Goal: Task Accomplishment & Management: Complete application form

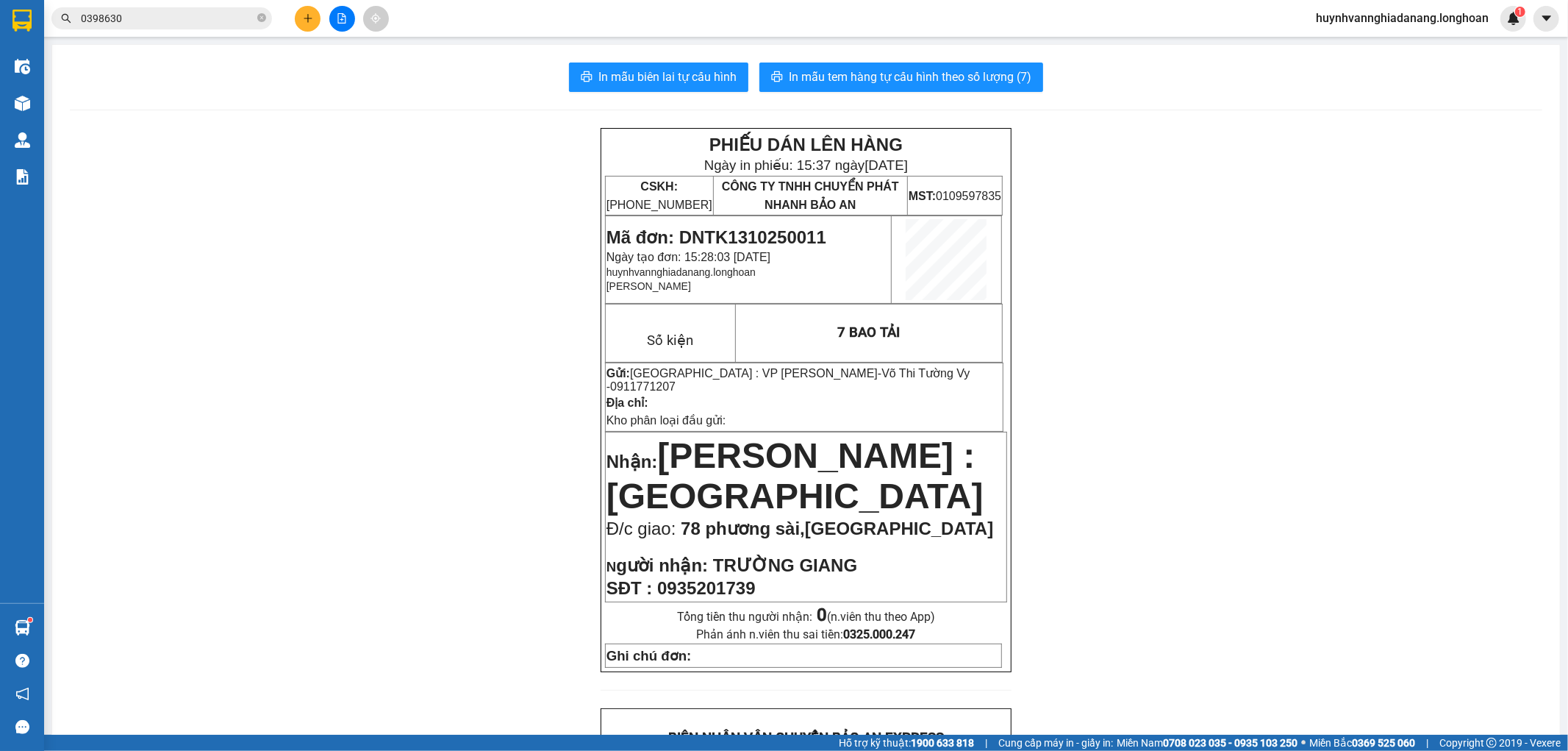
click at [311, 16] on icon "plus" at bounding box center [308, 18] width 10 height 10
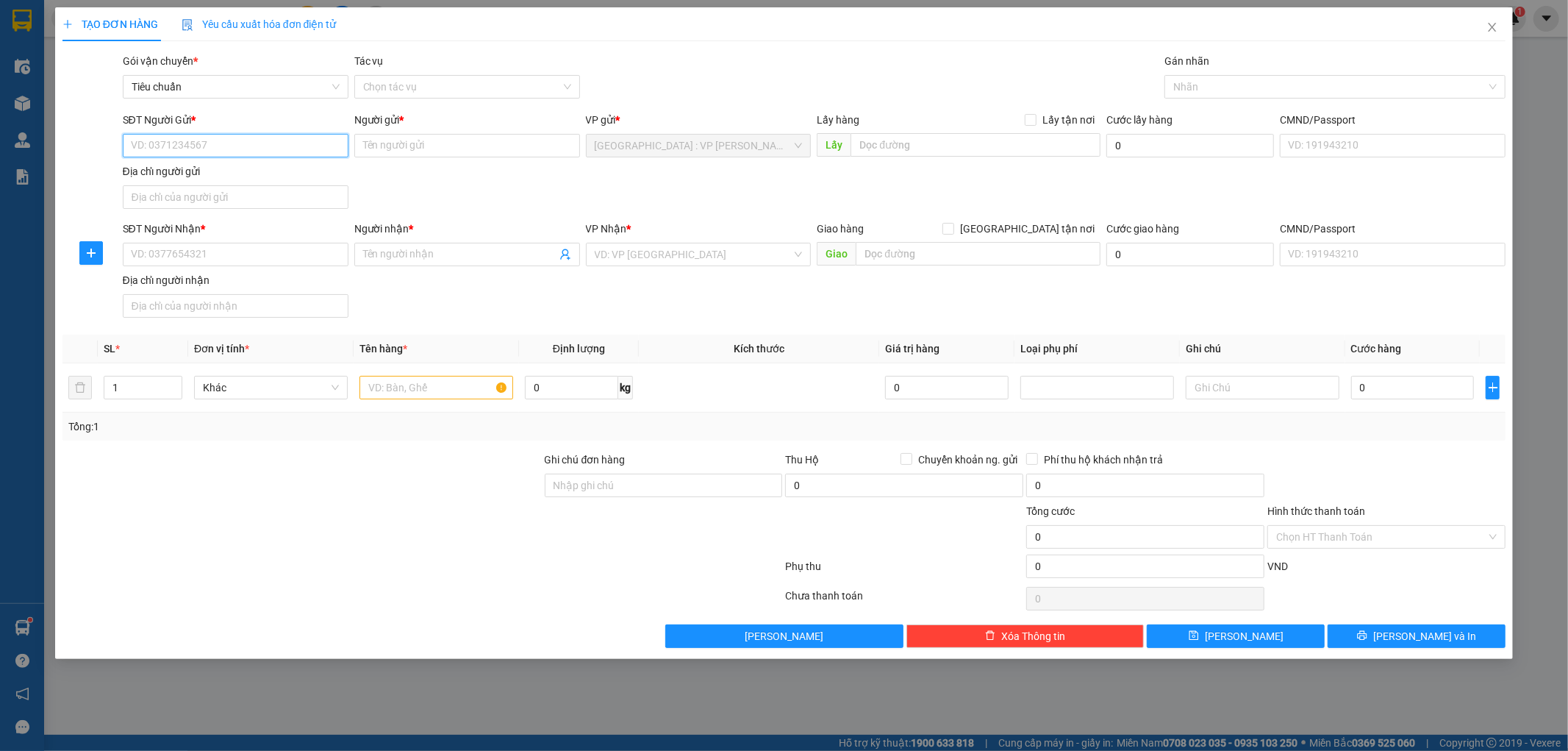
click at [187, 155] on input "SĐT Người Gửi *" at bounding box center [235, 145] width 225 height 23
type input "0847218918"
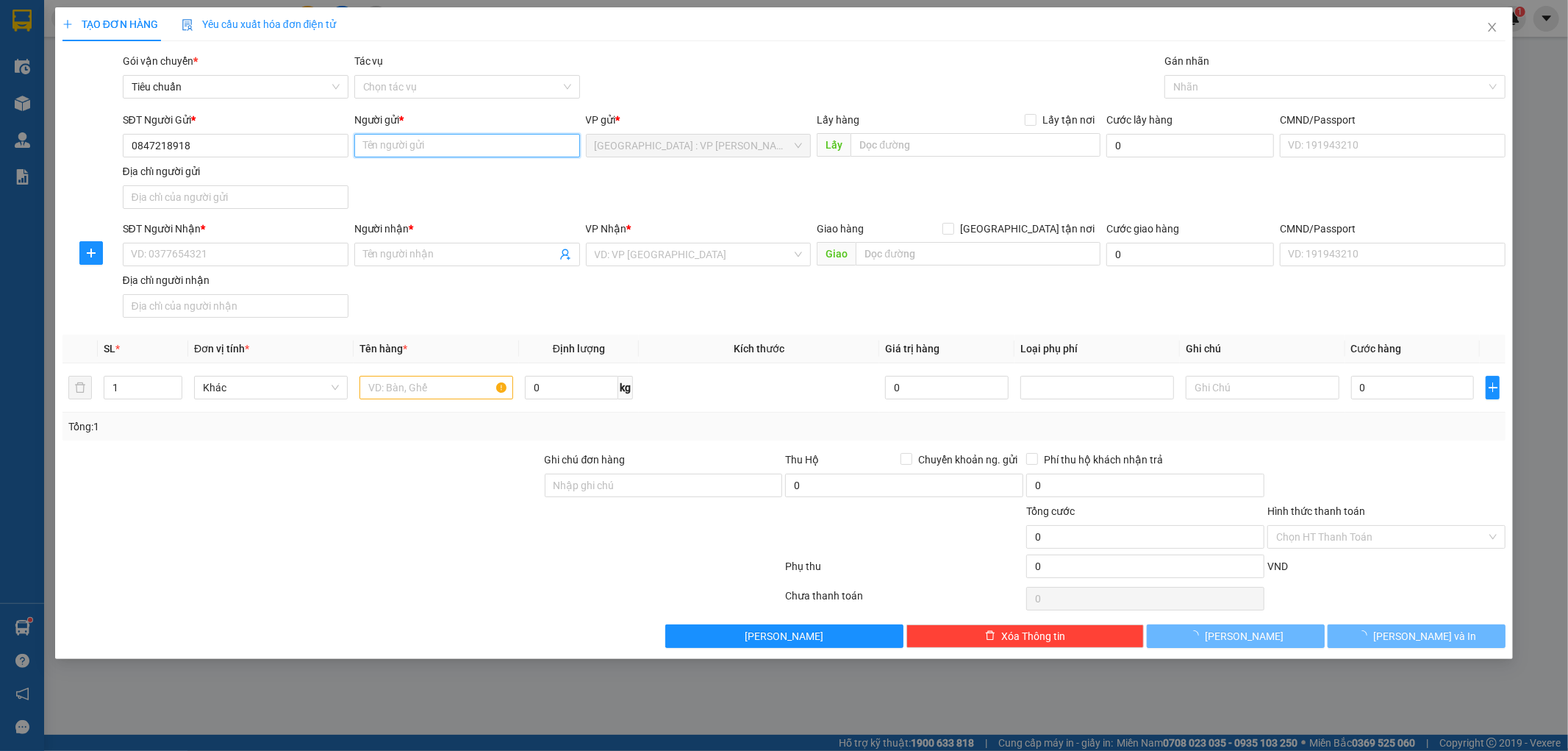
click at [436, 145] on input "Người gửi *" at bounding box center [467, 145] width 225 height 23
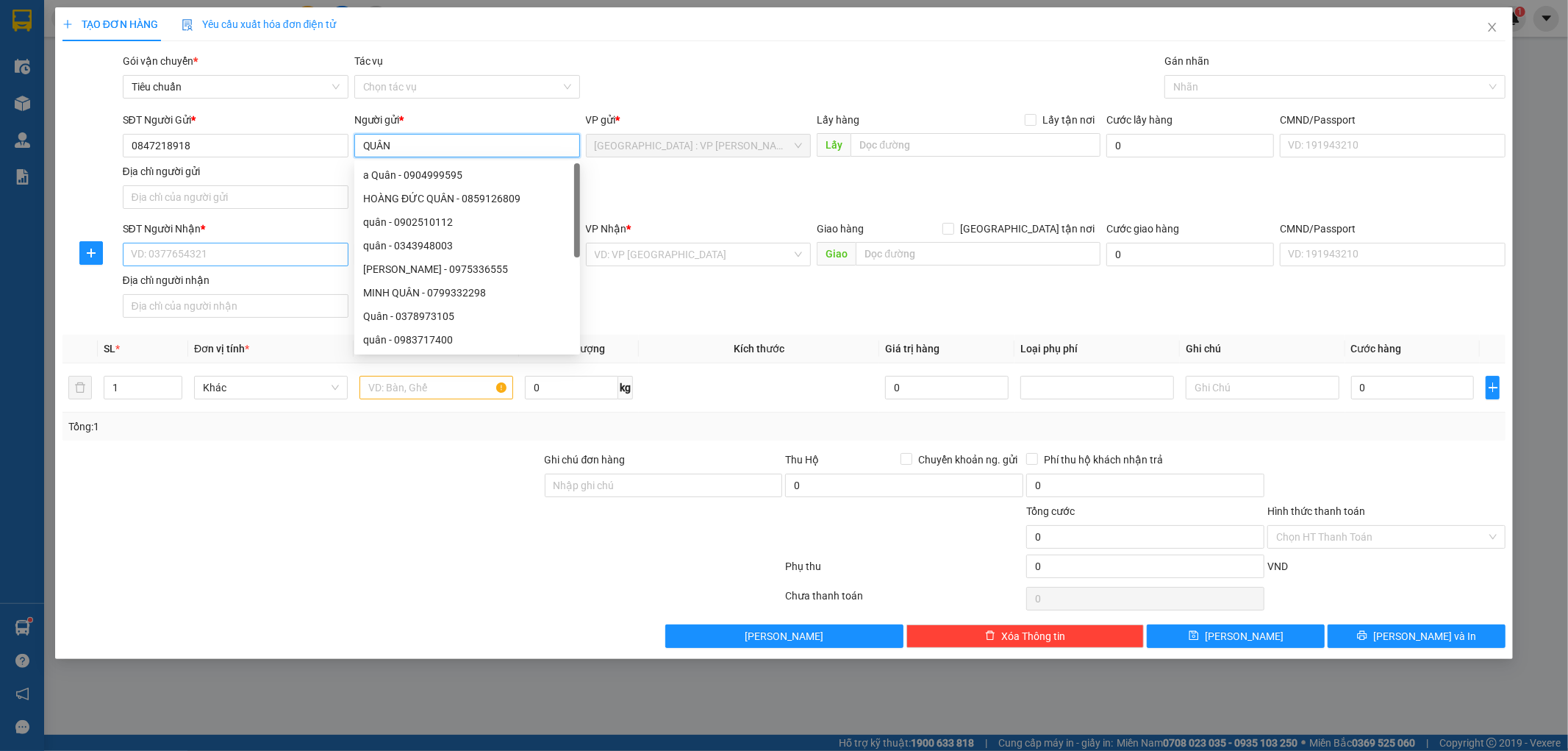
type input "QUÂN"
click at [219, 260] on input "SĐT Người Nhận *" at bounding box center [235, 254] width 225 height 23
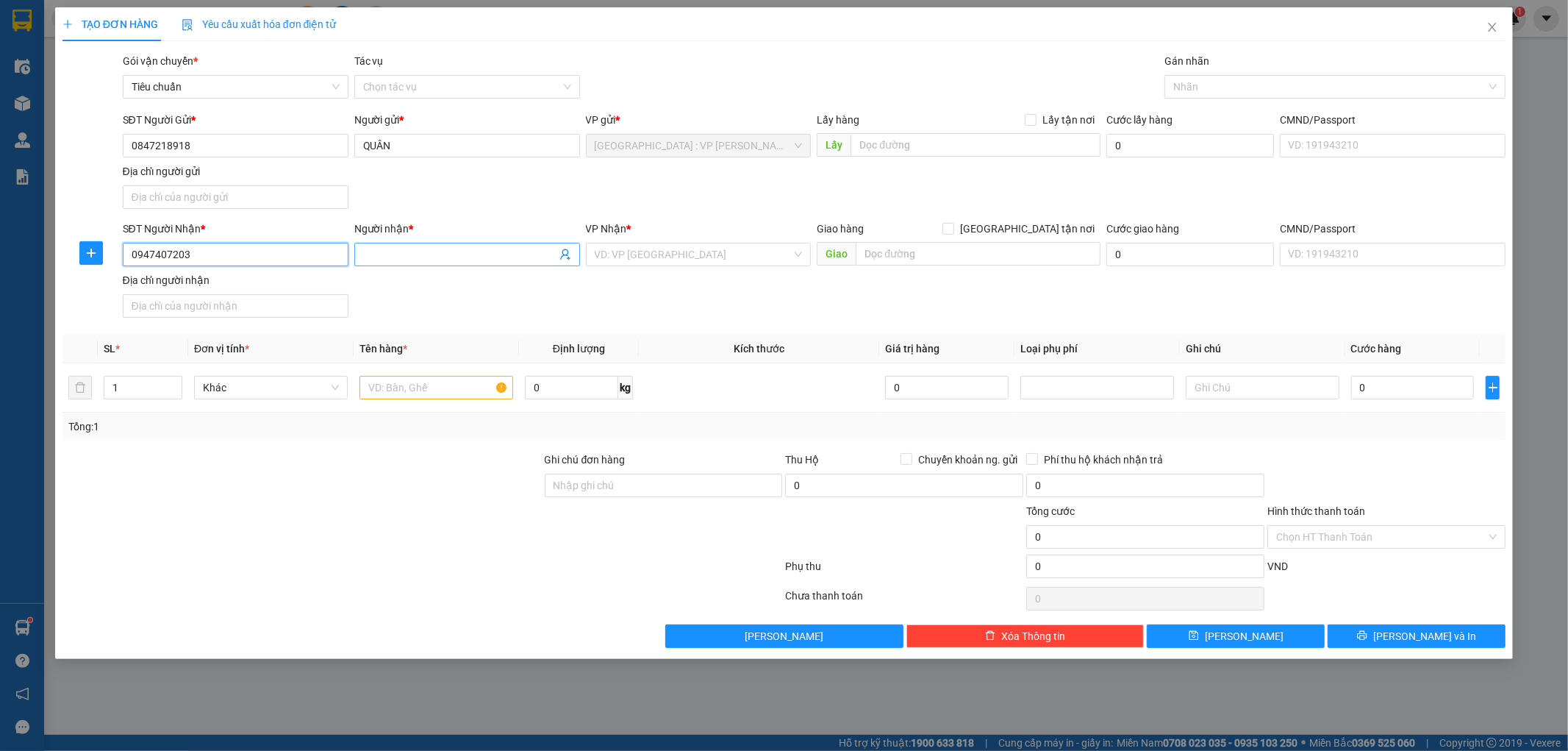
type input "0947407203"
click at [416, 259] on input "Người nhận *" at bounding box center [459, 254] width 193 height 16
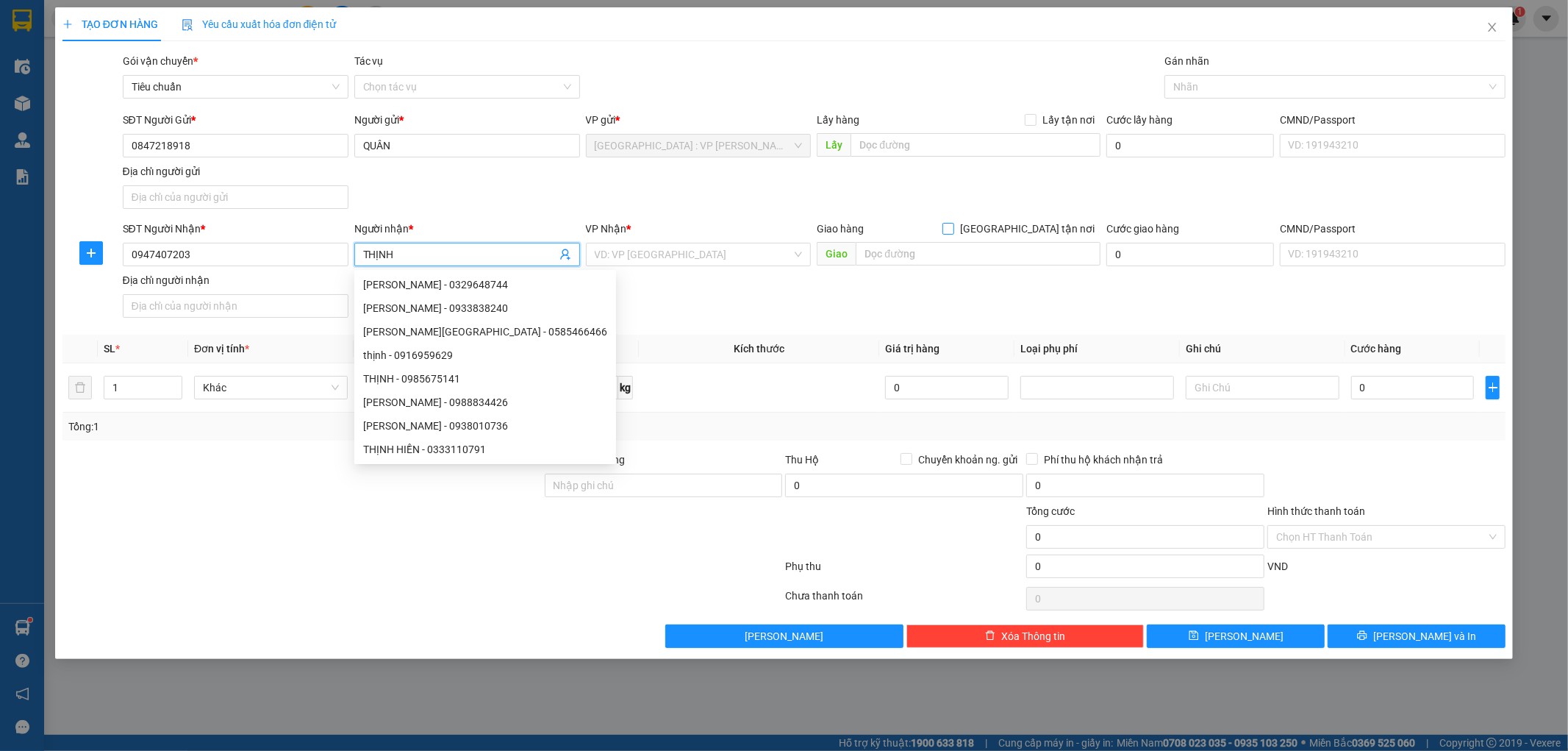
type input "THỊNH"
click at [953, 229] on input "[GEOGRAPHIC_DATA] tận nơi" at bounding box center [947, 228] width 10 height 10
checkbox input "true"
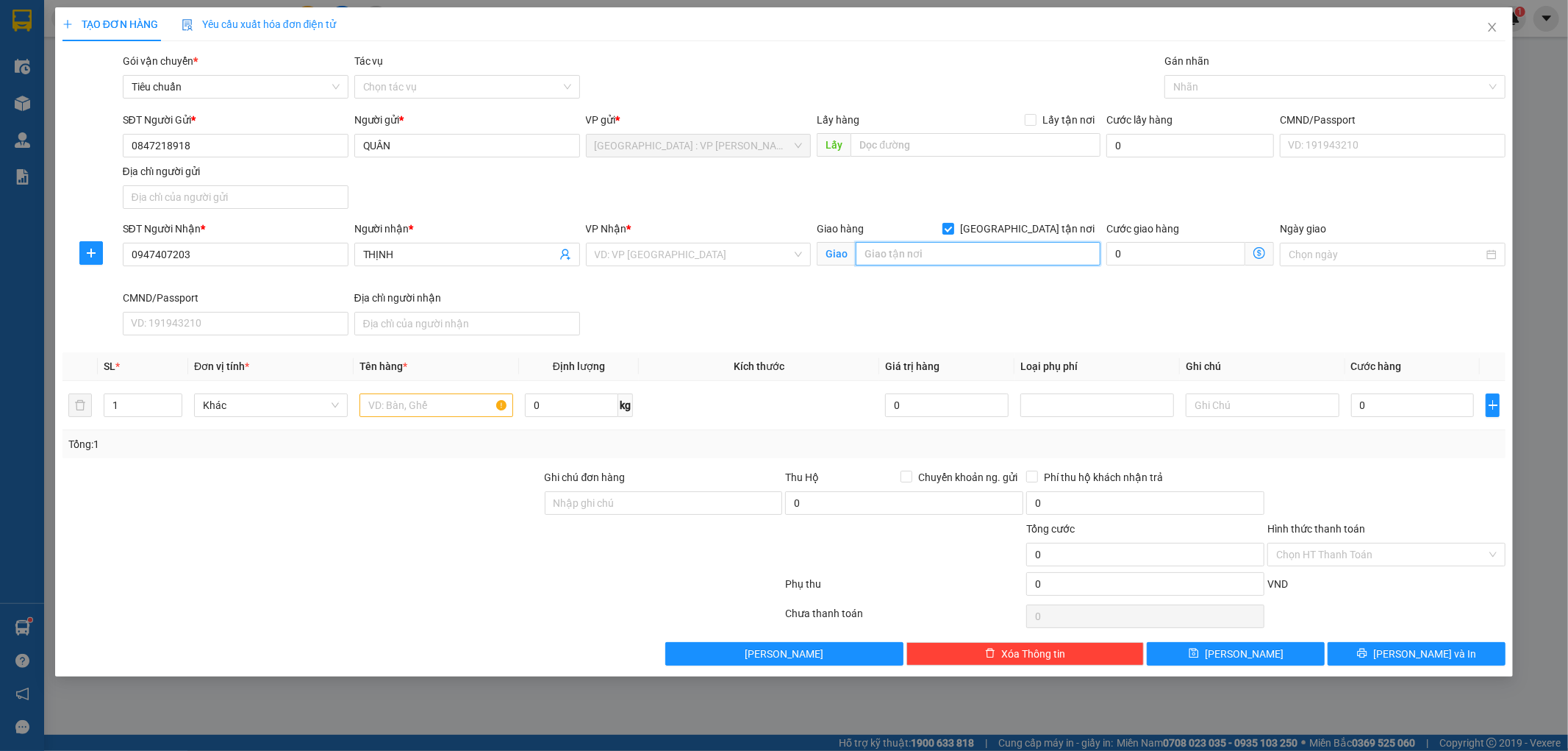
click at [984, 247] on input "text" at bounding box center [977, 253] width 245 height 23
click at [908, 256] on input "8B TẢNG VIÊN,P.2,TÂN BÌNH,HCM" at bounding box center [977, 253] width 245 height 23
type input "8B TẢN VIÊN,P.2,TÂN BÌNH,HCM"
click at [736, 261] on input "search" at bounding box center [693, 254] width 198 height 22
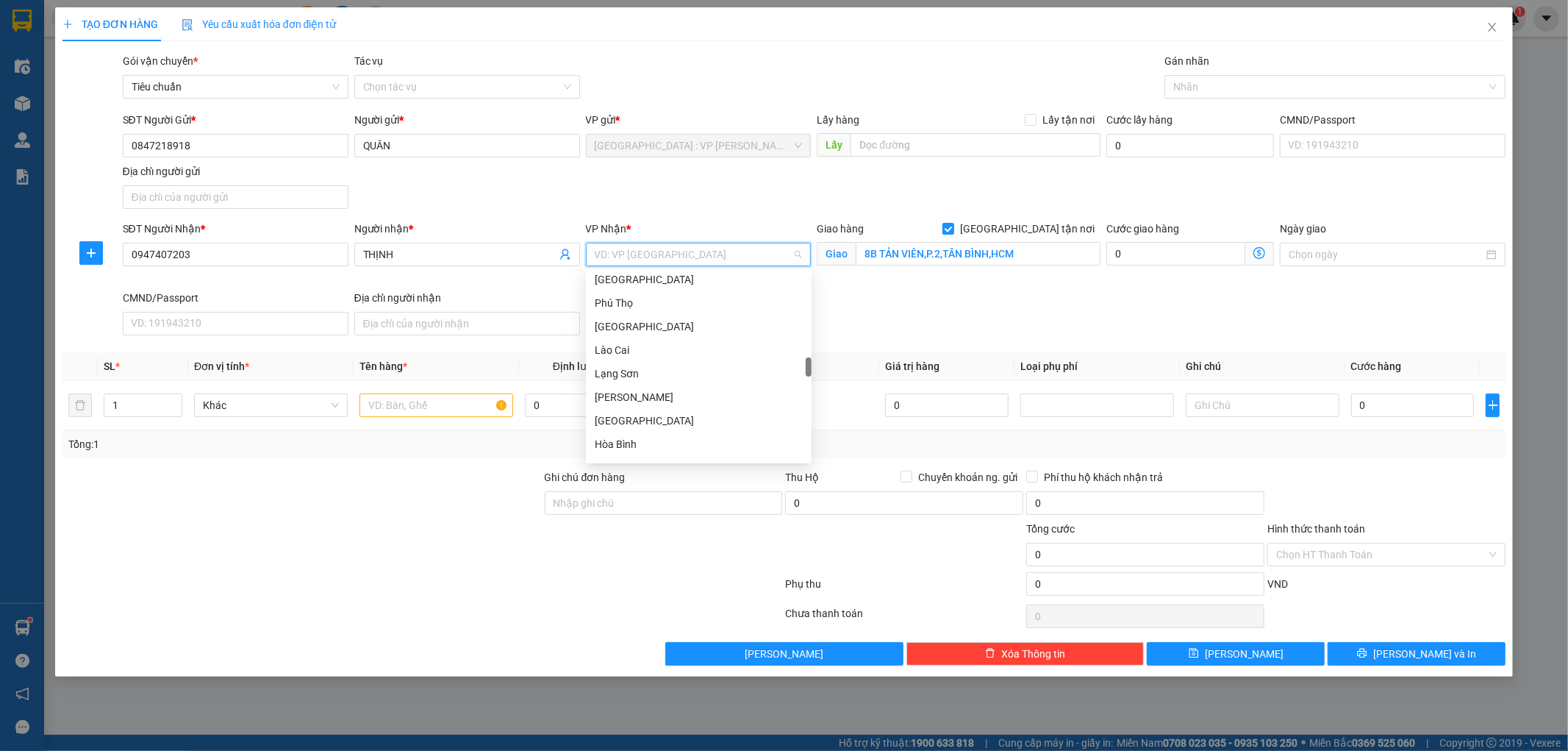
scroll to position [571, 0]
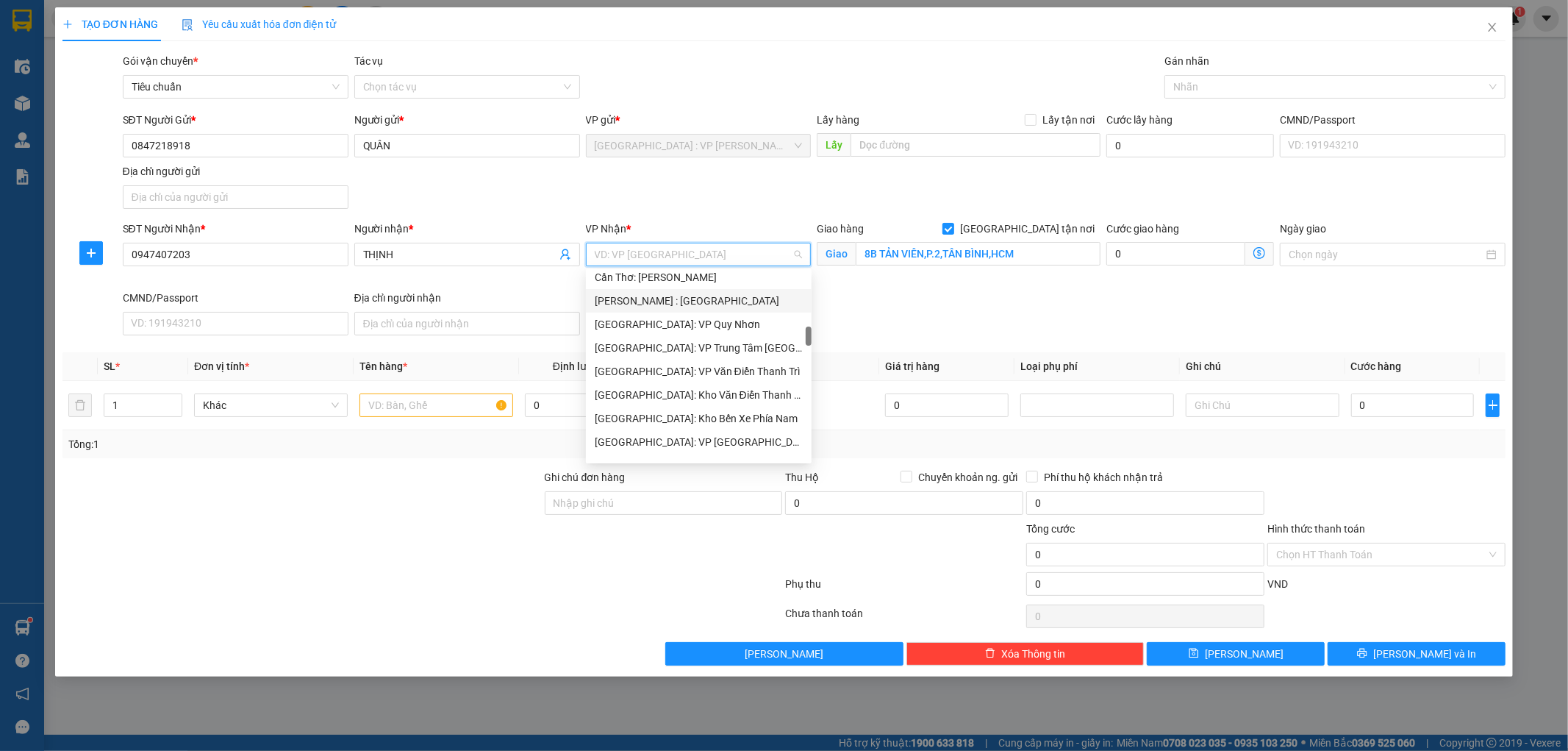
click at [723, 305] on div "[PERSON_NAME] : [GEOGRAPHIC_DATA]" at bounding box center [699, 301] width 208 height 16
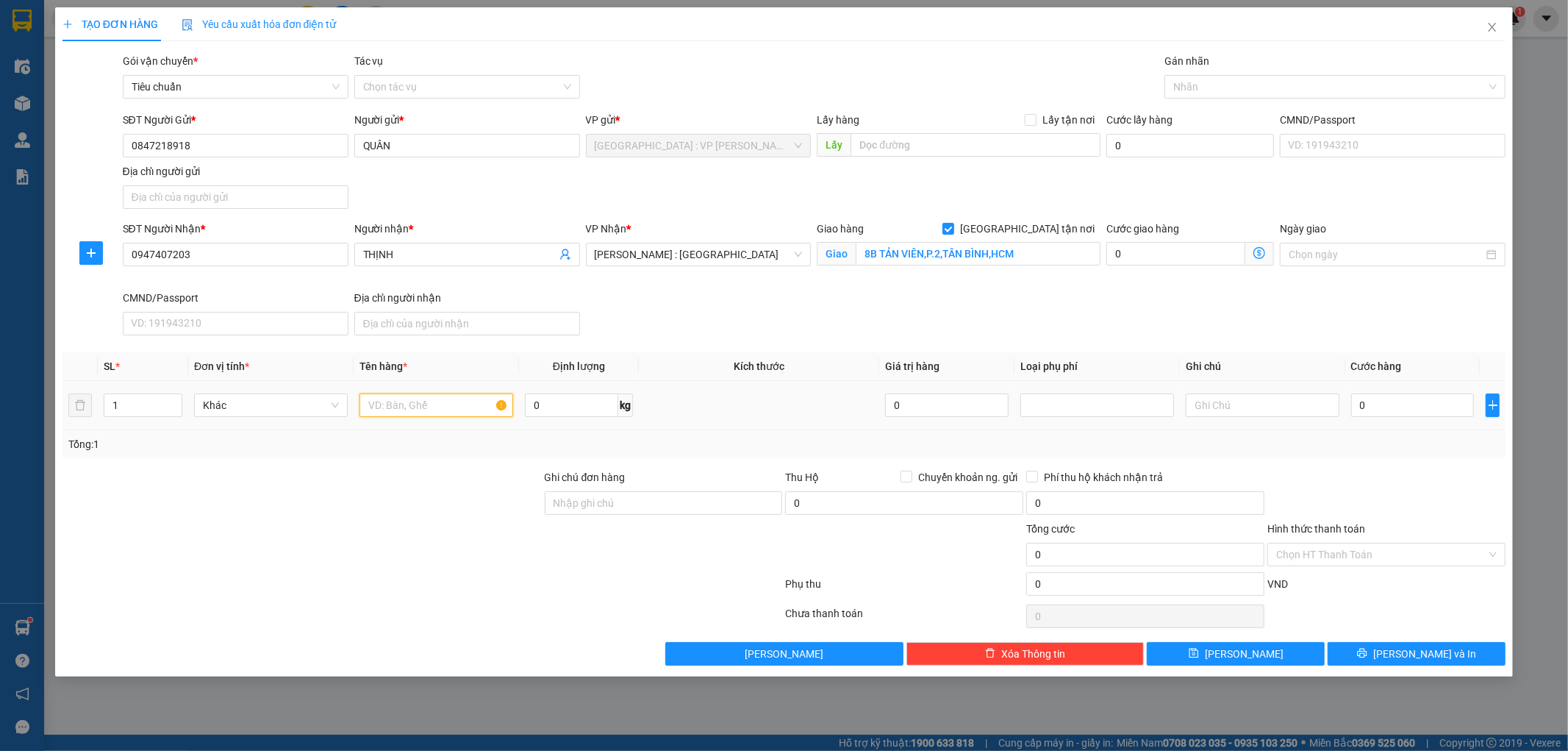
click at [413, 407] on input "text" at bounding box center [437, 405] width 154 height 23
type input "1 XE MÁY 47B1 49797"
click at [622, 502] on input "Ghi chú đơn hàng" at bounding box center [664, 503] width 239 height 23
type input "1 CHÌA KHÓA,1 GƯƠNG"
click at [1419, 410] on input "0" at bounding box center [1413, 405] width 124 height 23
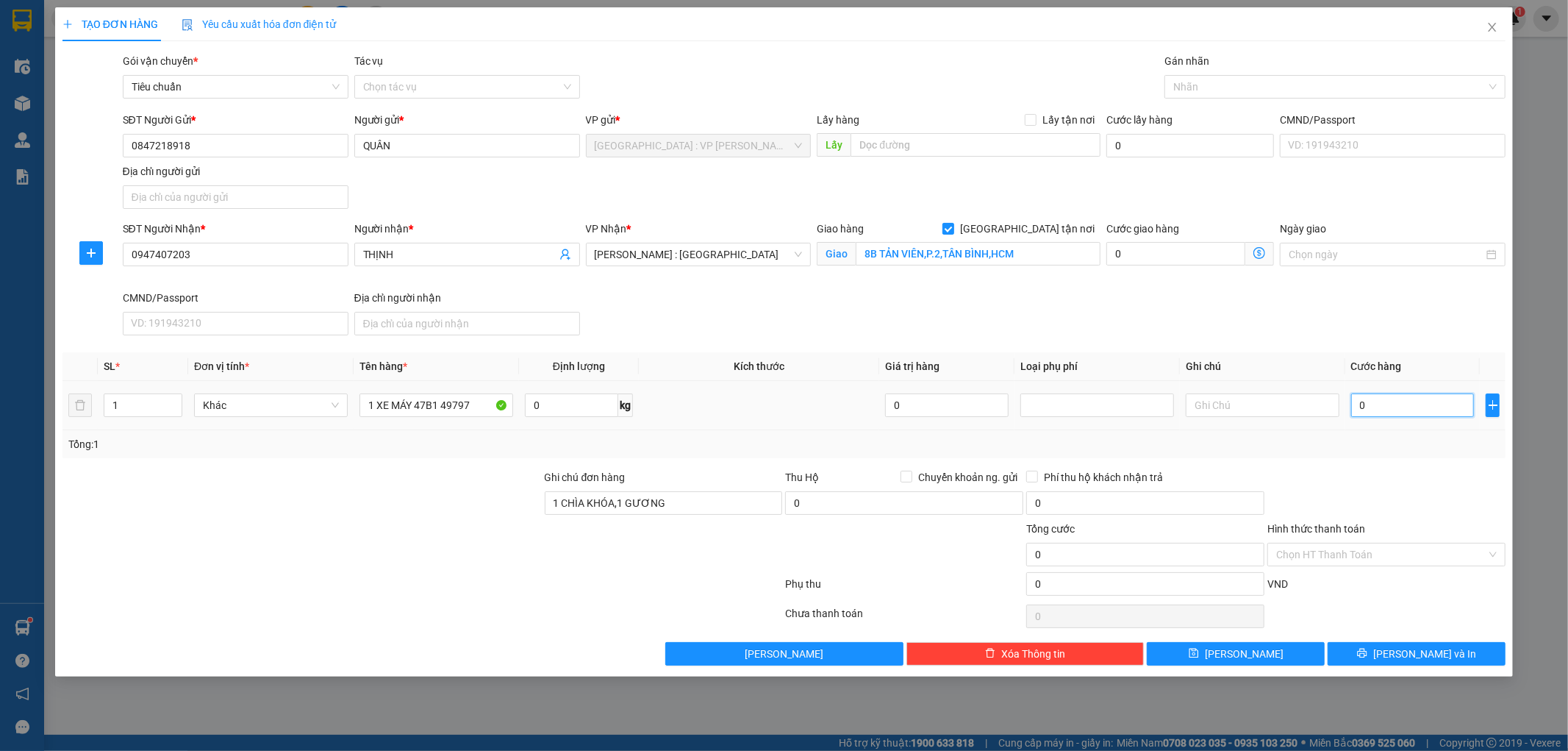
type input "9"
type input "93"
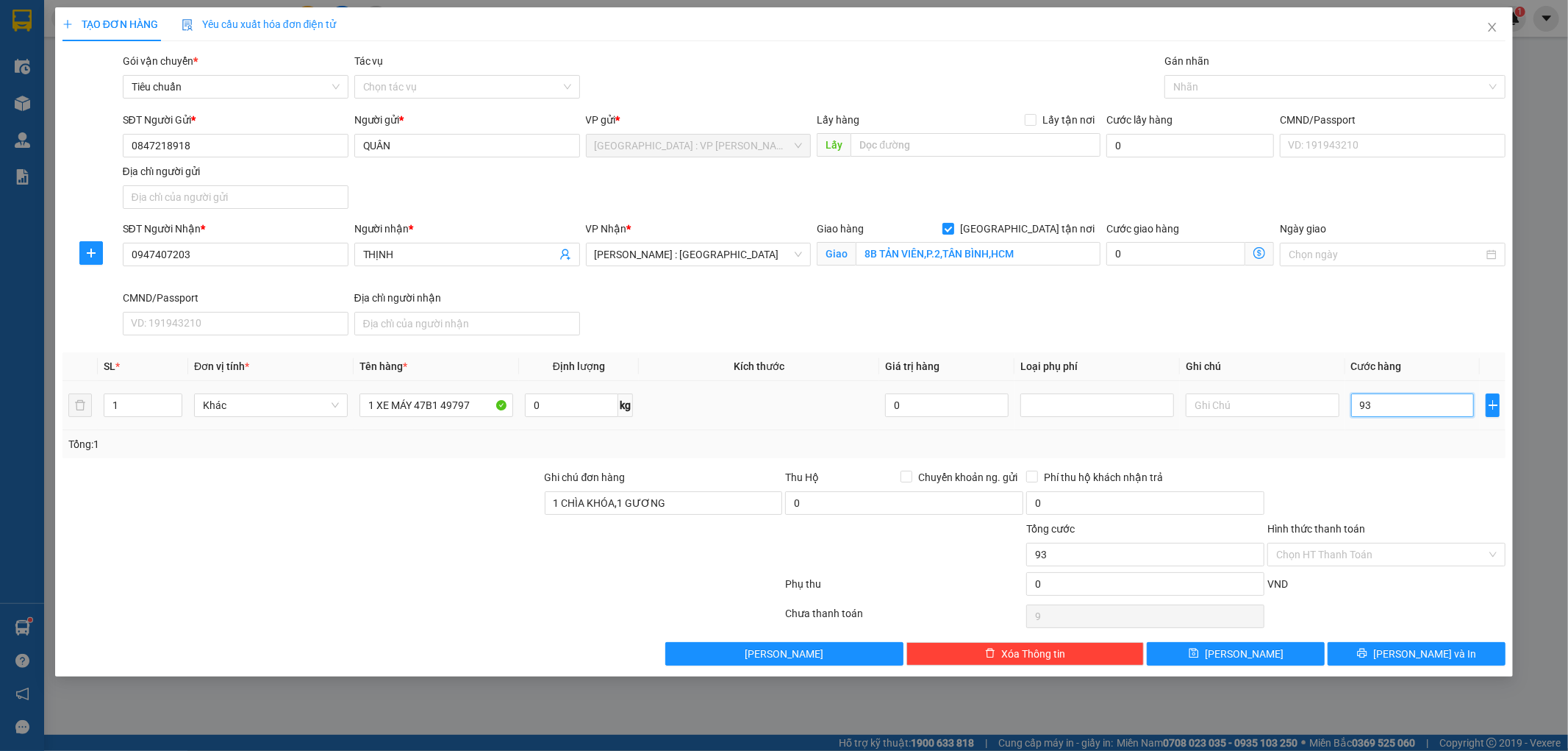
type input "93"
type input "930"
type input "9.300"
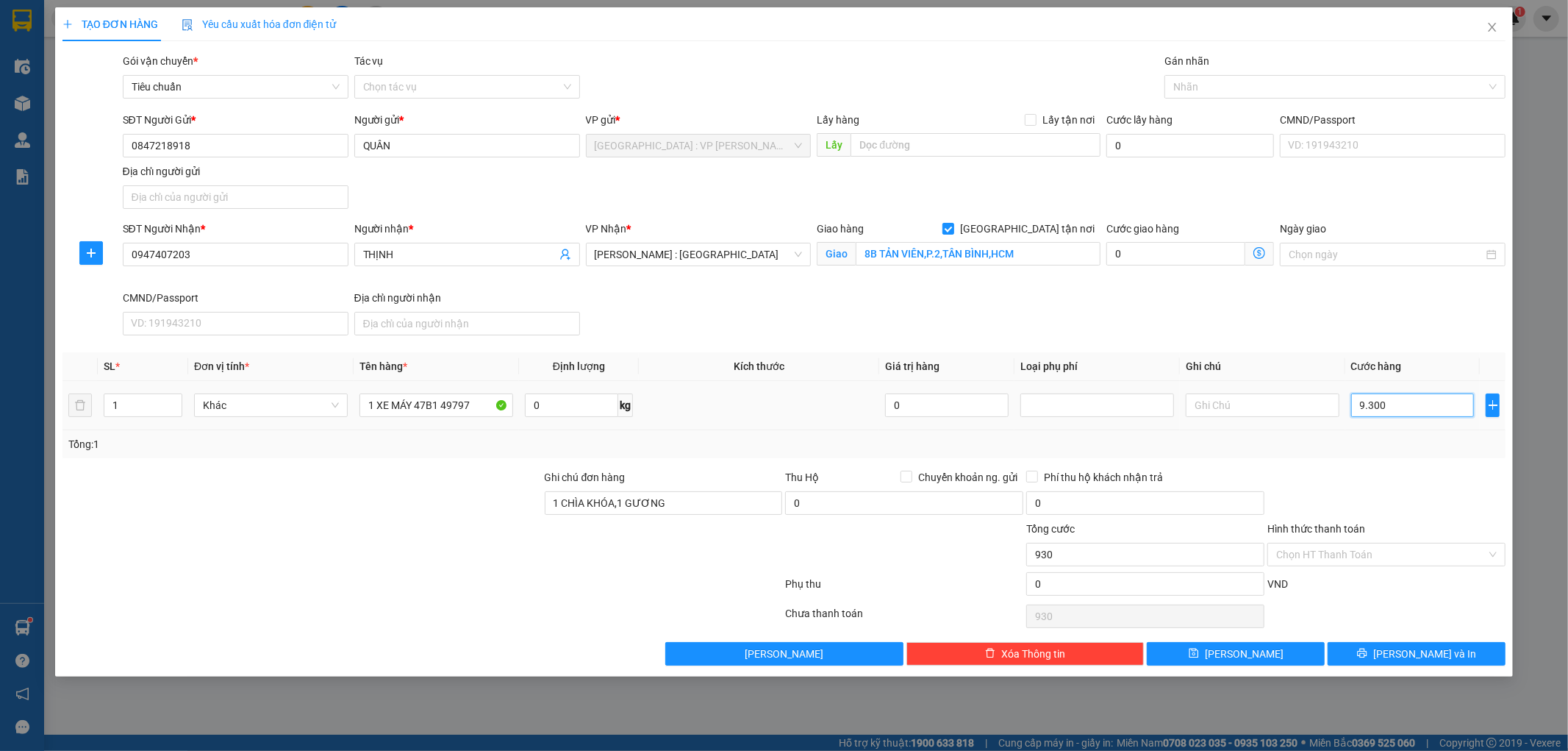
type input "9.300"
type input "93.000"
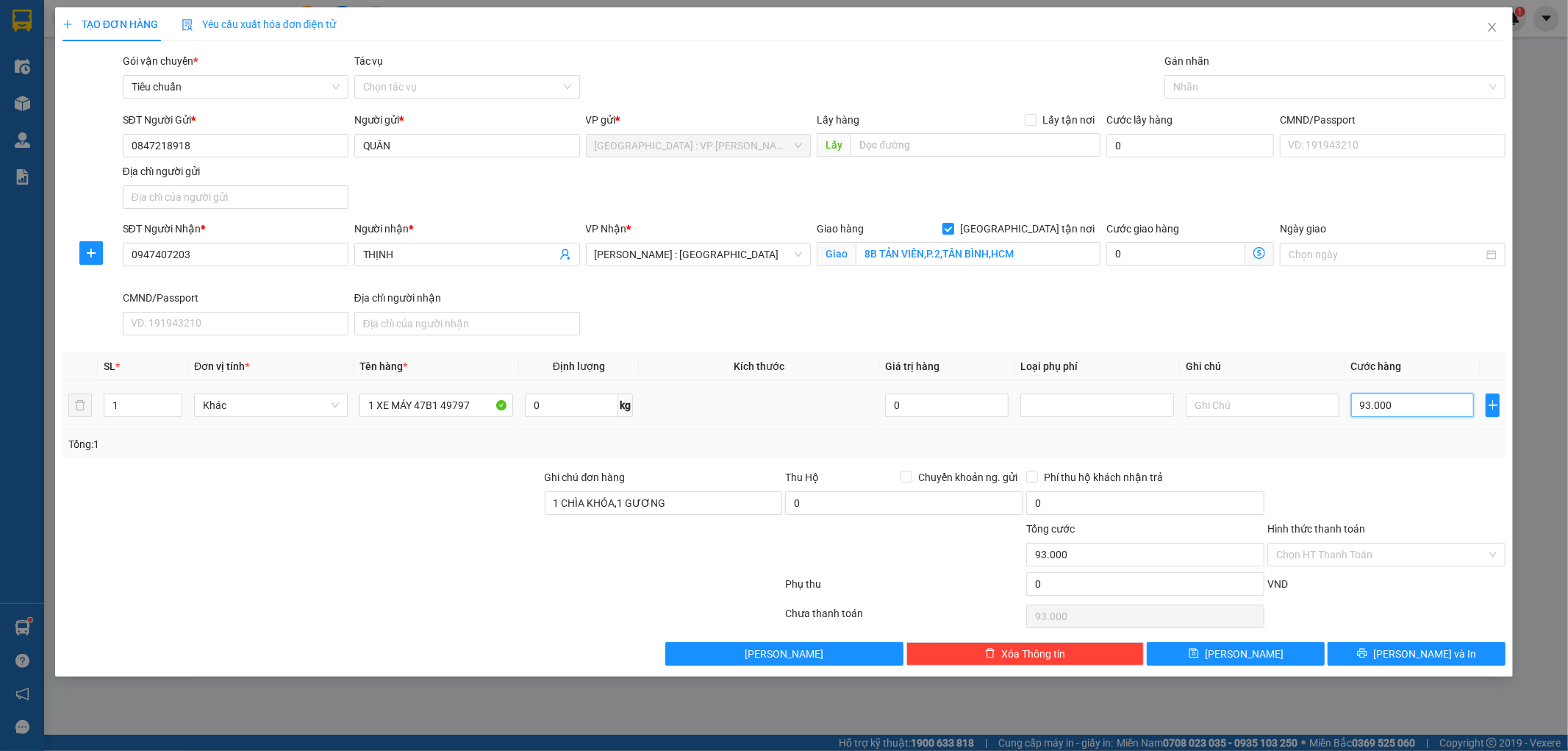
type input "930.000"
click at [1285, 87] on div at bounding box center [1327, 86] width 319 height 18
type input "930.000"
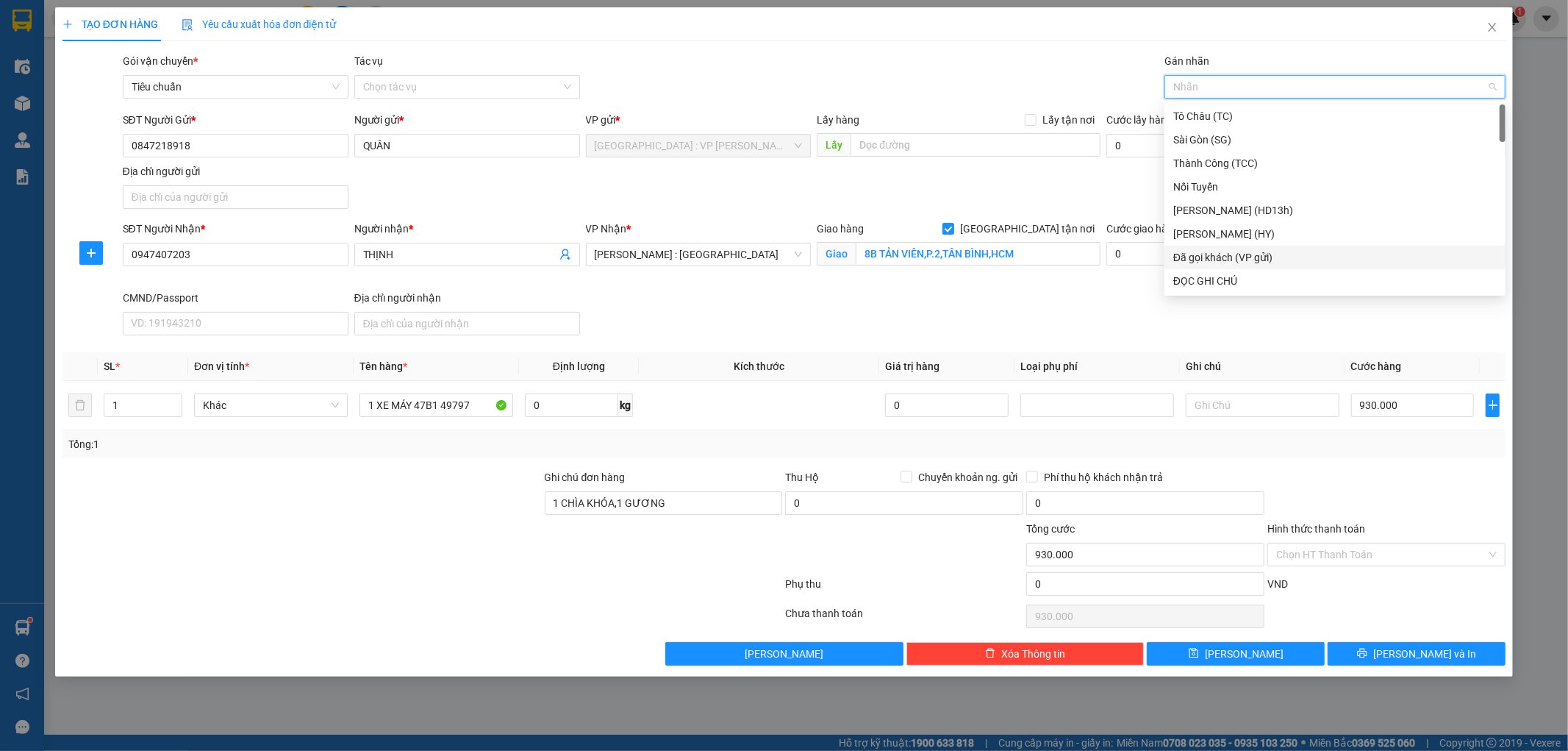
click at [1264, 261] on div "Đã gọi khách (VP gửi)" at bounding box center [1335, 257] width 323 height 16
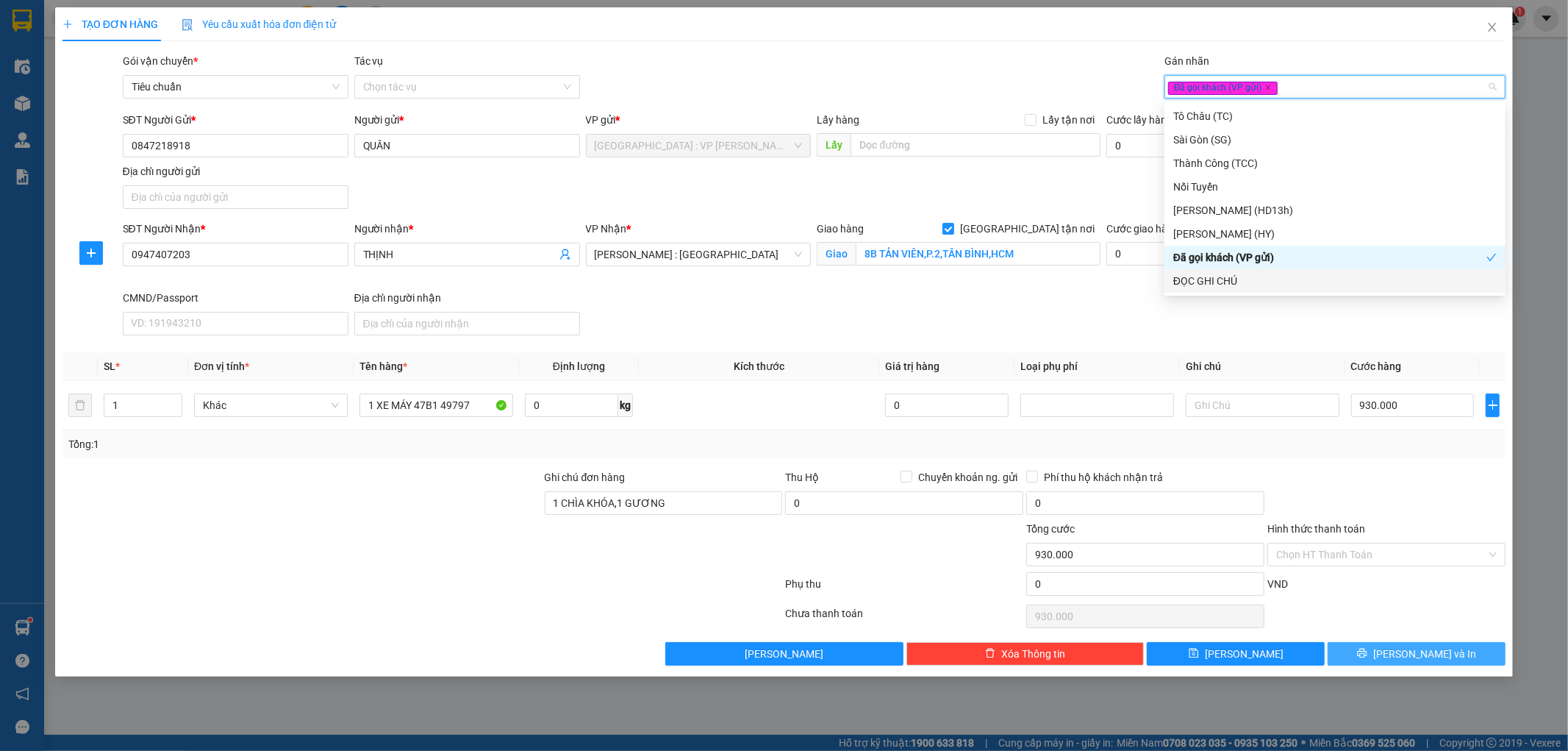
click at [1410, 657] on span "[PERSON_NAME] và In" at bounding box center [1424, 654] width 103 height 16
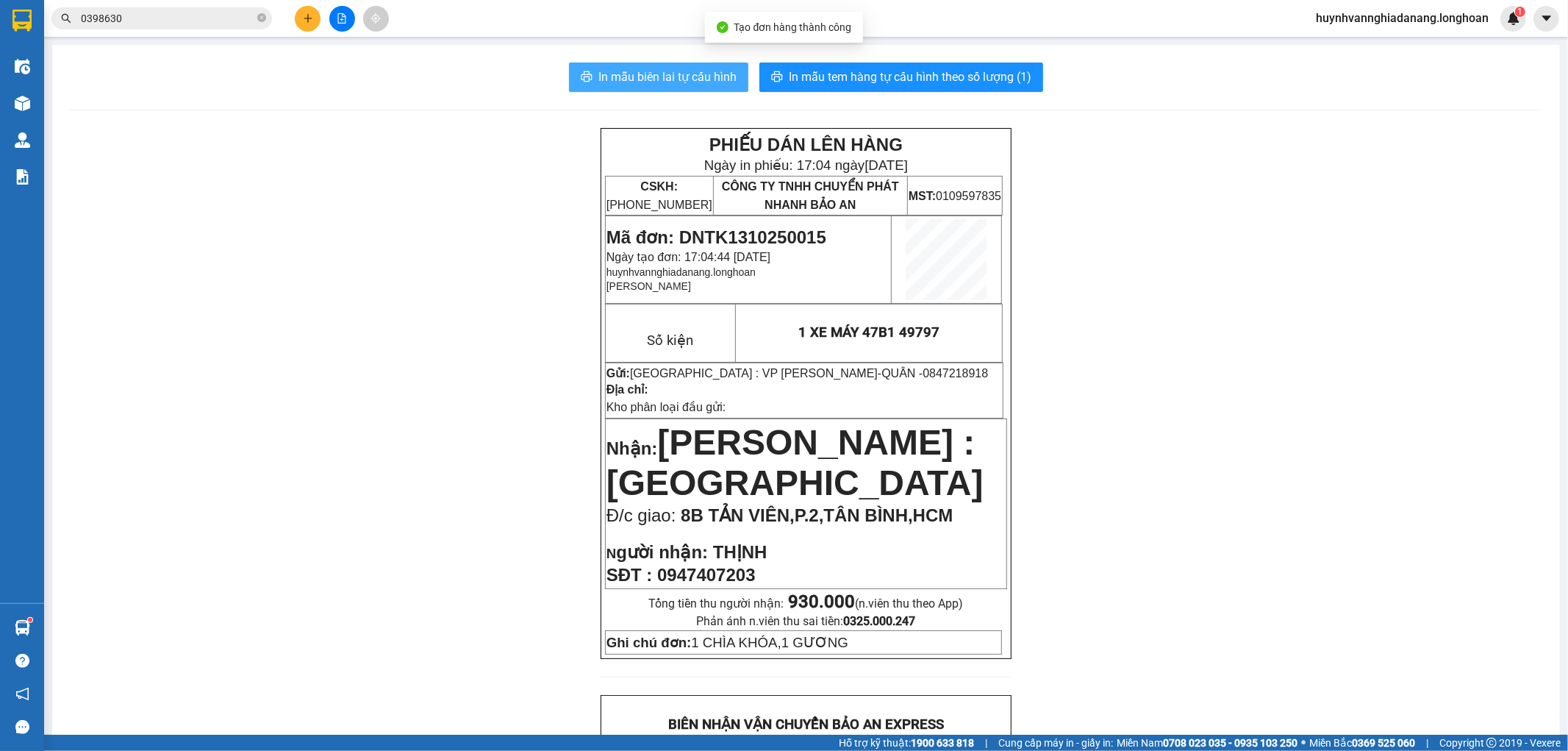
click at [685, 81] on span "In mẫu biên lai tự cấu hình" at bounding box center [667, 77] width 138 height 19
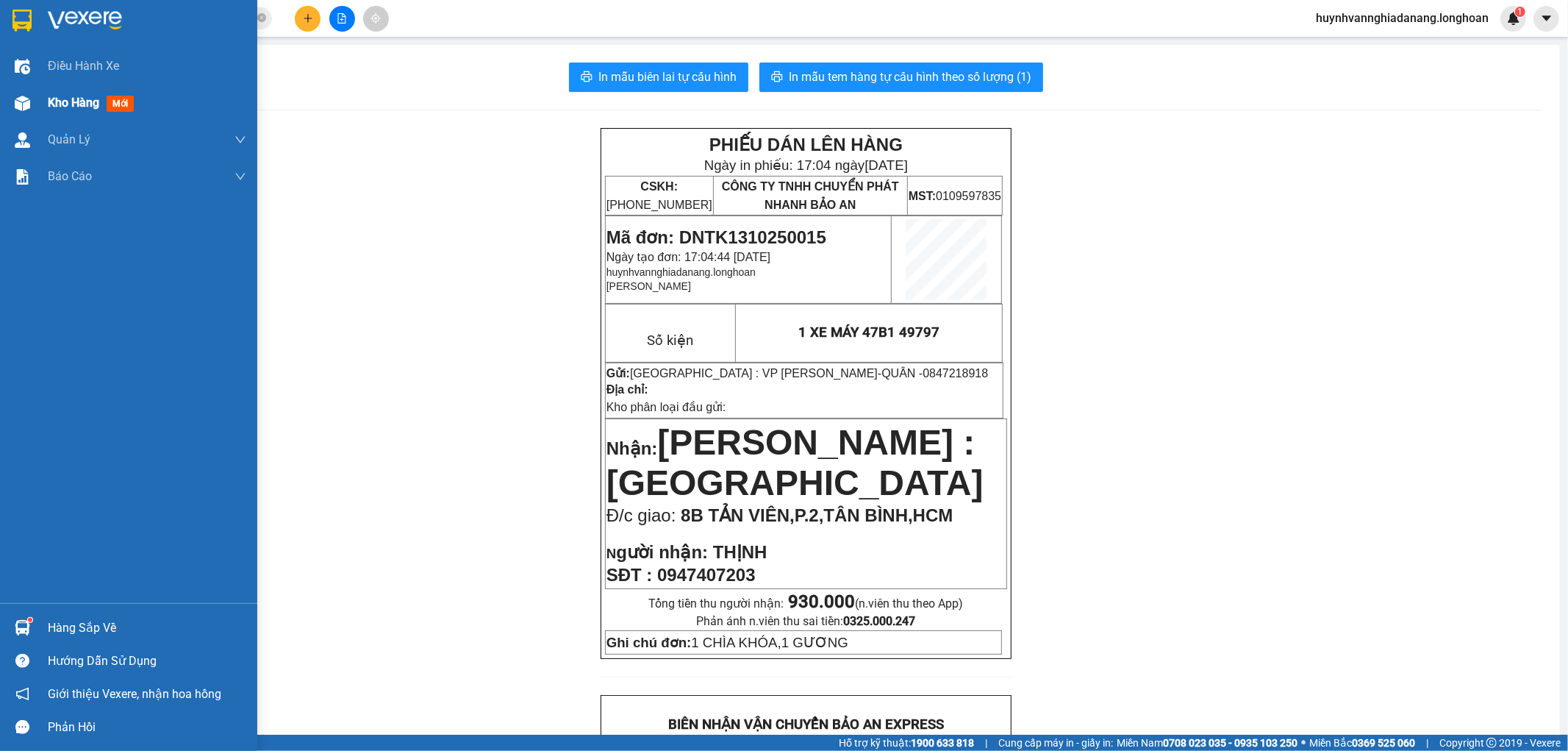
click at [78, 108] on span "Kho hàng" at bounding box center [74, 103] width 51 height 14
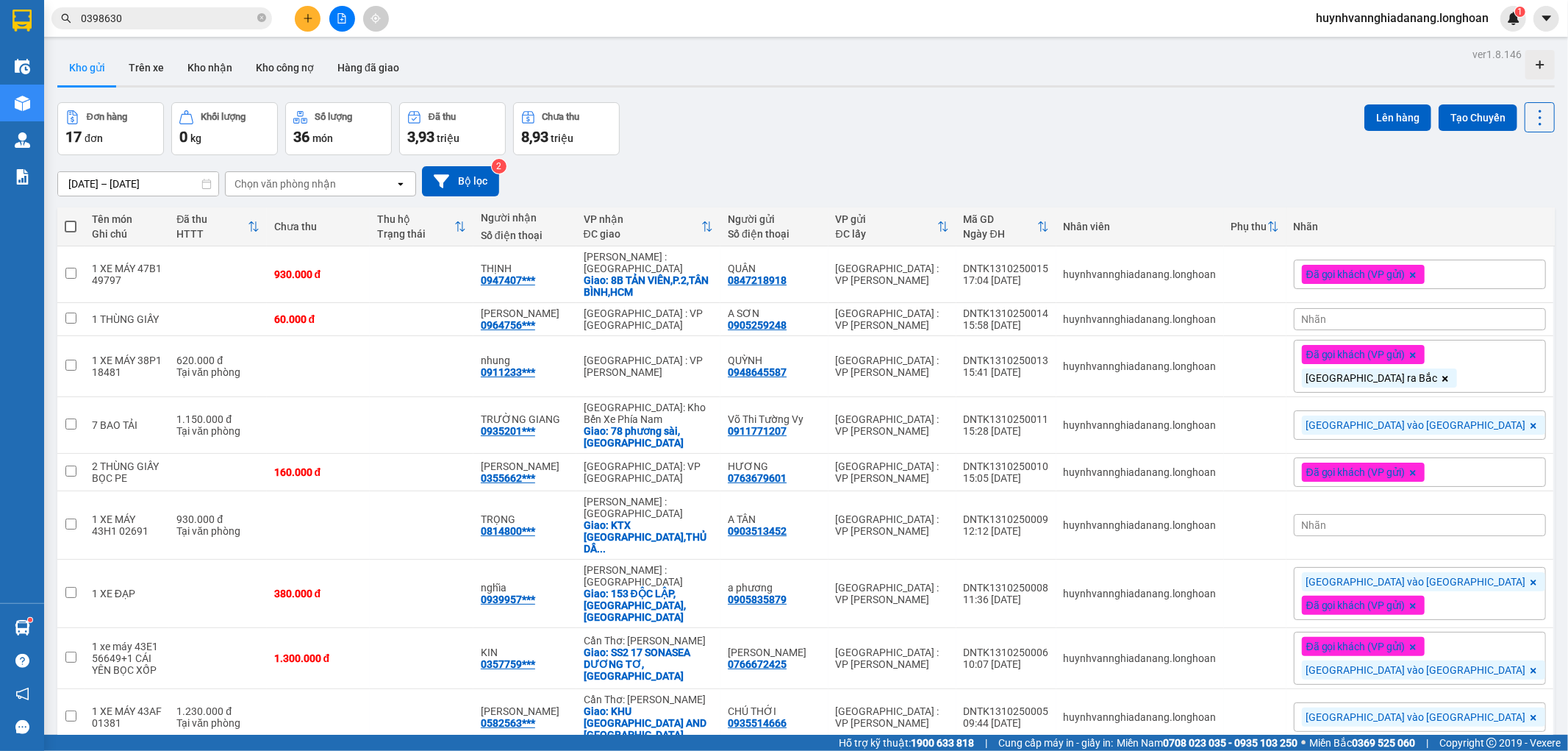
click at [1406, 272] on span "Đã gọi khách (VP gửi)" at bounding box center [1356, 274] width 99 height 13
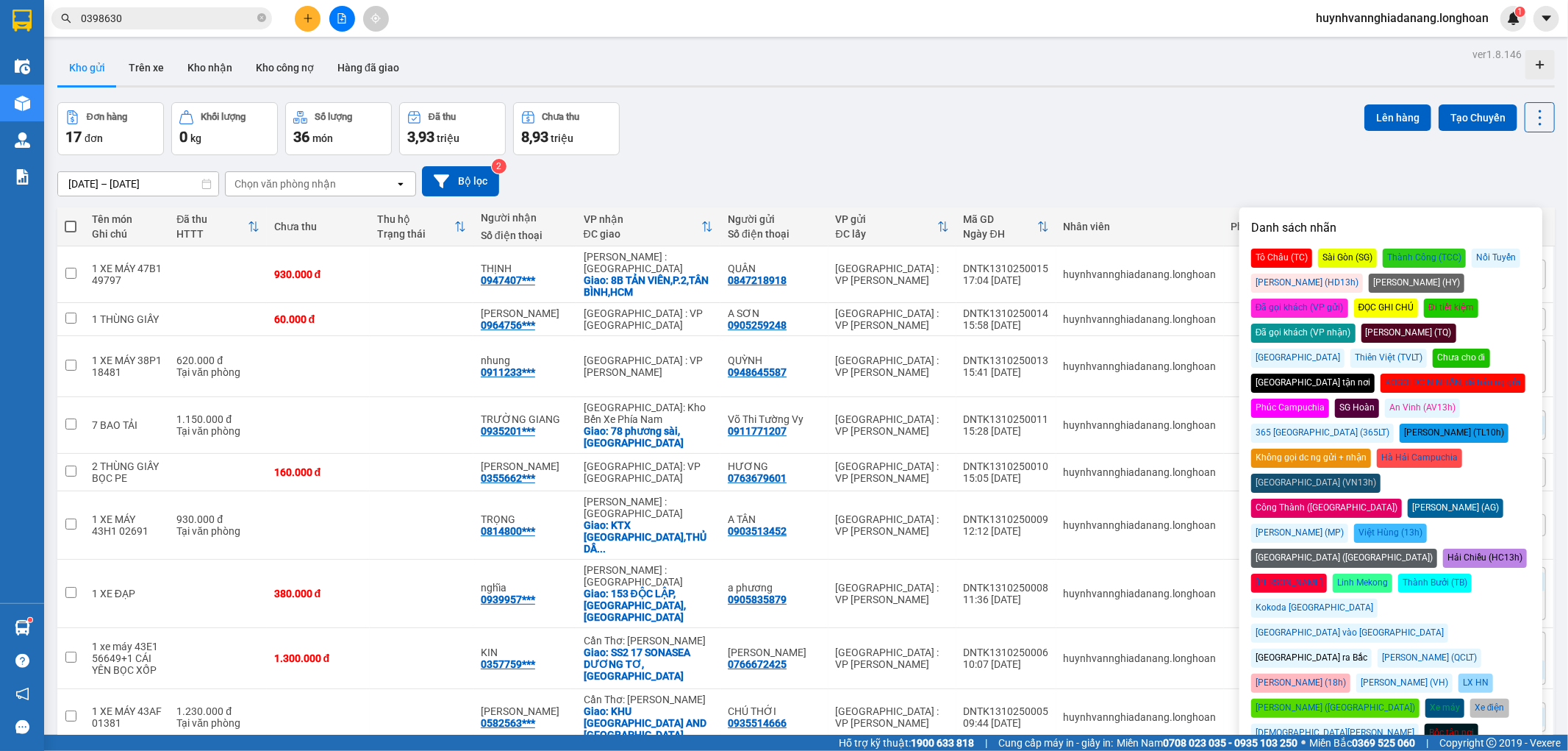
drag, startPoint x: 1441, startPoint y: 536, endPoint x: 1386, endPoint y: 464, distance: 90.6
click at [1441, 624] on div "[GEOGRAPHIC_DATA] vào [GEOGRAPHIC_DATA]" at bounding box center [1350, 633] width 197 height 19
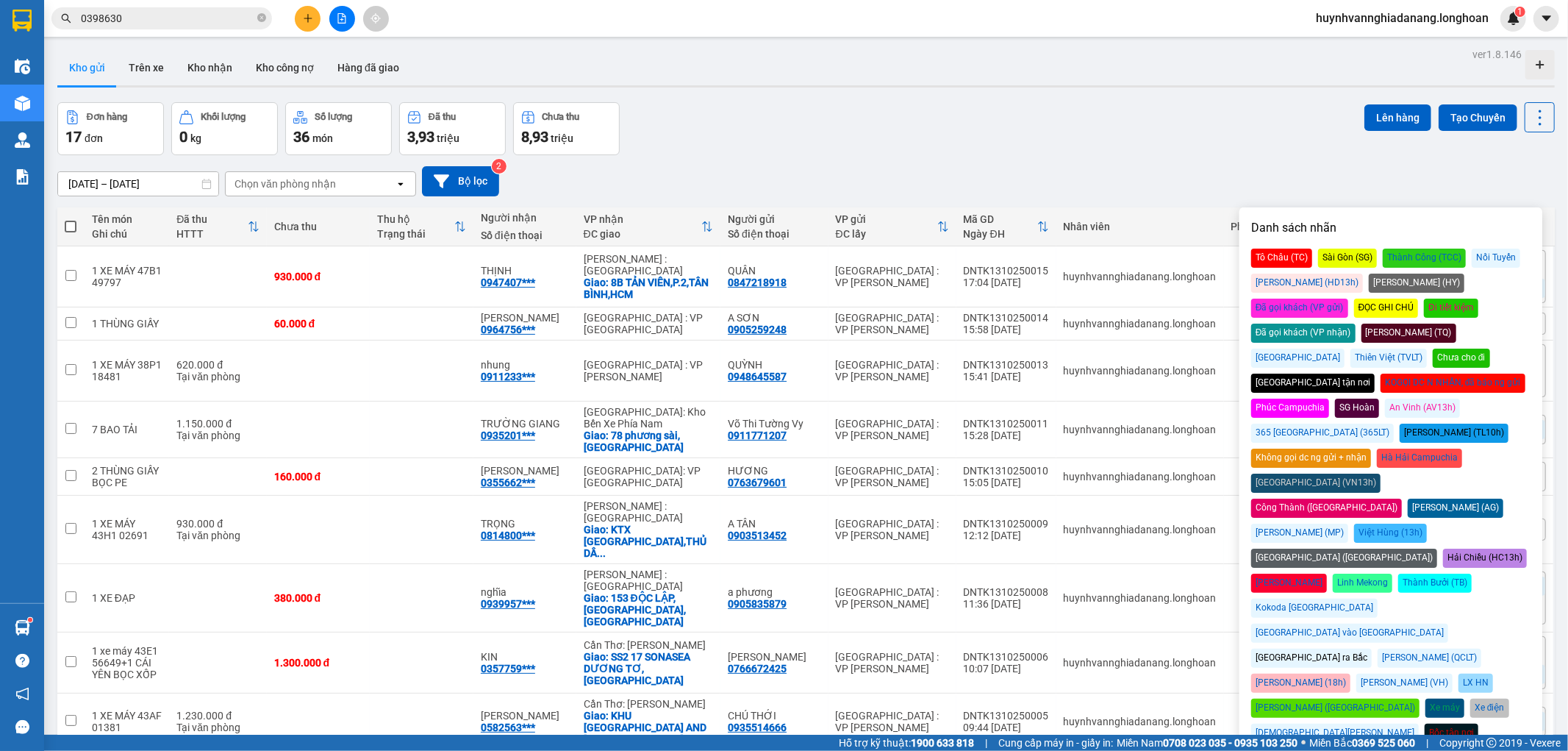
click at [1237, 181] on div "[DATE] – [DATE] Press the down arrow key to interact with the calendar and sele…" at bounding box center [806, 181] width 1497 height 30
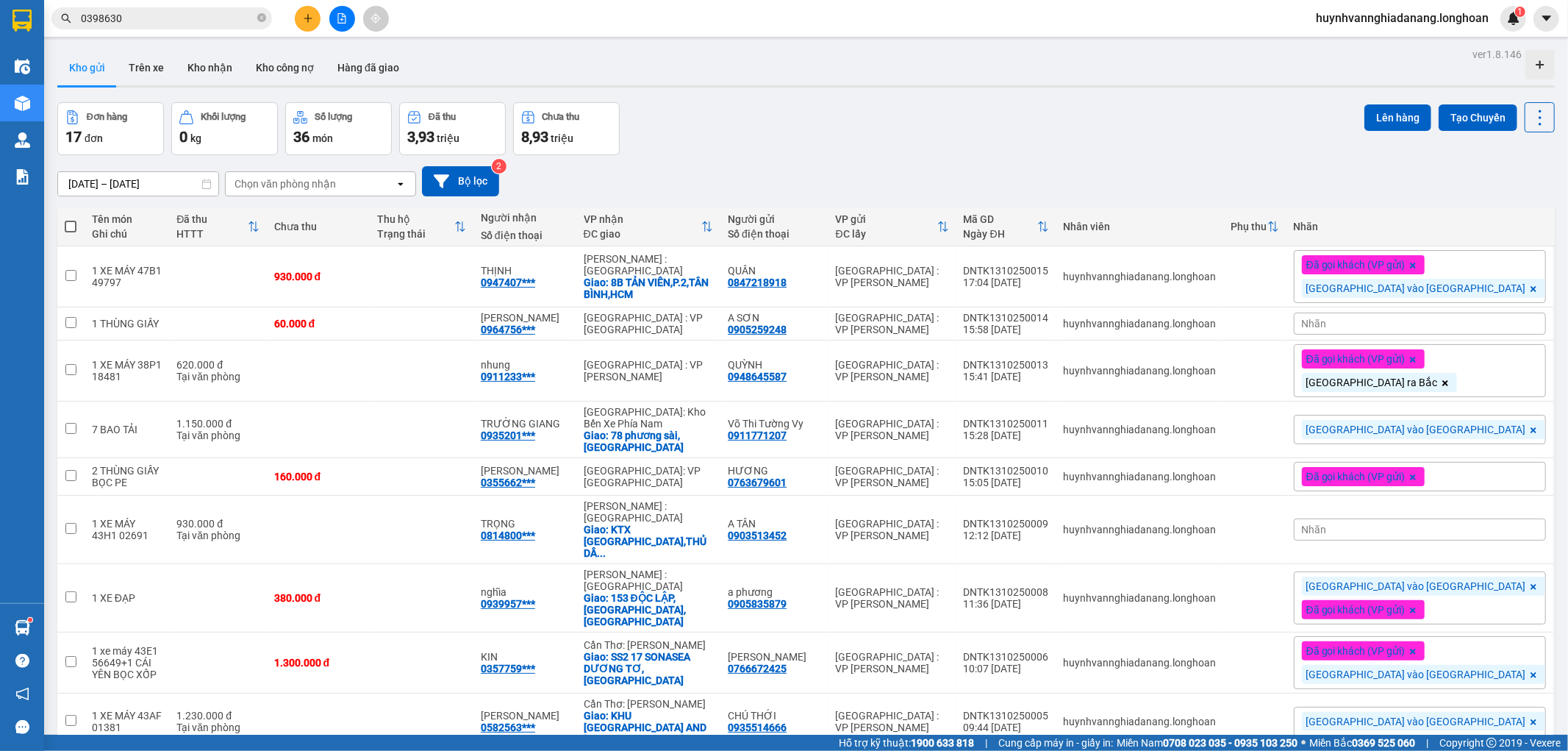
click at [1439, 323] on div "Nhãn" at bounding box center [1420, 323] width 253 height 22
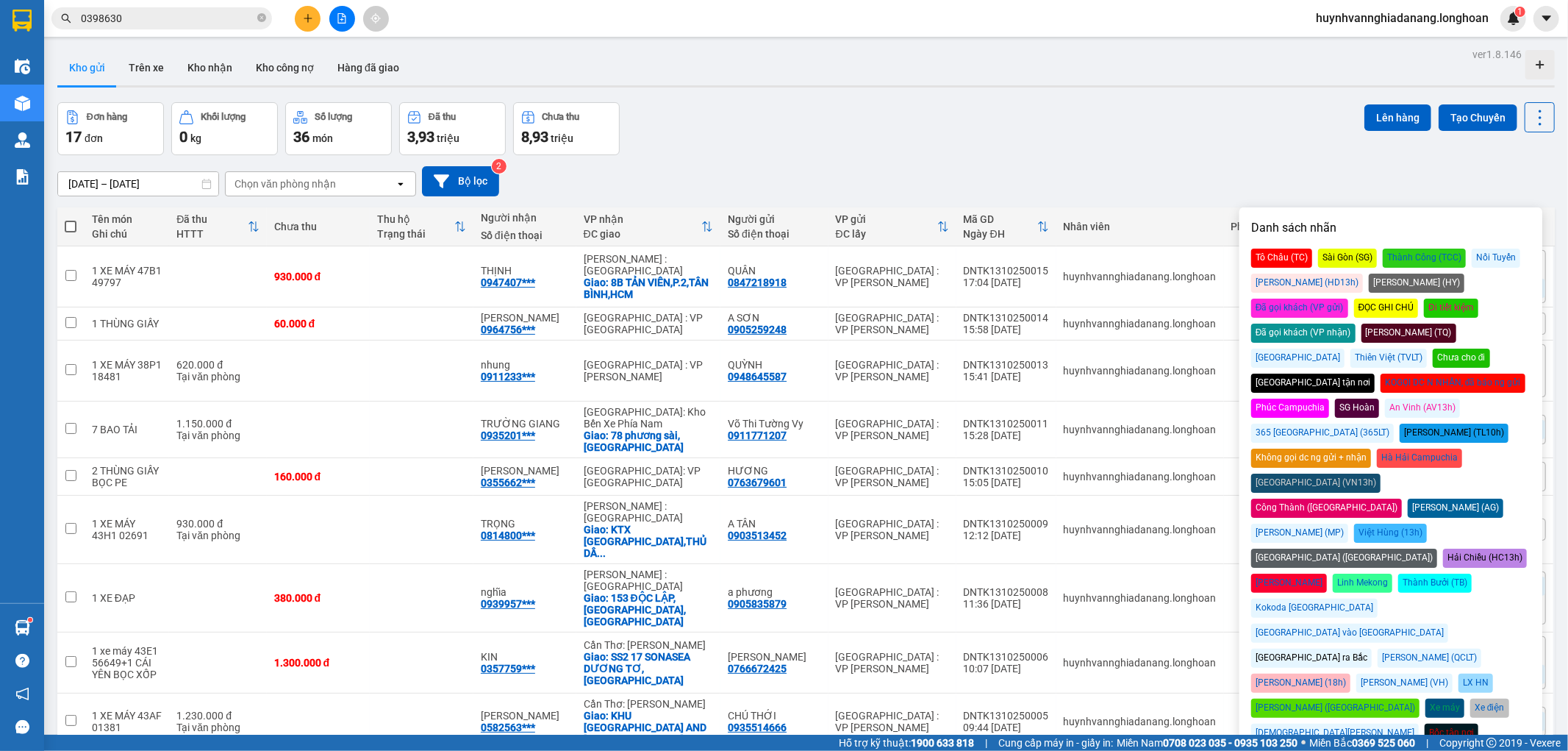
click at [1348, 299] on div "Đã gọi khách (VP gửi)" at bounding box center [1299, 308] width 97 height 19
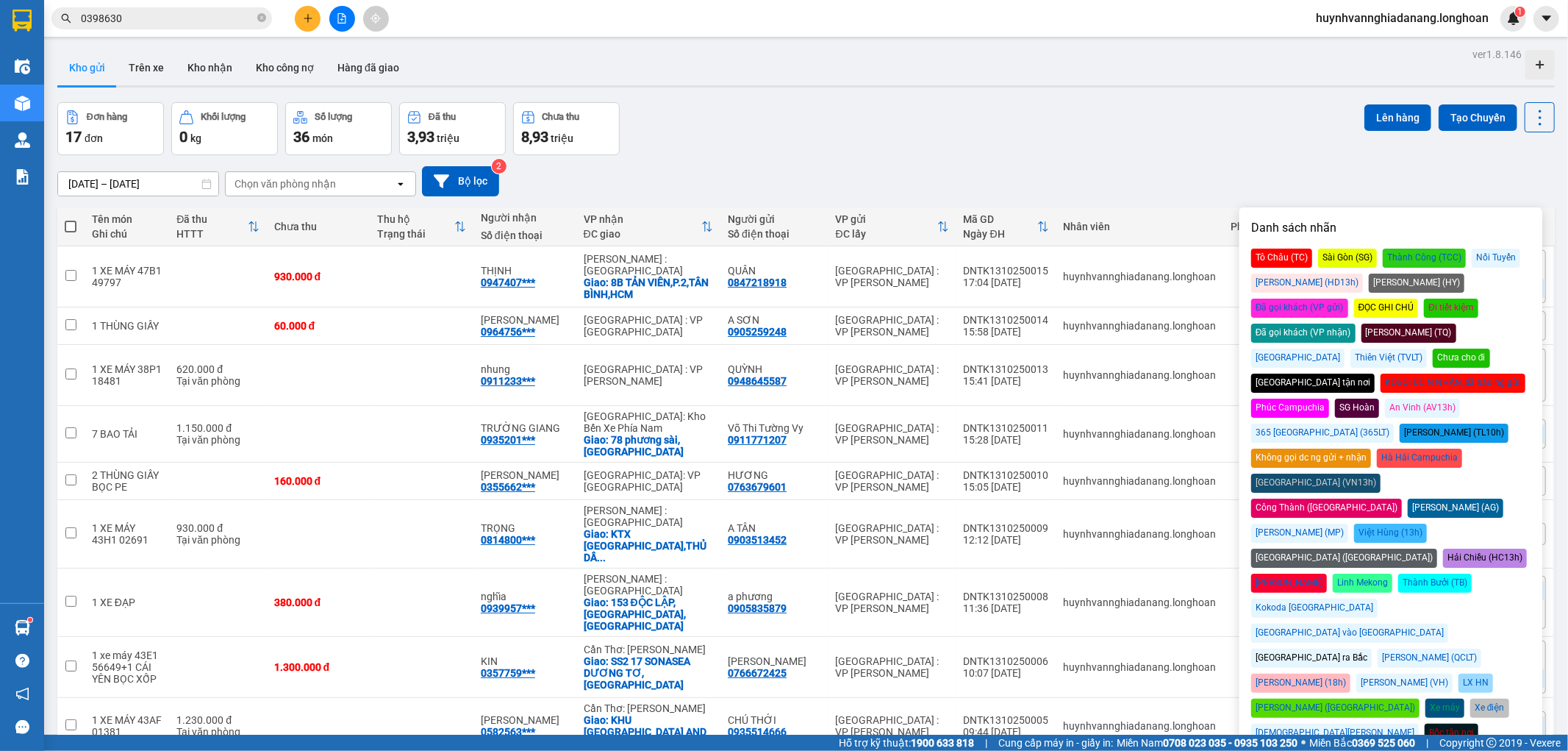
click at [1304, 649] on div "[GEOGRAPHIC_DATA] ra Bắc" at bounding box center [1311, 658] width 120 height 19
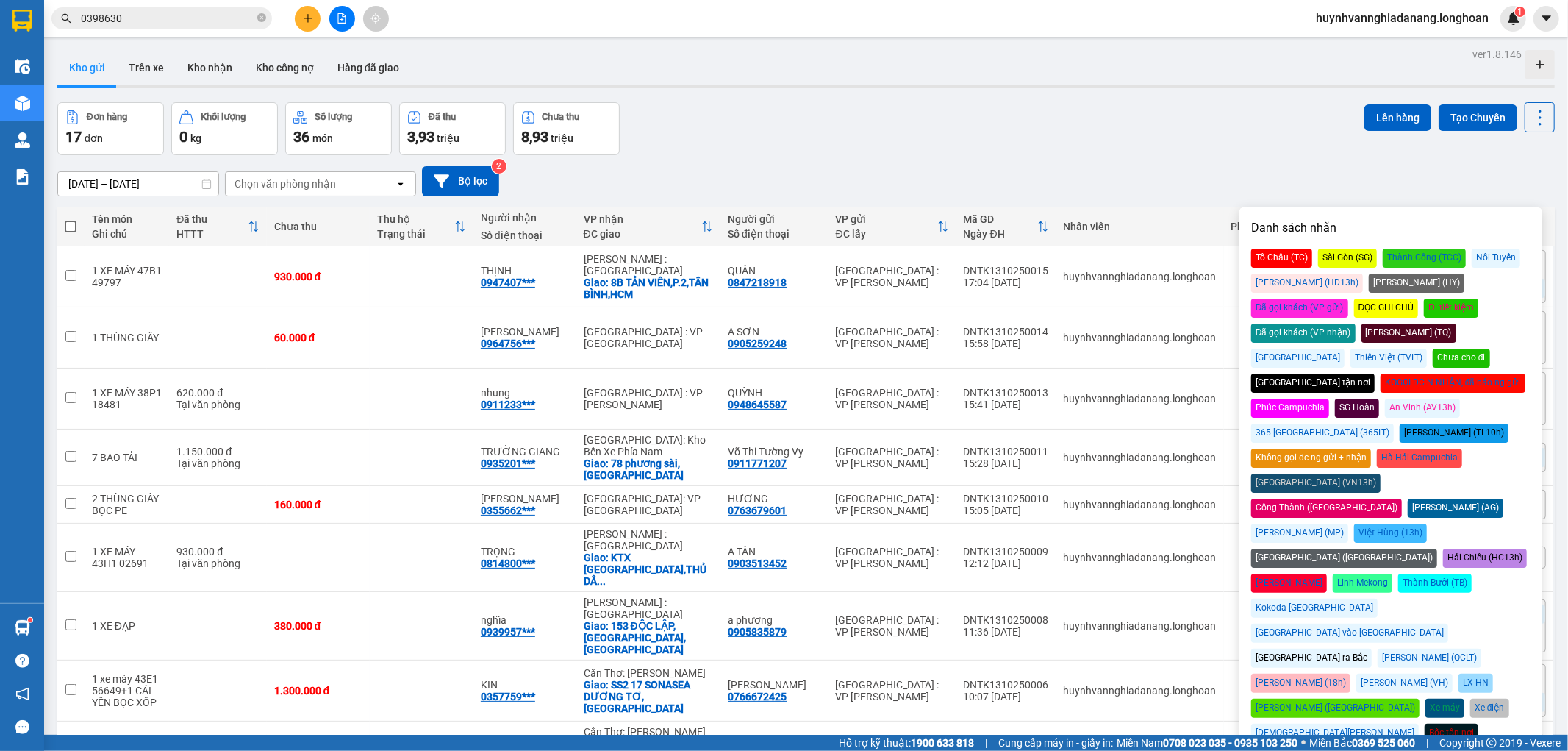
drag, startPoint x: 1157, startPoint y: 177, endPoint x: 1179, endPoint y: 183, distance: 22.8
click at [1159, 177] on div "[DATE] – [DATE] Press the down arrow key to interact with the calendar and sele…" at bounding box center [806, 181] width 1497 height 30
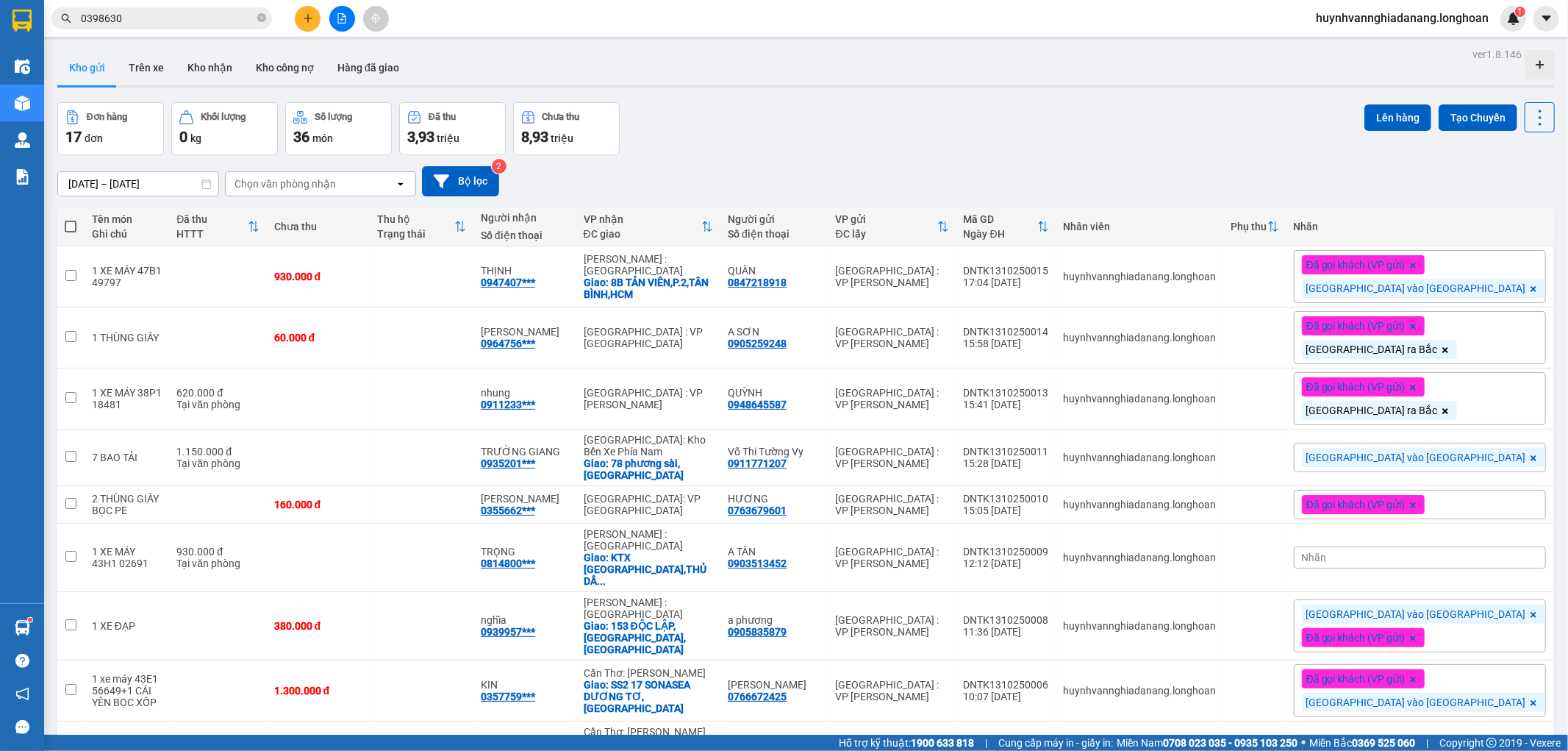
click at [1448, 557] on div "Nhãn" at bounding box center [1420, 557] width 253 height 22
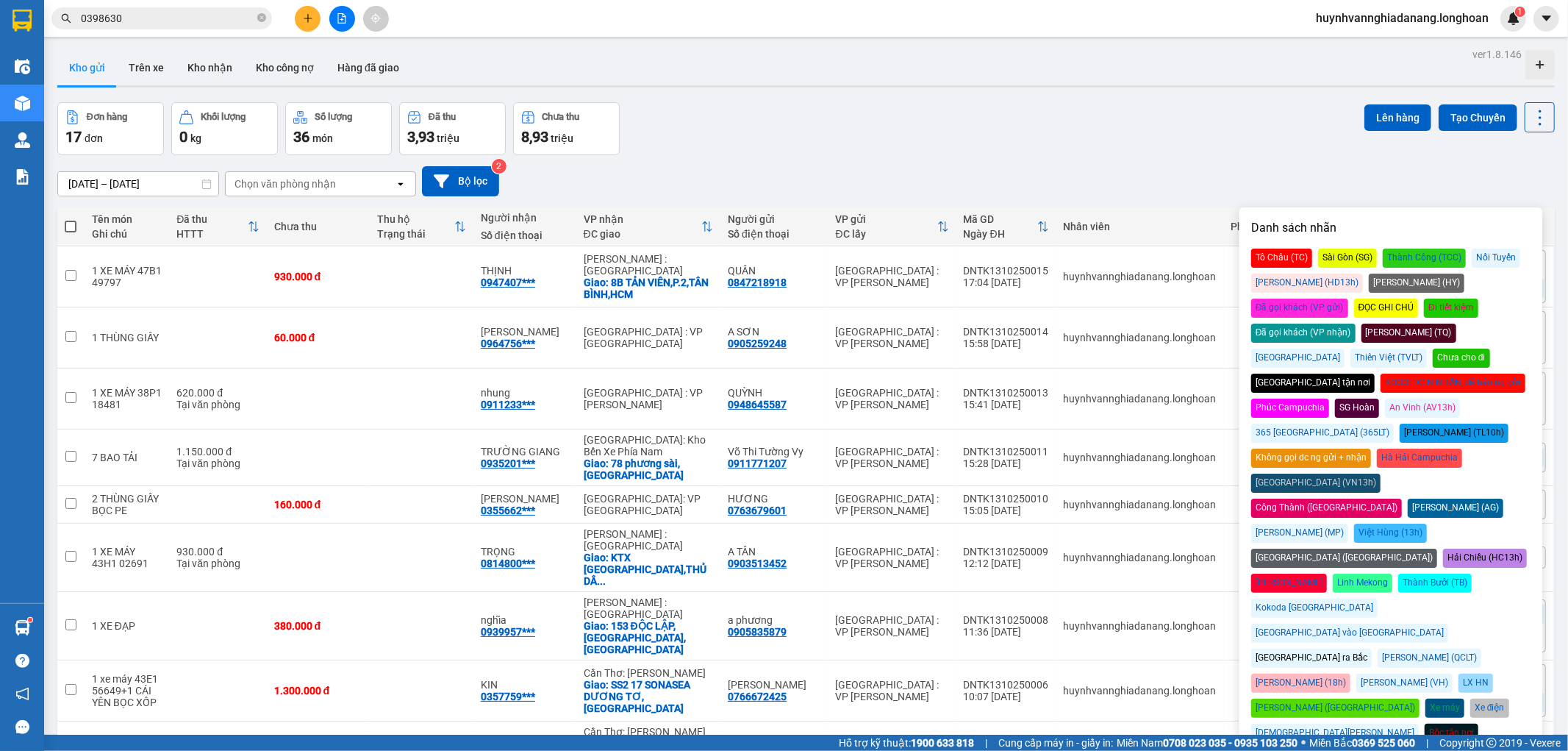
click at [1448, 624] on div "[GEOGRAPHIC_DATA] vào [GEOGRAPHIC_DATA]" at bounding box center [1350, 633] width 197 height 19
click at [1230, 157] on div "[DATE] – [DATE] Press the down arrow key to interact with the calendar and sele…" at bounding box center [806, 181] width 1497 height 52
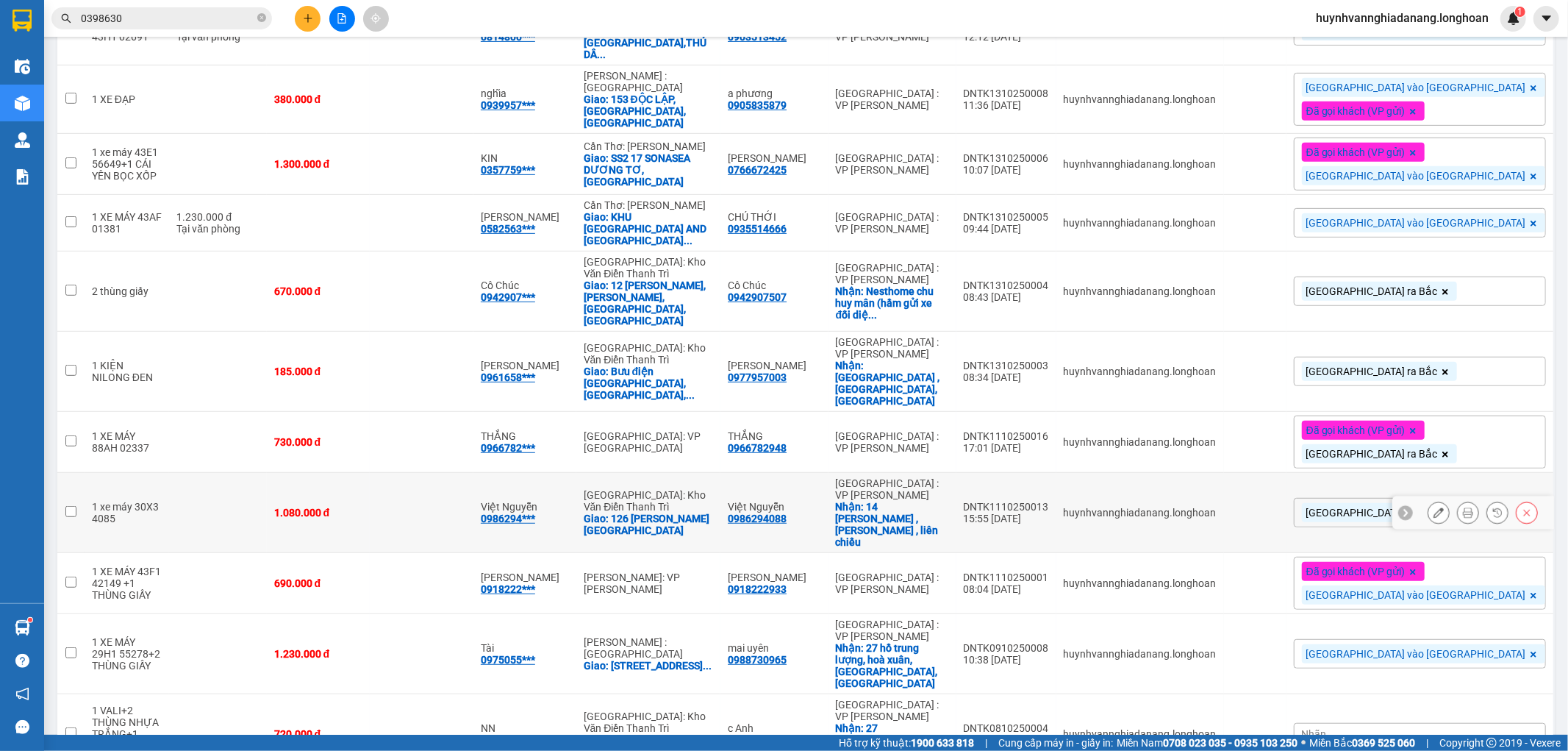
scroll to position [491, 0]
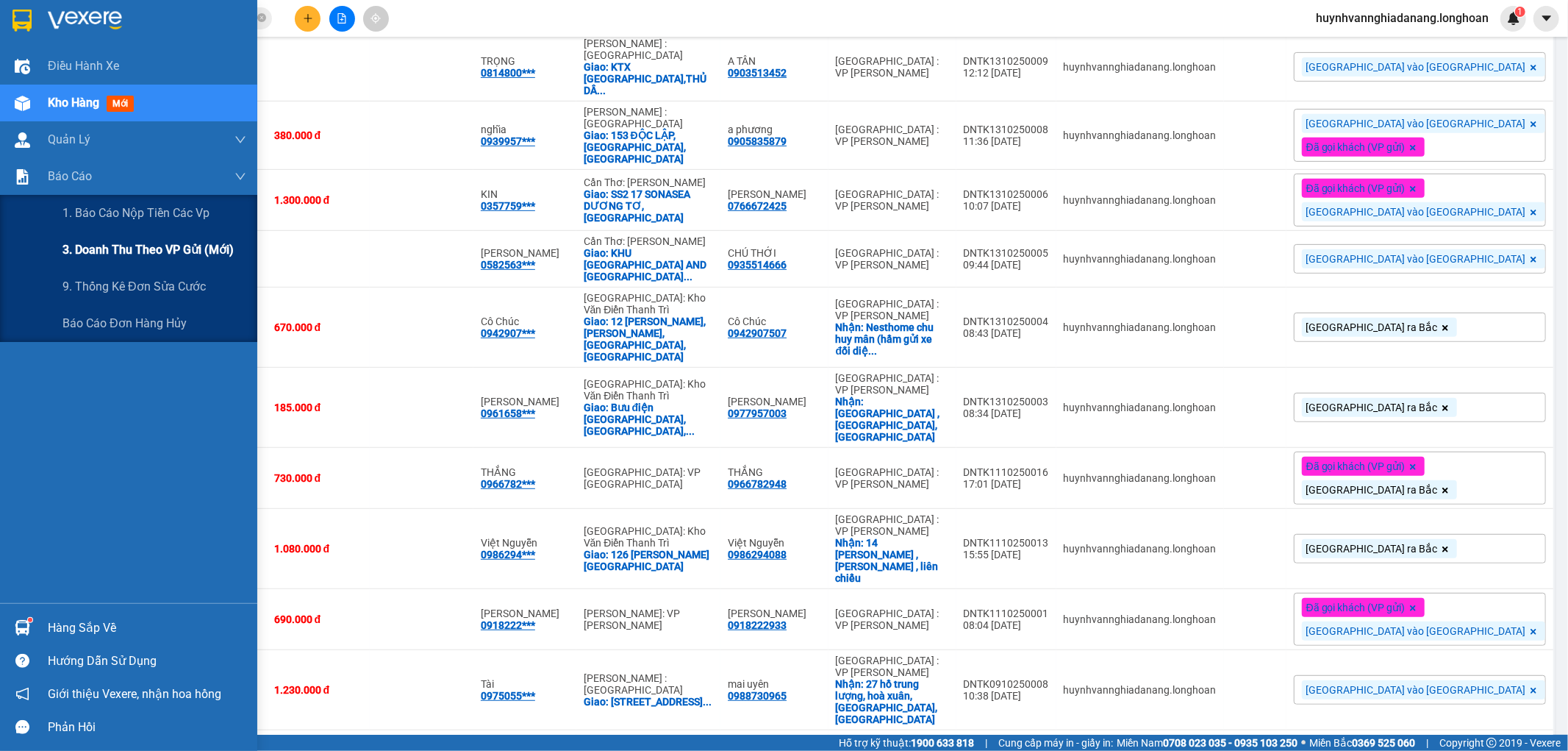
click at [145, 251] on span "3. Doanh Thu theo VP Gửi (mới)" at bounding box center [148, 250] width 171 height 19
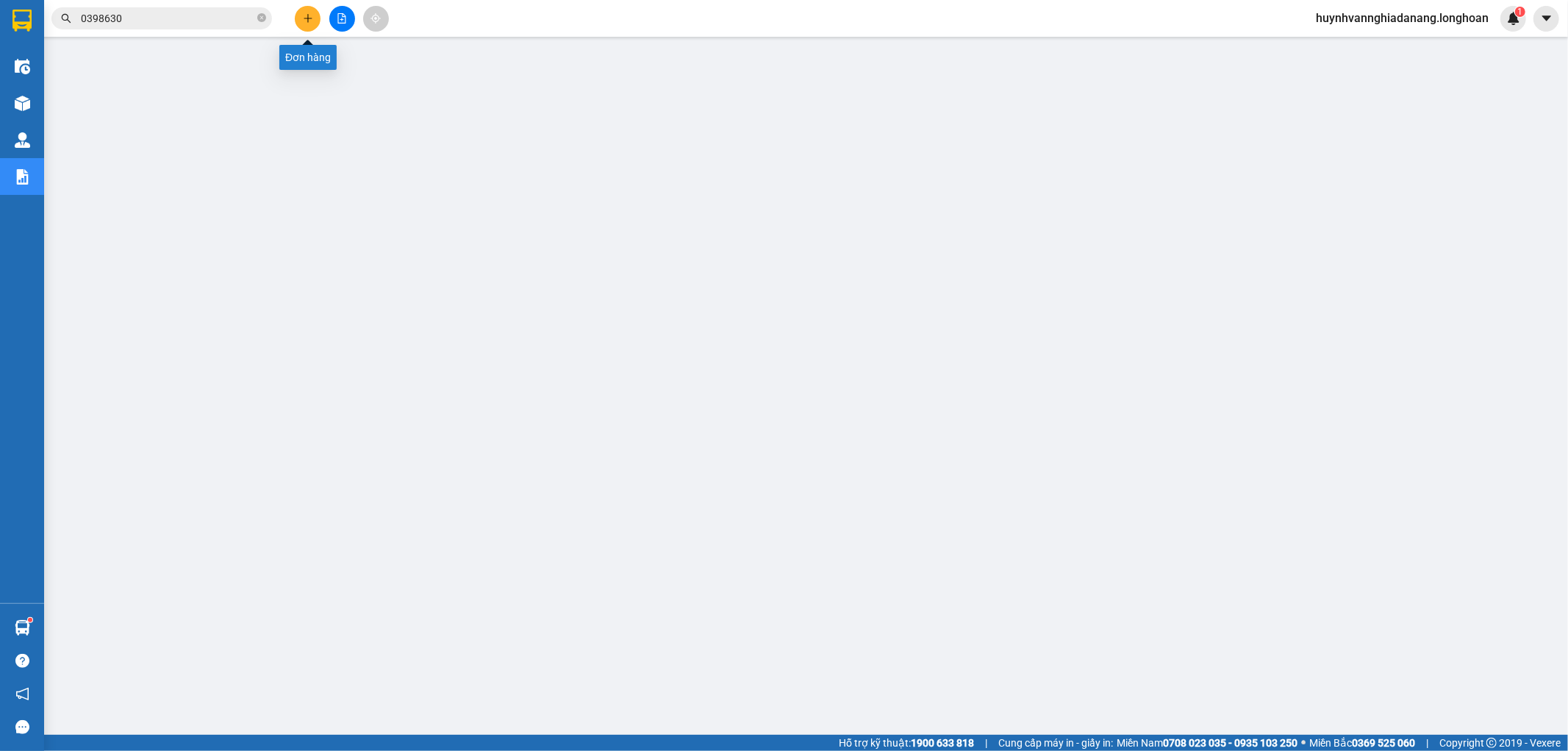
click at [307, 26] on button at bounding box center [307, 19] width 26 height 26
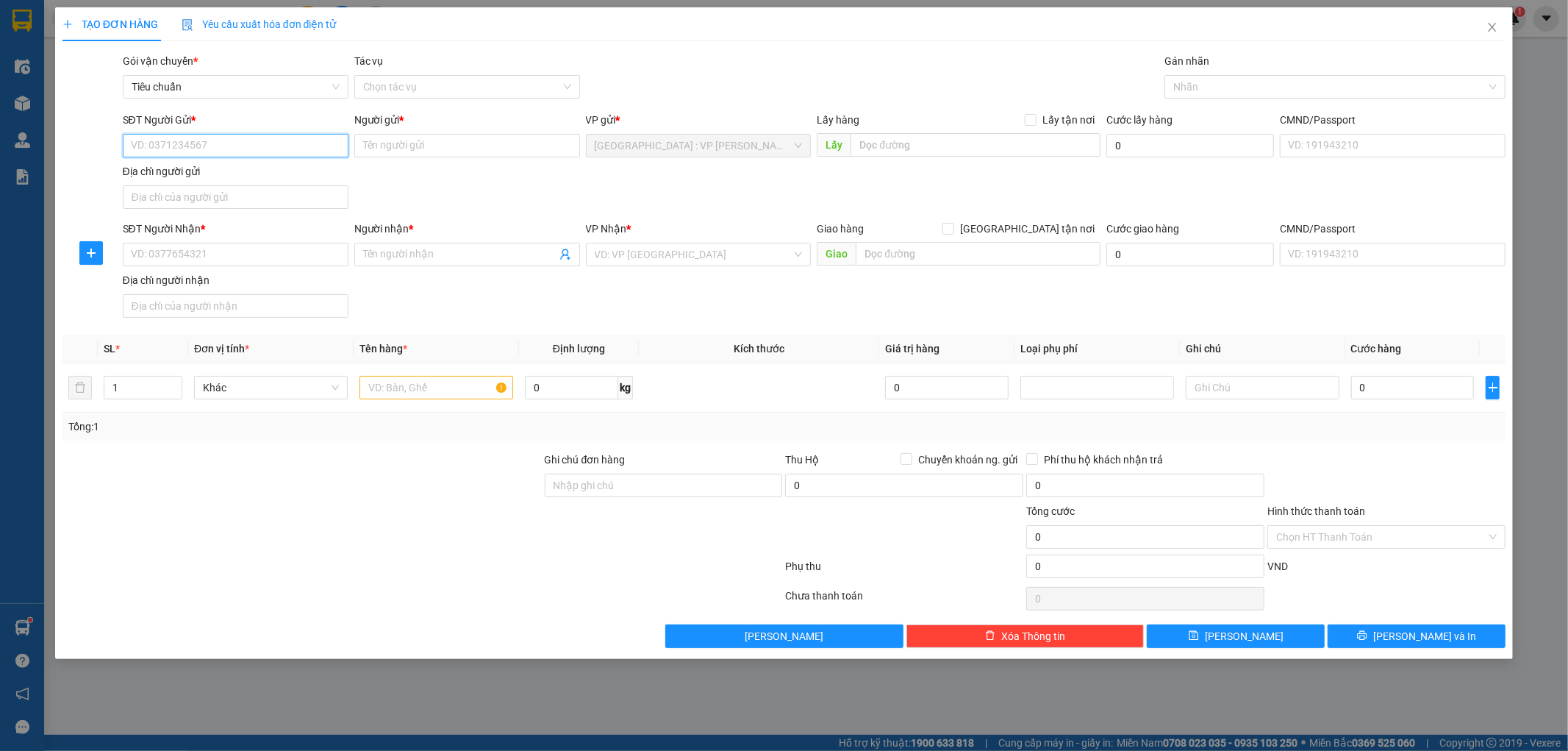
click at [157, 143] on input "SĐT Người Gửi *" at bounding box center [235, 145] width 225 height 23
paste input "0367356665"
type input "0367356665"
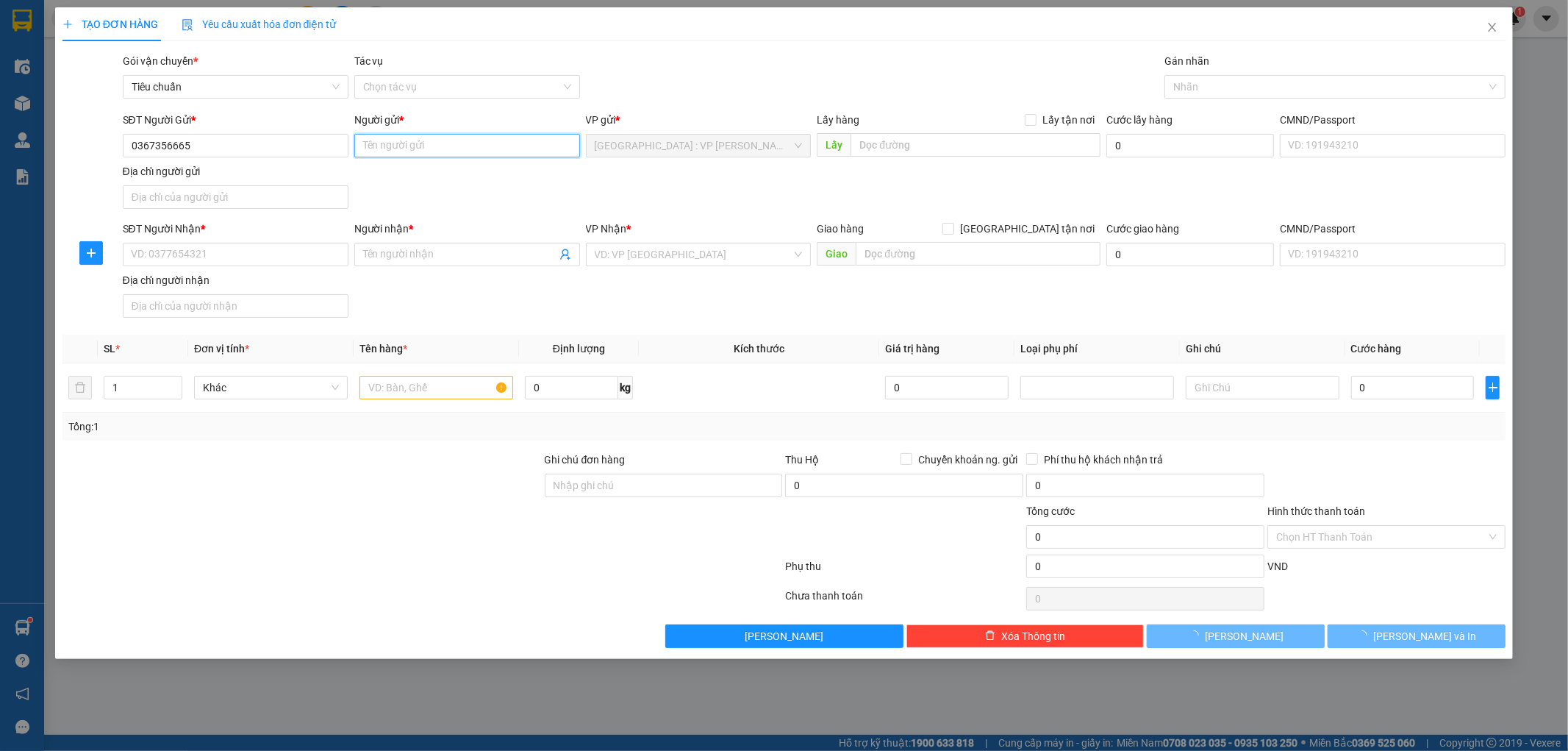
click at [377, 151] on input "Người gửi *" at bounding box center [467, 145] width 225 height 23
click at [386, 151] on input "Người gửi *" at bounding box center [467, 145] width 225 height 23
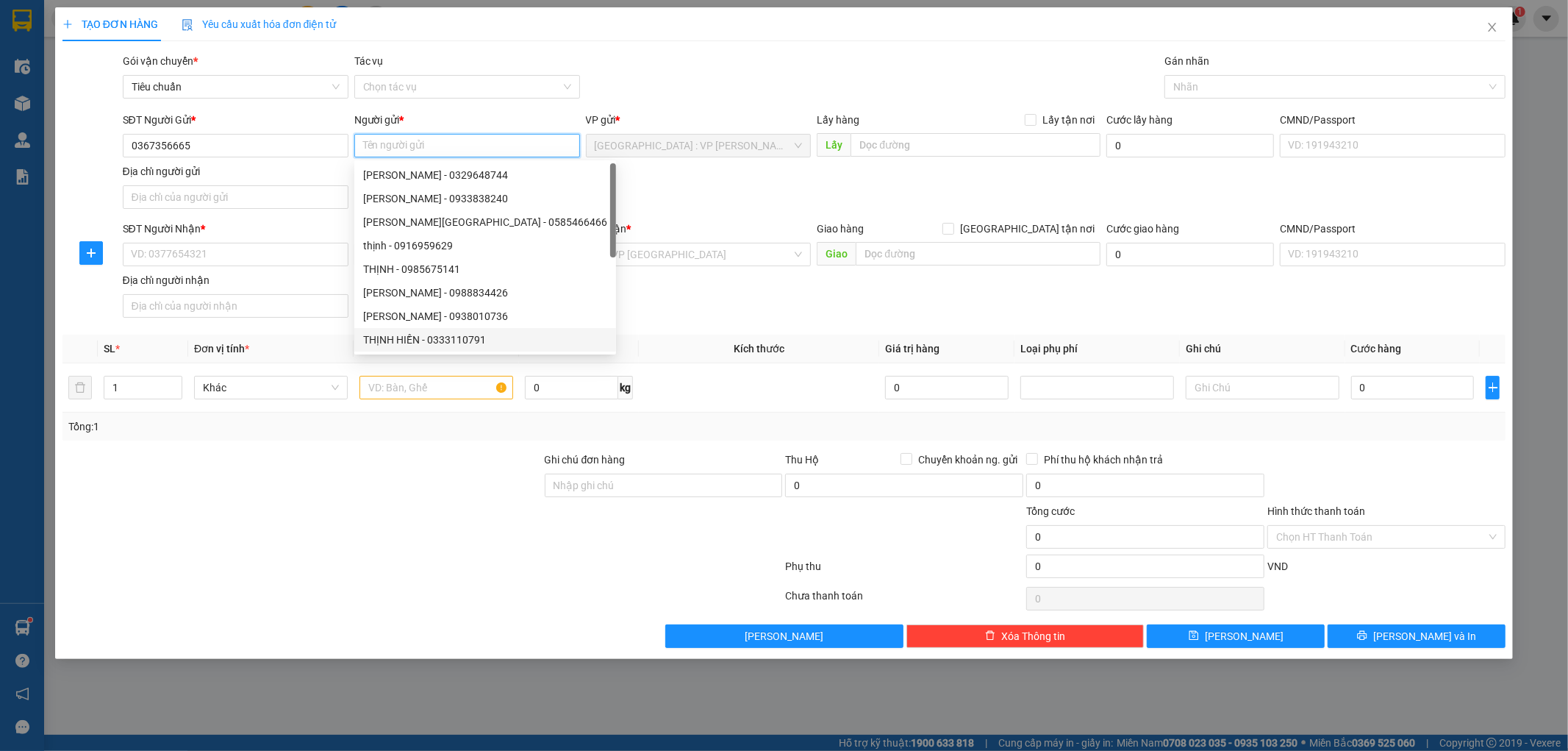
paste input "[DATE] (Đn3 )"
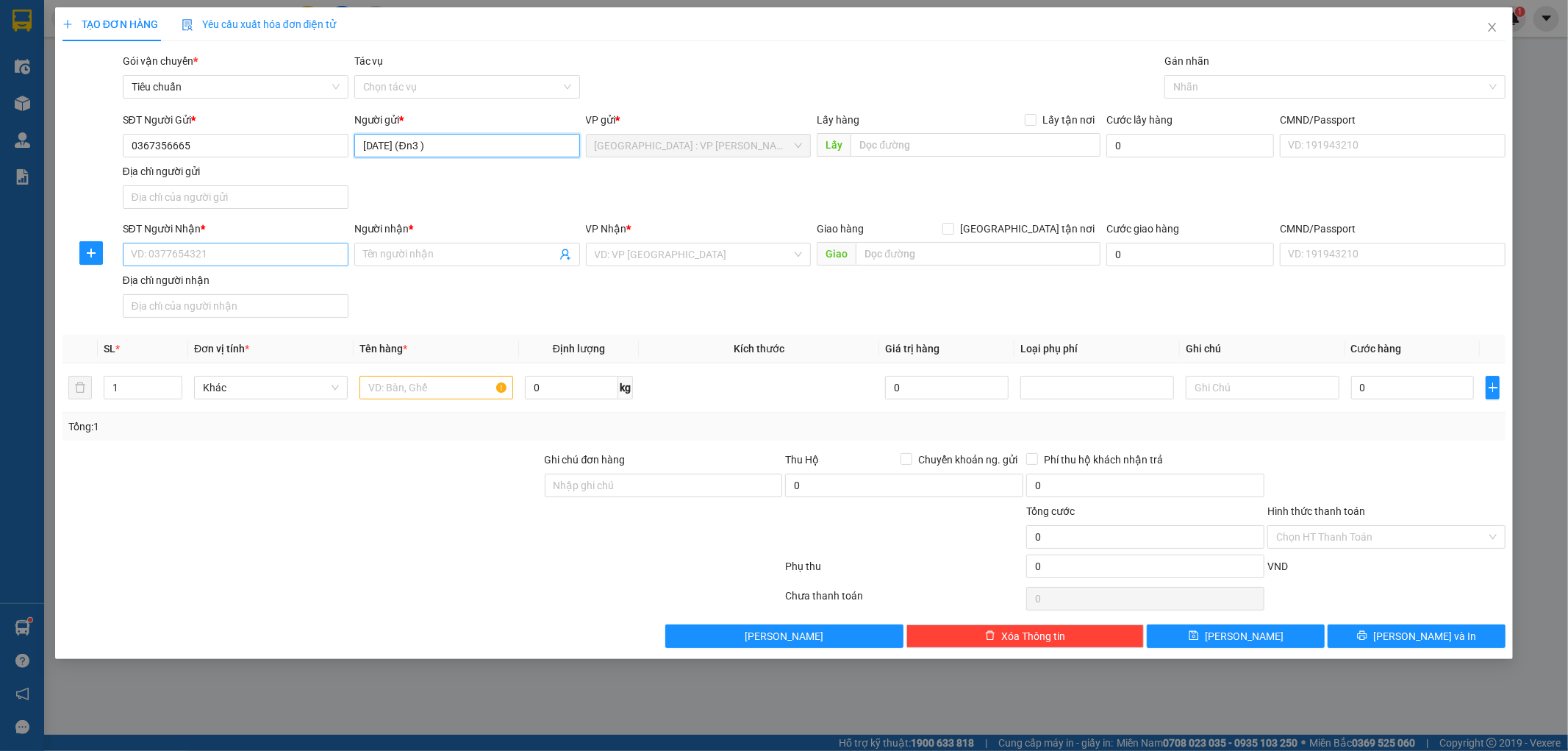
type input "[DATE] (Đn3 )"
click at [179, 258] on input "SĐT Người Nhận *" at bounding box center [235, 254] width 225 height 23
click at [177, 255] on input "SĐT Người Nhận *" at bounding box center [235, 254] width 225 height 23
paste input "0967474341"
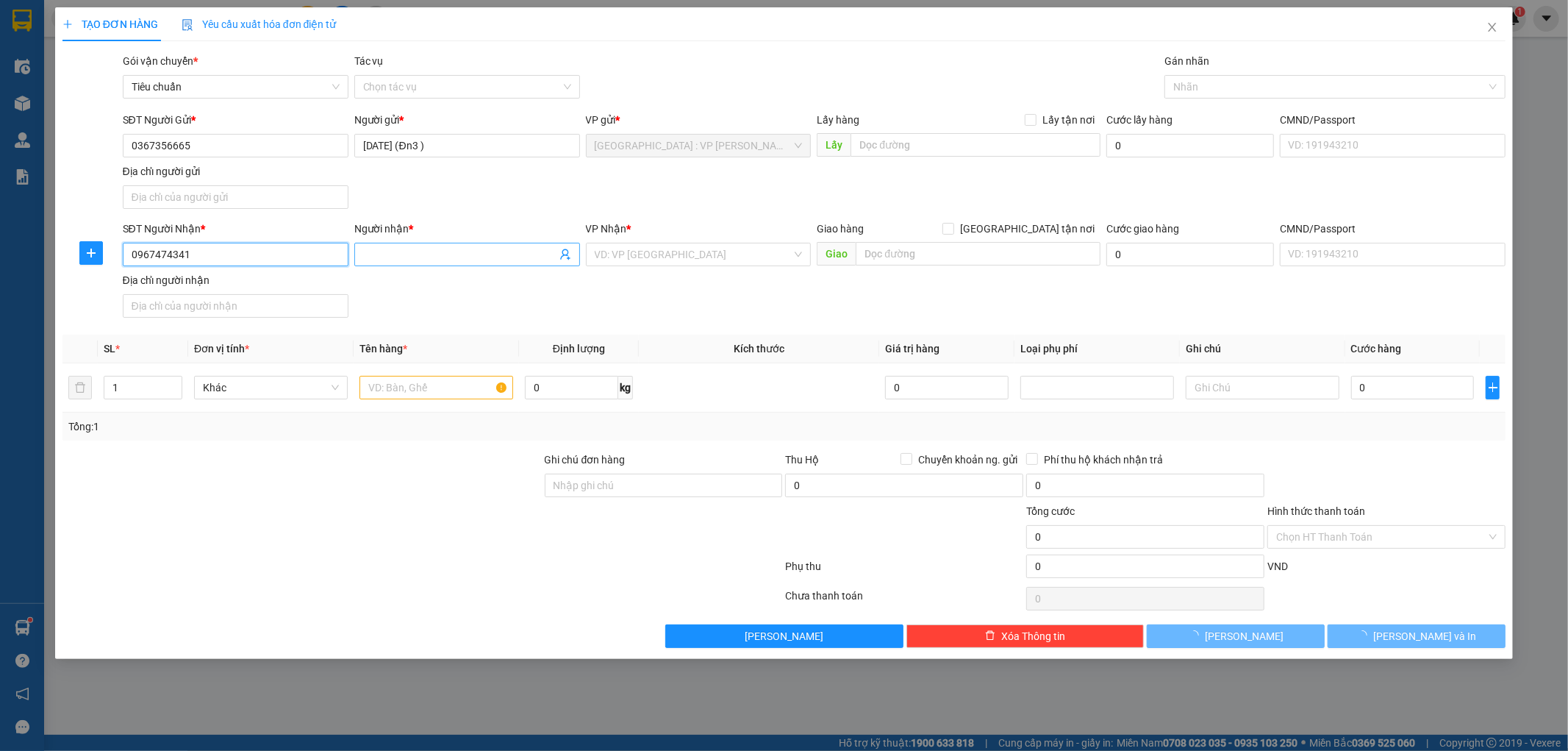
type input "0967474341"
click at [395, 261] on input "Người nhận *" at bounding box center [459, 254] width 193 height 16
click at [395, 253] on input "Người nhận *" at bounding box center [459, 254] width 193 height 16
paste input "[PERSON_NAME]"
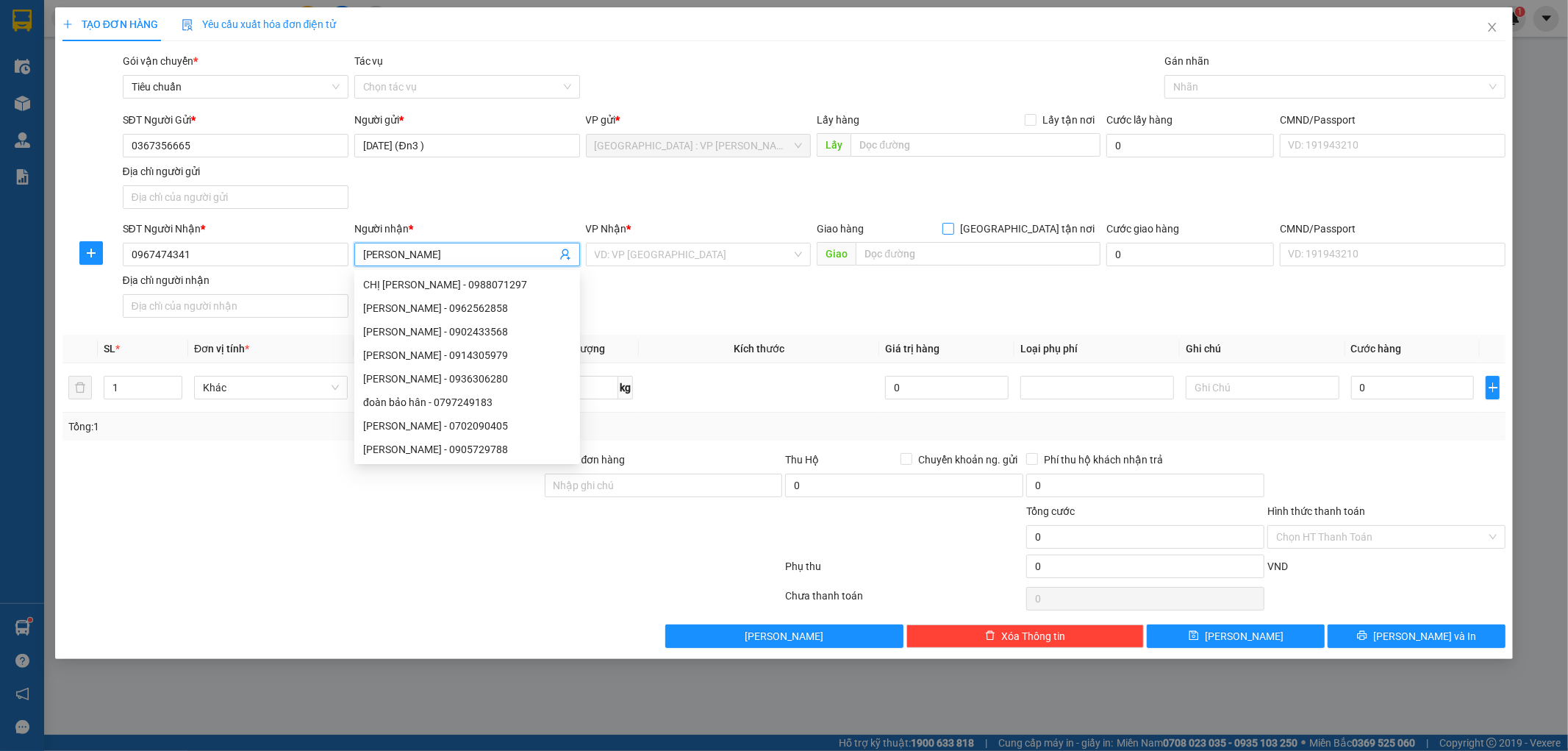
type input "[PERSON_NAME]"
click at [953, 225] on input "[GEOGRAPHIC_DATA] tận nơi" at bounding box center [947, 228] width 10 height 10
checkbox input "true"
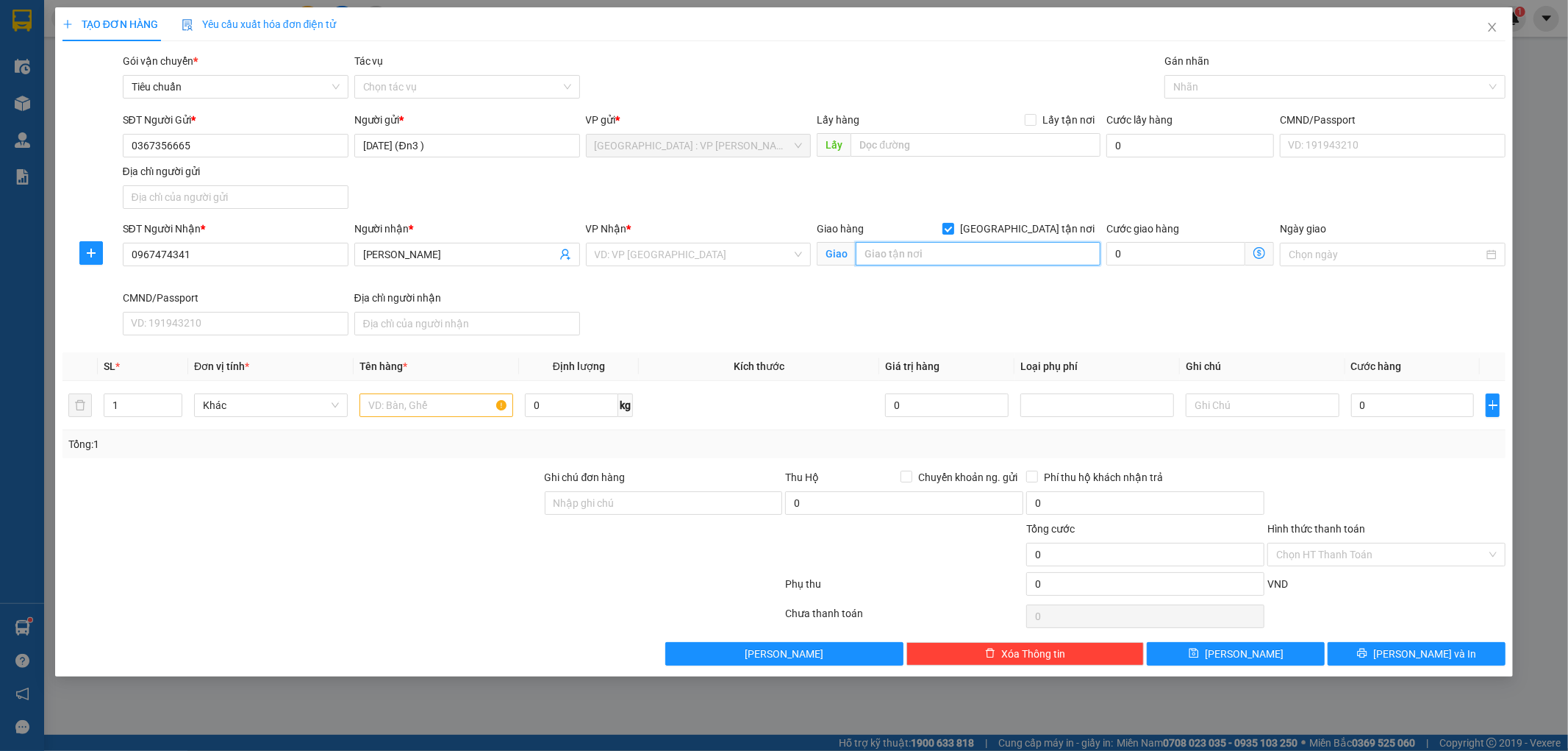
click at [964, 256] on input "text" at bounding box center [977, 253] width 245 height 23
click at [922, 249] on input "text" at bounding box center [977, 253] width 245 height 23
paste input "284/25/6 [PERSON_NAME], p14, q10. Hcm"
type input "284/25/6 [PERSON_NAME], p14, q10. Hcm"
drag, startPoint x: 681, startPoint y: 259, endPoint x: 692, endPoint y: 267, distance: 13.6
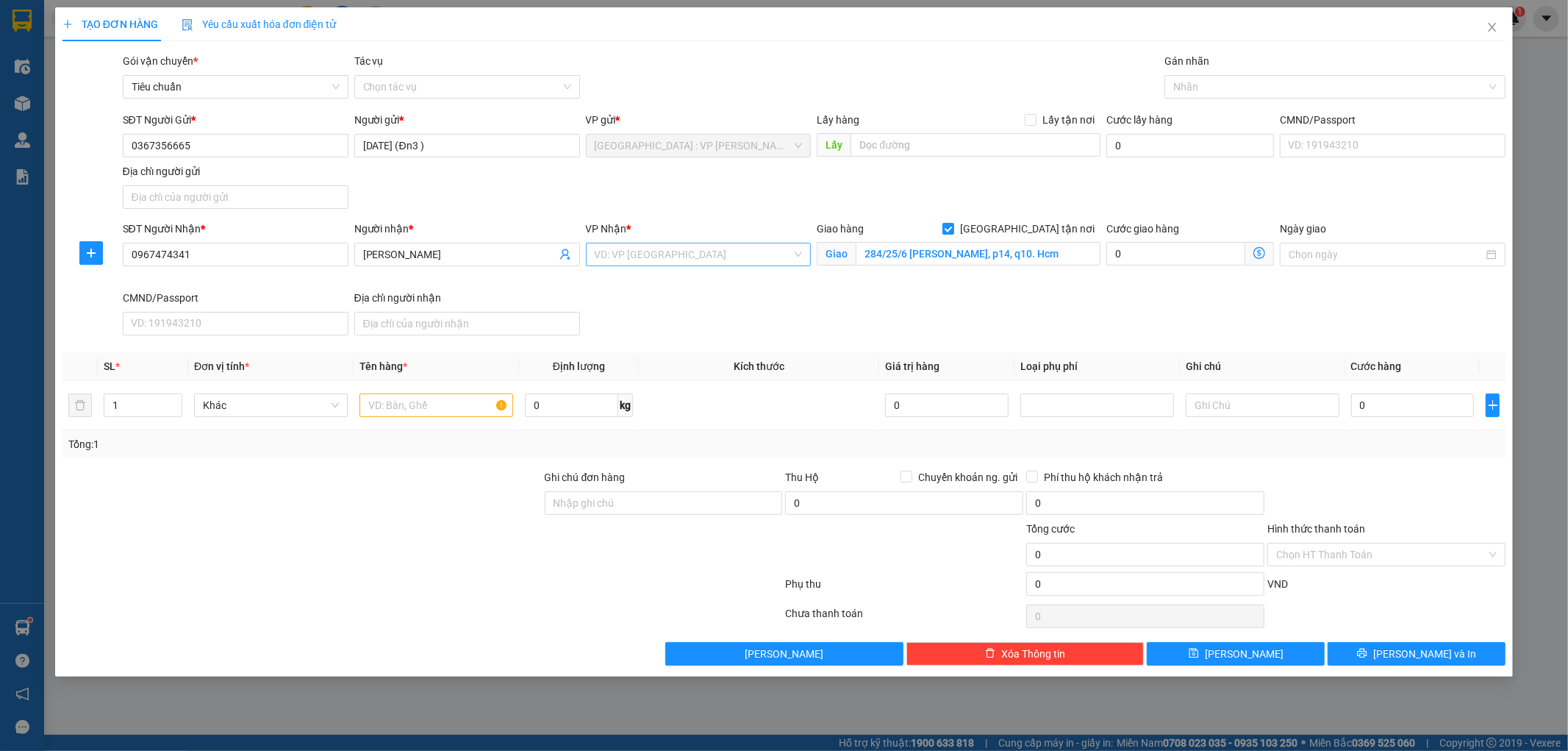
click at [681, 259] on input "search" at bounding box center [693, 254] width 198 height 22
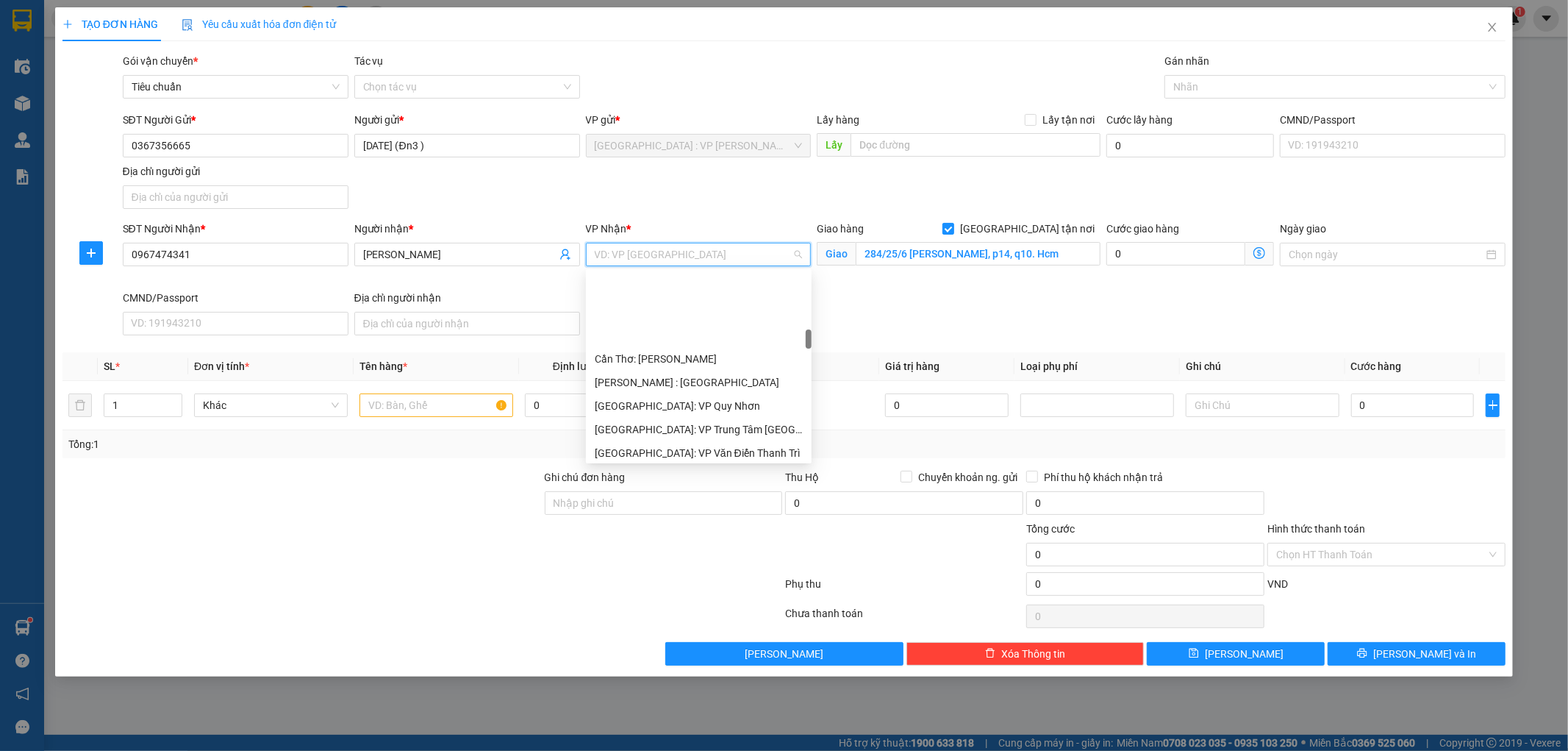
scroll to position [571, 0]
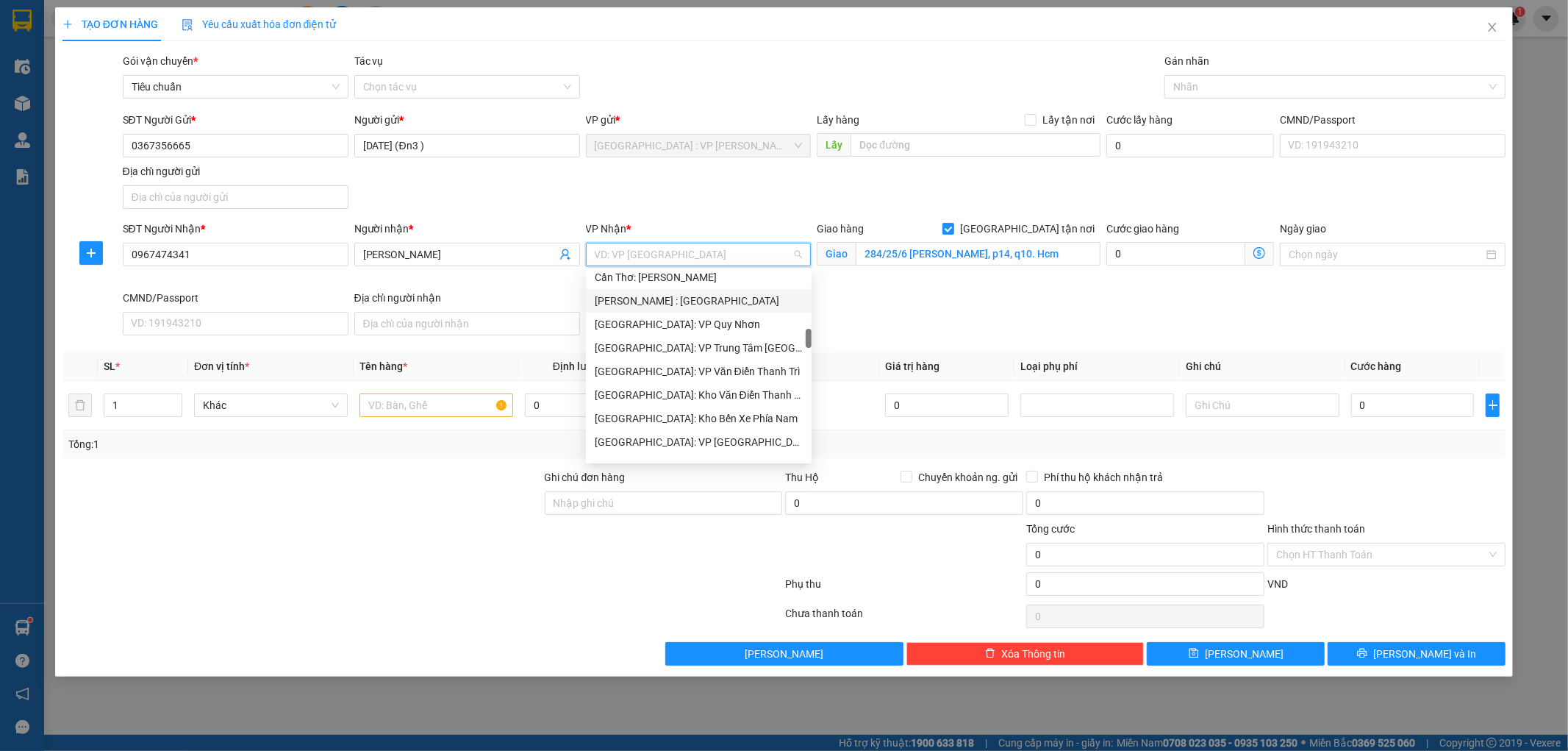
click at [704, 306] on div "[PERSON_NAME] : [GEOGRAPHIC_DATA]" at bounding box center [699, 301] width 208 height 16
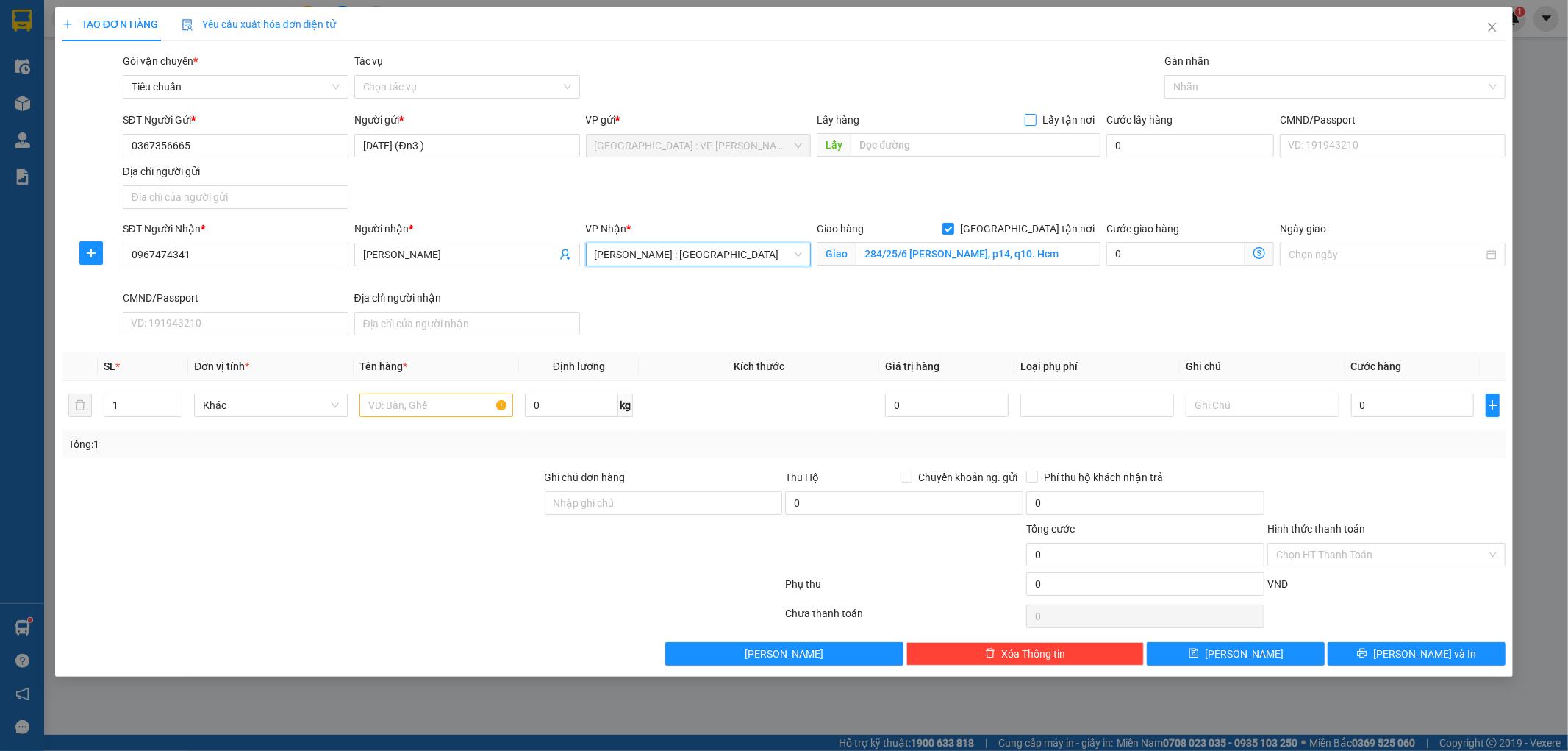
click at [1034, 116] on input "Lấy tận nơi" at bounding box center [1030, 119] width 10 height 10
checkbox input "true"
click at [1005, 135] on input "text" at bounding box center [976, 145] width 250 height 23
click at [894, 135] on input "text" at bounding box center [976, 145] width 250 height 23
paste input "112 [PERSON_NAME],ĐN"
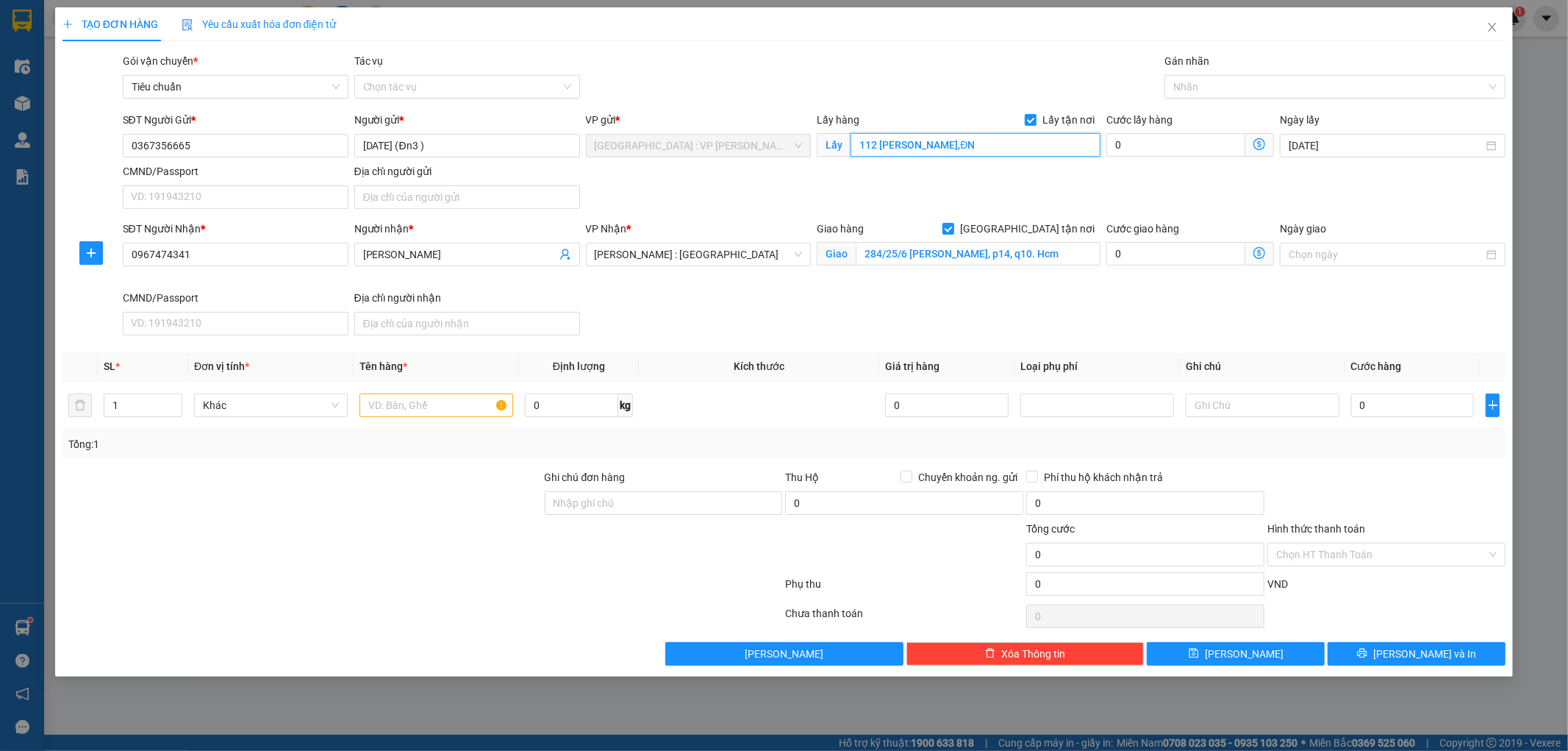
type input "112 [PERSON_NAME],ĐN"
click at [398, 409] on input "text" at bounding box center [437, 405] width 154 height 23
paste input "6 kiện đồ"
type input "6 kiện đồ"
click at [134, 412] on input "1" at bounding box center [142, 405] width 77 height 22
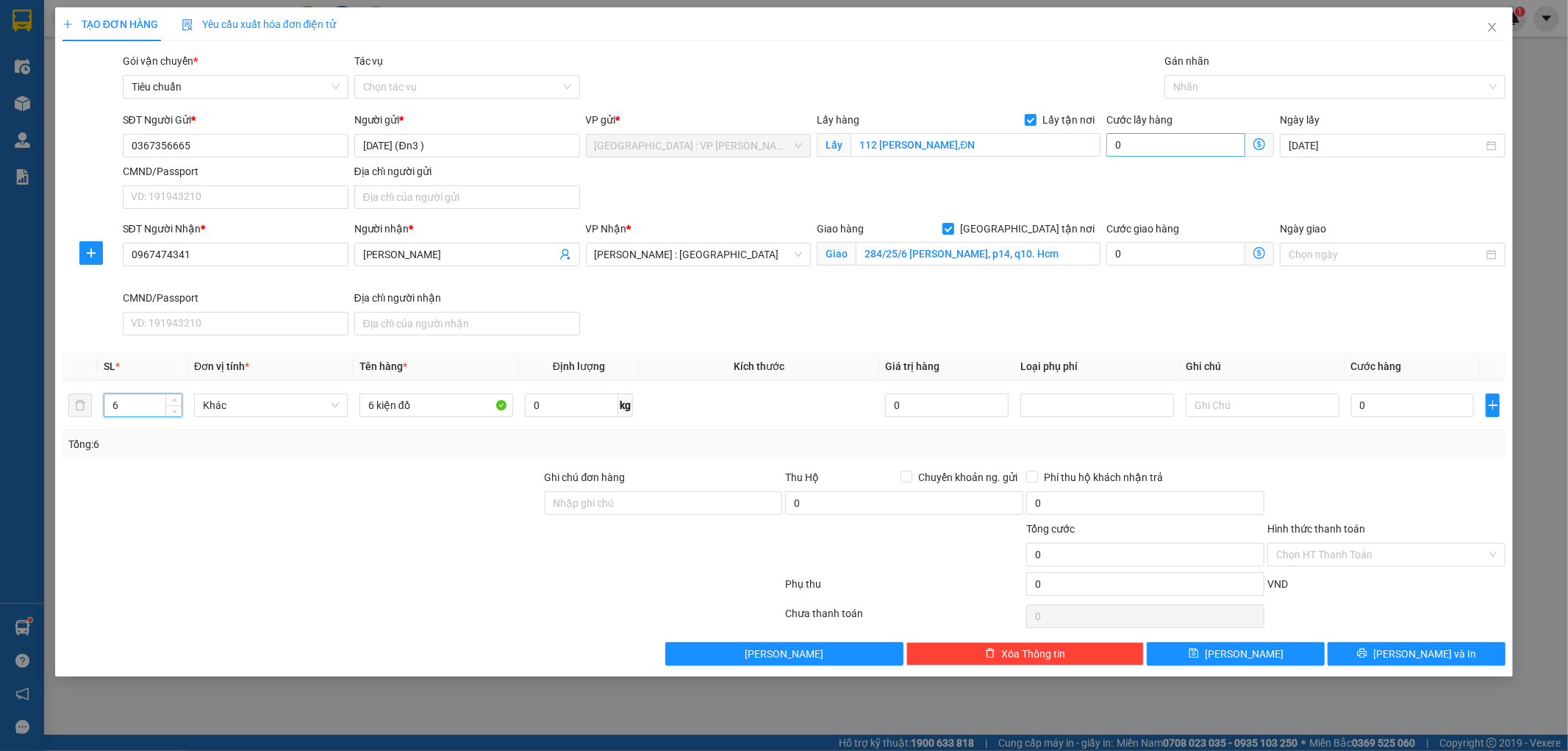
type input "6"
click at [1147, 141] on input "0" at bounding box center [1176, 145] width 139 height 23
type input "1"
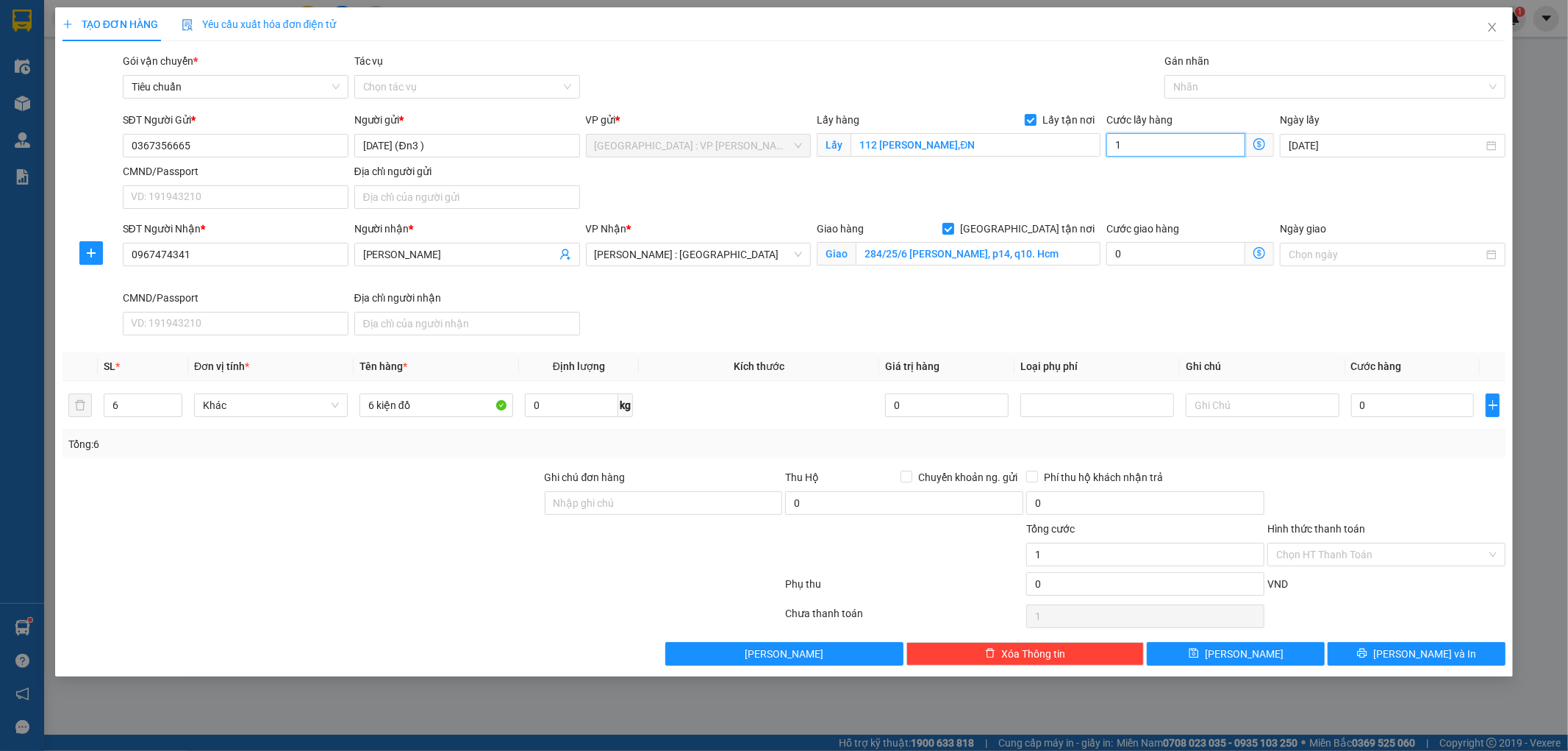
type input "10"
type input "100"
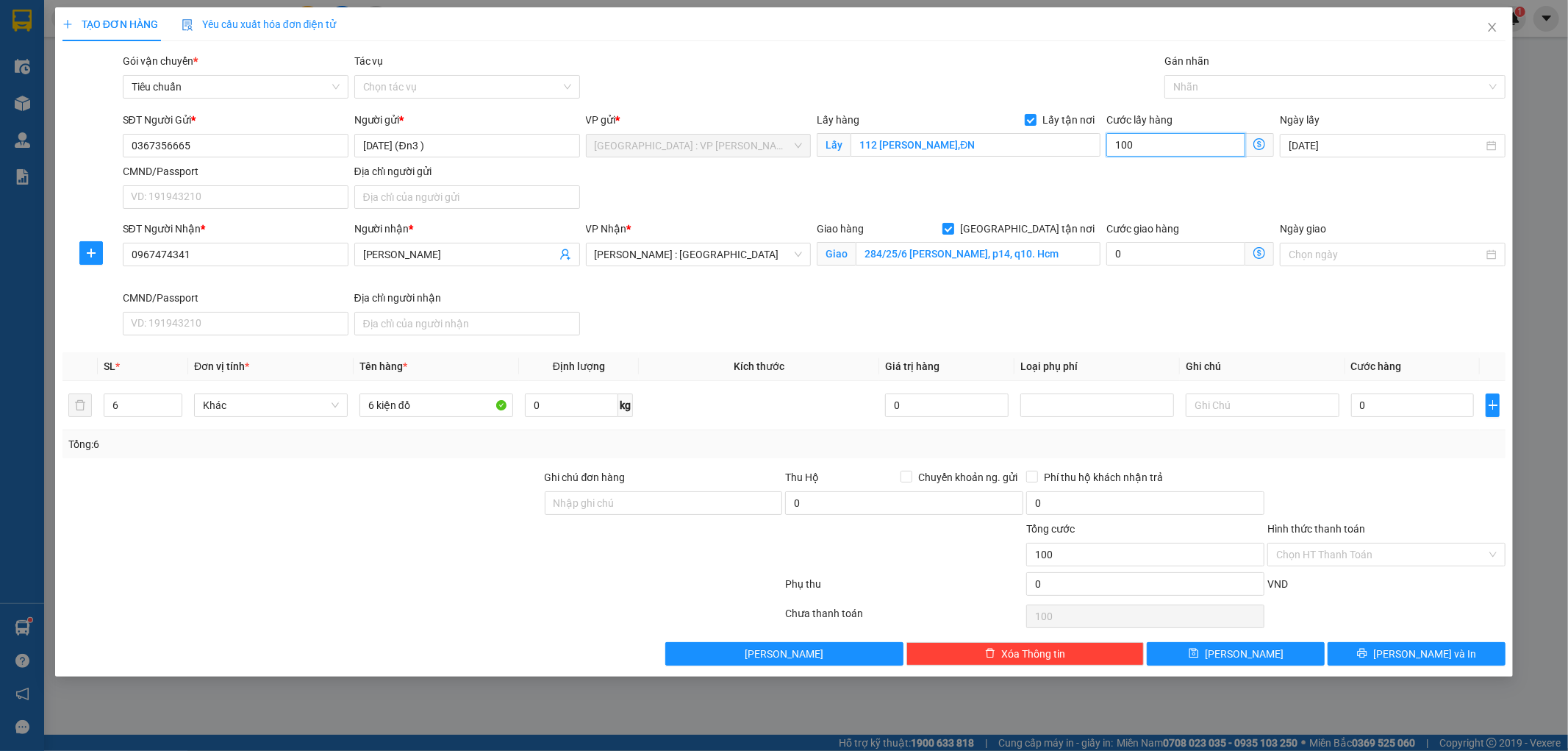
type input "1.000"
type input "10.000"
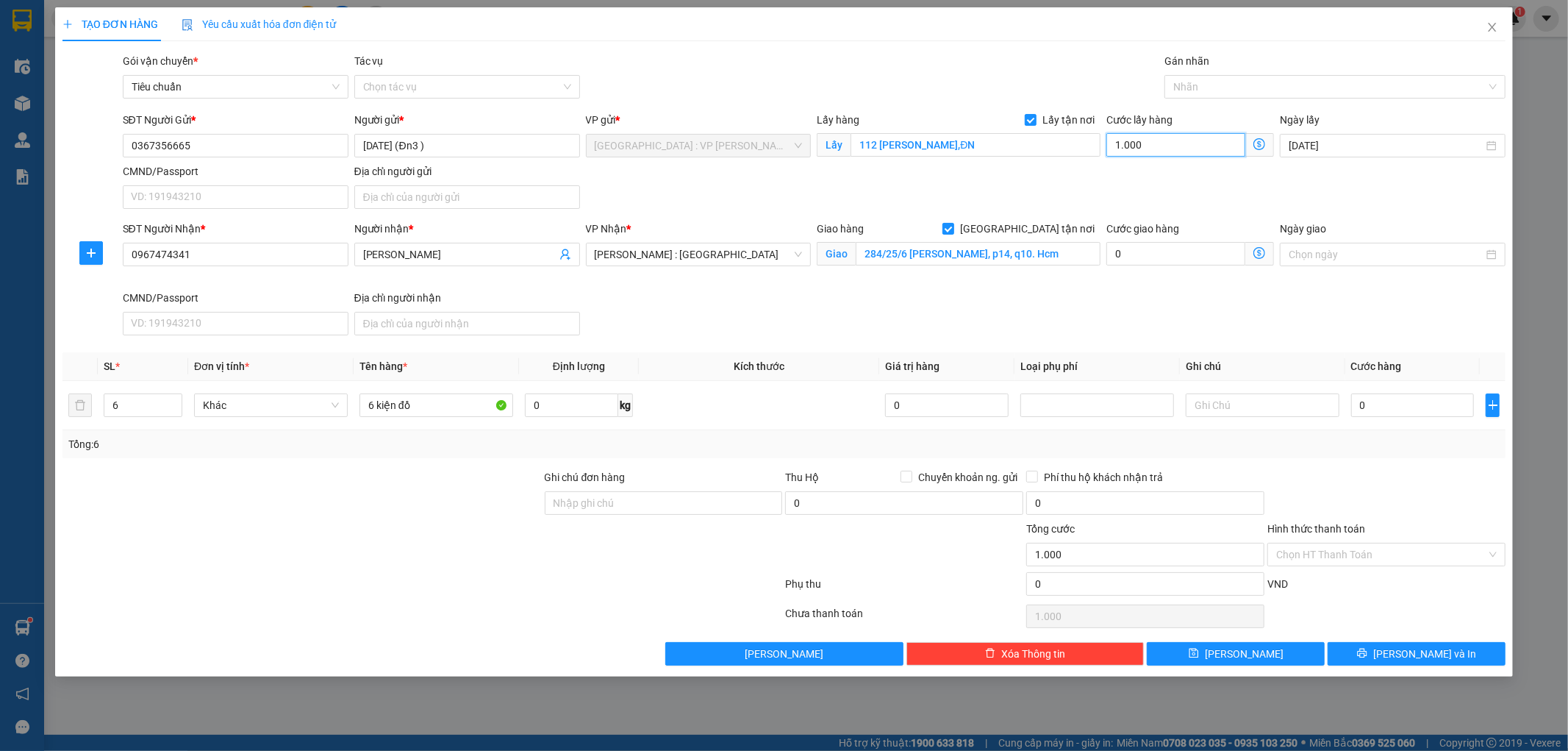
type input "10.000"
type input "100.000"
click at [1394, 397] on input "0" at bounding box center [1413, 405] width 124 height 23
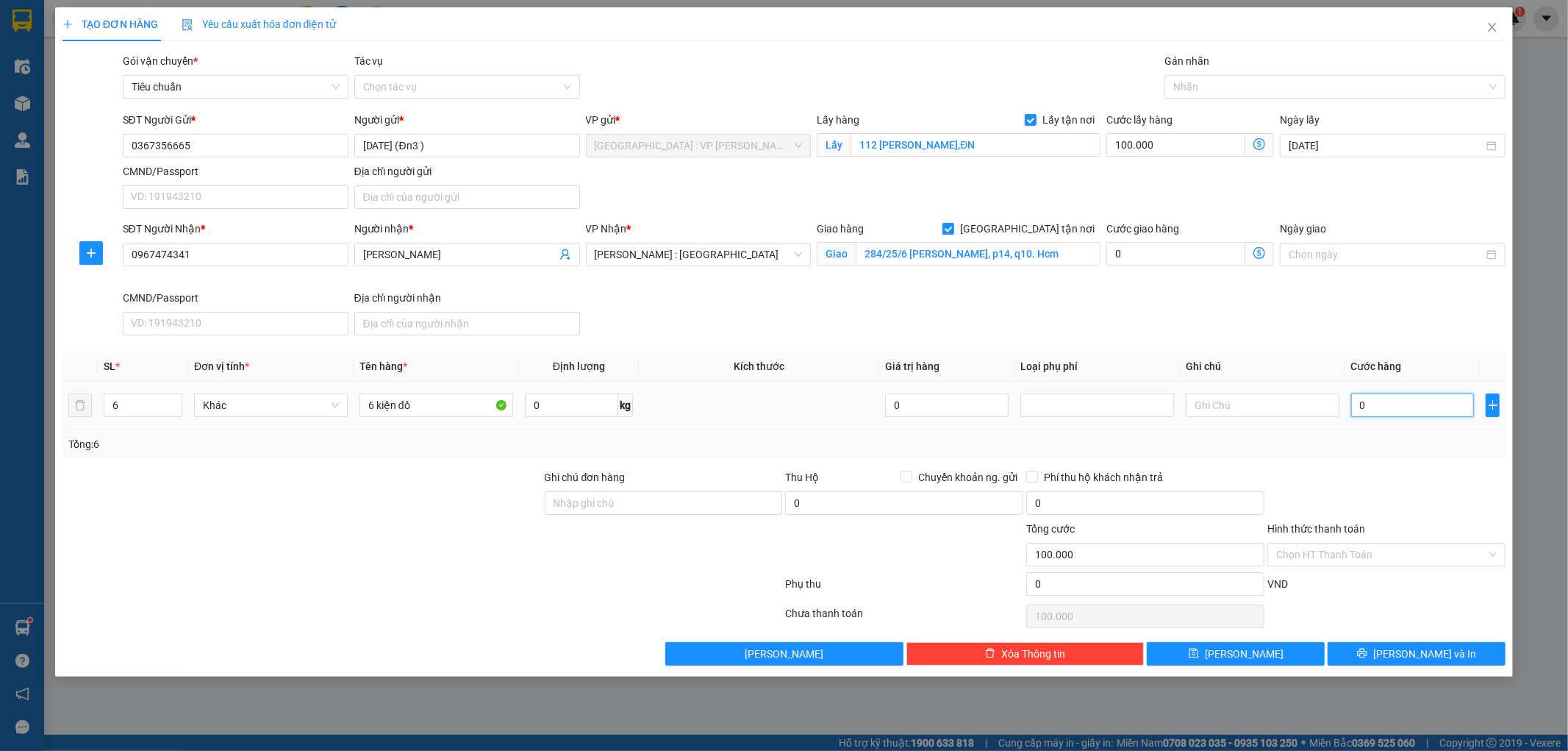
type input "7"
type input "100.007"
type input "78"
type input "100.078"
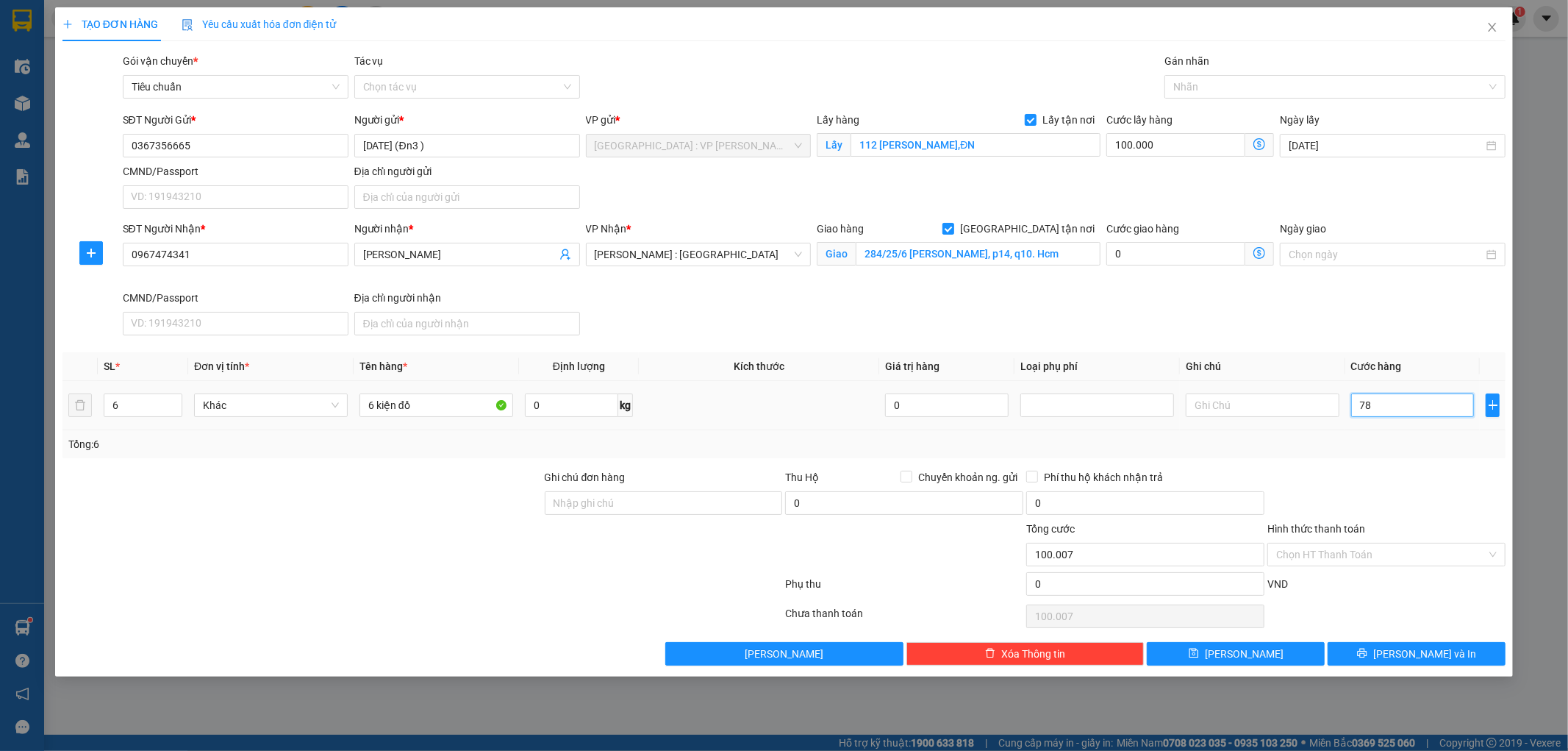
type input "100.078"
type input "7.801"
type input "107.801"
type input "78.010"
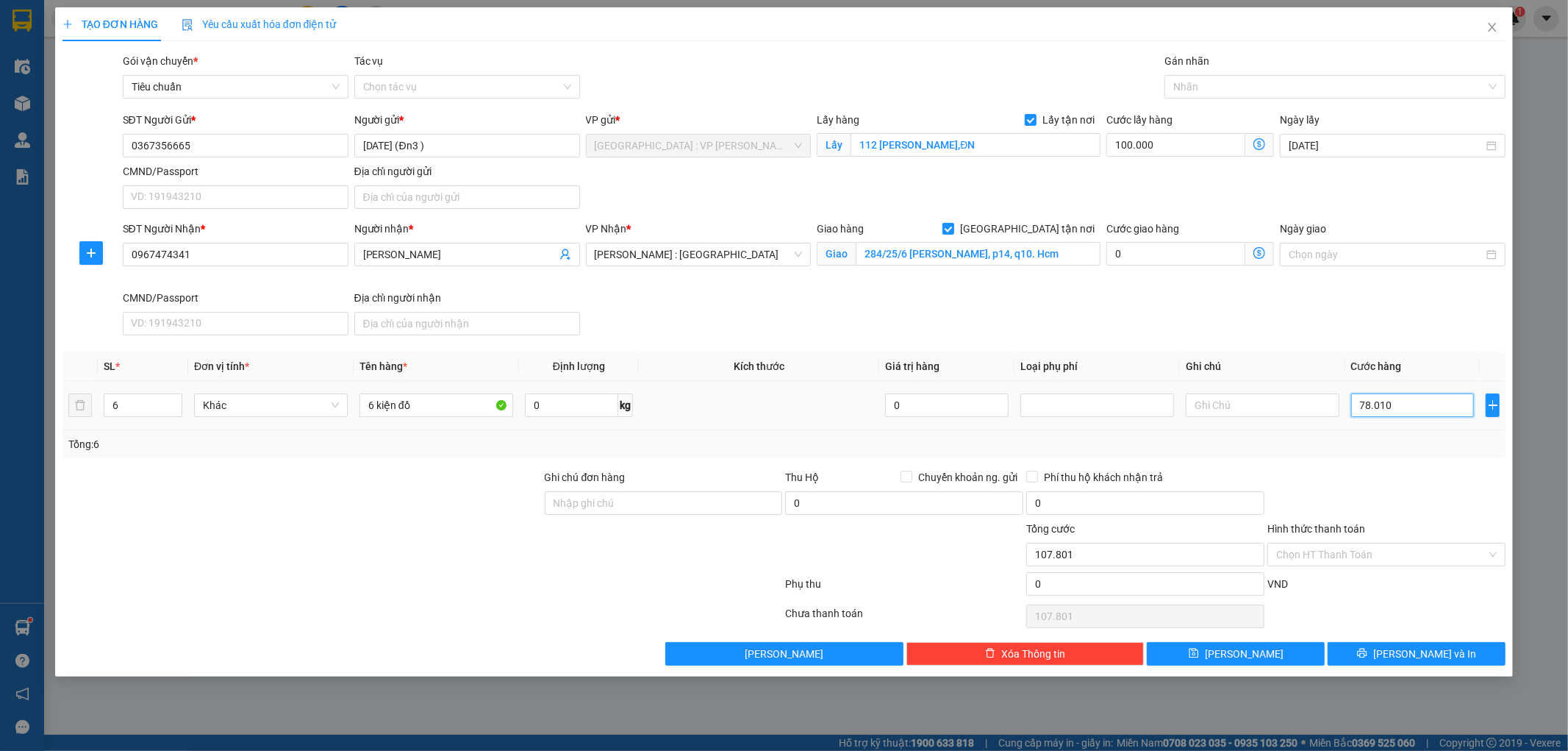
type input "178.010"
type input "780.100"
type input "880.100"
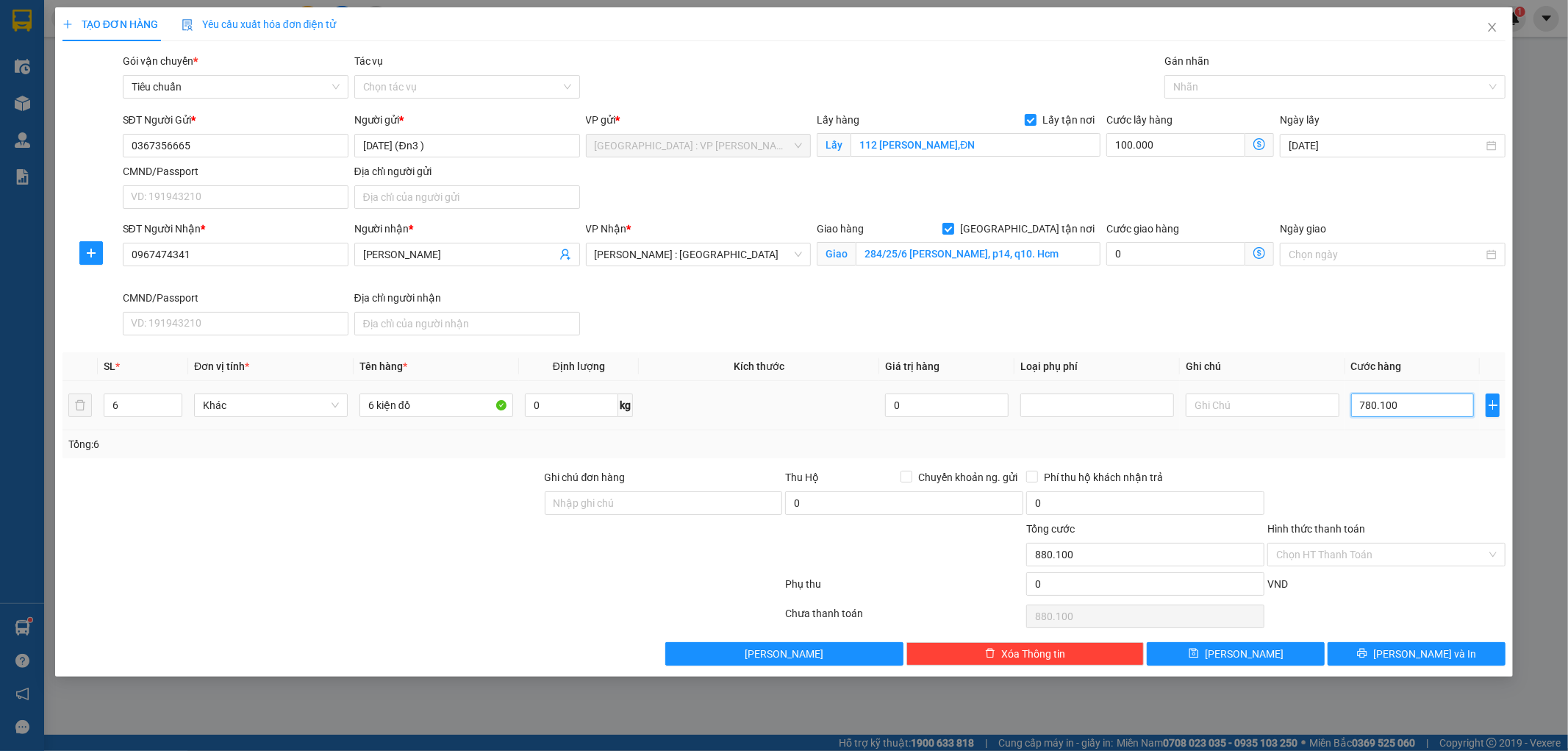
type input "7.801.000"
type input "7.901.000"
type input "780.100"
type input "880.100"
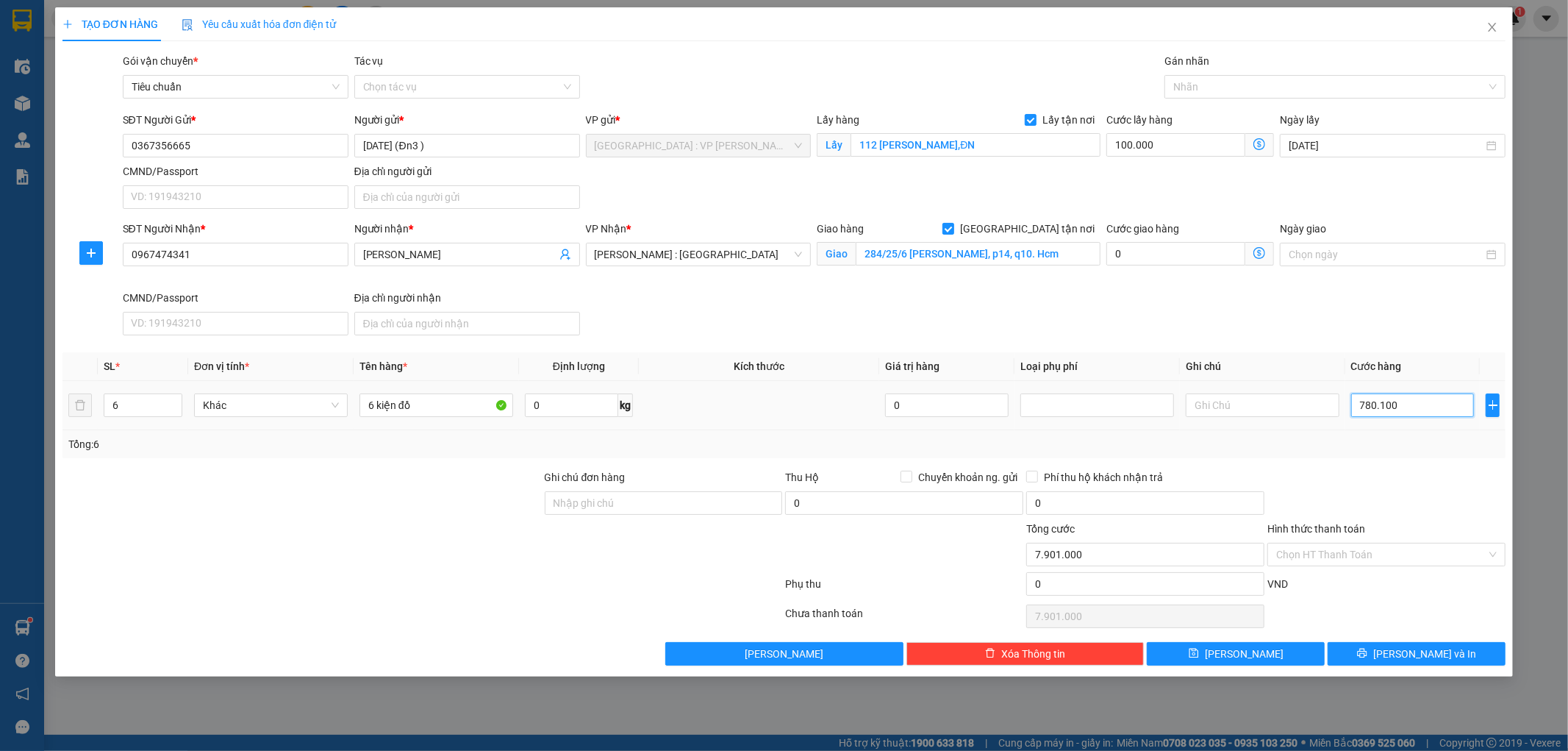
type input "880.100"
type input "78.010"
type input "178.010"
type input "7.801"
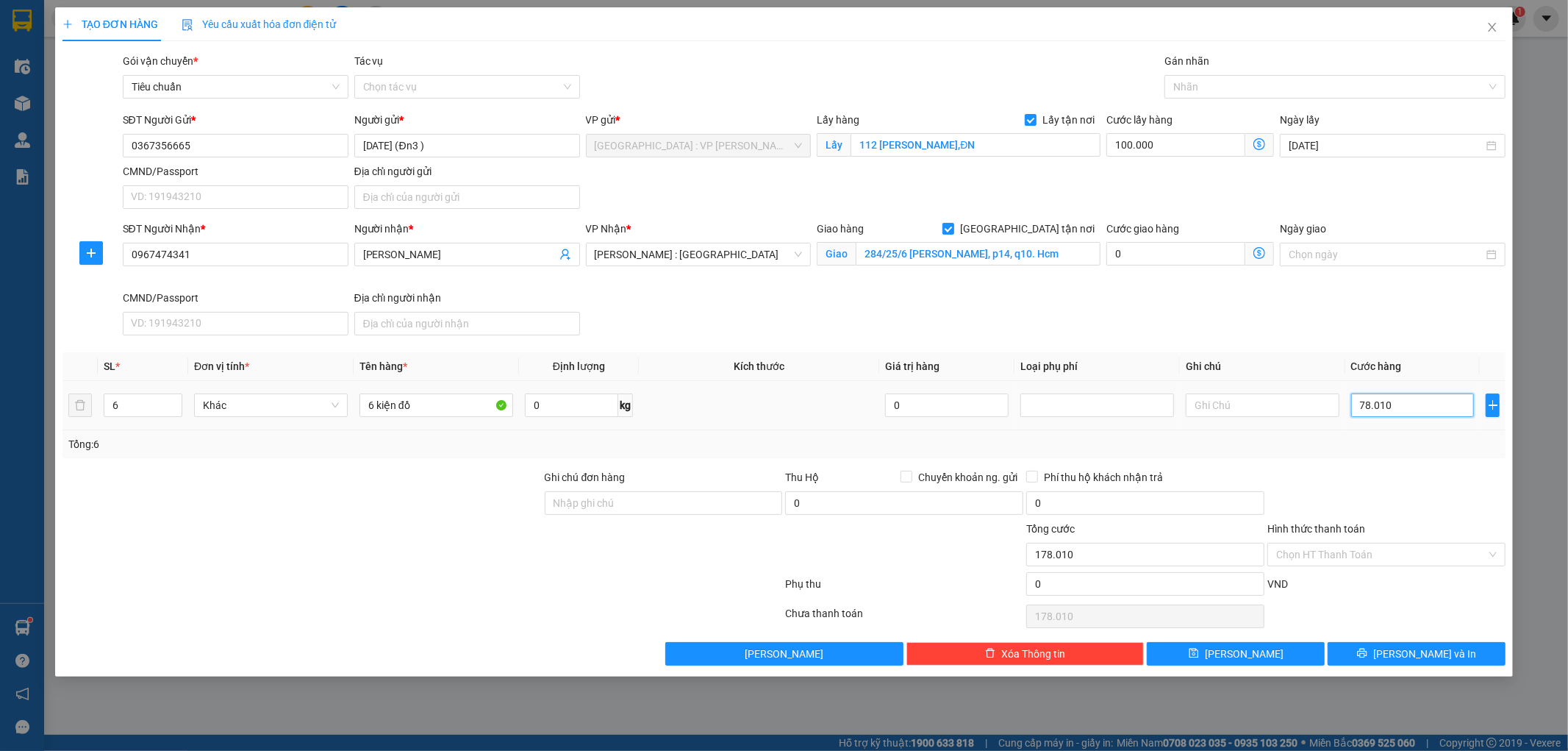
type input "107.801"
type input "78"
type input "100.078"
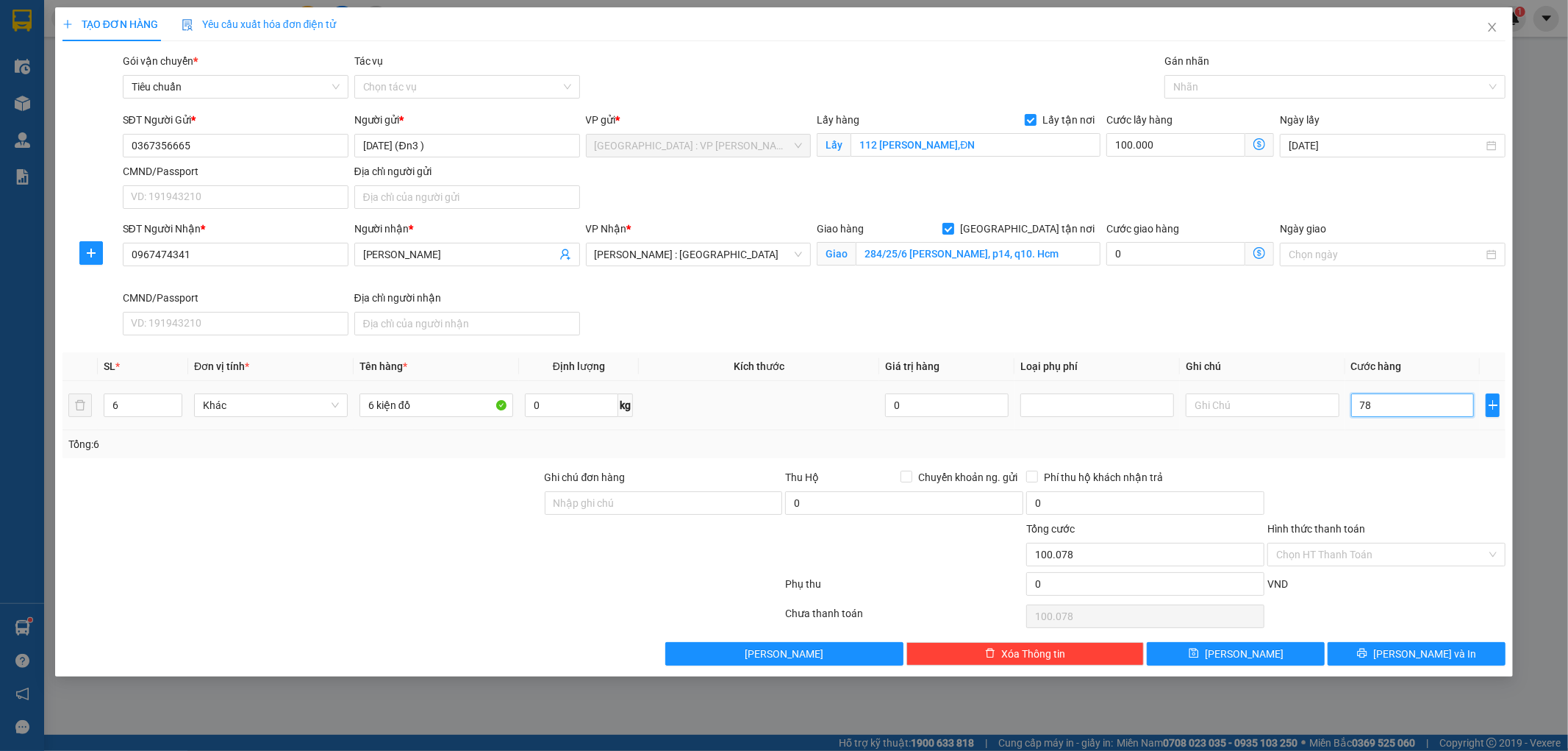
type input "780"
type input "100.780"
type input "7.800"
type input "107.800"
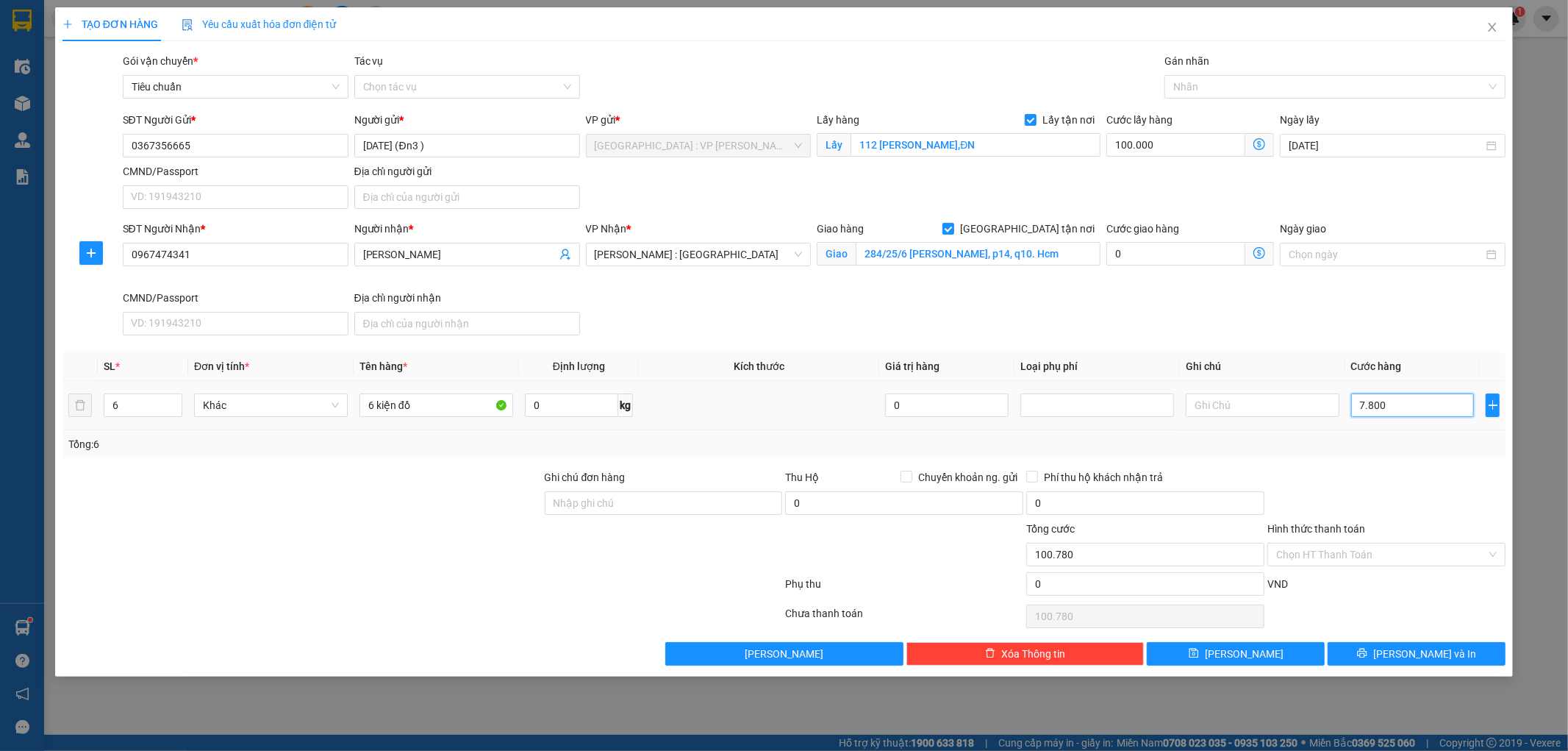
type input "107.800"
type input "78.000"
type input "178.000"
type input "780.000"
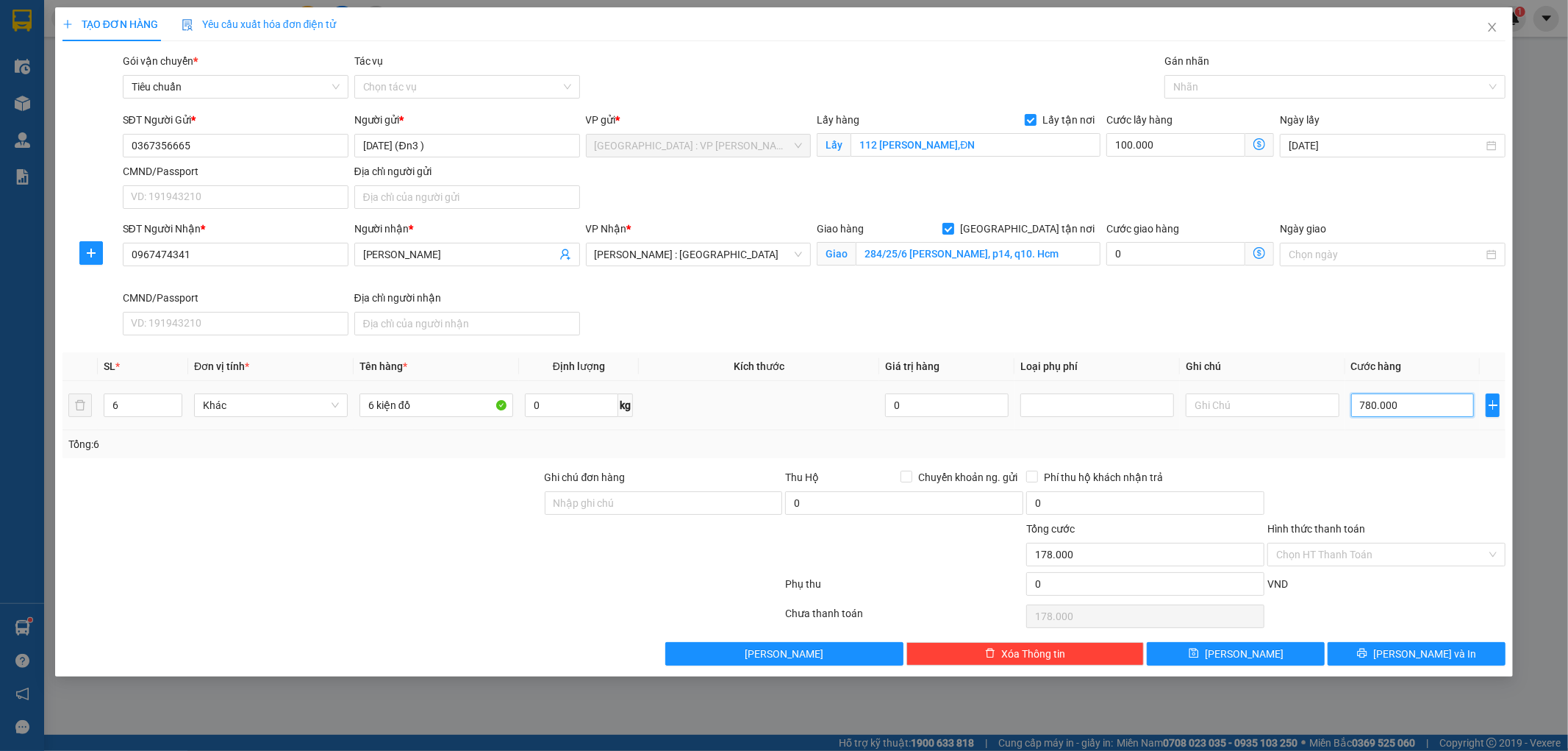
type input "880.000"
type input "780.000"
drag, startPoint x: 638, startPoint y: 504, endPoint x: 666, endPoint y: 515, distance: 30.1
click at [643, 505] on input "Ghi chú đơn hàng" at bounding box center [664, 503] width 239 height 23
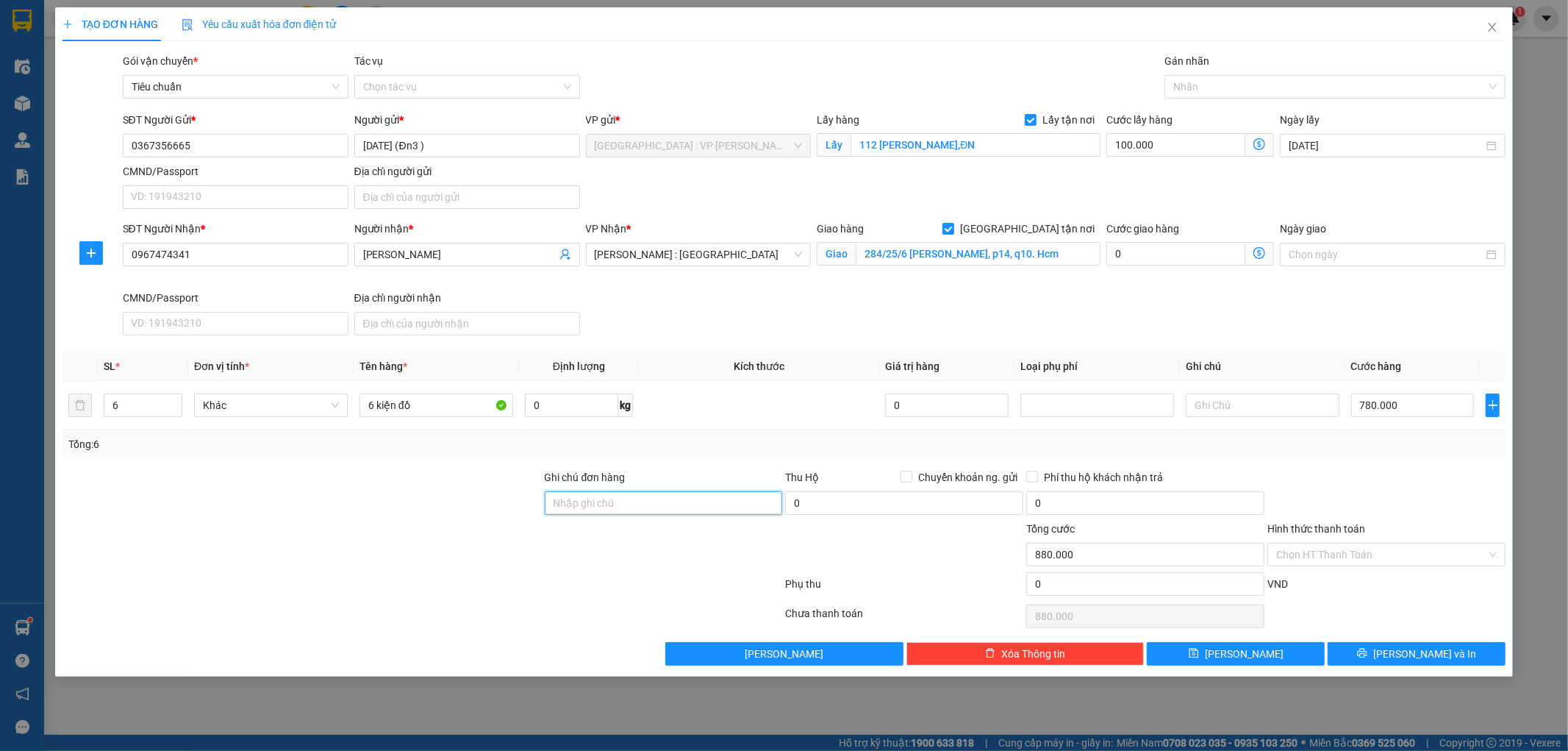
type input "KHÔNG BAO HƯ VỠ,MÓP MÉO"
click at [1199, 655] on icon "save" at bounding box center [1193, 653] width 10 height 10
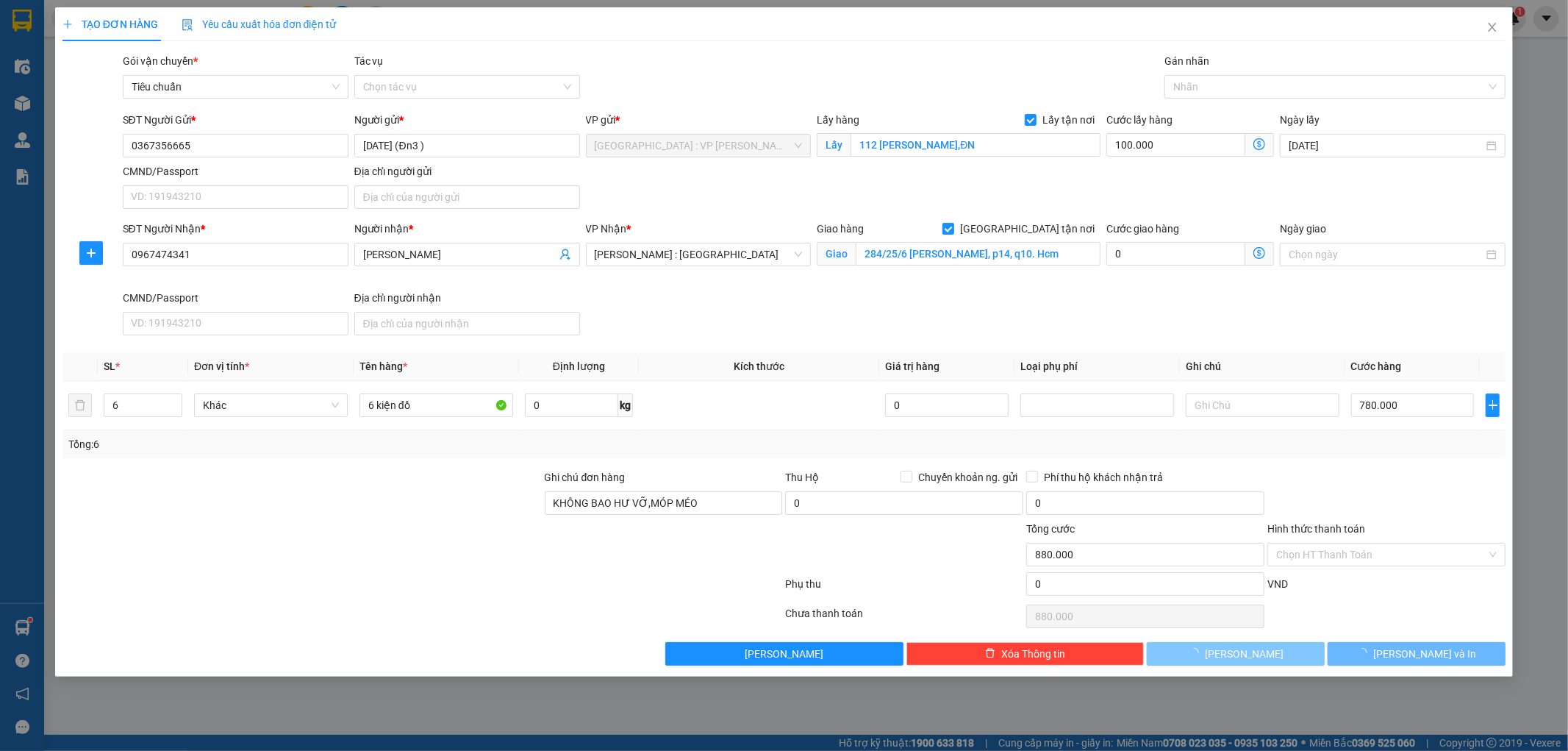
checkbox input "false"
type input "1"
type input "0"
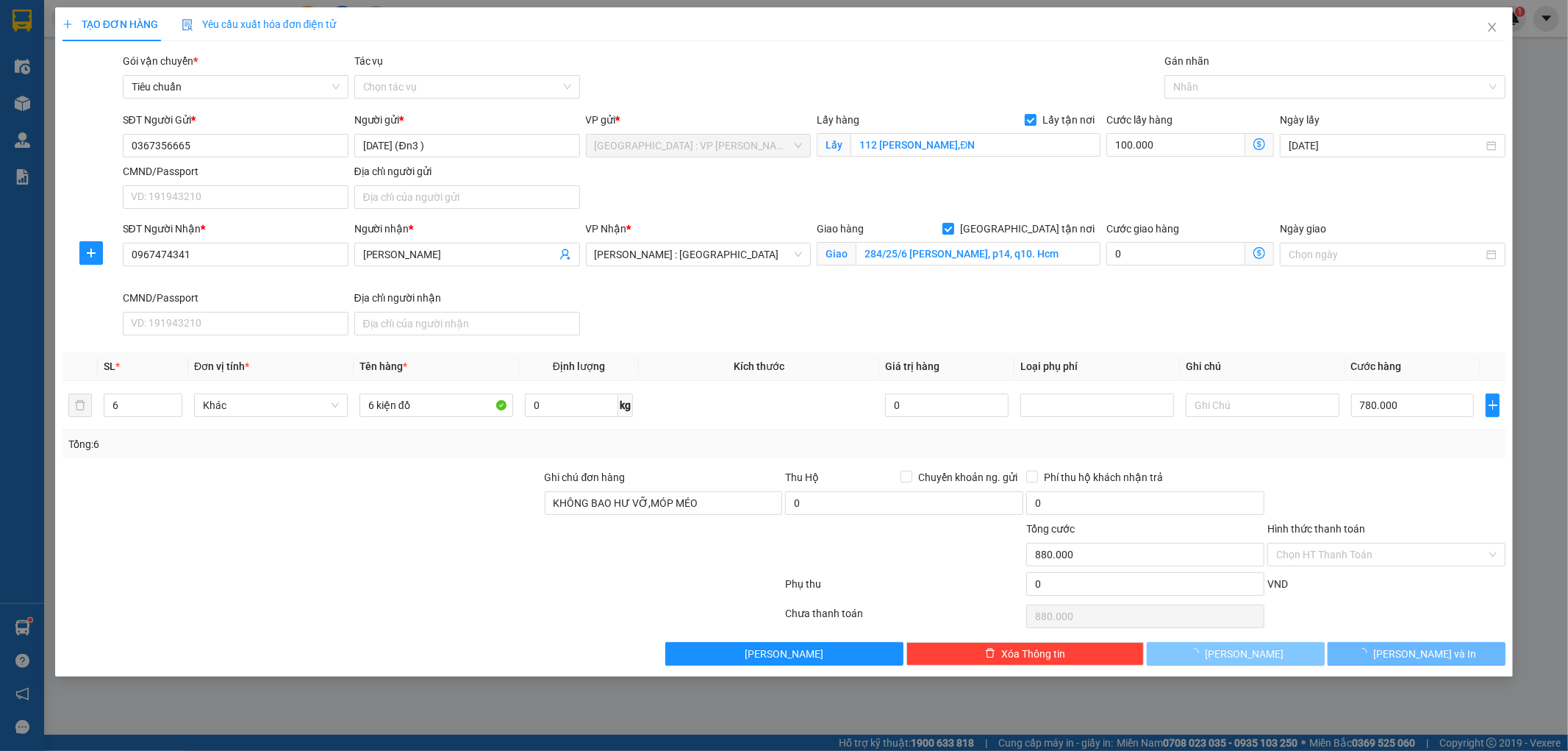
type input "0"
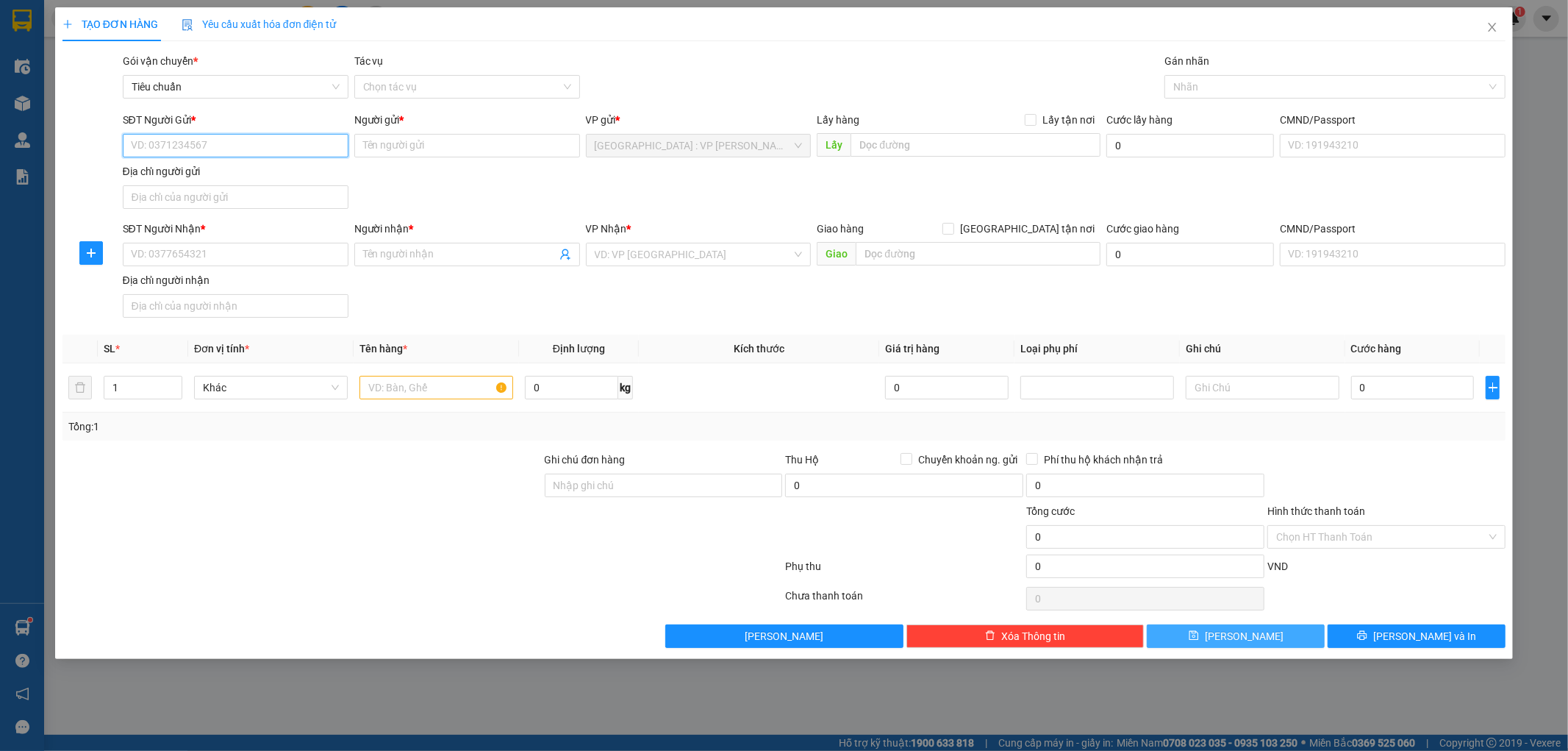
click at [209, 152] on input "SĐT Người Gửi *" at bounding box center [235, 145] width 225 height 23
paste input "0902347111"
type input "0902347111"
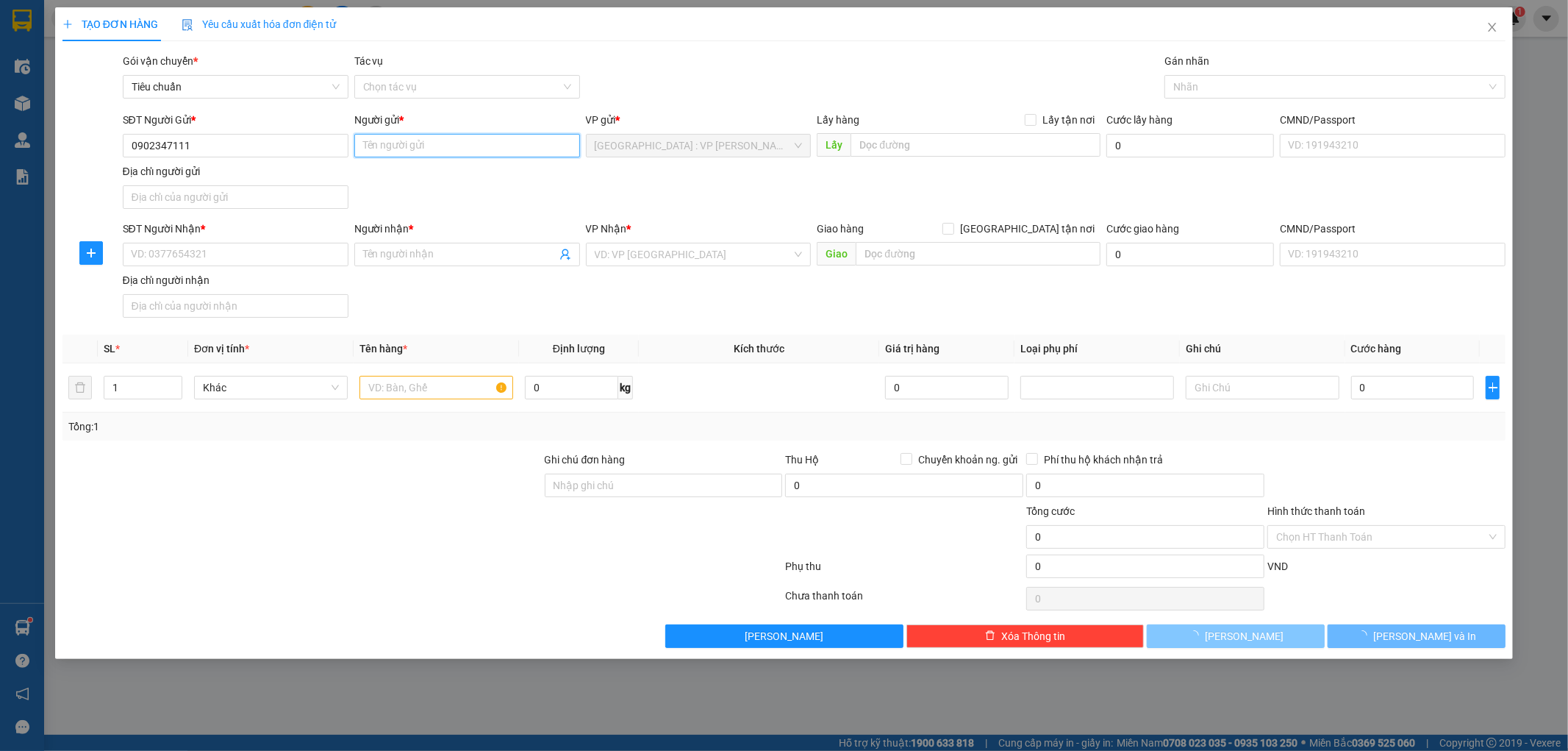
click at [395, 145] on input "Người gửi *" at bounding box center [467, 145] width 225 height 23
click at [409, 144] on input "Người gửi *" at bounding box center [467, 145] width 225 height 23
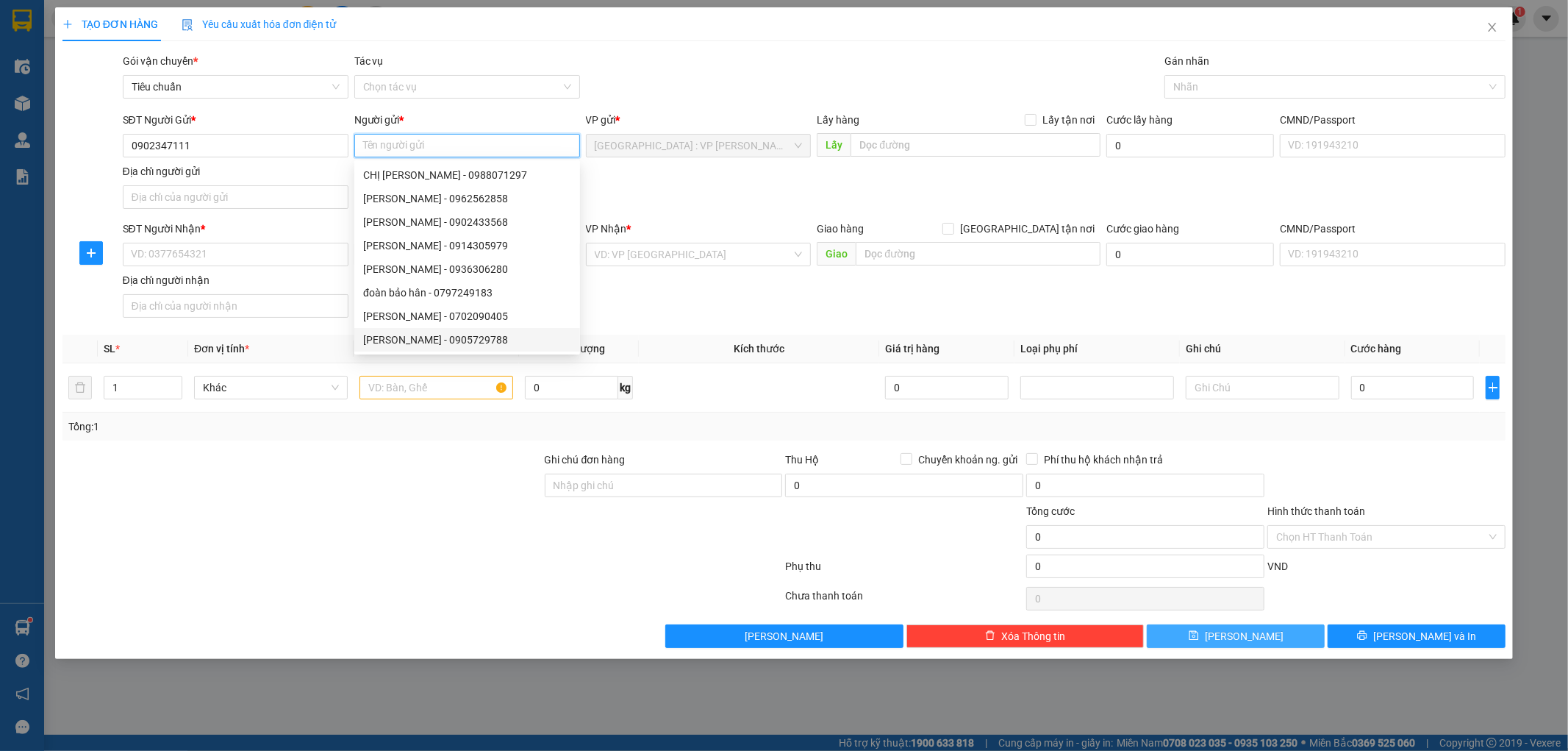
paste input "[PERSON_NAME]"
type input "[PERSON_NAME]"
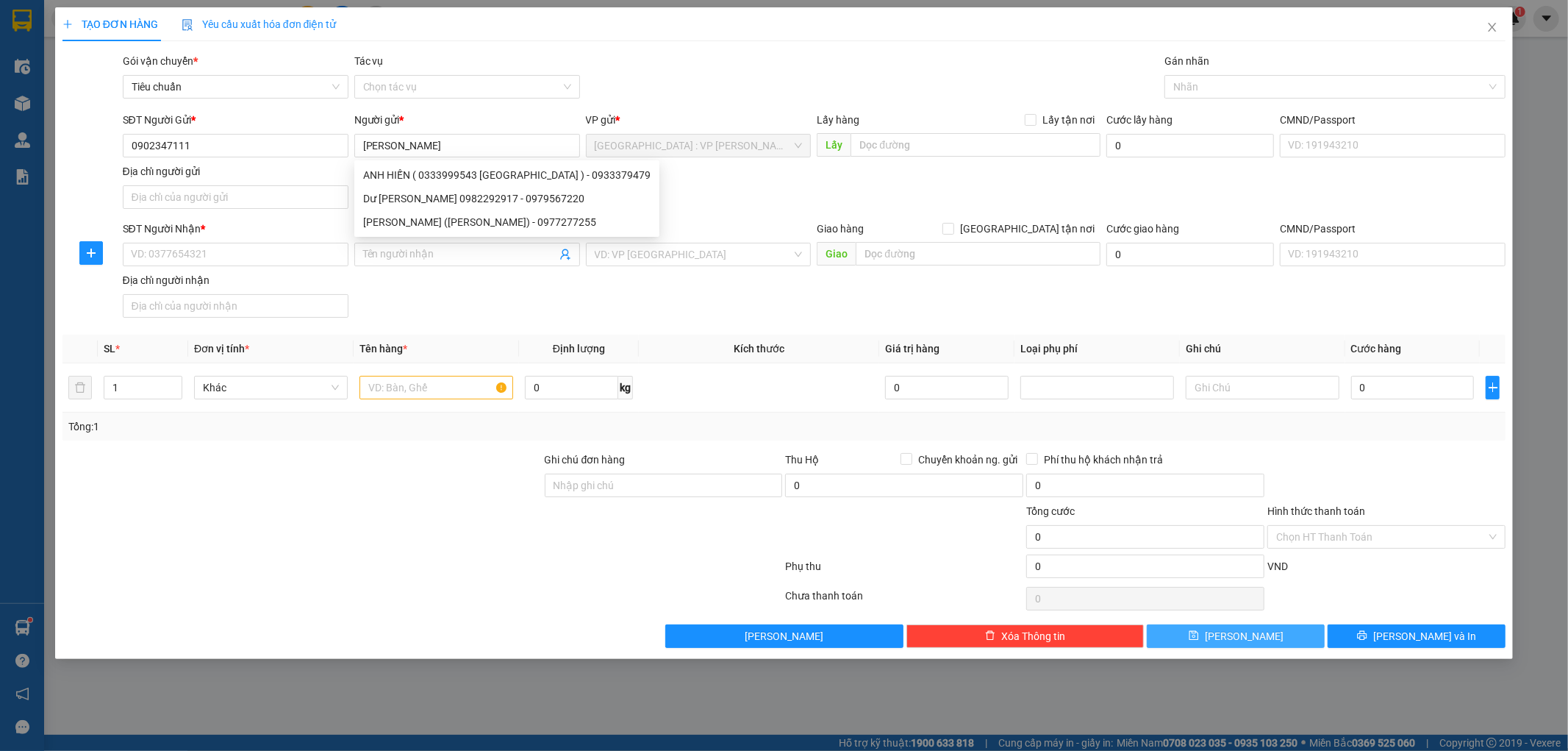
click at [178, 268] on div "SĐT Người Nhận * VD: 0377654321" at bounding box center [235, 246] width 225 height 51
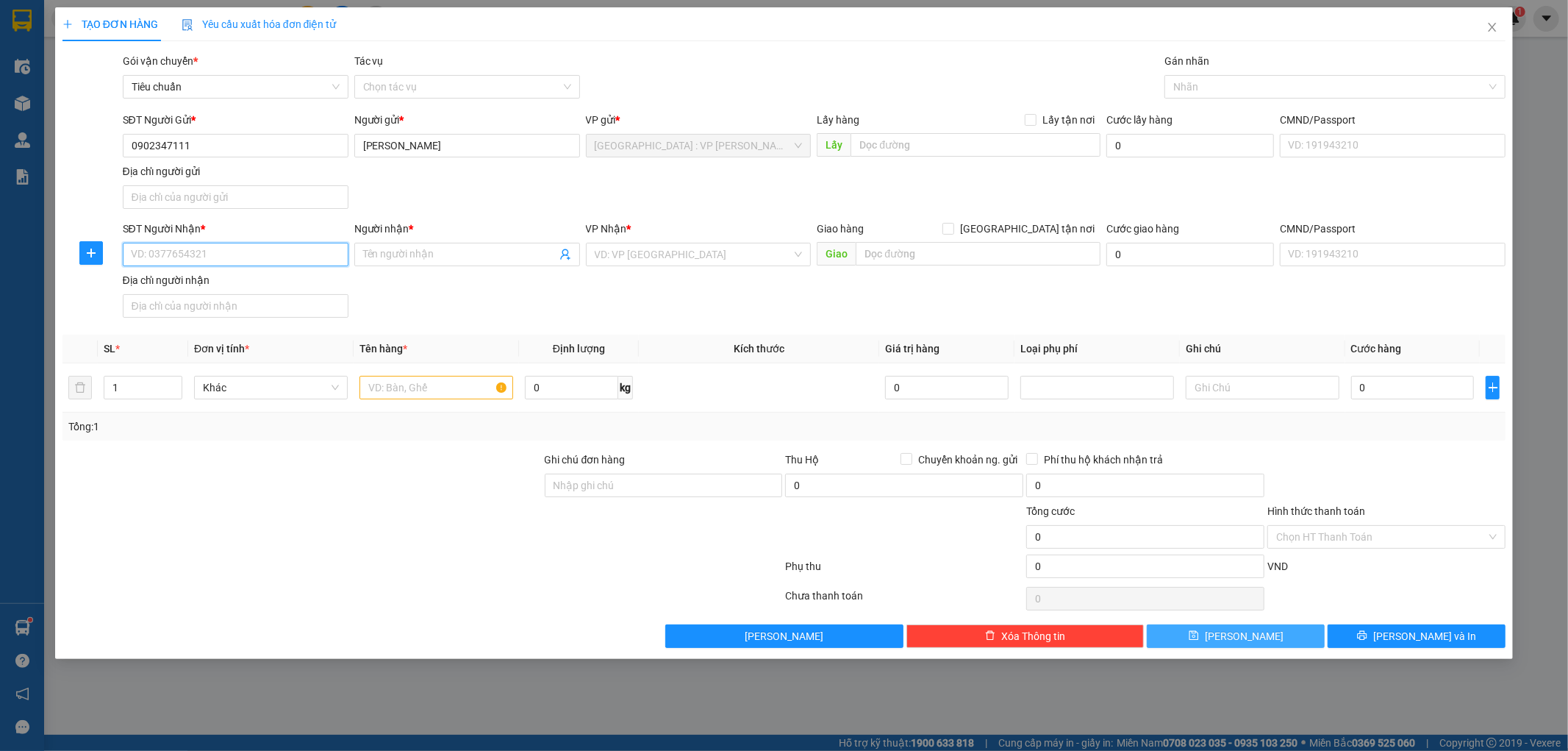
drag, startPoint x: 172, startPoint y: 254, endPoint x: 213, endPoint y: 330, distance: 86.4
click at [172, 255] on input "SĐT Người Nhận *" at bounding box center [235, 254] width 225 height 23
click at [203, 257] on input "SĐT Người Nhận *" at bounding box center [235, 254] width 225 height 23
paste input "0974872845"
type input "0974872845"
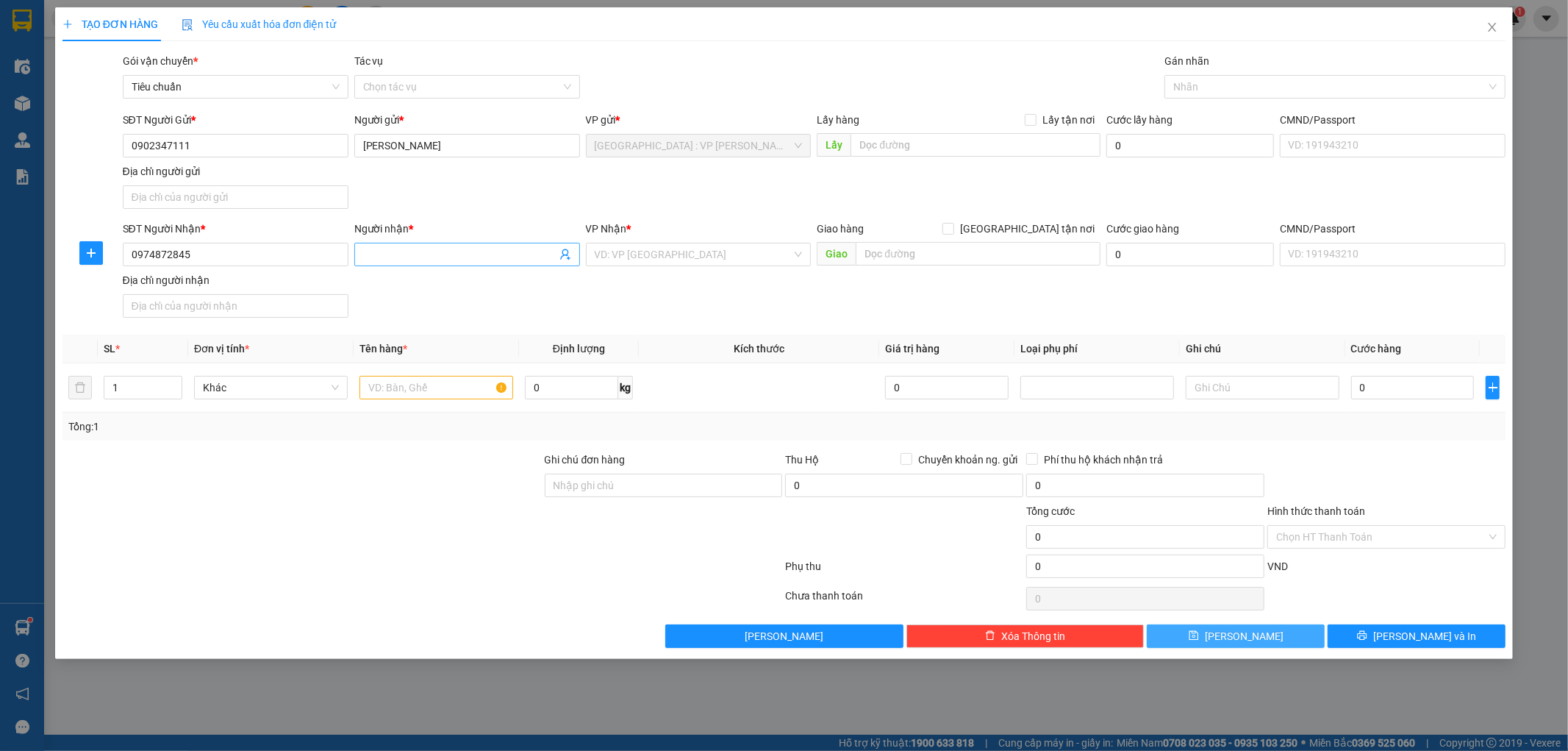
click at [385, 260] on input "Người nhận *" at bounding box center [459, 254] width 193 height 16
click at [395, 252] on input "Người nhận *" at bounding box center [459, 254] width 193 height 16
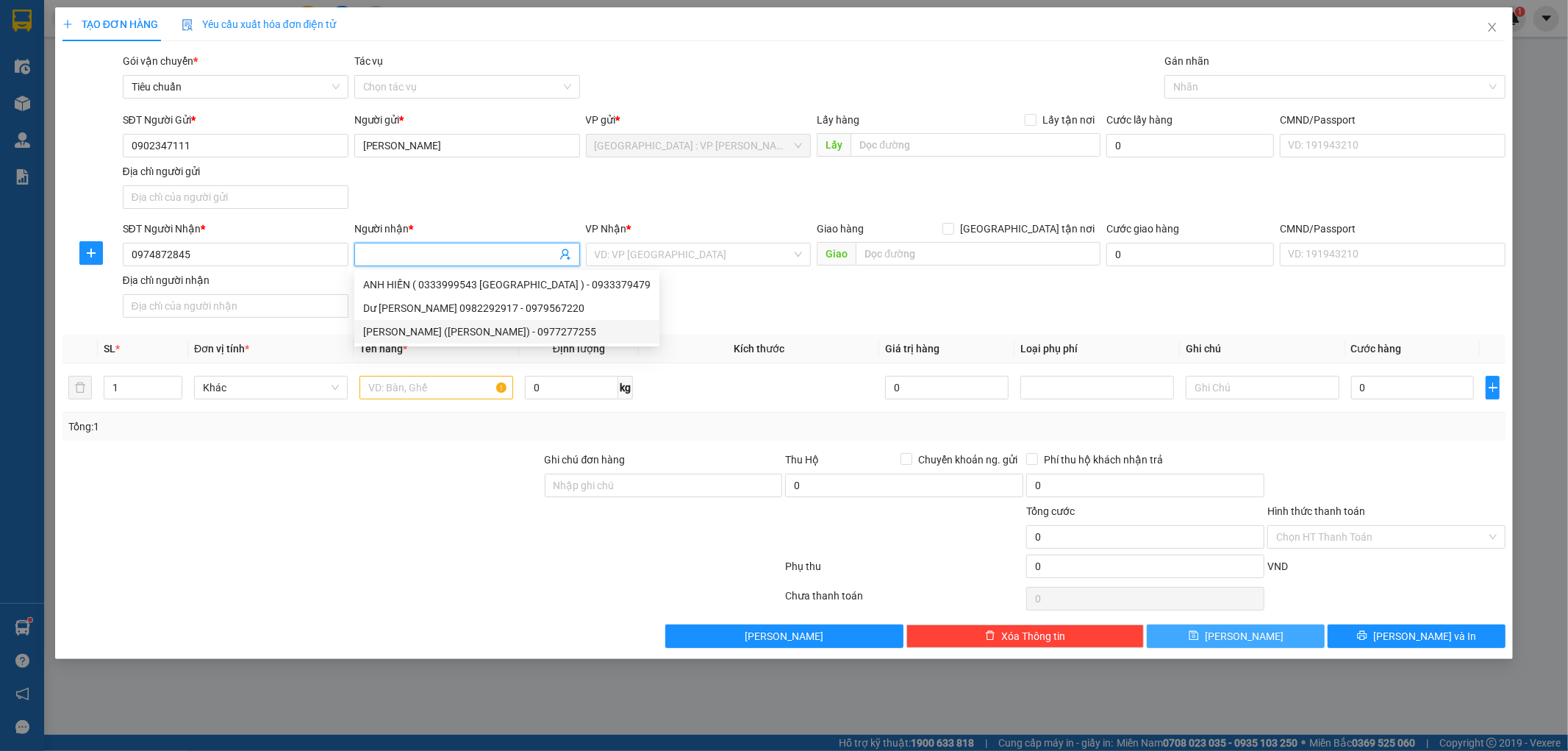
paste input "ANH NIÊN"
type input "ANH NIÊN"
click at [748, 253] on input "search" at bounding box center [693, 254] width 198 height 22
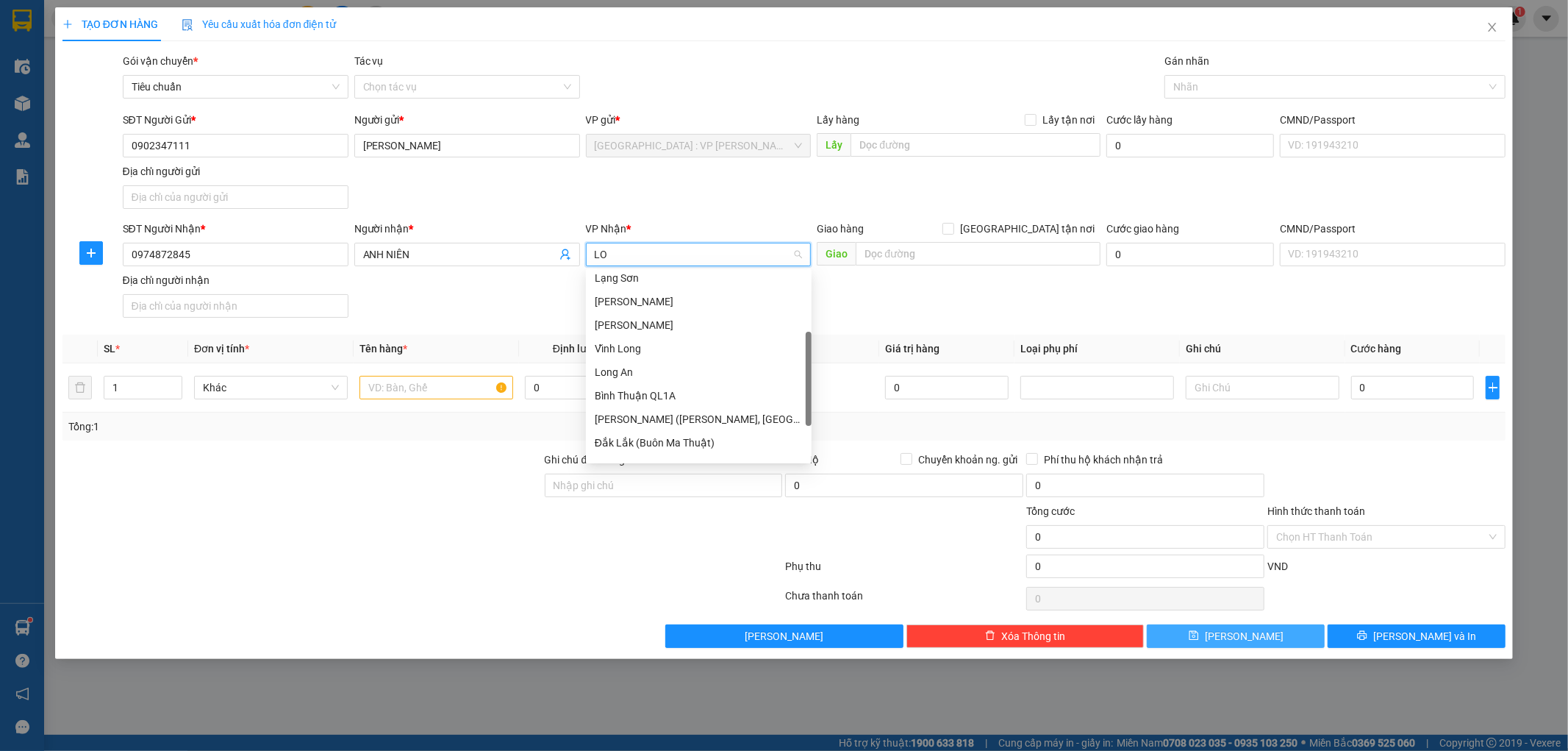
scroll to position [0, 0]
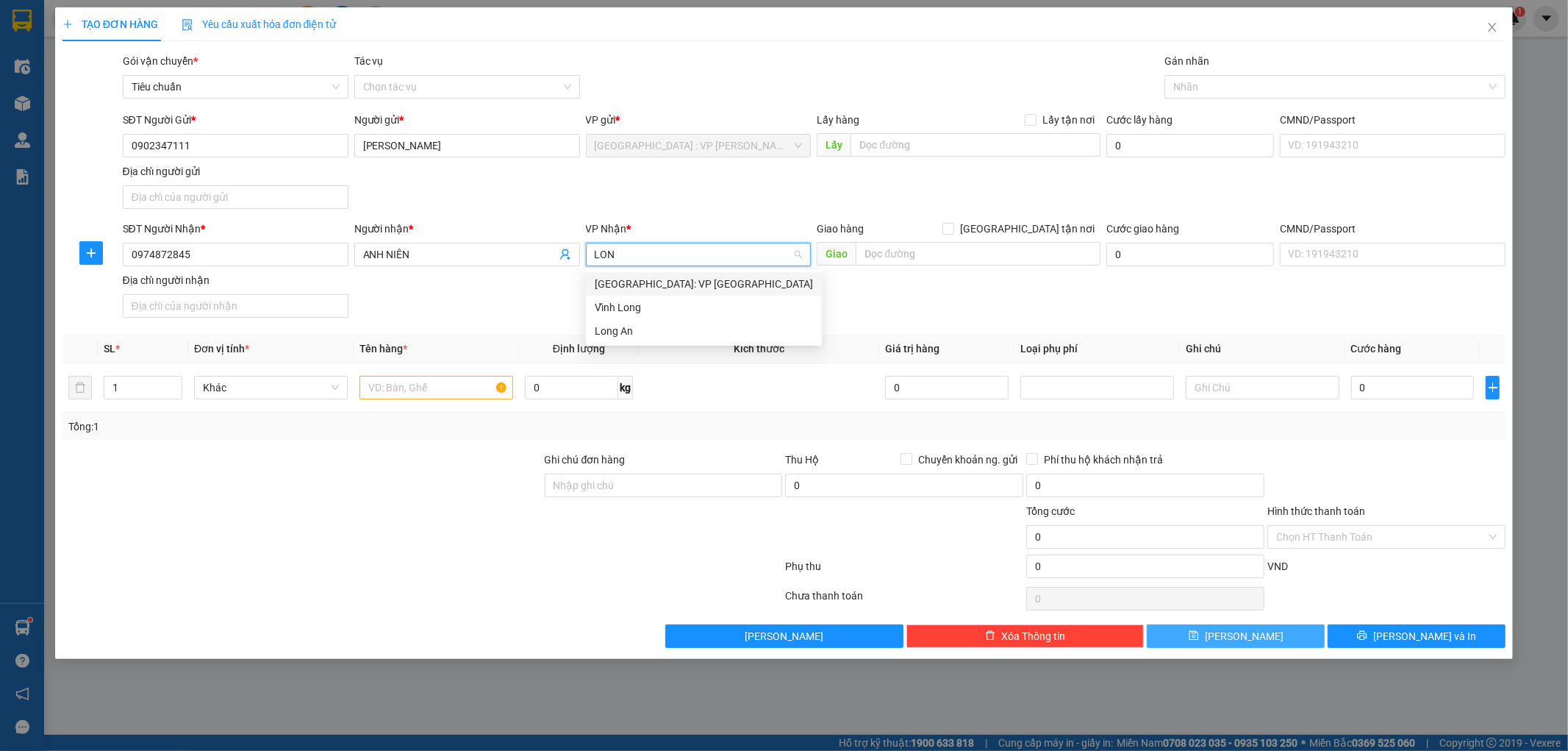
type input "LONG"
click at [700, 281] on div "[GEOGRAPHIC_DATA]: VP [GEOGRAPHIC_DATA]" at bounding box center [703, 284] width 218 height 16
click at [1035, 120] on input "Lấy tận nơi" at bounding box center [1030, 119] width 10 height 10
checkbox input "true"
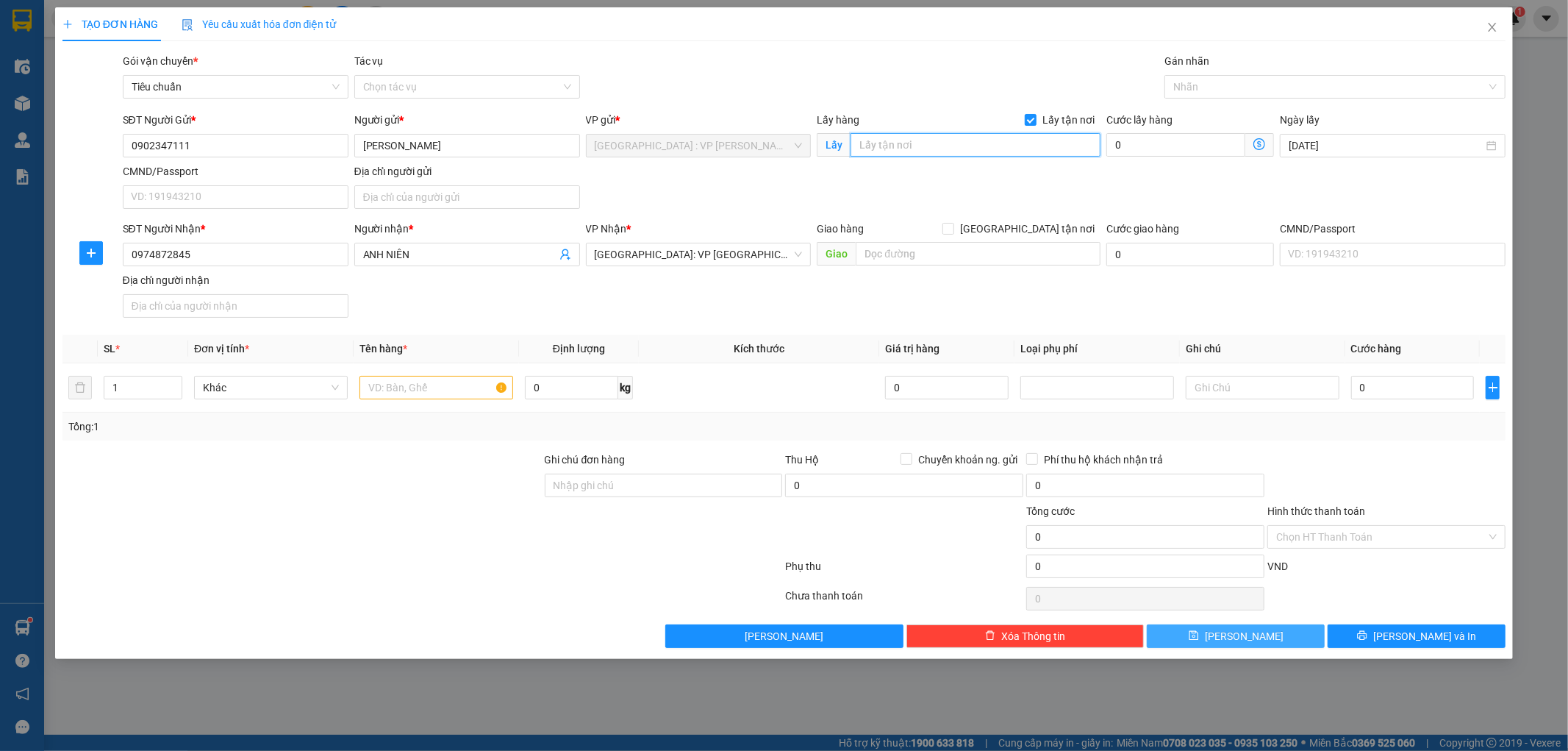
click at [1005, 145] on input "text" at bounding box center [976, 145] width 250 height 23
click at [882, 148] on input "text" at bounding box center [976, 145] width 250 height 23
paste input "149 [PERSON_NAME], [PERSON_NAME], [GEOGRAPHIC_DATA], [GEOGRAPHIC_DATA]"
type input "149 [PERSON_NAME], [PERSON_NAME], [GEOGRAPHIC_DATA], [GEOGRAPHIC_DATA]"
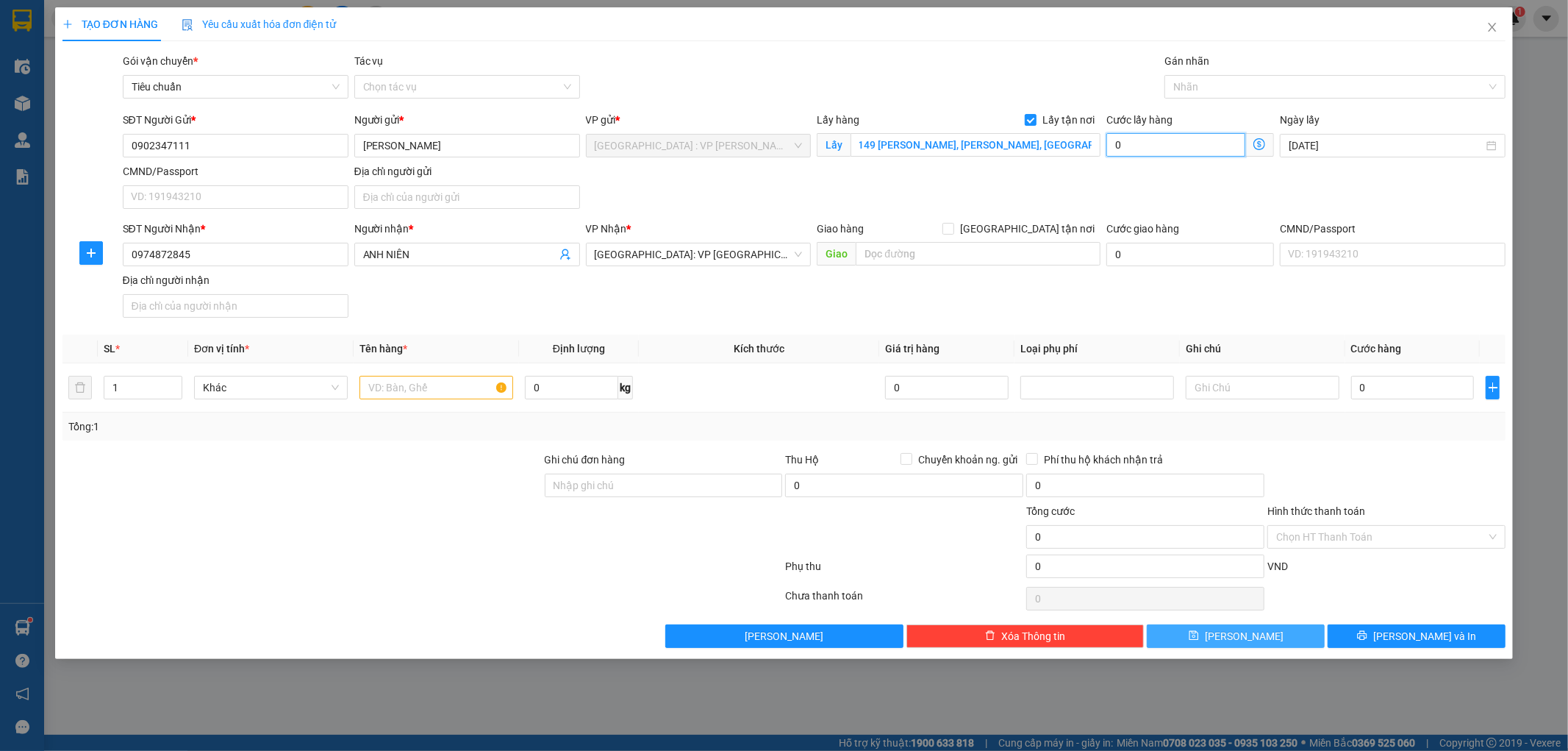
scroll to position [0, 0]
click at [1145, 138] on input "0" at bounding box center [1176, 145] width 139 height 23
type input "6"
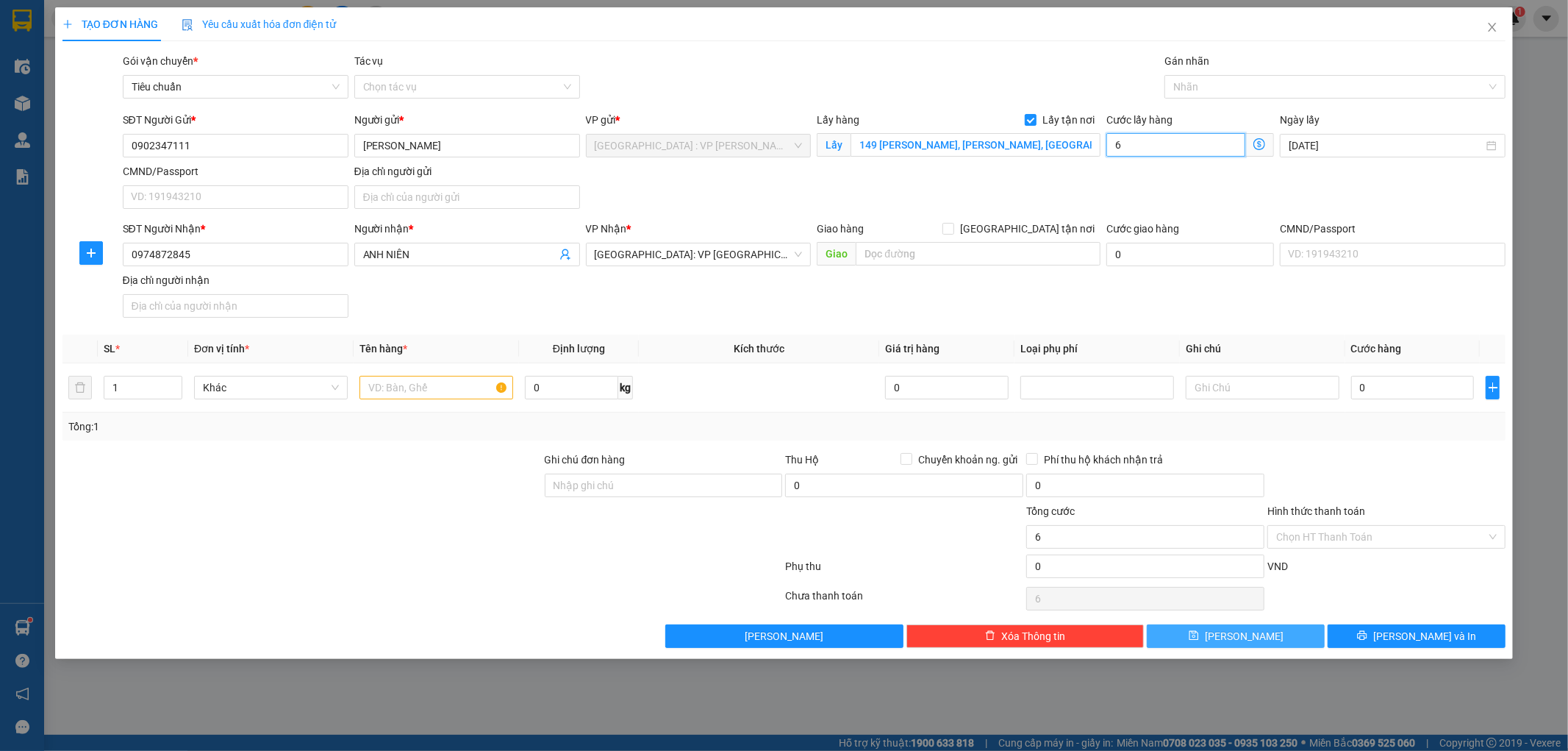
type input "65"
type input "650"
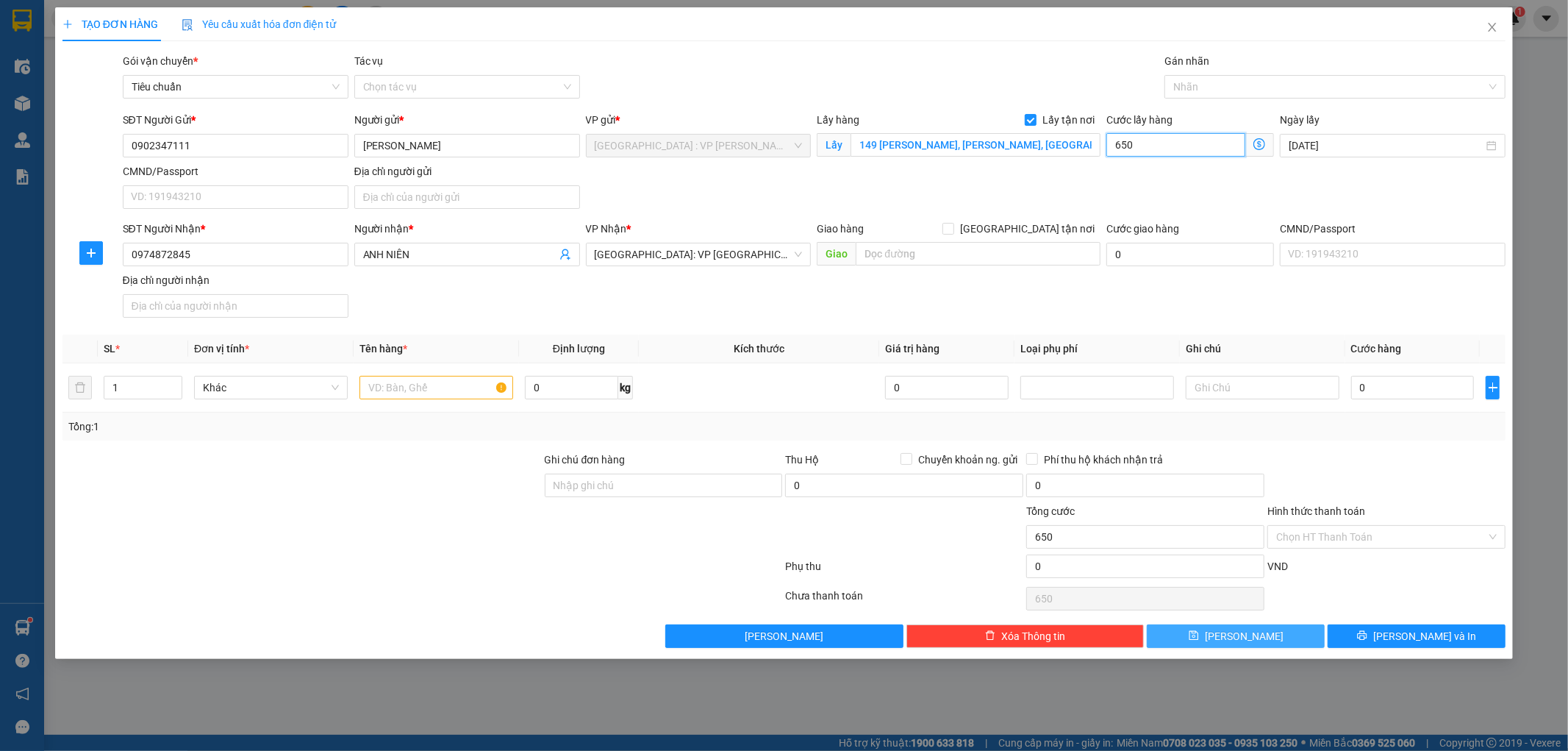
type input "6.500"
type input "65.000"
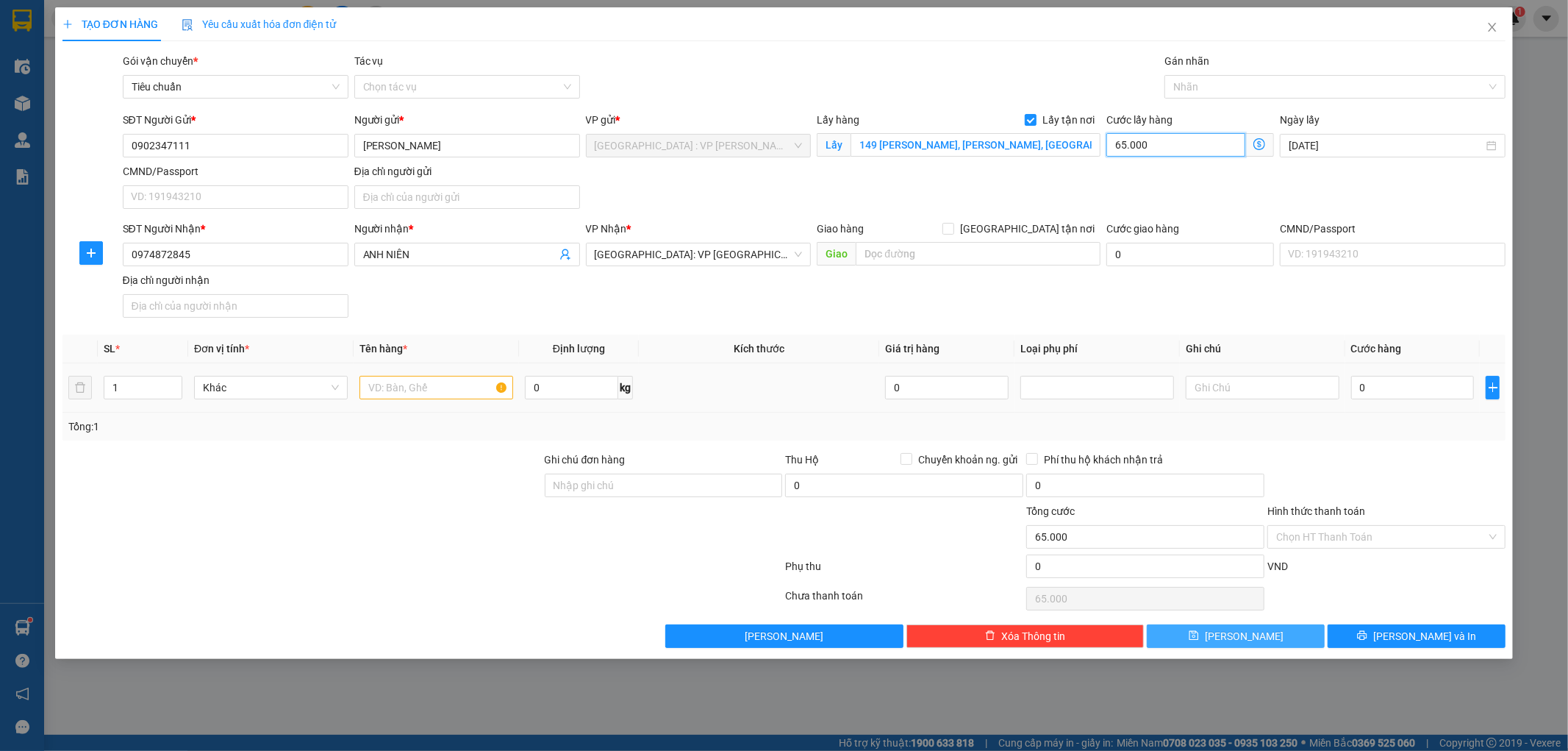
type input "65.000"
click at [402, 393] on input "text" at bounding box center [437, 387] width 154 height 23
click at [134, 393] on input "1" at bounding box center [142, 387] width 77 height 22
type input "2"
click at [383, 391] on input "text" at bounding box center [437, 387] width 154 height 23
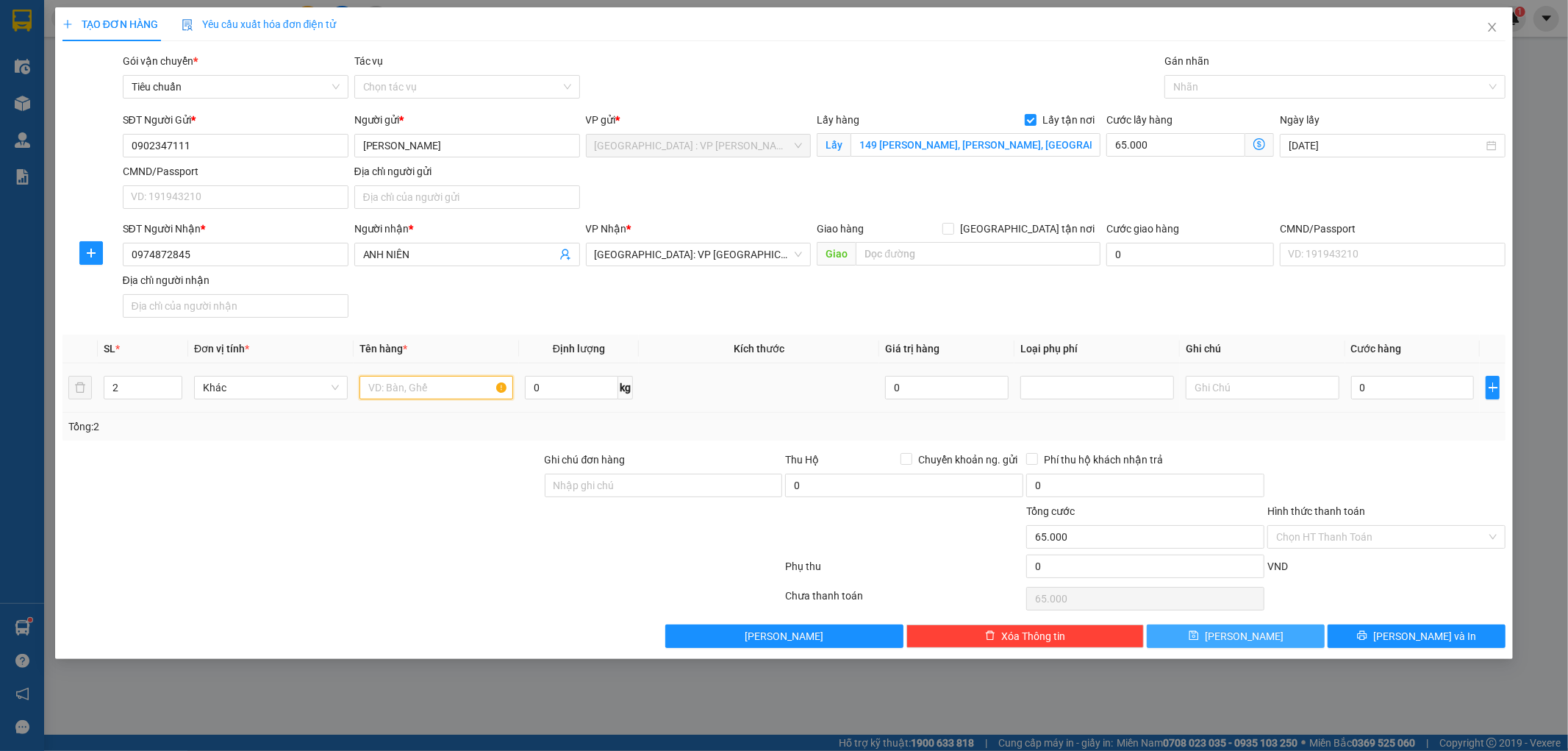
click at [378, 390] on input "text" at bounding box center [437, 387] width 154 height 23
paste input "2 thùng kẹo"
type input "2 thùng kẹo"
click at [1397, 383] on input "0" at bounding box center [1413, 387] width 124 height 23
type input "1"
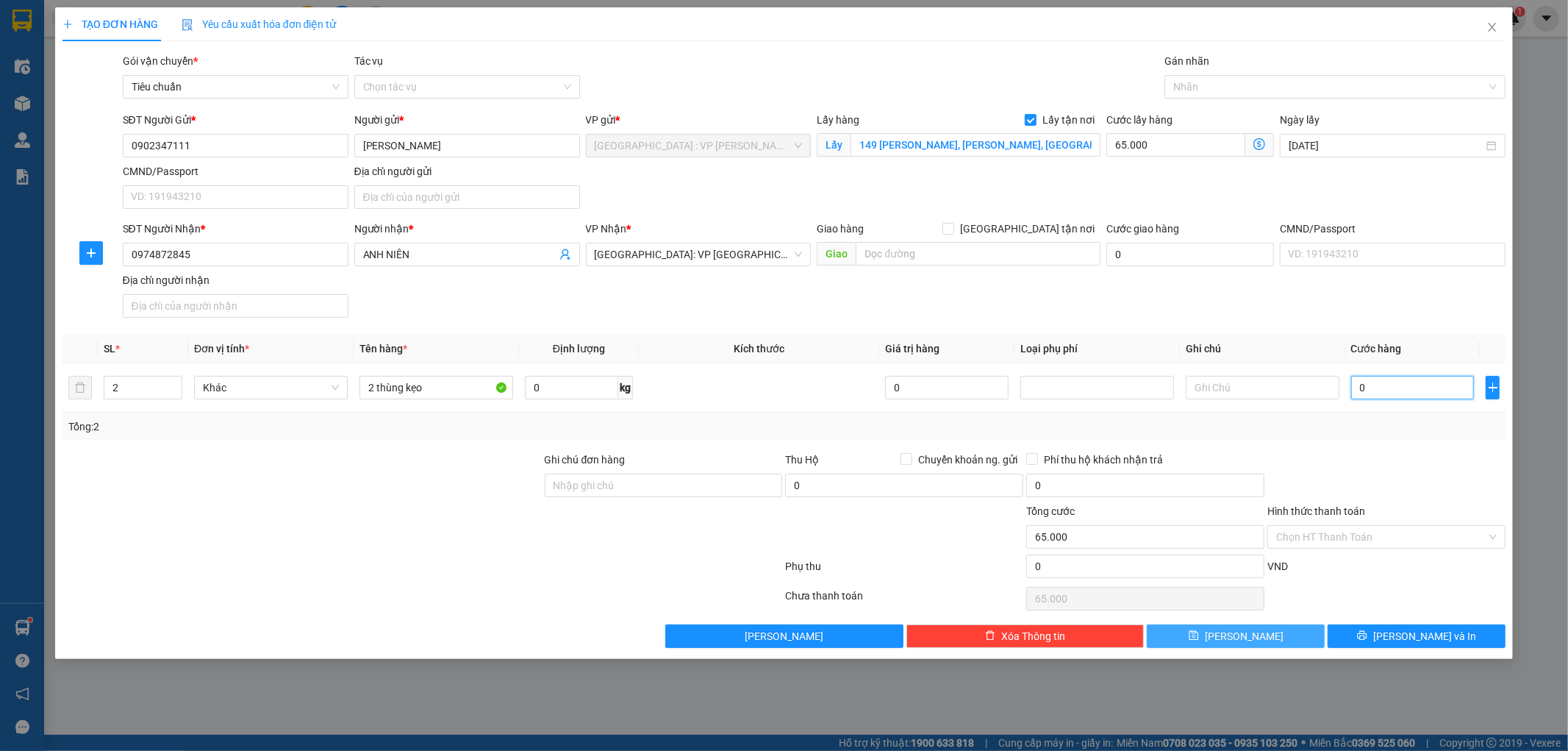
type input "65.001"
type input "1.000"
type input "66.000"
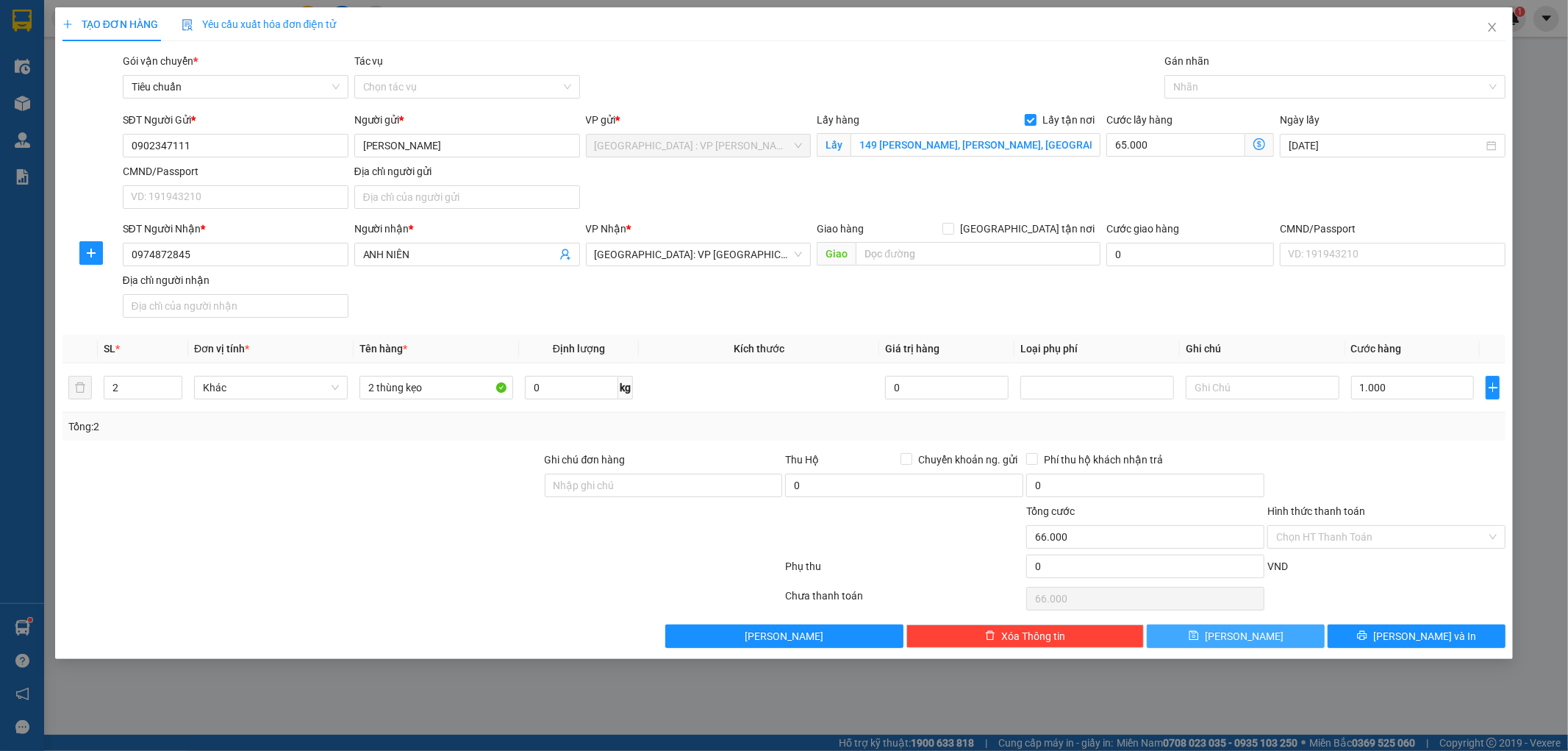
click at [1251, 642] on span "[PERSON_NAME]" at bounding box center [1244, 636] width 78 height 16
checkbox input "false"
type input "1"
type input "0"
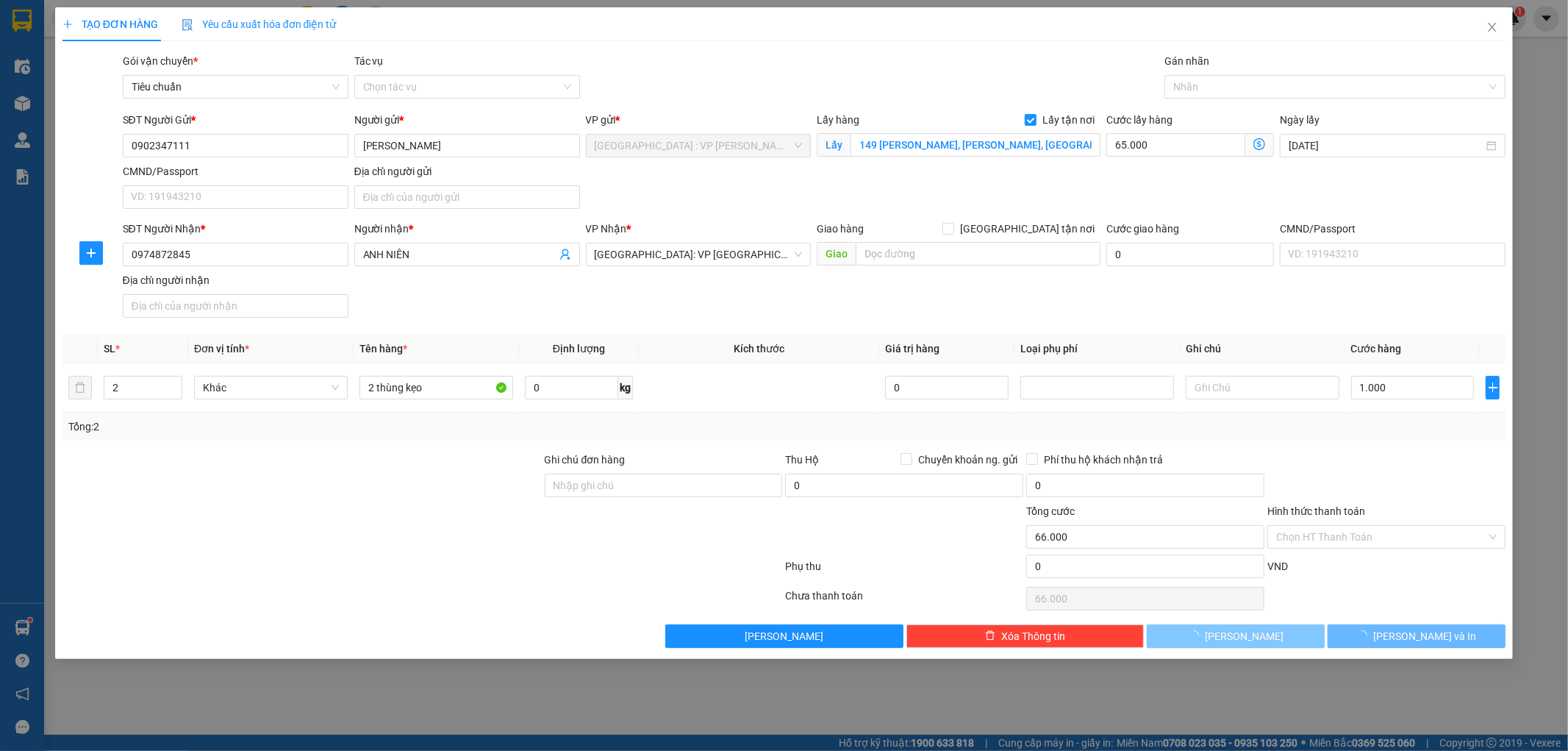
type input "0"
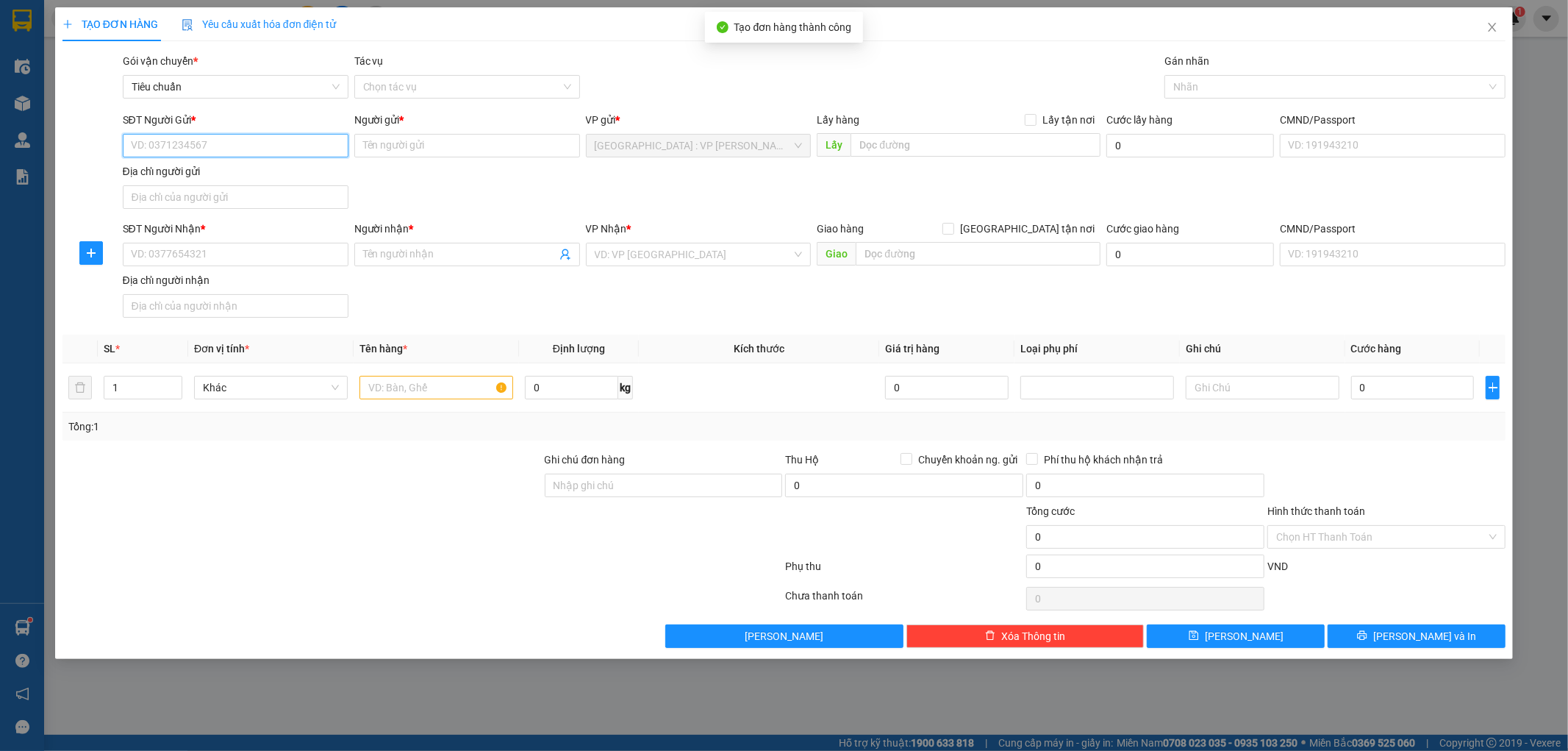
click at [193, 148] on input "SĐT Người Gửi *" at bounding box center [235, 145] width 225 height 23
click at [175, 149] on input "SĐT Người Gửi *" at bounding box center [235, 145] width 225 height 23
paste input "0942819808"
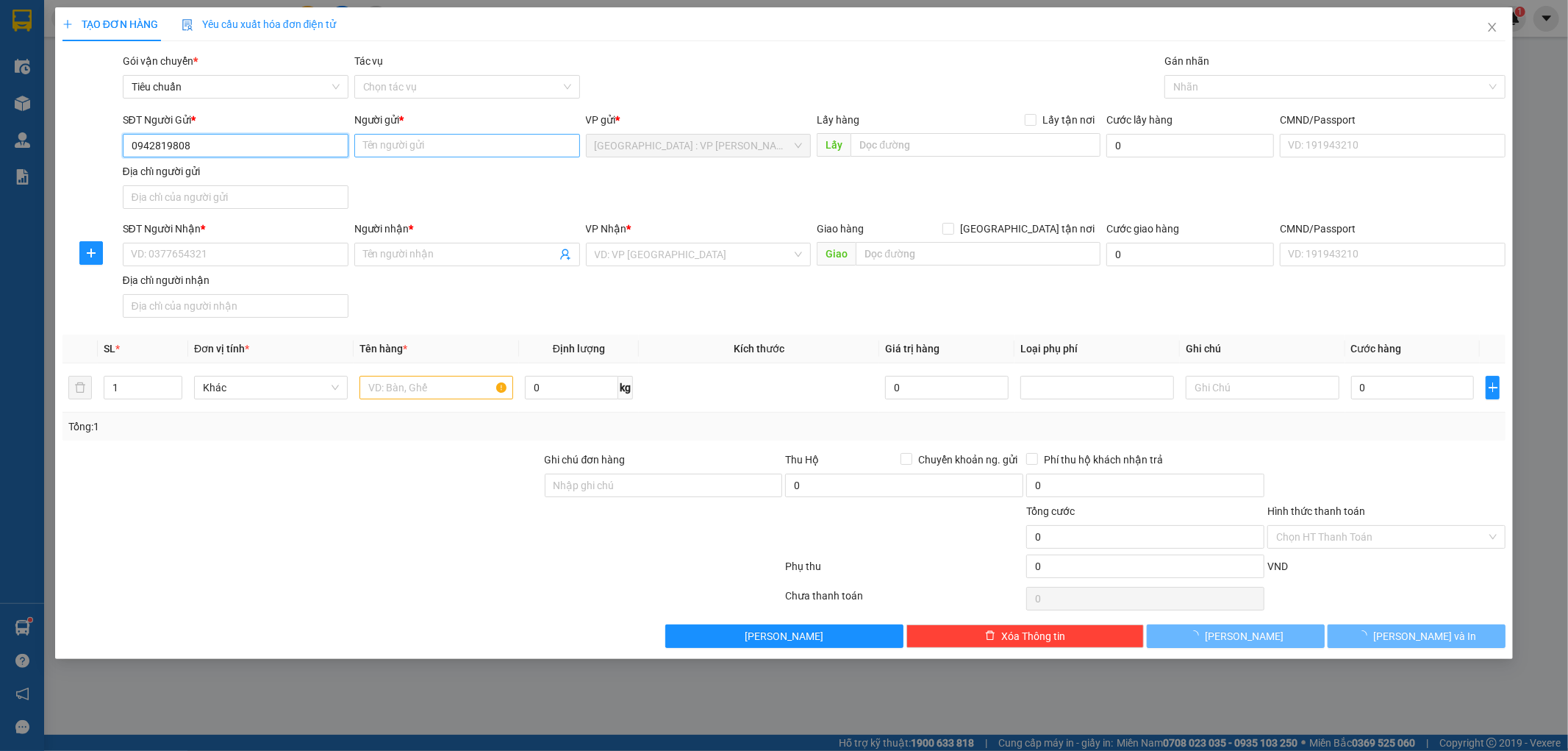
type input "0942819808"
click at [425, 150] on input "Người gửi *" at bounding box center [467, 145] width 225 height 23
click at [390, 145] on input "Người gửi *" at bounding box center [467, 145] width 225 height 23
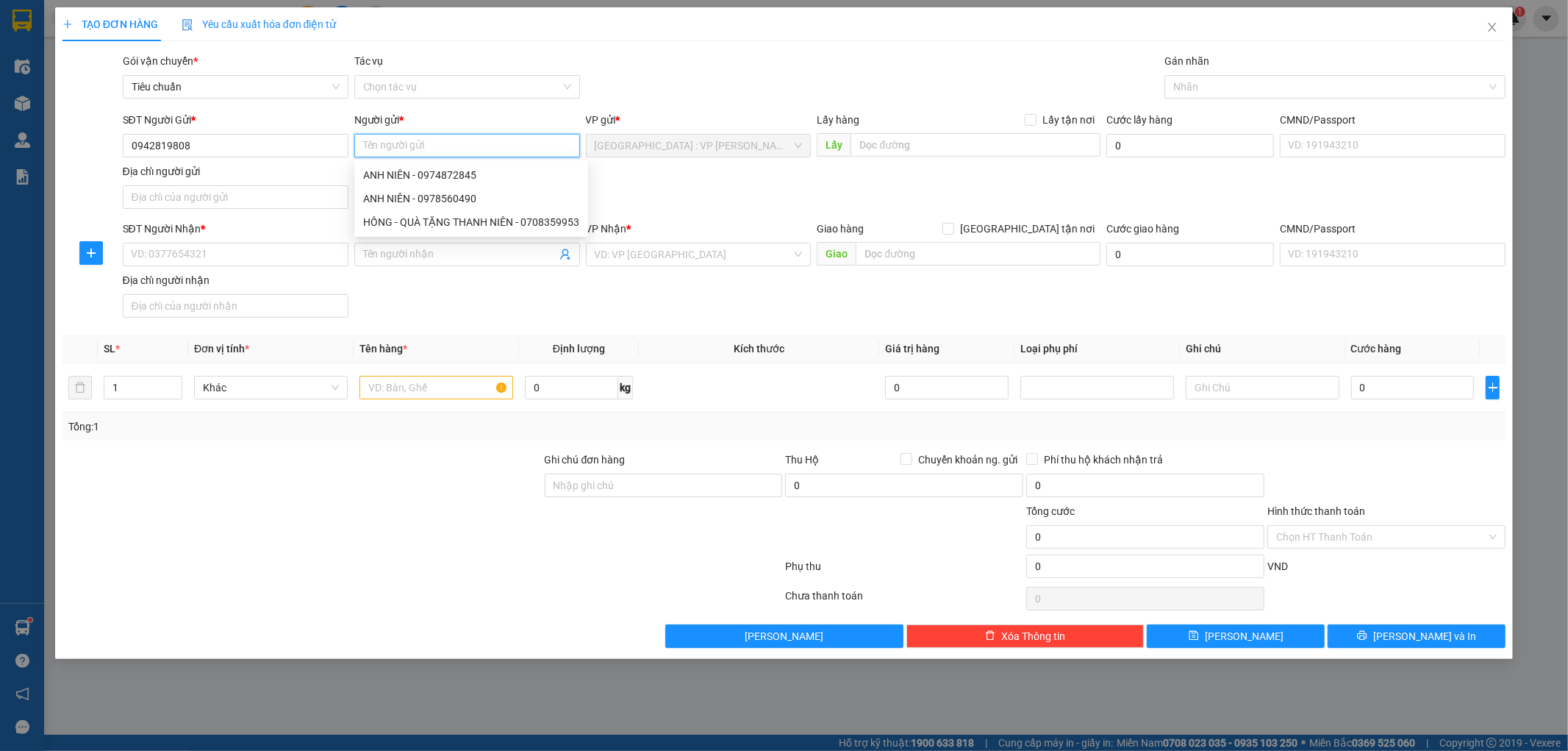
paste input "Nhung"
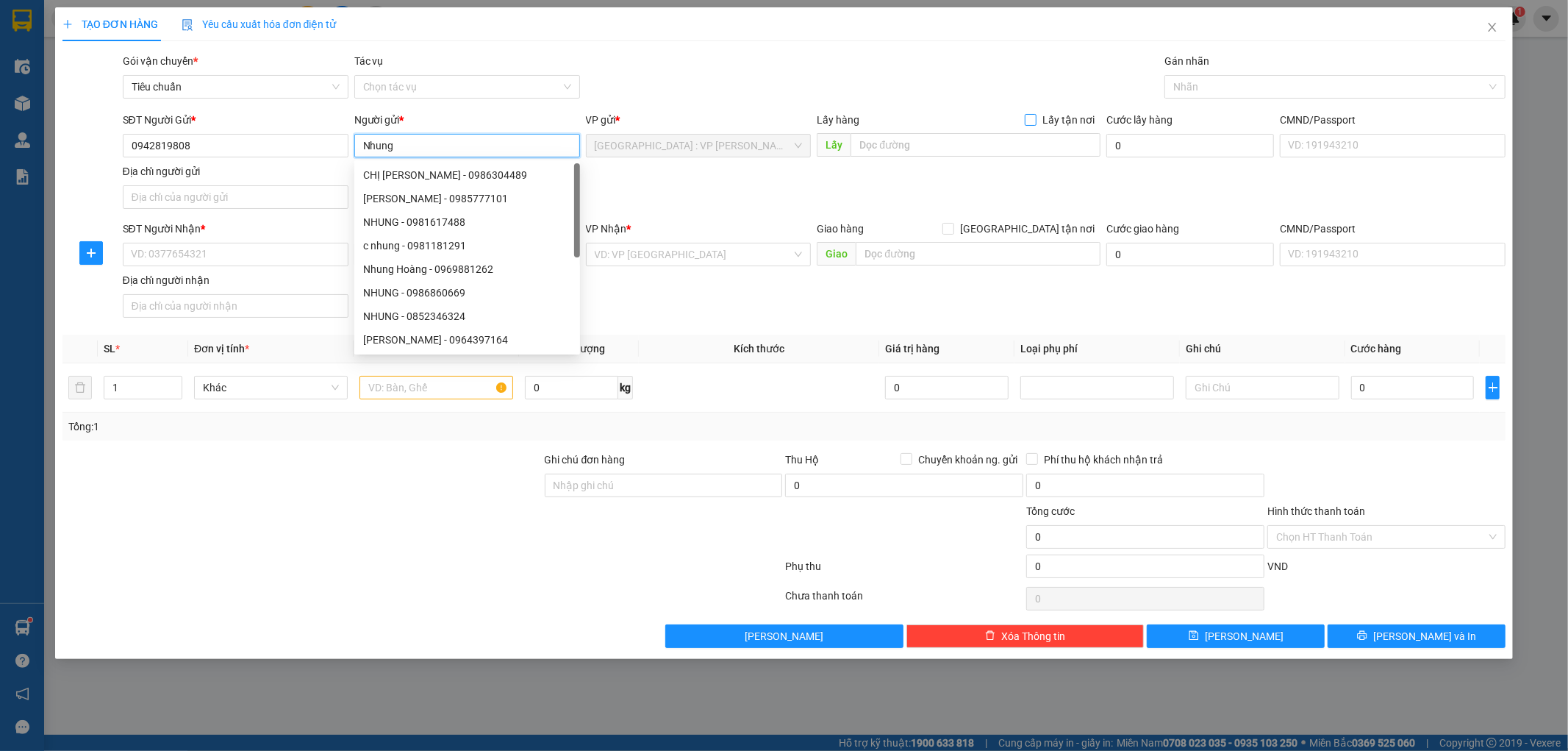
type input "Nhung"
click at [1037, 122] on span at bounding box center [1030, 120] width 12 height 12
click at [1035, 122] on input "Lấy tận nơi" at bounding box center [1030, 119] width 10 height 10
checkbox input "true"
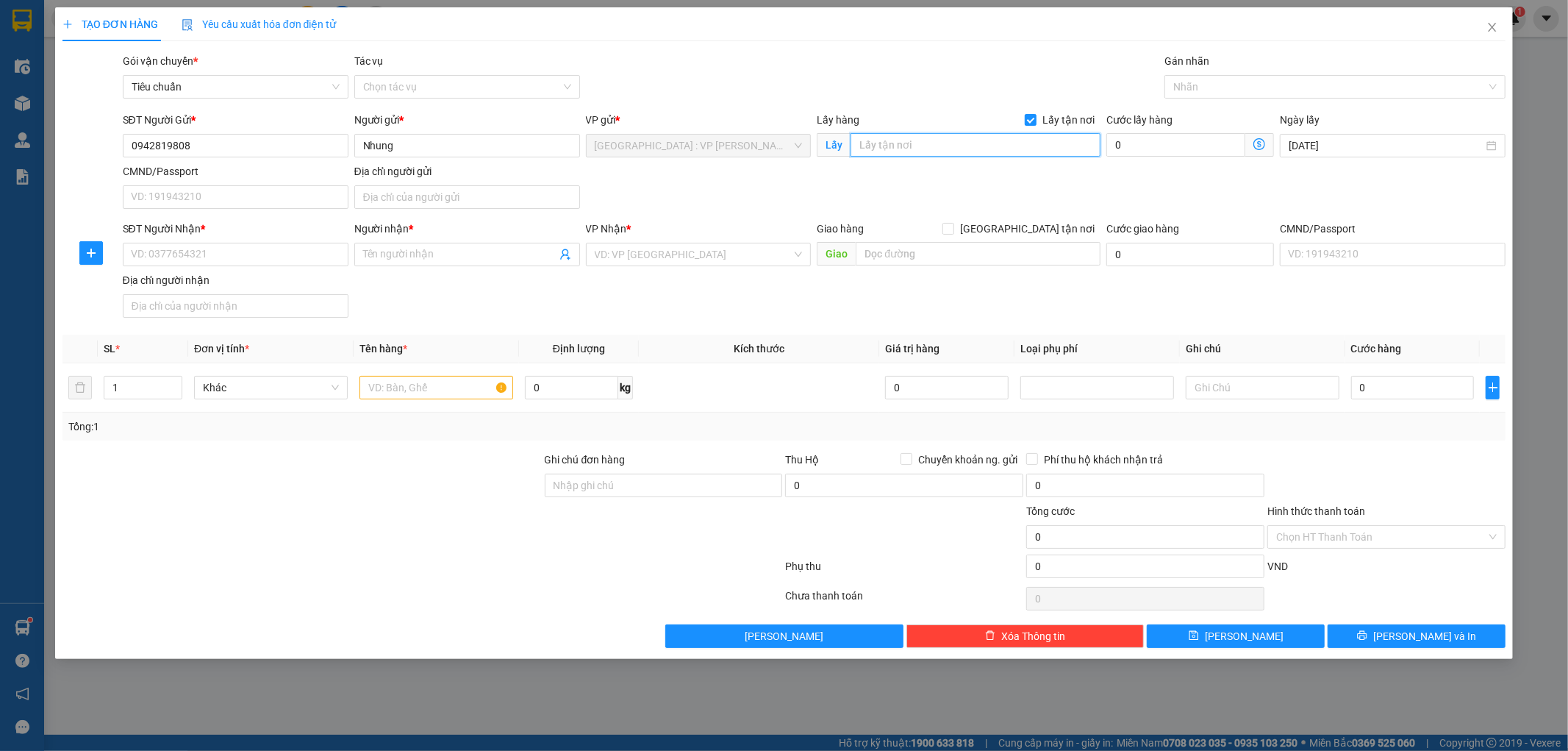
click at [998, 144] on input "text" at bounding box center [976, 145] width 250 height 23
click at [899, 145] on input "text" at bounding box center [976, 145] width 250 height 23
paste input "đường số 2 - khu công nghiệp hòa cầm"
type input "đường số 2 - khu công nghiệp hòa cầm"
click at [265, 248] on input "SĐT Người Nhận *" at bounding box center [235, 254] width 225 height 23
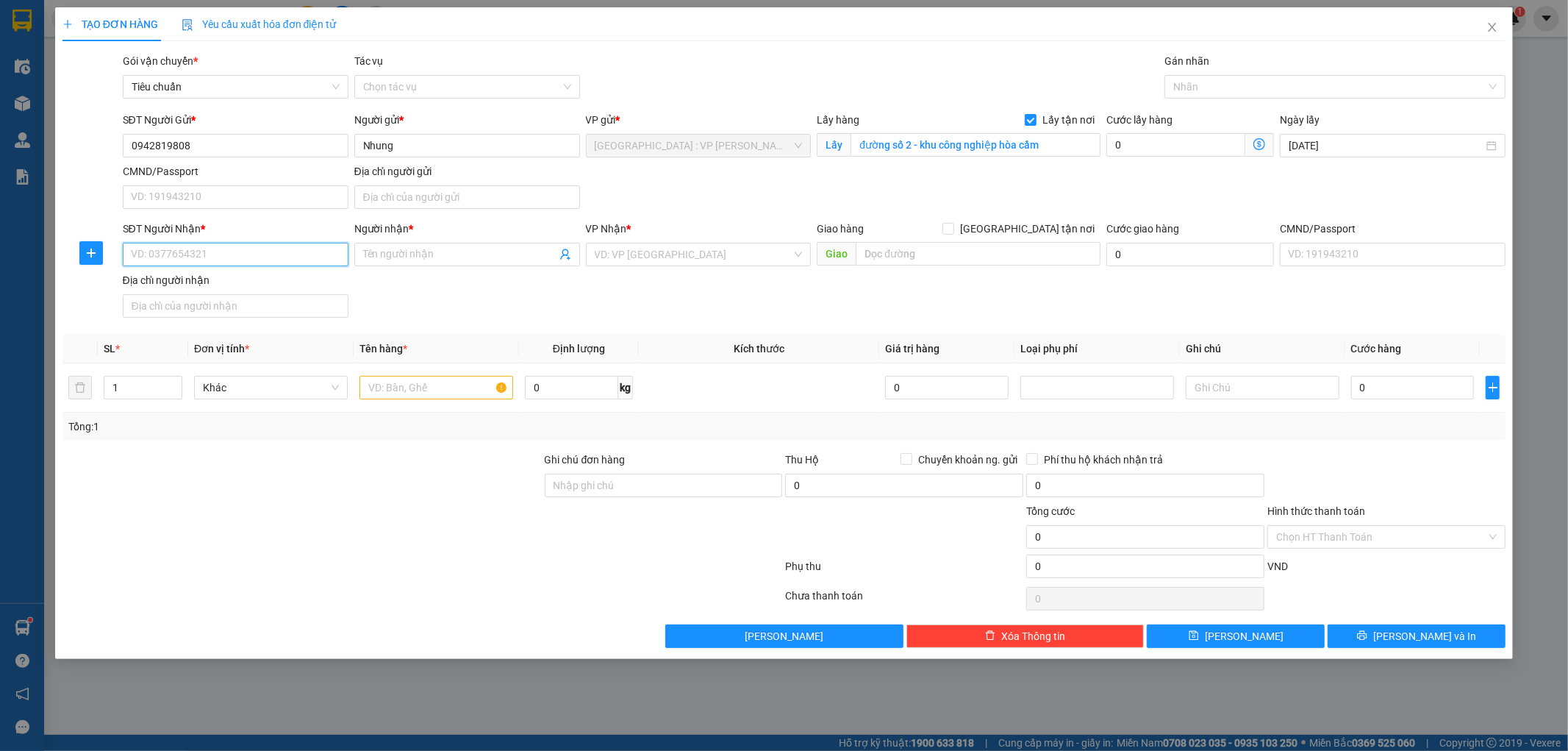
click at [163, 253] on input "SĐT Người Nhận *" at bounding box center [235, 254] width 225 height 23
paste input "0912.252.845"
click at [156, 258] on input "0912.252.845" at bounding box center [235, 254] width 225 height 23
click at [171, 254] on input "0912252.845" at bounding box center [235, 254] width 225 height 23
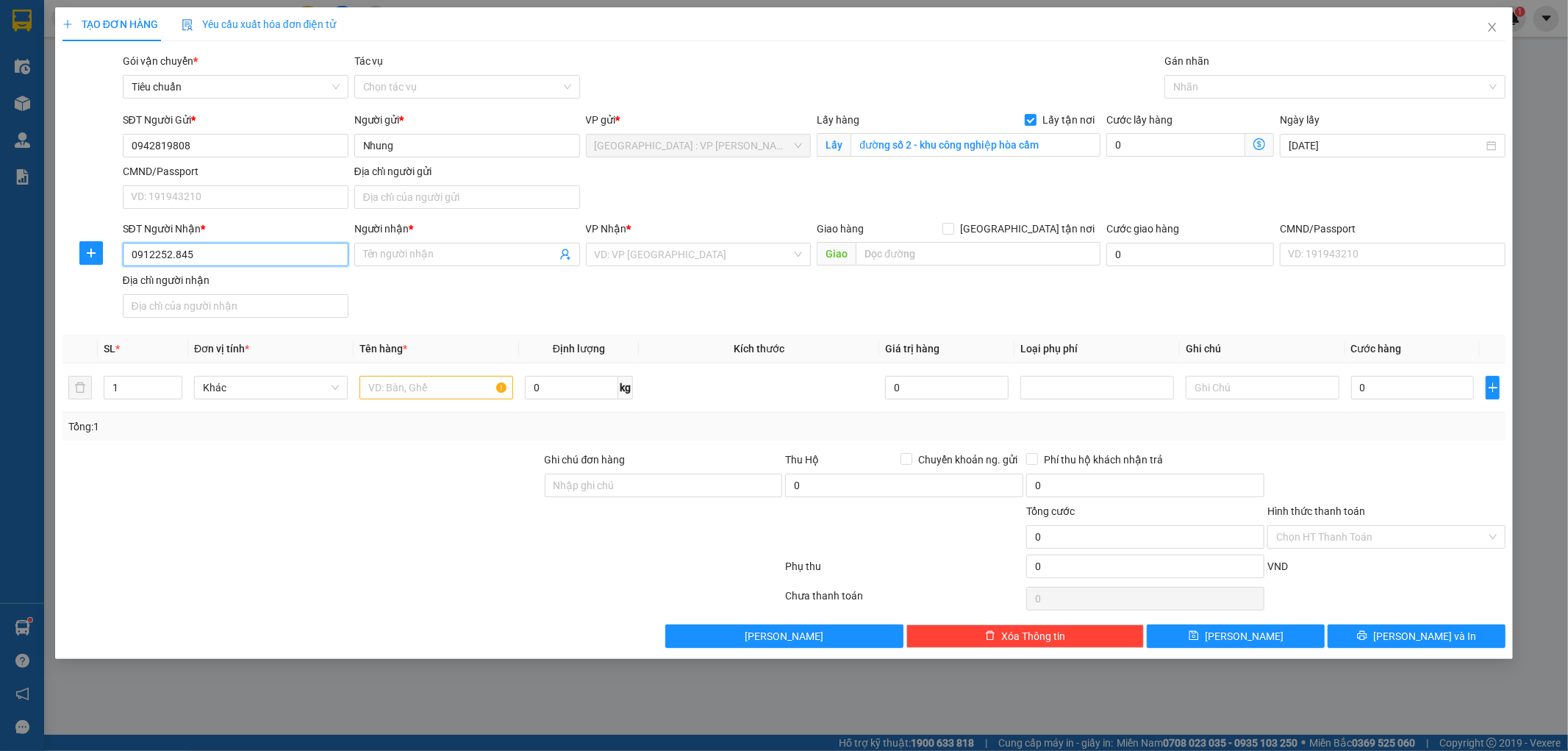
click at [171, 254] on input "0912252.845" at bounding box center [235, 254] width 225 height 23
type input "0912252845"
click at [460, 252] on input "Người nhận *" at bounding box center [459, 254] width 193 height 16
click at [381, 257] on input "Người nhận *" at bounding box center [459, 254] width 193 height 16
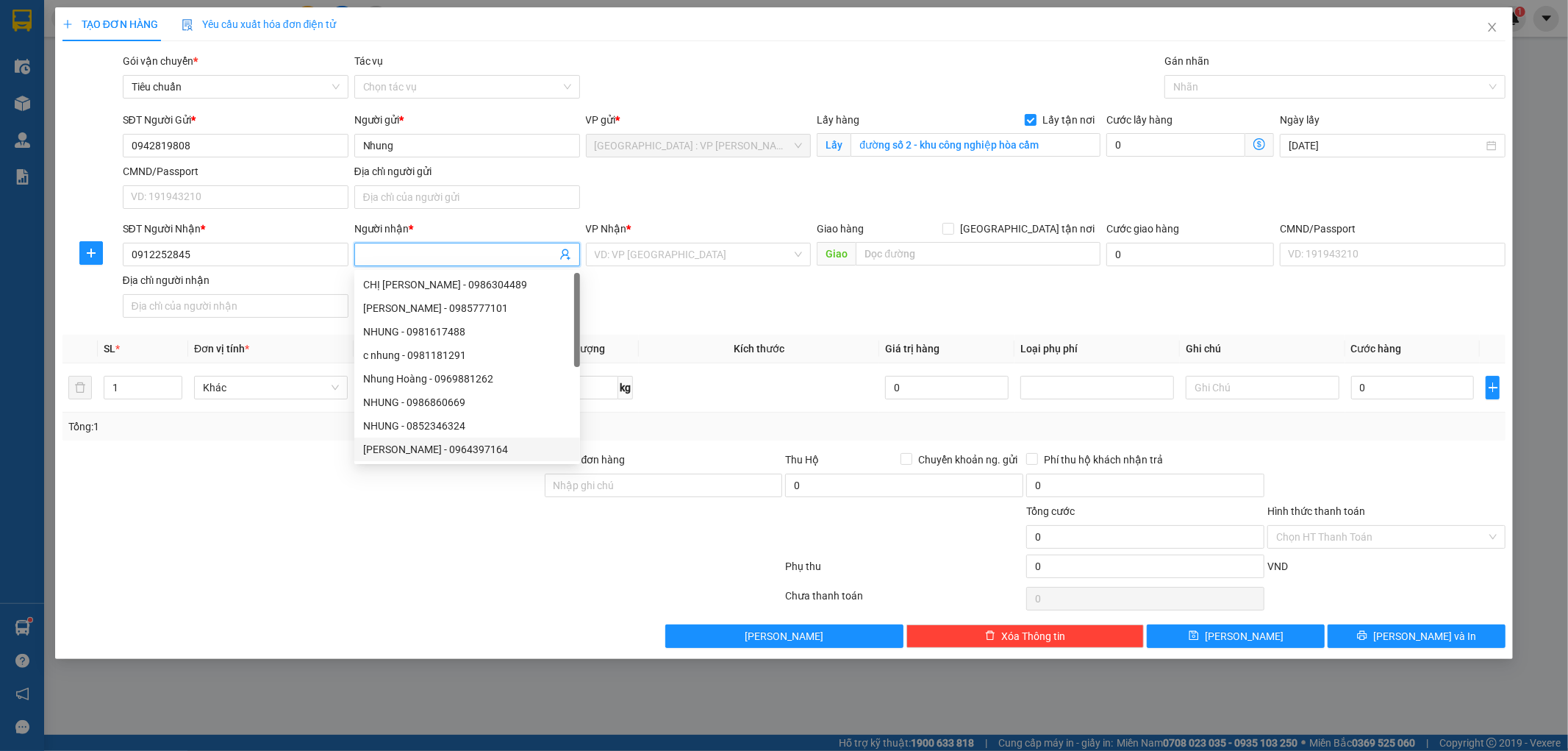
paste input "anh kỳ"
type input "anh kỳ"
click at [953, 229] on input "[GEOGRAPHIC_DATA] tận nơi" at bounding box center [947, 228] width 10 height 10
checkbox input "true"
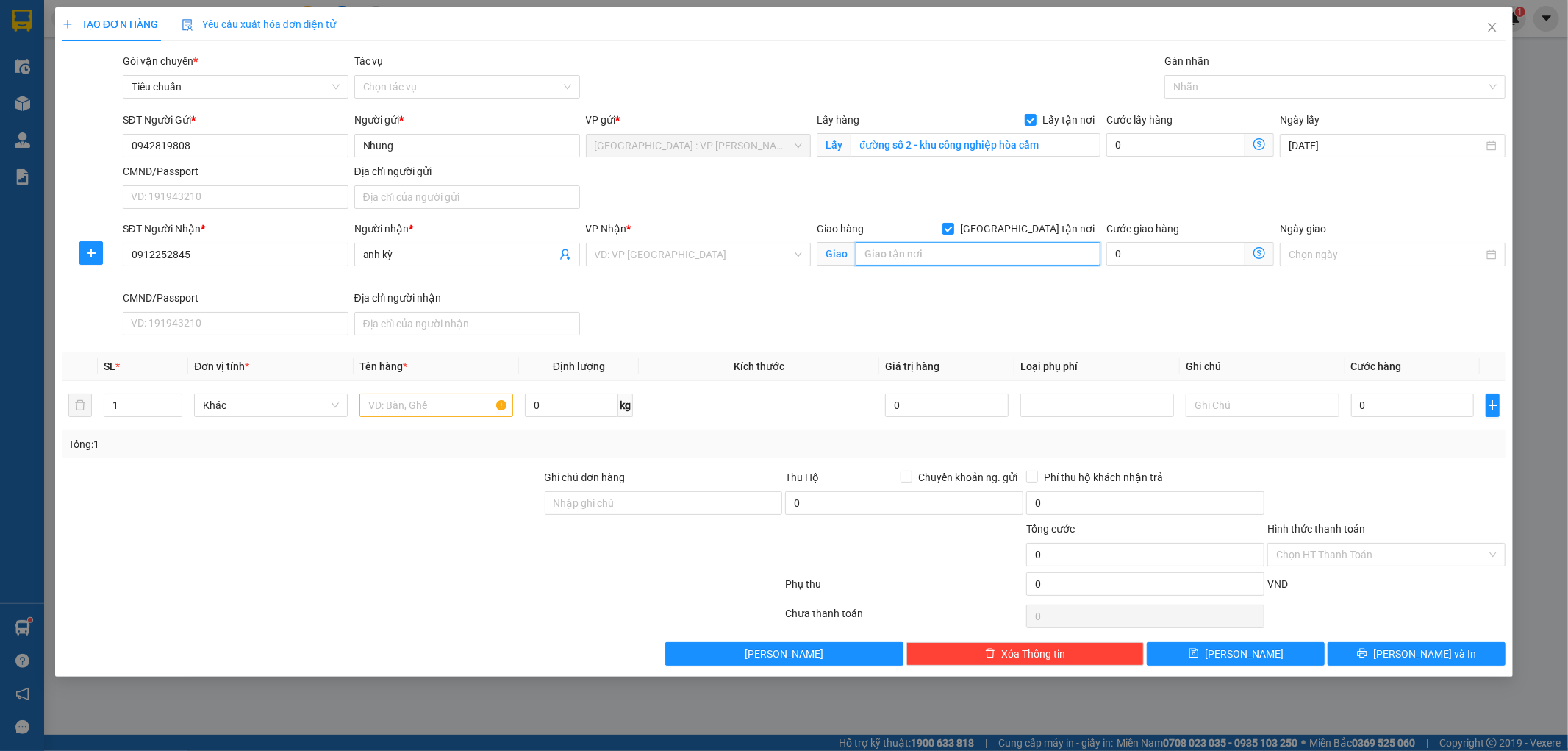
click at [998, 243] on input "text" at bounding box center [977, 253] width 245 height 23
click at [887, 255] on input "text" at bounding box center [977, 253] width 245 height 23
paste input "885 - ĐCT [GEOGRAPHIC_DATA] - [GEOGRAPHIC_DATA] -[GEOGRAPHIC_DATA]"
type input "885 - ĐCT [GEOGRAPHIC_DATA] - [GEOGRAPHIC_DATA] -[GEOGRAPHIC_DATA]"
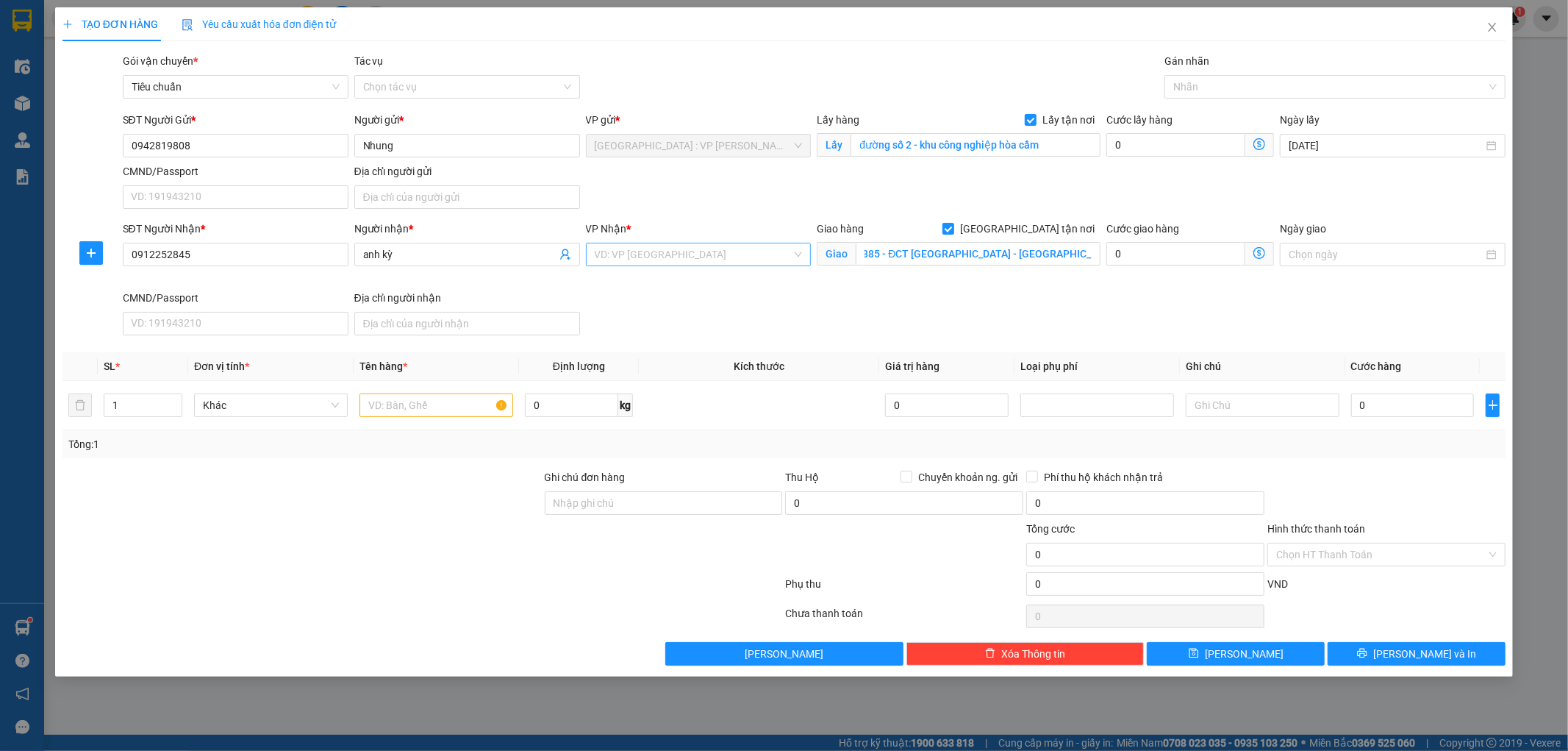
click at [692, 243] on input "search" at bounding box center [693, 254] width 198 height 22
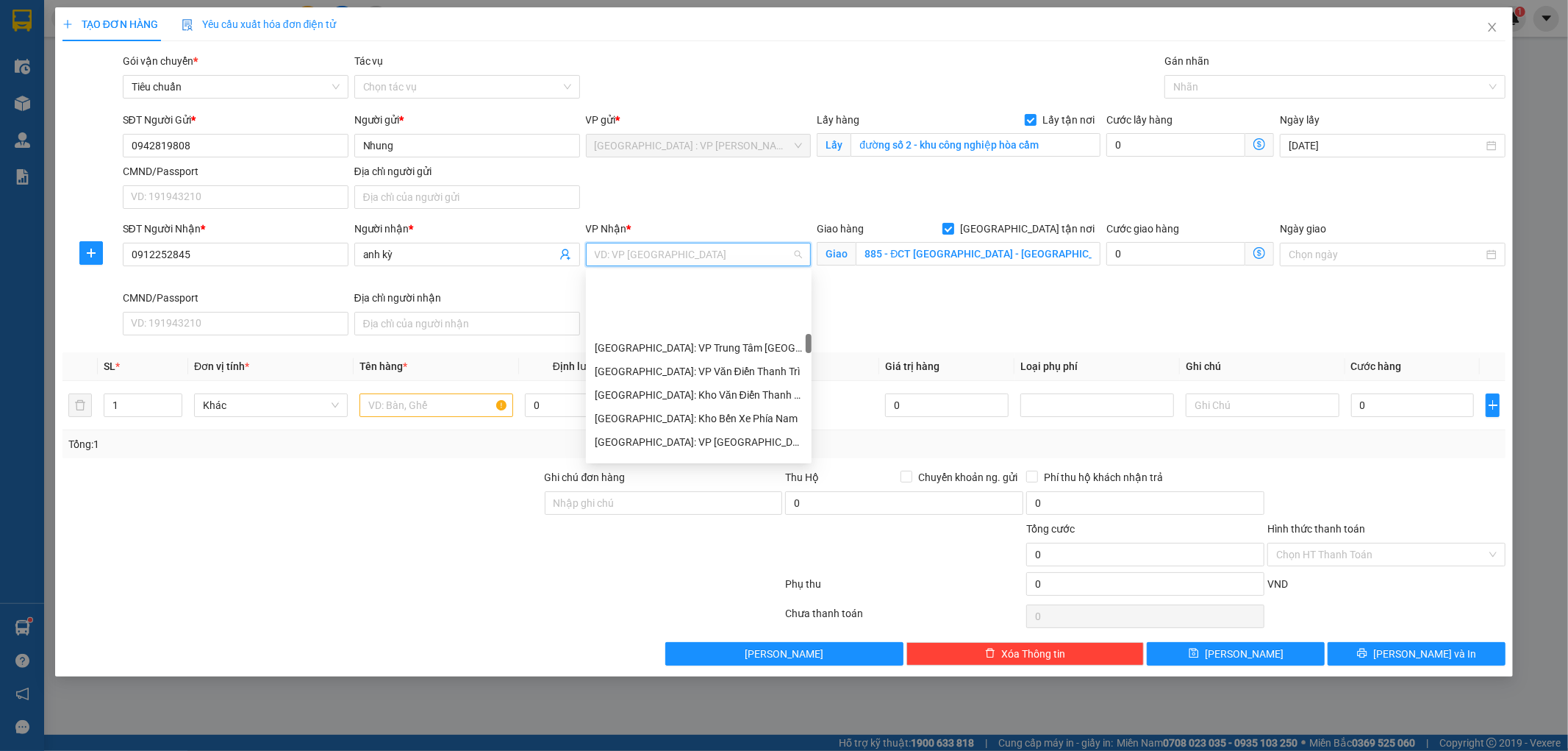
scroll to position [653, 0]
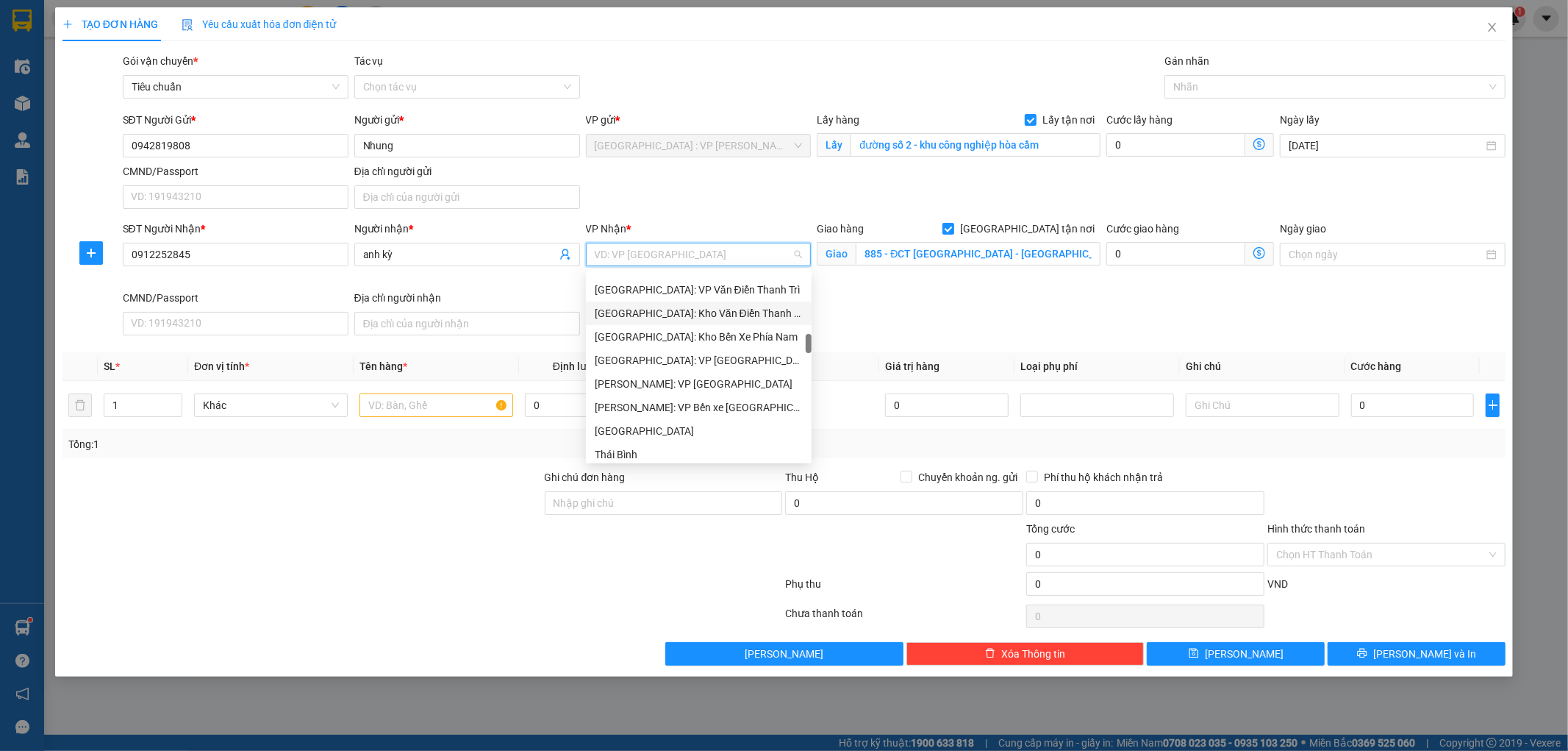
click at [696, 312] on div "[GEOGRAPHIC_DATA]: Kho Văn Điển Thanh Trì" at bounding box center [699, 313] width 208 height 16
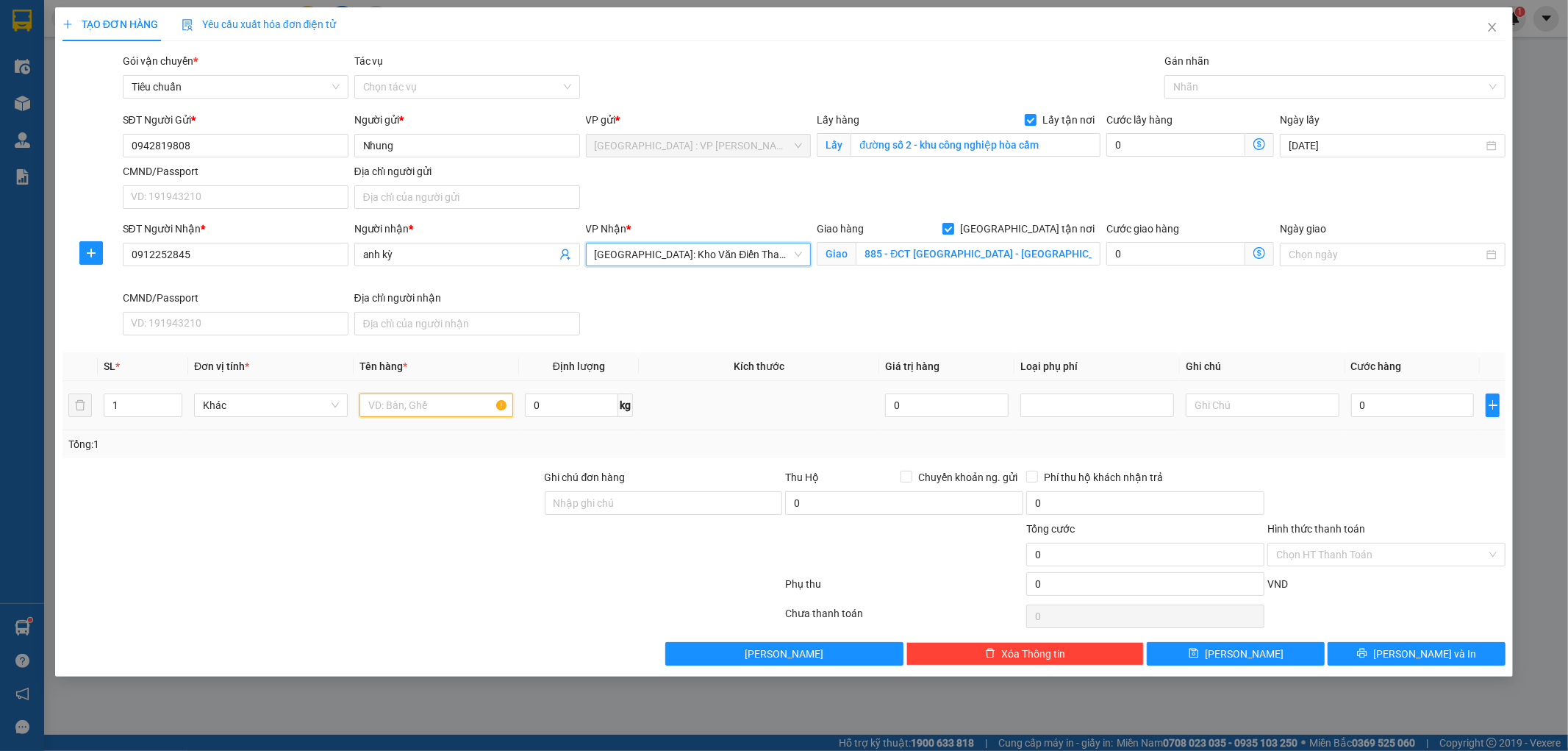
click at [409, 413] on input "text" at bounding box center [437, 405] width 154 height 23
click at [388, 404] on input "text" at bounding box center [437, 405] width 154 height 23
paste input "1 lô hàng vật liệu khoảng 1 tấn"
type input "1 lô hàng vật liệu khoảng 1 tấn"
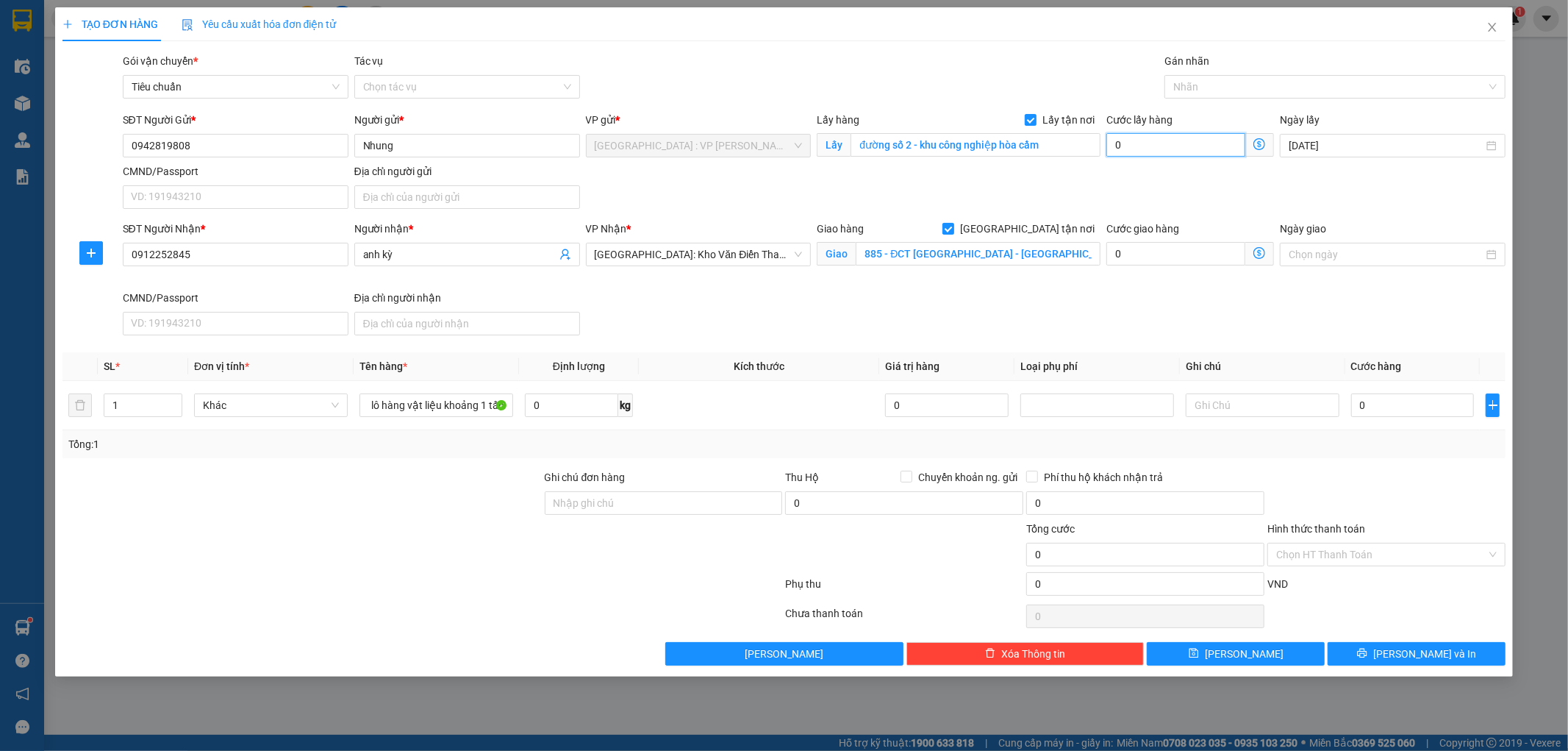
scroll to position [0, 0]
click at [1193, 141] on input "0" at bounding box center [1176, 145] width 139 height 23
type input "3"
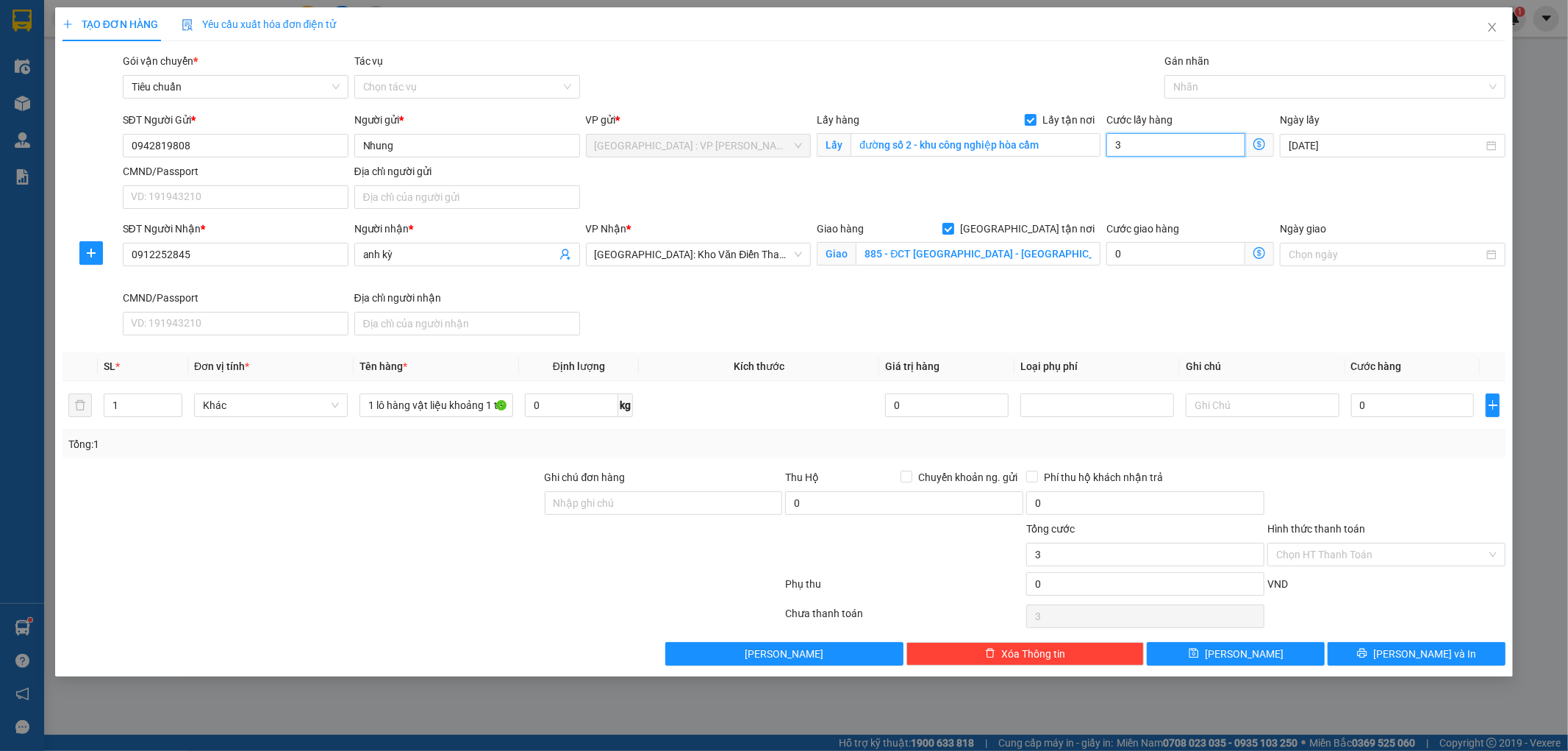
type input "30"
type input "300"
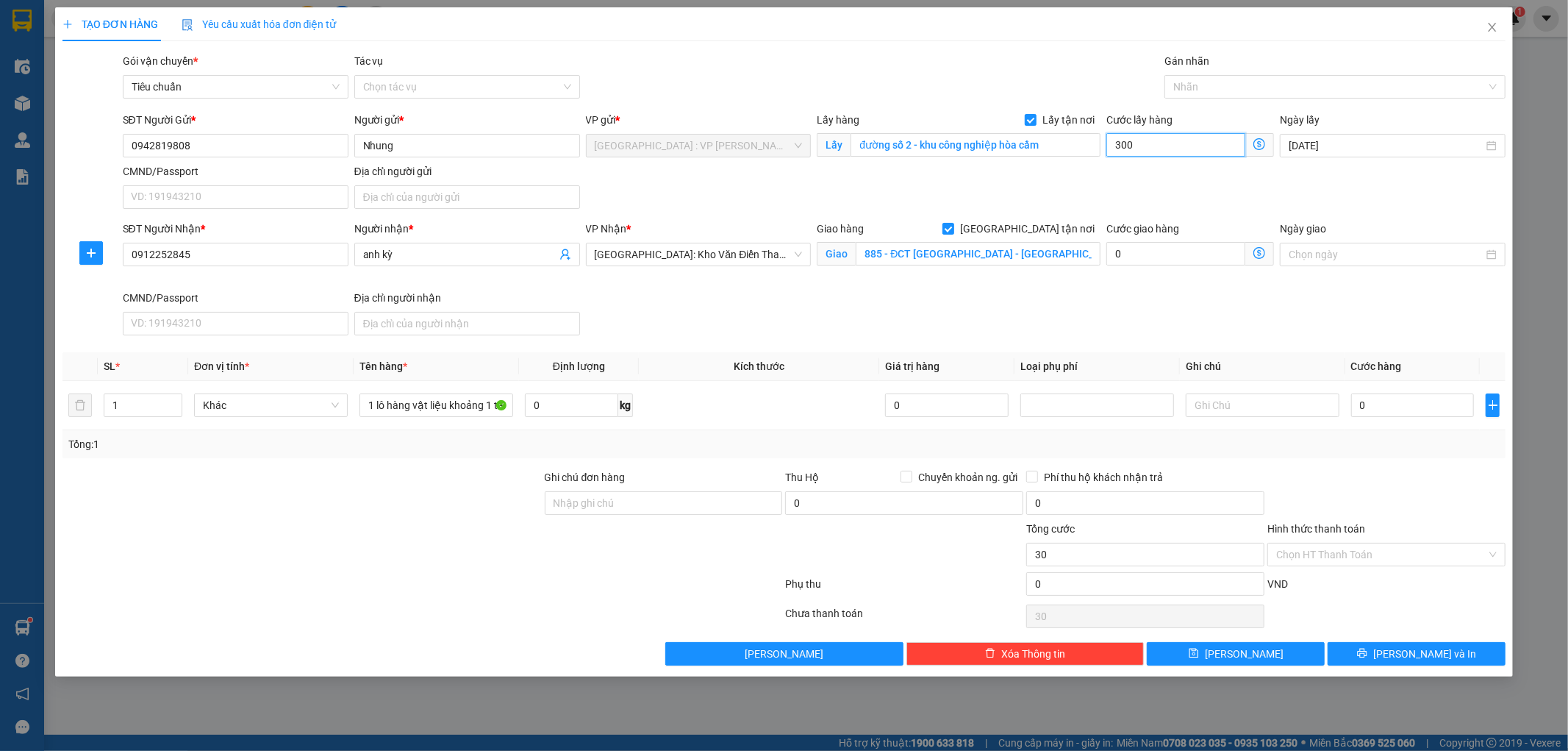
type input "300"
type input "3.000"
type input "30.000"
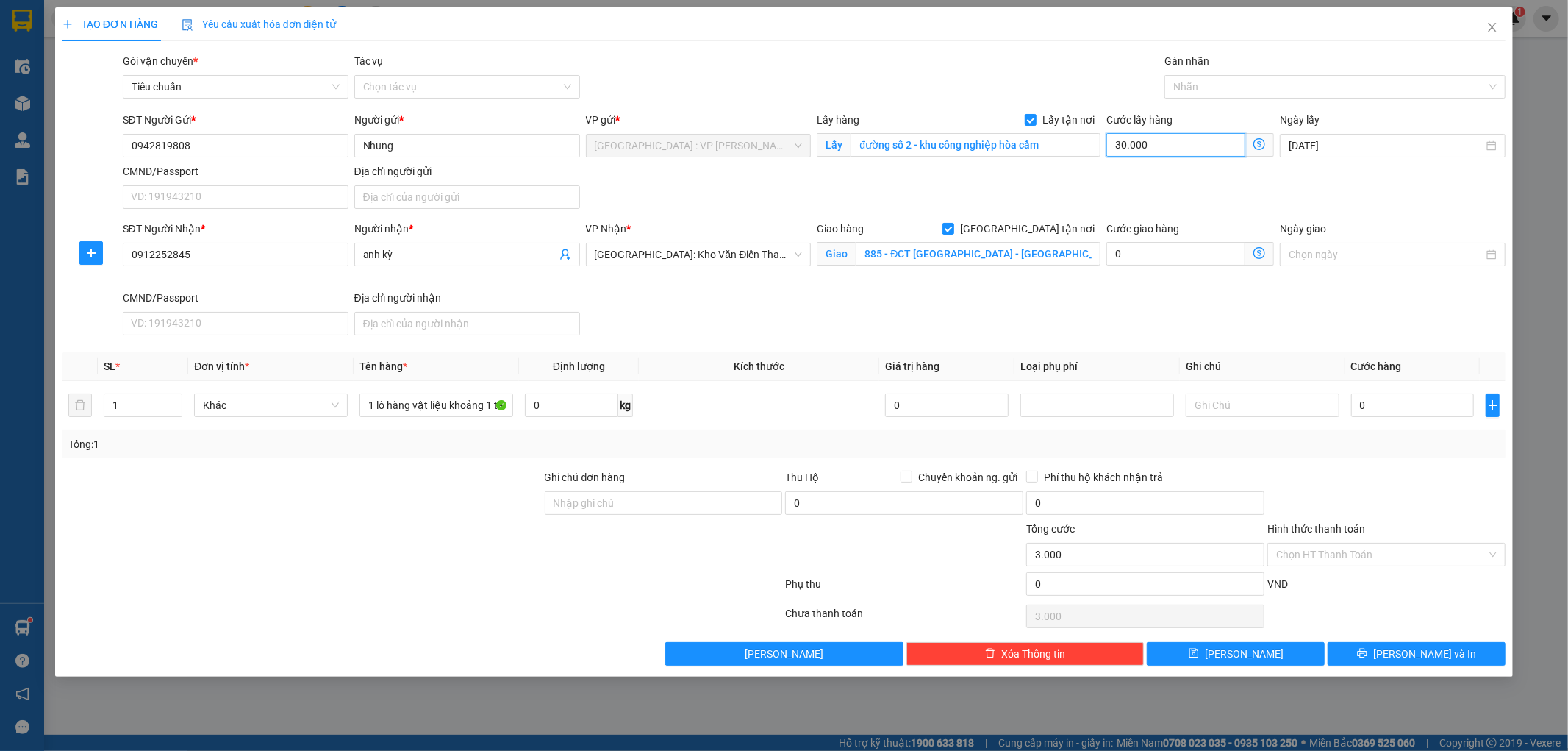
type input "30.000"
type input "300.000"
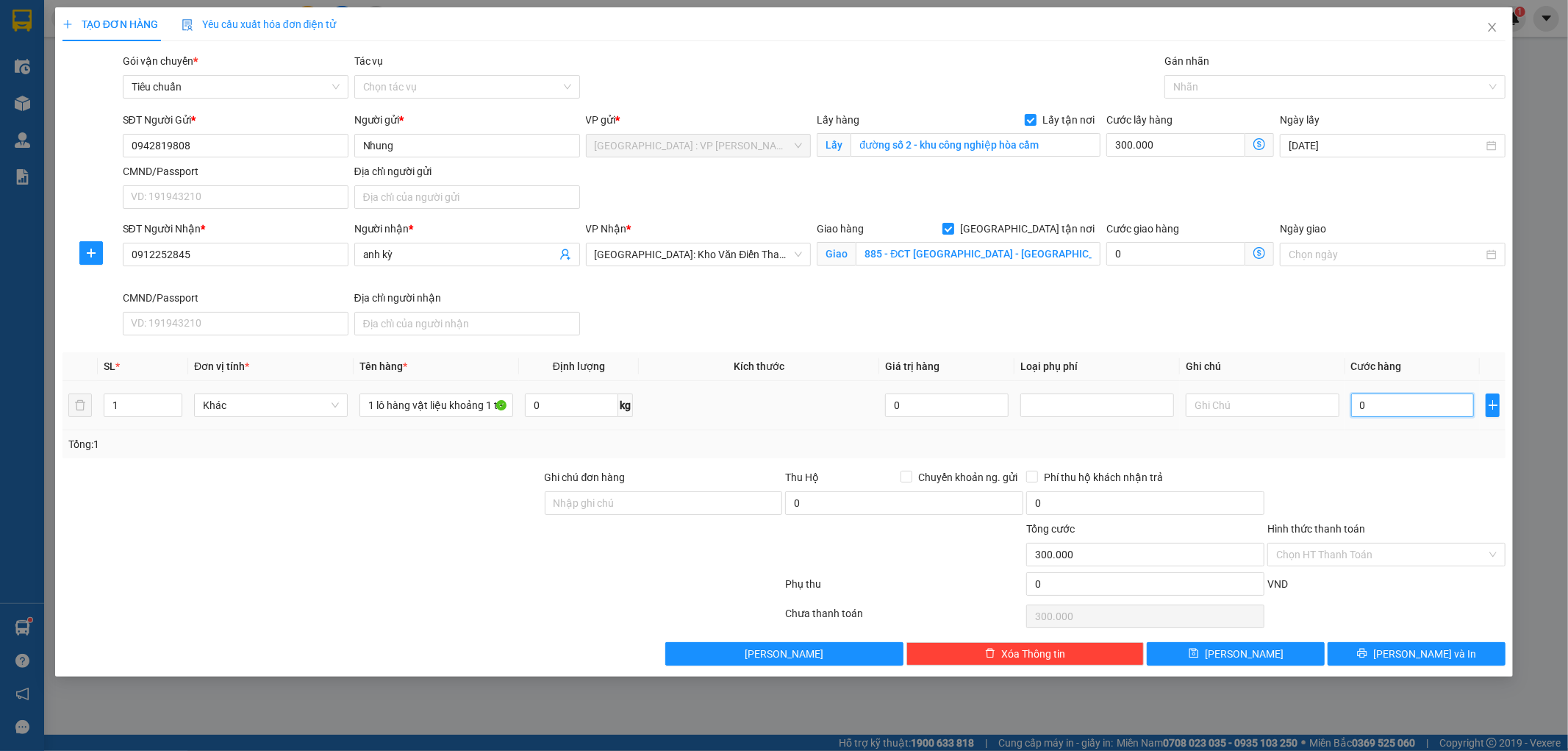
click at [1382, 405] on input "0" at bounding box center [1413, 405] width 124 height 23
type input "4"
type input "300.004"
type input "41"
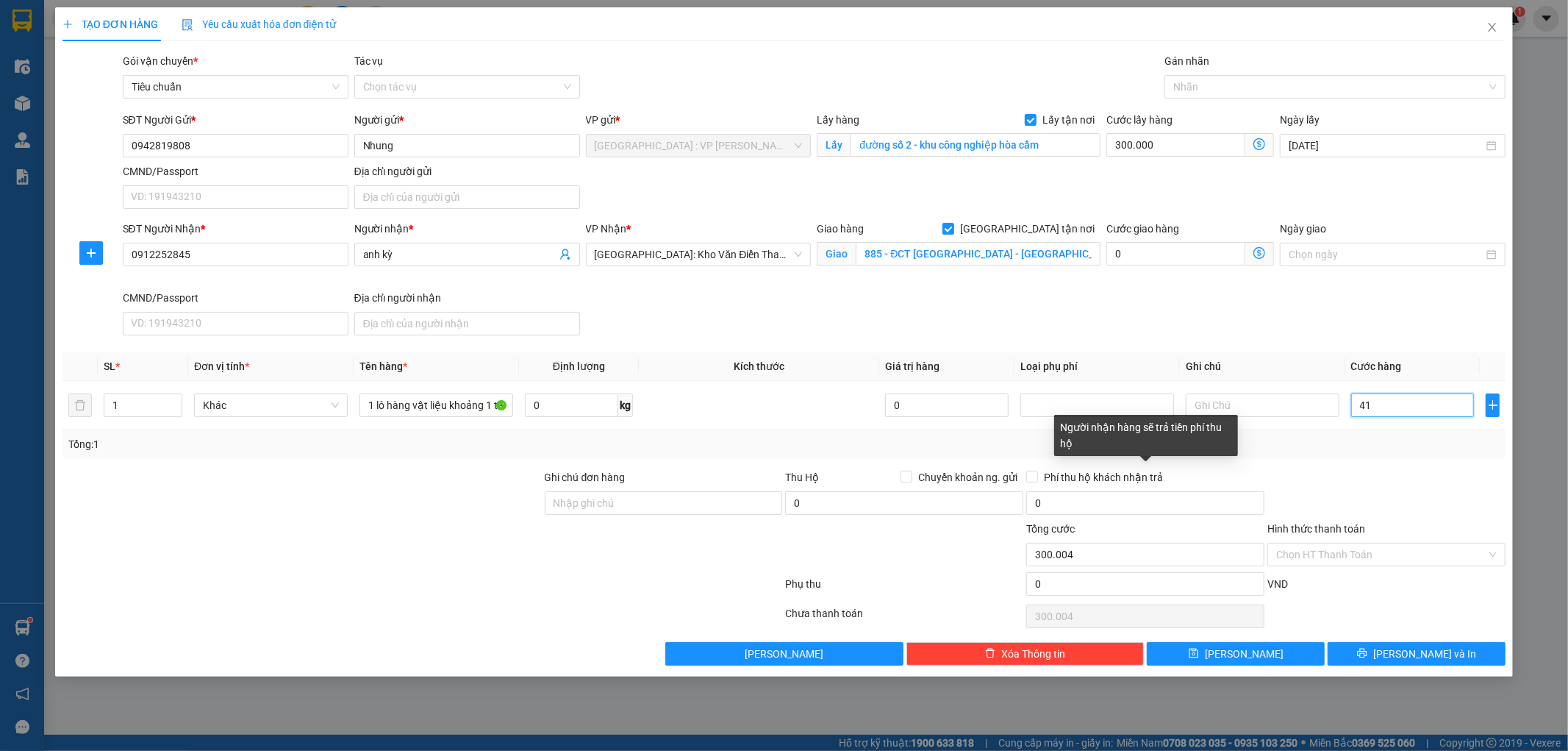
type input "300.041"
type input "410"
type input "300.410"
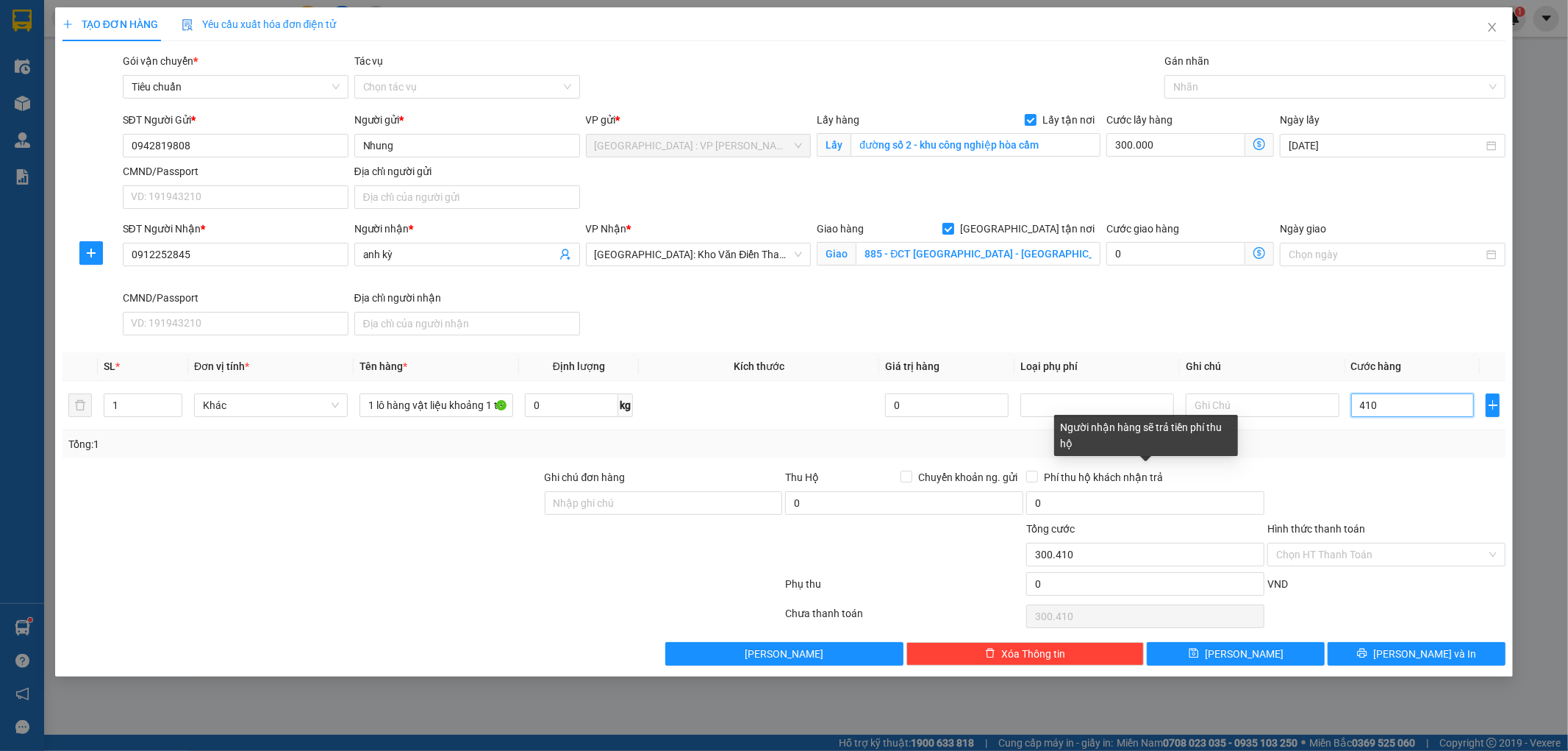
type input "4.100"
type input "304.100"
type input "41.000"
type input "341.000"
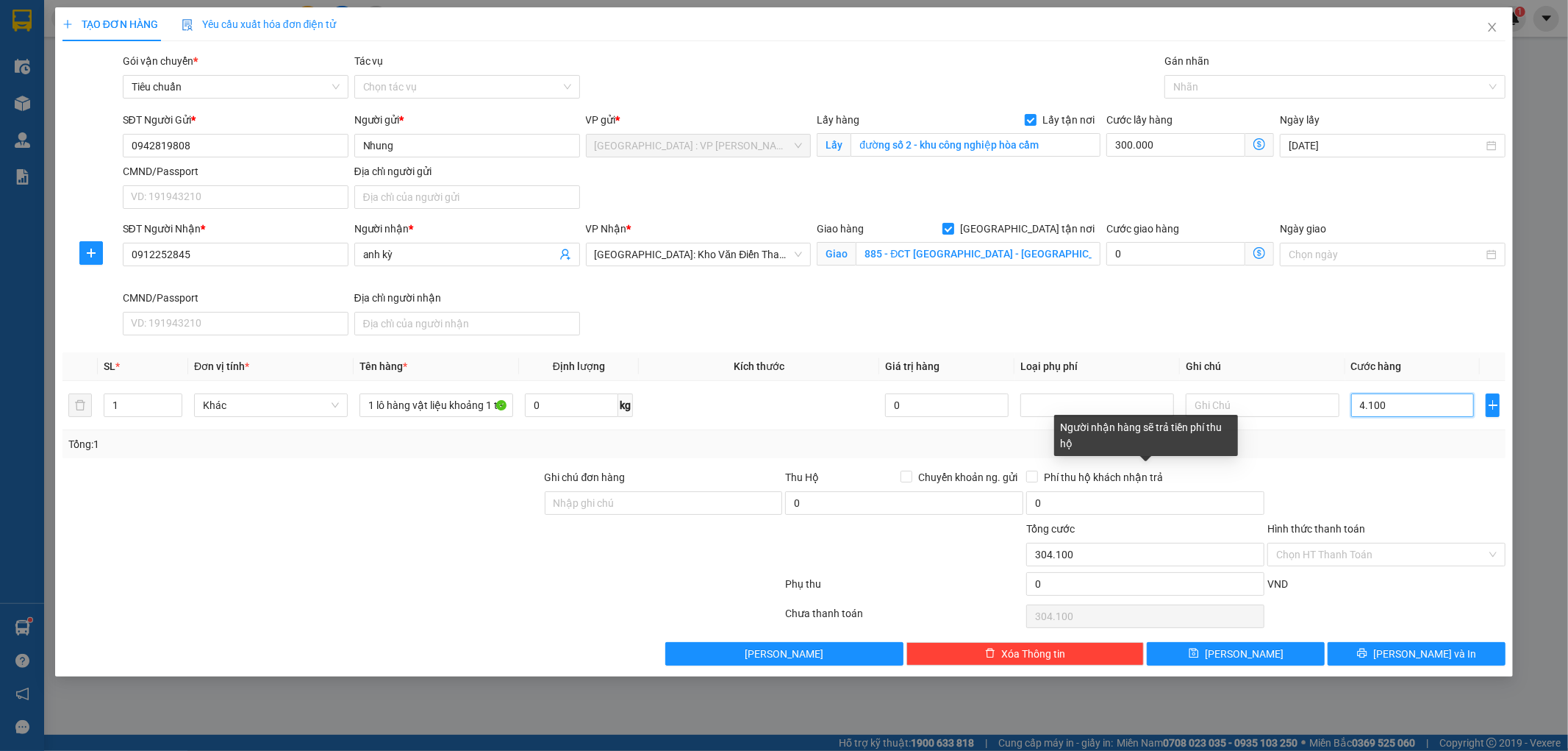
type input "341.000"
type input "410.000"
type input "710.000"
type input "4.100.000"
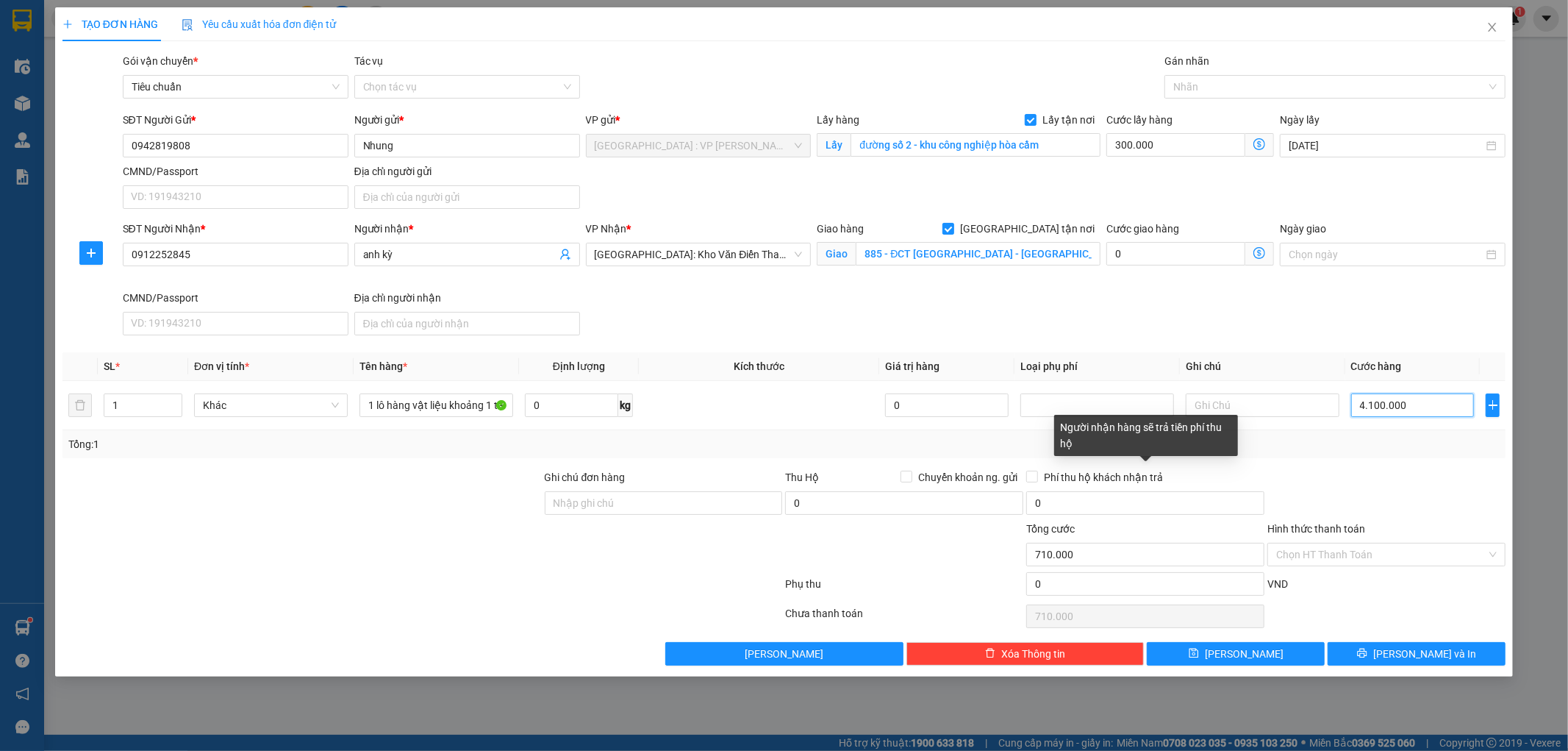
type input "4.400.000"
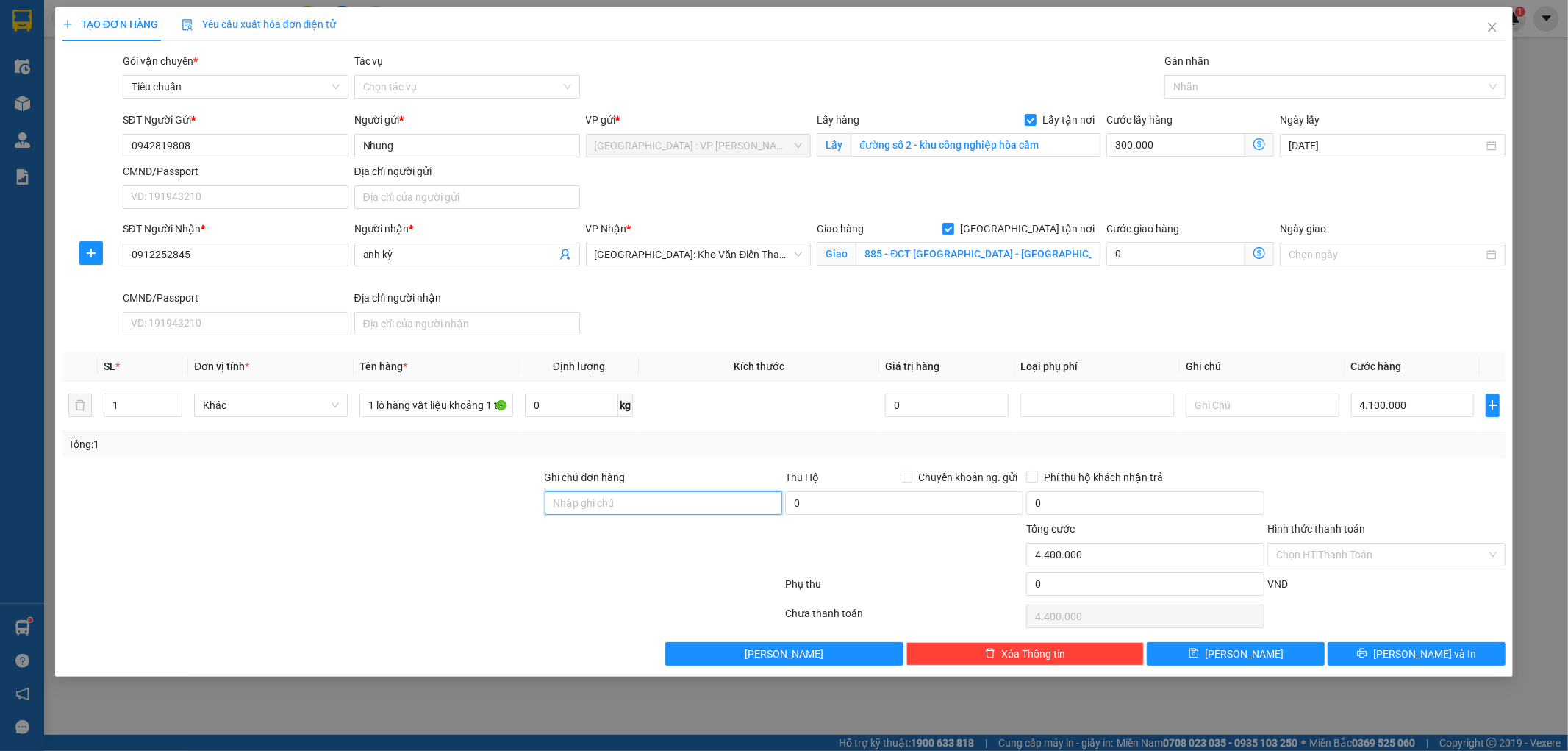
click at [671, 501] on input "Ghi chú đơn hàng" at bounding box center [664, 503] width 239 height 23
click at [1257, 649] on button "[PERSON_NAME]" at bounding box center [1235, 654] width 178 height 23
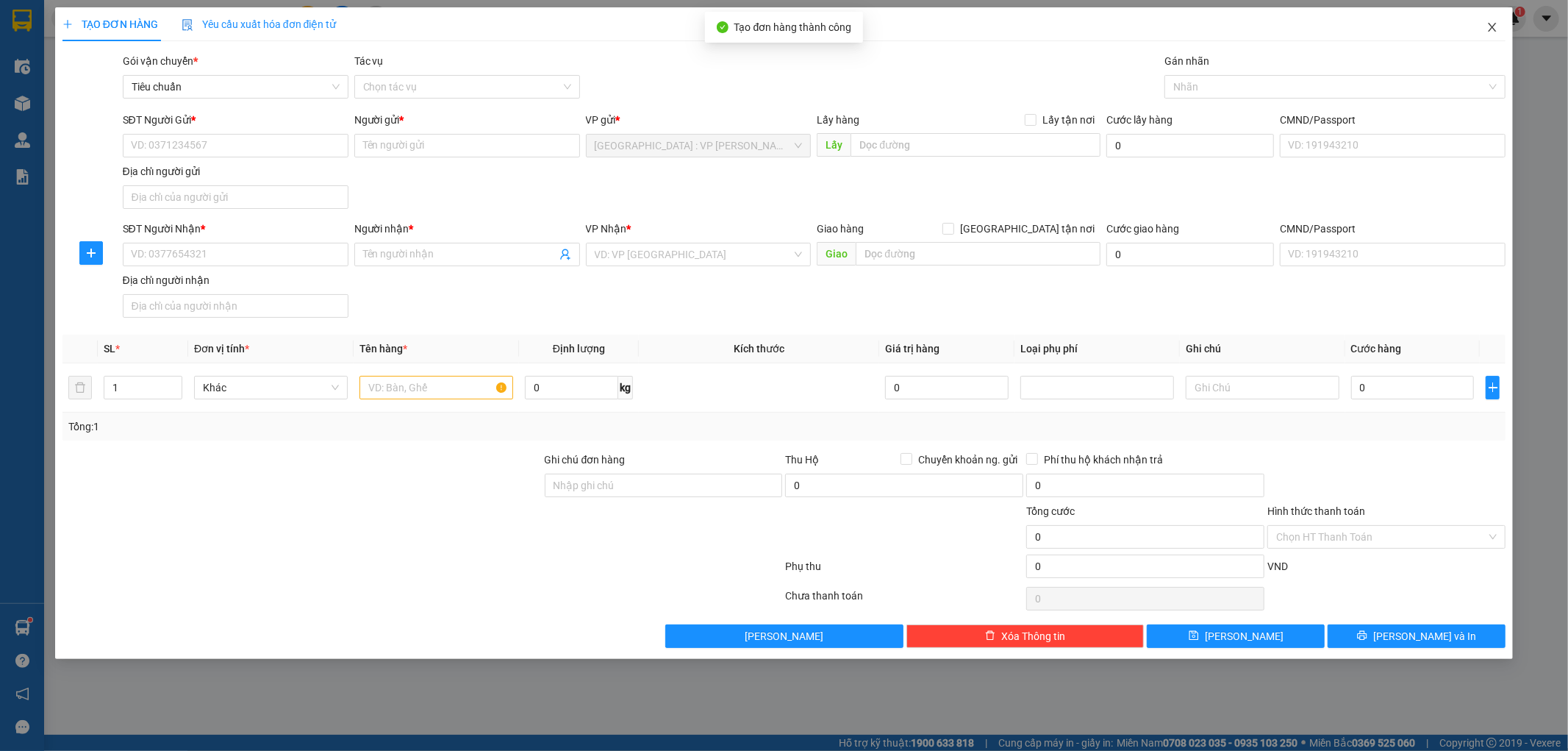
click at [1488, 26] on icon "close" at bounding box center [1492, 26] width 12 height 12
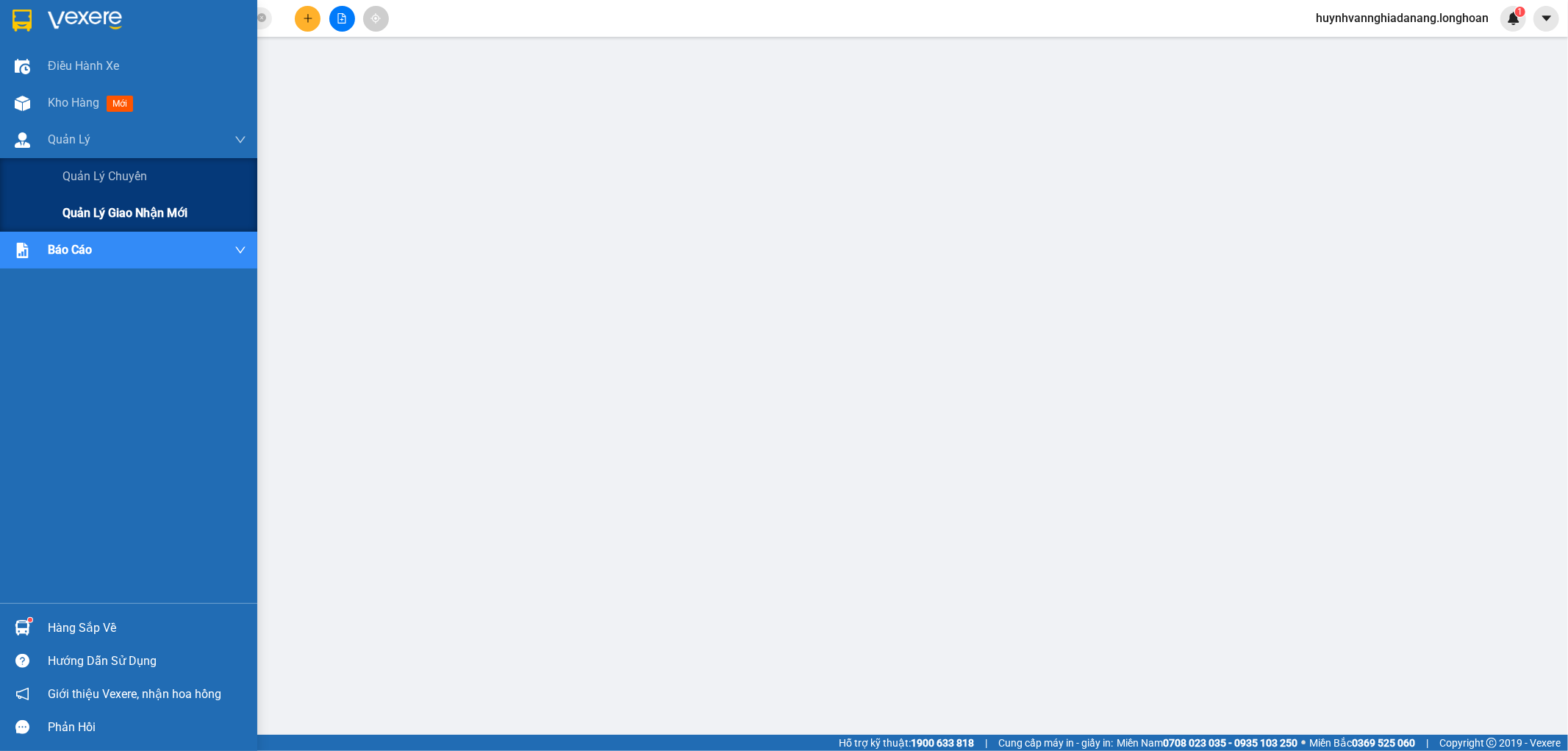
click at [98, 213] on span "Quản lý giao nhận mới" at bounding box center [124, 213] width 125 height 19
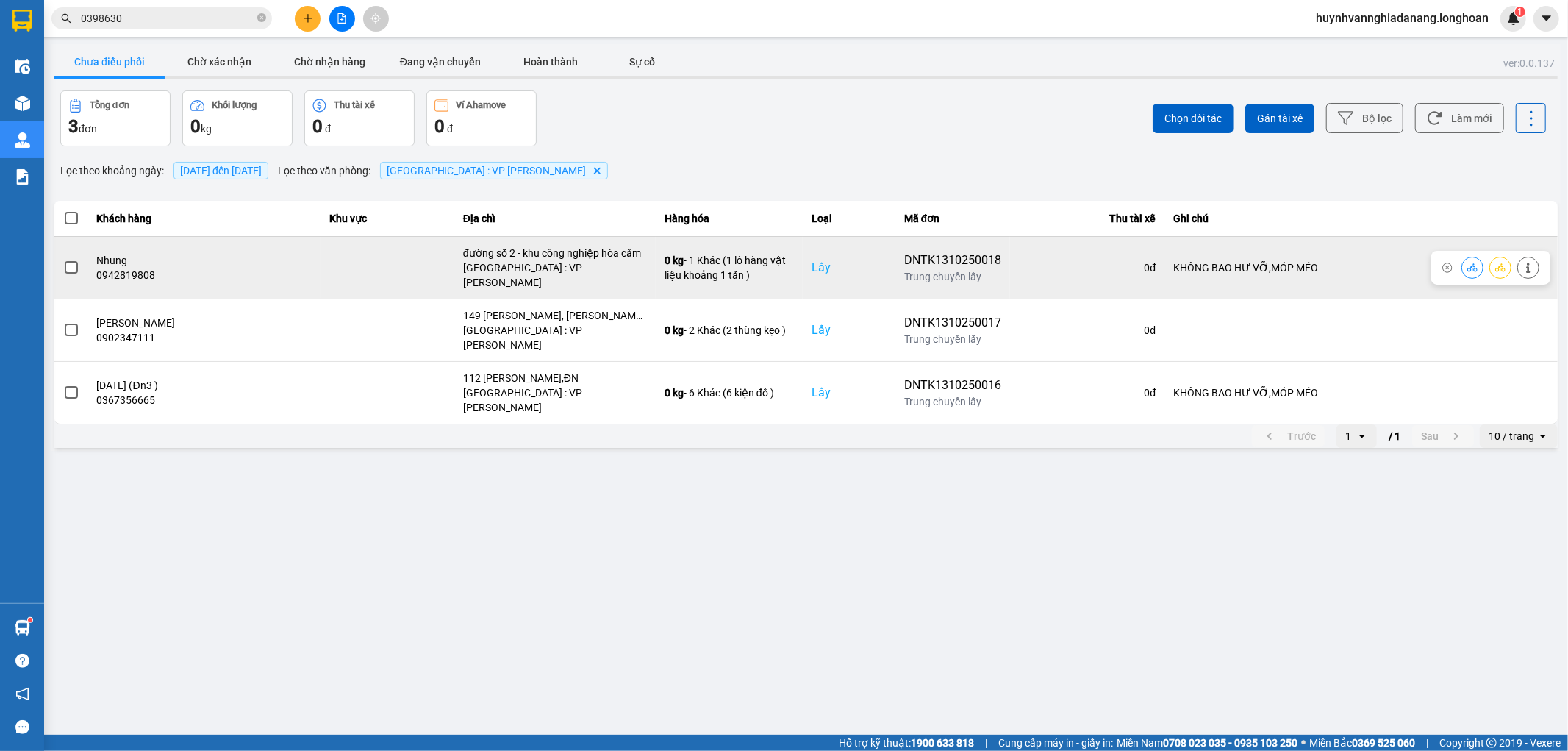
click at [71, 261] on span at bounding box center [71, 267] width 13 height 13
click at [63, 260] on input "checkbox" at bounding box center [63, 260] width 0 height 0
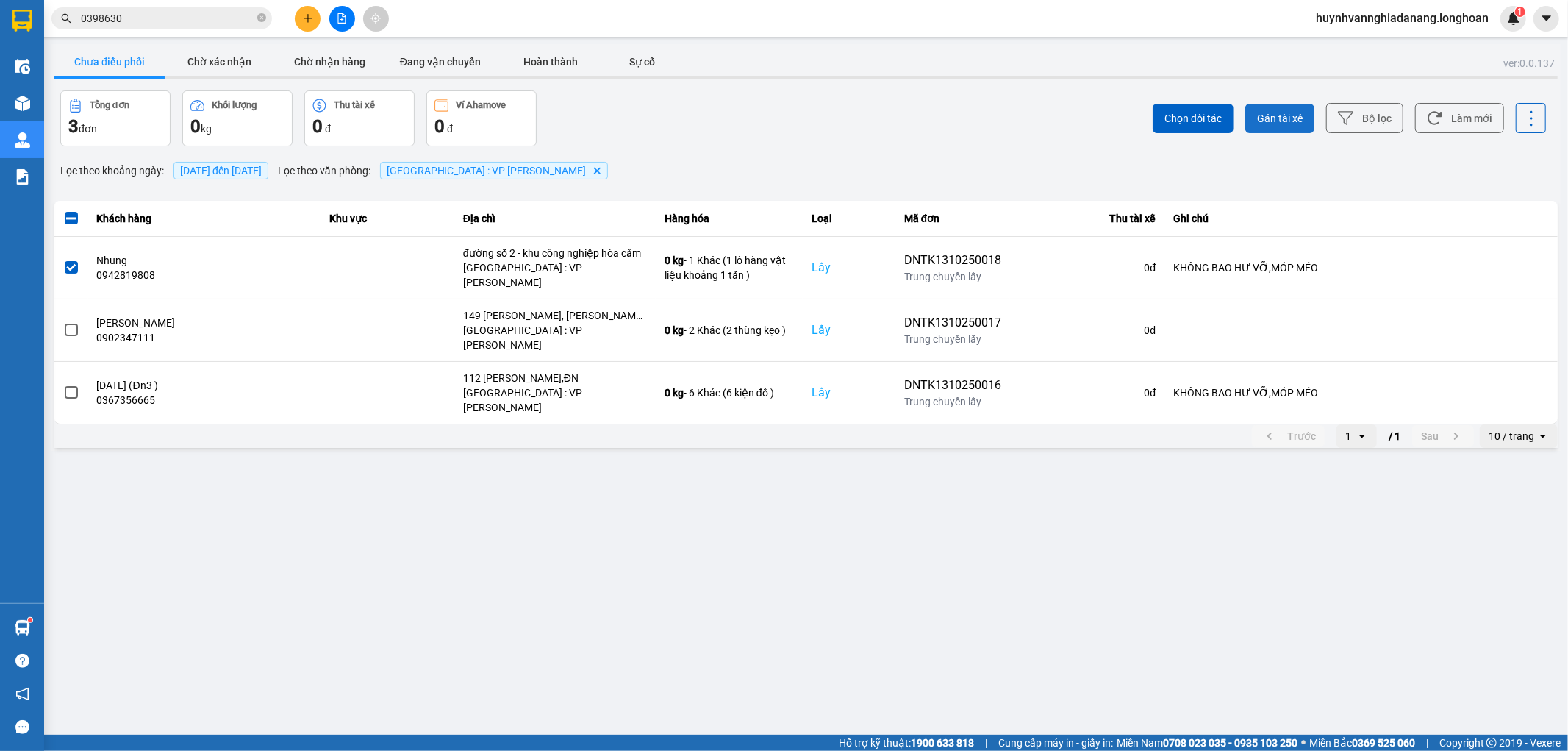
click at [1277, 115] on span "Gán tài xế" at bounding box center [1280, 118] width 46 height 15
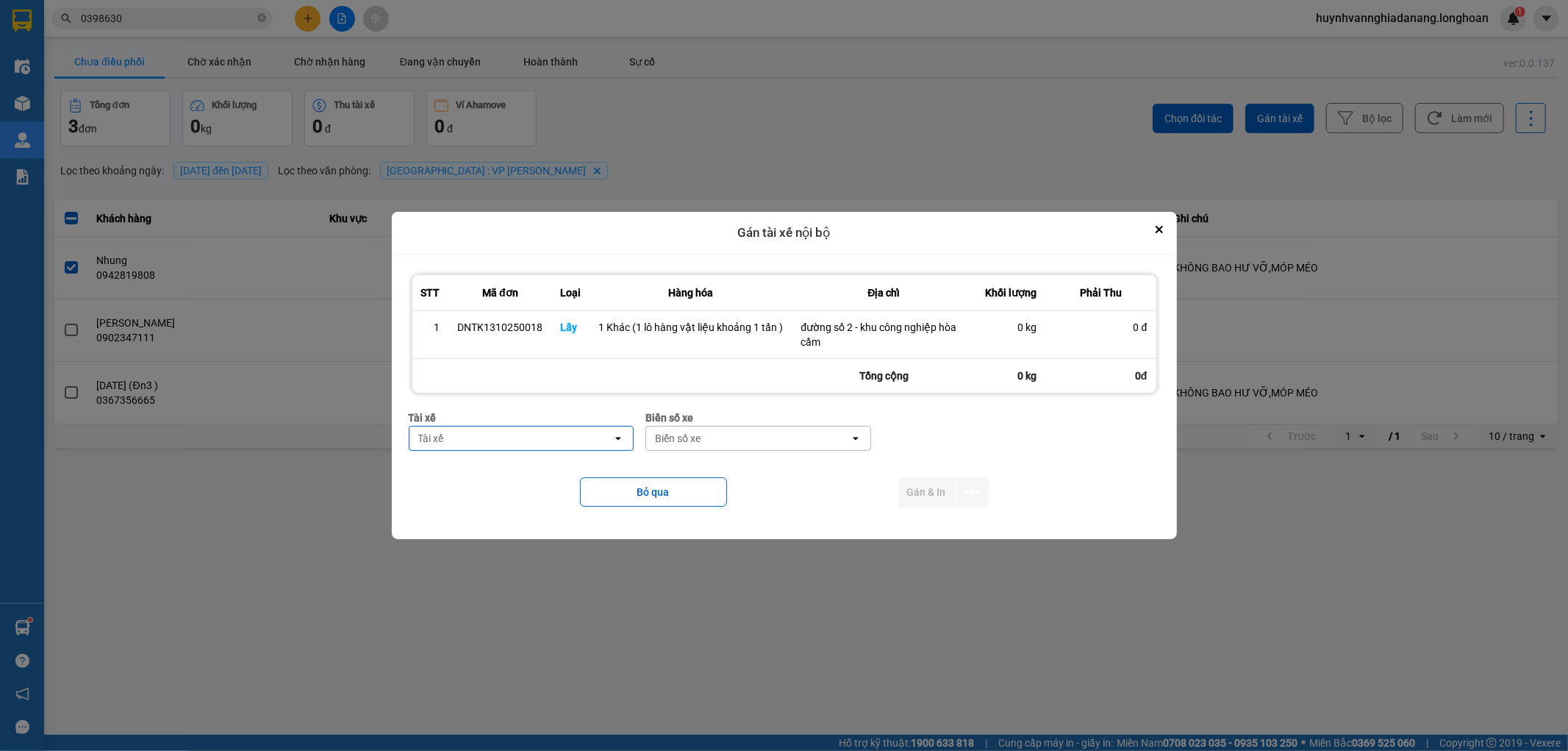
drag, startPoint x: 577, startPoint y: 666, endPoint x: 620, endPoint y: 634, distance: 53.6
click at [577, 666] on main "ver: 0.0.137 Chưa điều phối Chờ xác nhận Chờ nhận hàng Đang vận chuyển Hoàn thà…" at bounding box center [784, 367] width 1568 height 735
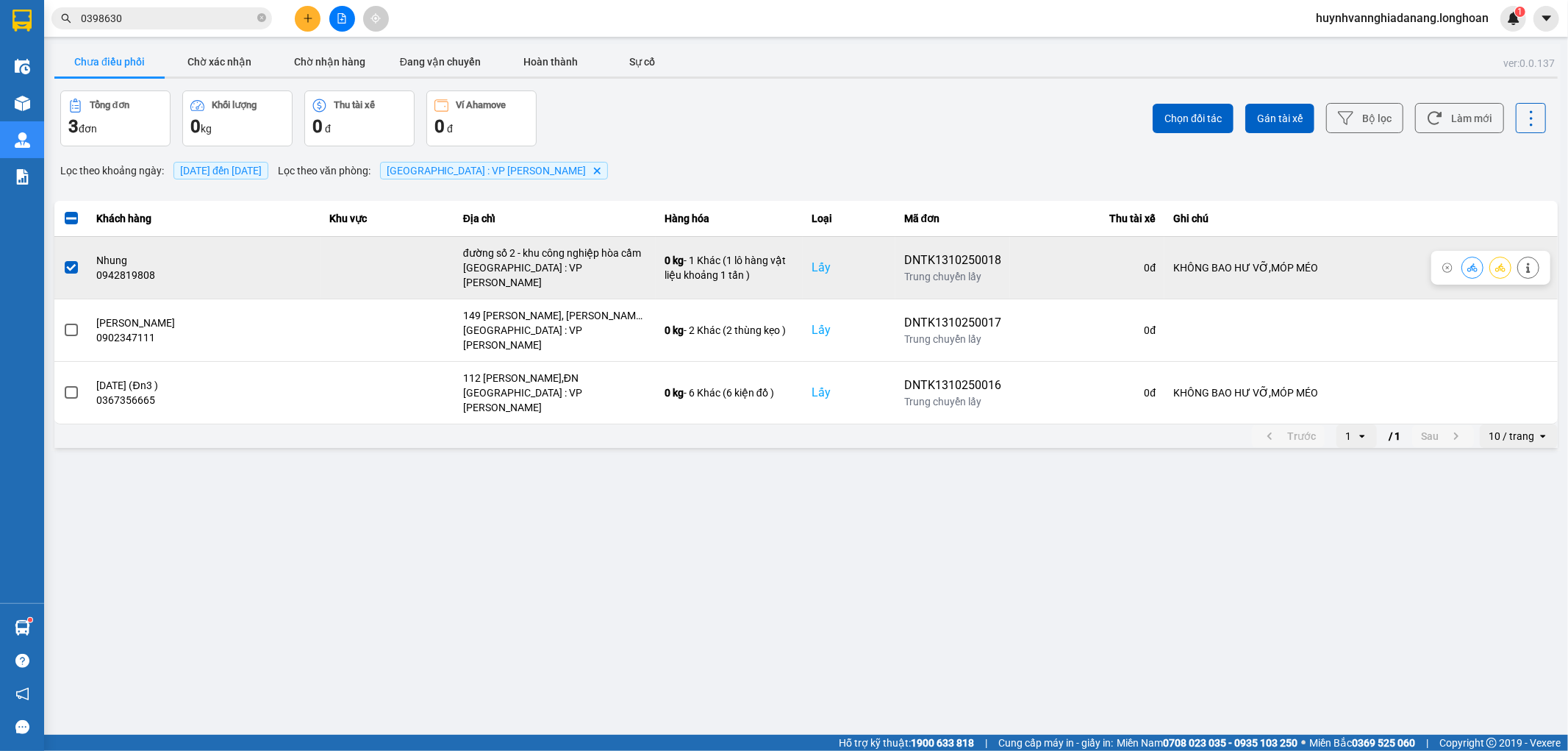
click at [76, 264] on span at bounding box center [71, 267] width 13 height 13
click at [63, 260] on input "checkbox" at bounding box center [63, 260] width 0 height 0
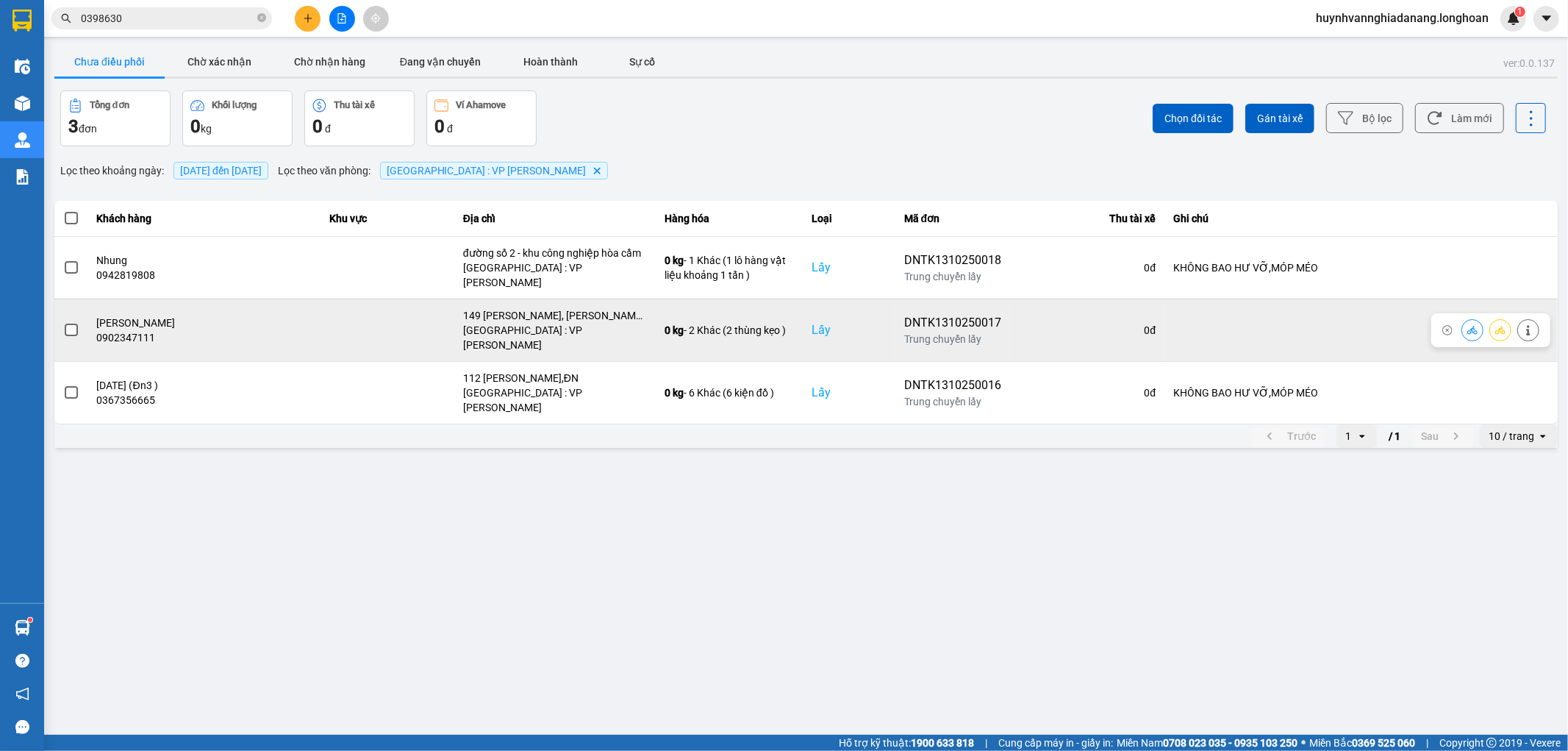
click at [71, 323] on span at bounding box center [71, 330] width 13 height 13
click at [63, 322] on input "checkbox" at bounding box center [63, 322] width 0 height 0
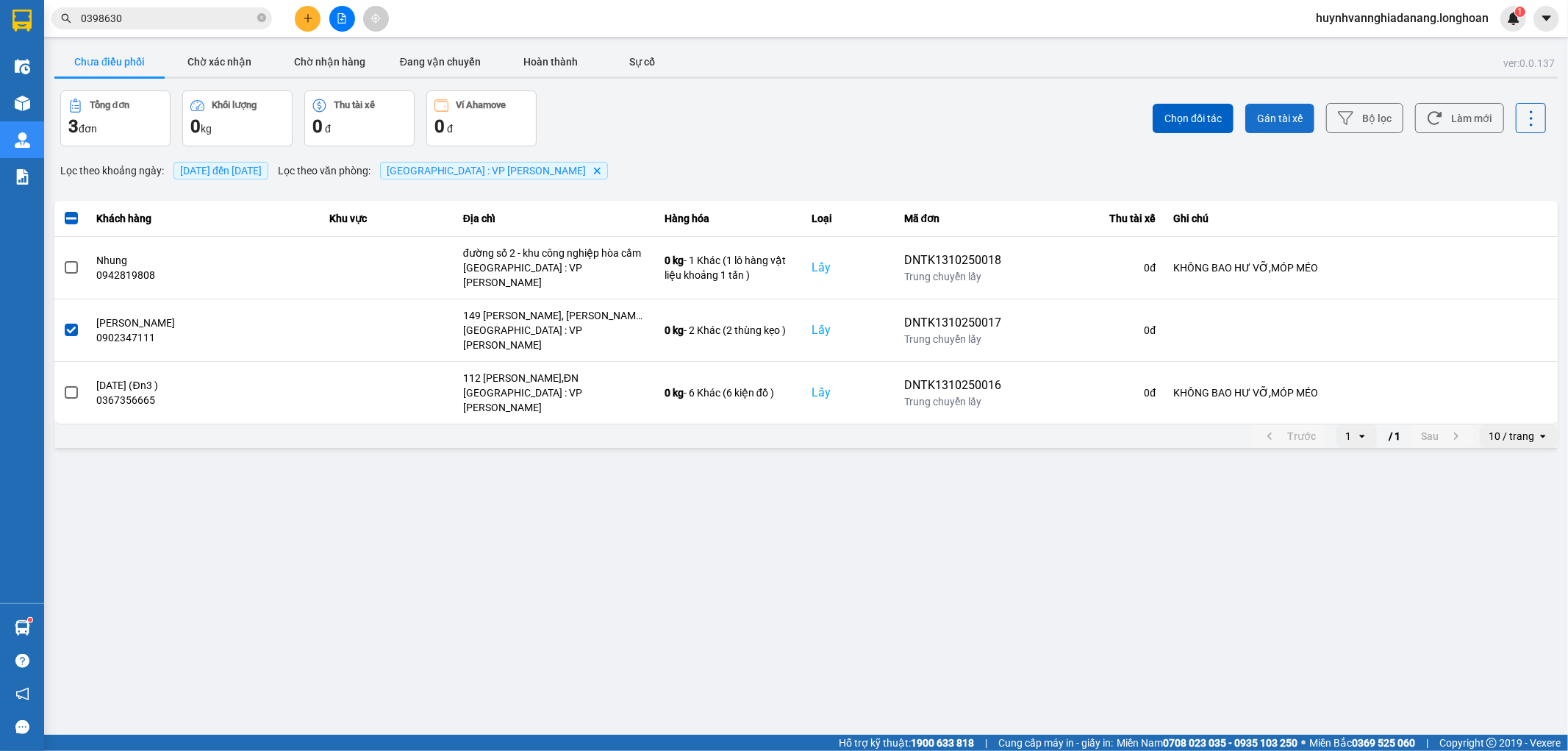
click at [1268, 122] on span "Gán tài xế" at bounding box center [1280, 118] width 46 height 15
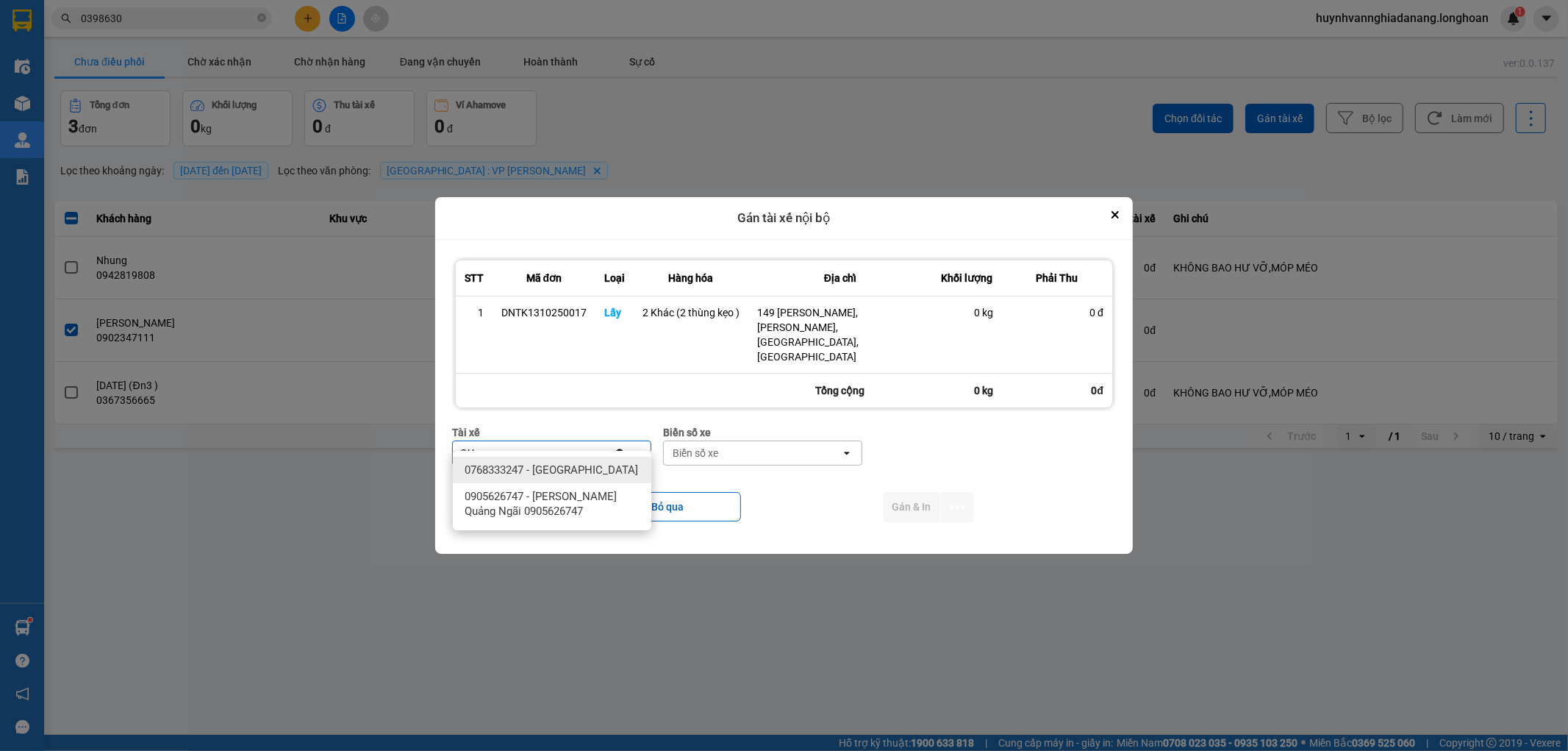
click at [577, 466] on span "0768333247 - [GEOGRAPHIC_DATA]" at bounding box center [551, 470] width 173 height 15
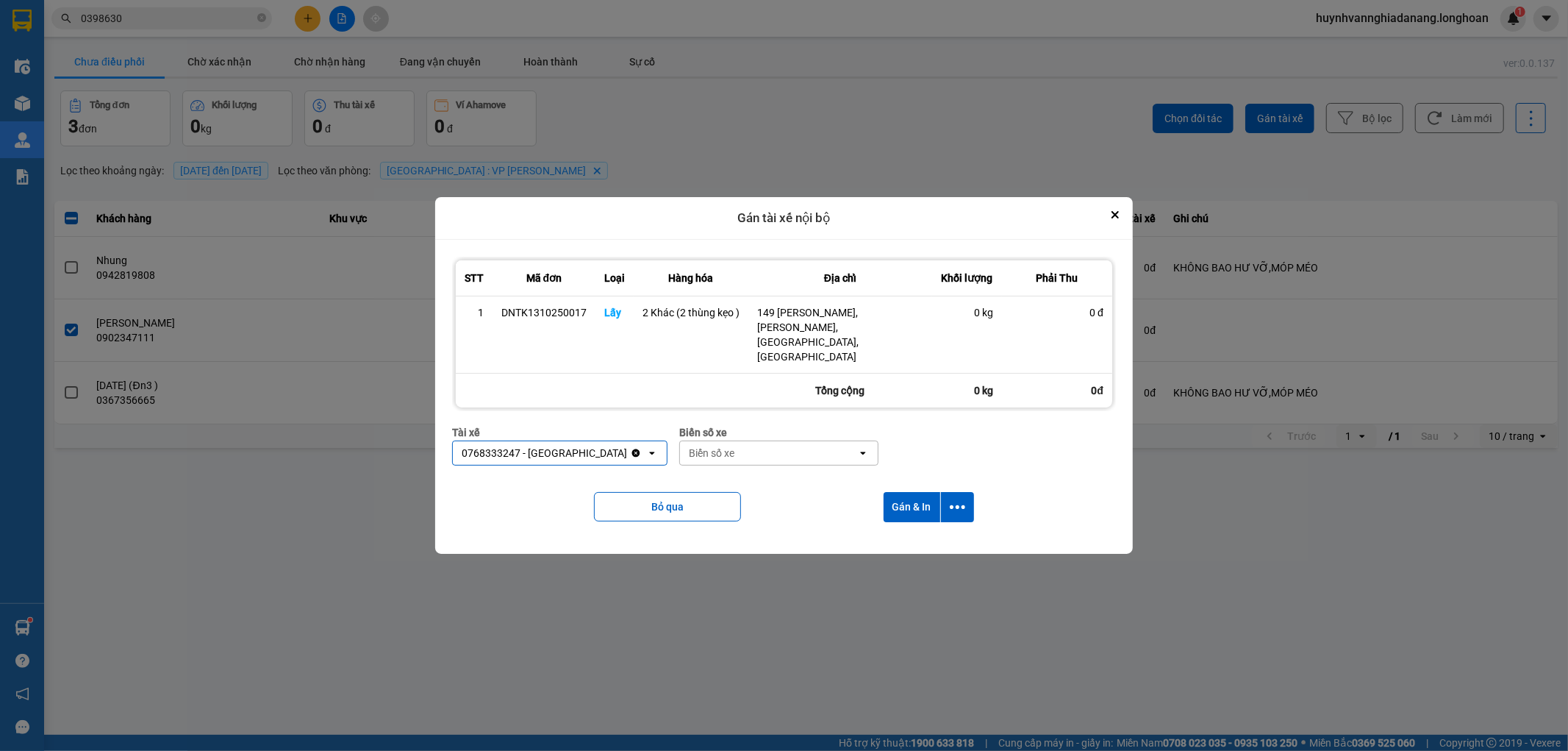
click at [711, 445] on div "Biển số xe" at bounding box center [712, 452] width 46 height 15
drag, startPoint x: 730, startPoint y: 472, endPoint x: 762, endPoint y: 475, distance: 32.1
click at [730, 472] on div "29E-084.87" at bounding box center [761, 470] width 198 height 26
click at [957, 499] on icon "dialog" at bounding box center [957, 507] width 16 height 16
click at [920, 533] on span "Chỉ gán tài" at bounding box center [899, 533] width 48 height 15
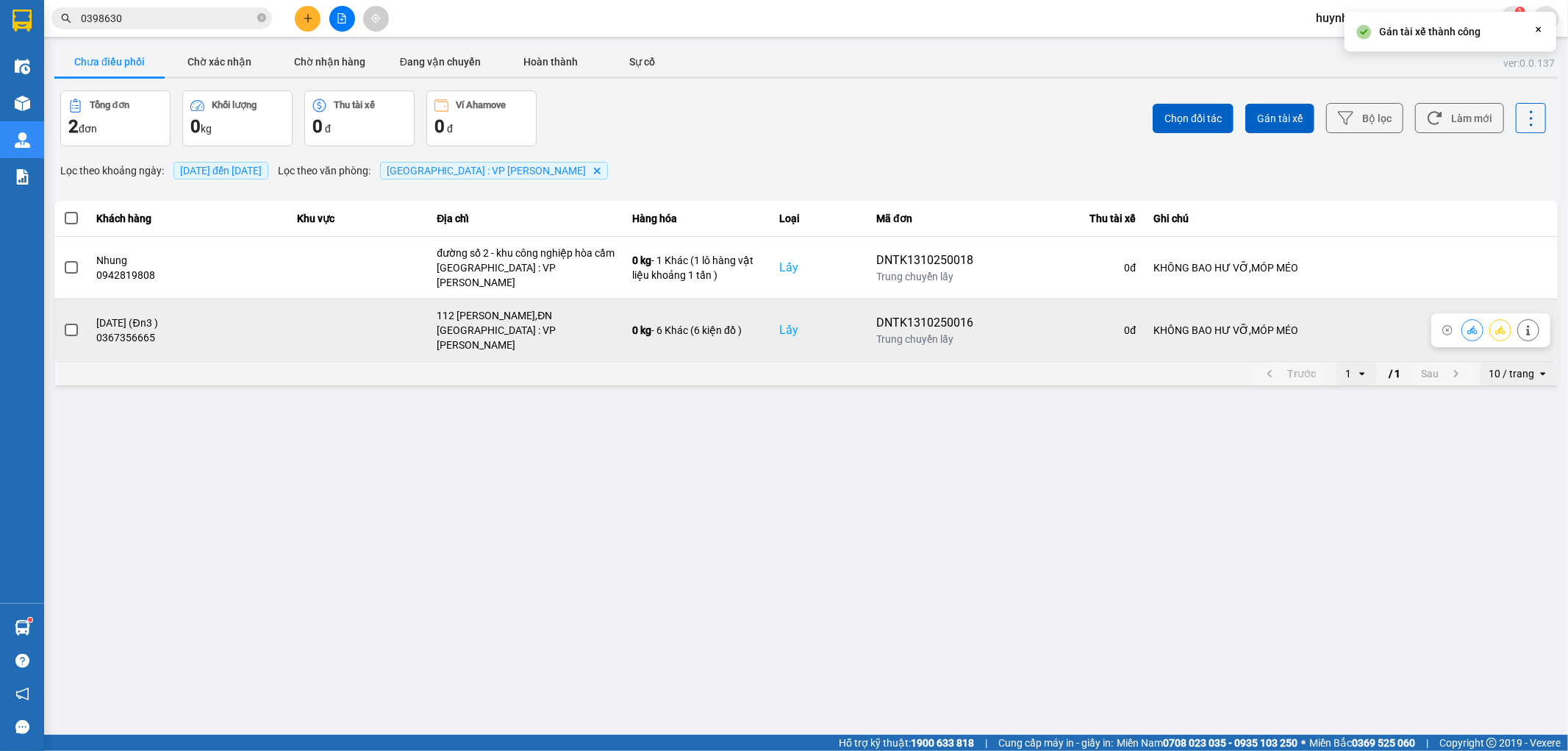
click at [69, 323] on span at bounding box center [71, 330] width 13 height 13
click at [63, 322] on input "checkbox" at bounding box center [63, 322] width 0 height 0
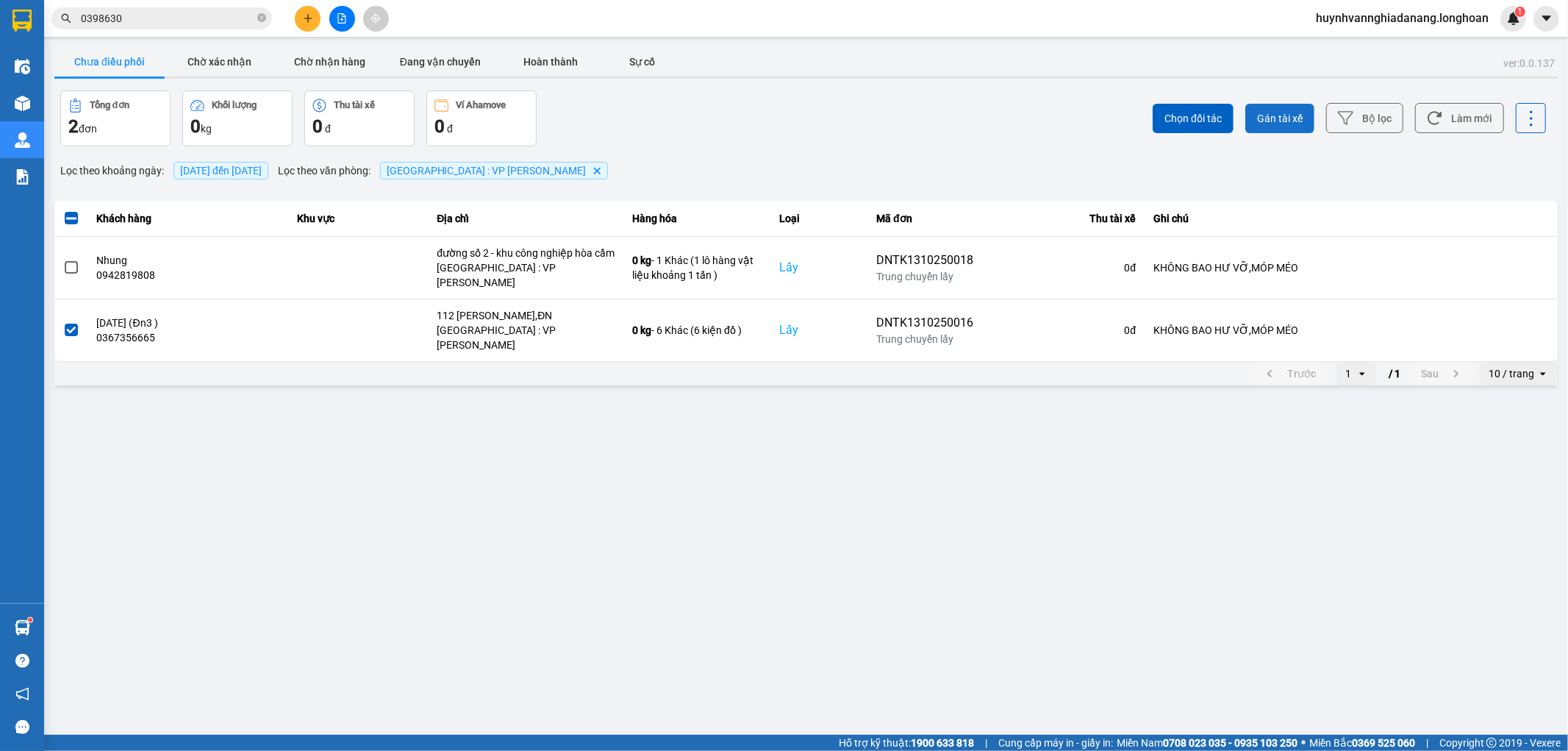
click at [1287, 124] on span "Gán tài xế" at bounding box center [1280, 118] width 46 height 15
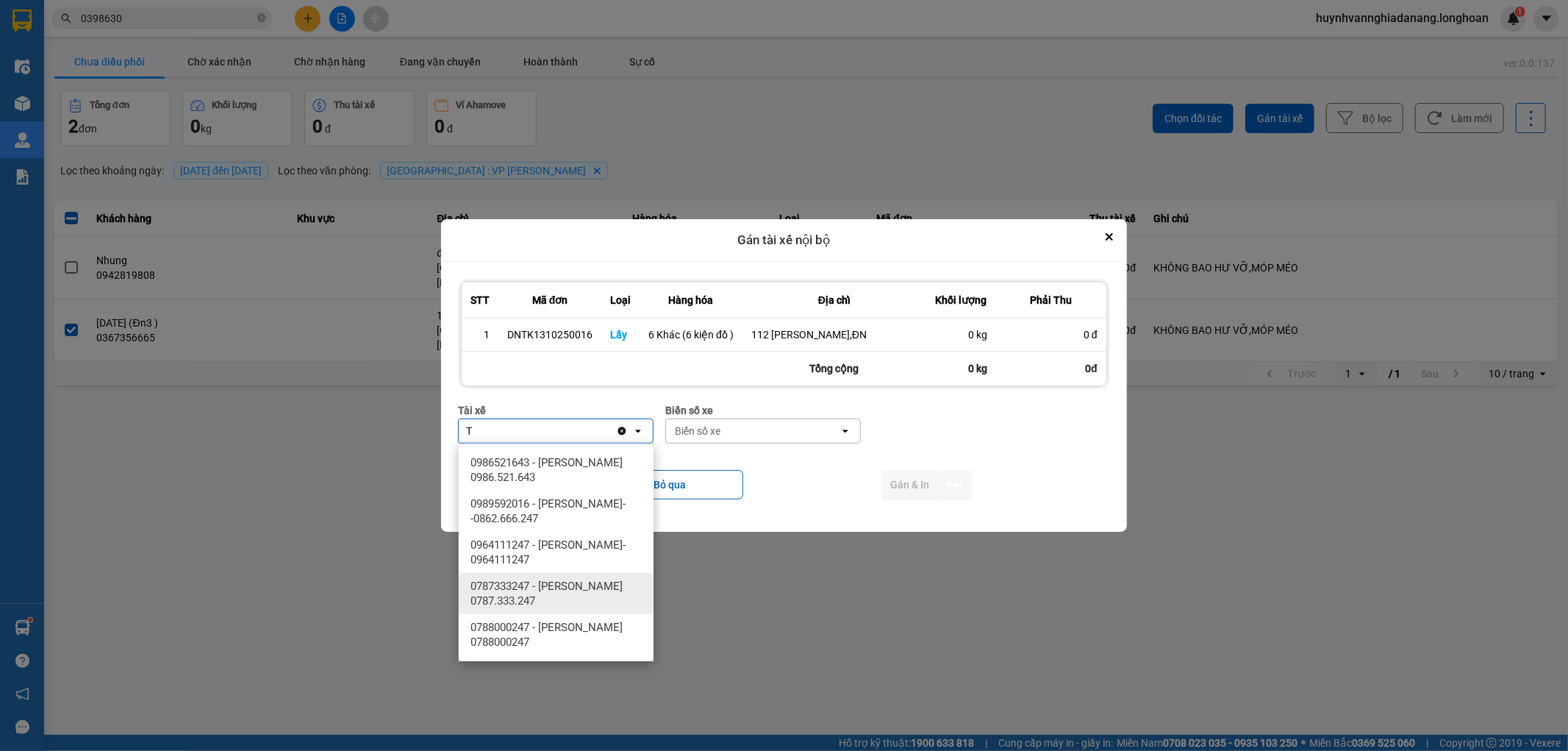
drag, startPoint x: 579, startPoint y: 586, endPoint x: 710, endPoint y: 500, distance: 156.7
click at [580, 586] on span "0787333247 - [PERSON_NAME] 0787.333.247" at bounding box center [559, 594] width 177 height 30
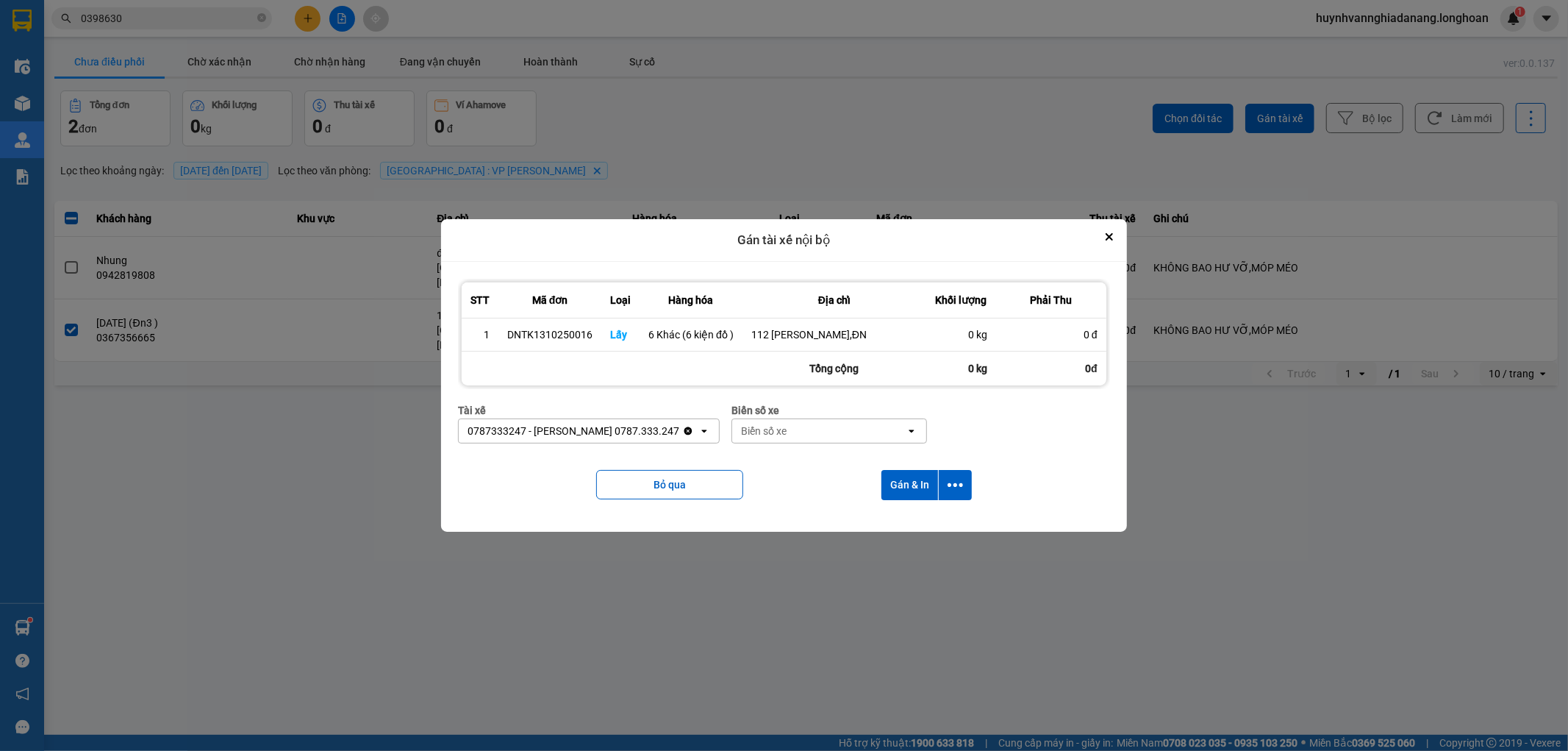
click at [786, 435] on div "Biển số xe" at bounding box center [764, 431] width 46 height 15
click at [828, 458] on div "29H-962.68" at bounding box center [832, 463] width 195 height 26
click at [959, 482] on icon "dialog" at bounding box center [956, 485] width 16 height 16
click at [907, 519] on span "Chỉ gán tài" at bounding box center [897, 525] width 48 height 15
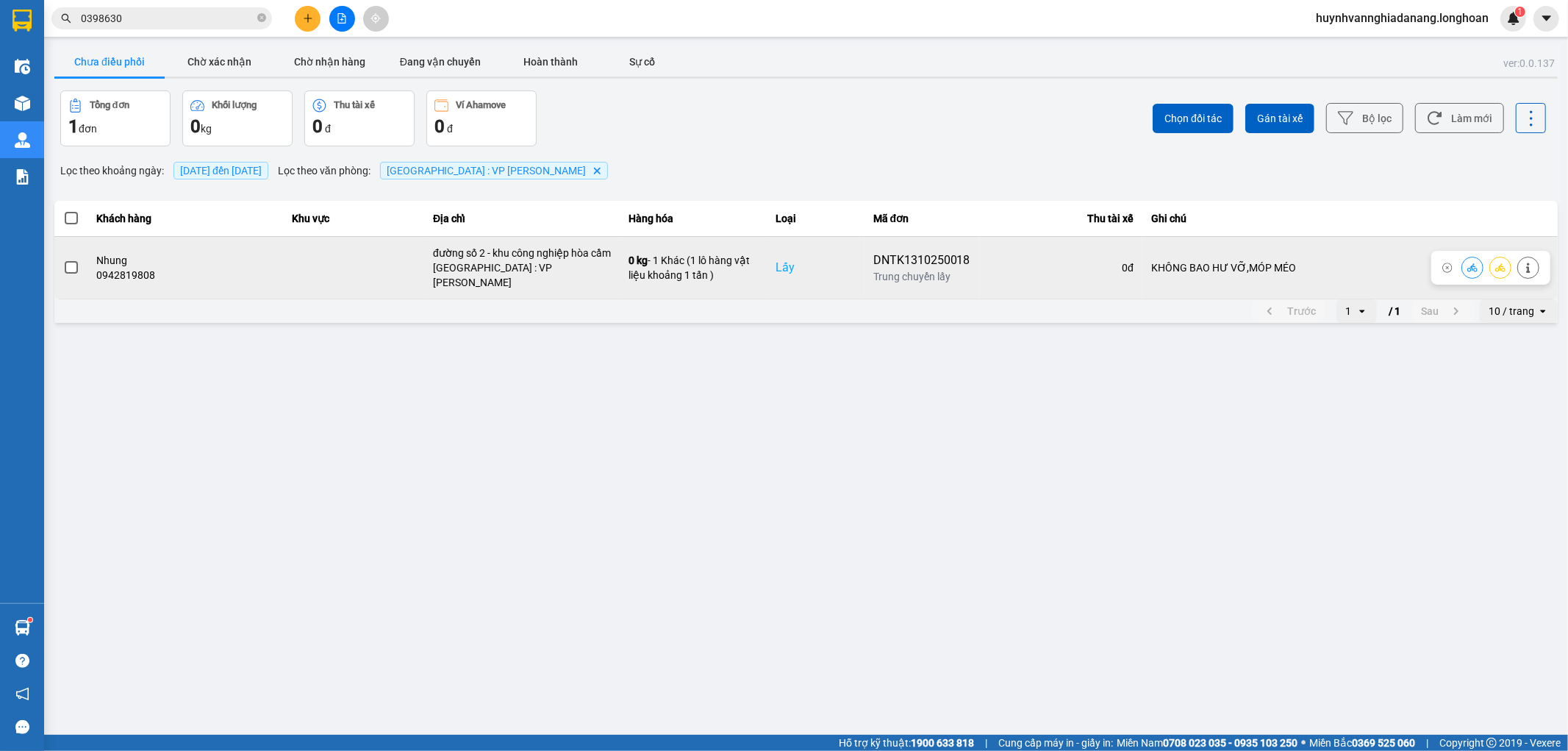
click at [931, 252] on div "DNTK1310250018" at bounding box center [922, 260] width 97 height 18
copy div "DNTK1310250018"
click at [72, 264] on span at bounding box center [71, 267] width 13 height 13
click at [63, 260] on input "checkbox" at bounding box center [63, 260] width 0 height 0
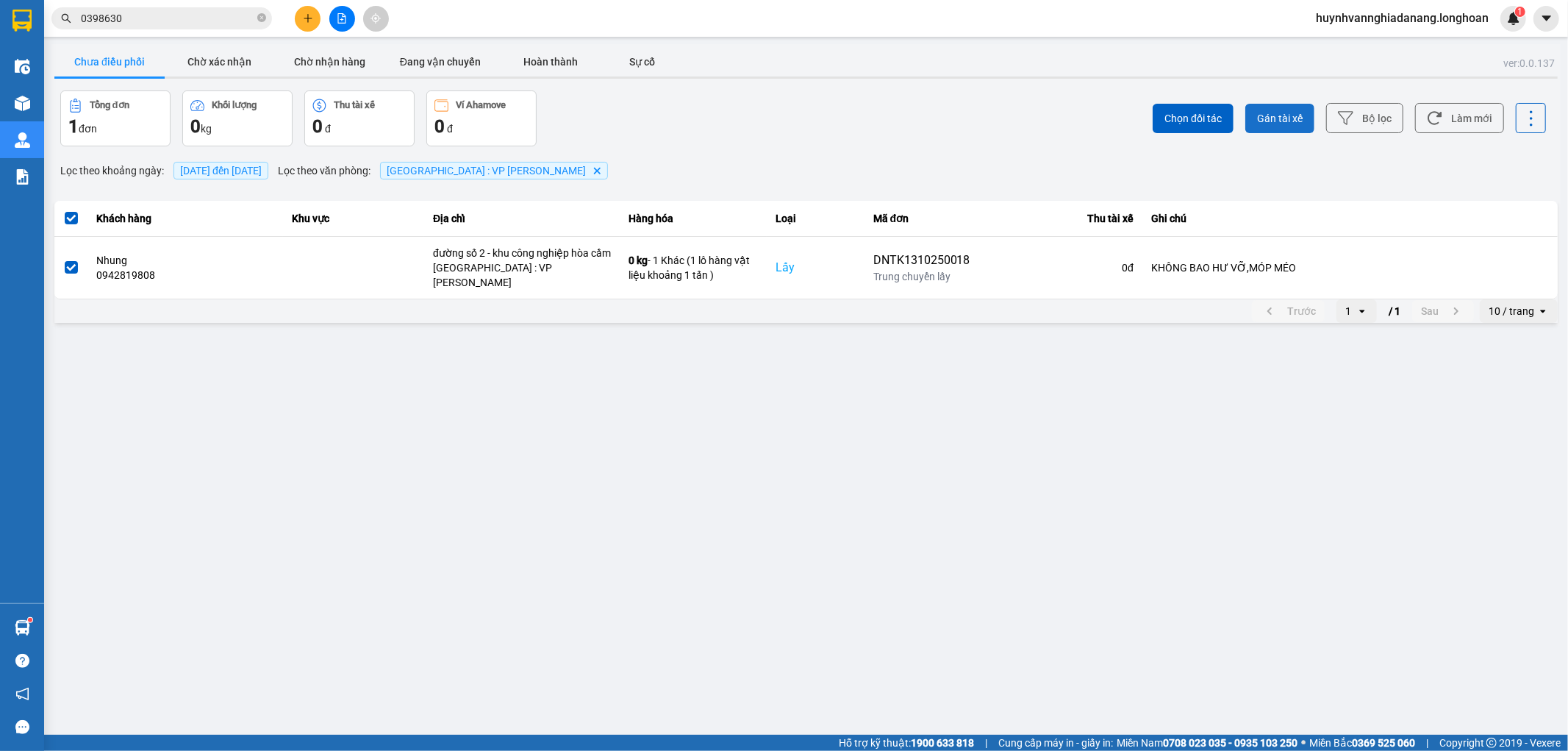
click at [1279, 117] on span "Gán tài xế" at bounding box center [1280, 118] width 46 height 15
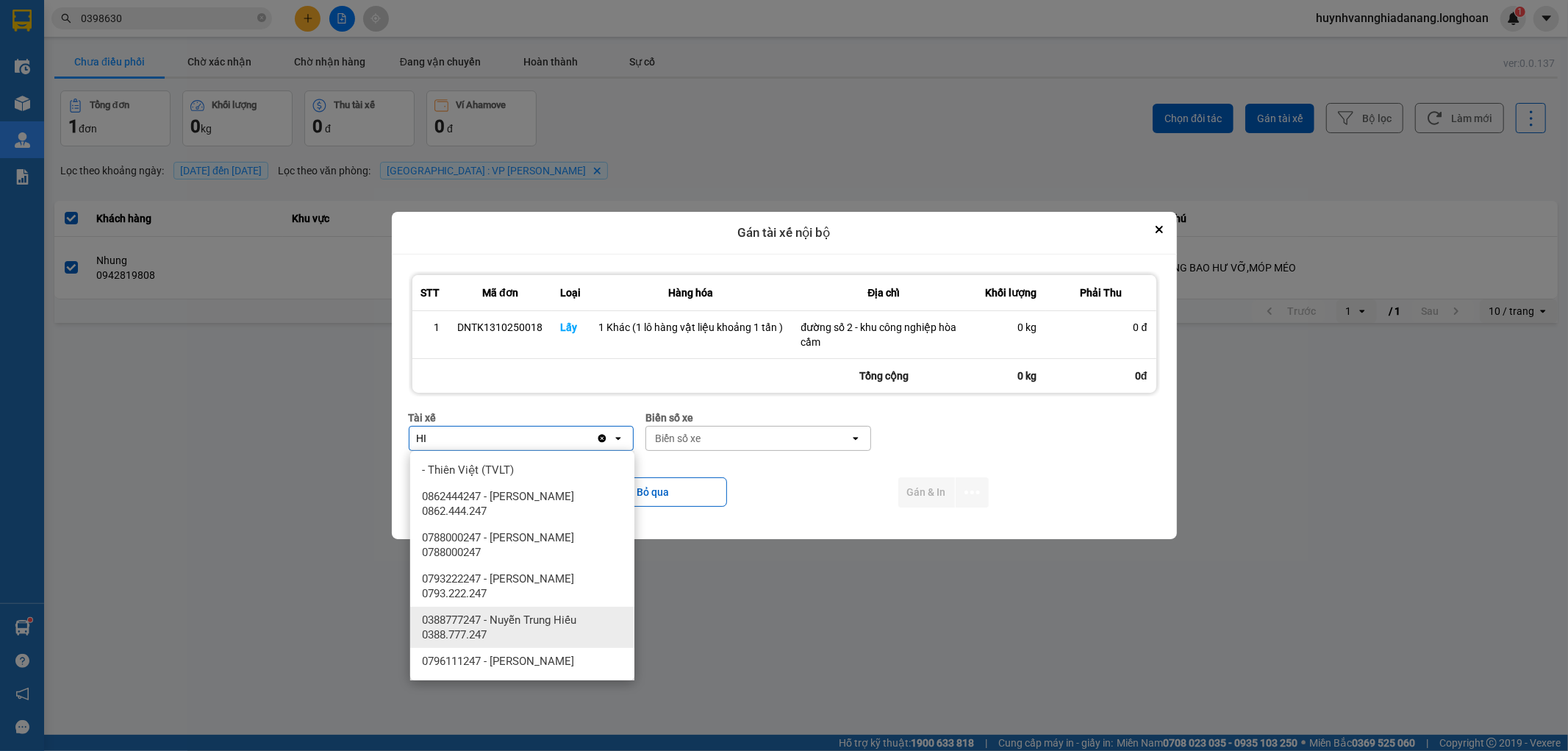
drag, startPoint x: 541, startPoint y: 606, endPoint x: 630, endPoint y: 554, distance: 103.1
click at [553, 613] on span "0388777247 - Nuyễn Trung Hiếu 0388.777.247" at bounding box center [525, 627] width 207 height 30
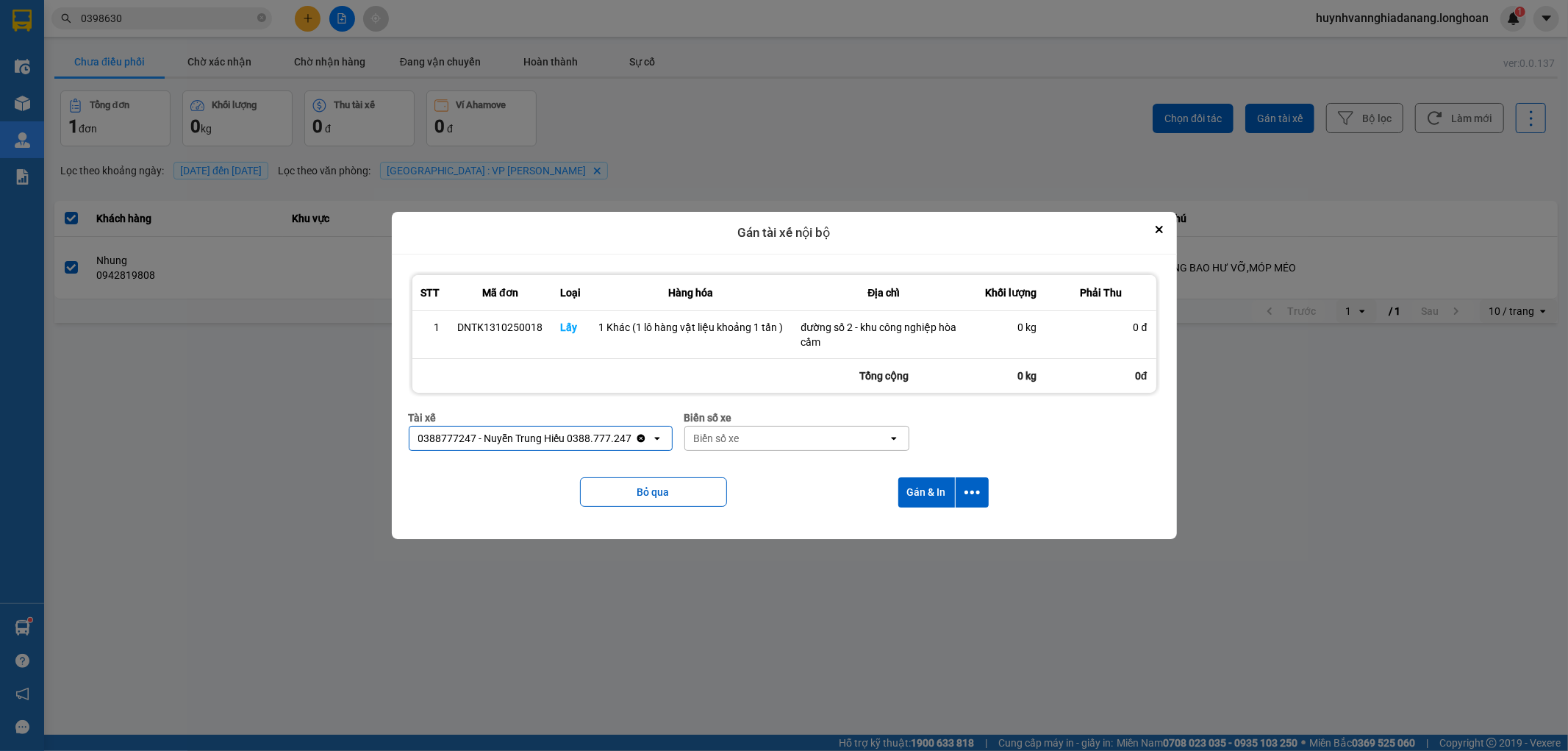
click at [758, 442] on div "Biển số xe" at bounding box center [787, 438] width 204 height 23
drag, startPoint x: 768, startPoint y: 471, endPoint x: 862, endPoint y: 487, distance: 95.4
click at [768, 471] on div "29E-374.74" at bounding box center [797, 470] width 225 height 26
drag, startPoint x: 968, startPoint y: 491, endPoint x: 962, endPoint y: 508, distance: 18.0
click at [969, 493] on icon "dialog" at bounding box center [972, 493] width 16 height 16
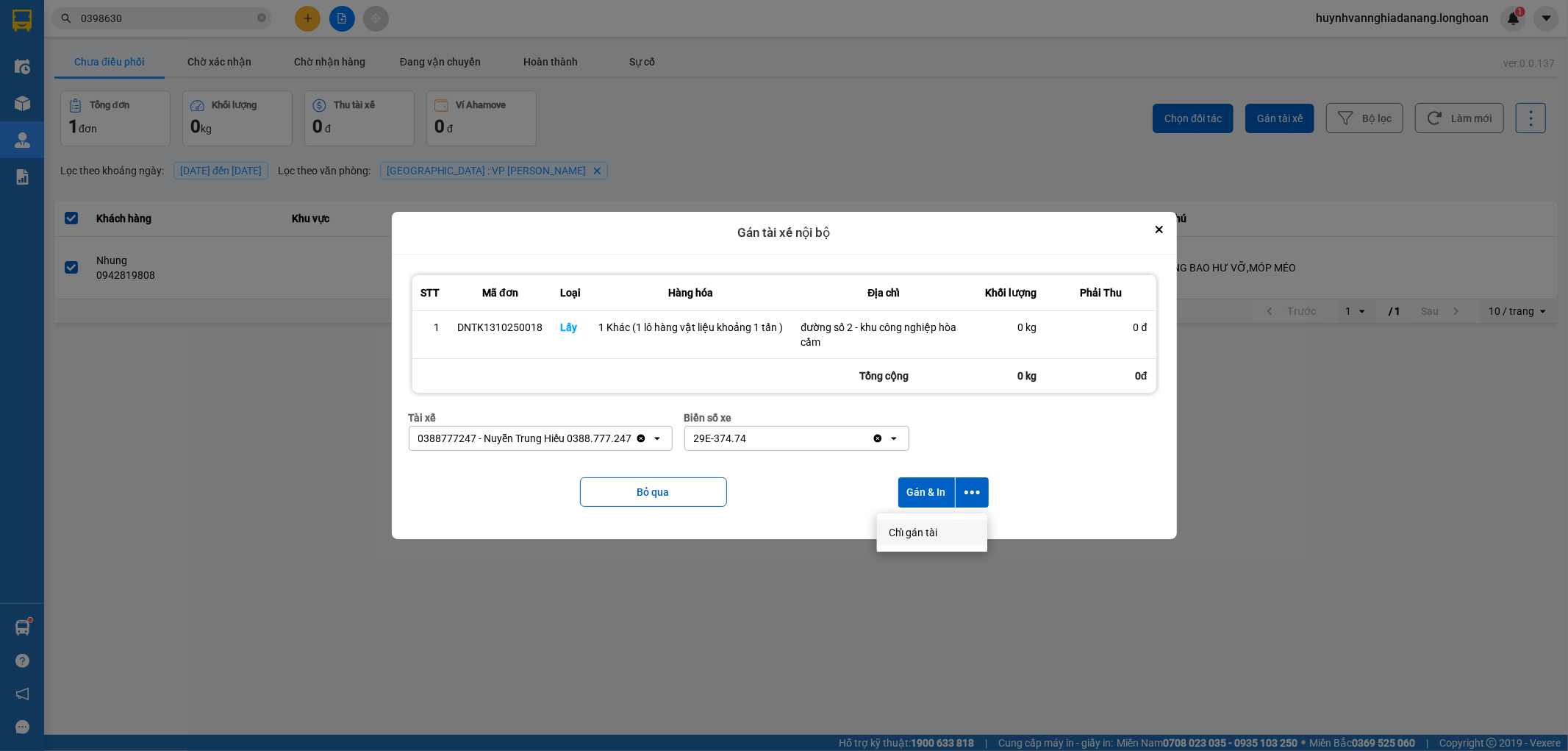
click at [937, 531] on div "Chỉ gán tài" at bounding box center [932, 533] width 87 height 15
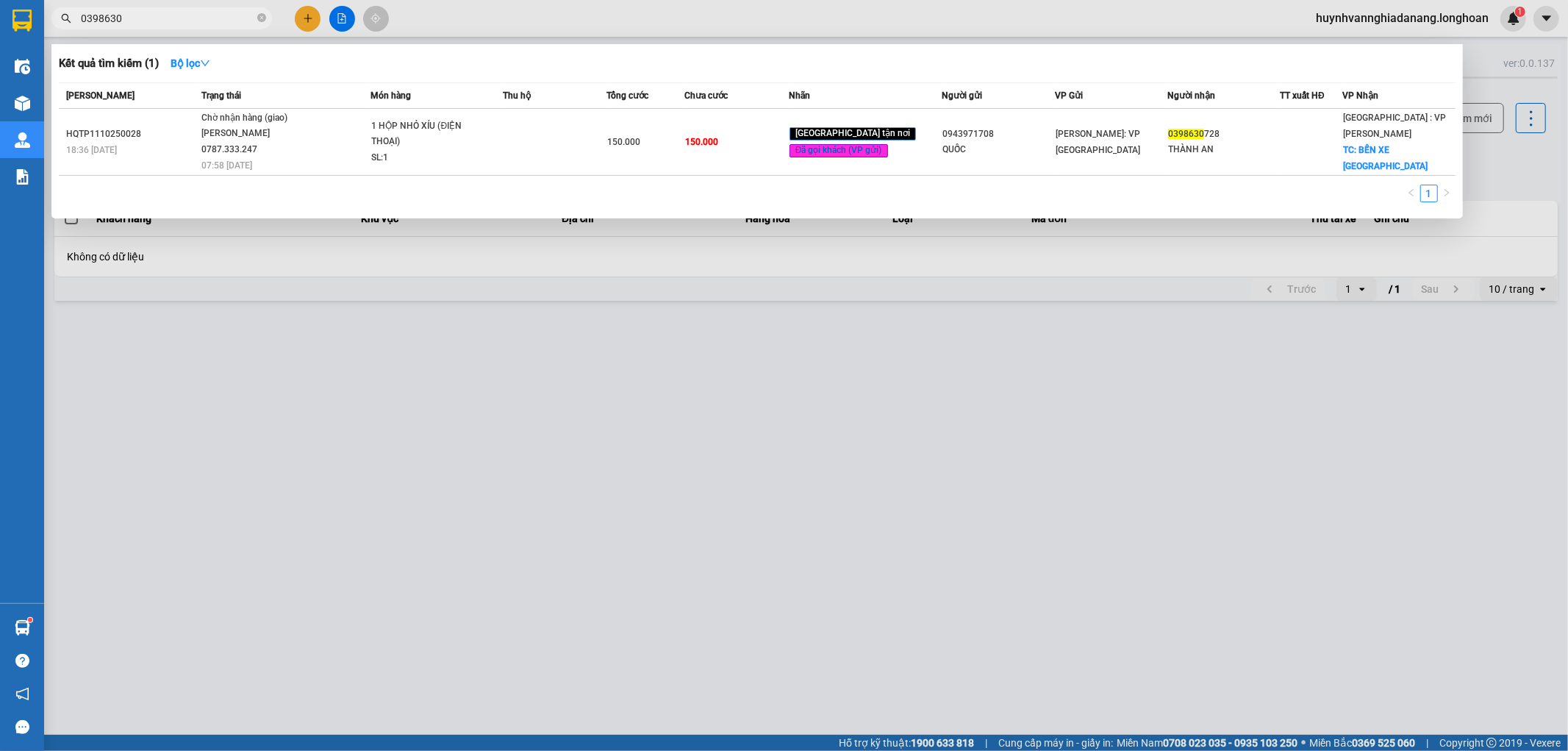
click at [152, 12] on input "0398630" at bounding box center [167, 18] width 173 height 16
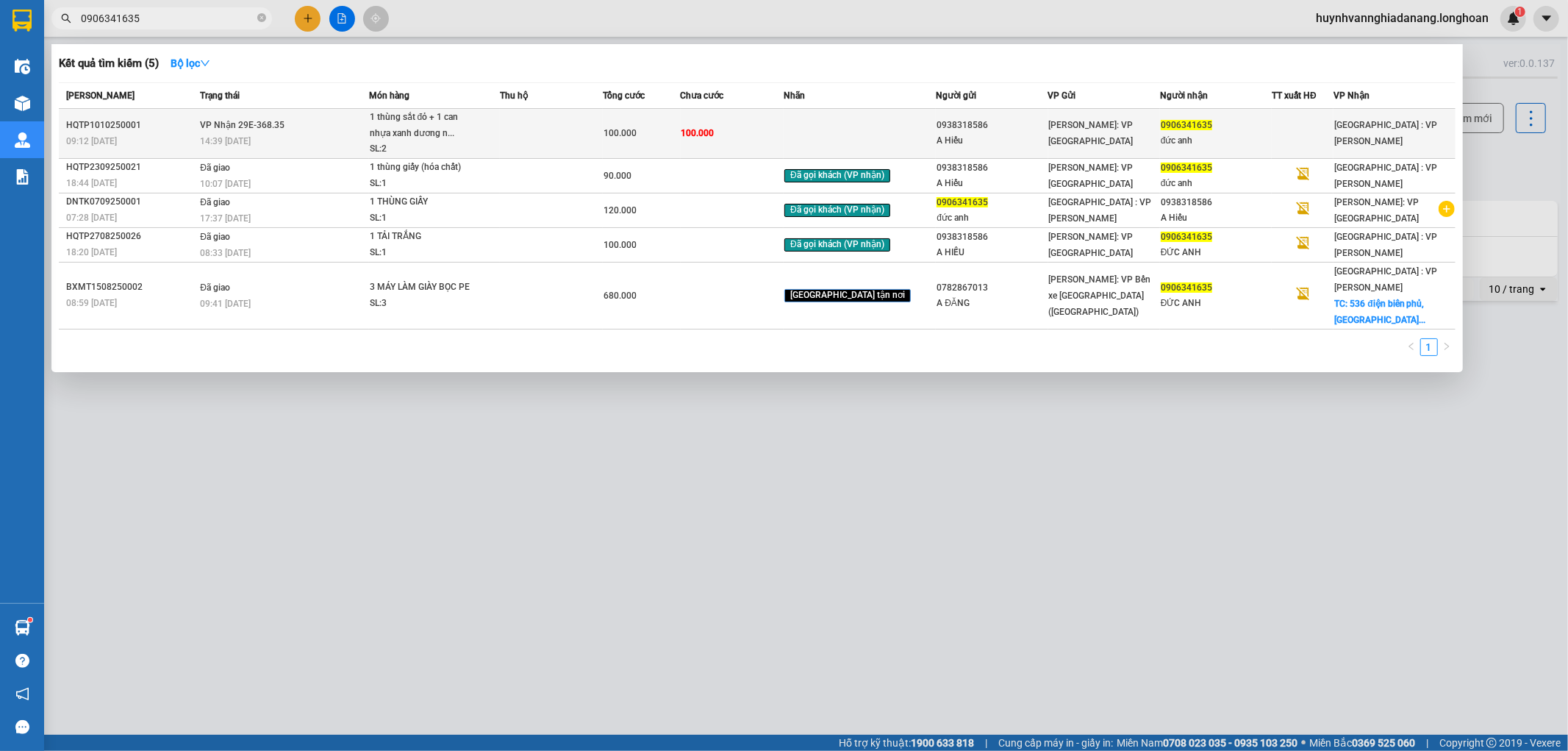
click at [584, 143] on td at bounding box center [551, 134] width 103 height 50
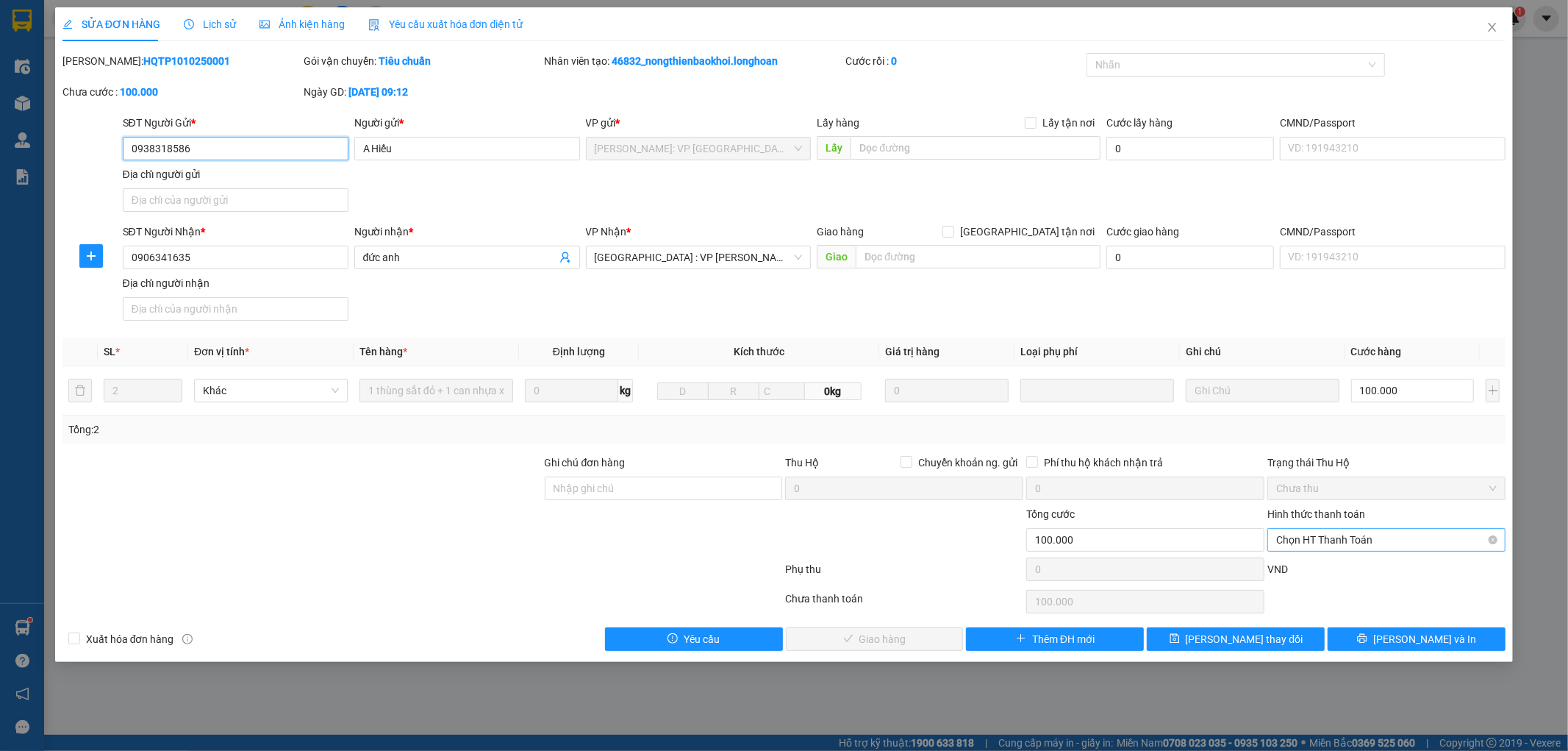
click at [1354, 540] on span "Chọn HT Thanh Toán" at bounding box center [1387, 540] width 221 height 22
click at [1345, 562] on div "Tại văn phòng" at bounding box center [1387, 569] width 221 height 16
click at [852, 638] on span "[PERSON_NAME] và Giao hàng" at bounding box center [884, 639] width 141 height 16
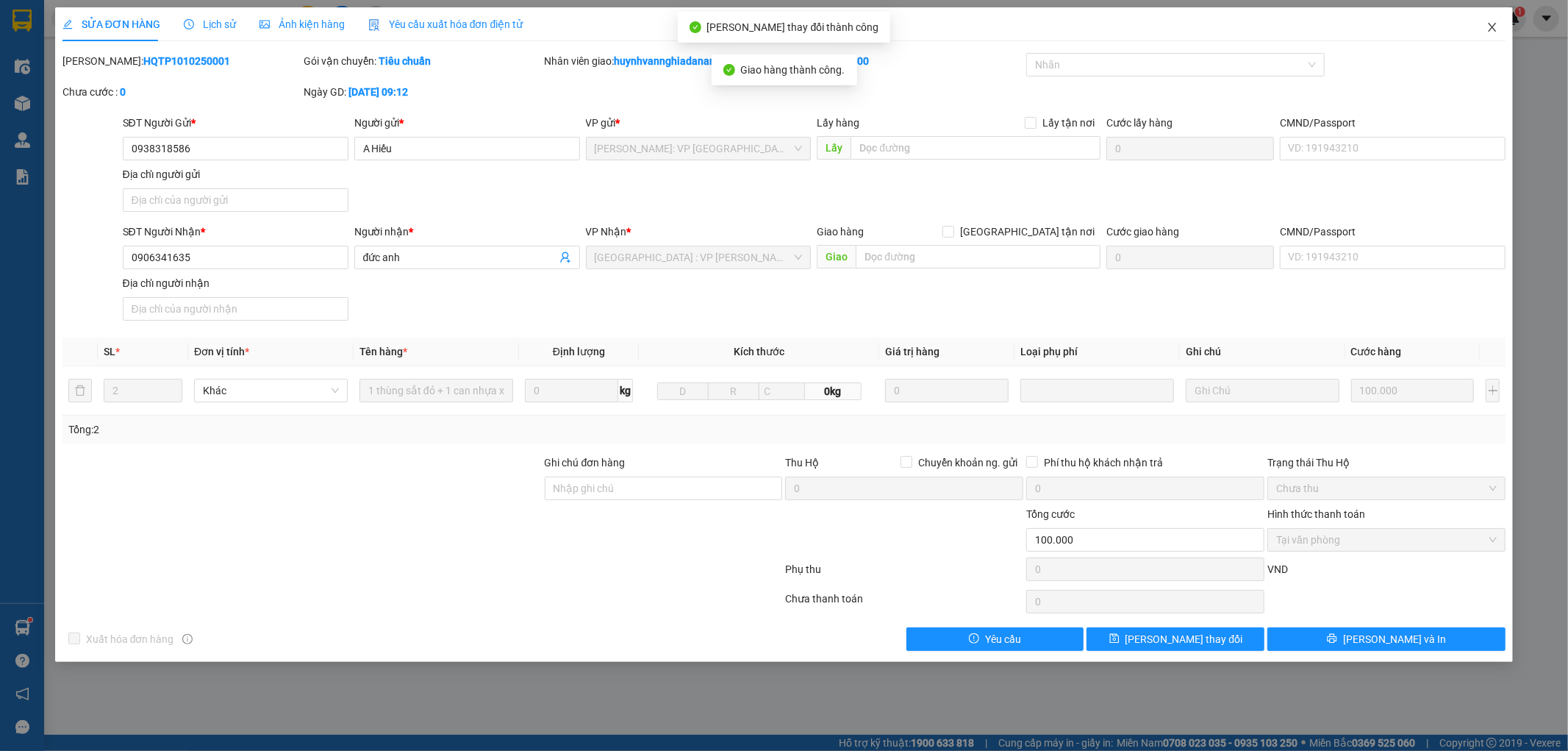
click at [1493, 27] on icon "close" at bounding box center [1493, 26] width 8 height 9
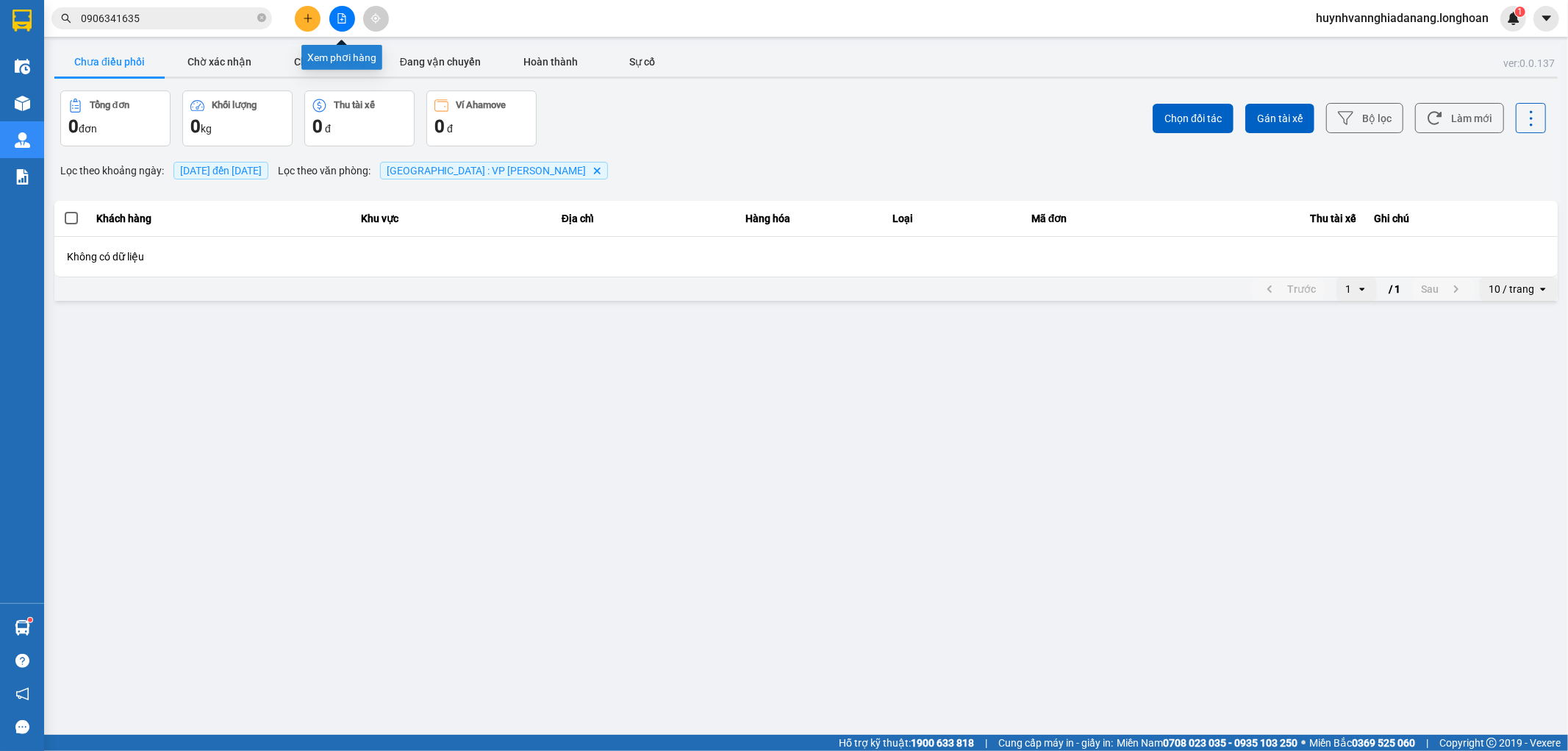
click at [343, 24] on button at bounding box center [342, 19] width 26 height 26
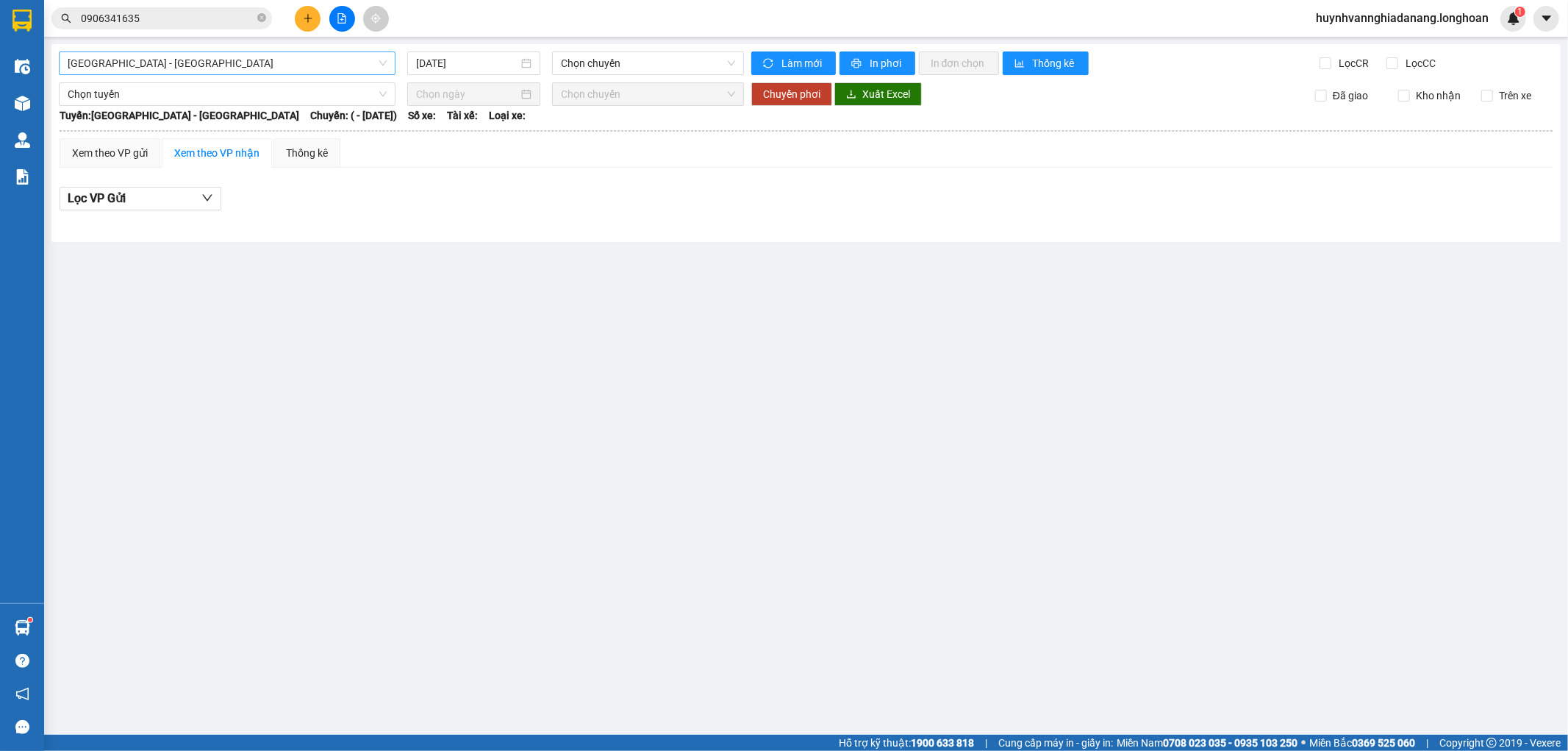
click at [270, 58] on span "[GEOGRAPHIC_DATA] - [GEOGRAPHIC_DATA]" at bounding box center [227, 63] width 319 height 22
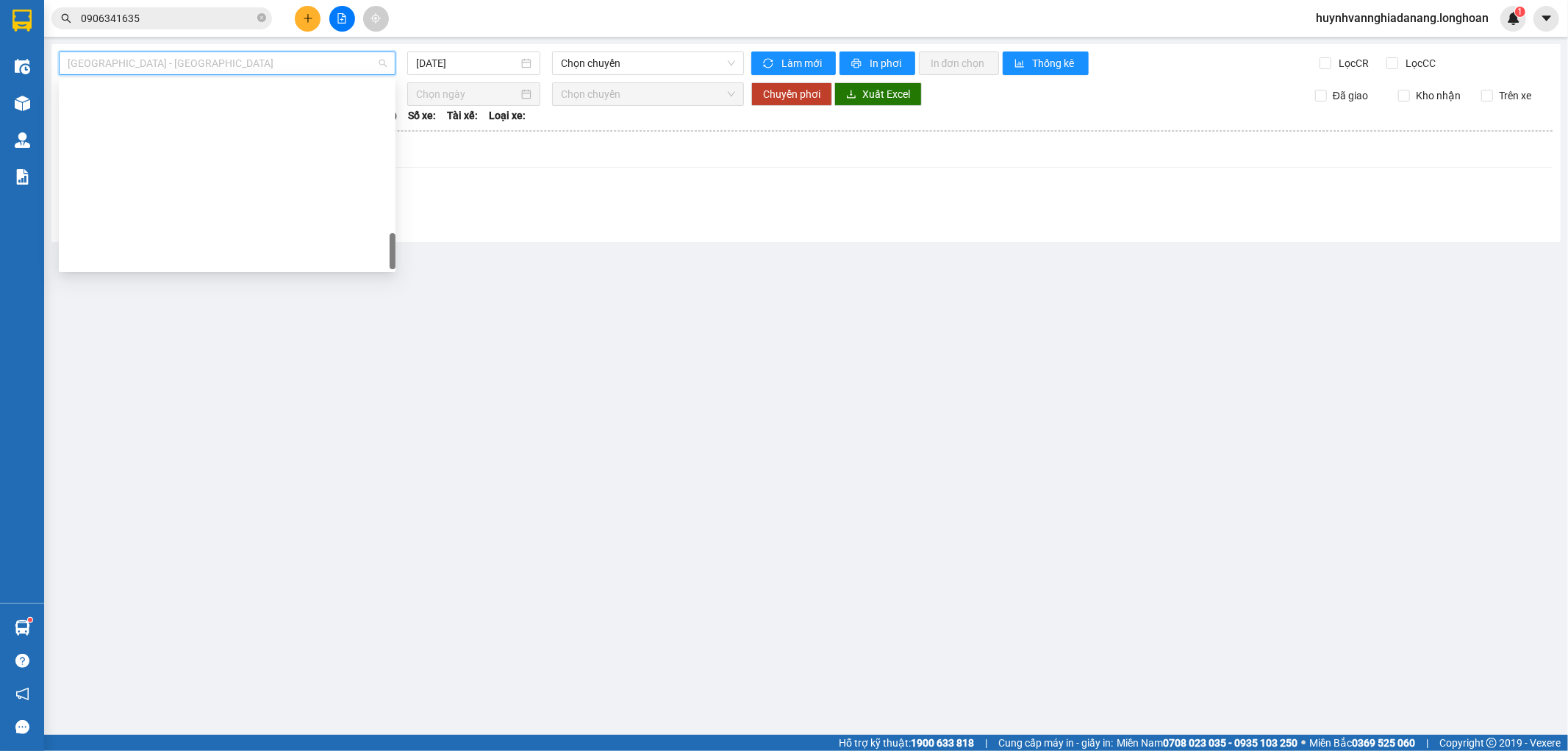
scroll to position [1035, 0]
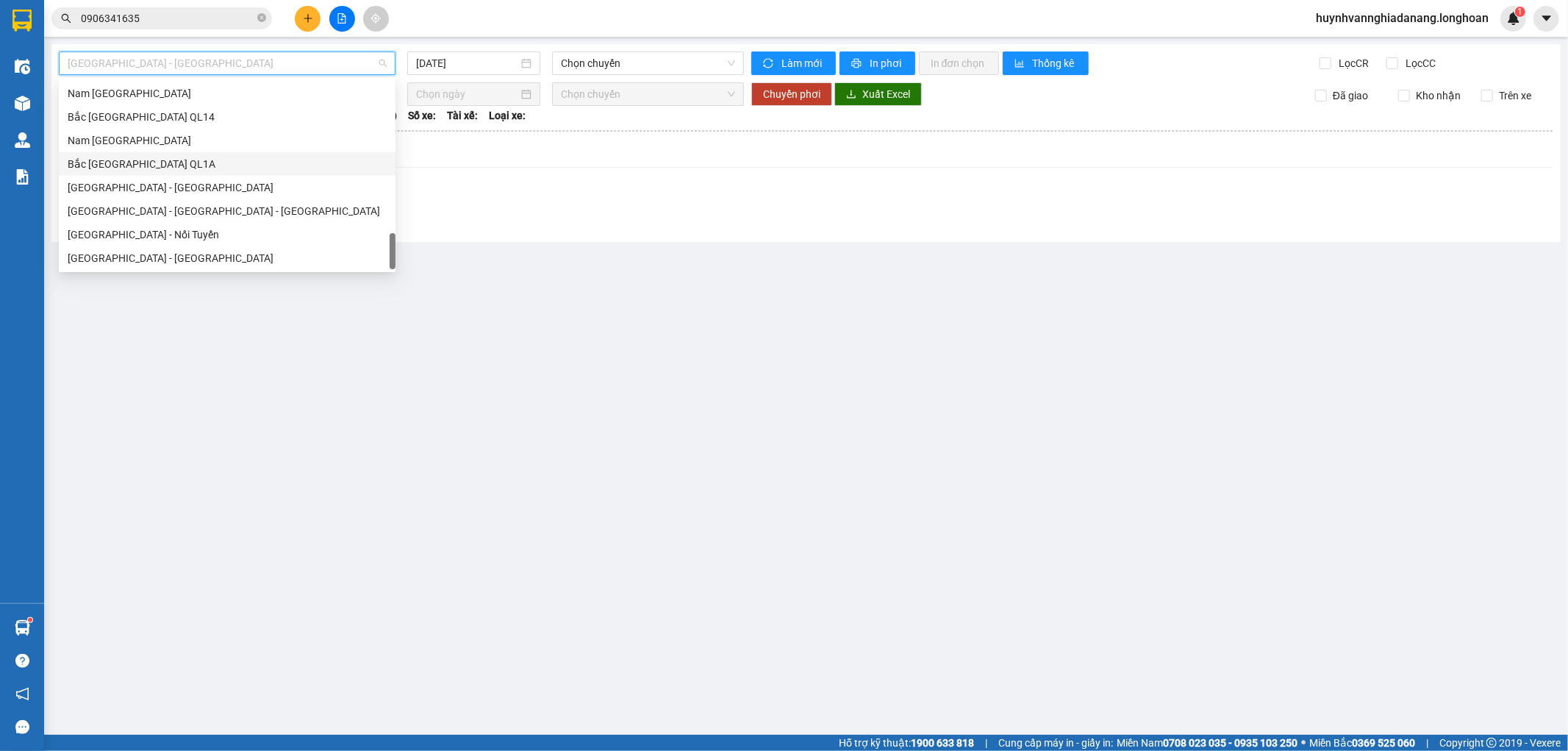
click at [179, 165] on div "Bắc [GEOGRAPHIC_DATA] QL1A" at bounding box center [227, 164] width 319 height 16
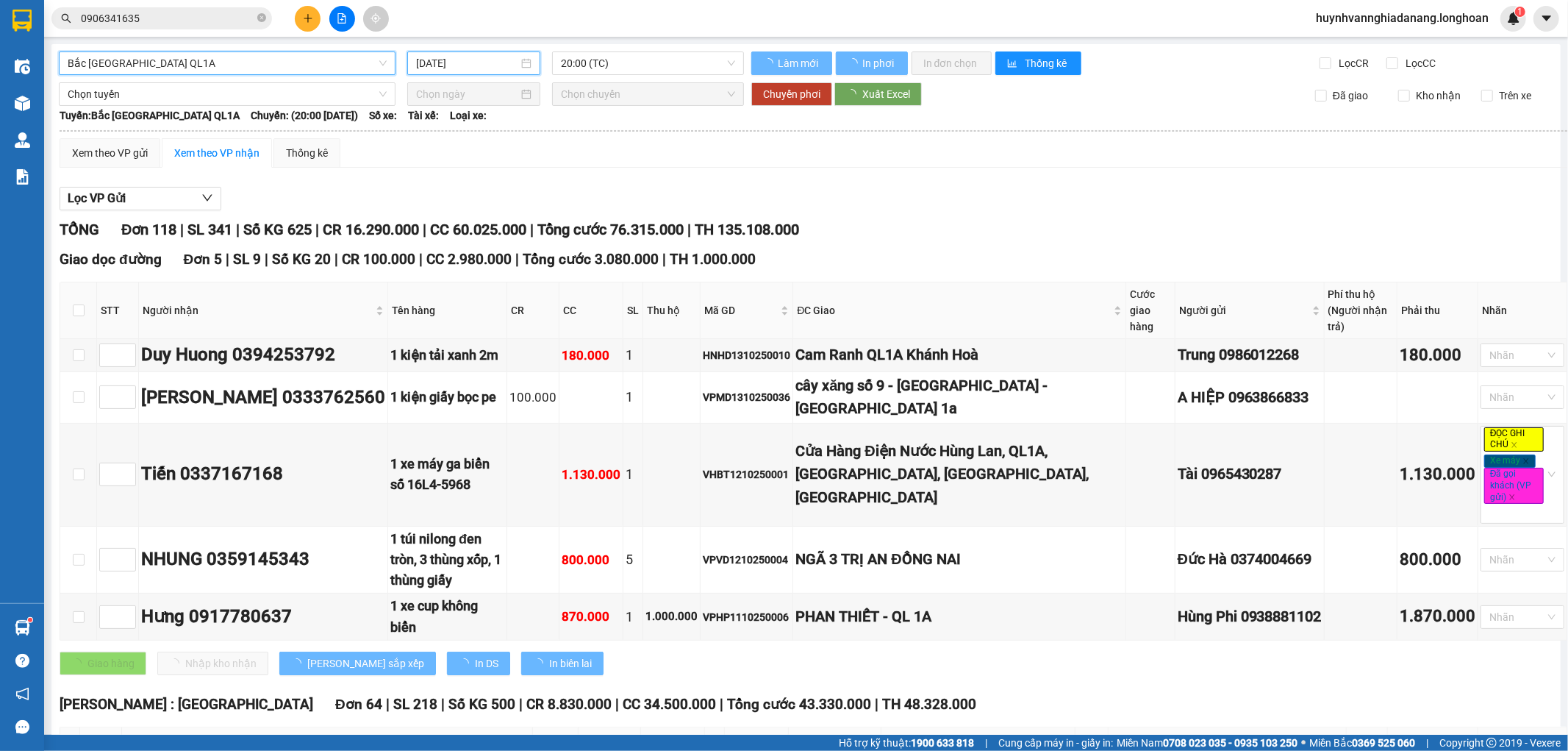
click at [500, 66] on input "[DATE]" at bounding box center [468, 63] width 103 height 16
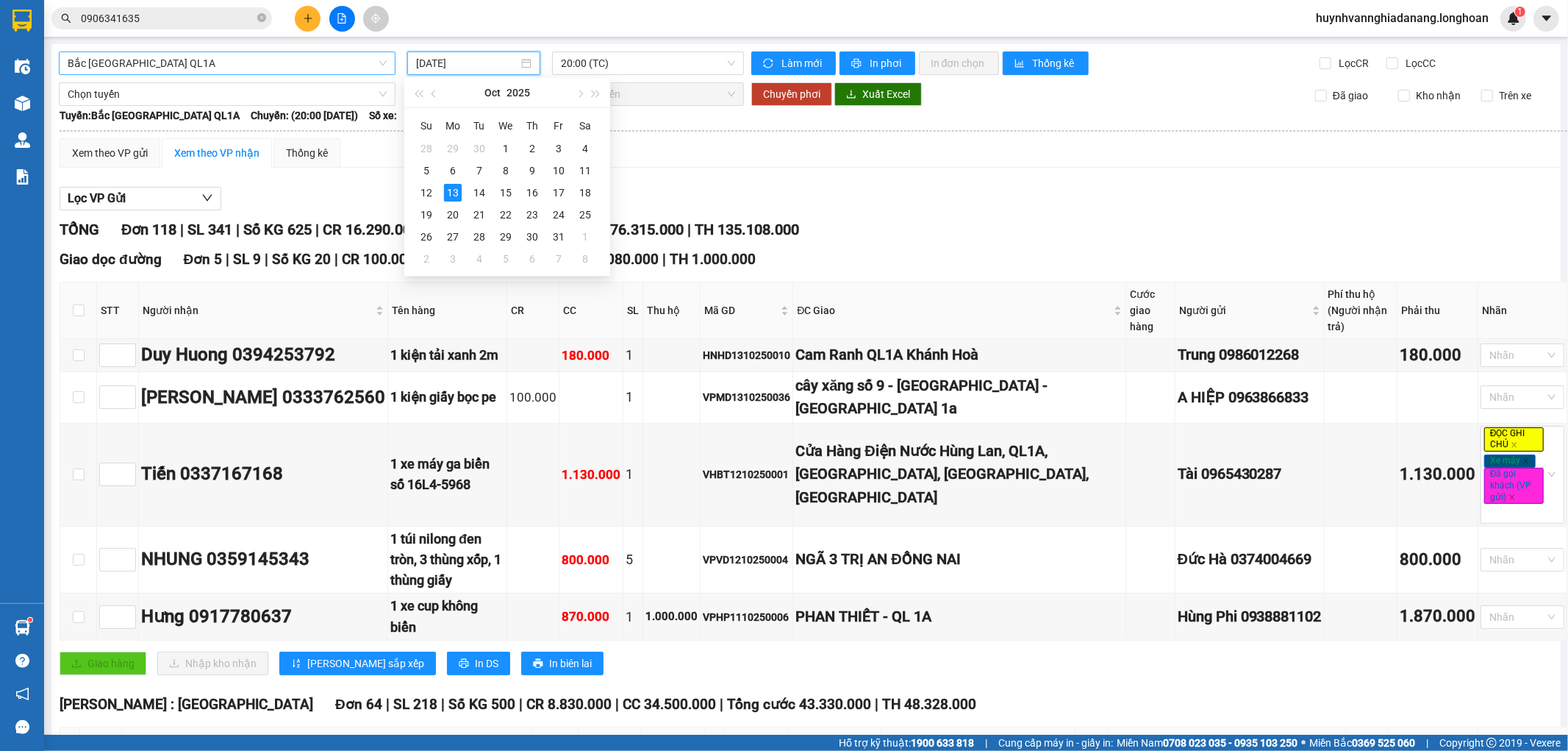
click at [300, 65] on span "Bắc [GEOGRAPHIC_DATA] QL1A" at bounding box center [227, 63] width 319 height 22
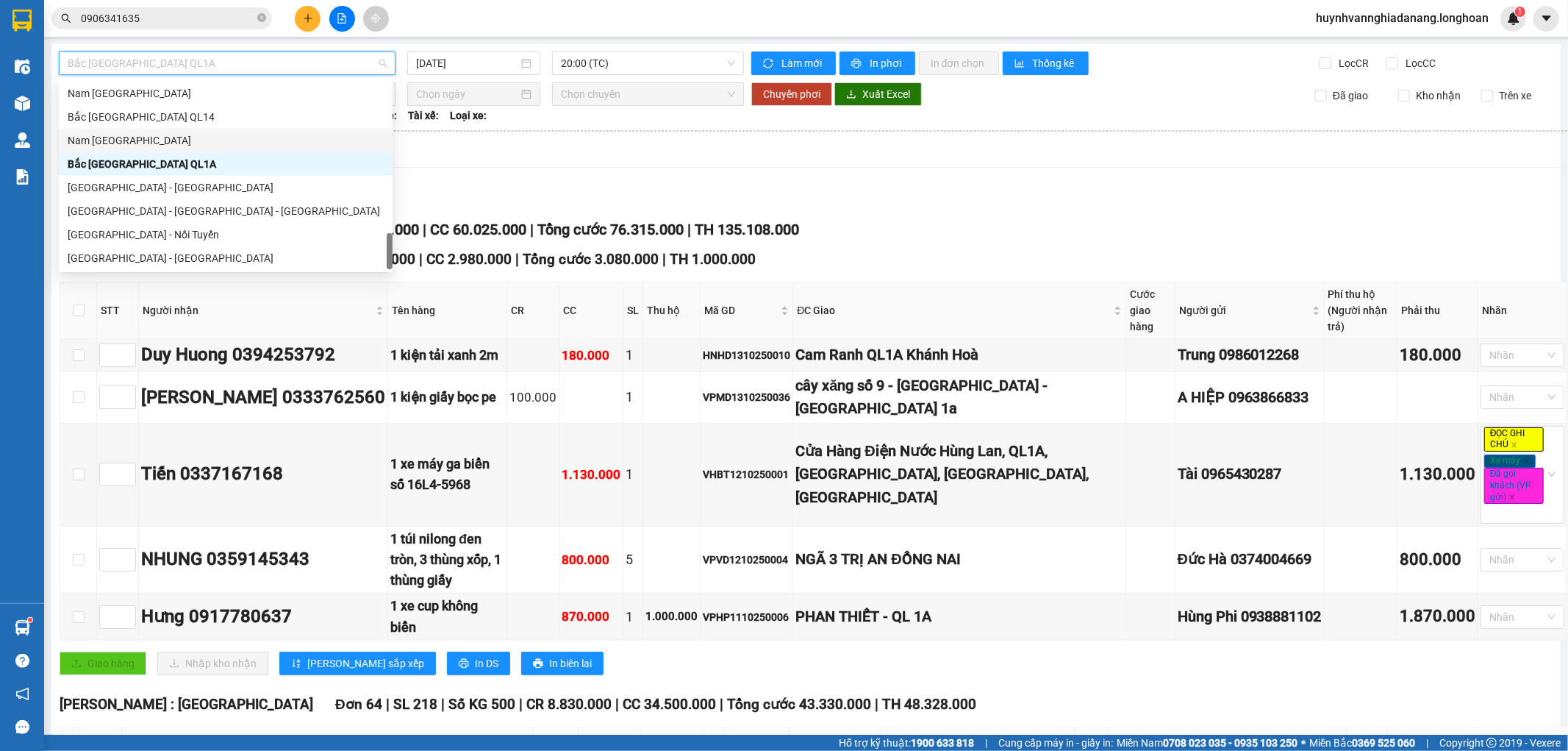
click at [130, 141] on div "Nam [GEOGRAPHIC_DATA]" at bounding box center [225, 140] width 316 height 16
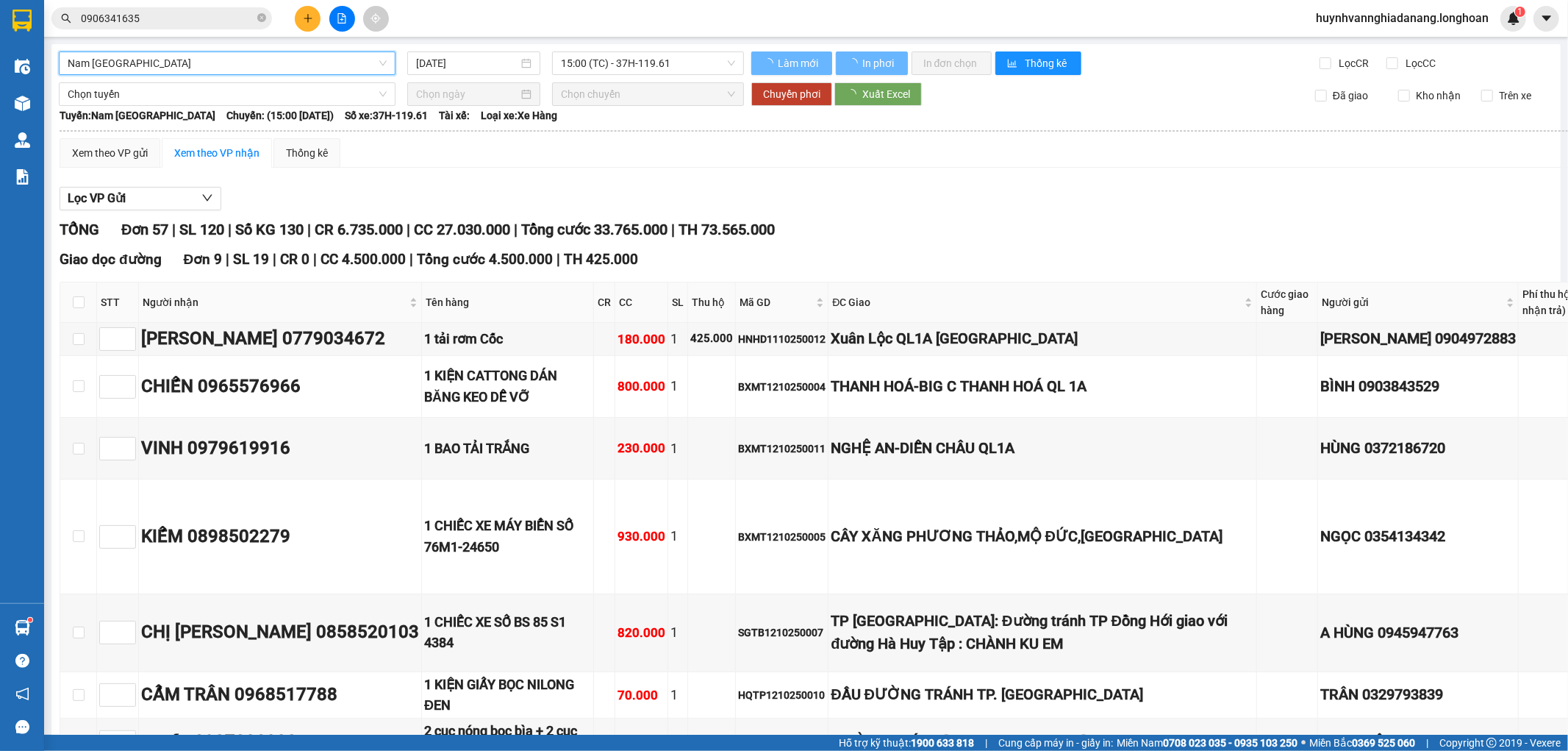
click at [493, 68] on input "[DATE]" at bounding box center [468, 63] width 103 height 16
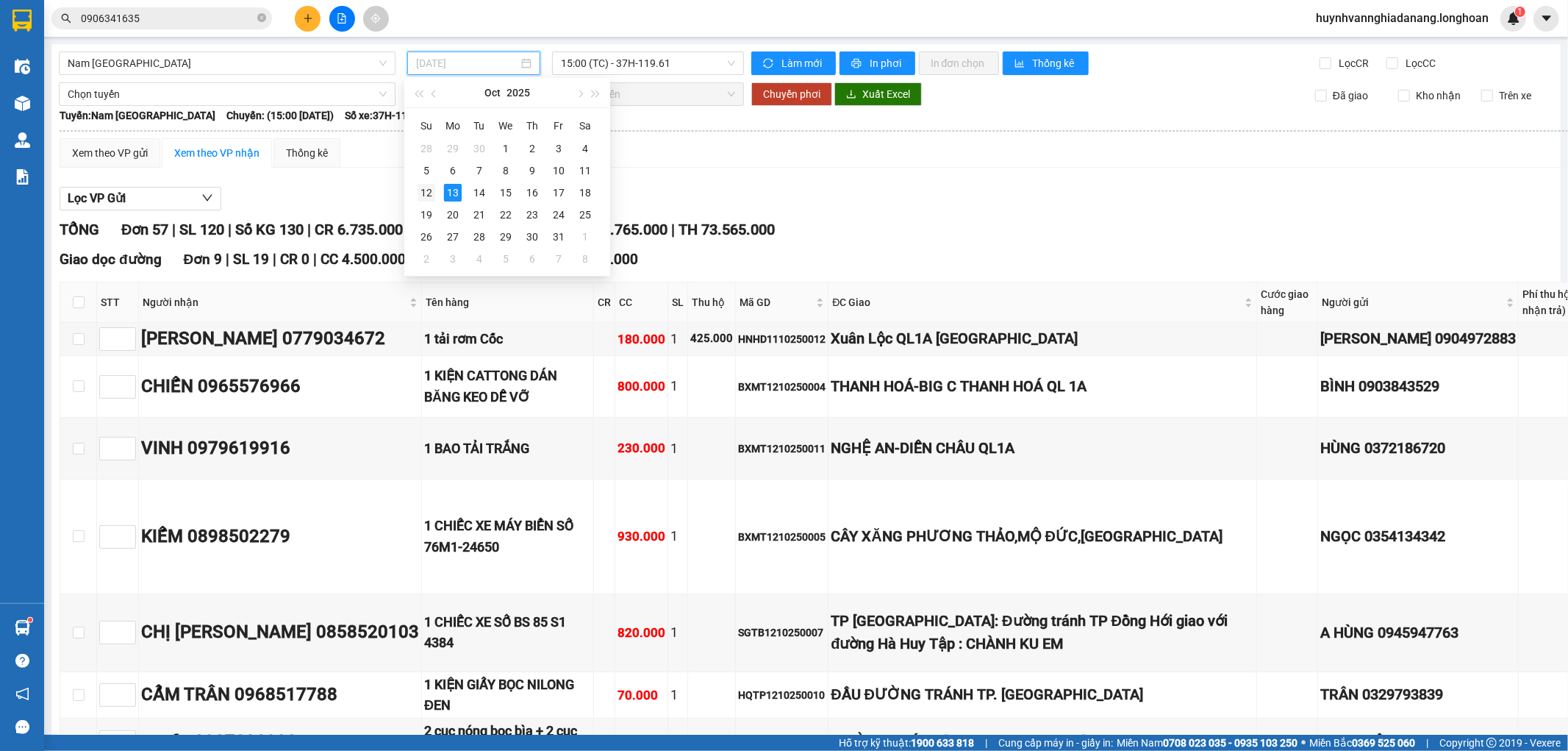
click at [427, 191] on div "12" at bounding box center [426, 193] width 18 height 18
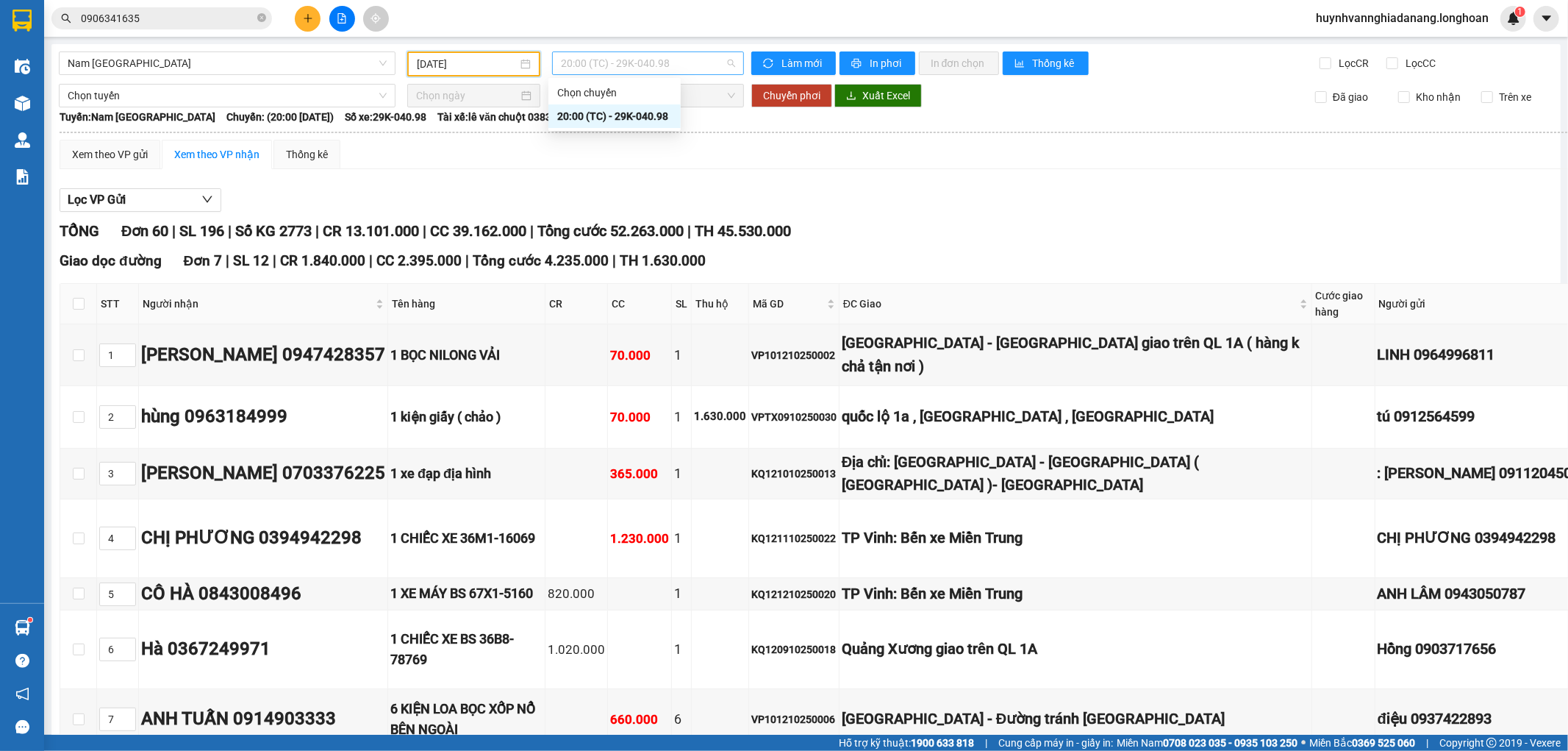
click at [687, 71] on span "20:00 (TC) - 29K-040.98" at bounding box center [647, 63] width 173 height 22
click at [650, 117] on div "20:00 (TC) - 29K-040.98" at bounding box center [615, 116] width 115 height 16
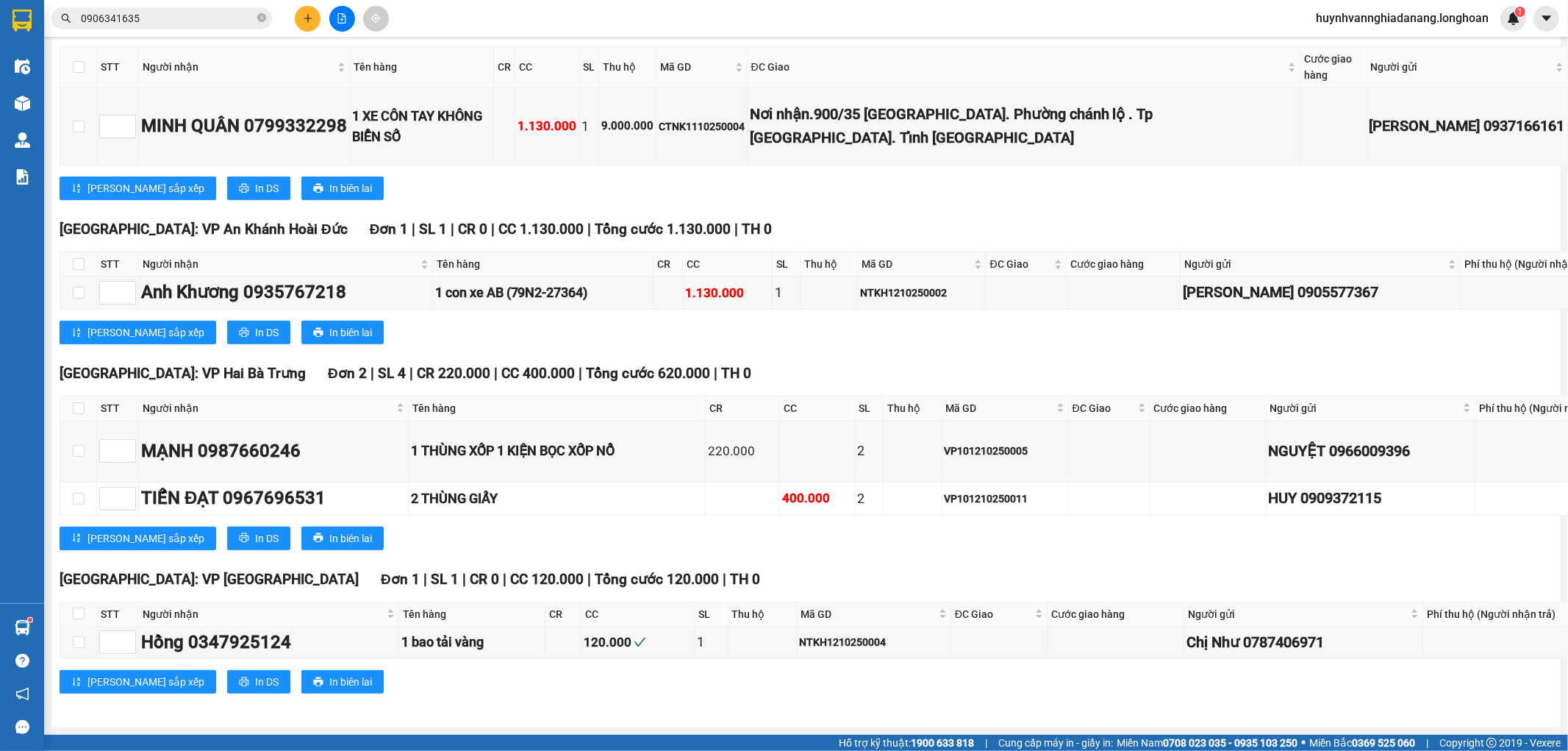
scroll to position [6701, 0]
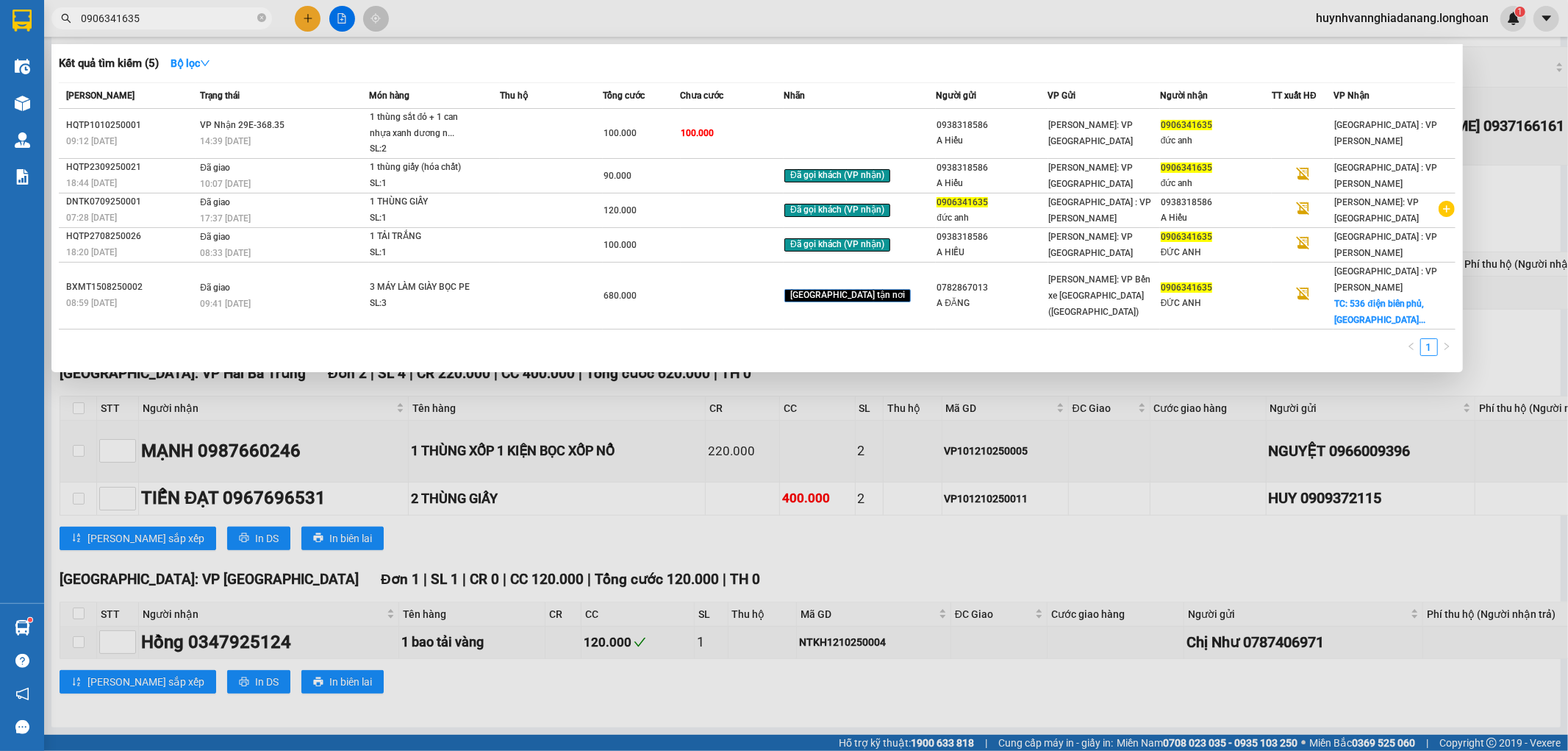
click at [181, 16] on input "0906341635" at bounding box center [167, 18] width 173 height 16
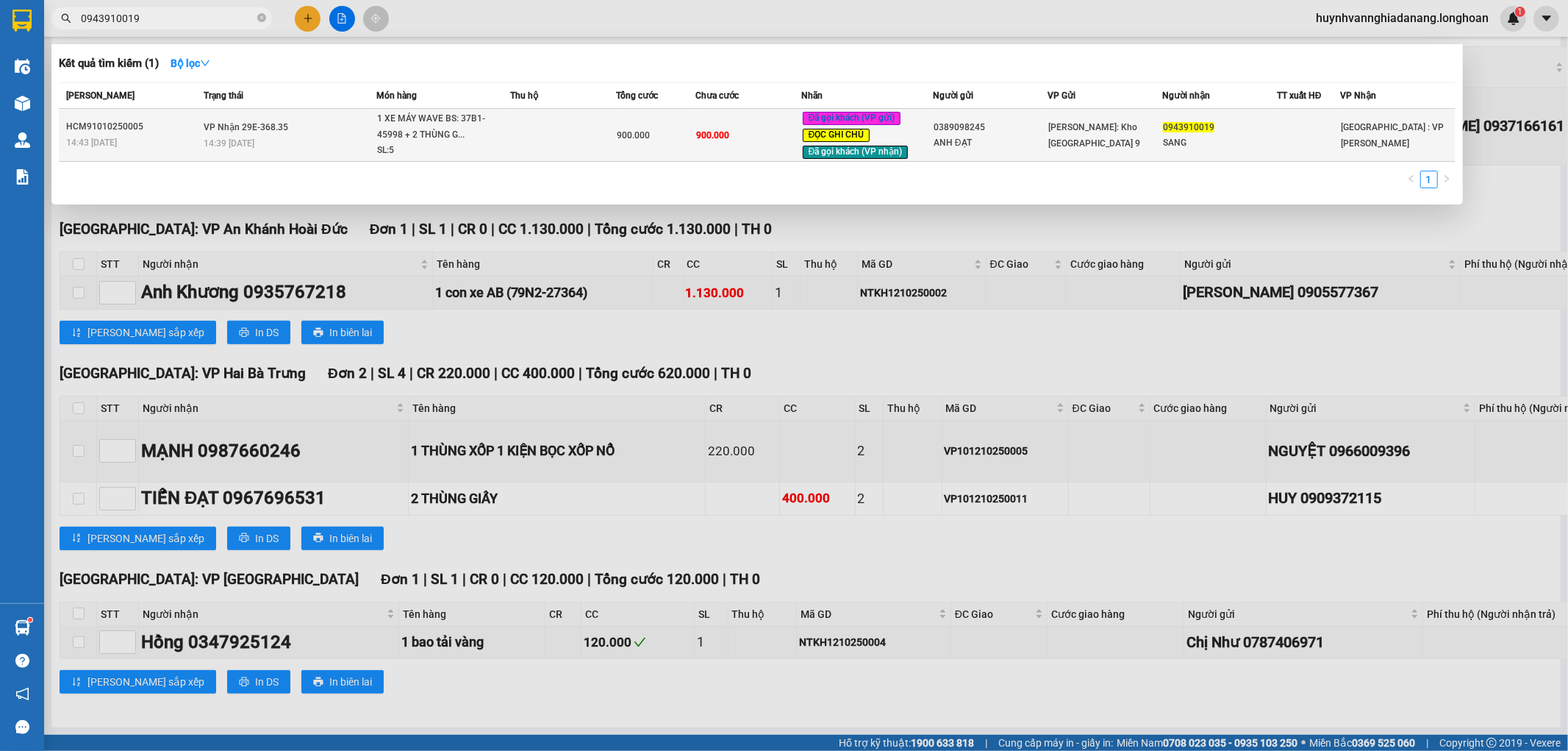
click at [586, 128] on td at bounding box center [564, 135] width 106 height 53
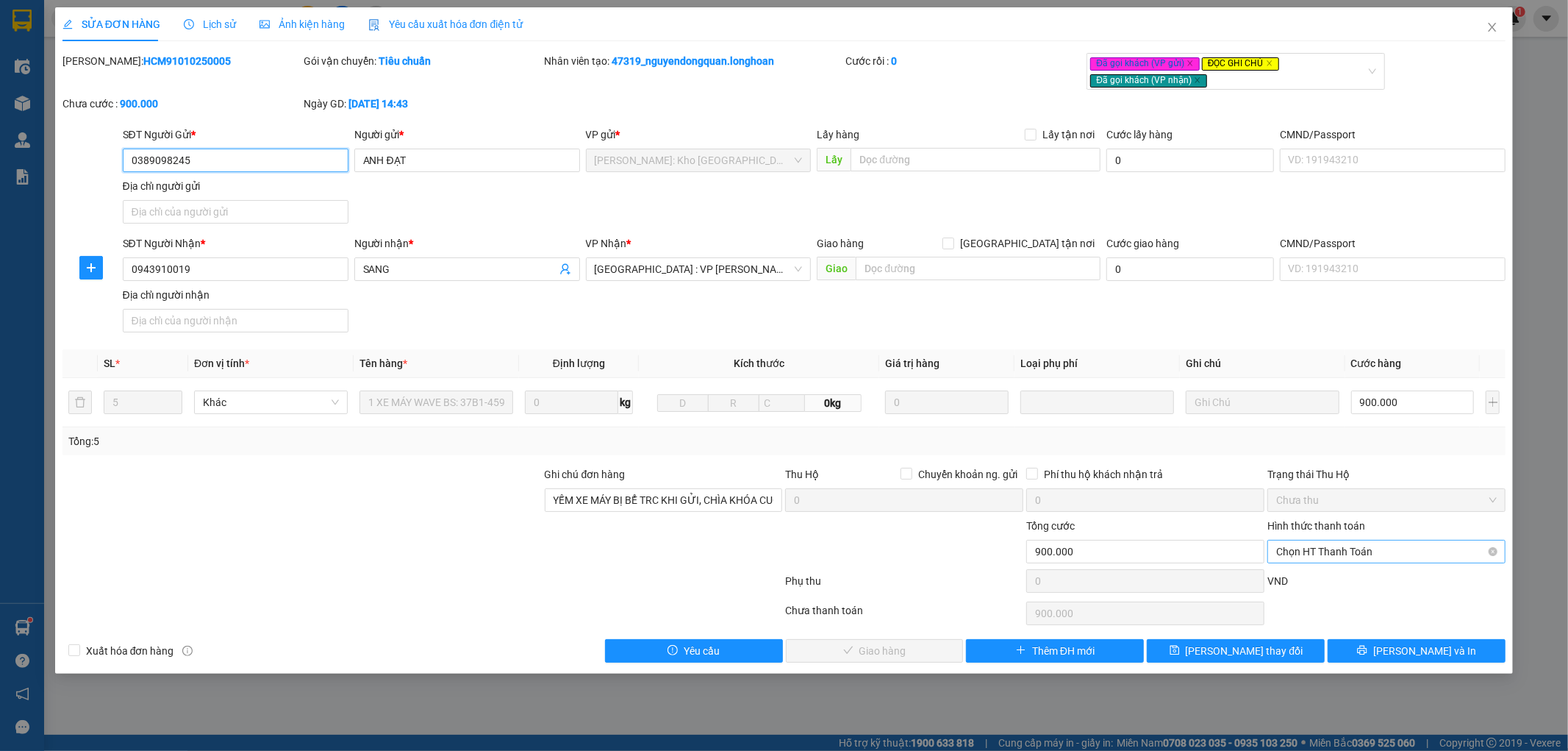
click at [1347, 554] on span "Chọn HT Thanh Toán" at bounding box center [1387, 551] width 221 height 22
click at [1333, 582] on div "Tại văn phòng" at bounding box center [1387, 581] width 221 height 16
click at [897, 656] on span "[PERSON_NAME] và Giao hàng" at bounding box center [884, 651] width 141 height 16
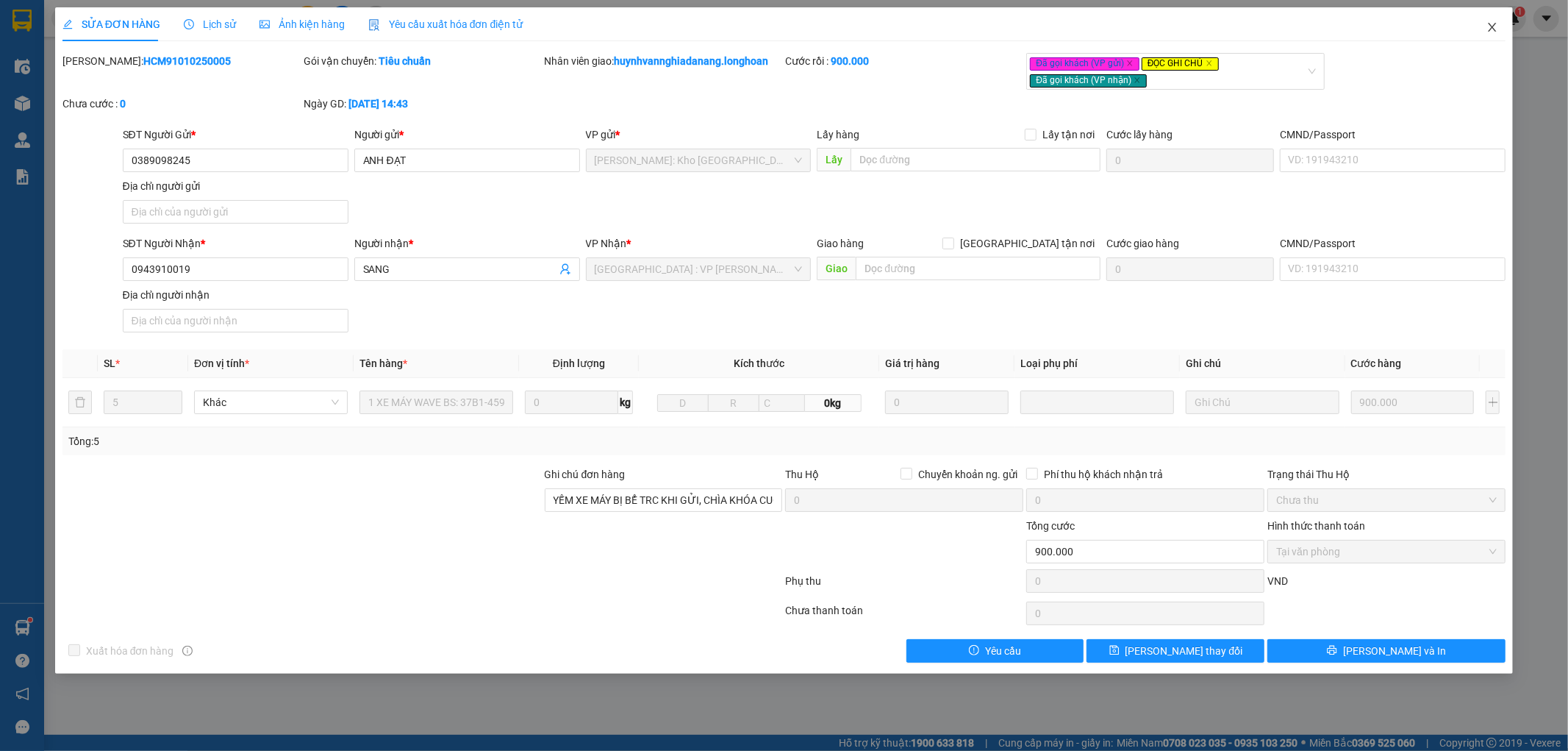
click at [1493, 26] on icon "close" at bounding box center [1492, 26] width 12 height 12
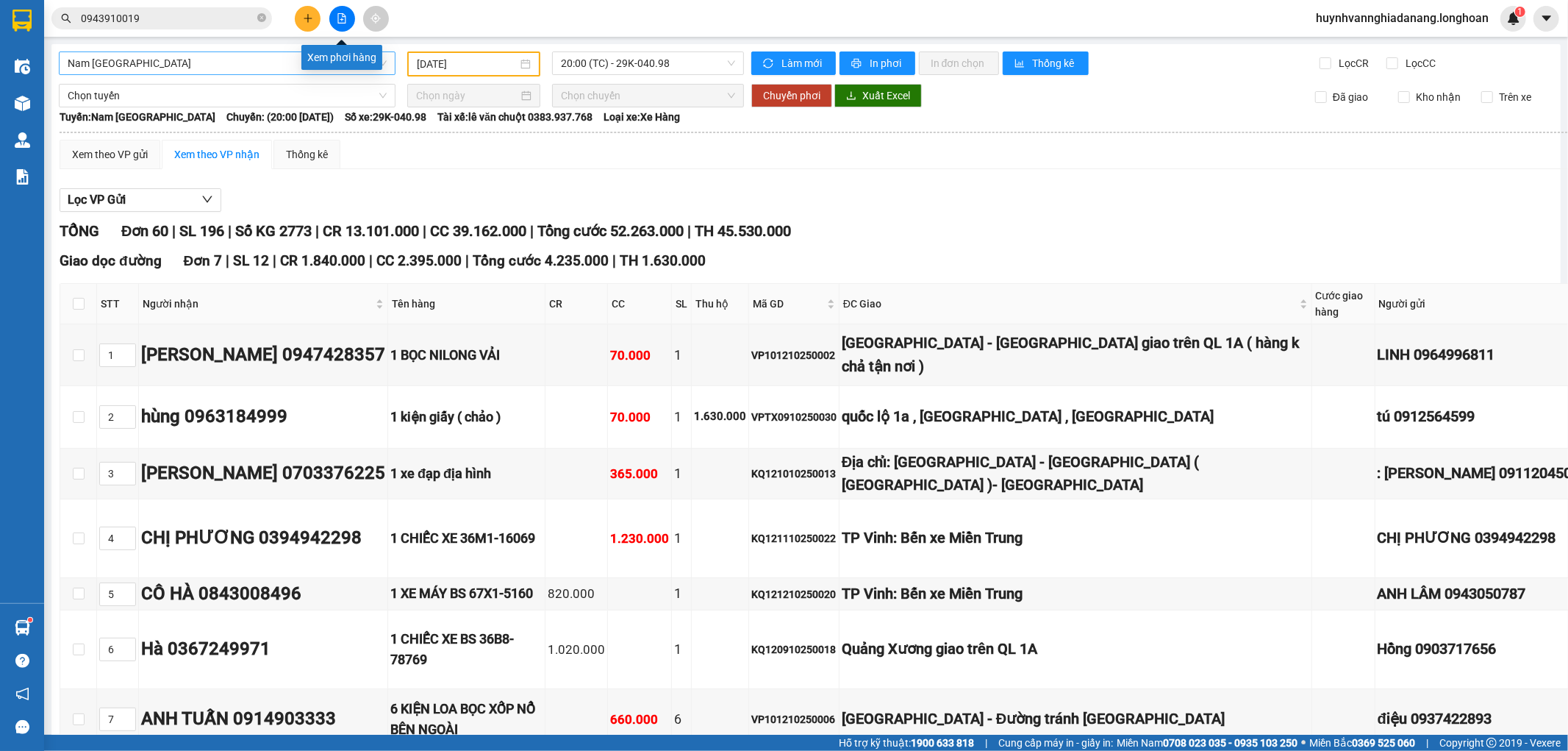
click at [334, 62] on span "Nam [GEOGRAPHIC_DATA]" at bounding box center [227, 63] width 319 height 22
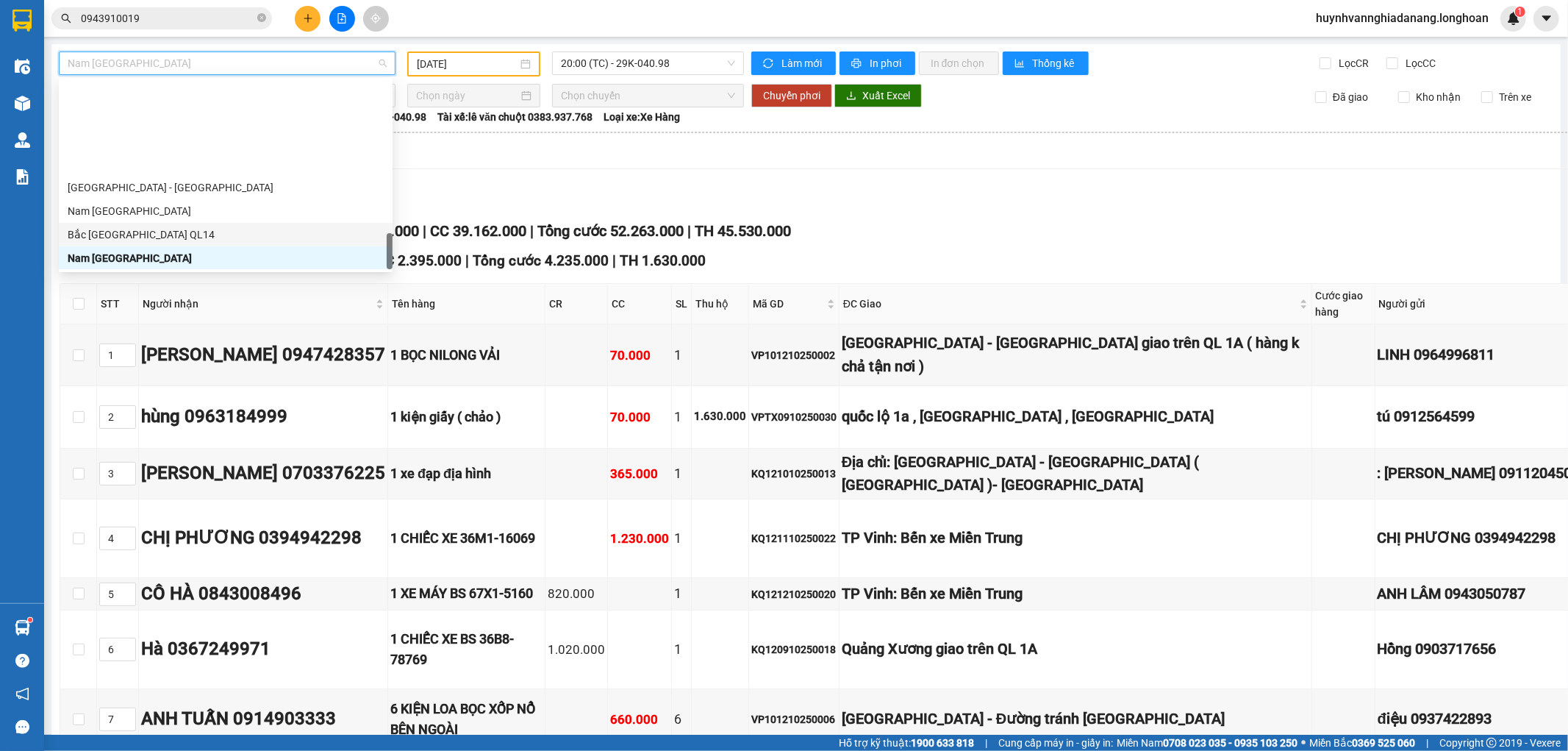
scroll to position [894, 0]
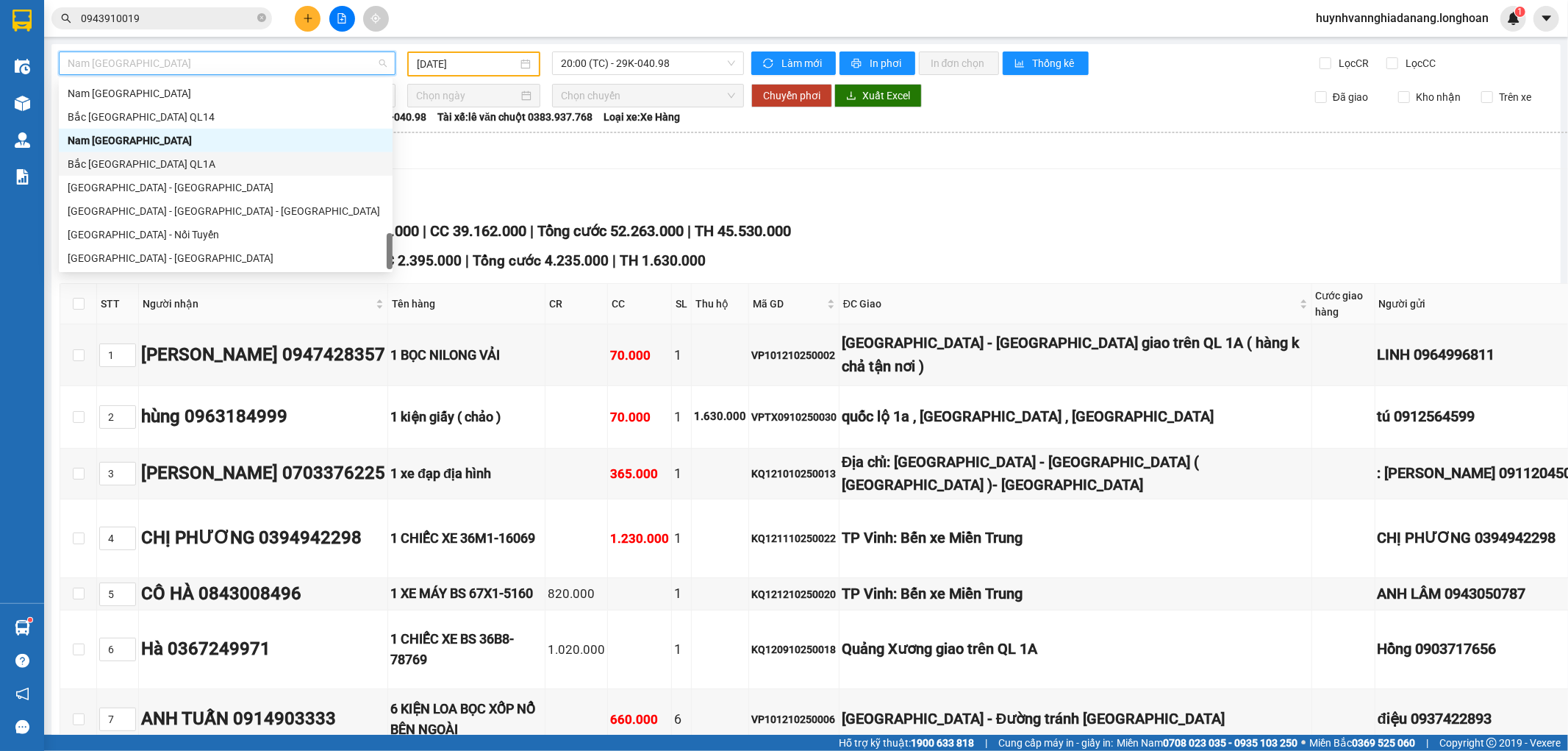
click at [173, 158] on div "Bắc [GEOGRAPHIC_DATA] QL1A" at bounding box center [225, 164] width 316 height 16
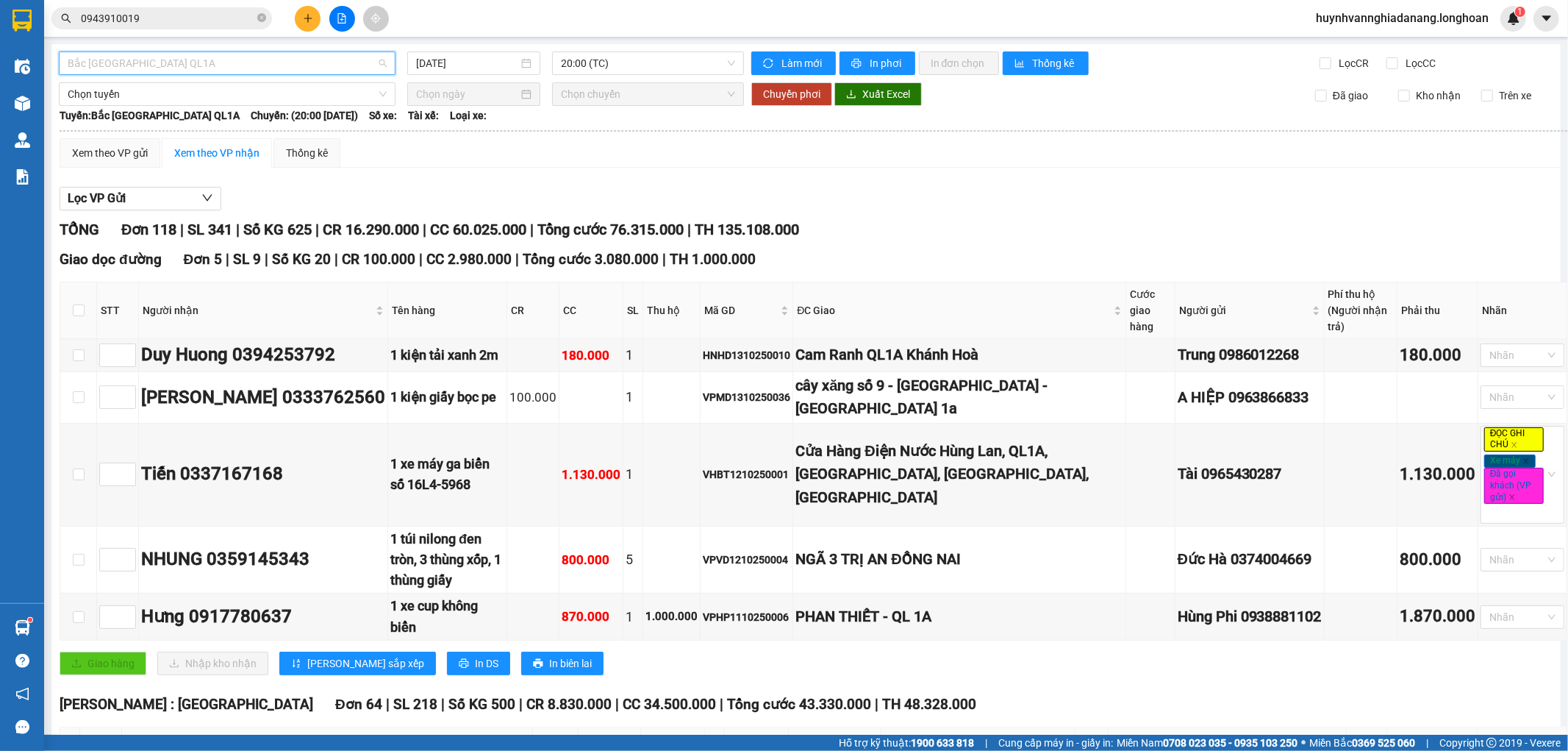
click at [332, 66] on span "Bắc [GEOGRAPHIC_DATA] QL1A" at bounding box center [227, 63] width 319 height 22
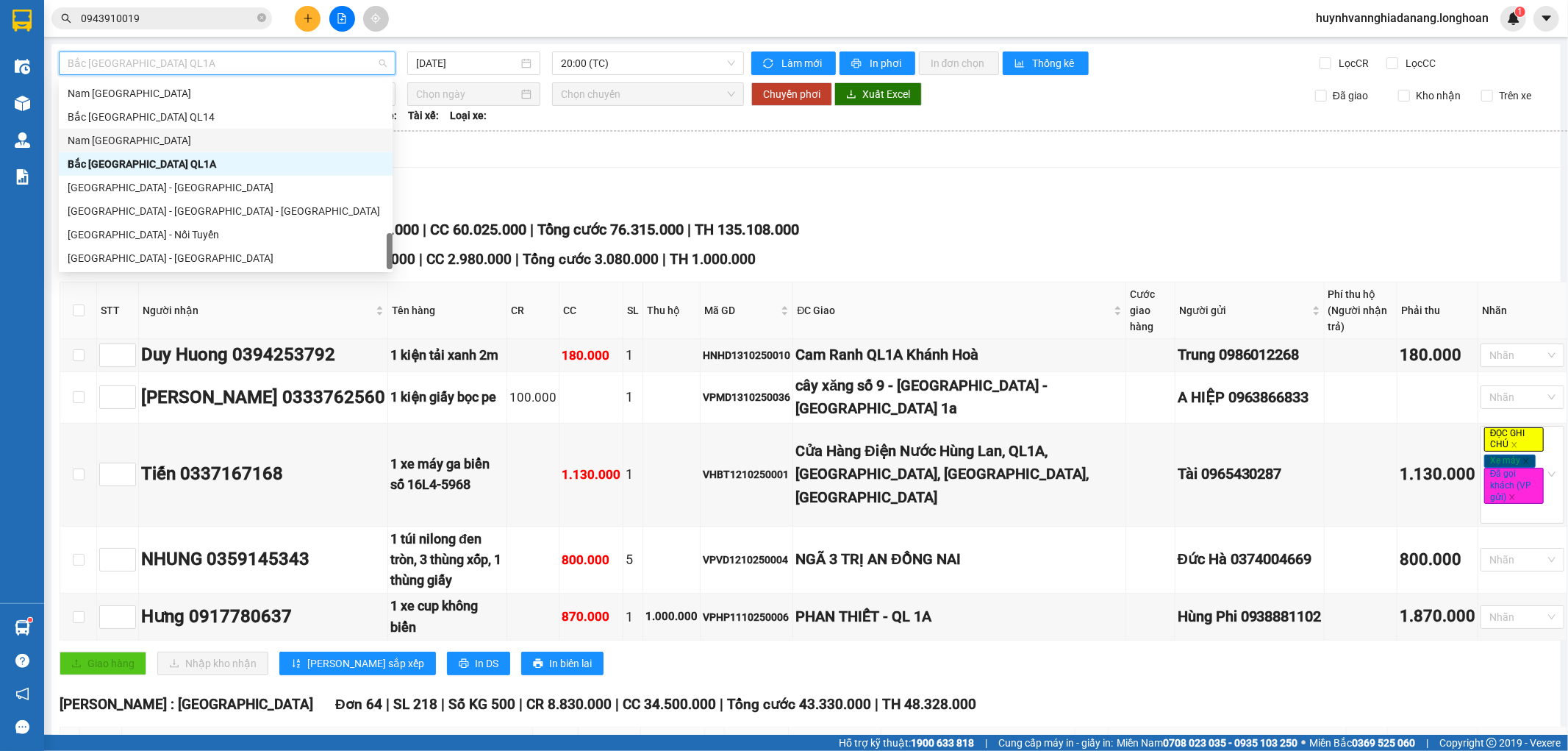
click at [193, 136] on div "Nam [GEOGRAPHIC_DATA]" at bounding box center [225, 140] width 316 height 16
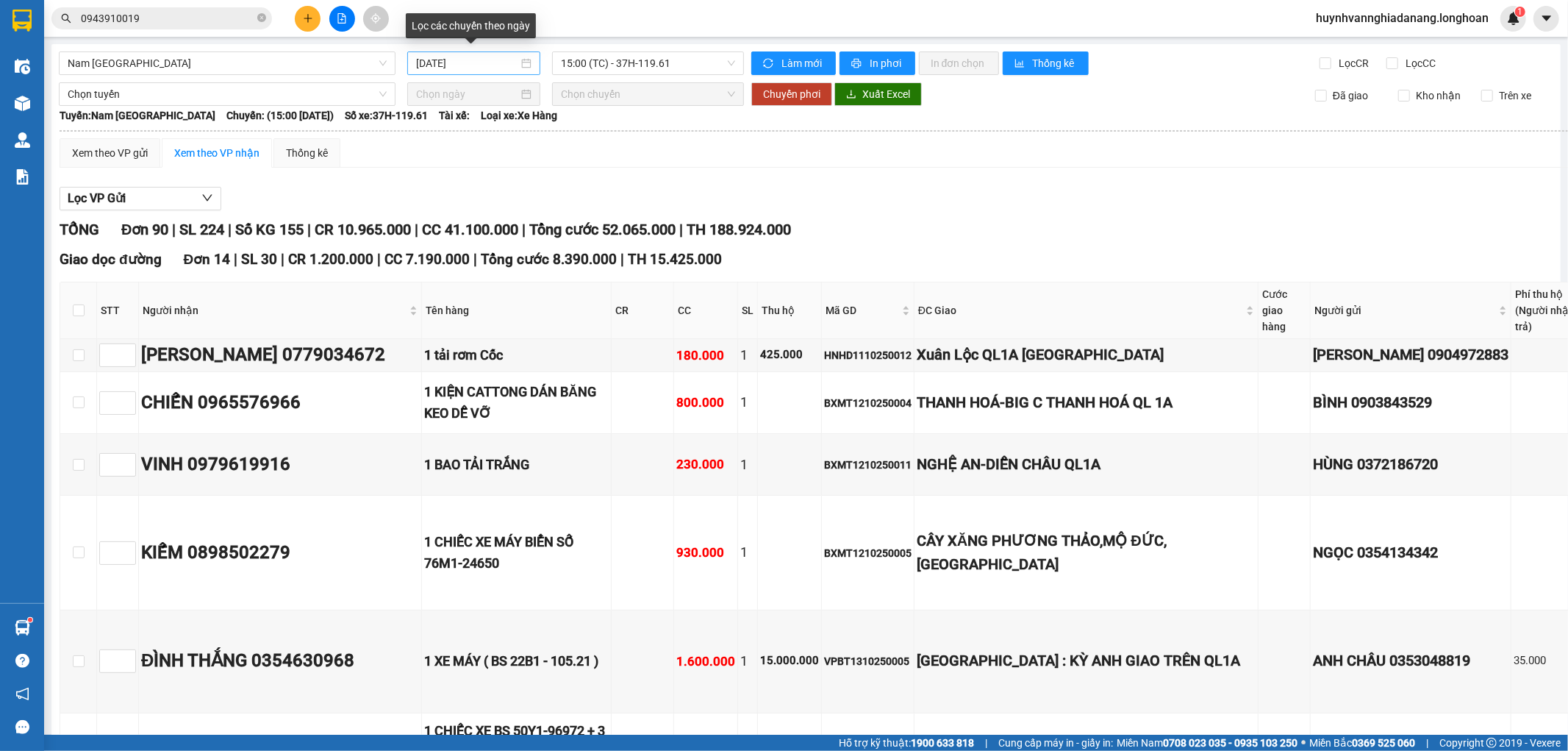
click at [514, 58] on div "[DATE]" at bounding box center [474, 63] width 116 height 16
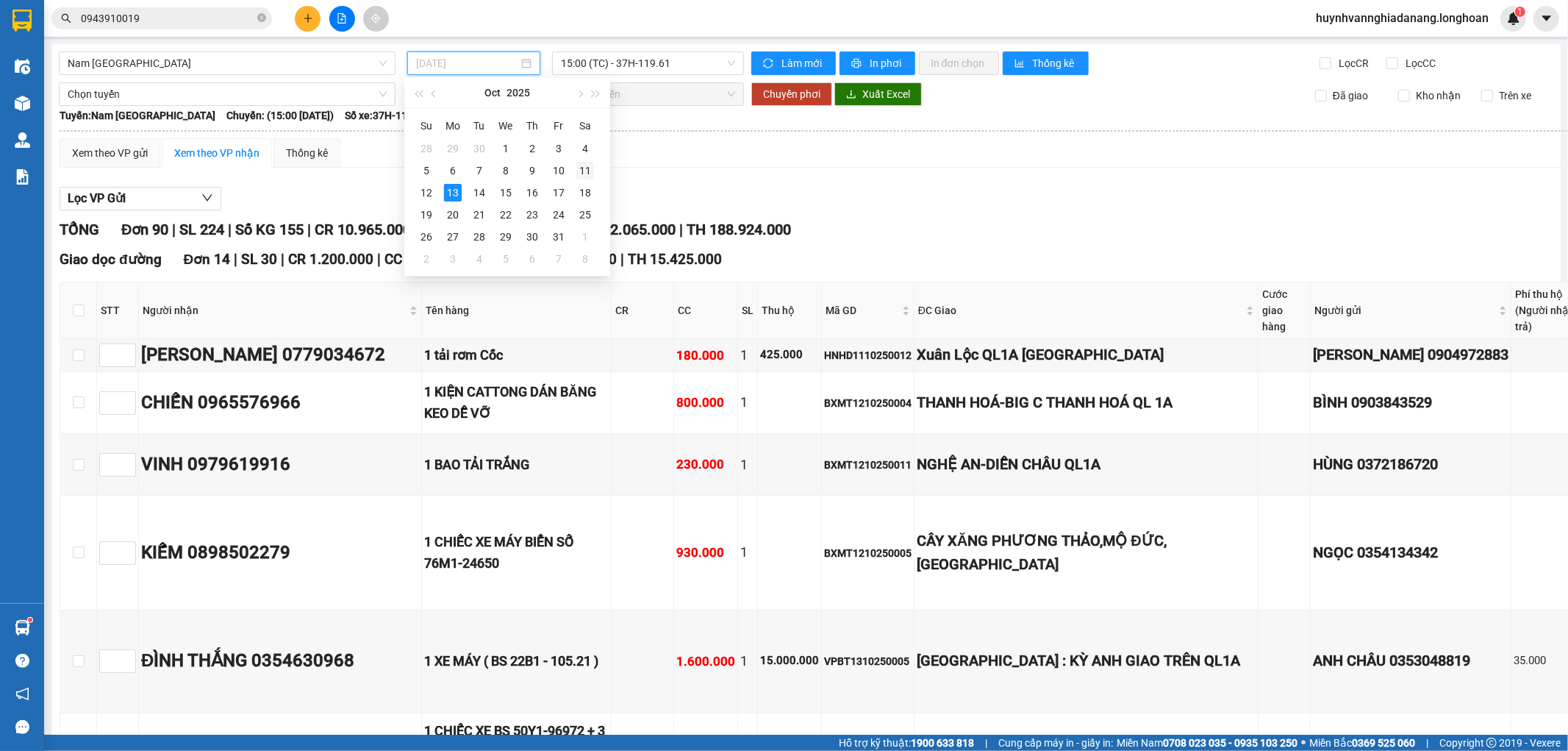
click at [582, 170] on div "11" at bounding box center [585, 170] width 18 height 18
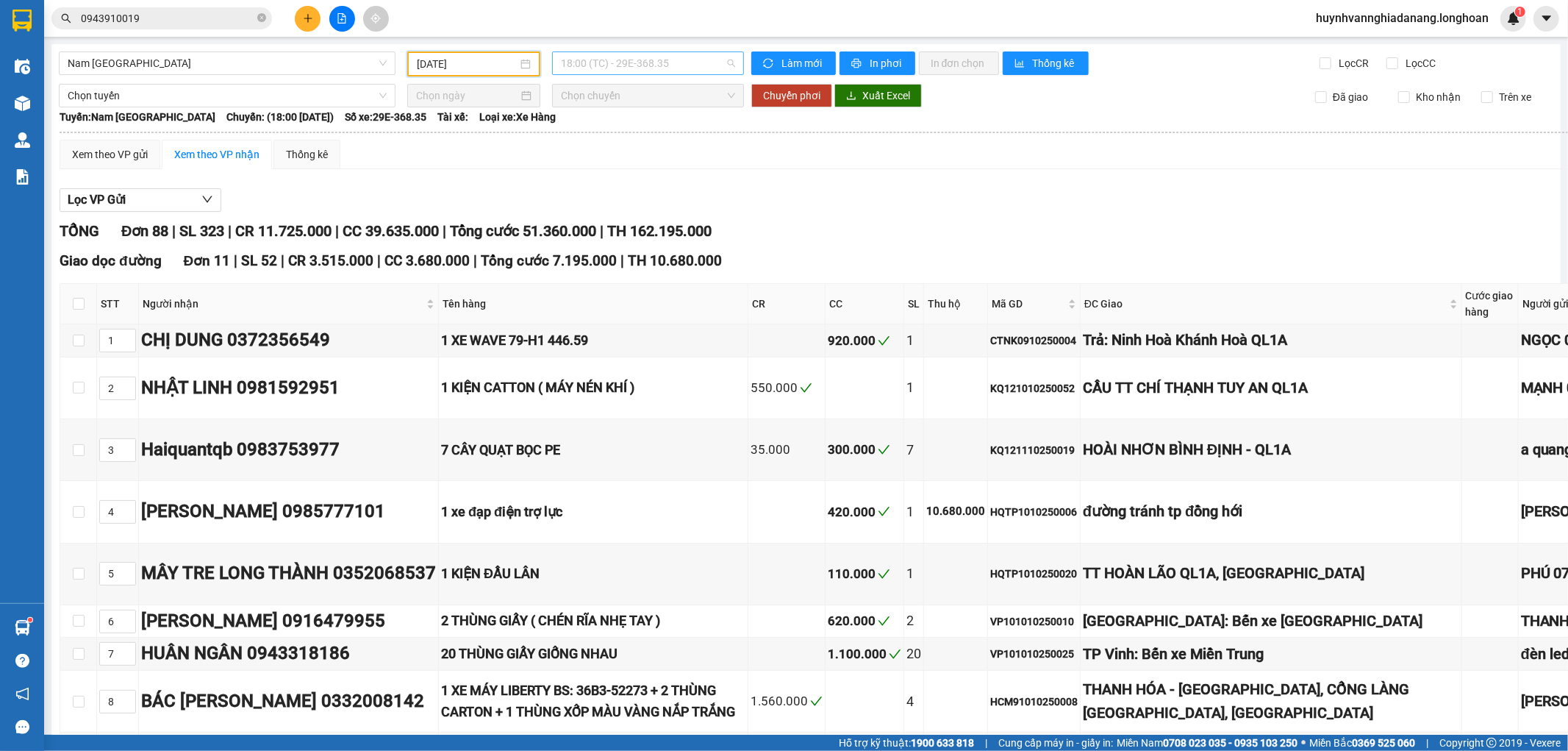
drag, startPoint x: 603, startPoint y: 64, endPoint x: 631, endPoint y: 104, distance: 48.8
click at [604, 67] on span "18:00 (TC) - 29E-368.35" at bounding box center [647, 63] width 173 height 22
click at [510, 71] on input "[DATE]" at bounding box center [467, 64] width 101 height 16
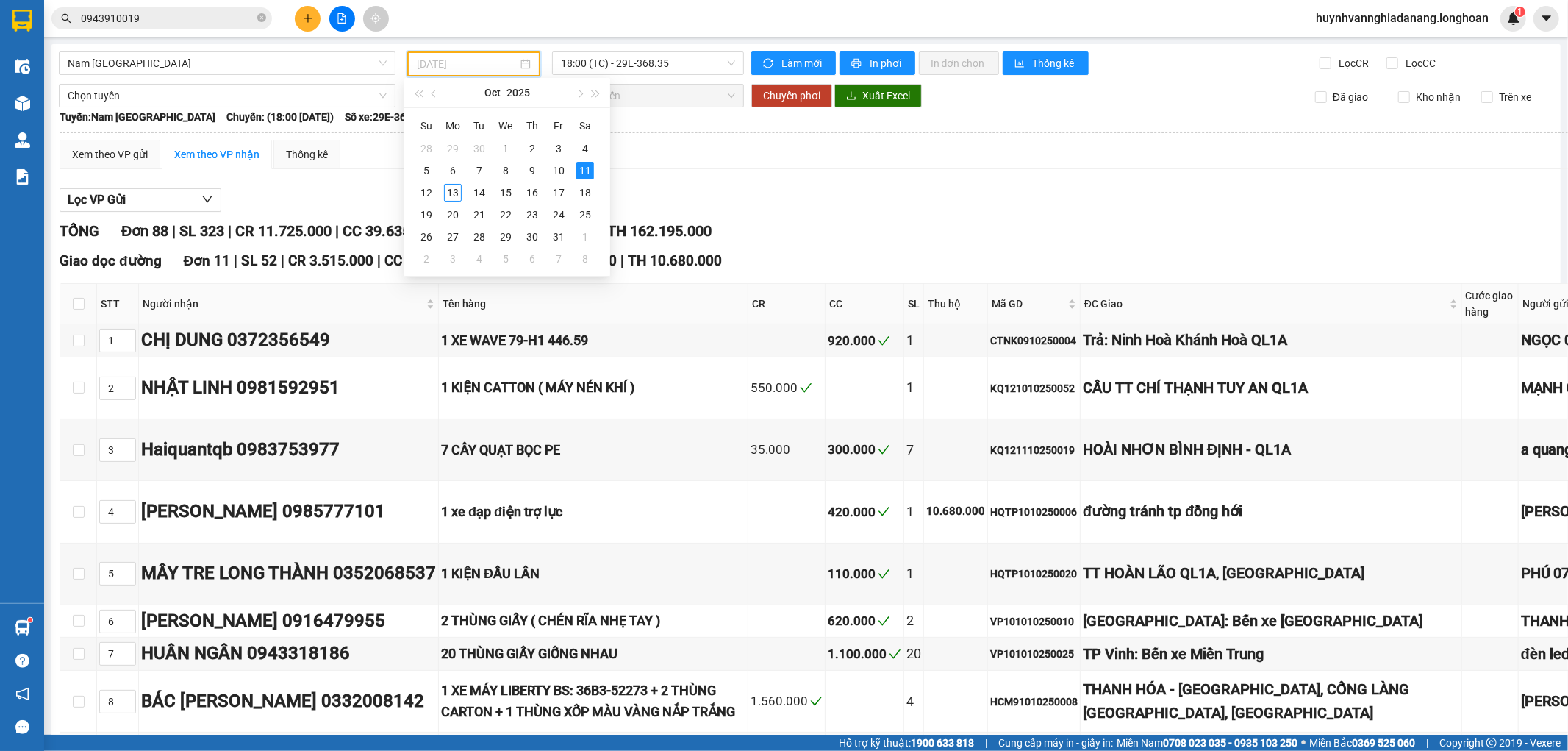
click at [430, 194] on div "12" at bounding box center [426, 193] width 18 height 18
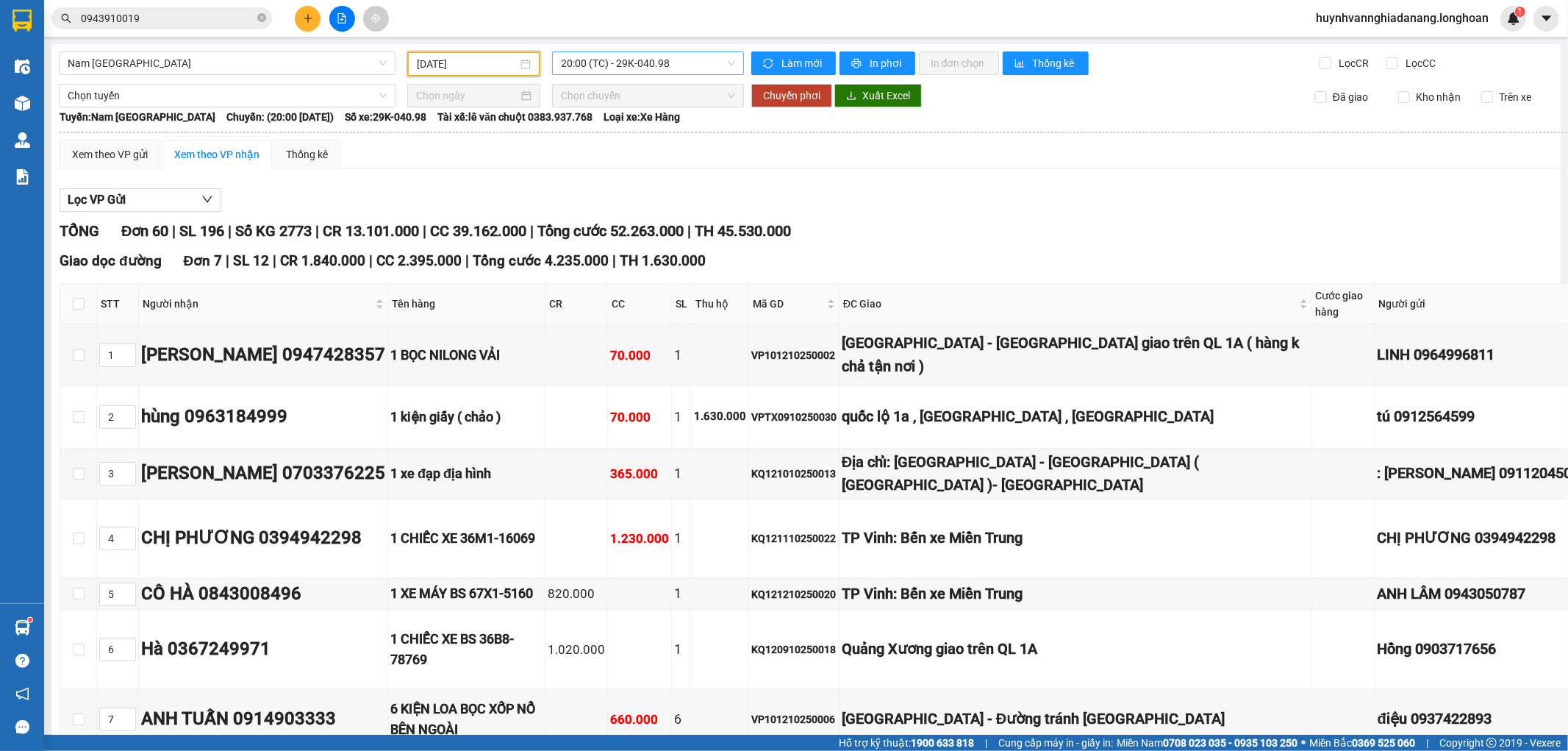
click at [664, 62] on span "20:00 (TC) - 29K-040.98" at bounding box center [647, 63] width 173 height 22
click at [673, 61] on span "20:00 (TC) - 29K-040.98" at bounding box center [647, 63] width 173 height 22
click at [615, 69] on span "20:00 (TC) - 29K-040.98" at bounding box center [647, 63] width 173 height 22
click at [623, 64] on span "20:00 (TC) - 29K-040.98" at bounding box center [647, 63] width 173 height 22
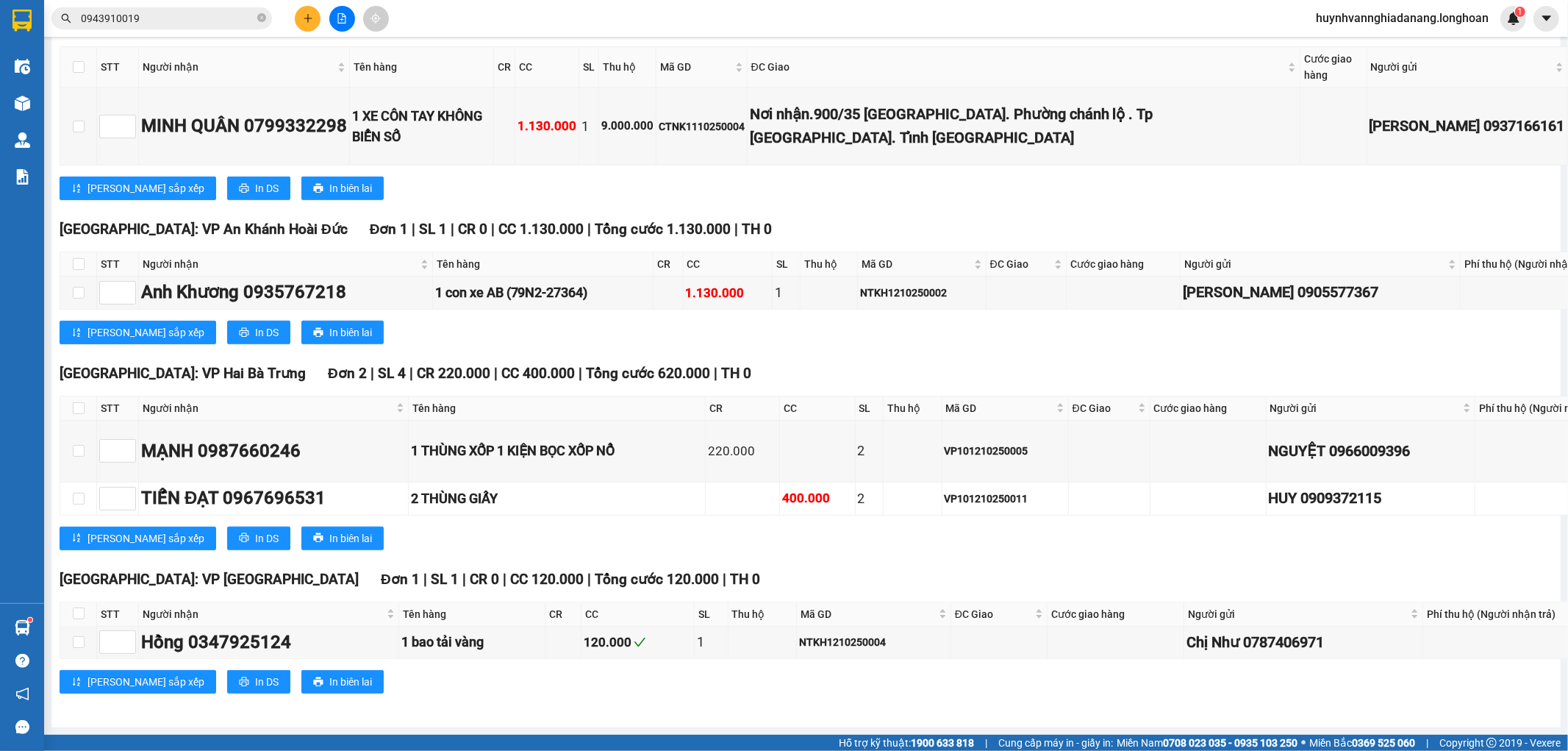
scroll to position [6374, 0]
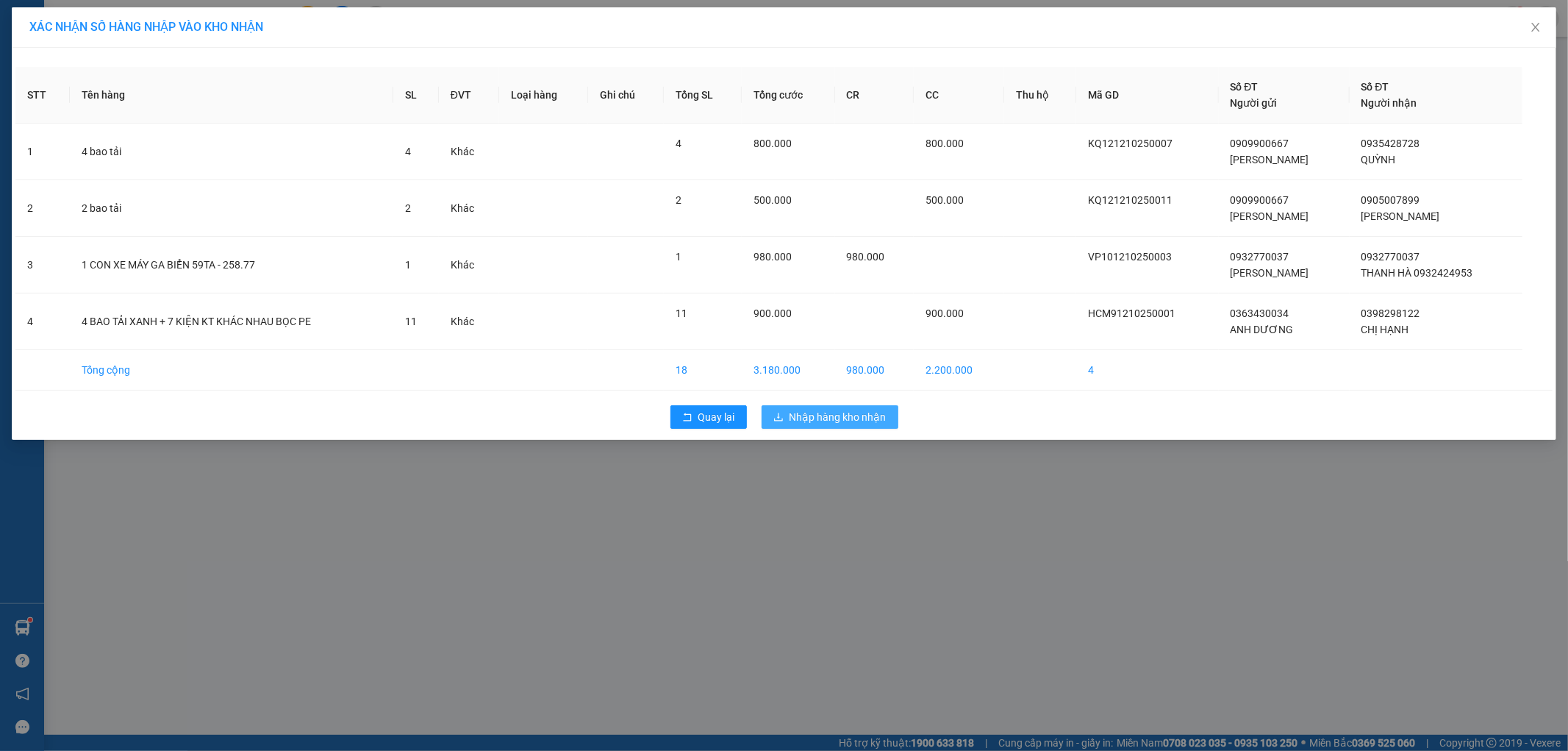
click at [844, 414] on span "Nhập hàng kho nhận" at bounding box center [838, 417] width 97 height 16
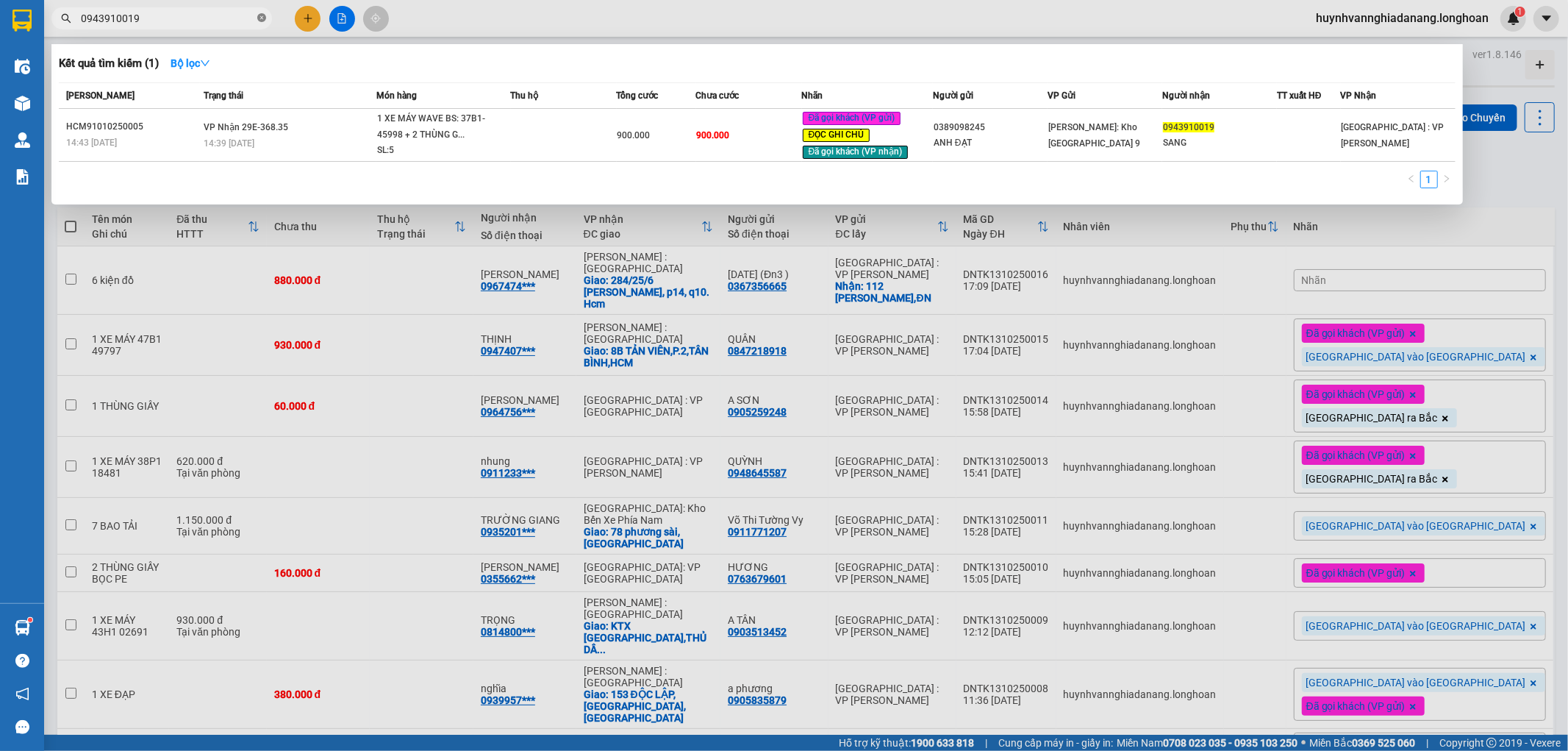
click at [259, 13] on icon "close-circle" at bounding box center [261, 17] width 9 height 9
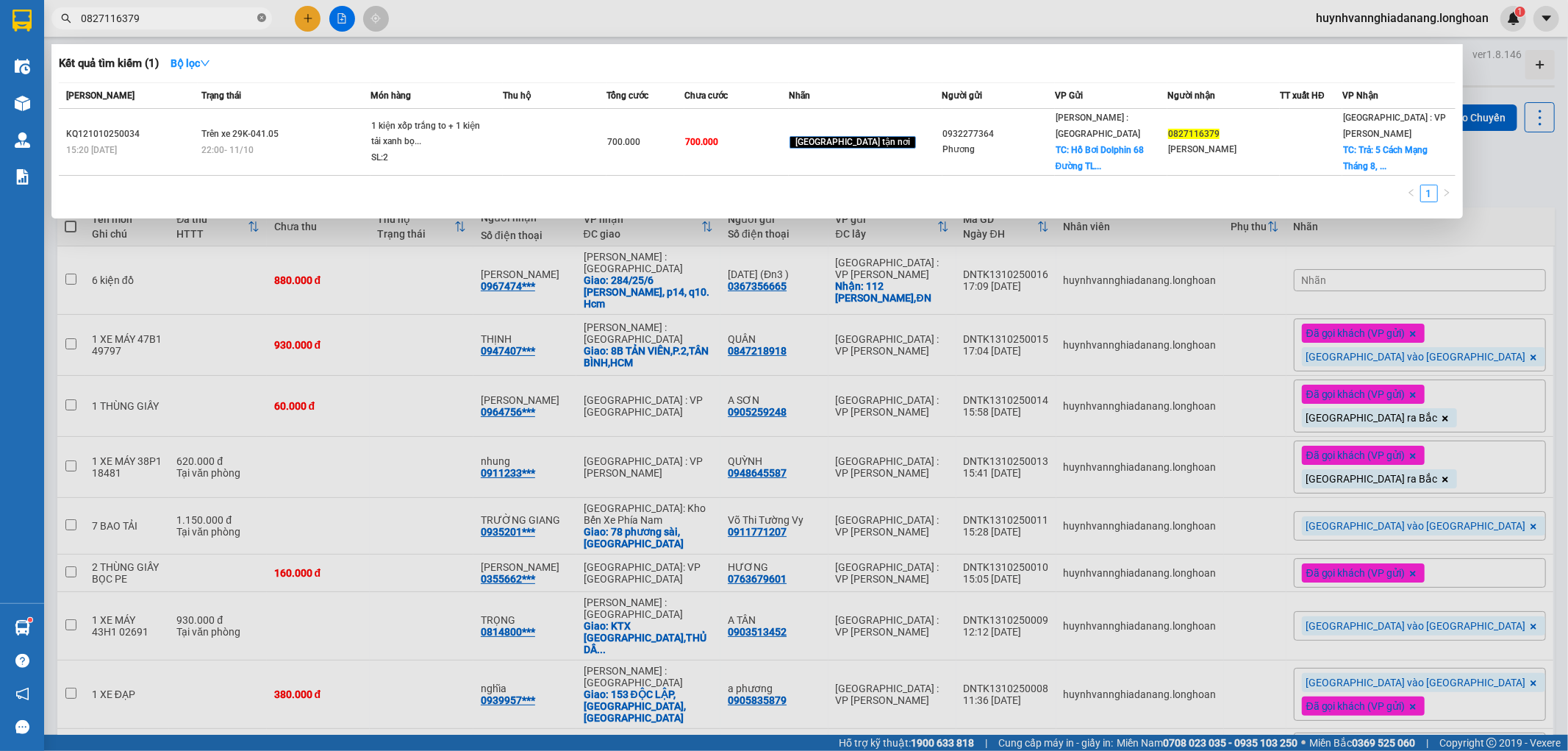
click at [262, 19] on icon "close-circle" at bounding box center [261, 17] width 9 height 9
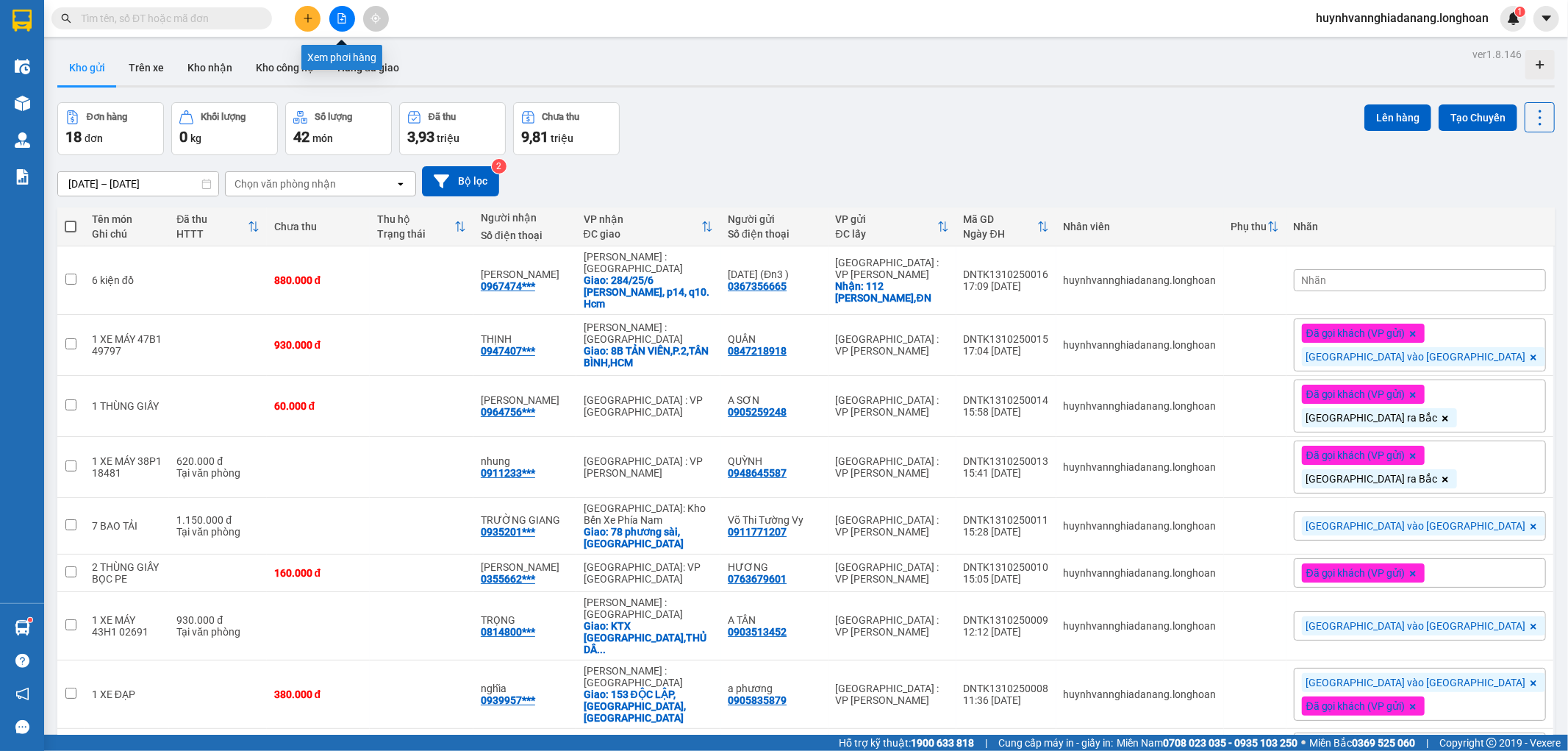
click at [341, 16] on icon "file-add" at bounding box center [341, 18] width 10 height 10
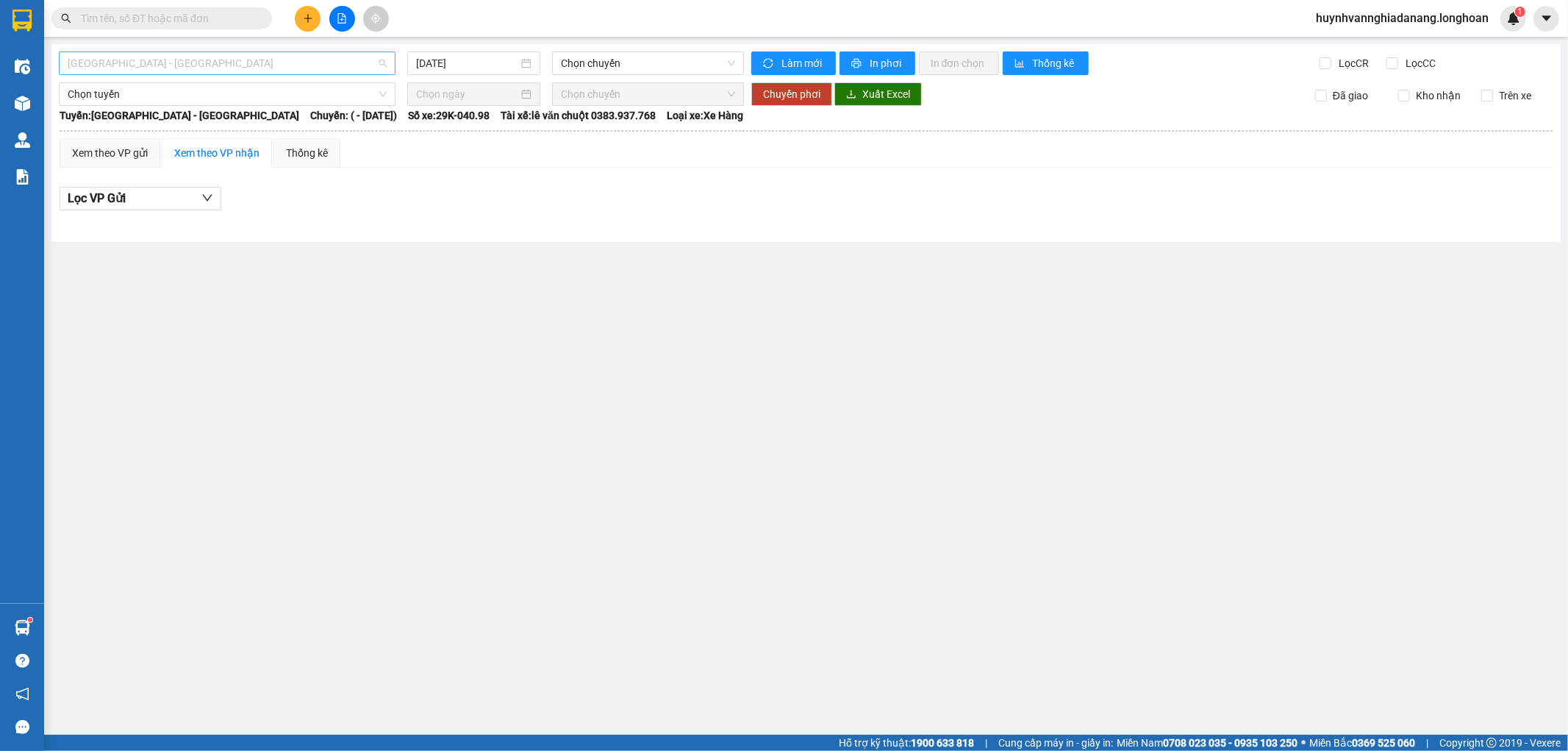
click at [276, 61] on span "[GEOGRAPHIC_DATA] - [GEOGRAPHIC_DATA]" at bounding box center [227, 63] width 319 height 22
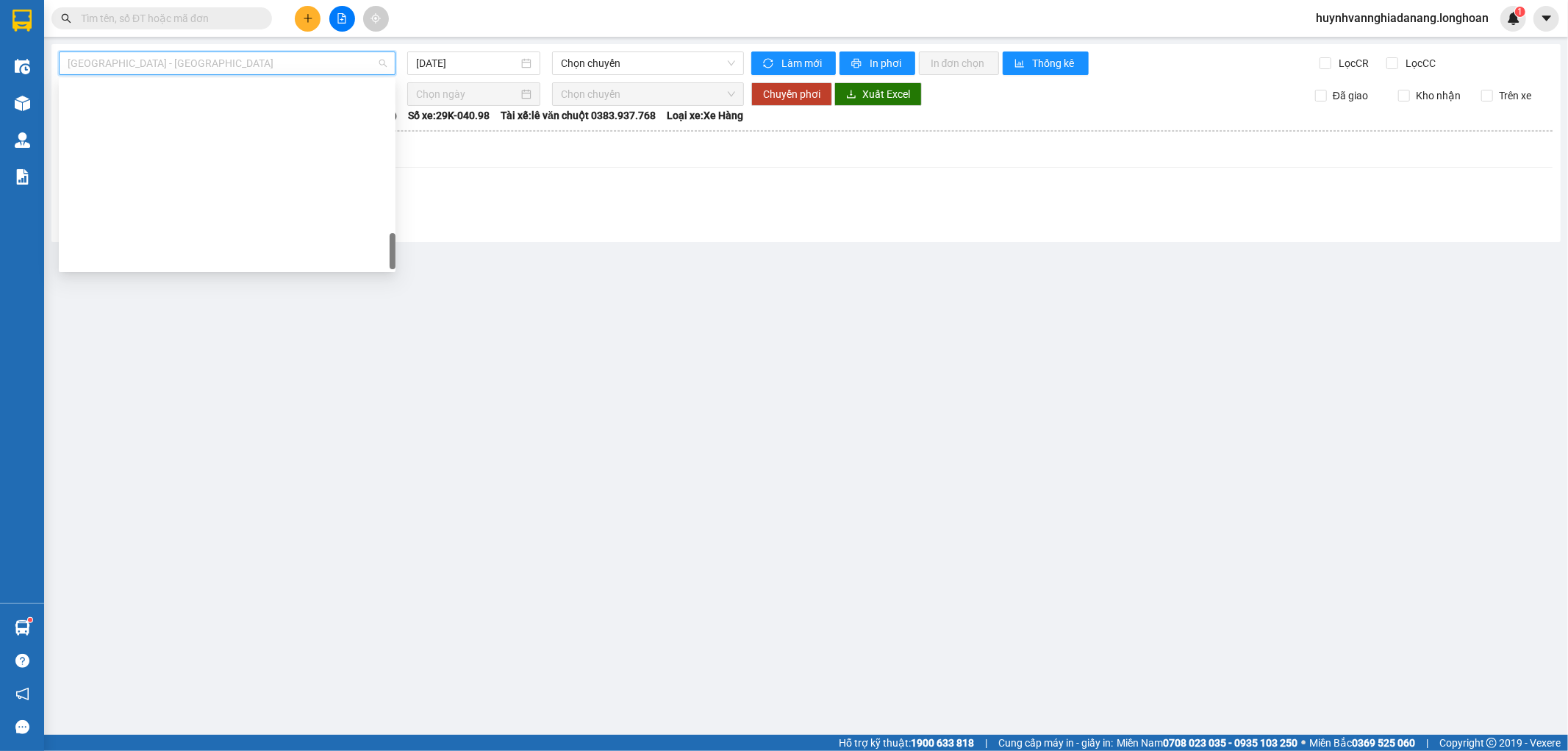
scroll to position [1035, 0]
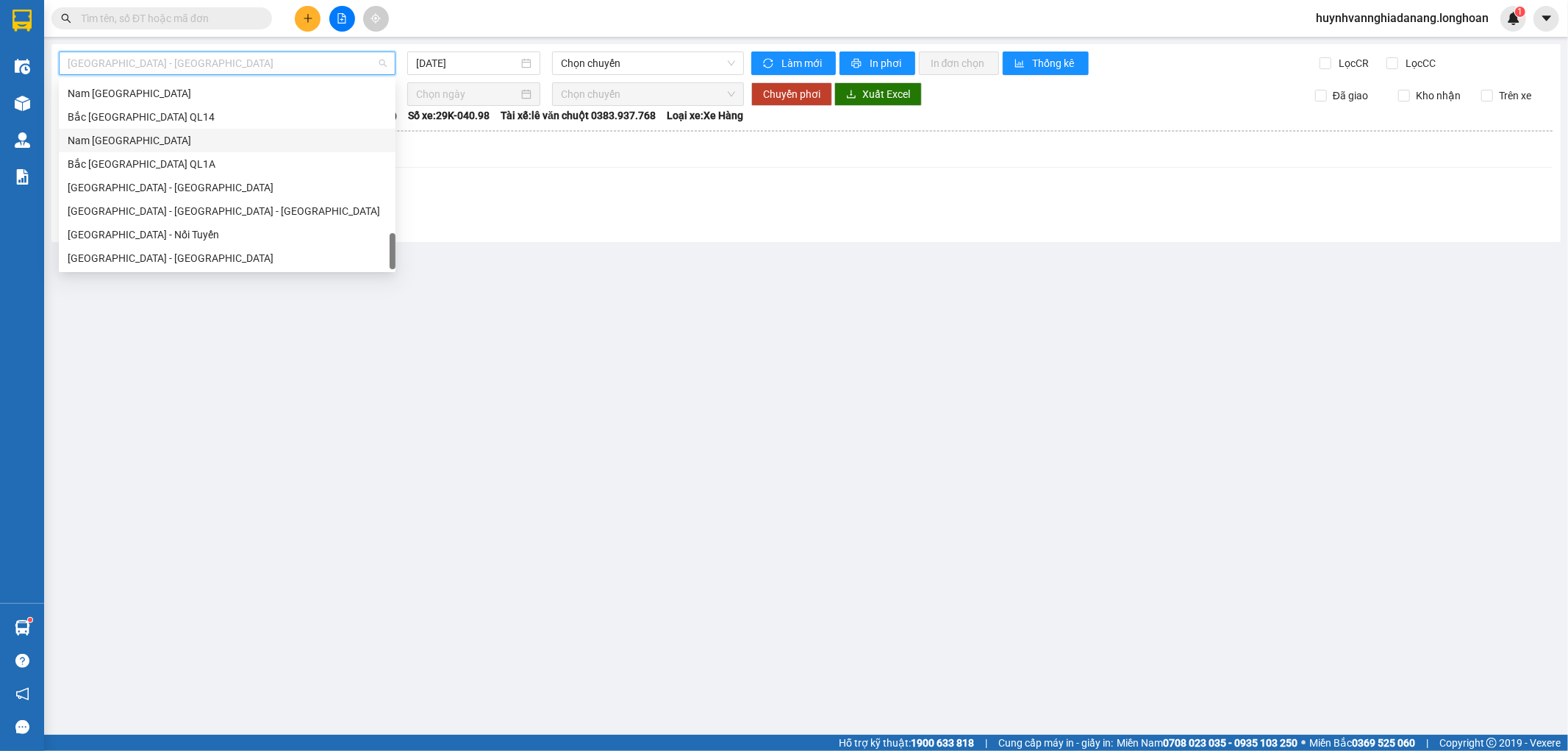
click at [168, 136] on div "Nam [GEOGRAPHIC_DATA]" at bounding box center [227, 140] width 319 height 16
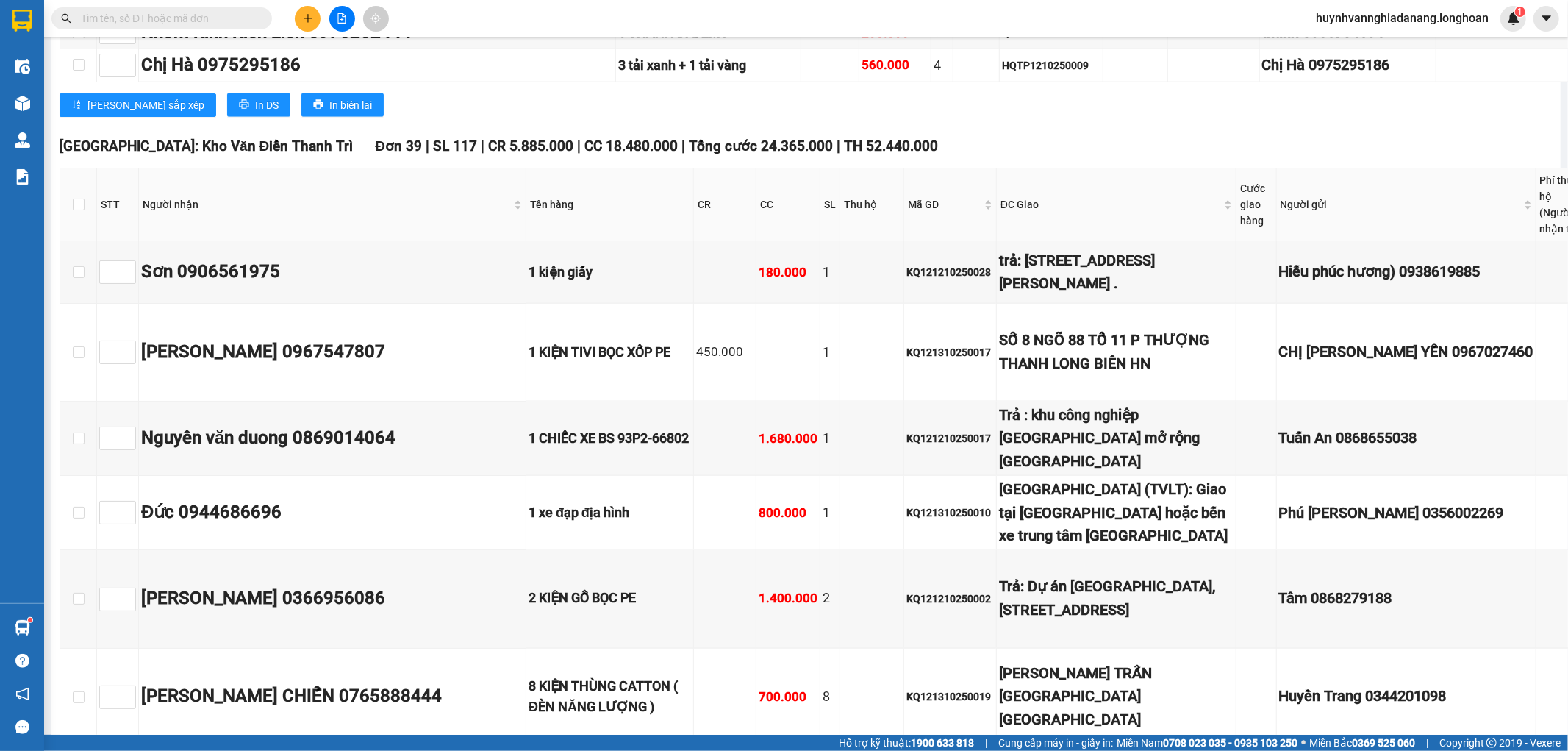
scroll to position [1825, 0]
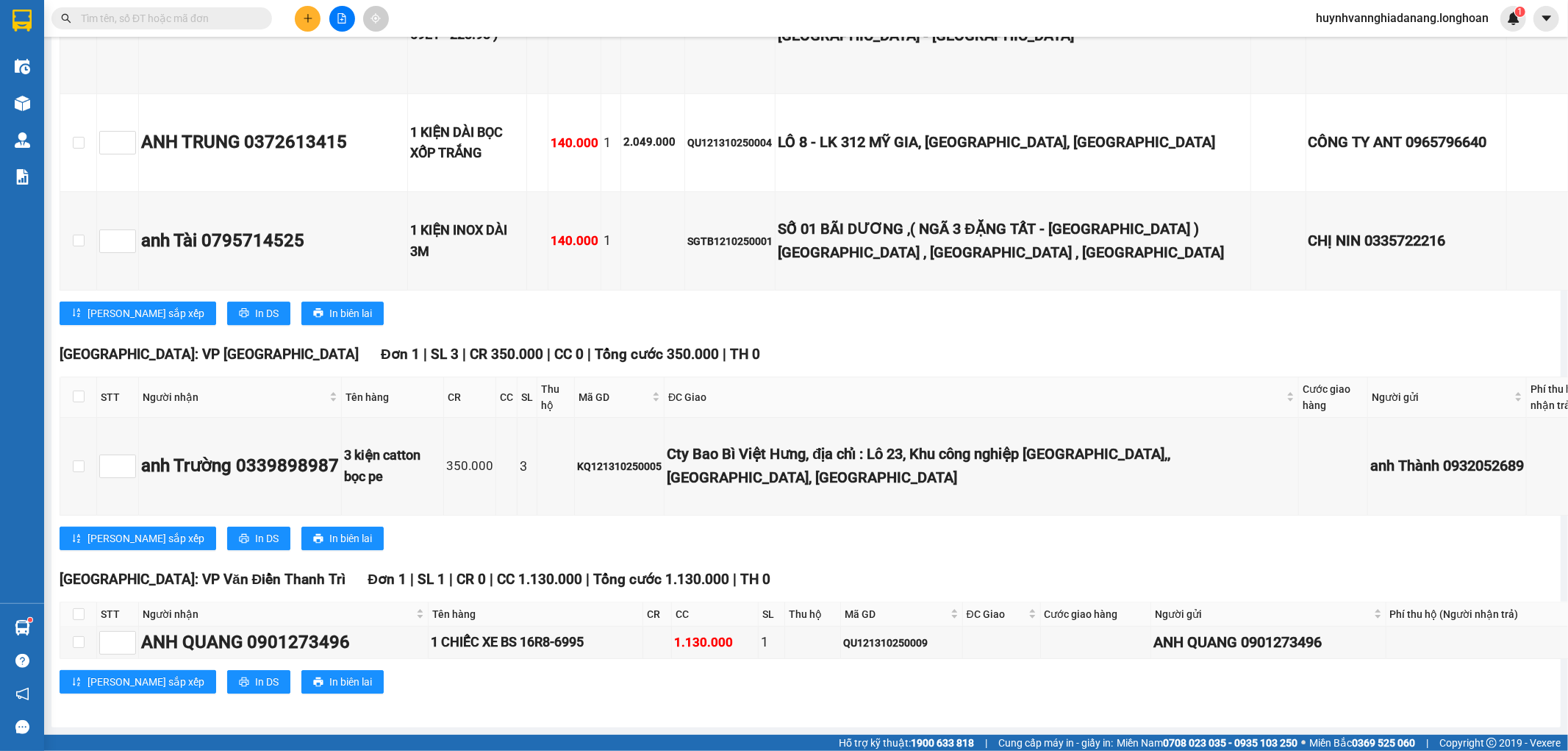
scroll to position [8581, 0]
checkbox input "true"
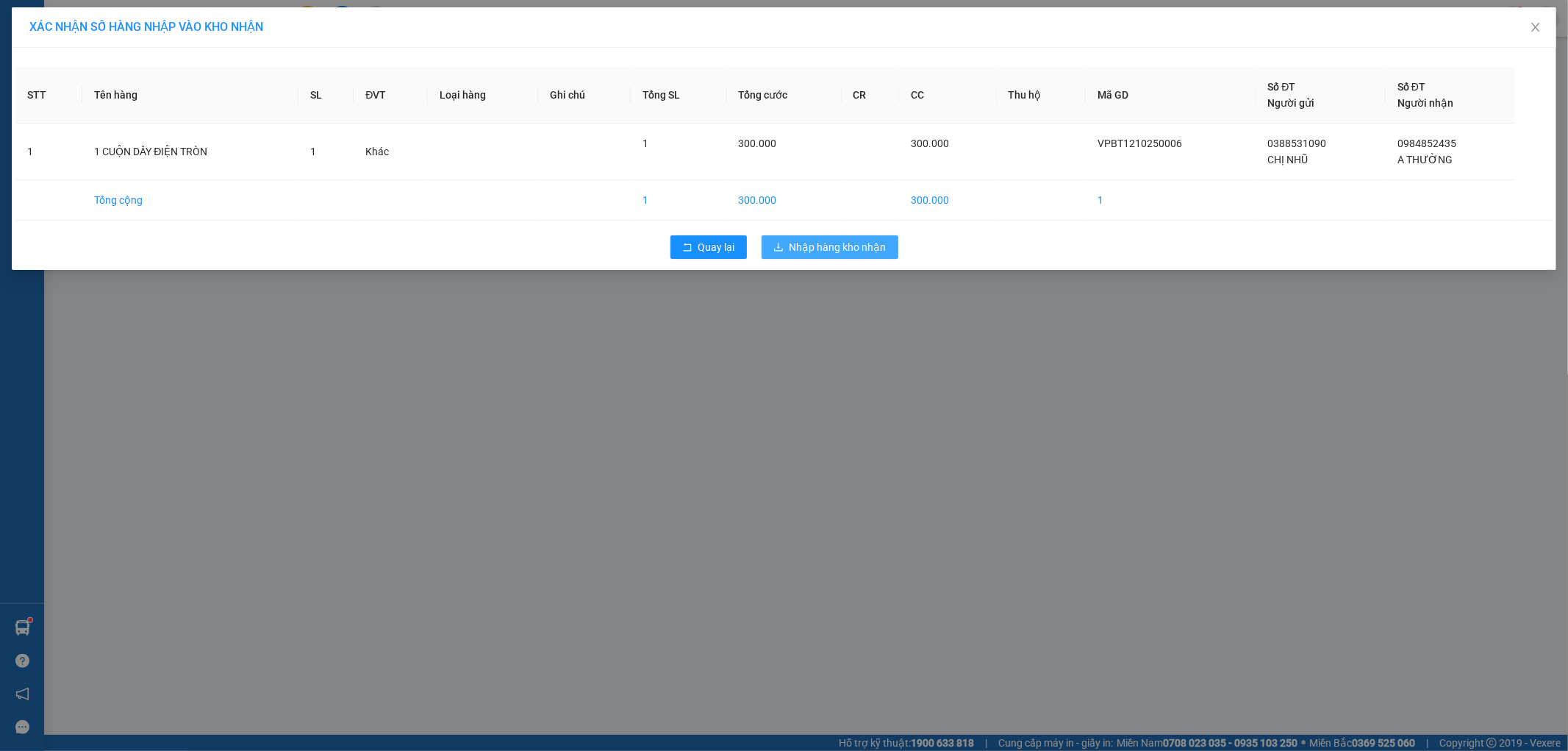
click at [854, 253] on span "Nhập hàng kho nhận" at bounding box center [838, 247] width 97 height 16
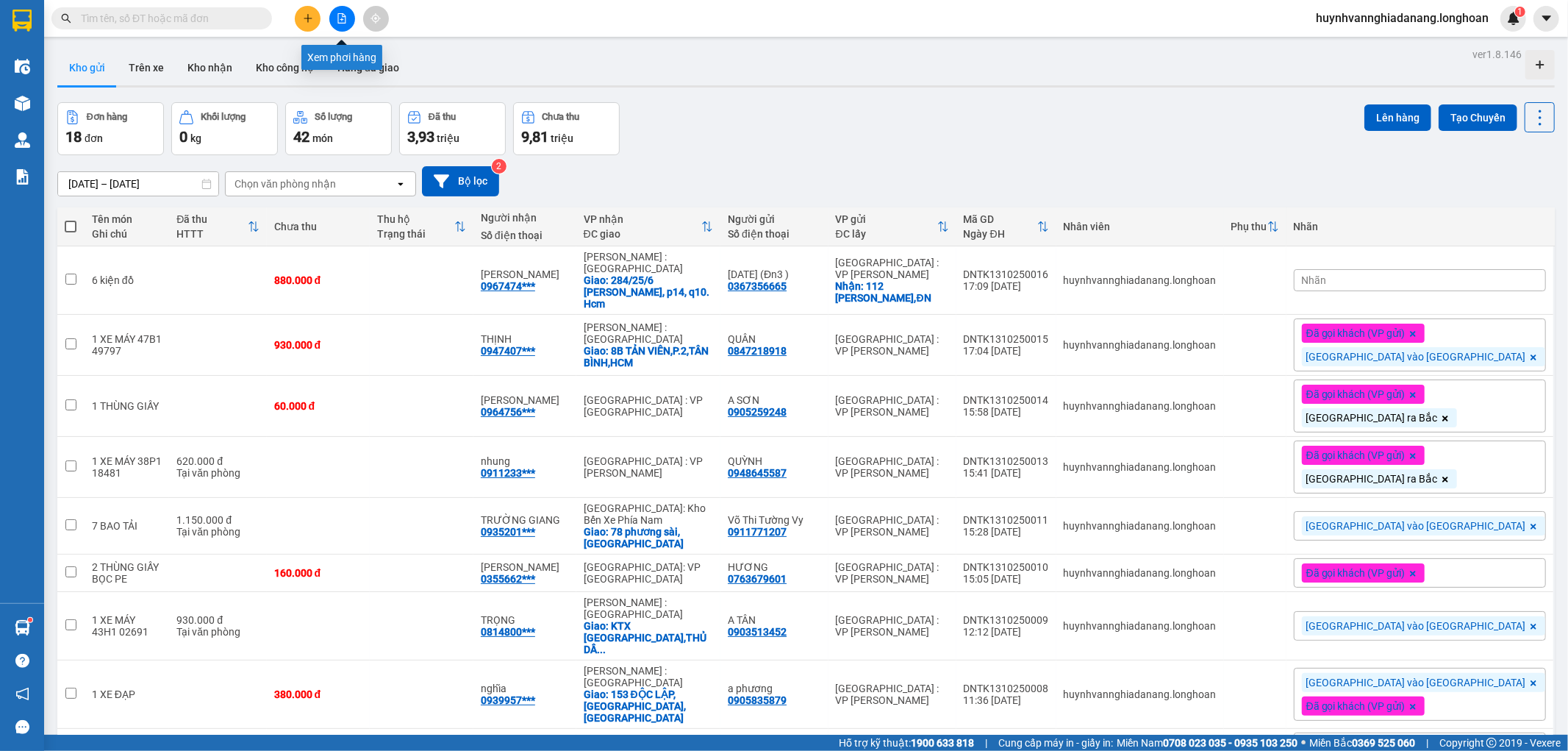
click at [336, 22] on icon "file-add" at bounding box center [341, 18] width 10 height 10
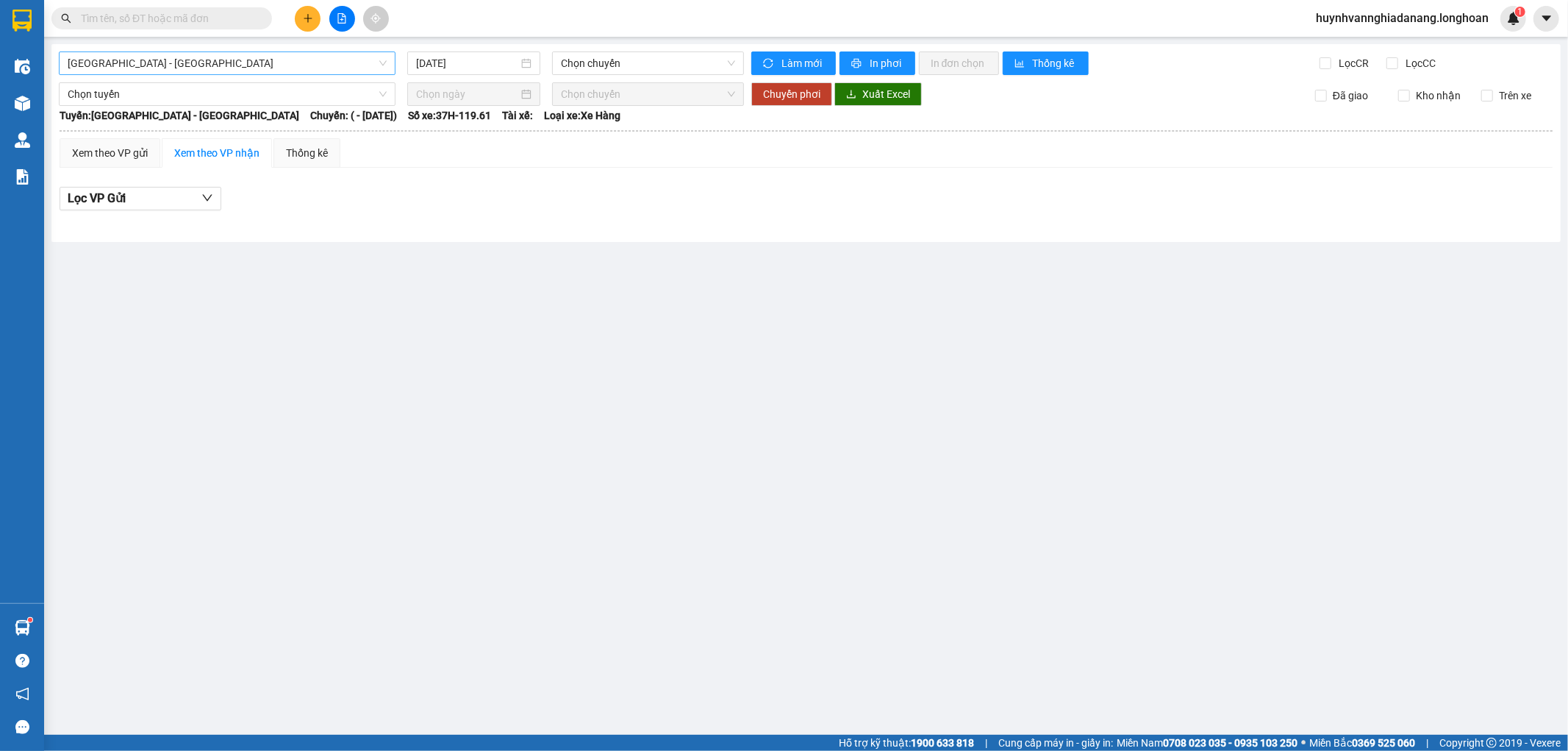
click at [333, 61] on span "[GEOGRAPHIC_DATA] - [GEOGRAPHIC_DATA]" at bounding box center [227, 63] width 319 height 22
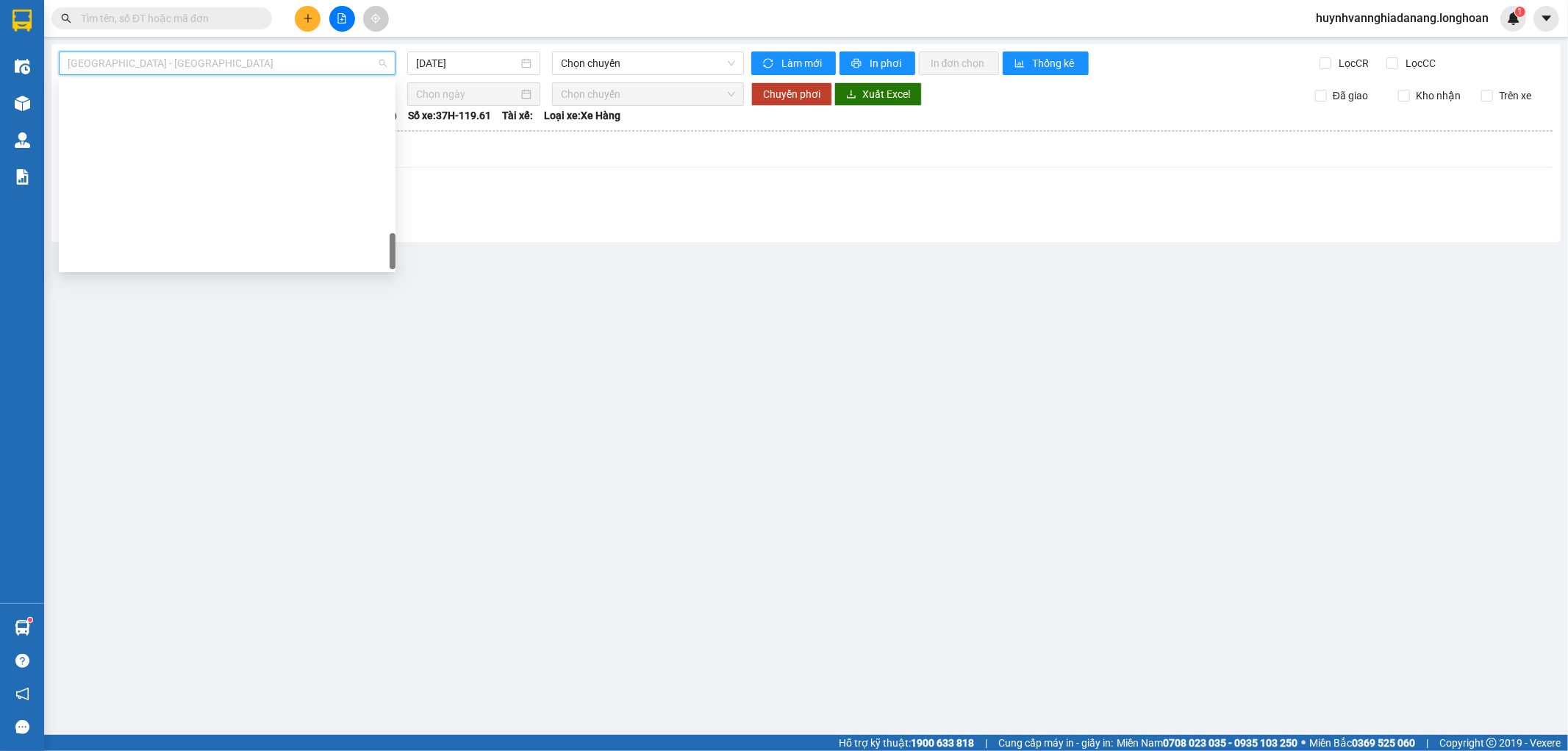
scroll to position [1035, 0]
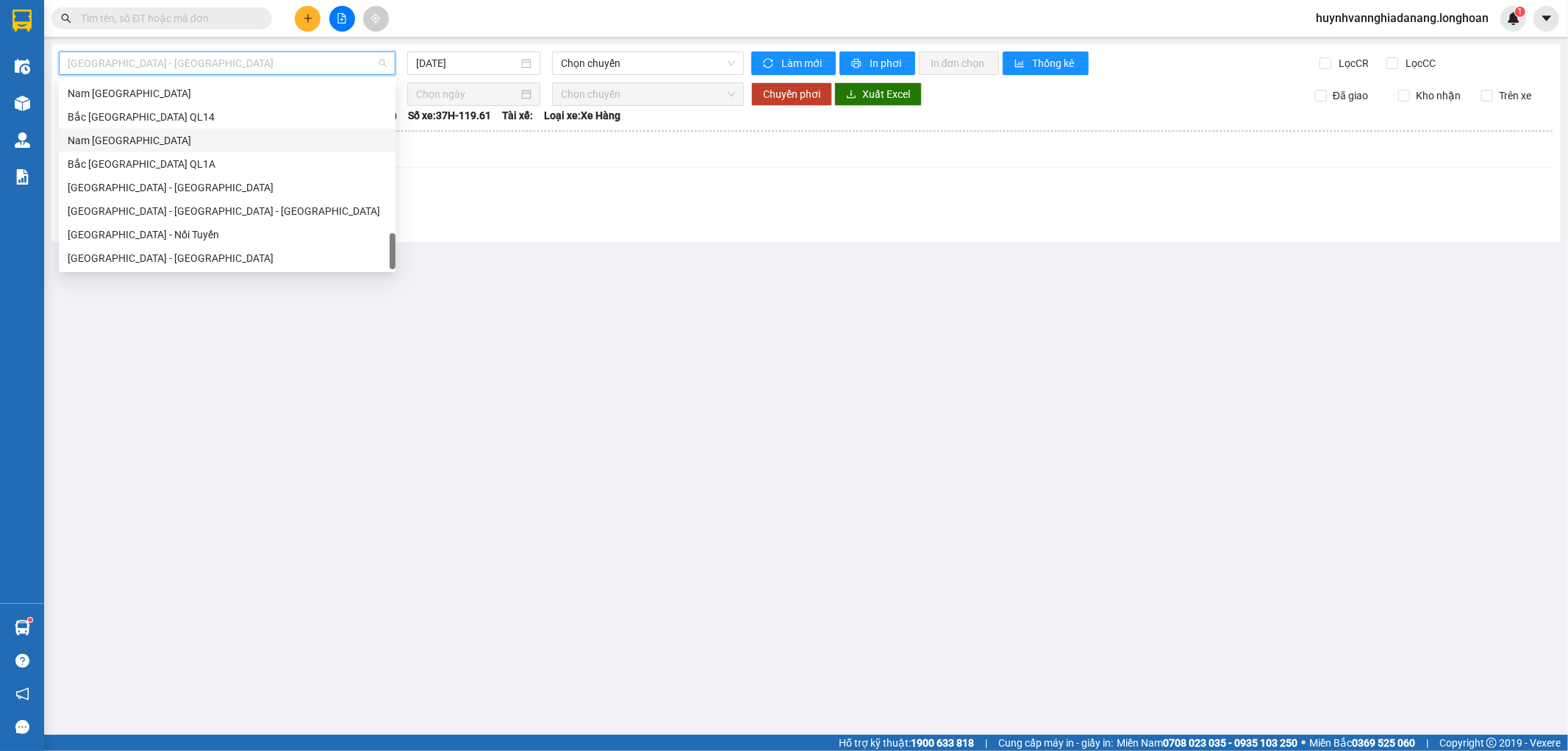
click at [145, 141] on div "Nam [GEOGRAPHIC_DATA]" at bounding box center [227, 140] width 319 height 16
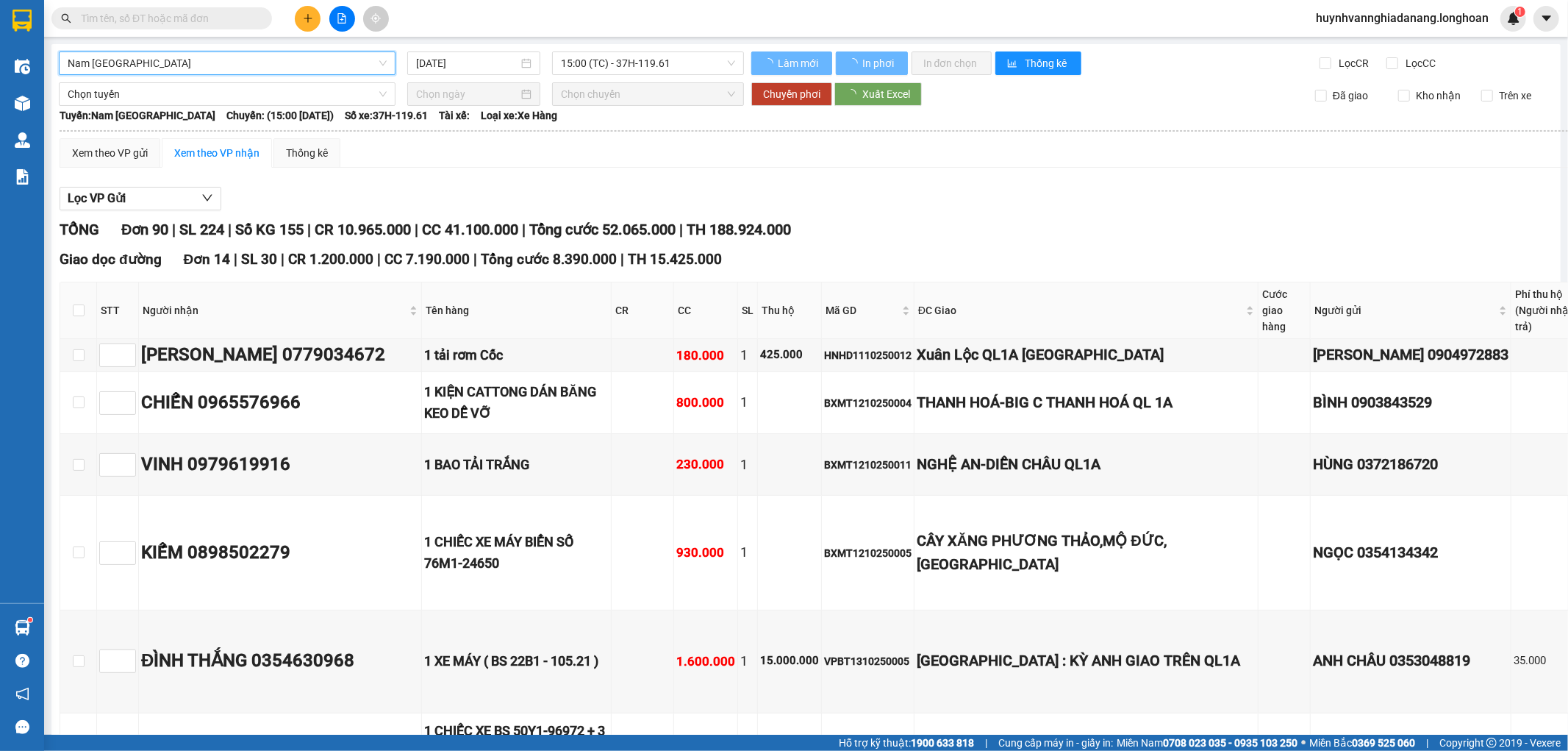
click at [449, 52] on div "[DATE]" at bounding box center [473, 63] width 133 height 23
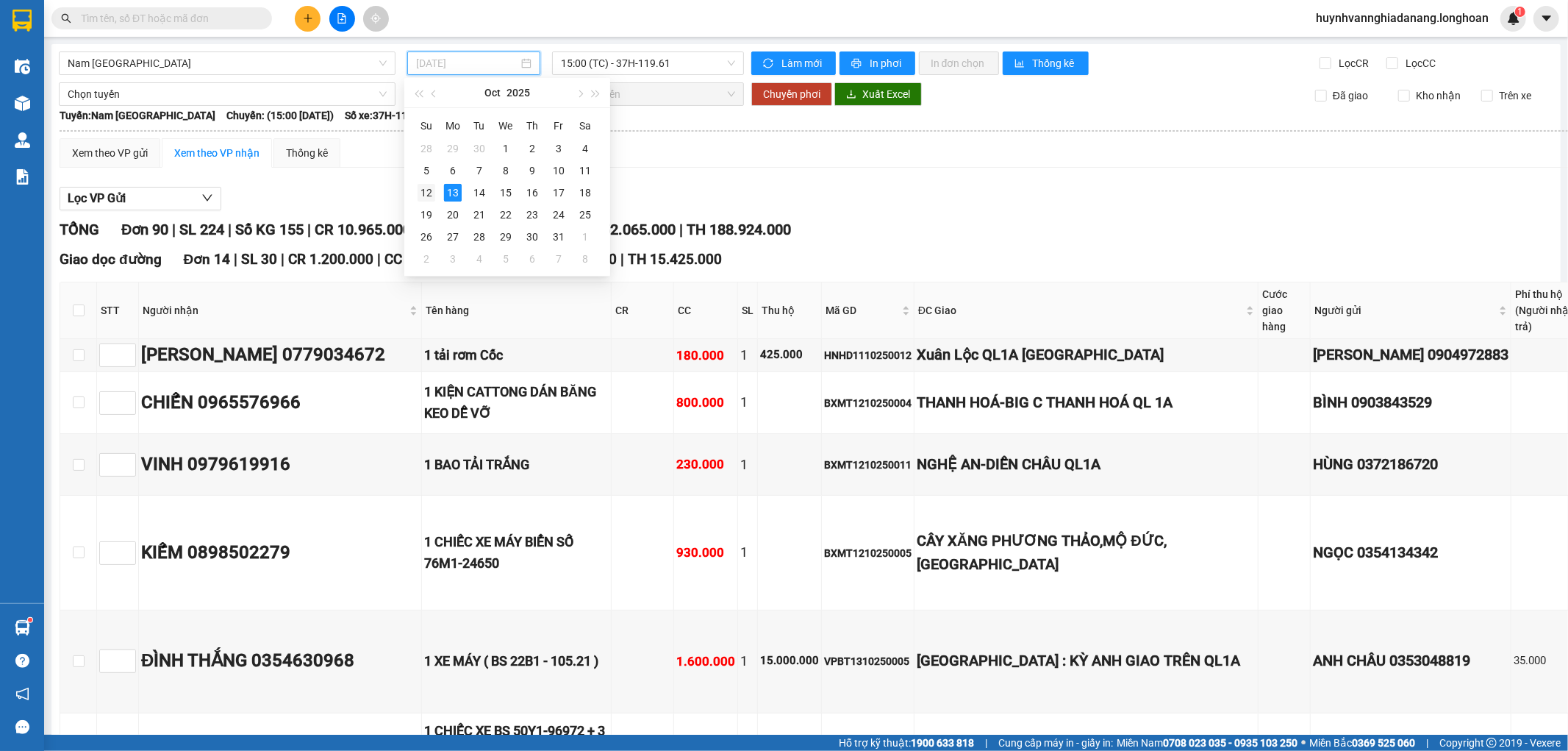
click at [431, 188] on div "12" at bounding box center [426, 193] width 18 height 18
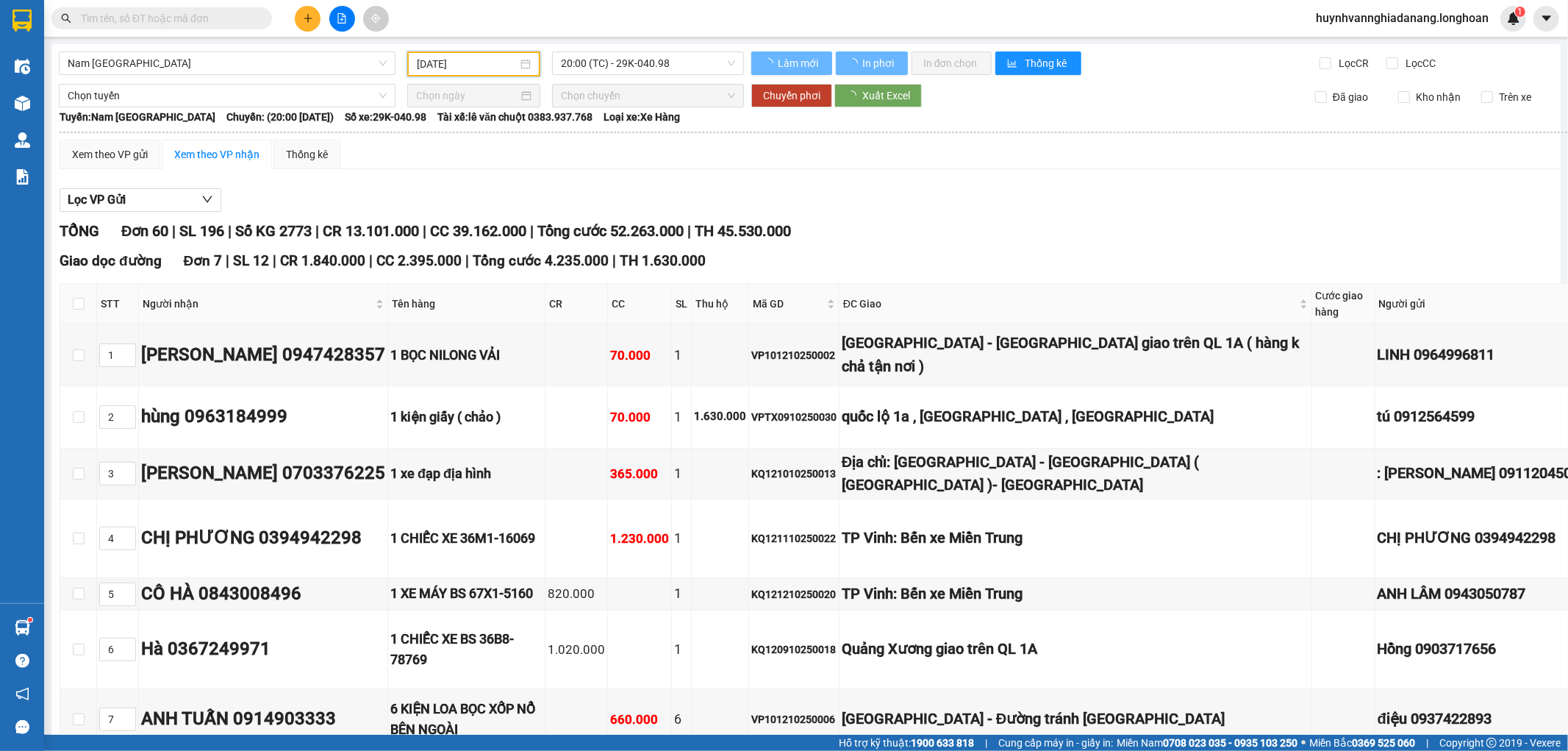
click at [516, 65] on div "[DATE]" at bounding box center [473, 64] width 114 height 16
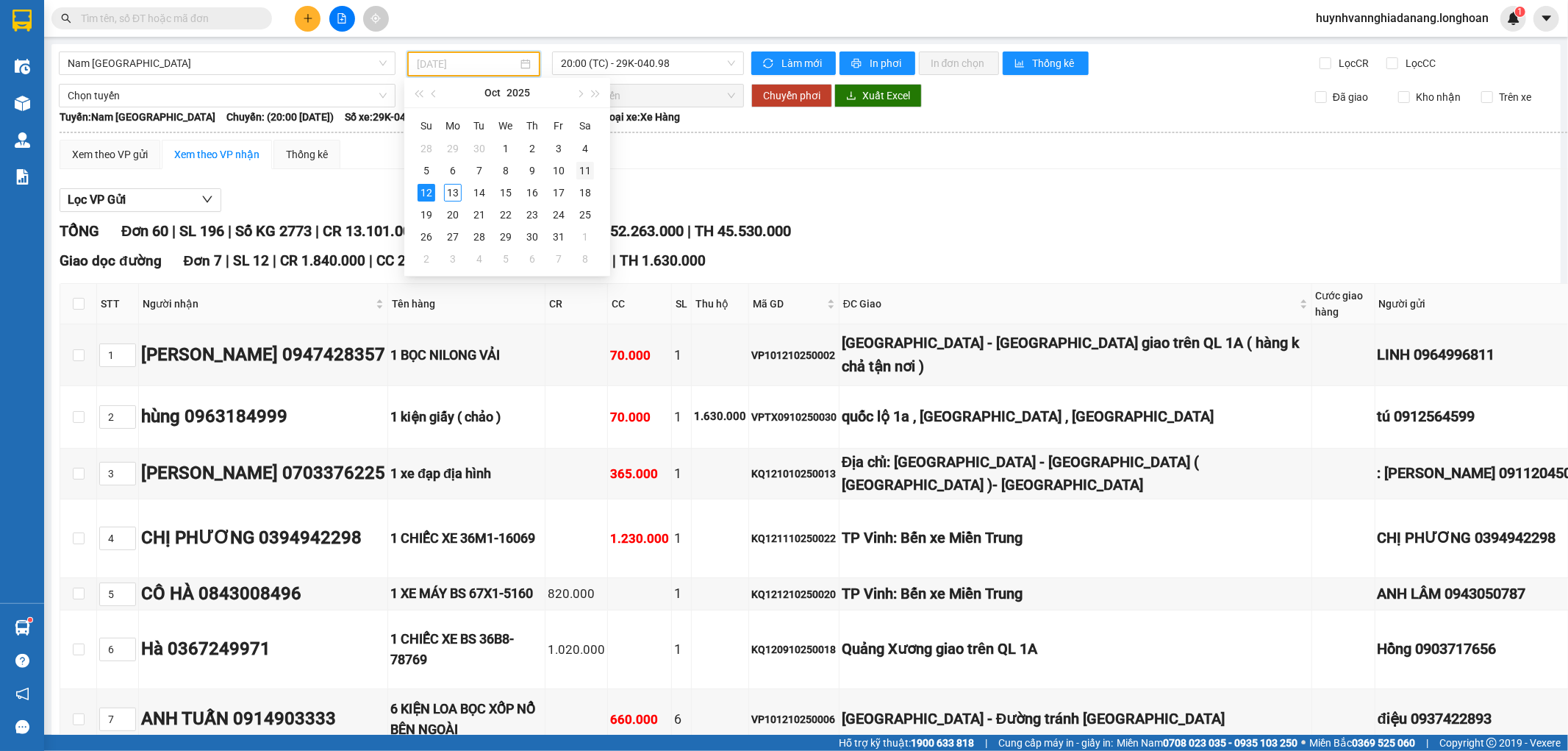
click at [579, 173] on div "11" at bounding box center [585, 170] width 18 height 18
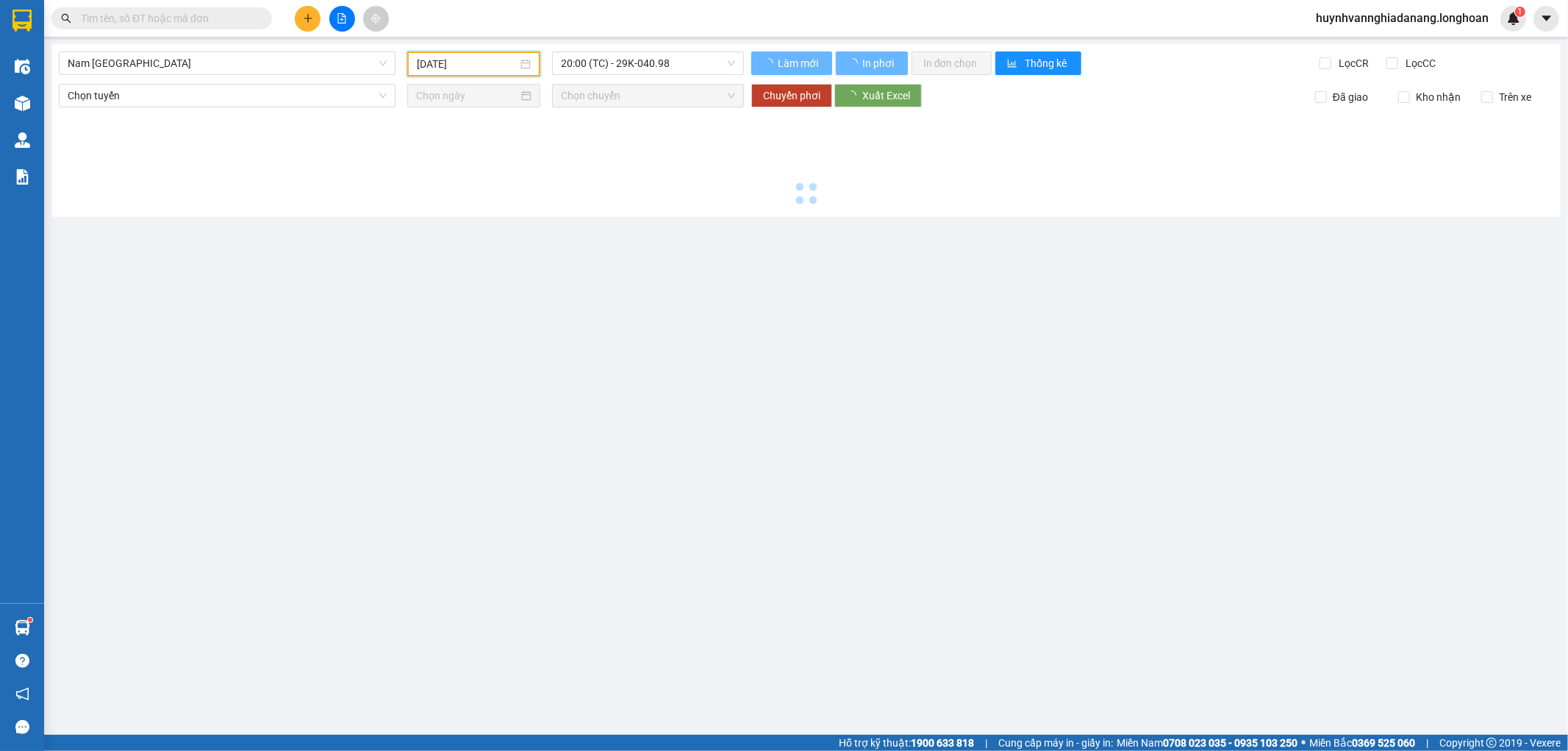
type input "[DATE]"
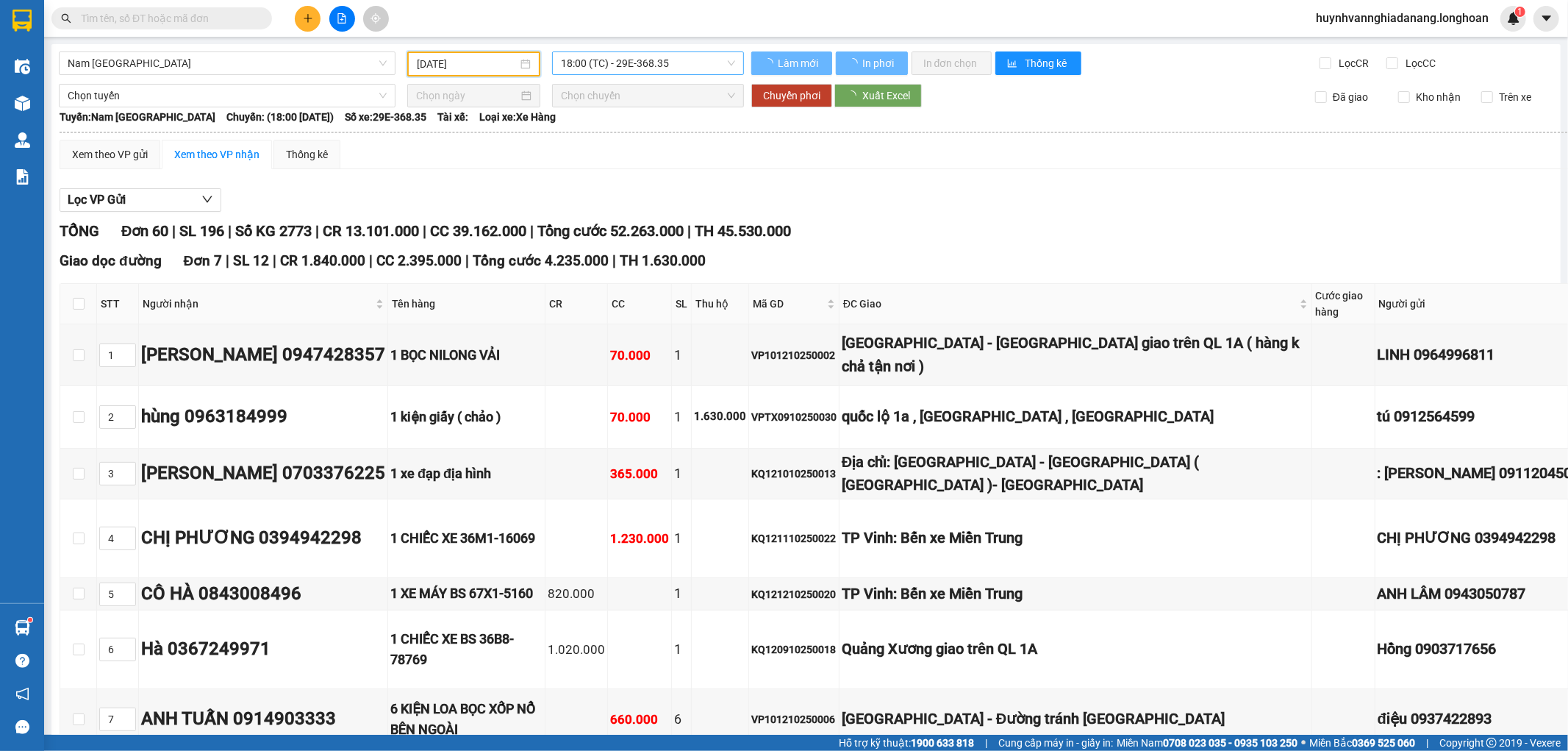
click at [688, 64] on span "18:00 (TC) - 29E-368.35" at bounding box center [647, 63] width 173 height 22
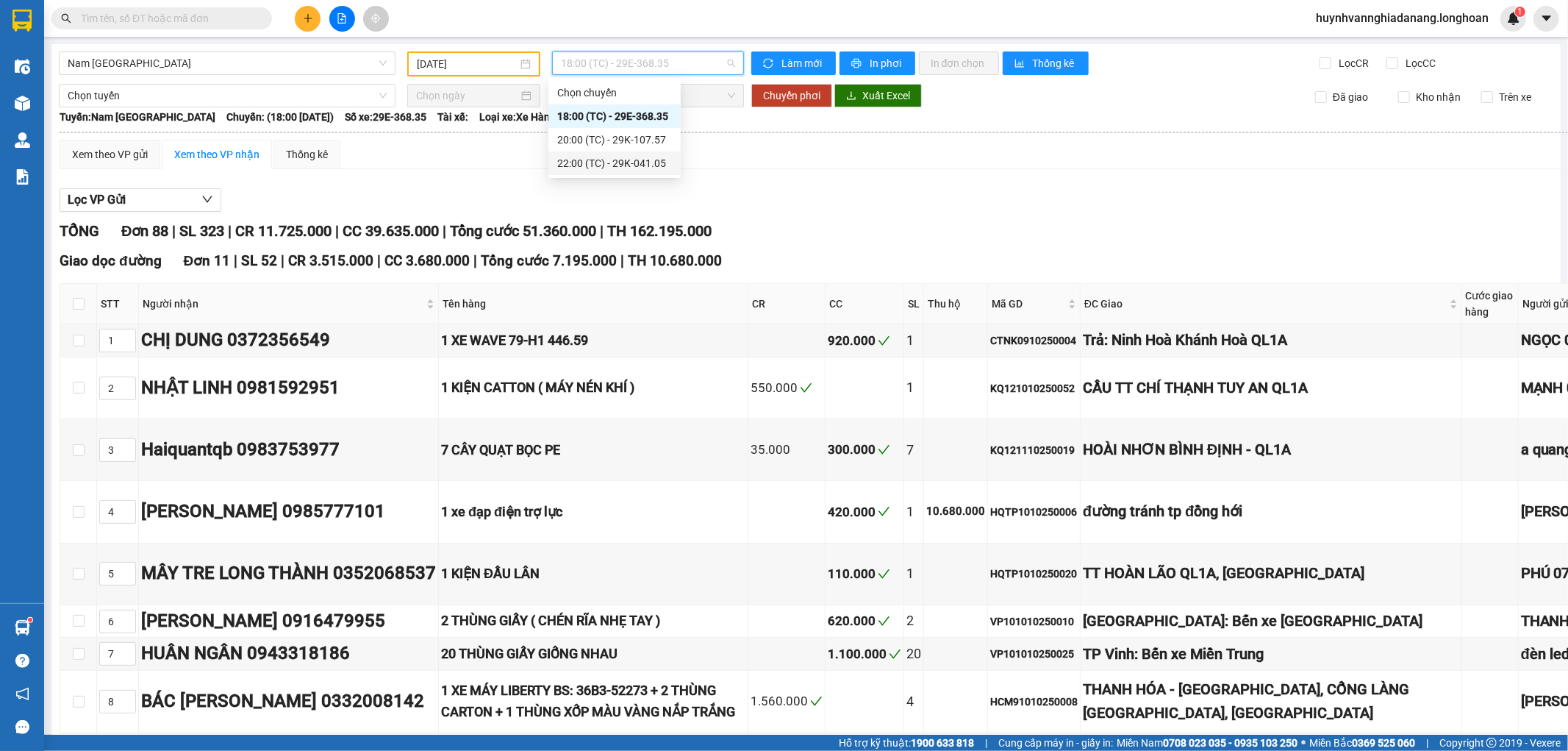
click at [660, 168] on div "22:00 (TC) - 29K-041.05" at bounding box center [615, 163] width 115 height 16
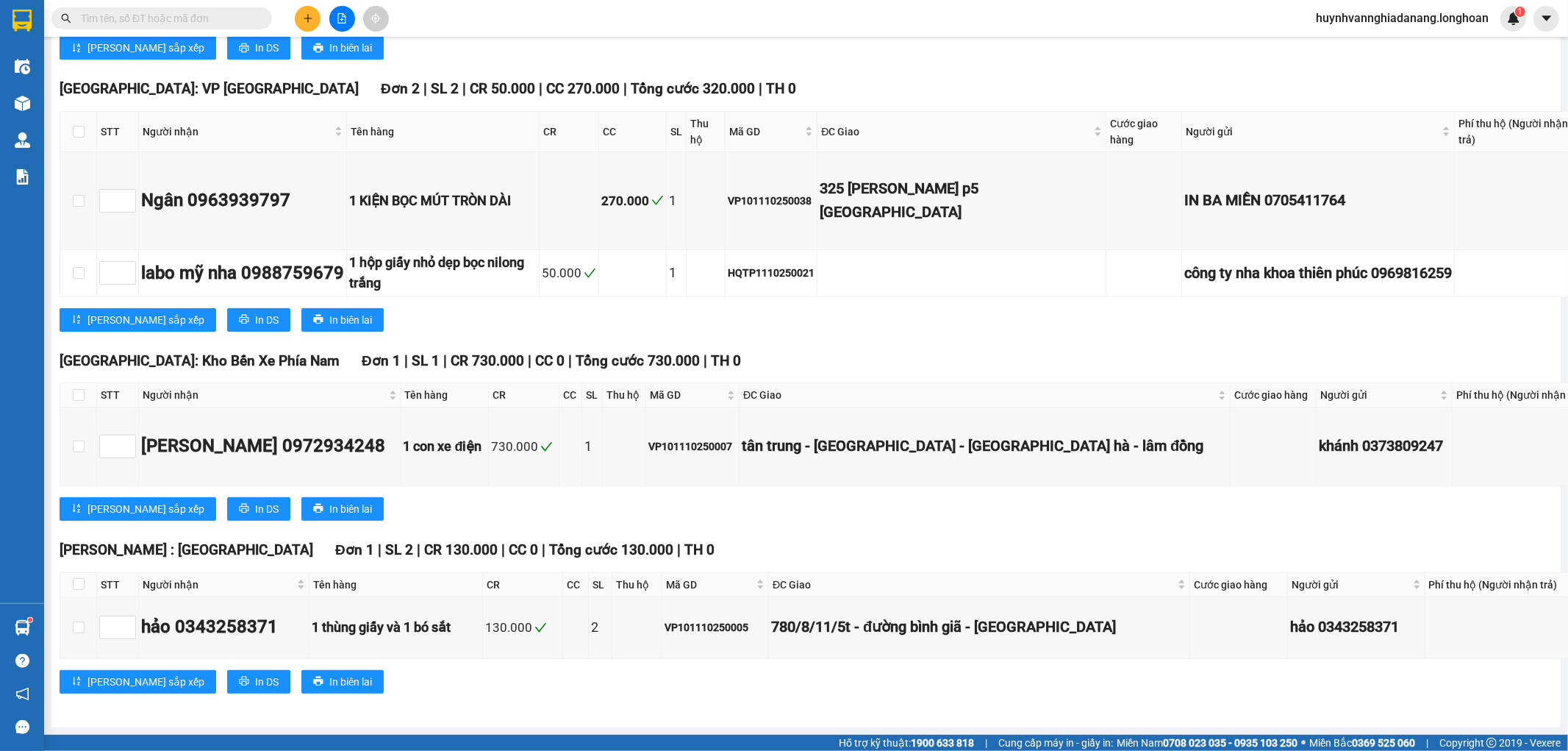
scroll to position [10052, 0]
checkbox input "true"
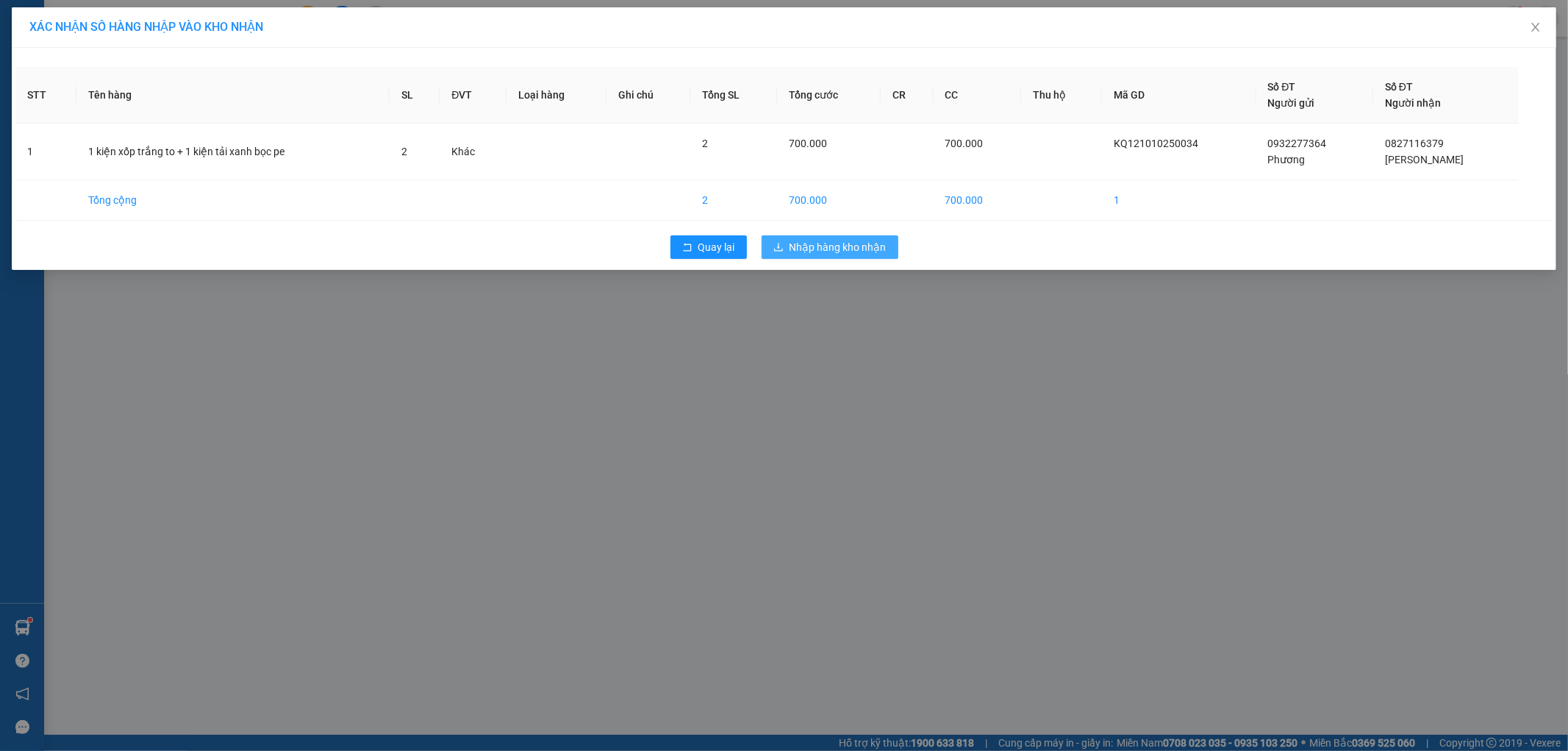
click at [837, 246] on span "Nhập hàng kho nhận" at bounding box center [838, 247] width 97 height 16
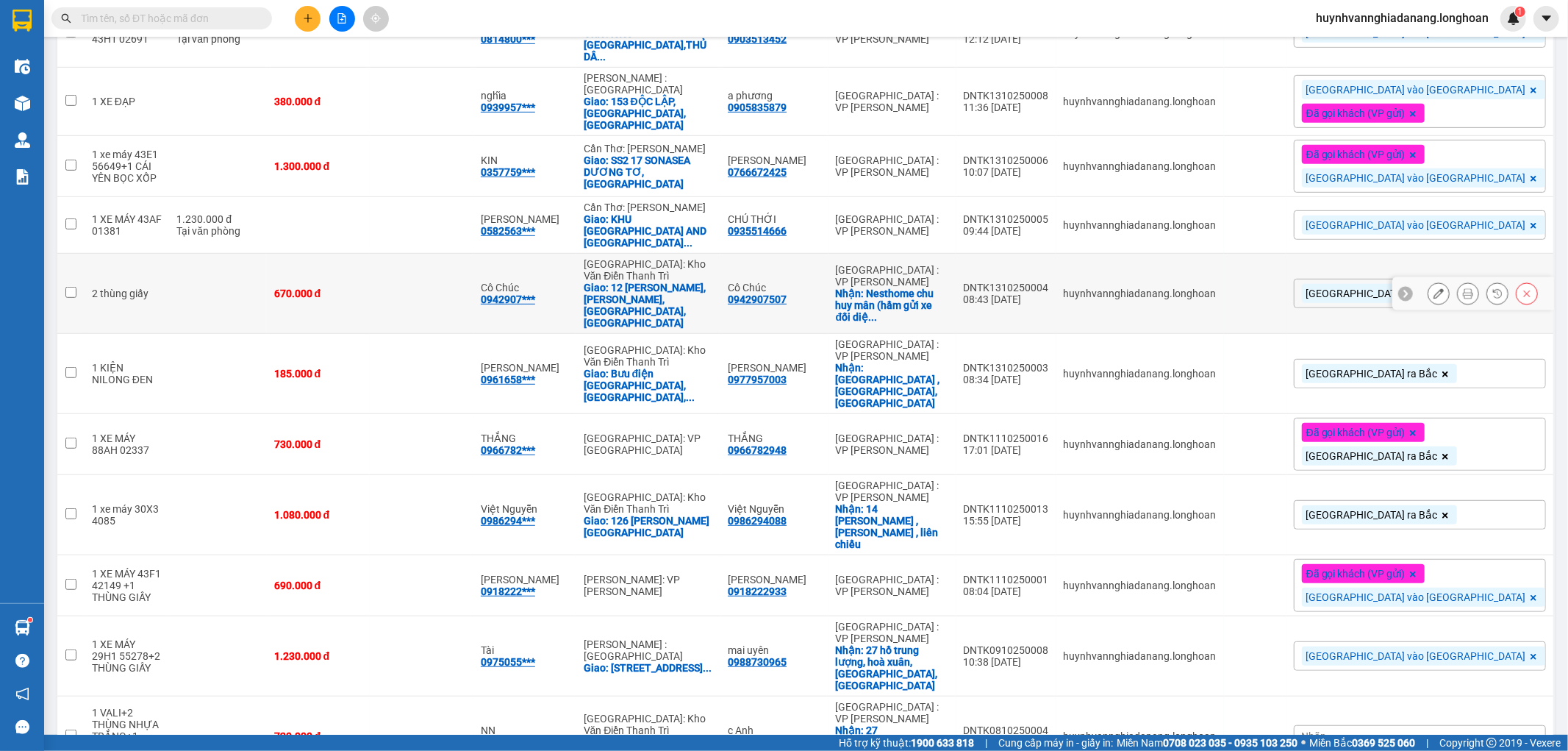
scroll to position [630, 0]
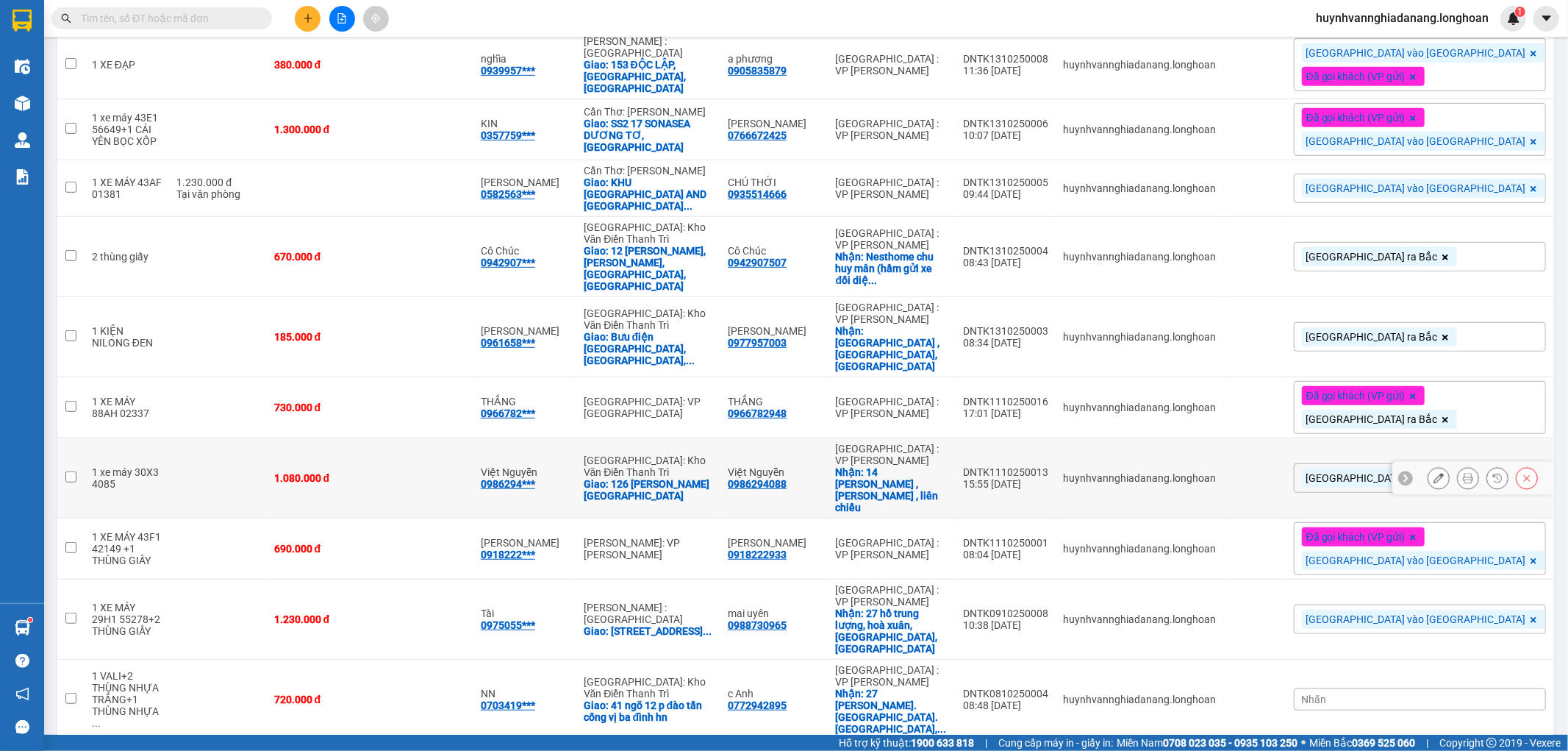
click at [68, 471] on input "checkbox" at bounding box center [71, 477] width 11 height 11
checkbox input "true"
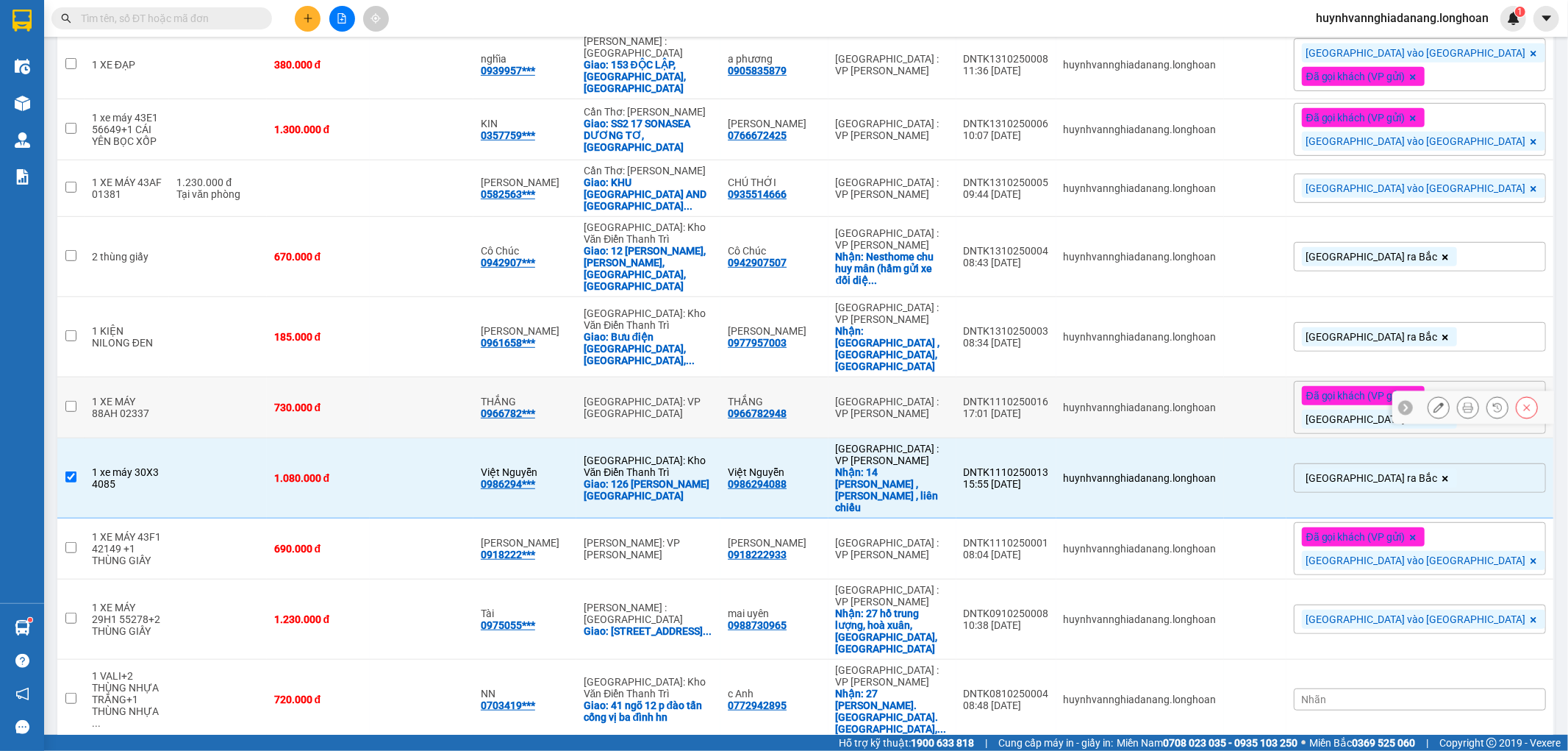
click at [70, 401] on input "checkbox" at bounding box center [71, 407] width 11 height 11
checkbox input "true"
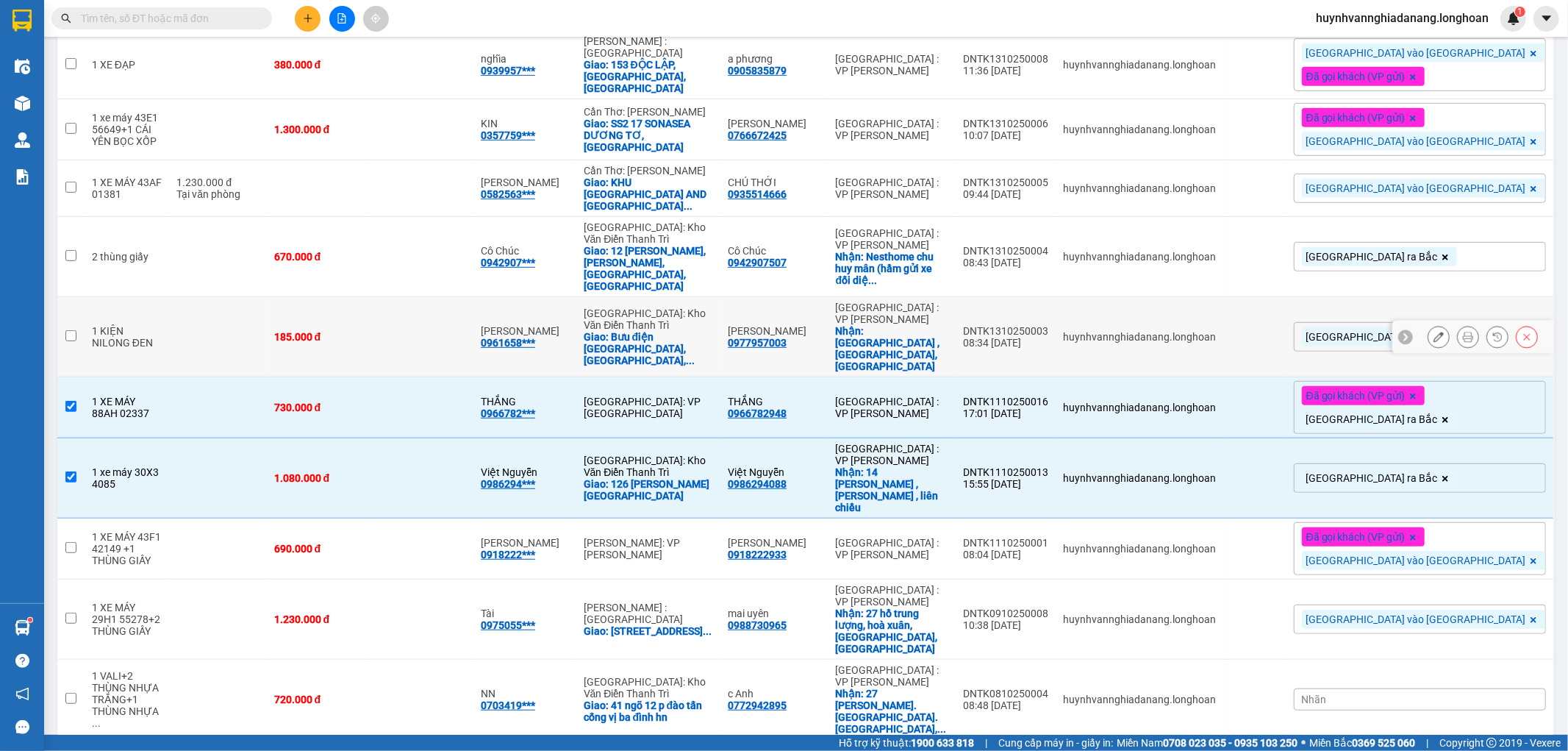
click at [69, 330] on input "checkbox" at bounding box center [71, 336] width 11 height 11
checkbox input "true"
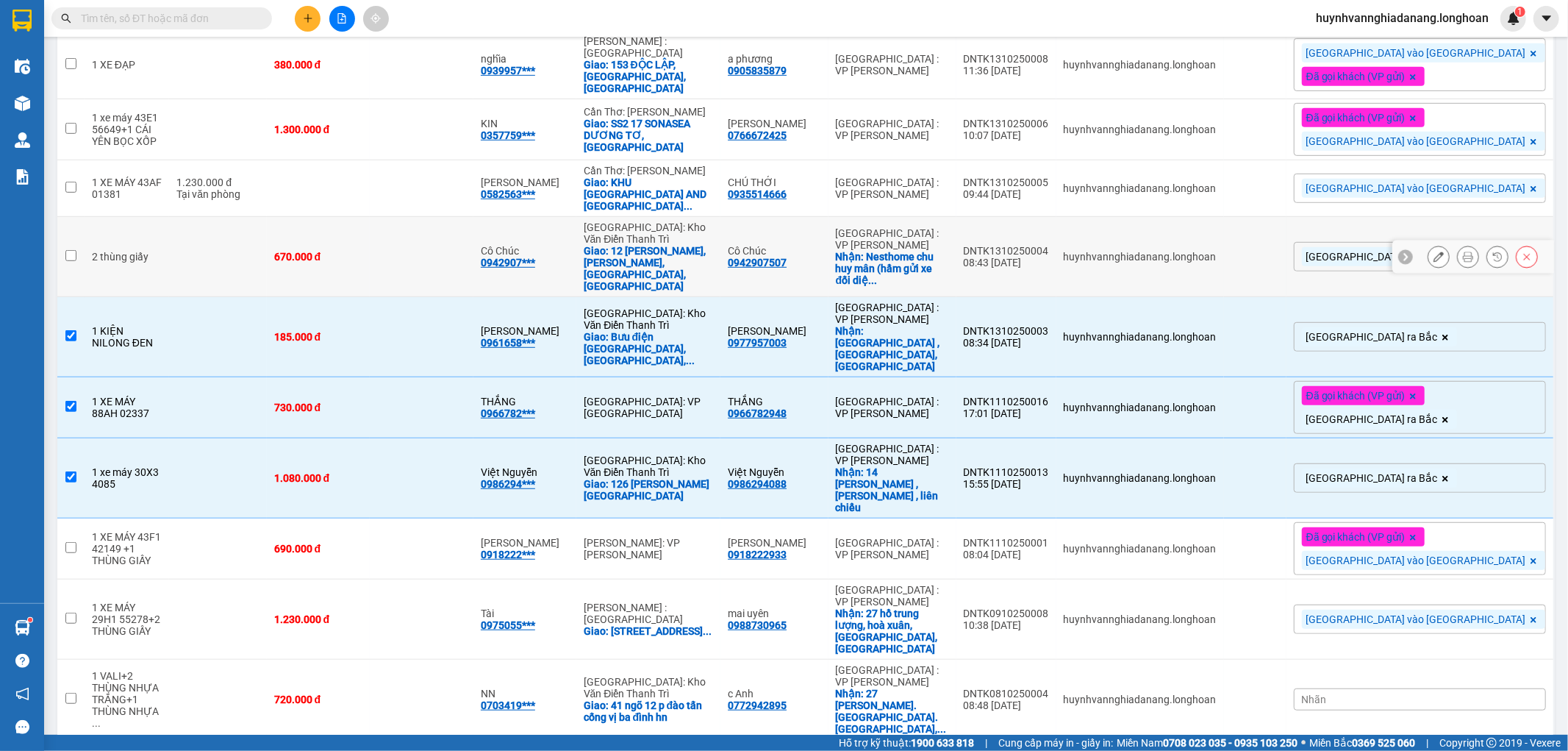
click at [65, 250] on input "checkbox" at bounding box center [71, 256] width 11 height 11
checkbox input "true"
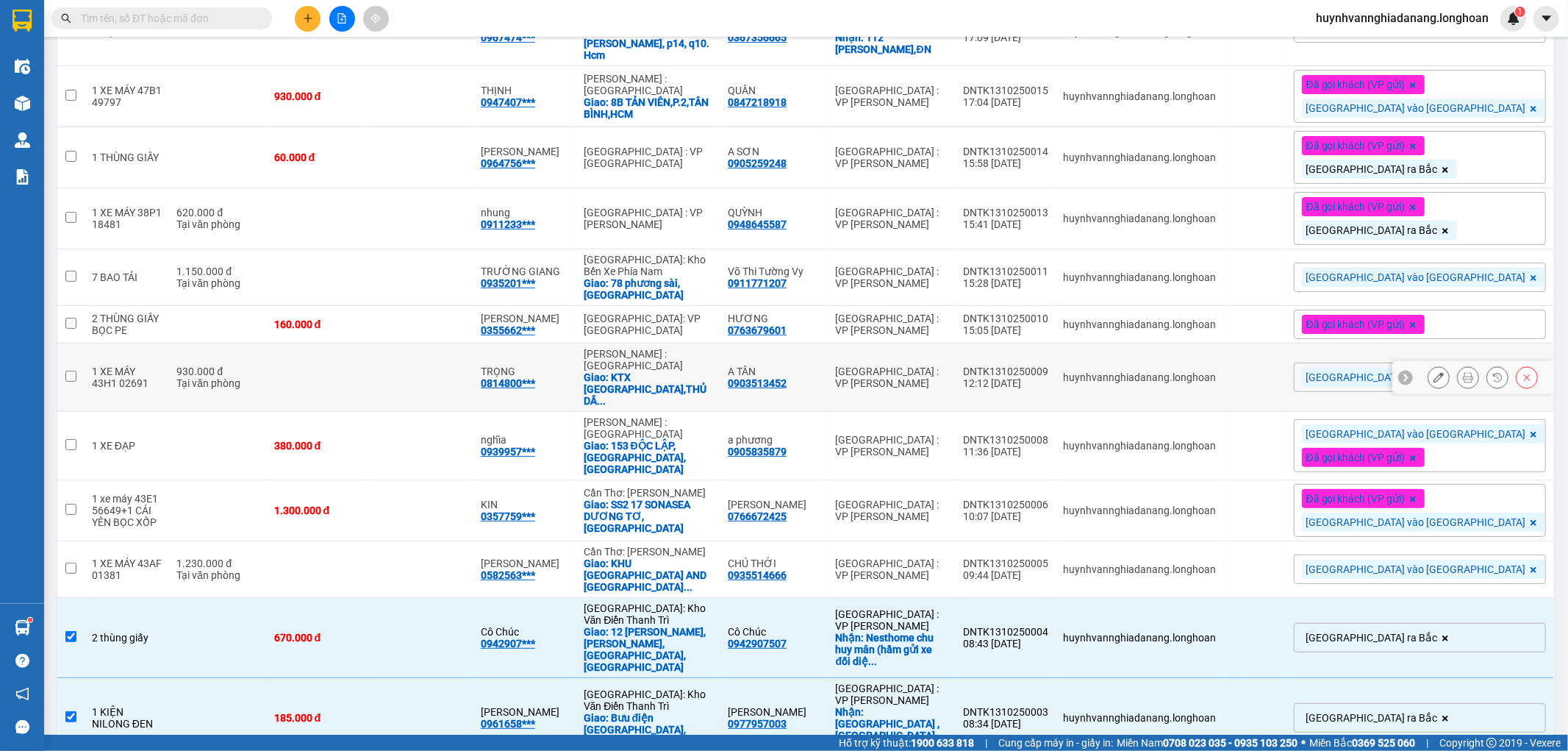
scroll to position [222, 0]
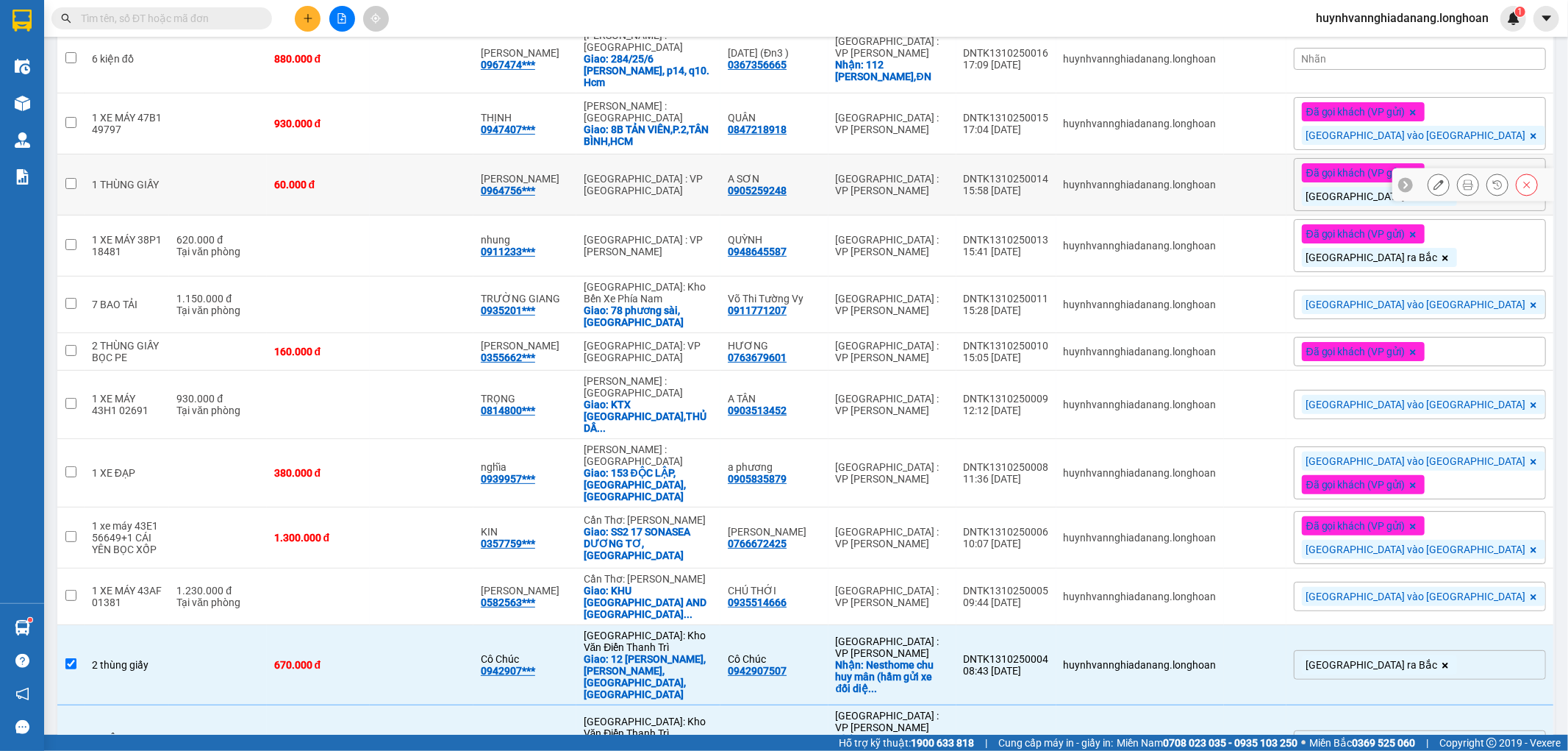
drag, startPoint x: 69, startPoint y: 173, endPoint x: 151, endPoint y: 180, distance: 82.3
click at [70, 178] on input "checkbox" at bounding box center [71, 183] width 11 height 11
checkbox input "true"
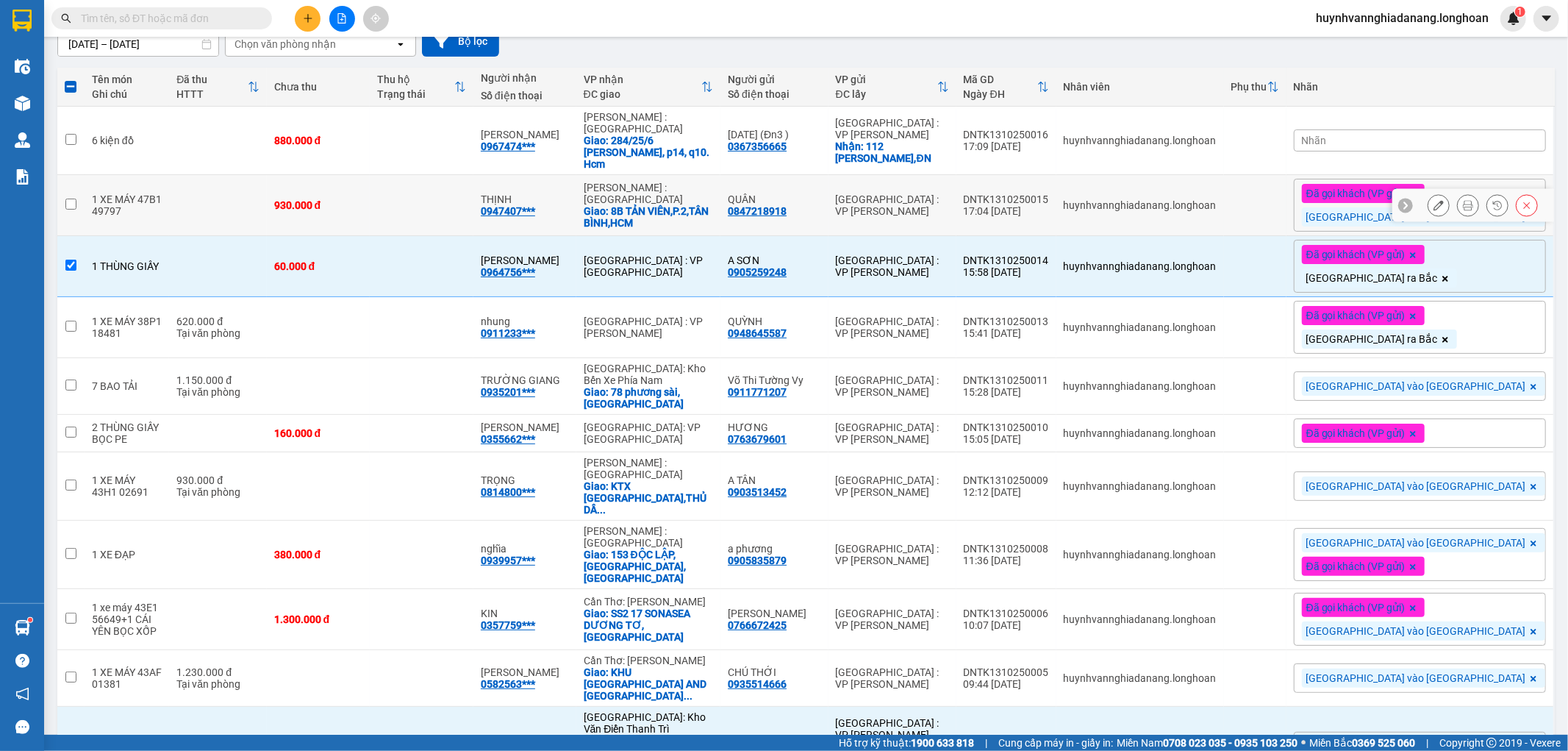
scroll to position [0, 0]
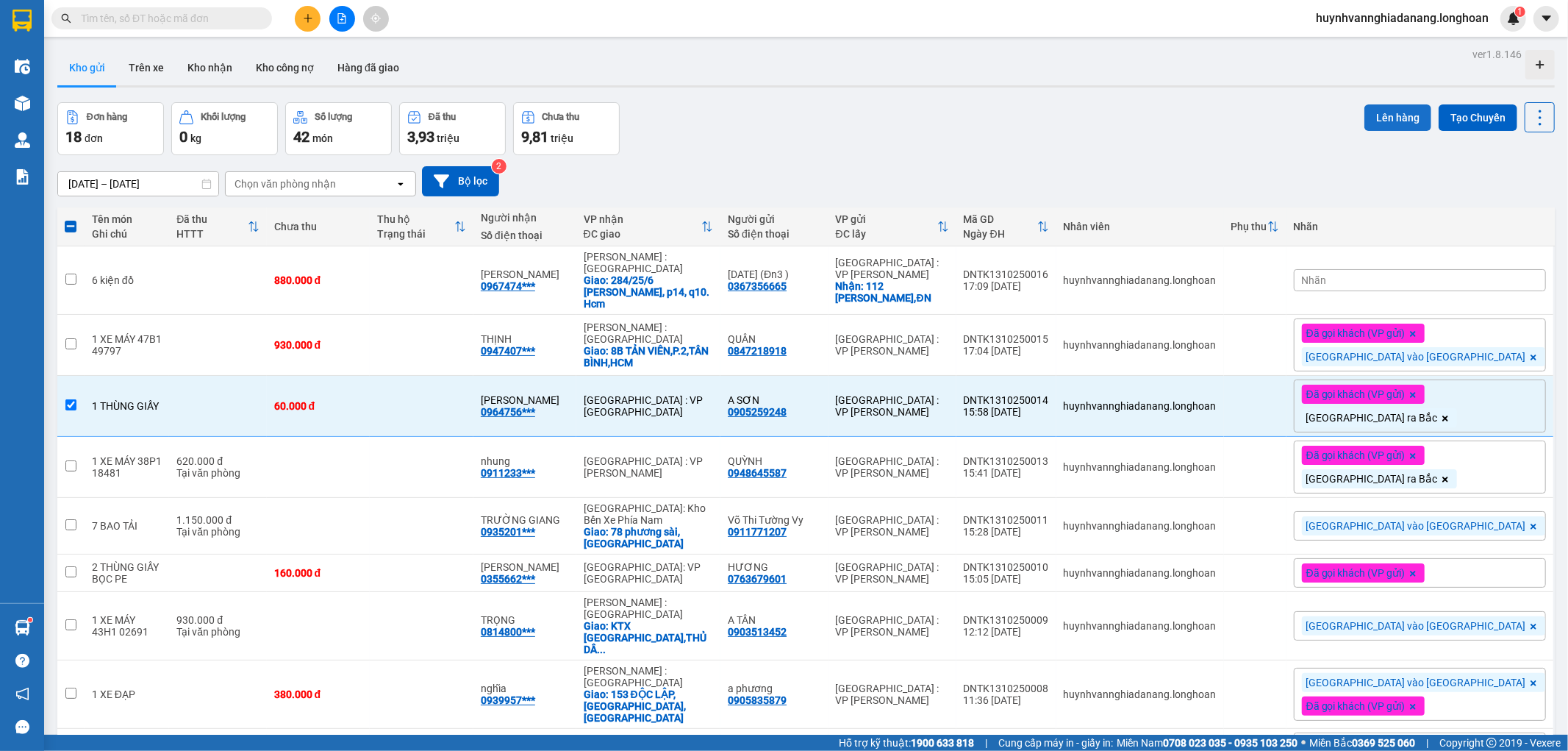
click at [1364, 115] on button "Lên hàng" at bounding box center [1398, 117] width 67 height 26
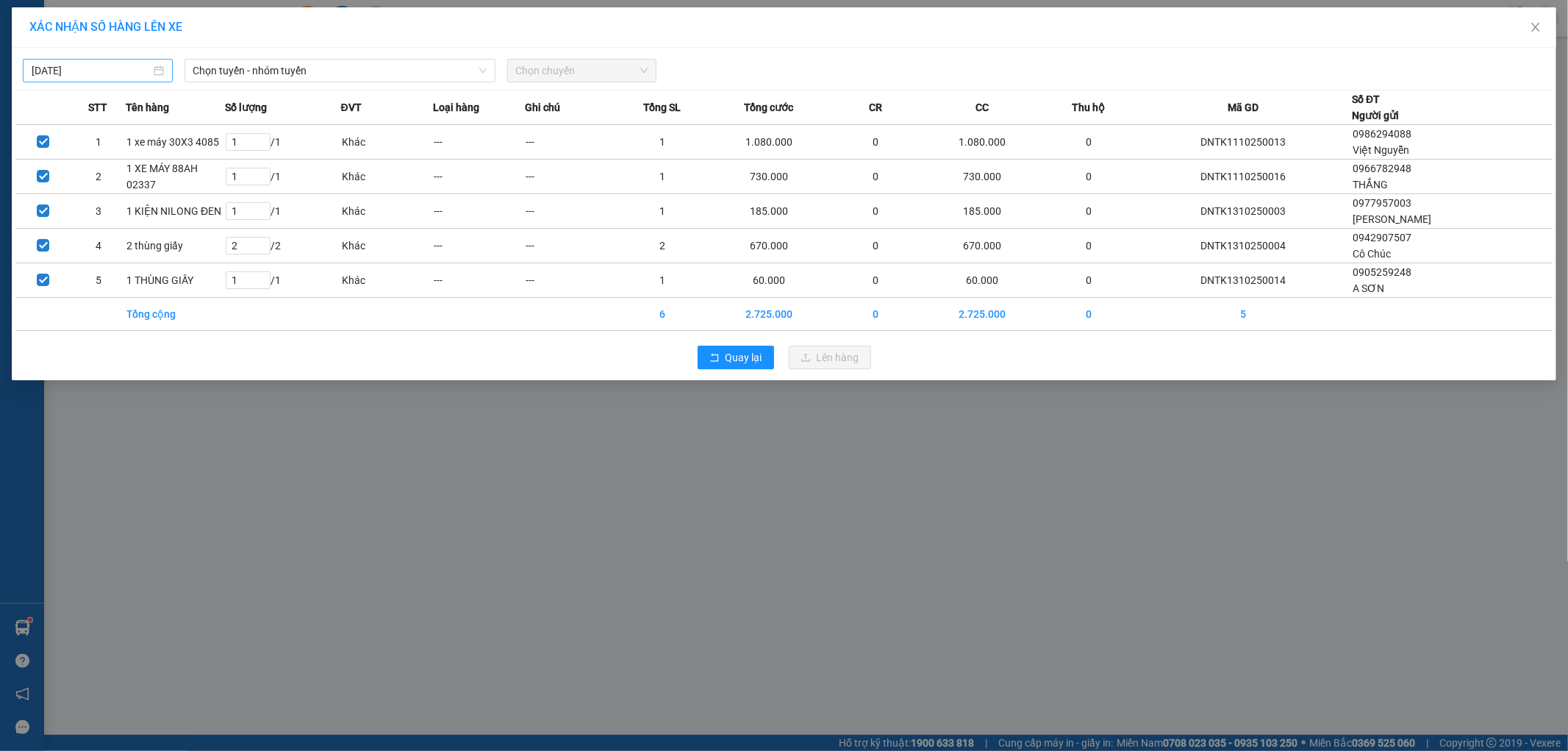
click at [145, 70] on input "[DATE]" at bounding box center [91, 70] width 119 height 16
click at [45, 199] on div "12" at bounding box center [44, 200] width 18 height 18
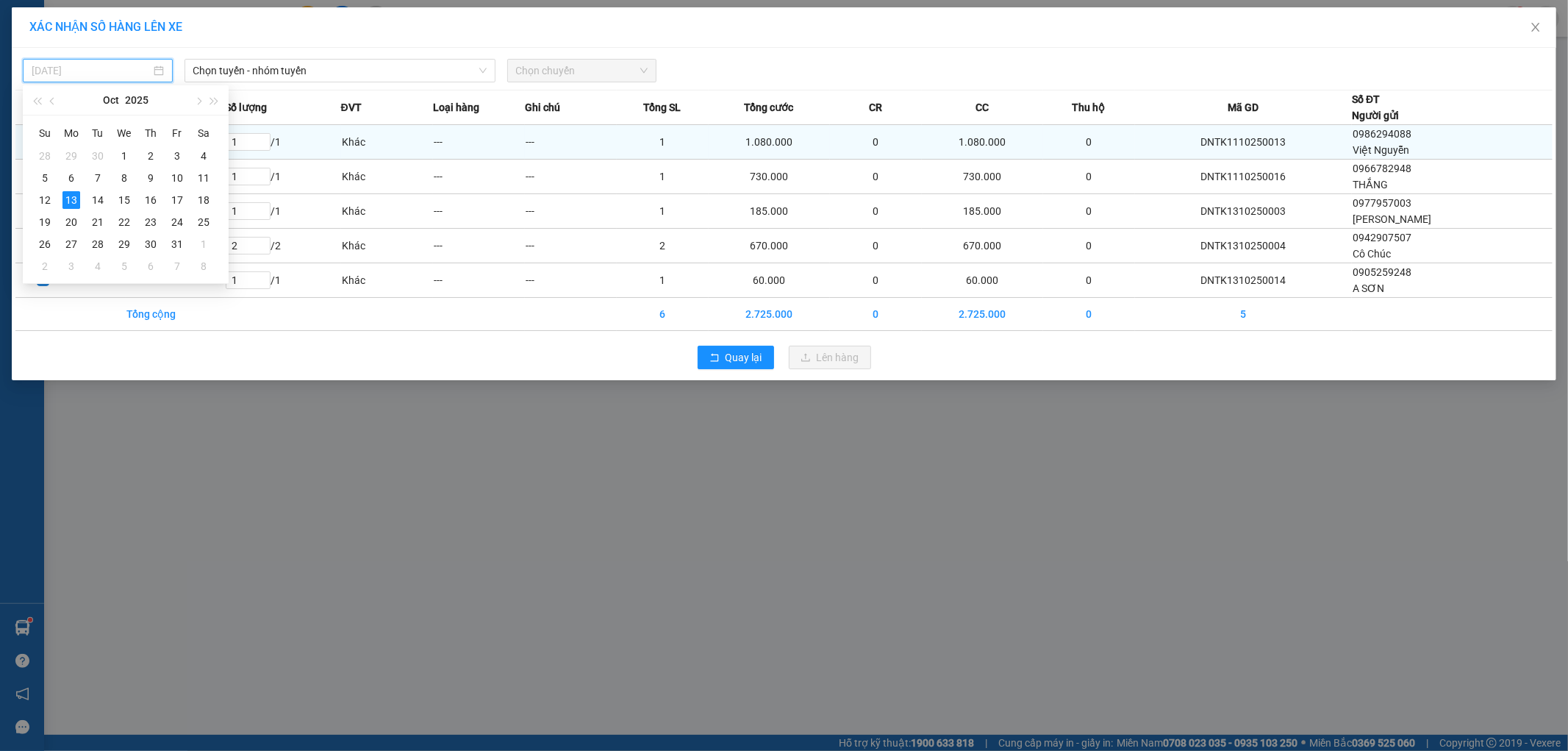
type input "[DATE]"
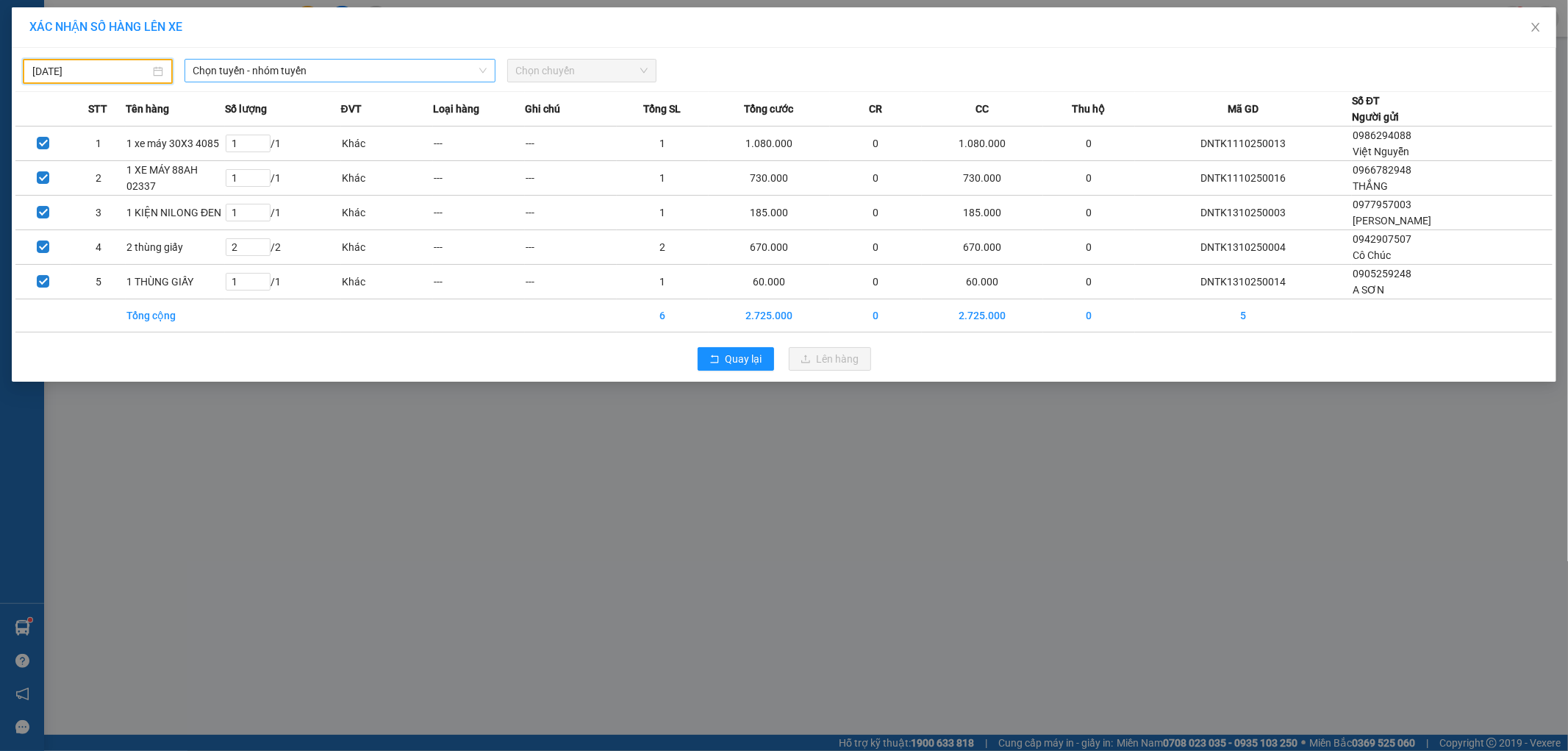
click at [262, 68] on span "Chọn tuyến - nhóm tuyến" at bounding box center [340, 71] width 294 height 22
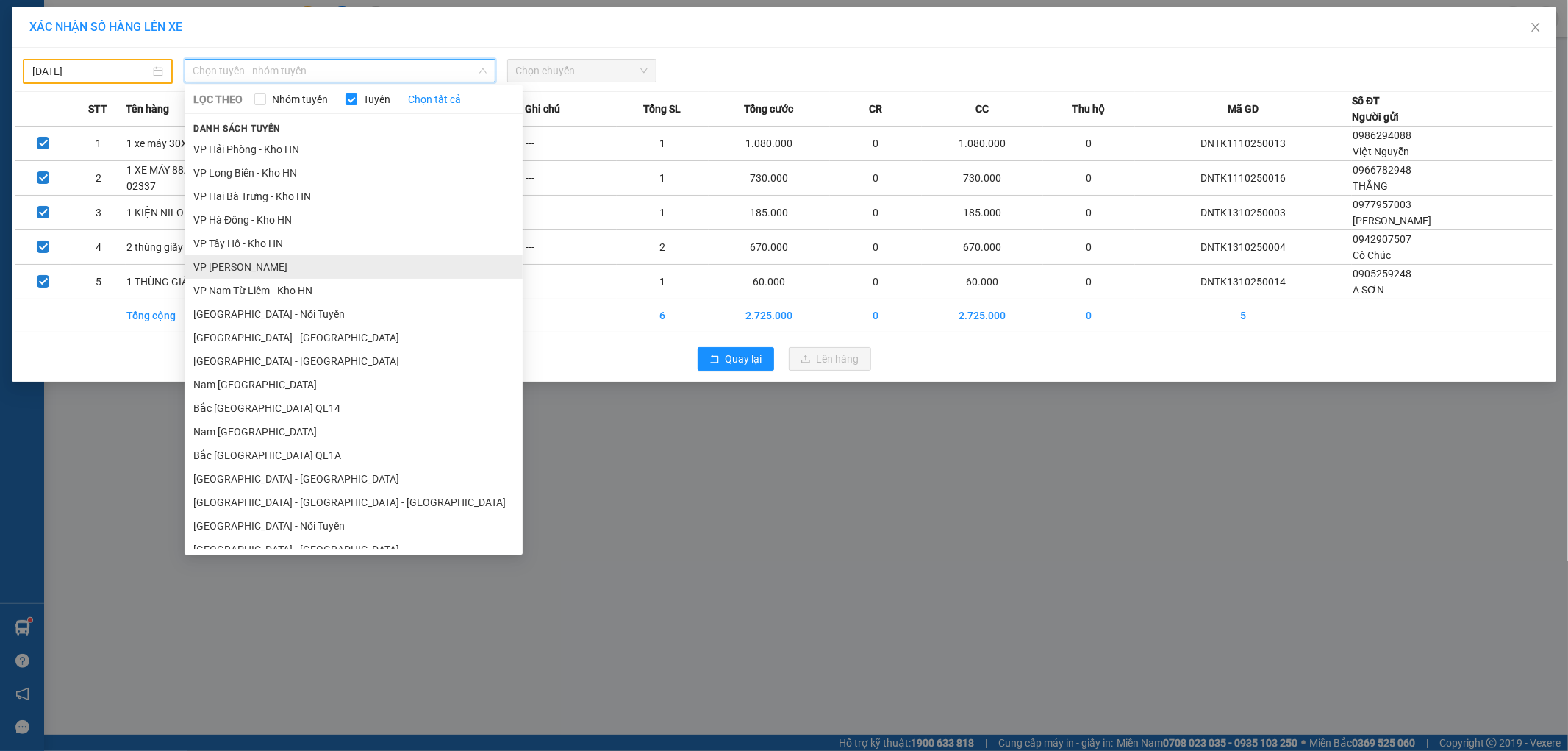
scroll to position [787, 0]
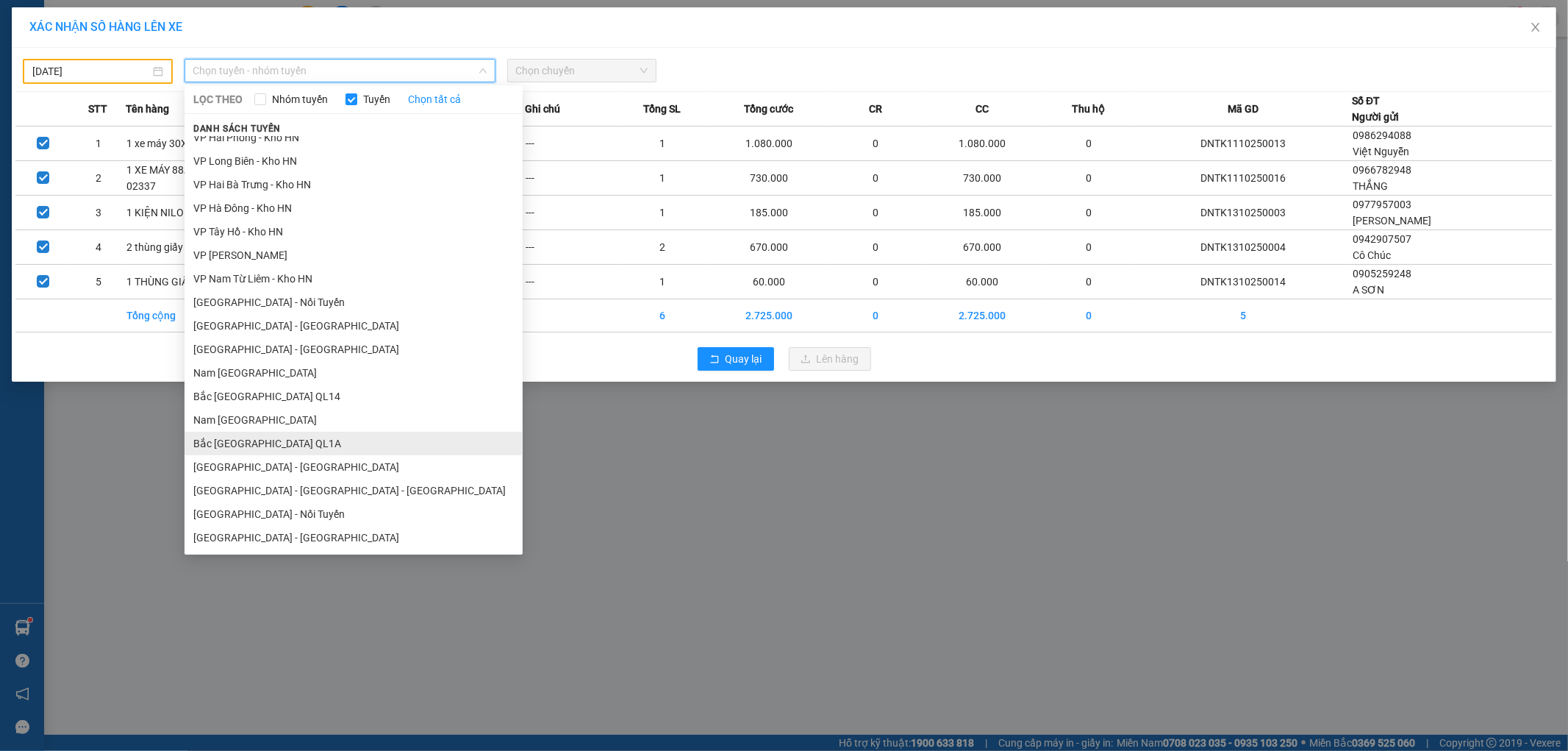
click at [243, 444] on li "Bắc [GEOGRAPHIC_DATA] QL1A" at bounding box center [353, 443] width 338 height 23
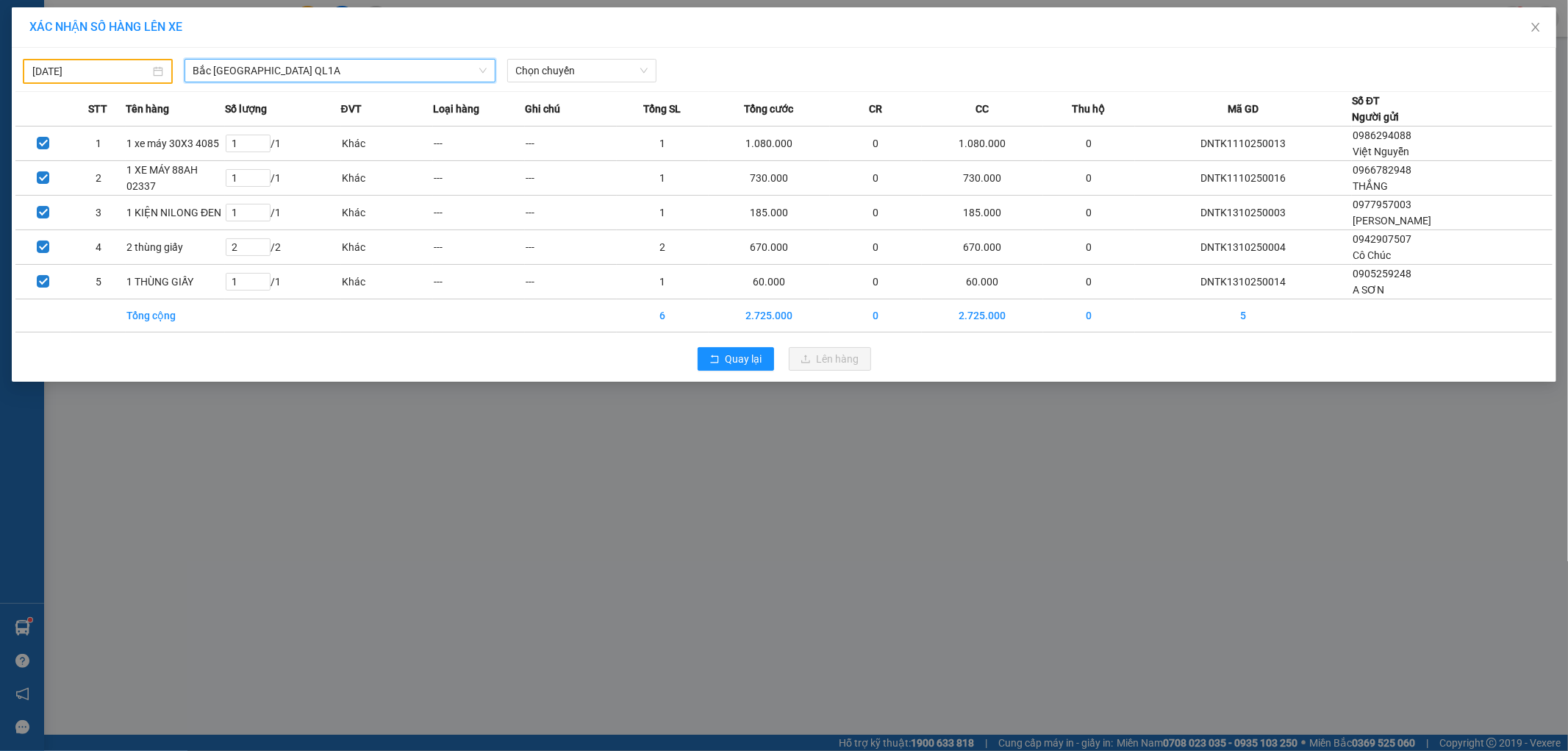
click at [399, 79] on span "Bắc [GEOGRAPHIC_DATA] QL1A" at bounding box center [340, 71] width 294 height 22
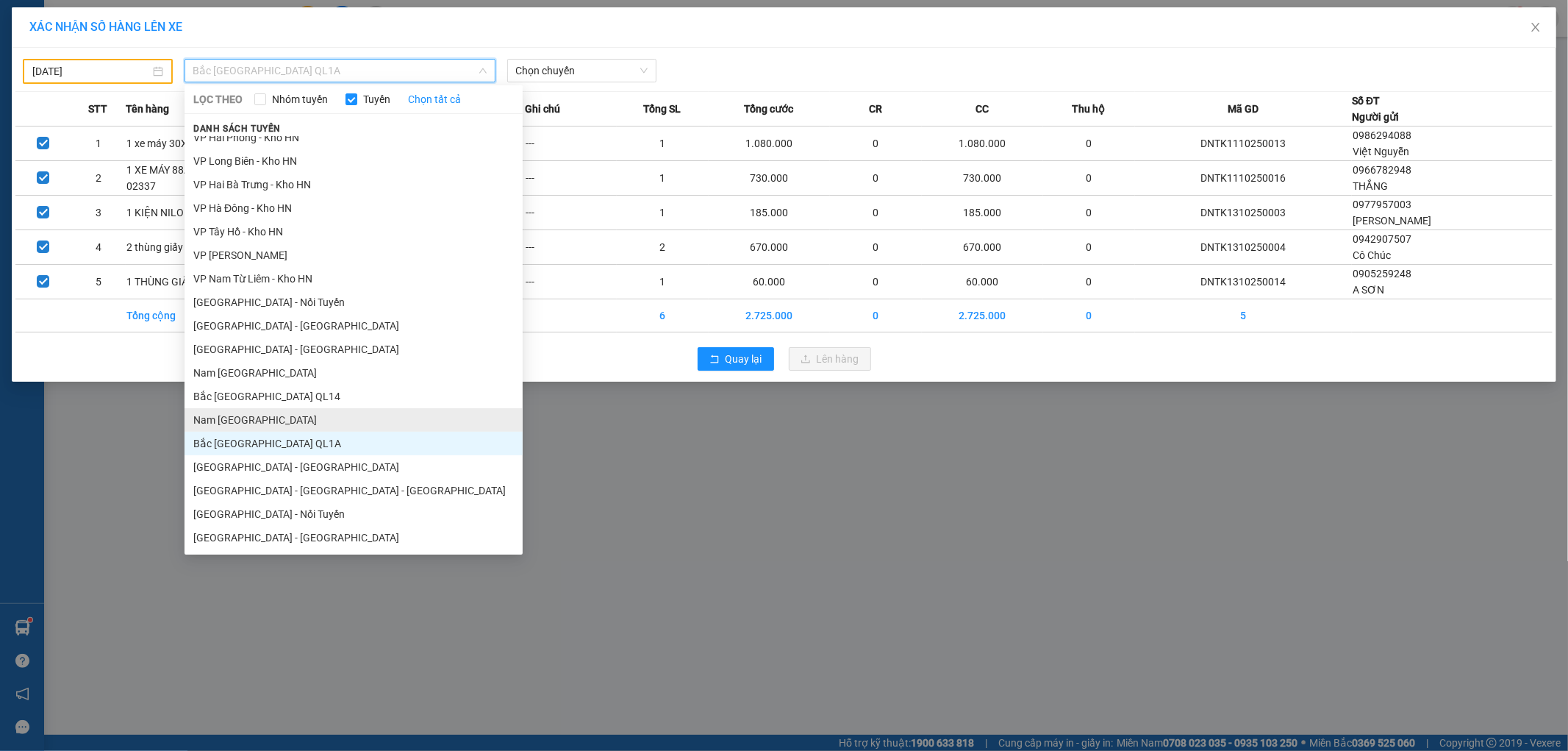
drag, startPoint x: 225, startPoint y: 414, endPoint x: 318, endPoint y: 232, distance: 204.4
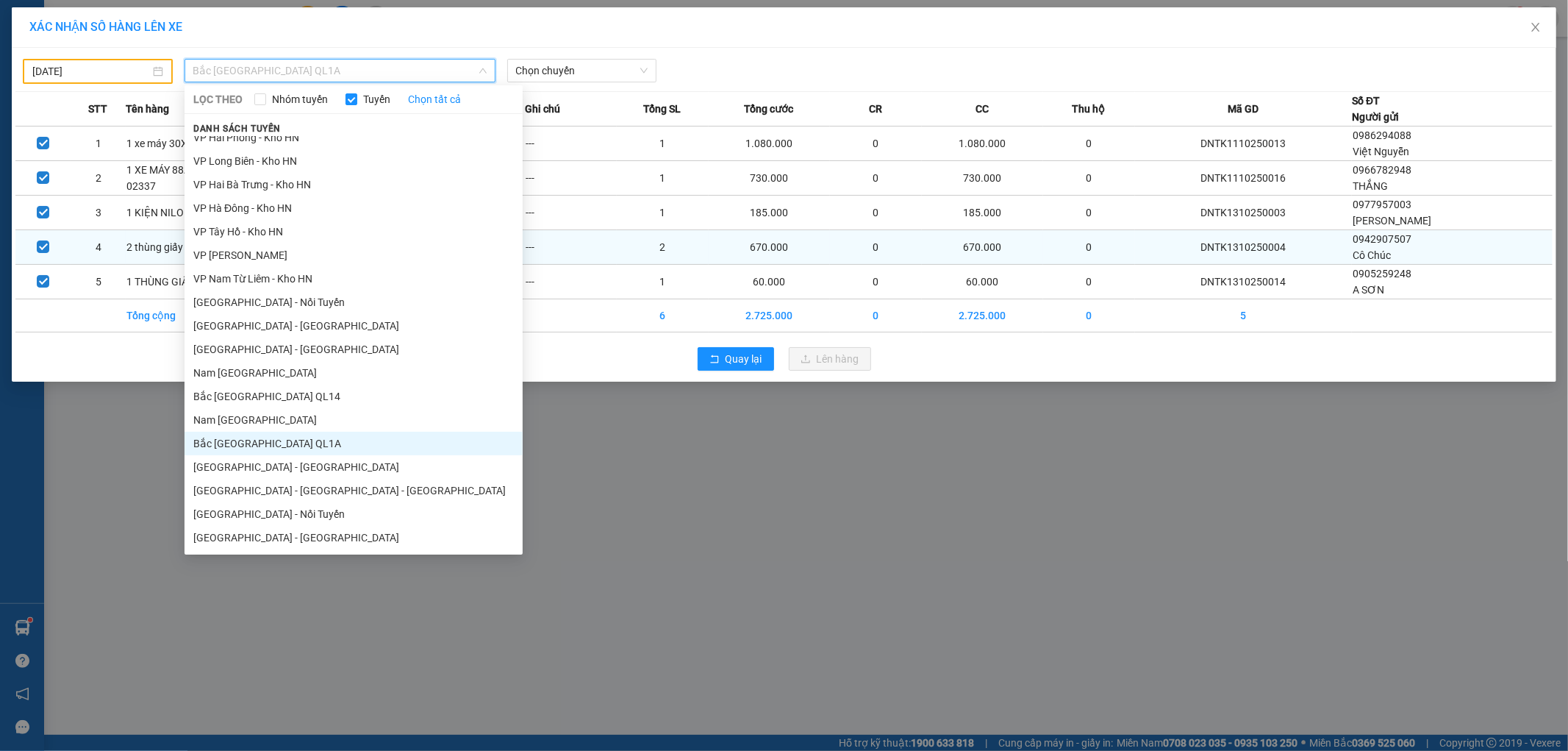
click at [225, 413] on li "Nam [GEOGRAPHIC_DATA]" at bounding box center [353, 420] width 338 height 23
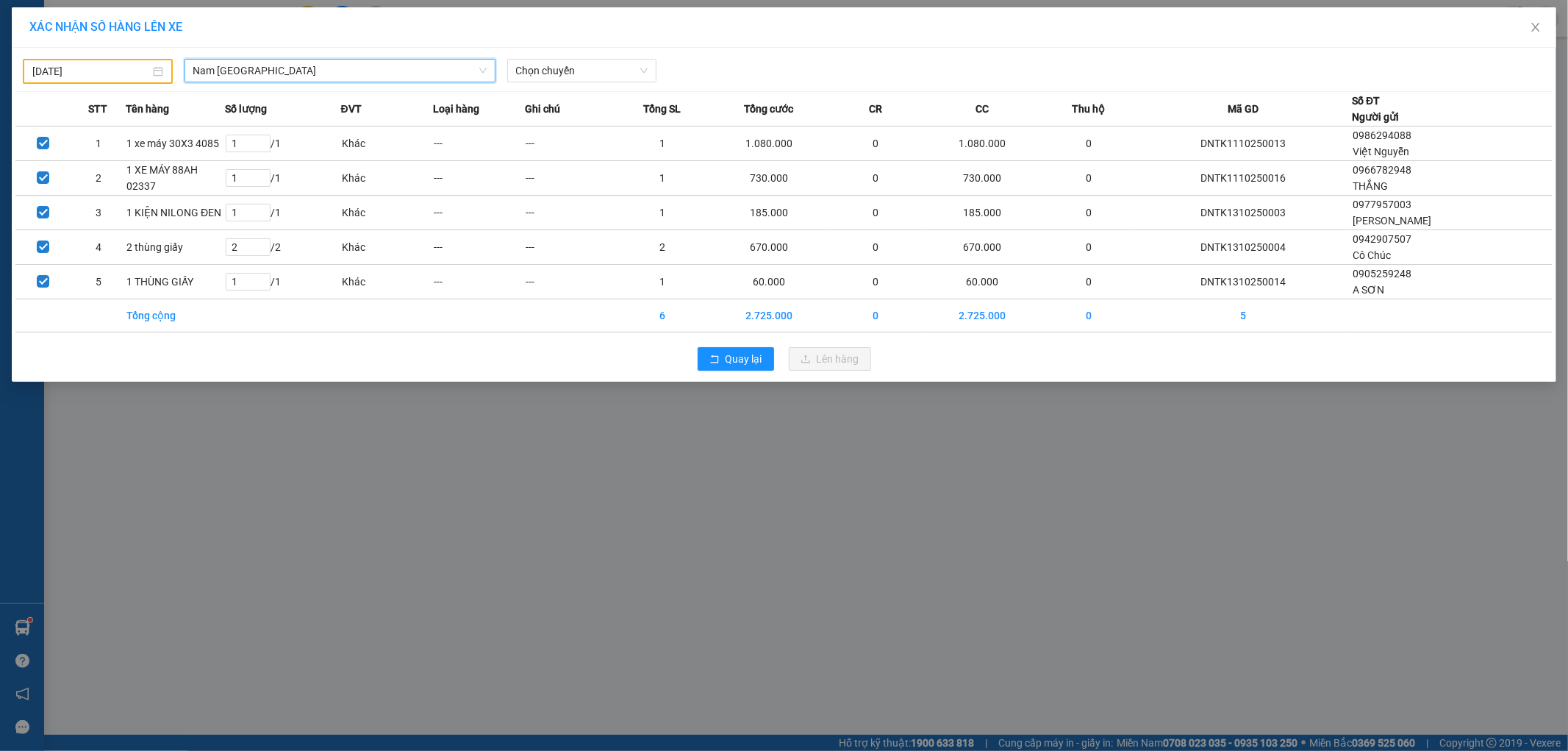
click at [541, 58] on div "12/10/2025 Nam Trung Bắc QL1A Nam Trung Bắc QL1A LỌC THEO Nhóm tuyến Tuyến Chọn…" at bounding box center [784, 68] width 1537 height 33
drag, startPoint x: 541, startPoint y: 69, endPoint x: 547, endPoint y: 97, distance: 28.6
click at [541, 75] on span "Chọn chuyến" at bounding box center [582, 71] width 132 height 22
click at [557, 123] on div "20:00 (TC) - 29K-040.98" at bounding box center [573, 124] width 115 height 16
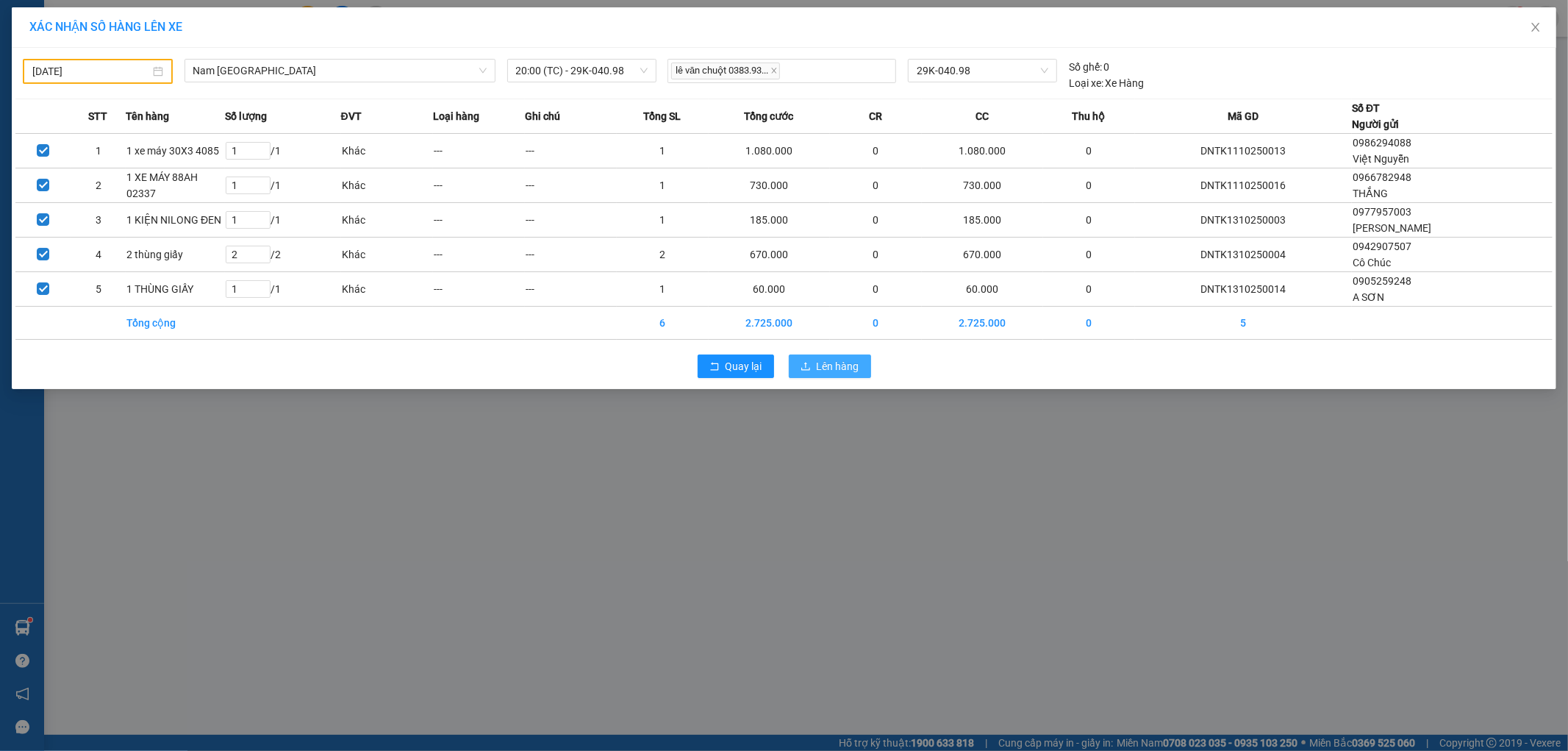
click at [828, 371] on span "Lên hàng" at bounding box center [838, 366] width 43 height 16
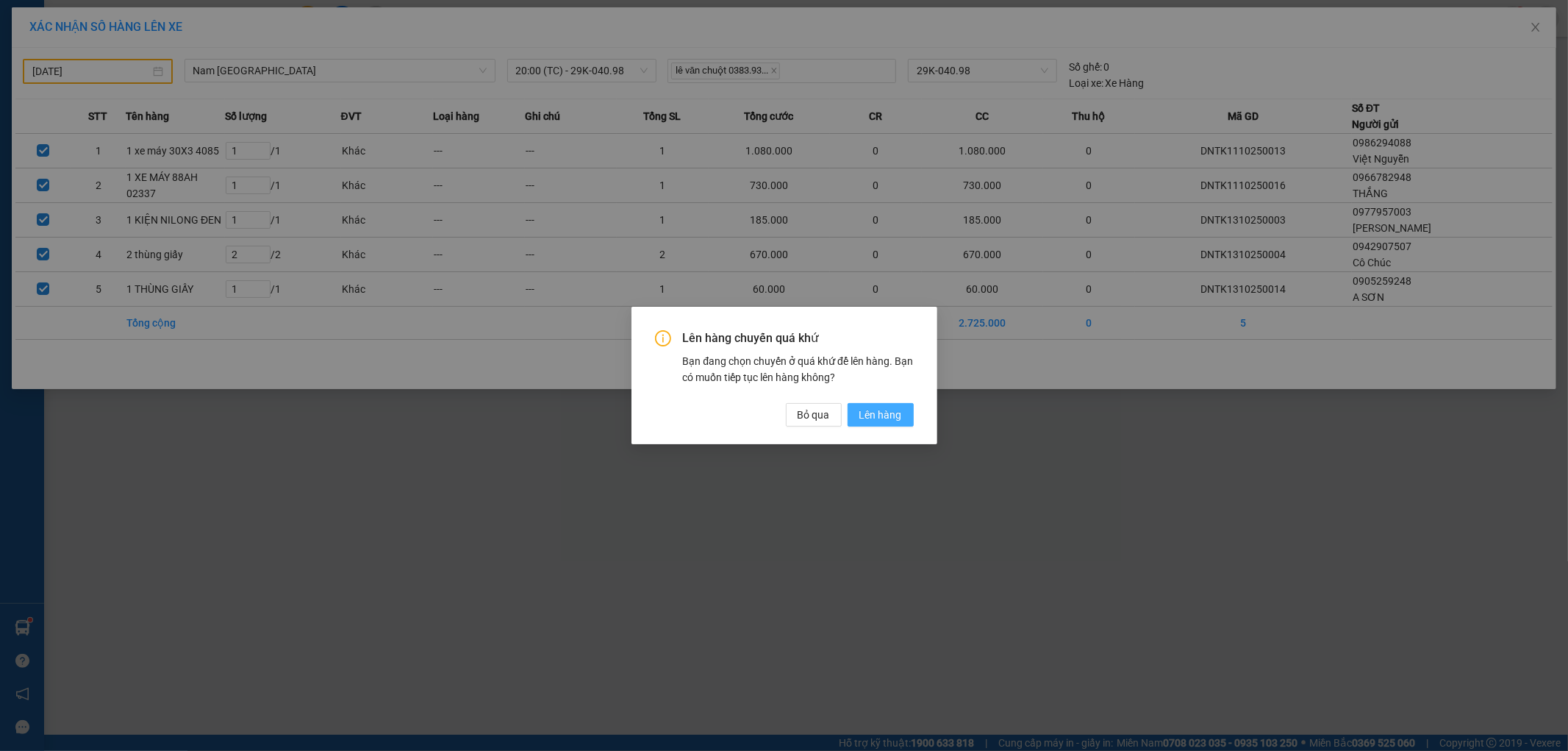
click at [880, 414] on span "Lên hàng" at bounding box center [880, 414] width 43 height 16
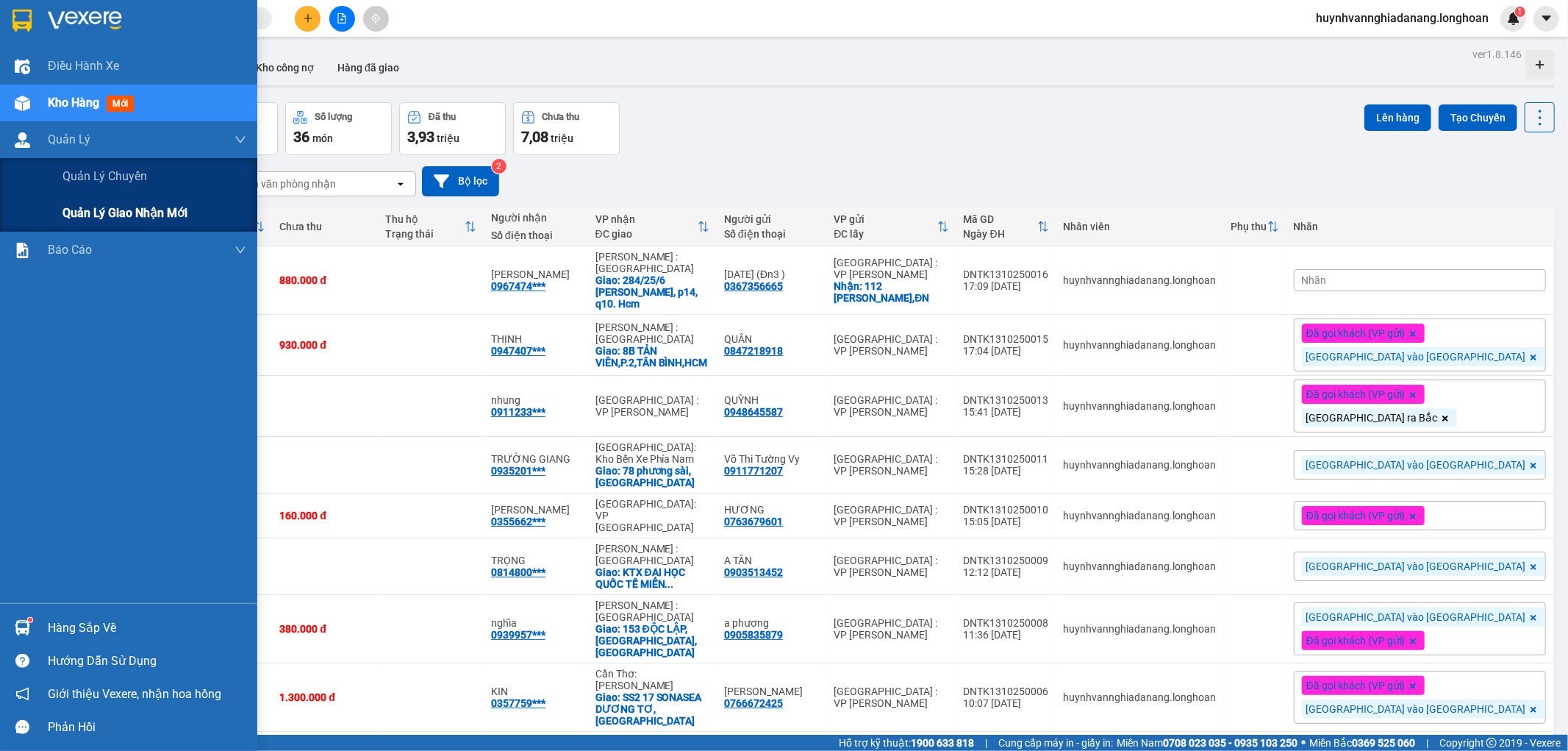
click at [109, 211] on span "Quản lý giao nhận mới" at bounding box center [124, 213] width 125 height 19
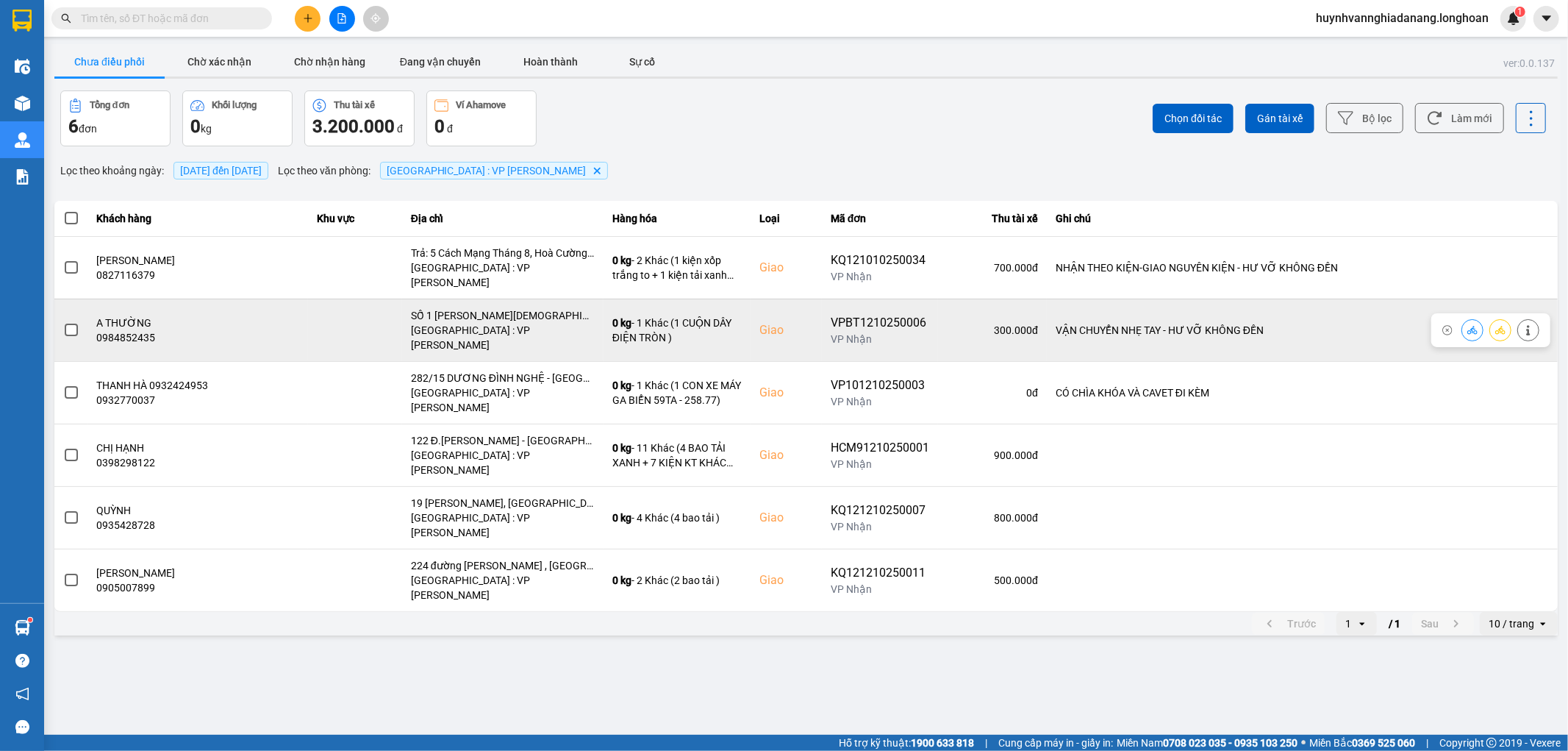
click at [74, 323] on span at bounding box center [71, 330] width 13 height 13
click at [63, 322] on input "checkbox" at bounding box center [63, 322] width 0 height 0
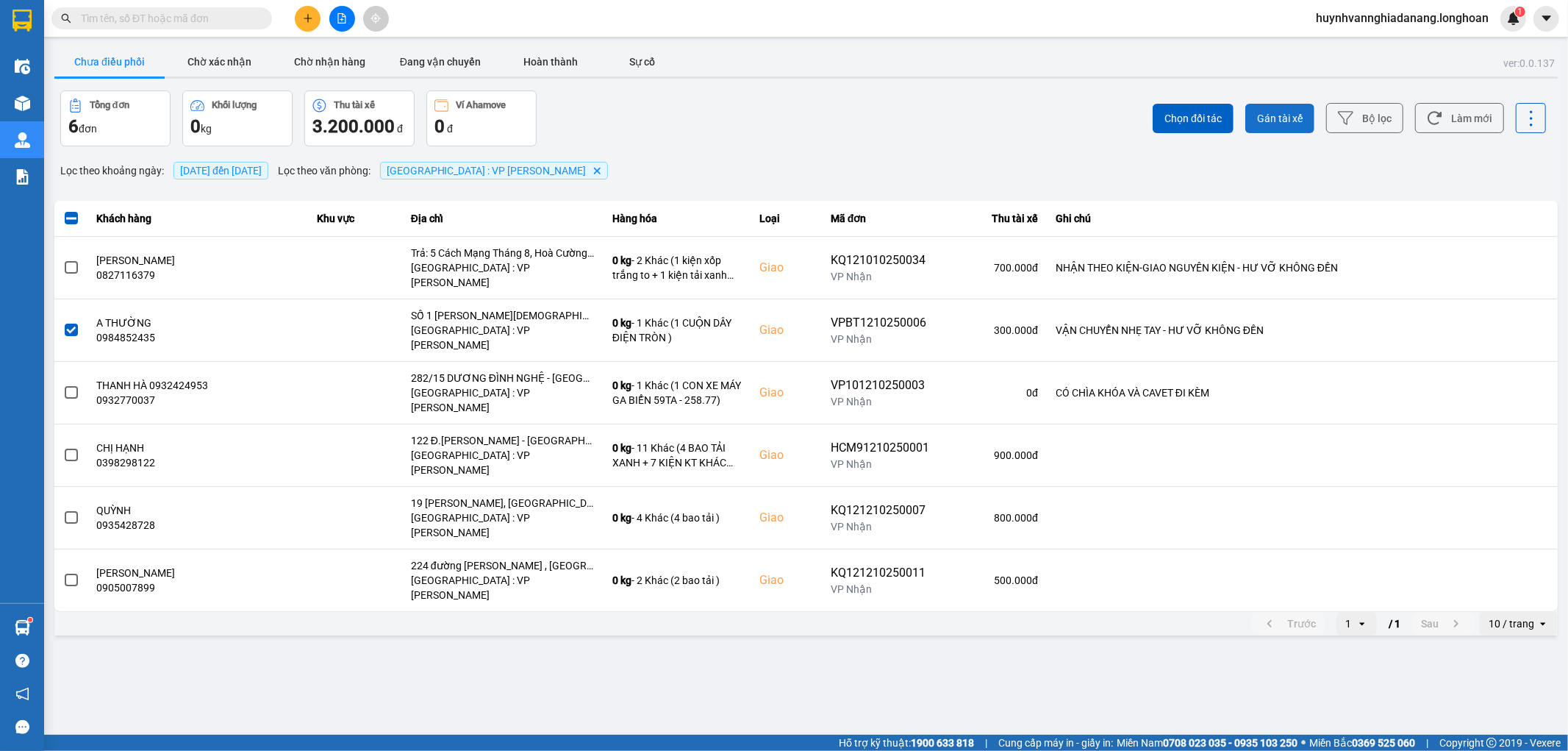
click at [1294, 129] on button "Gán tài xế" at bounding box center [1280, 118] width 69 height 30
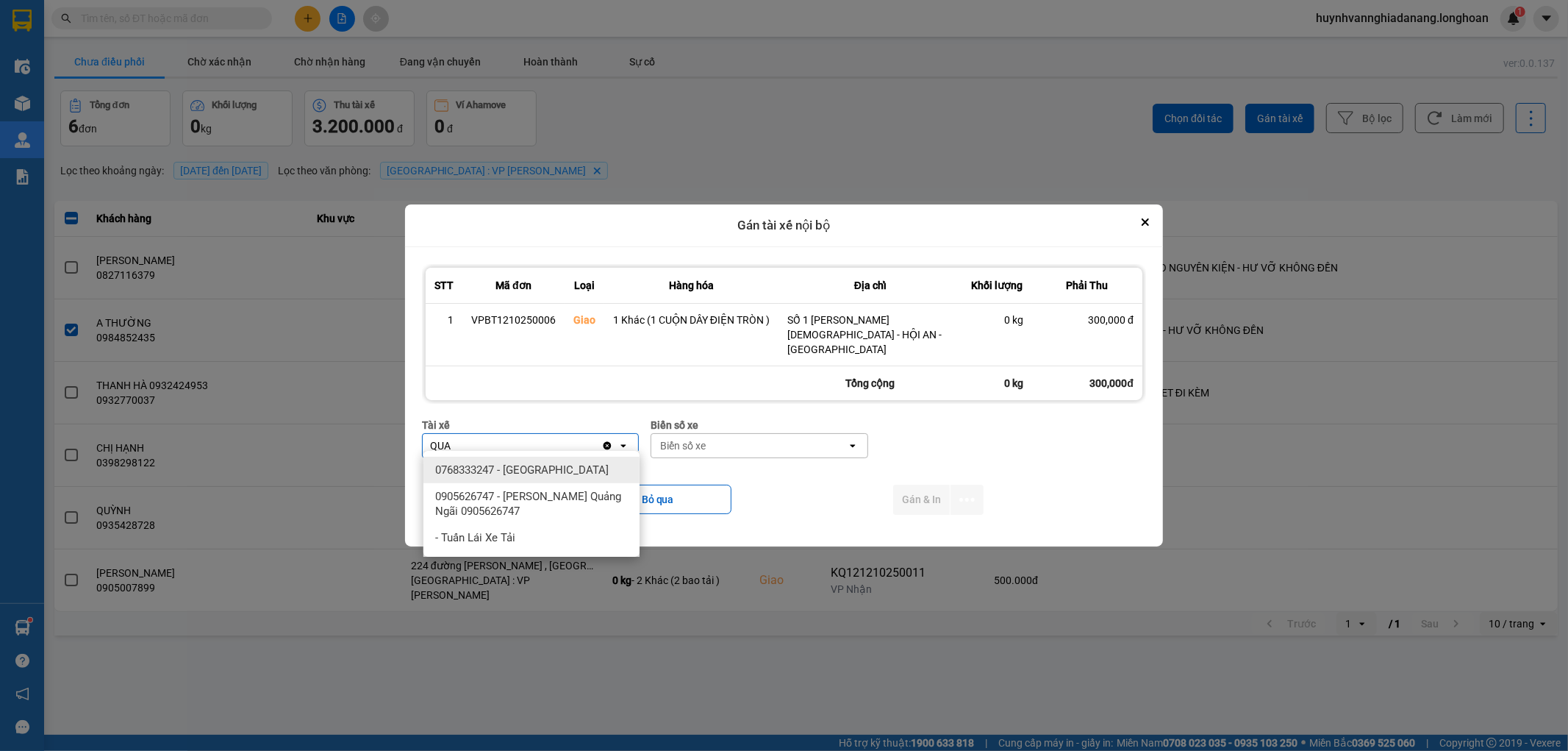
type input "QUA"
click at [539, 471] on span "0768333247 - [GEOGRAPHIC_DATA]" at bounding box center [521, 470] width 173 height 15
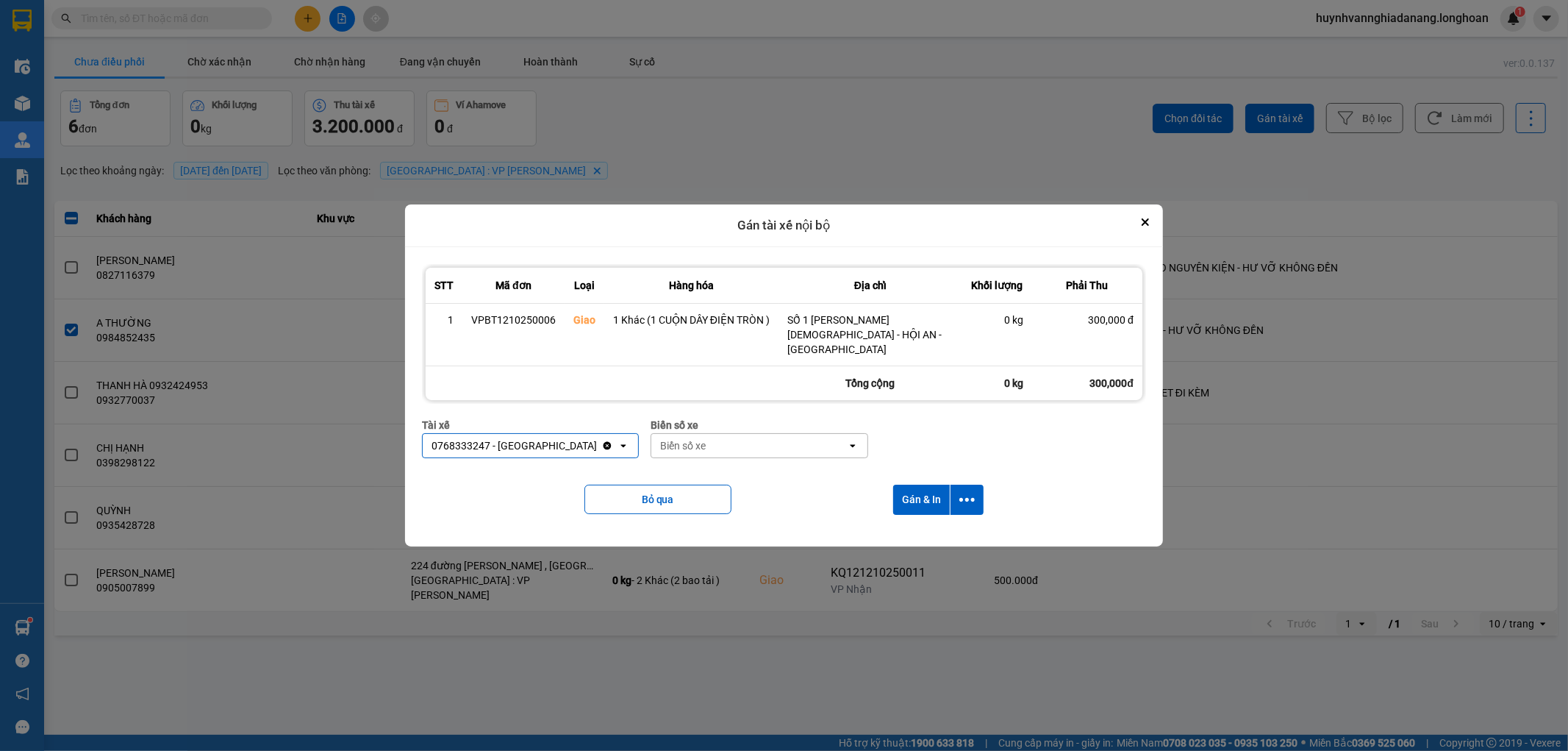
click at [701, 445] on div "Biển số xe" at bounding box center [683, 445] width 46 height 15
type input "8487"
drag, startPoint x: 726, startPoint y: 465, endPoint x: 921, endPoint y: 452, distance: 195.4
click at [728, 465] on div "29E-084.87" at bounding box center [759, 470] width 216 height 26
click at [963, 492] on icon "dialog" at bounding box center [967, 500] width 16 height 16
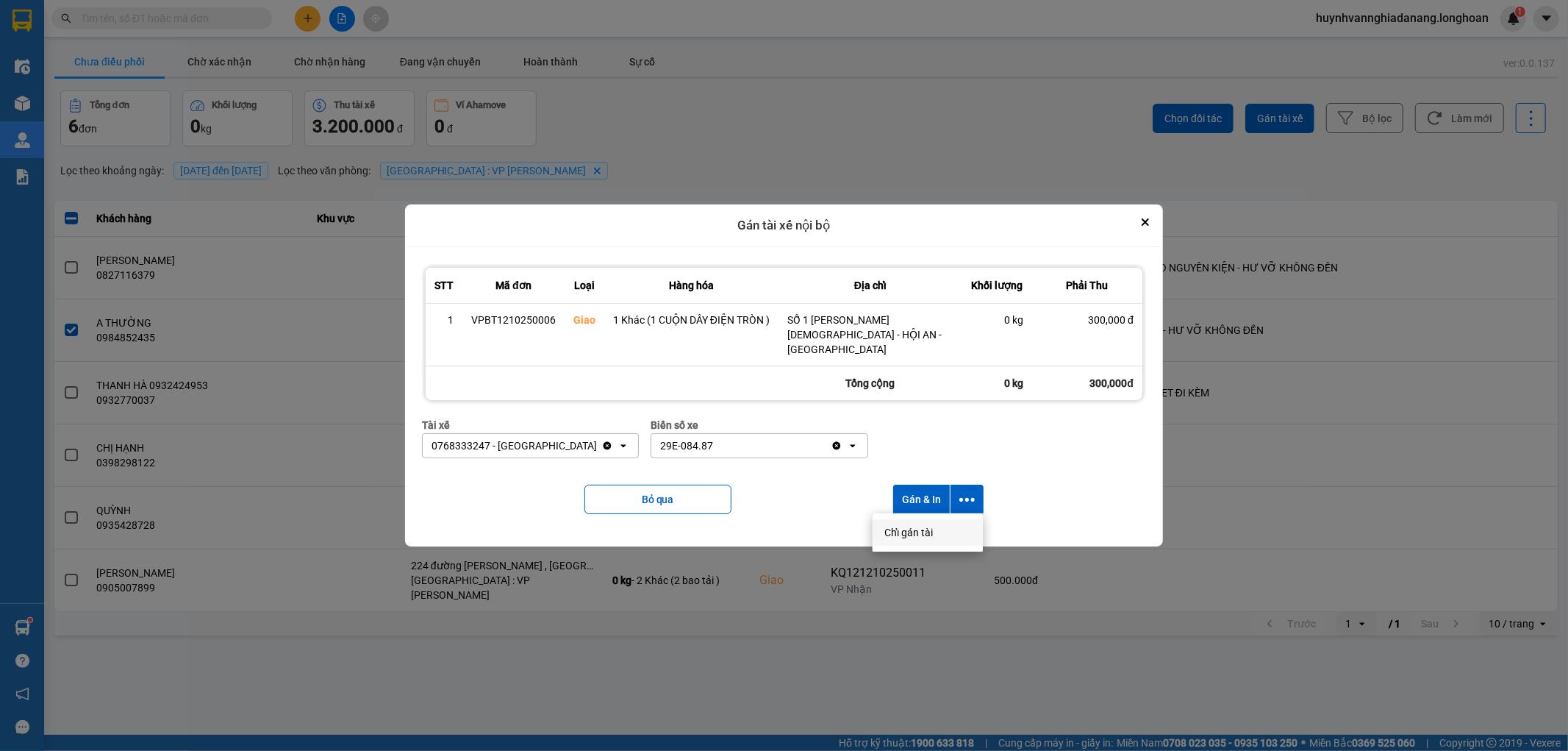
click at [945, 540] on li "Chỉ gán tài" at bounding box center [928, 533] width 110 height 26
click at [973, 498] on icon "dialog" at bounding box center [967, 500] width 16 height 4
click at [925, 526] on span "Chỉ gán tài" at bounding box center [908, 533] width 48 height 15
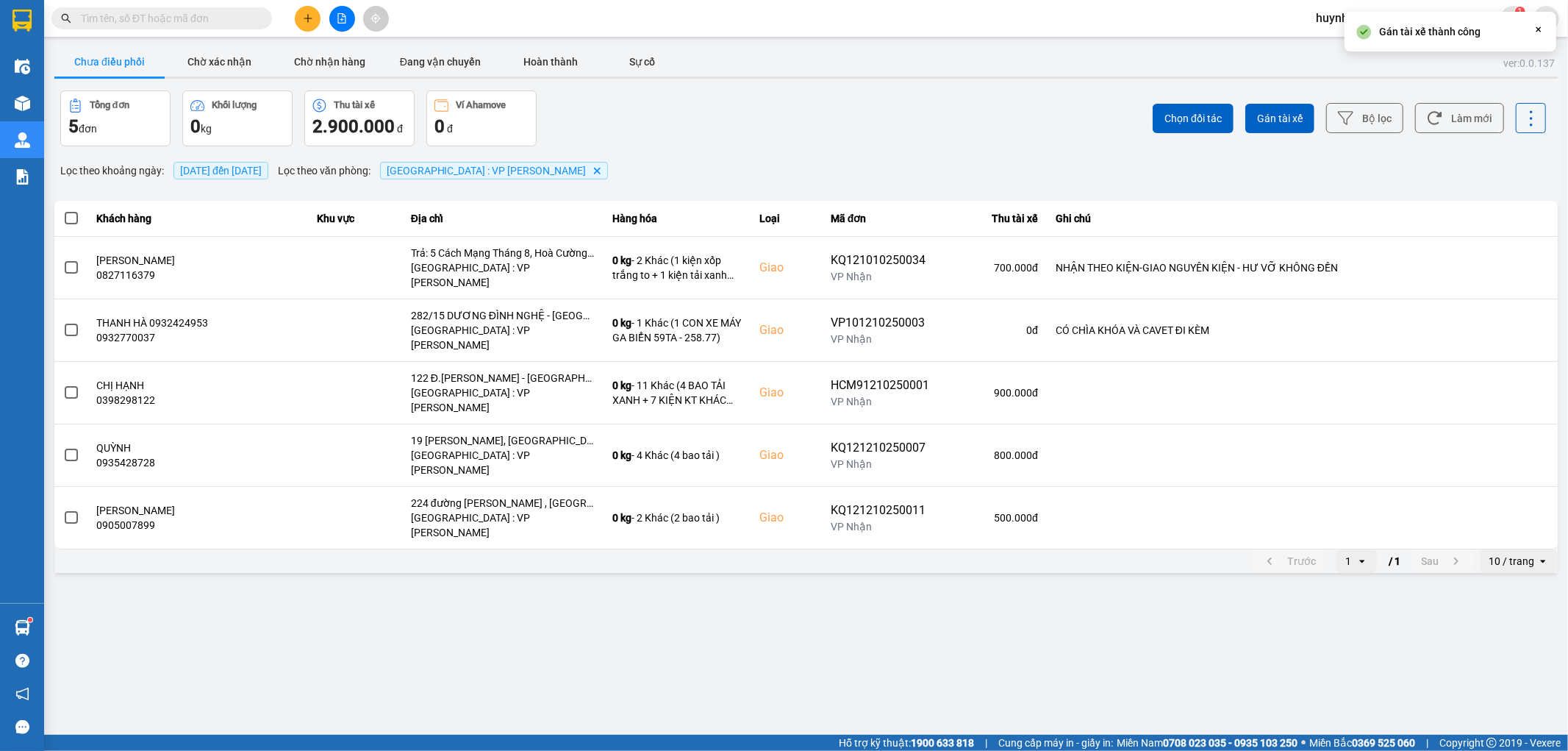
click at [69, 215] on span at bounding box center [71, 218] width 13 height 13
click at [63, 211] on input "checkbox" at bounding box center [63, 211] width 0 height 0
click at [1270, 122] on span "Gán tài xế" at bounding box center [1280, 118] width 46 height 15
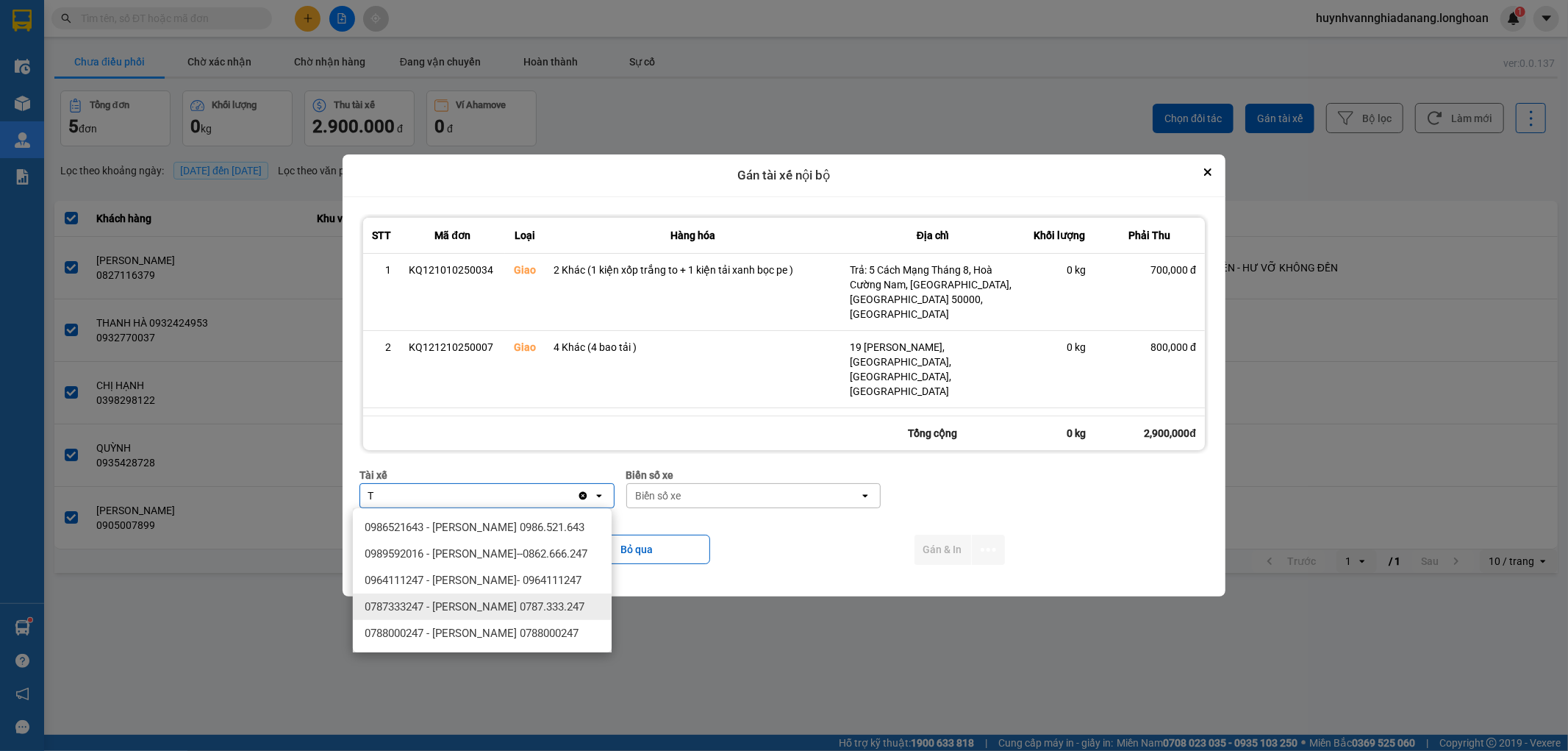
type input "T"
drag, startPoint x: 516, startPoint y: 611, endPoint x: 553, endPoint y: 585, distance: 45.2
click at [517, 610] on span "0787333247 - [PERSON_NAME] 0787.333.247" at bounding box center [474, 606] width 220 height 15
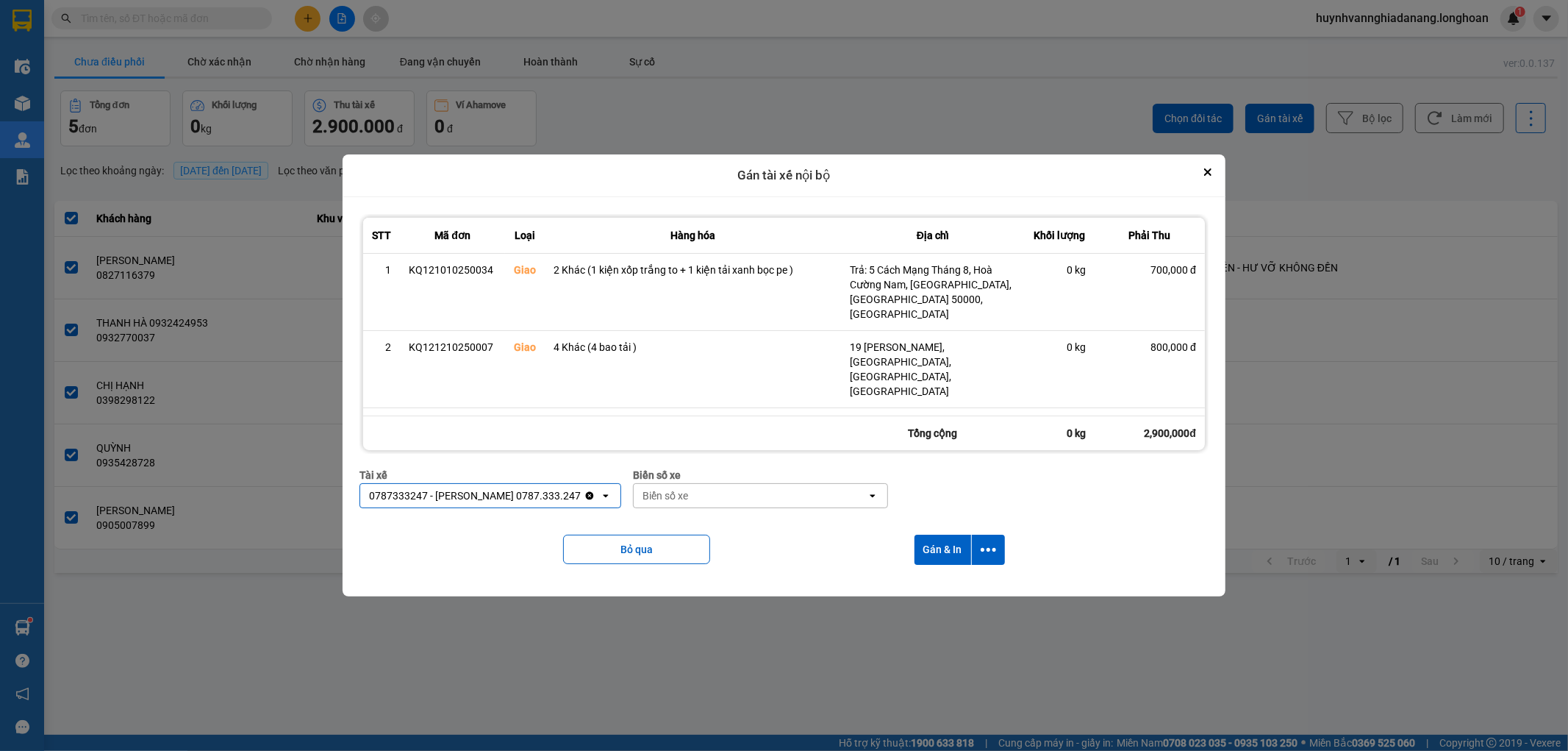
click at [717, 488] on div "Biển số xe" at bounding box center [751, 496] width 233 height 23
type input "6268"
drag, startPoint x: 765, startPoint y: 516, endPoint x: 873, endPoint y: 518, distance: 108.0
click at [772, 517] on div "29H-962.68" at bounding box center [758, 527] width 259 height 26
click at [980, 543] on button "dialog" at bounding box center [988, 550] width 33 height 30
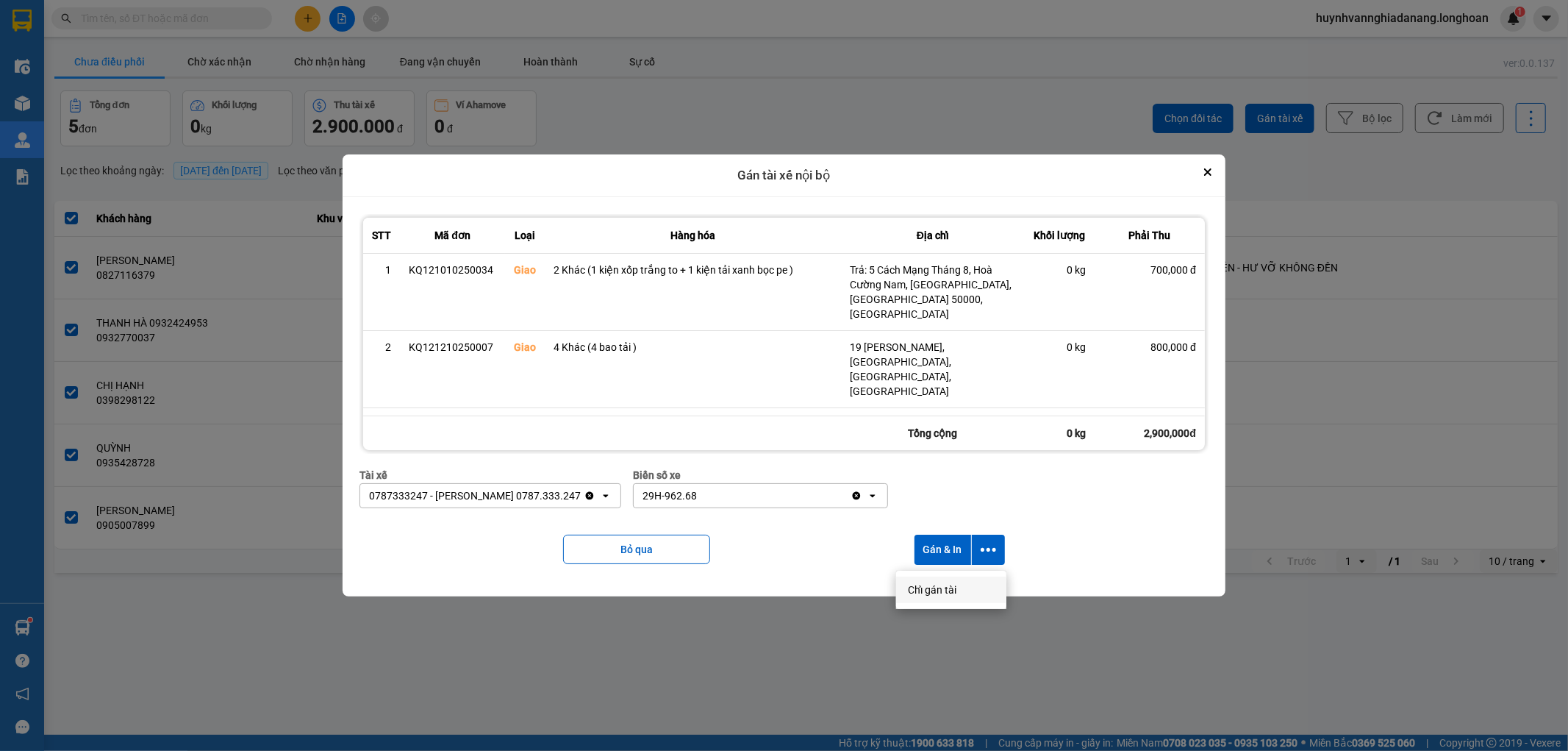
click at [953, 582] on span "Chỉ gán tài" at bounding box center [932, 589] width 48 height 15
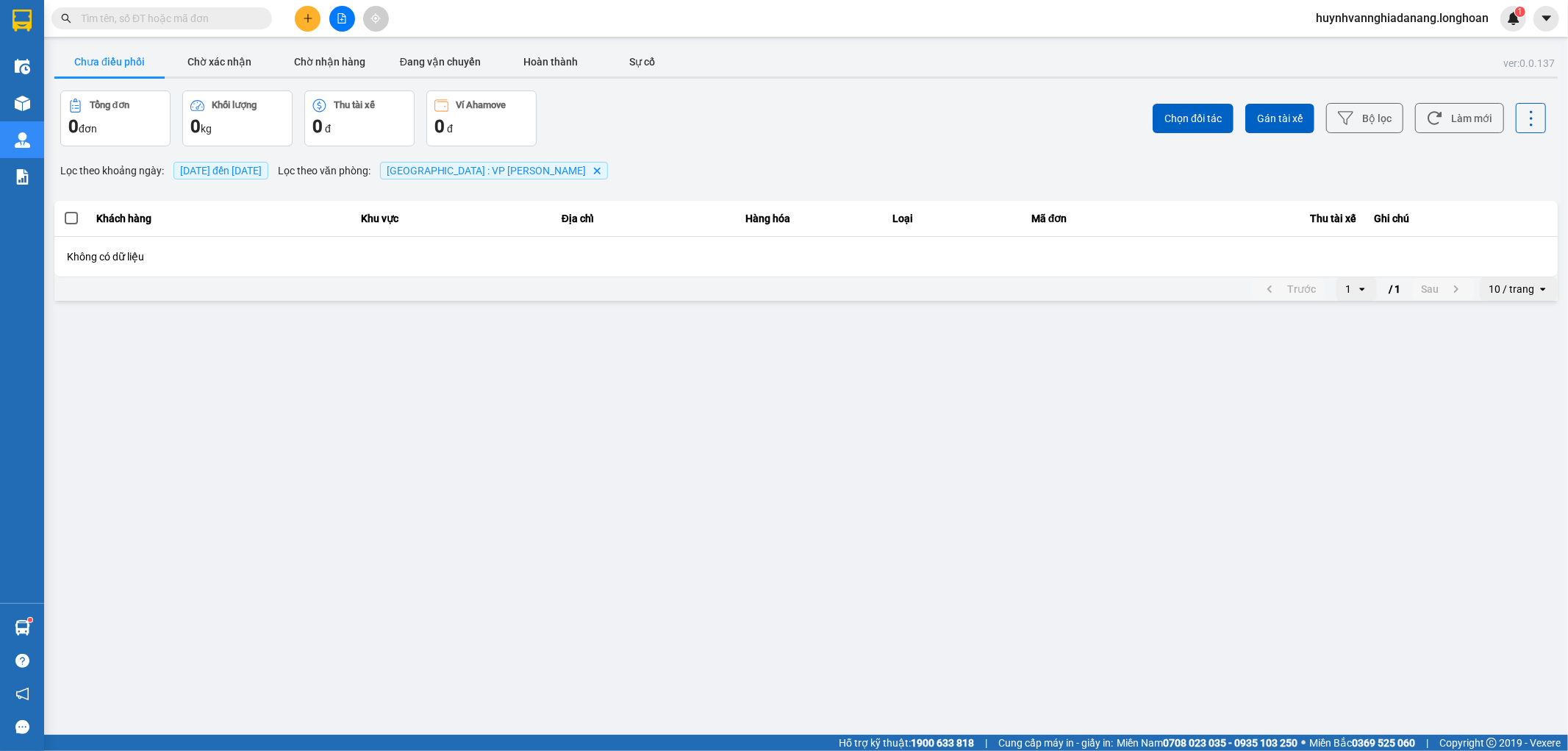
click at [241, 19] on input "text" at bounding box center [167, 18] width 173 height 16
click at [247, 18] on input "text" at bounding box center [167, 18] width 173 height 16
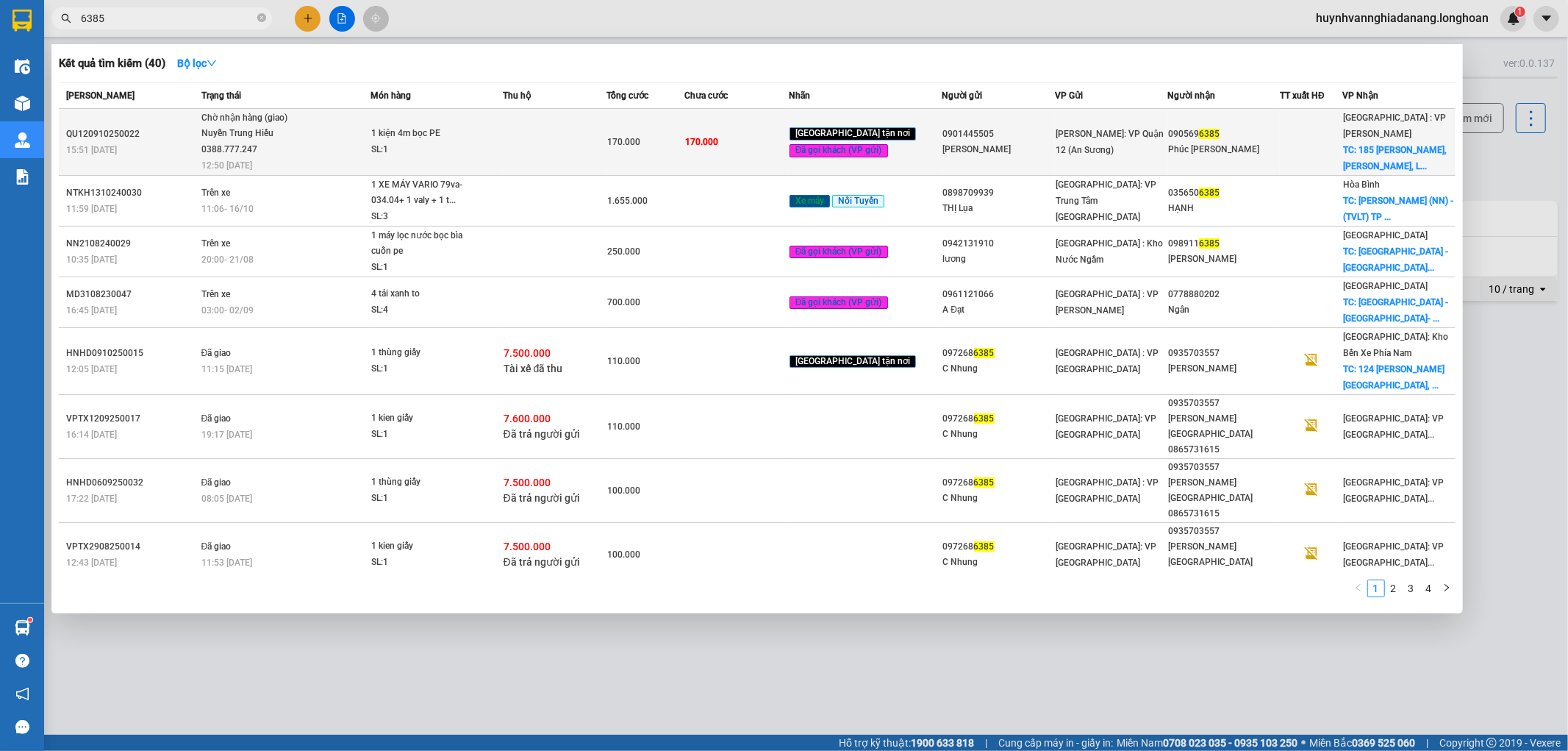
type input "6385"
click at [518, 133] on td at bounding box center [555, 142] width 104 height 67
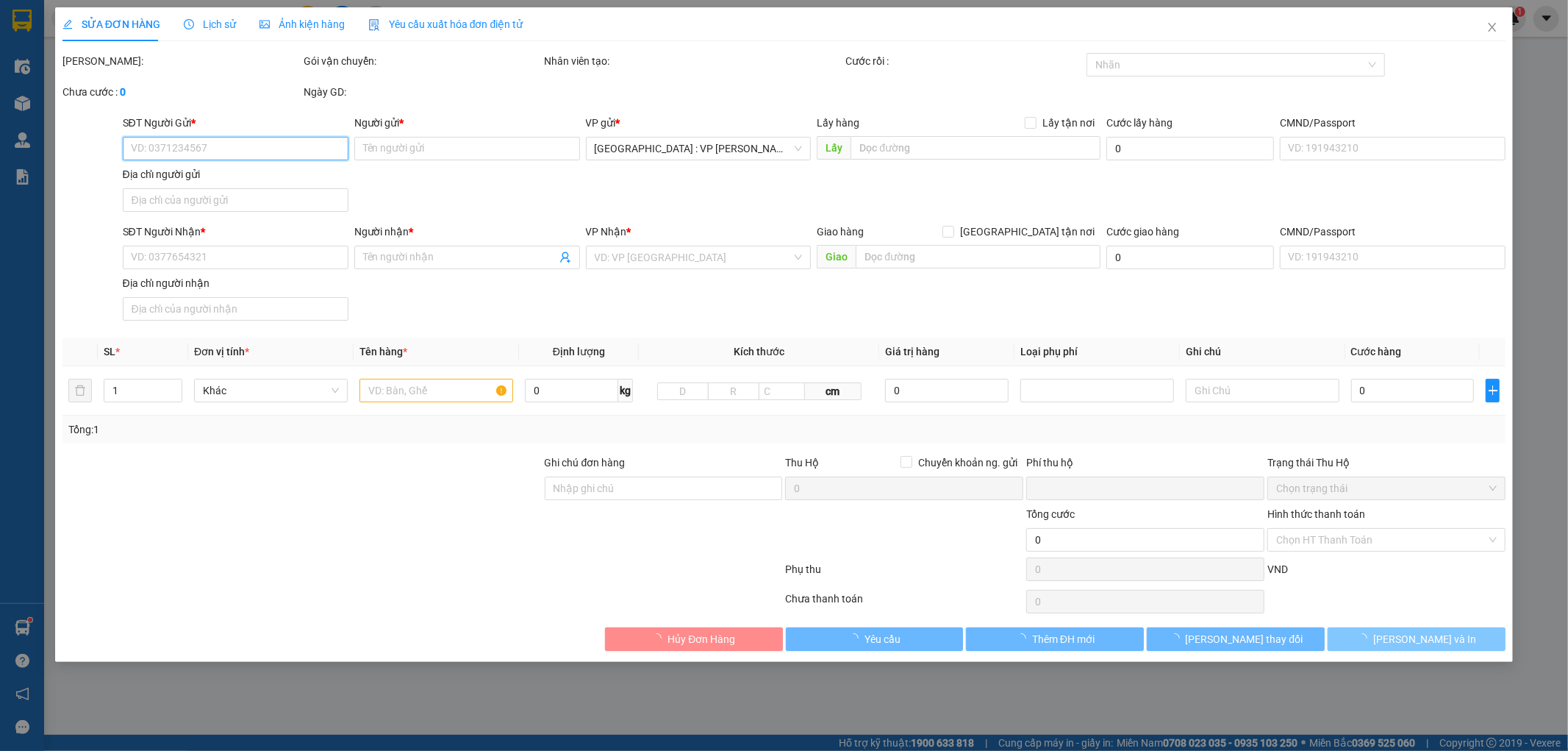
type input "0901445505"
type input "thanh uyên"
type input "0905696385"
type input "Phúc Tài Phương"
checkbox input "true"
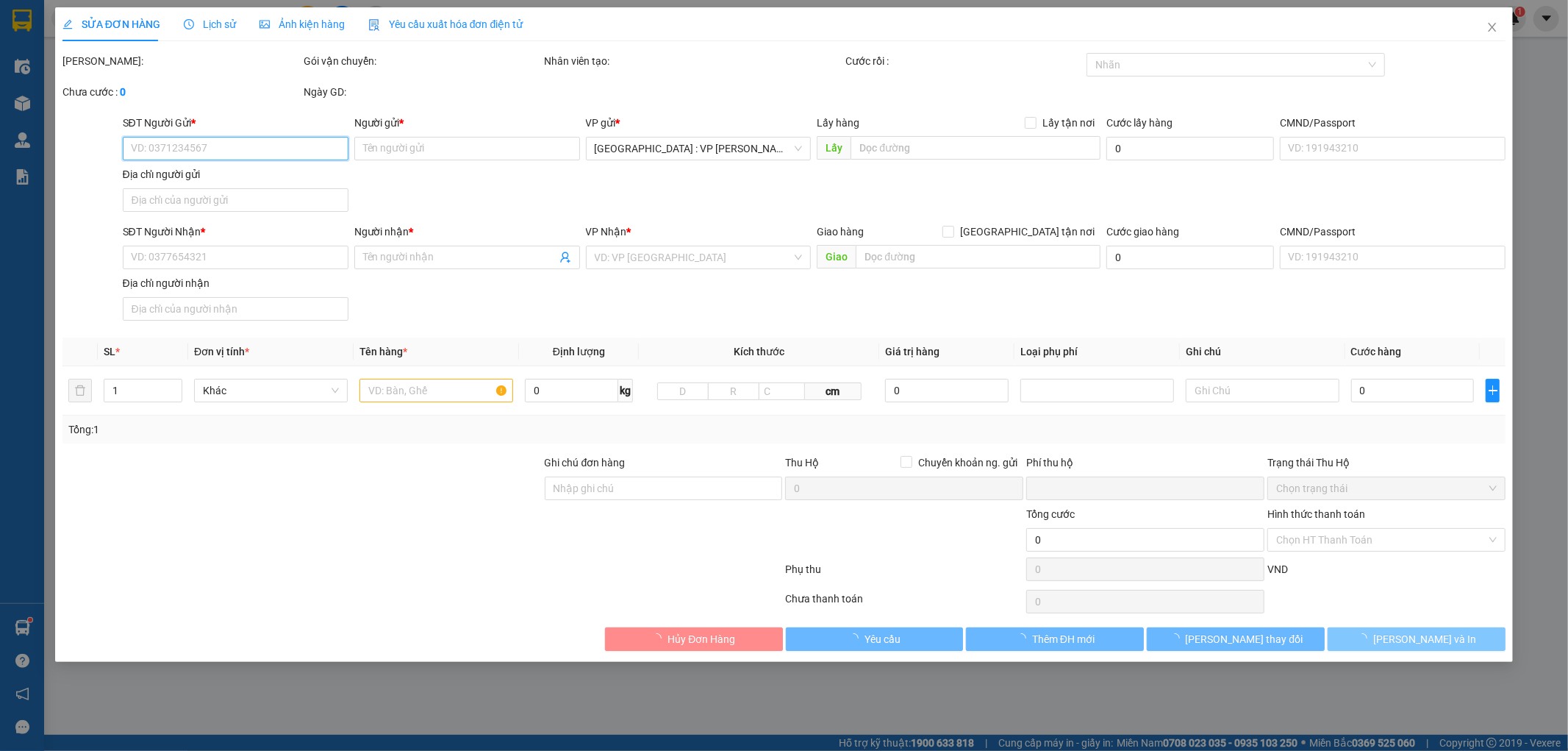
type input "185 Nguyễn Xí, Hòa Minh, Liên Chiểu, Đà Nẵng"
type input "nhận theo kiện - hư hỏng không chịu trách nhiệm"
type input "0"
type input "170.000"
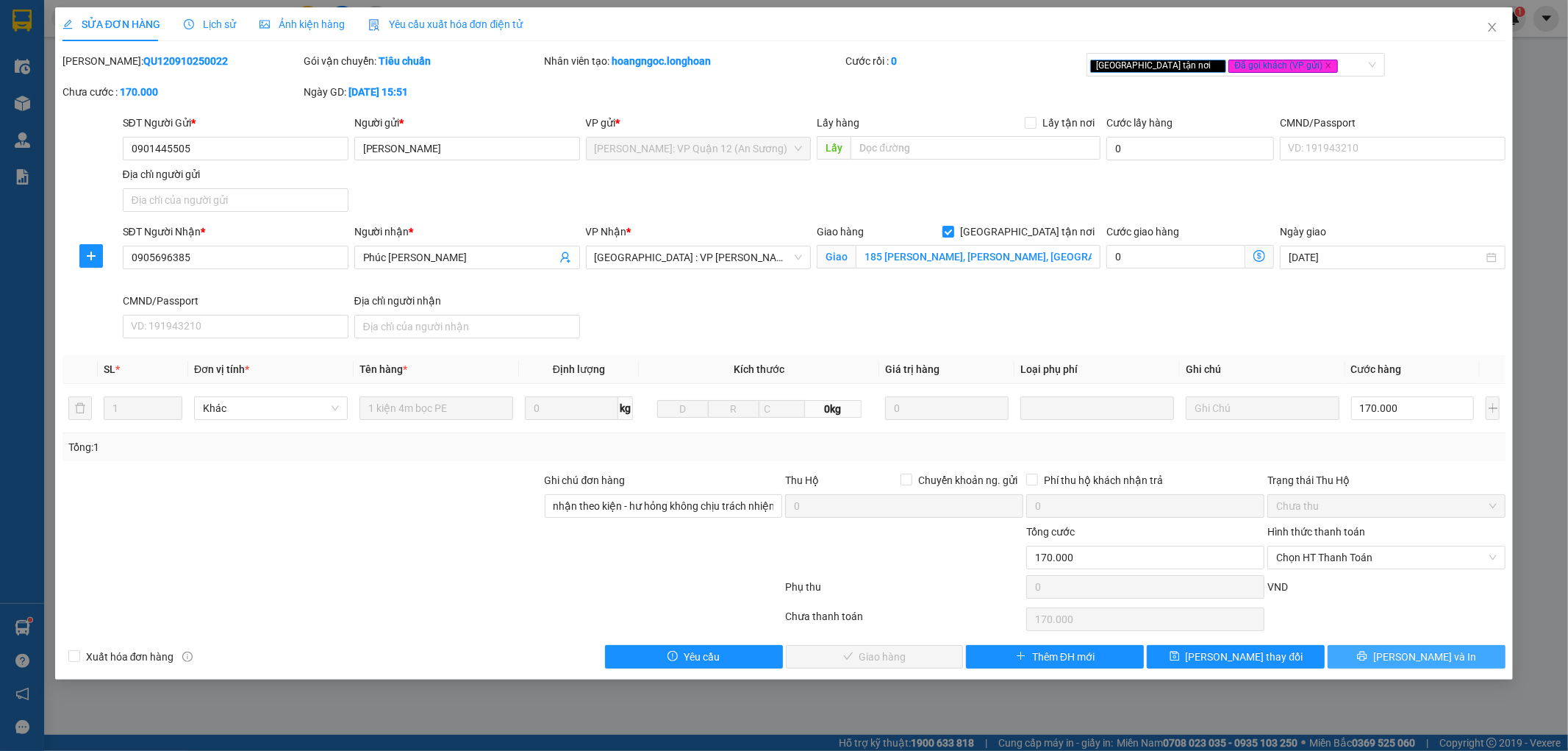
click at [1437, 662] on span "[PERSON_NAME] và In" at bounding box center [1424, 657] width 103 height 16
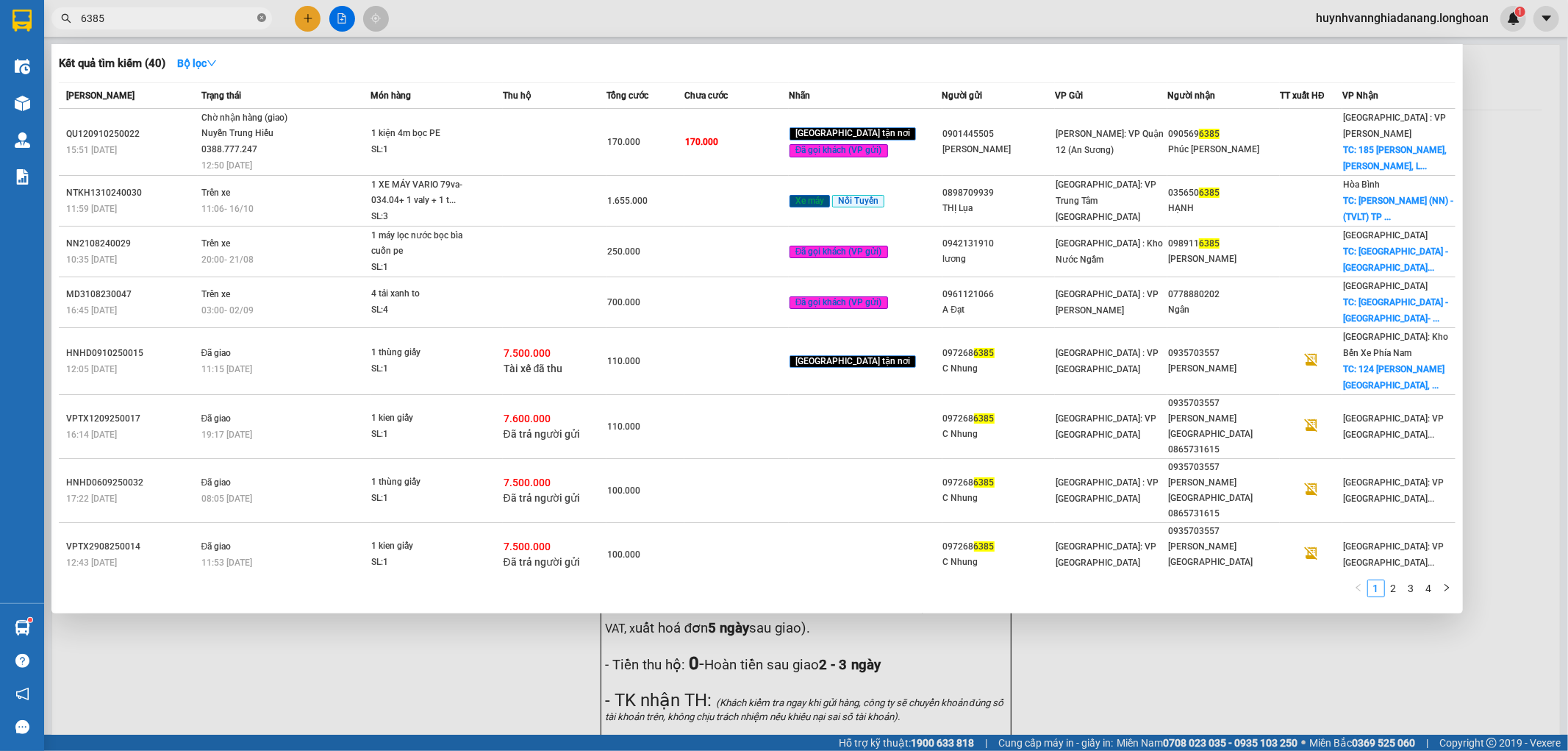
click at [260, 19] on icon "close-circle" at bounding box center [261, 17] width 9 height 9
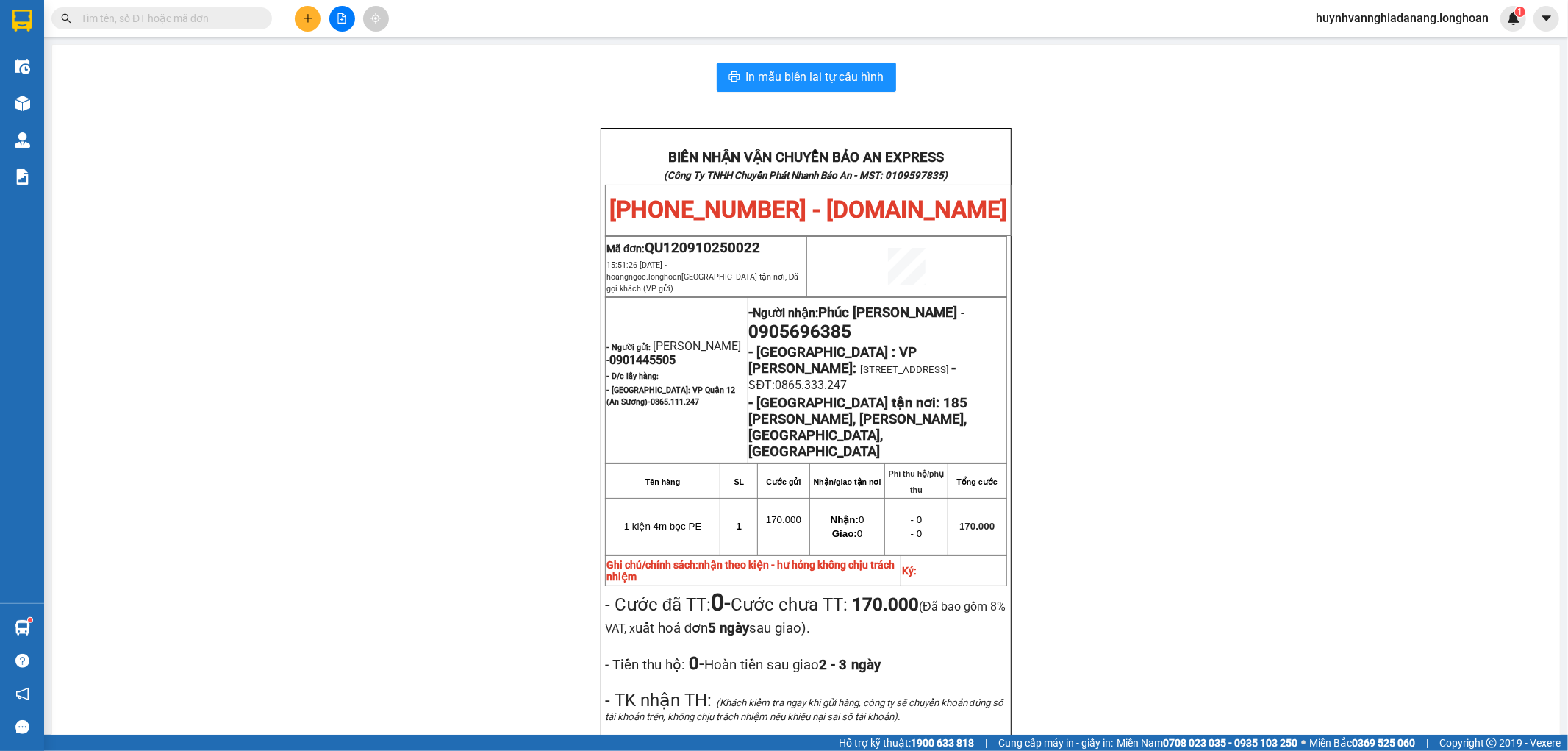
click at [221, 19] on input "text" at bounding box center [167, 18] width 173 height 16
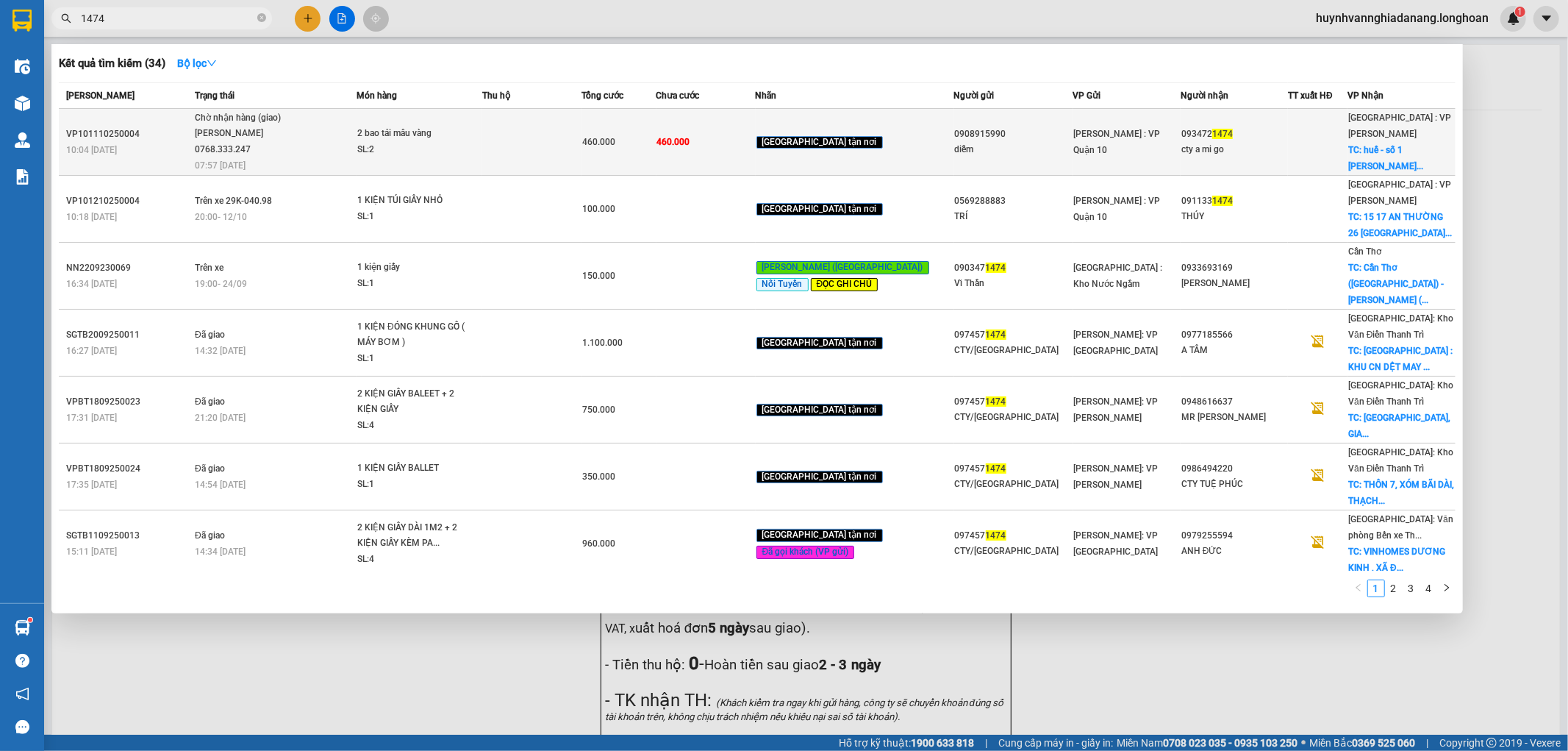
type input "1474"
click at [576, 134] on td at bounding box center [532, 142] width 99 height 67
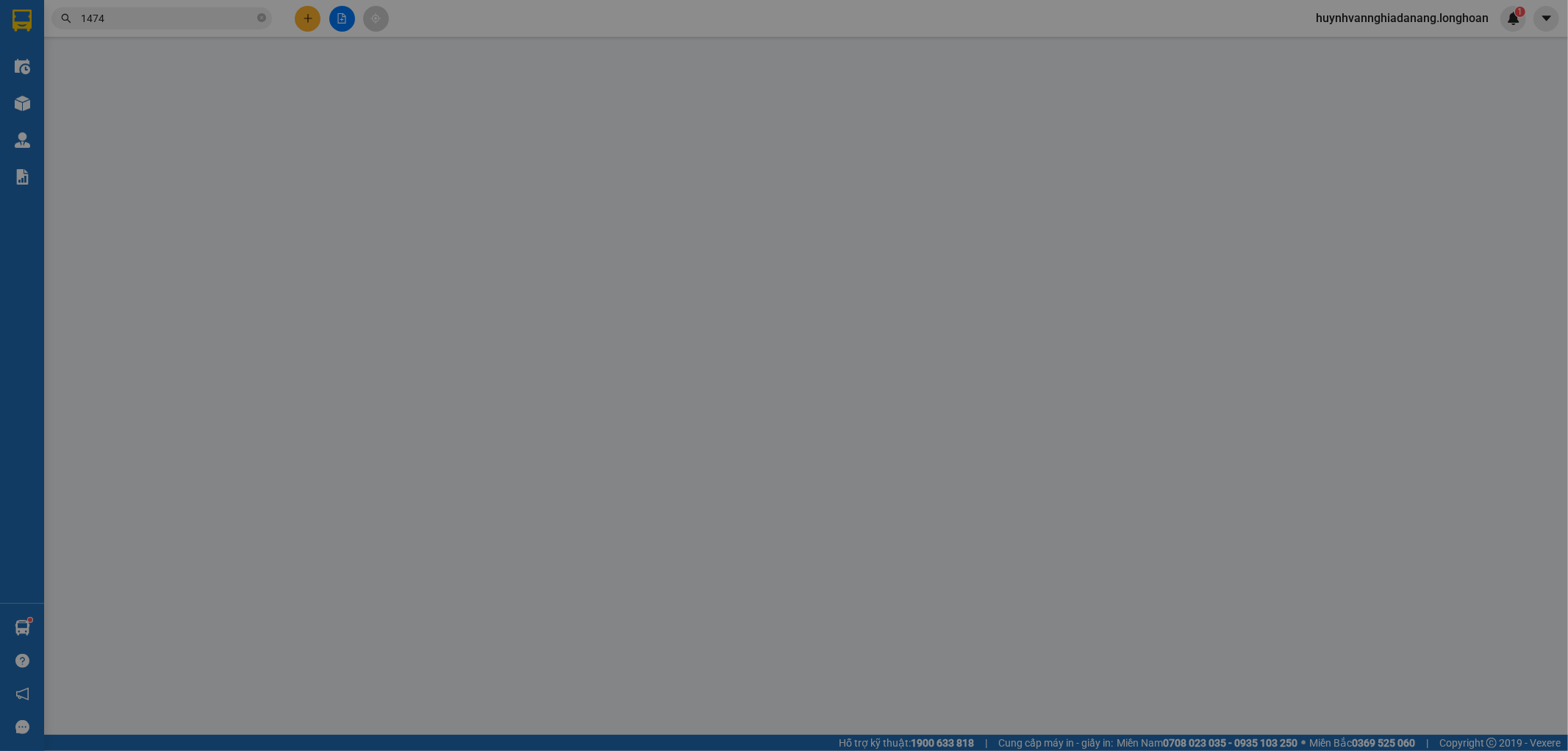
type input "0908915990"
type input "diễm"
type input "0934721474"
type input "cty a mi go"
checkbox input "true"
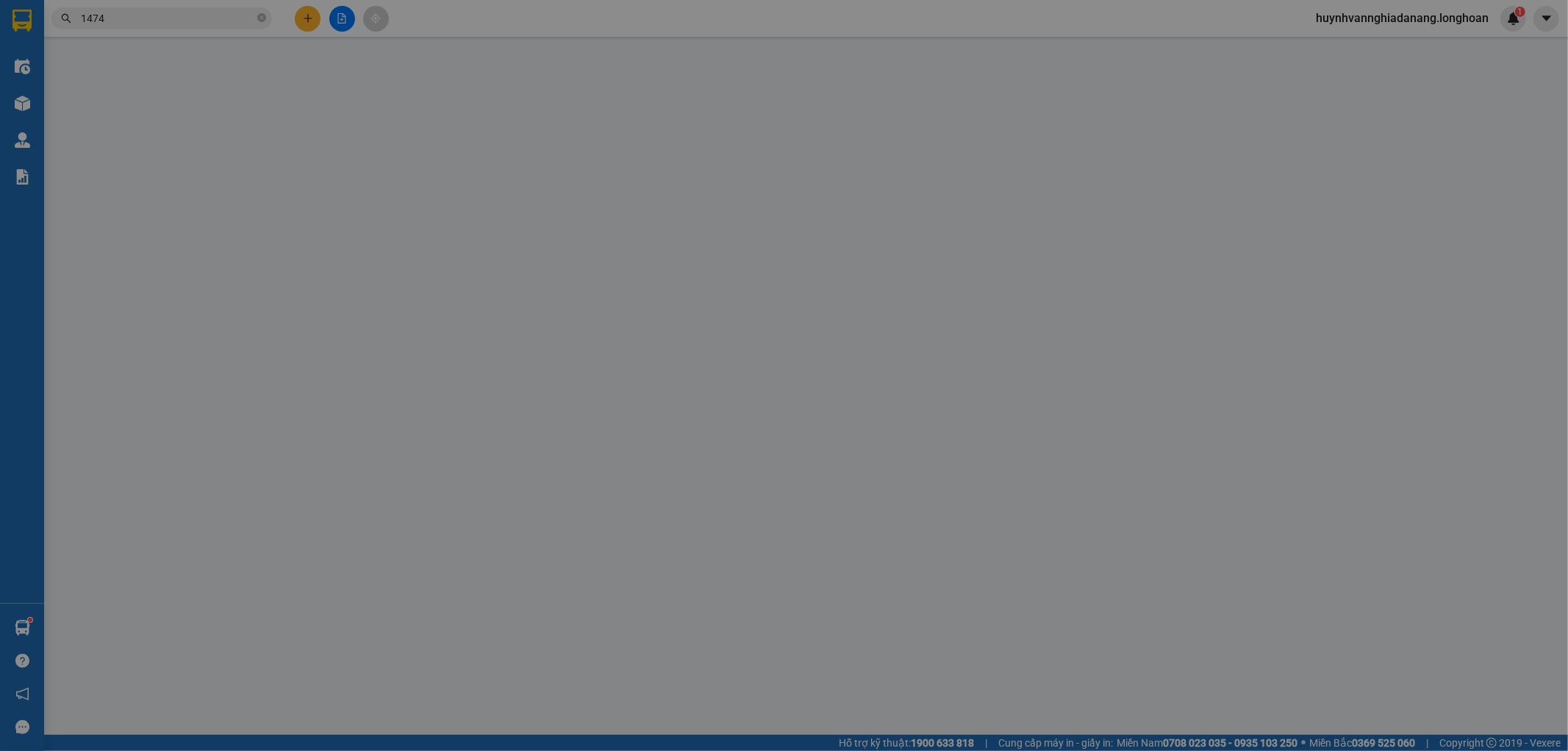
type input "huế - số 1 nguyễn văn tuyết - thuận an - tp huế"
type input "hàng k bao bể vỡ hư hỏng"
type input "0"
type input "460.000"
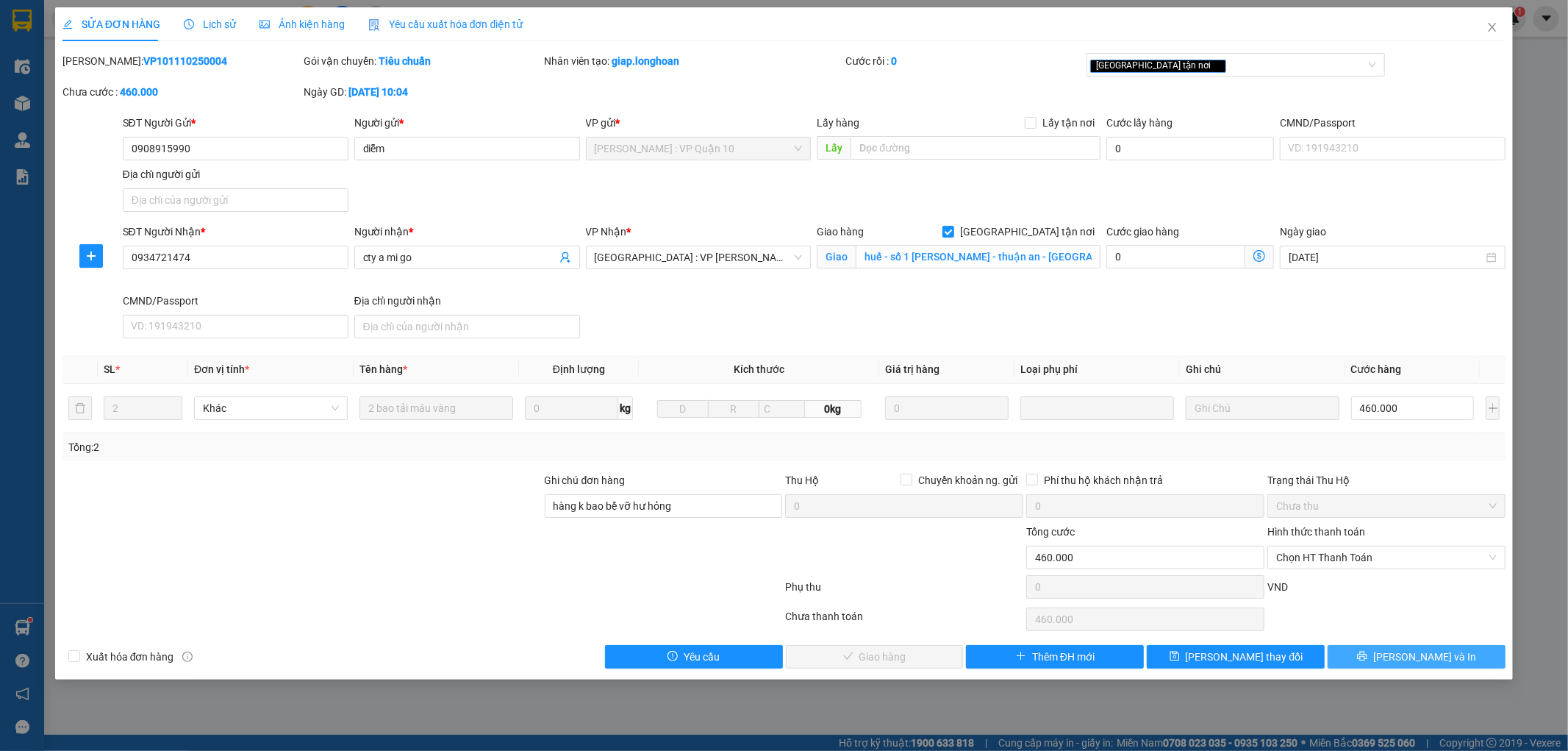
click at [1436, 661] on span "[PERSON_NAME] và In" at bounding box center [1424, 657] width 103 height 16
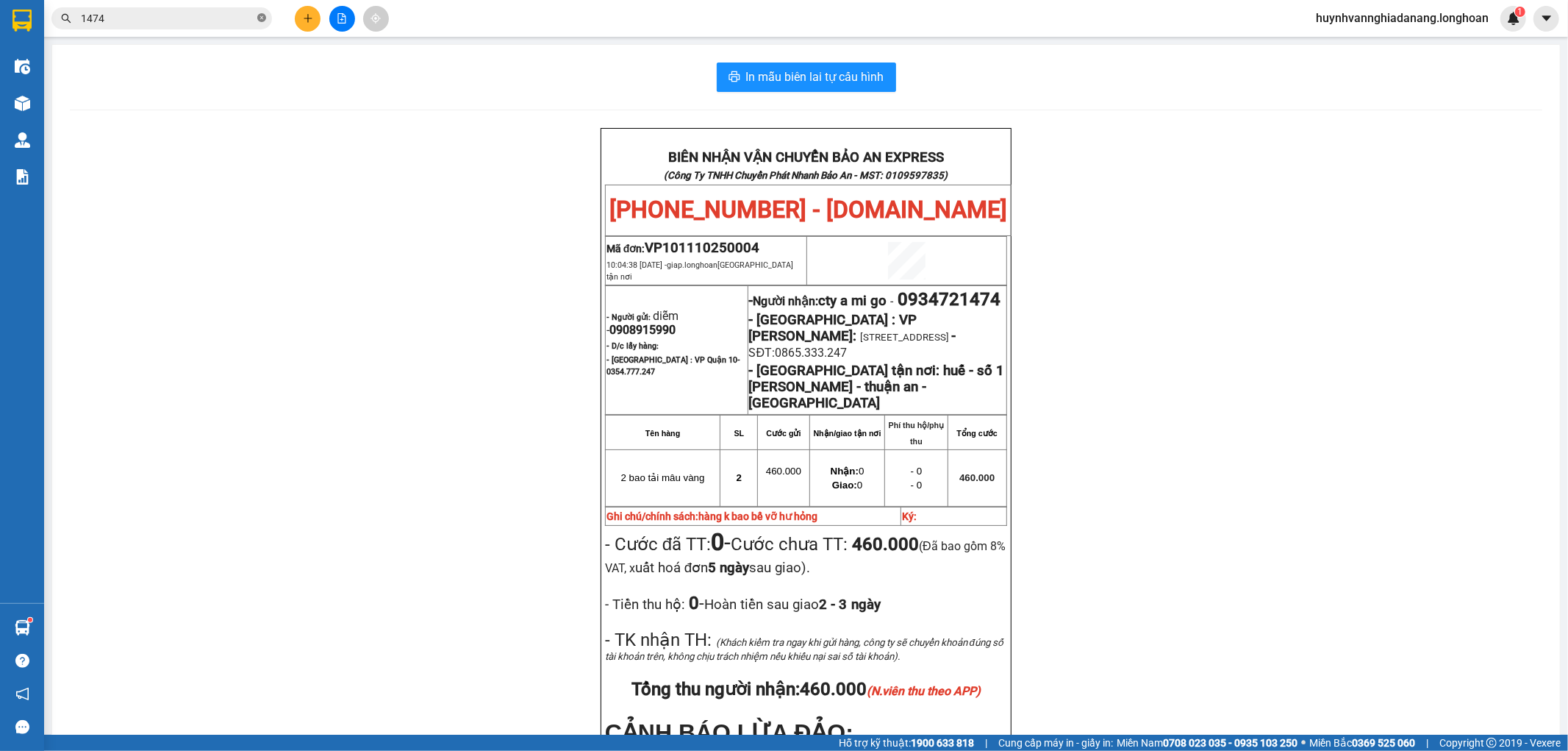
click at [262, 19] on icon "close-circle" at bounding box center [261, 17] width 9 height 9
click at [239, 15] on input "text" at bounding box center [167, 18] width 173 height 16
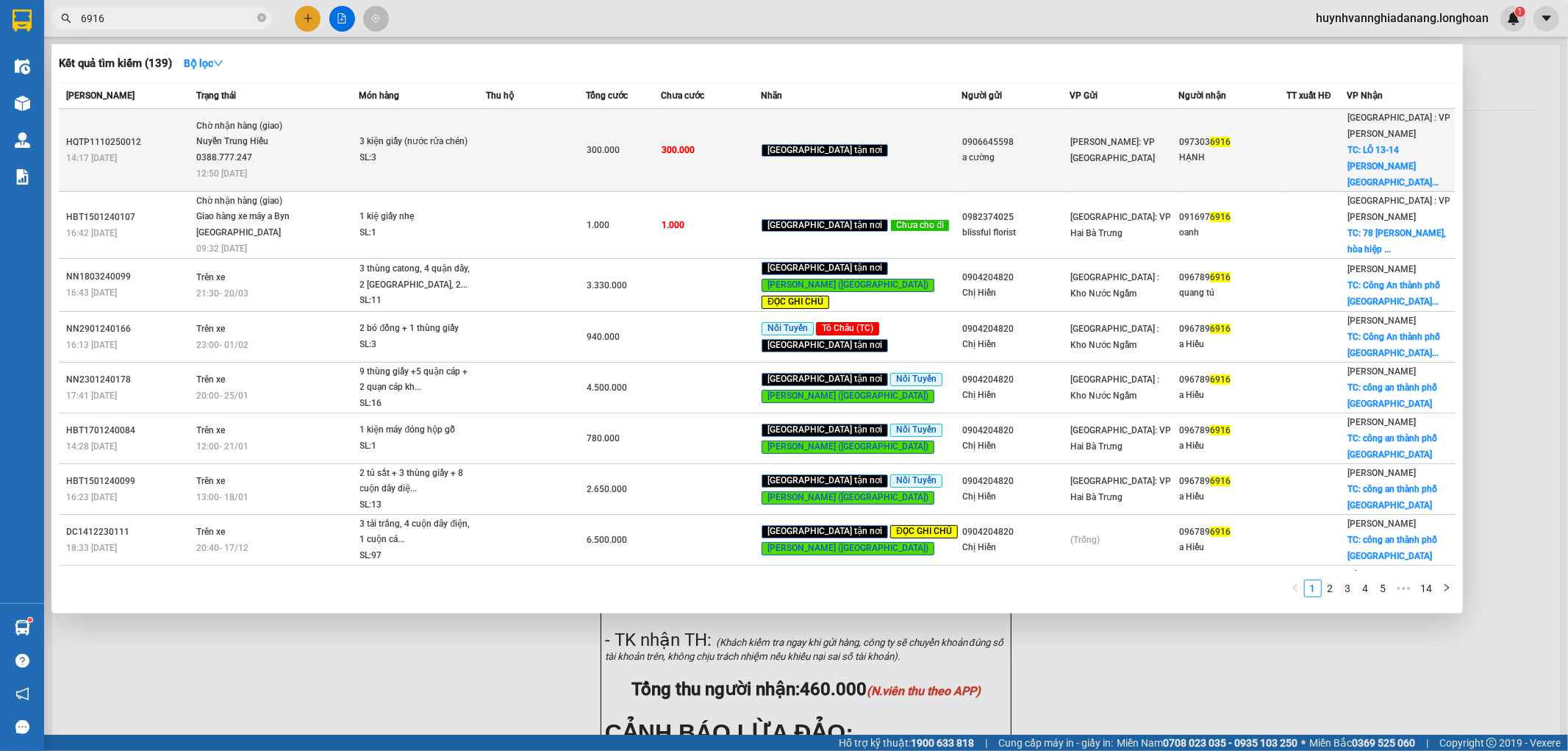
type input "6916"
click at [277, 143] on div "Nuyễn Trung Hiếu 0388.777.247" at bounding box center [252, 149] width 110 height 32
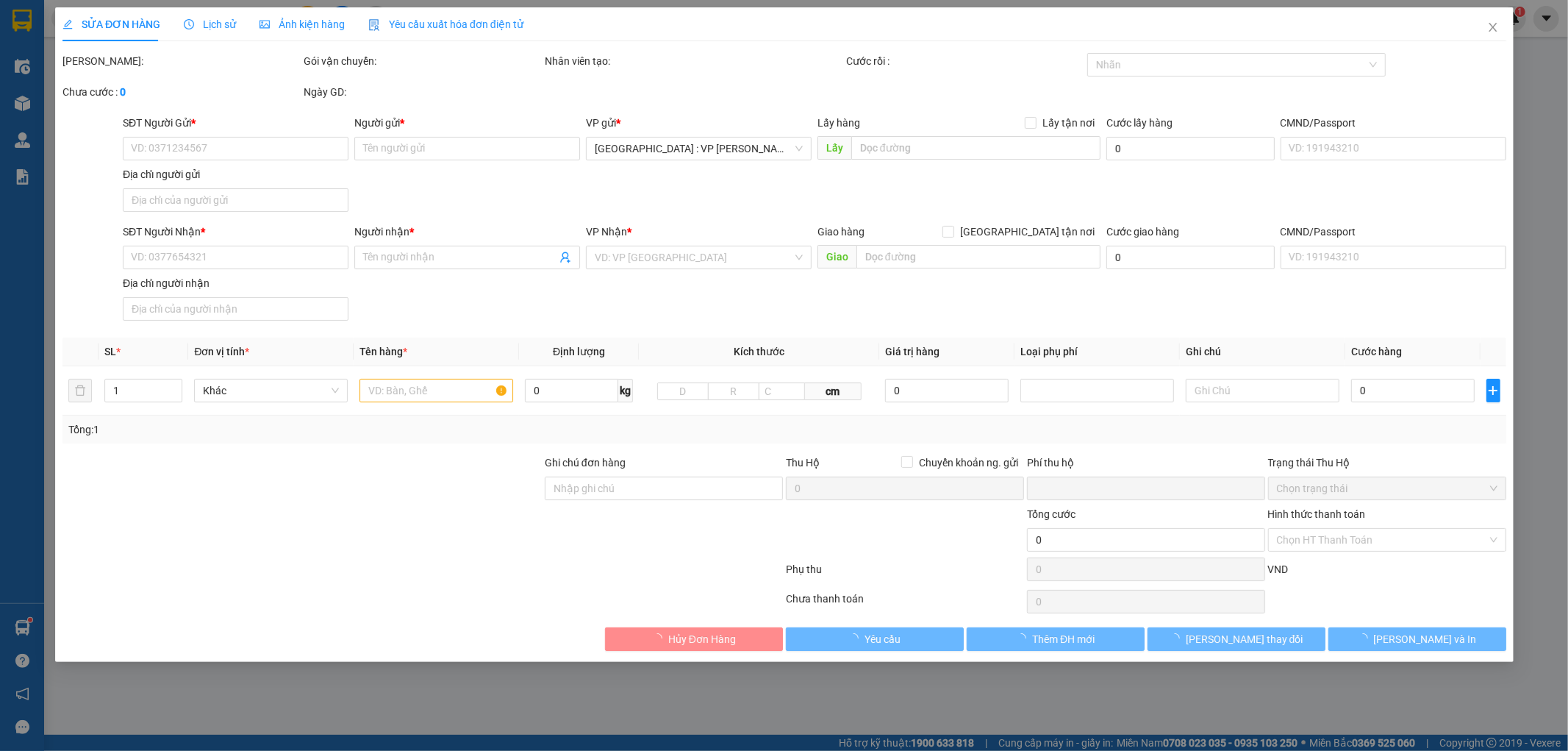
type input "0906645598"
type input "a cường"
type input "0973036916"
type input "HẠNH"
checkbox input "true"
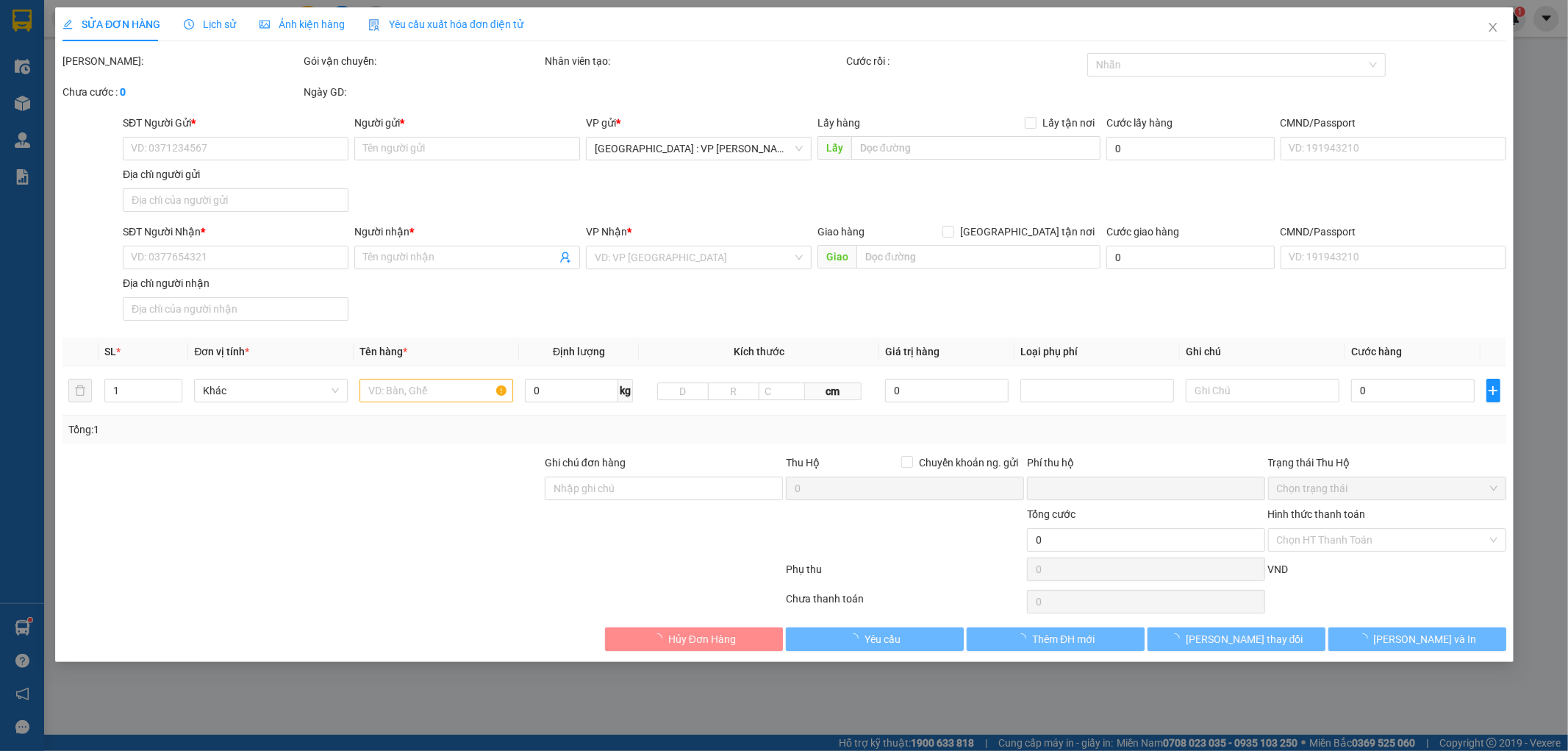
type input "LÔ 13-14 NGUYỄN BÍNH ĐÀ NẴNG"
type input "0"
type input "300.000"
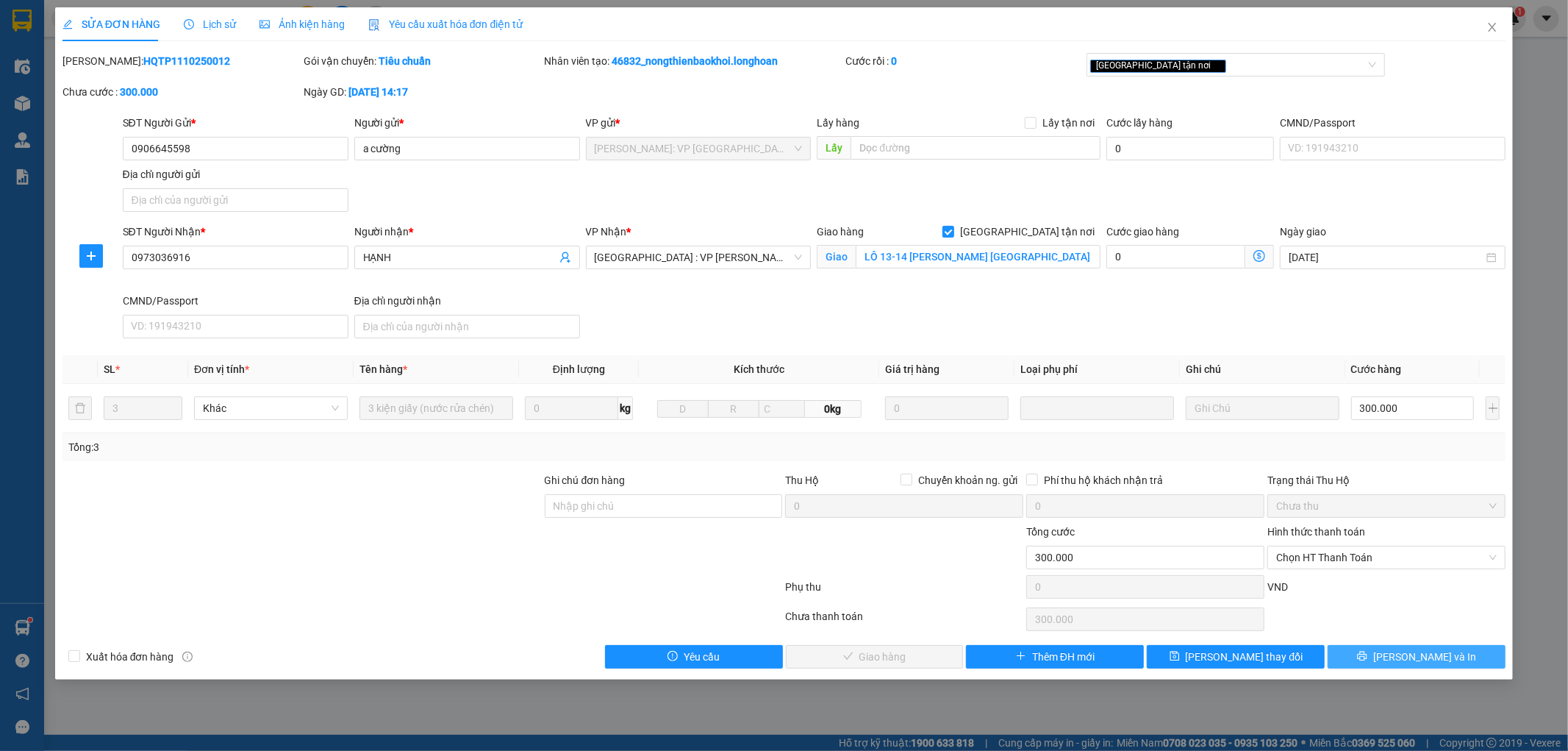
click at [1448, 664] on button "[PERSON_NAME] và In" at bounding box center [1416, 657] width 178 height 23
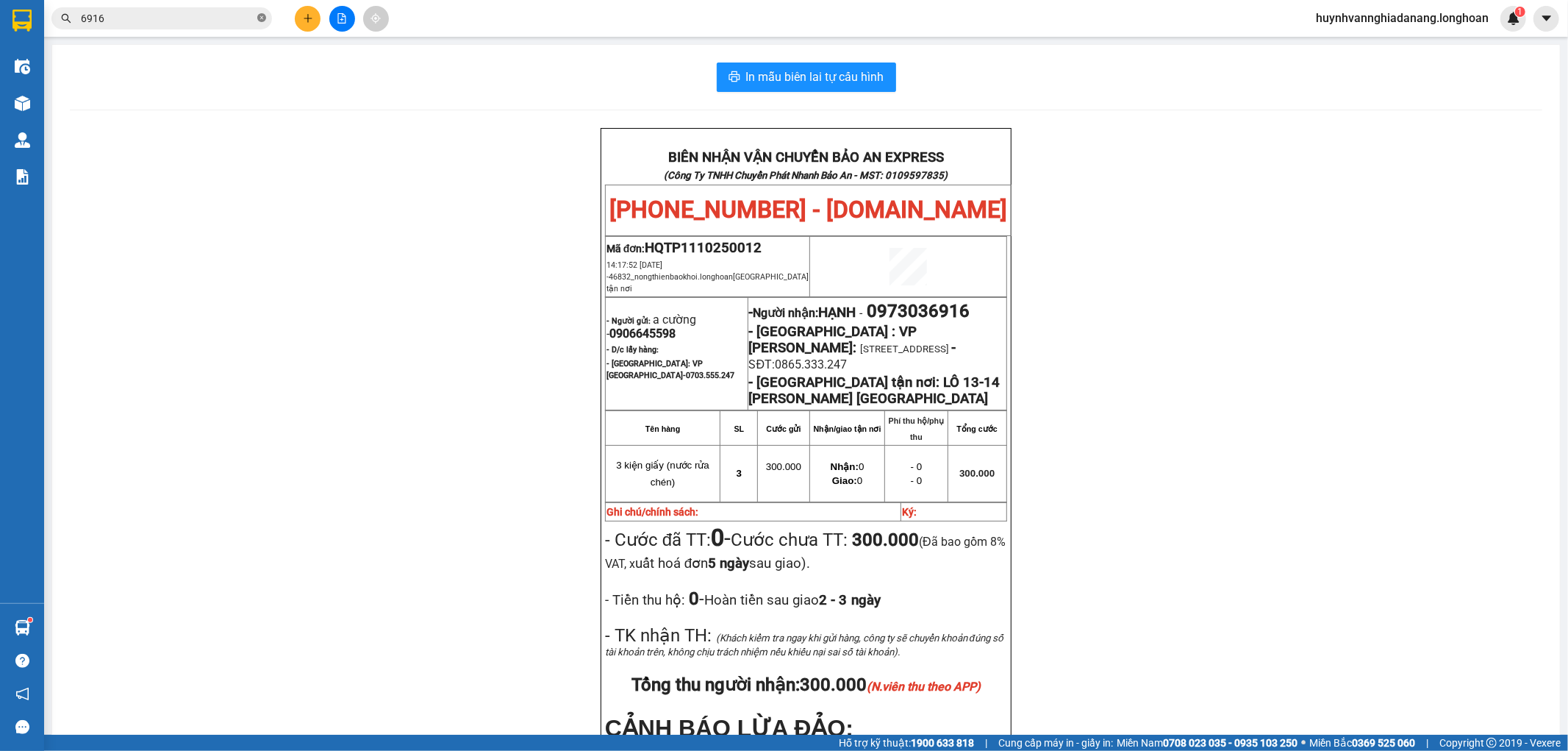
click at [259, 17] on icon "close-circle" at bounding box center [261, 17] width 9 height 9
click at [238, 17] on input "text" at bounding box center [167, 18] width 173 height 16
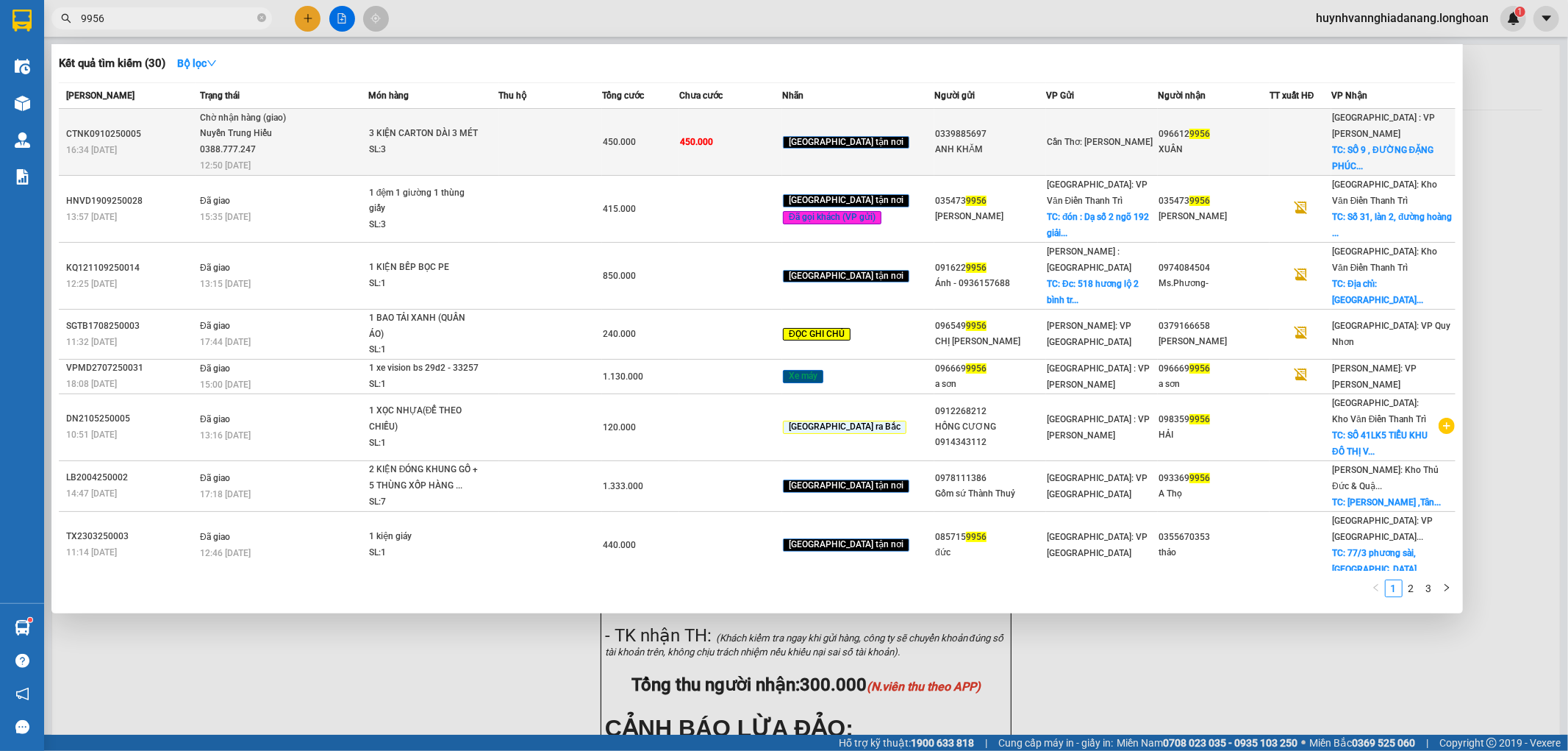
type input "9956"
click at [431, 155] on div "SL: 3" at bounding box center [424, 150] width 110 height 16
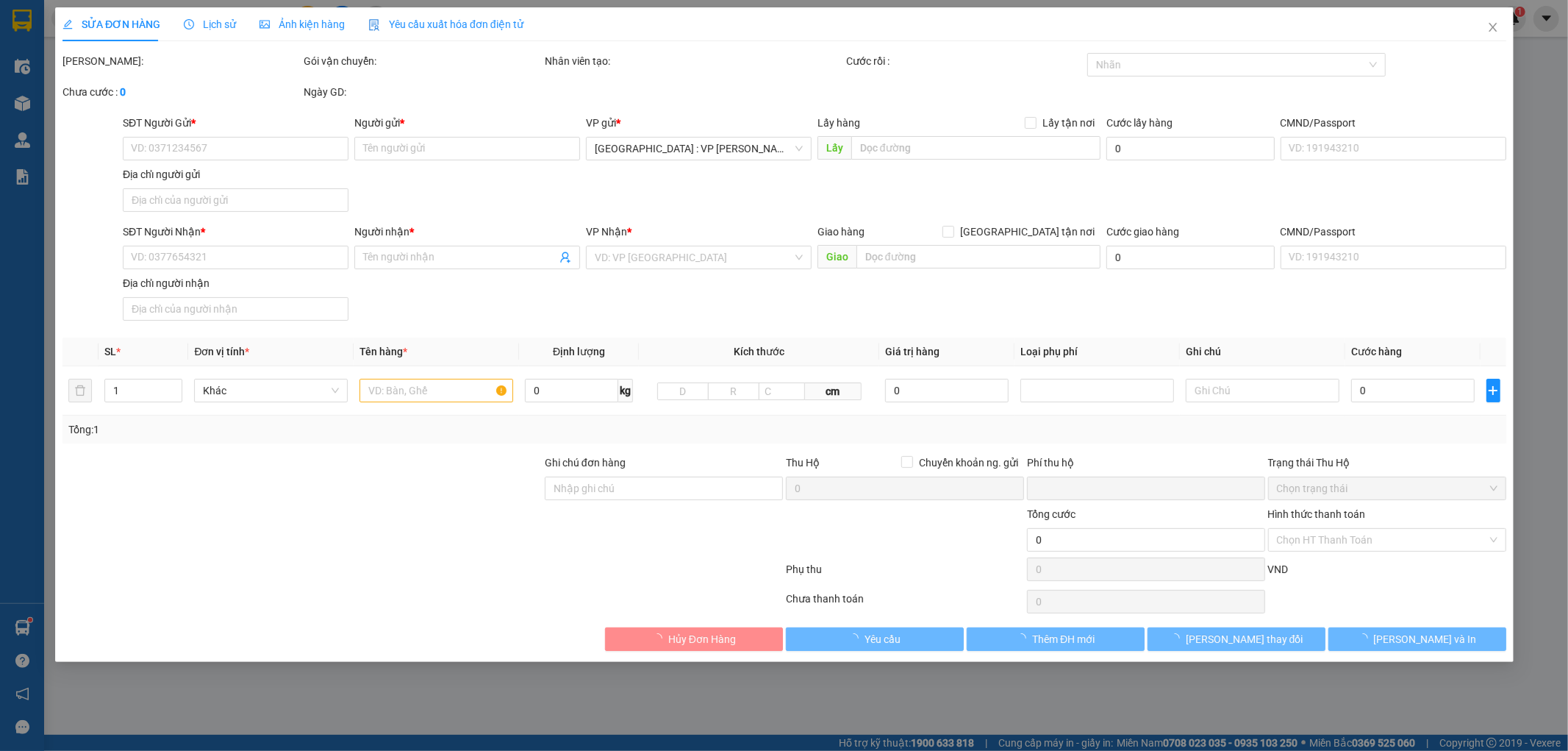
type input "0339885697"
type input "ANH KHĂM"
type input "0966129956"
type input "XUÂN"
checkbox input "true"
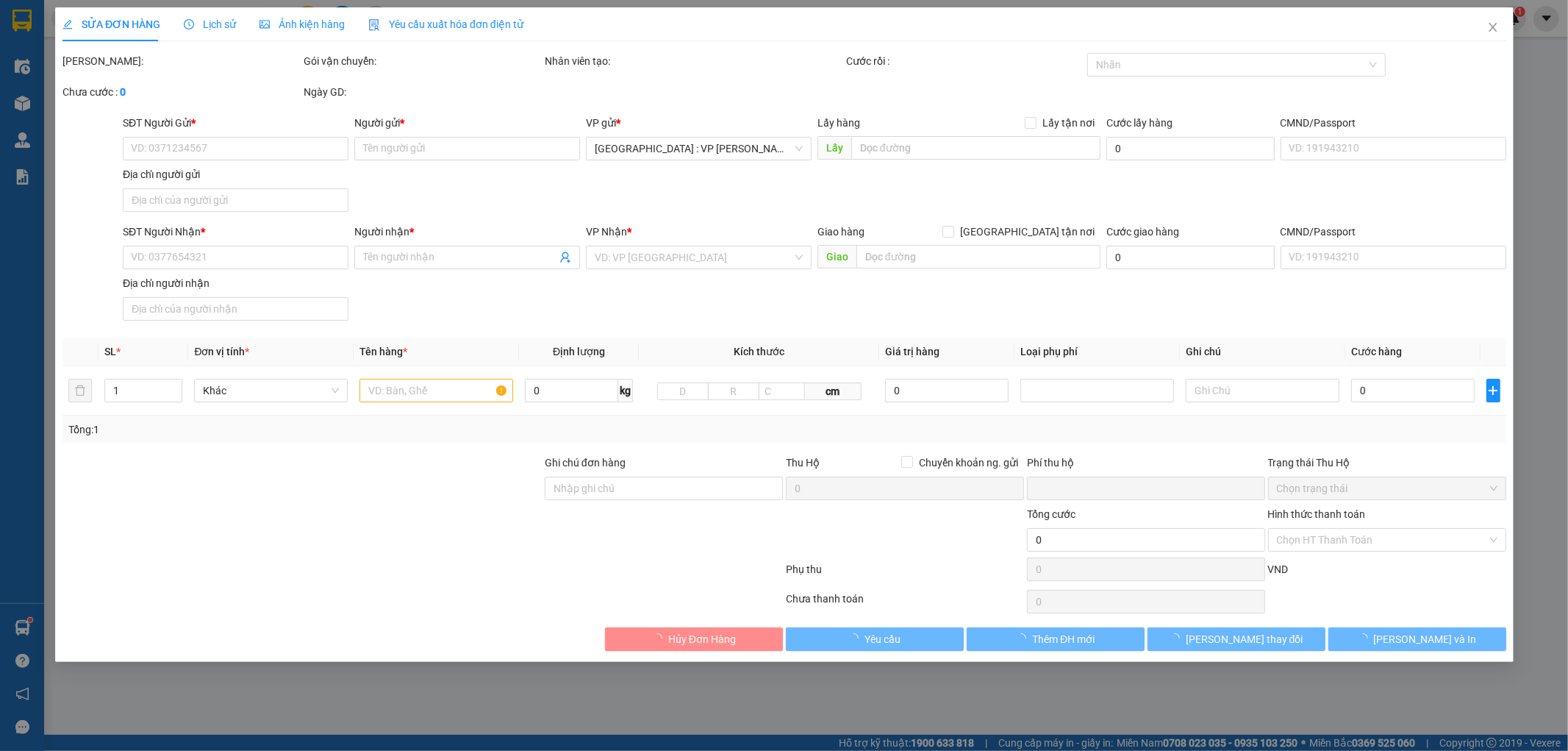
type input "SỐ 9 , ĐƯỜNG ĐẶNG PHÚC THÔNG, AN KHÊ, THANH KHÊ , ĐÀ NẴNG"
type input "0"
type input "450.000"
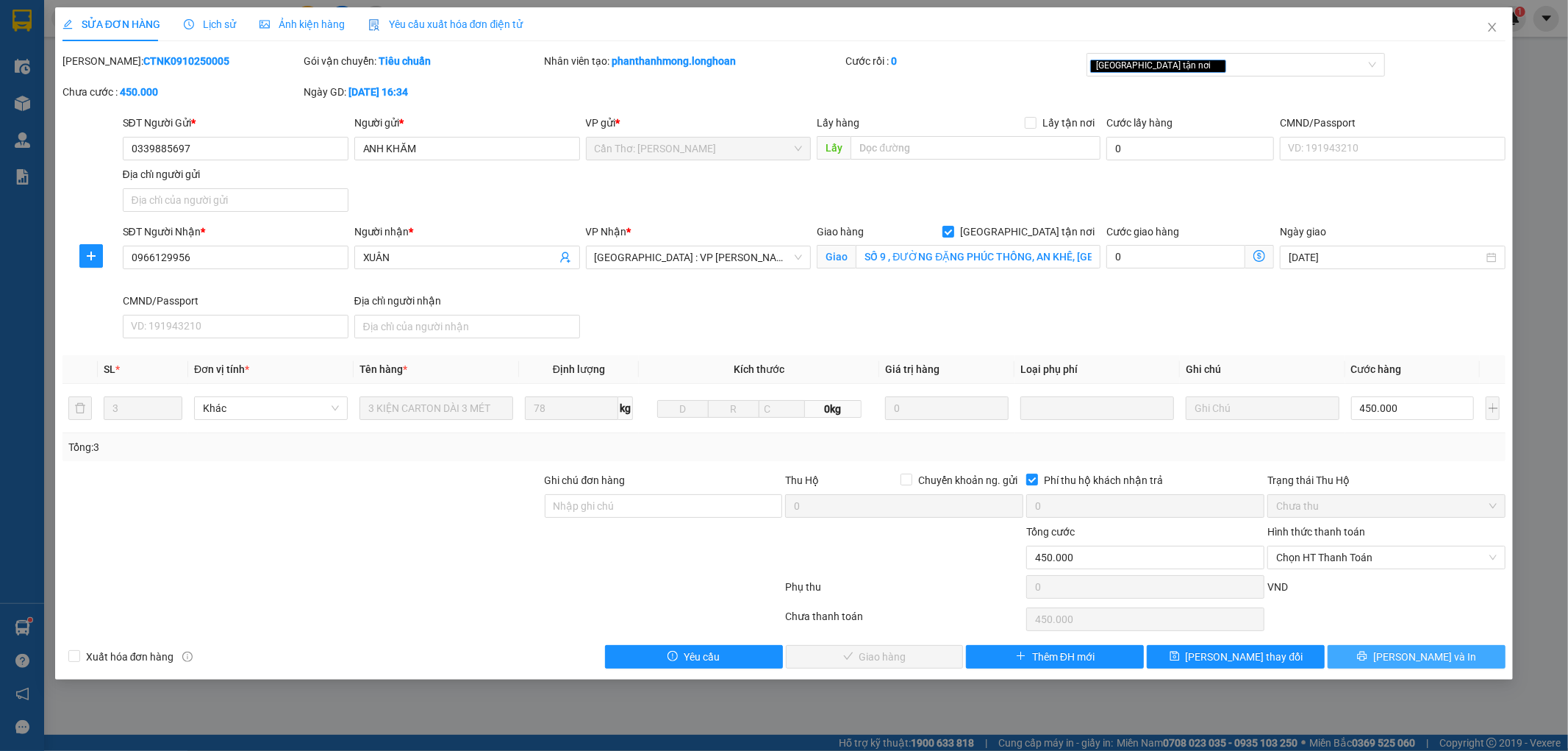
click at [1486, 658] on button "[PERSON_NAME] và In" at bounding box center [1416, 657] width 178 height 23
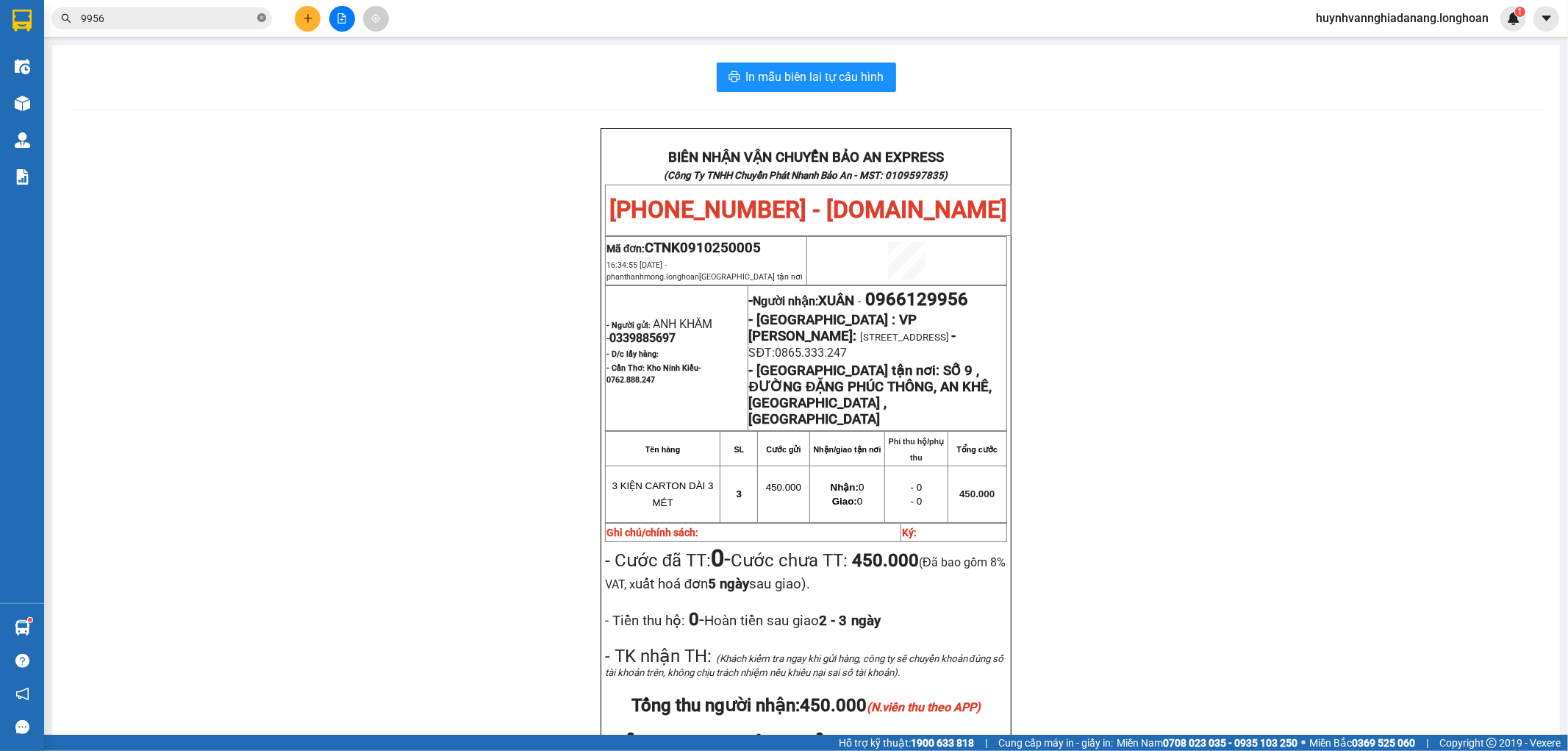
click at [260, 16] on icon "close-circle" at bounding box center [261, 17] width 9 height 9
click at [228, 16] on input "text" at bounding box center [167, 18] width 173 height 16
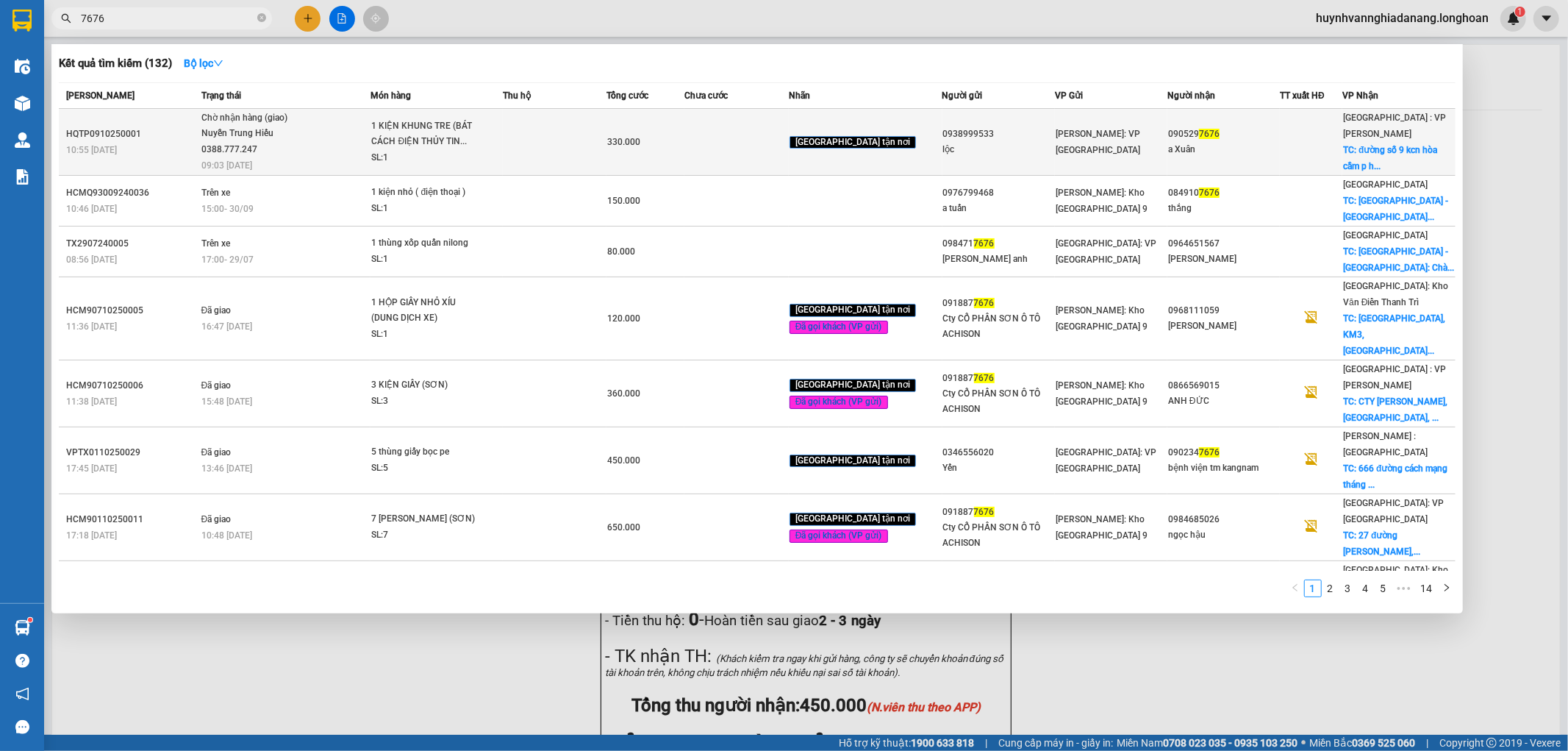
type input "7676"
click at [452, 155] on div "SL: 1" at bounding box center [427, 158] width 110 height 16
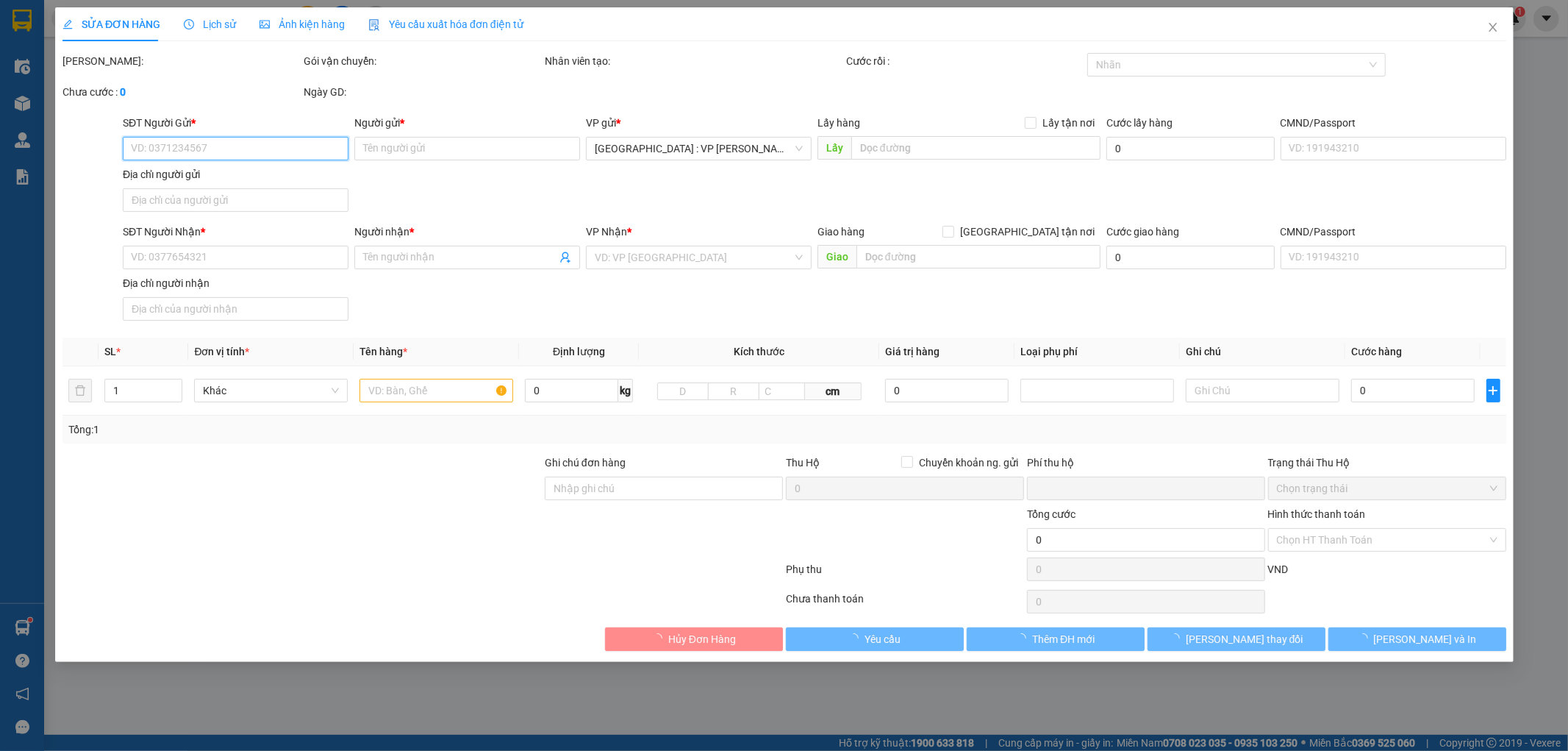
type input "0938999533"
type input "lộc"
type input "0905297676"
type input "a Xuân"
checkbox input "true"
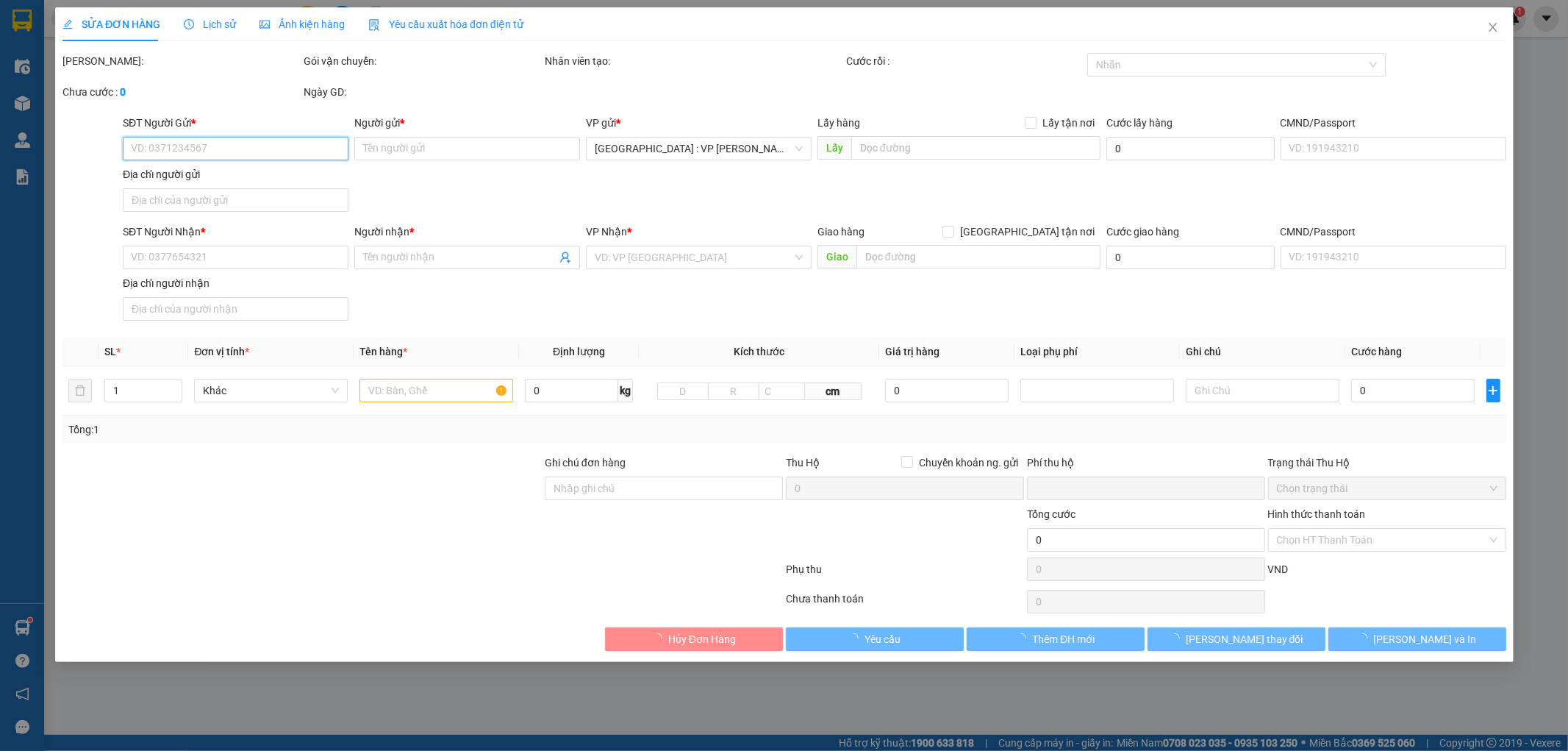
type input "đường số 9 kcn hòa cầm p hòa thọ tây q cẩm lệ đn"
type input "HÀNG DỄ VỠ NHẸ TAY- HƯ VỠ KHÔNG ĐỀN"
type input "0"
type input "330.000"
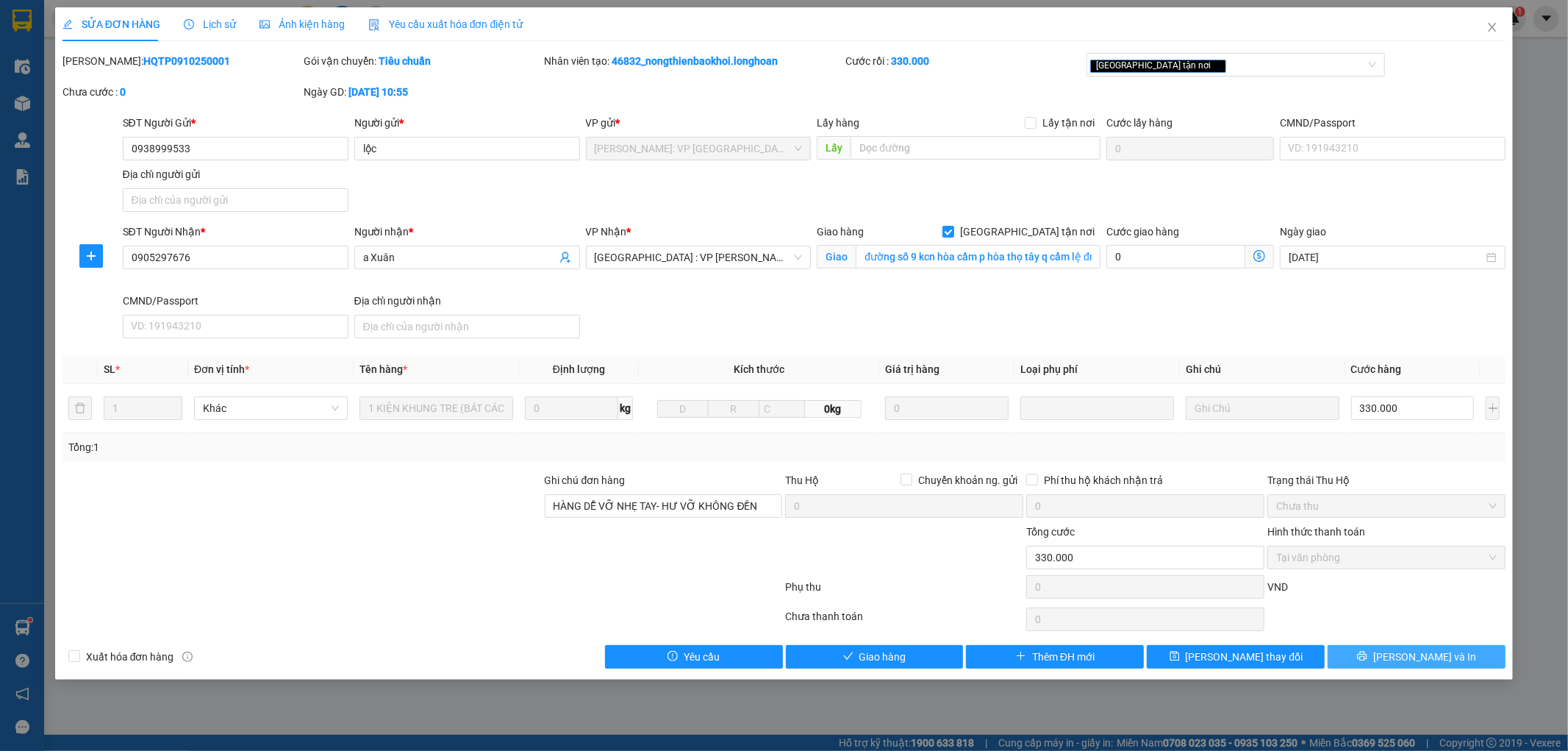
click at [1449, 660] on button "[PERSON_NAME] và In" at bounding box center [1416, 657] width 178 height 23
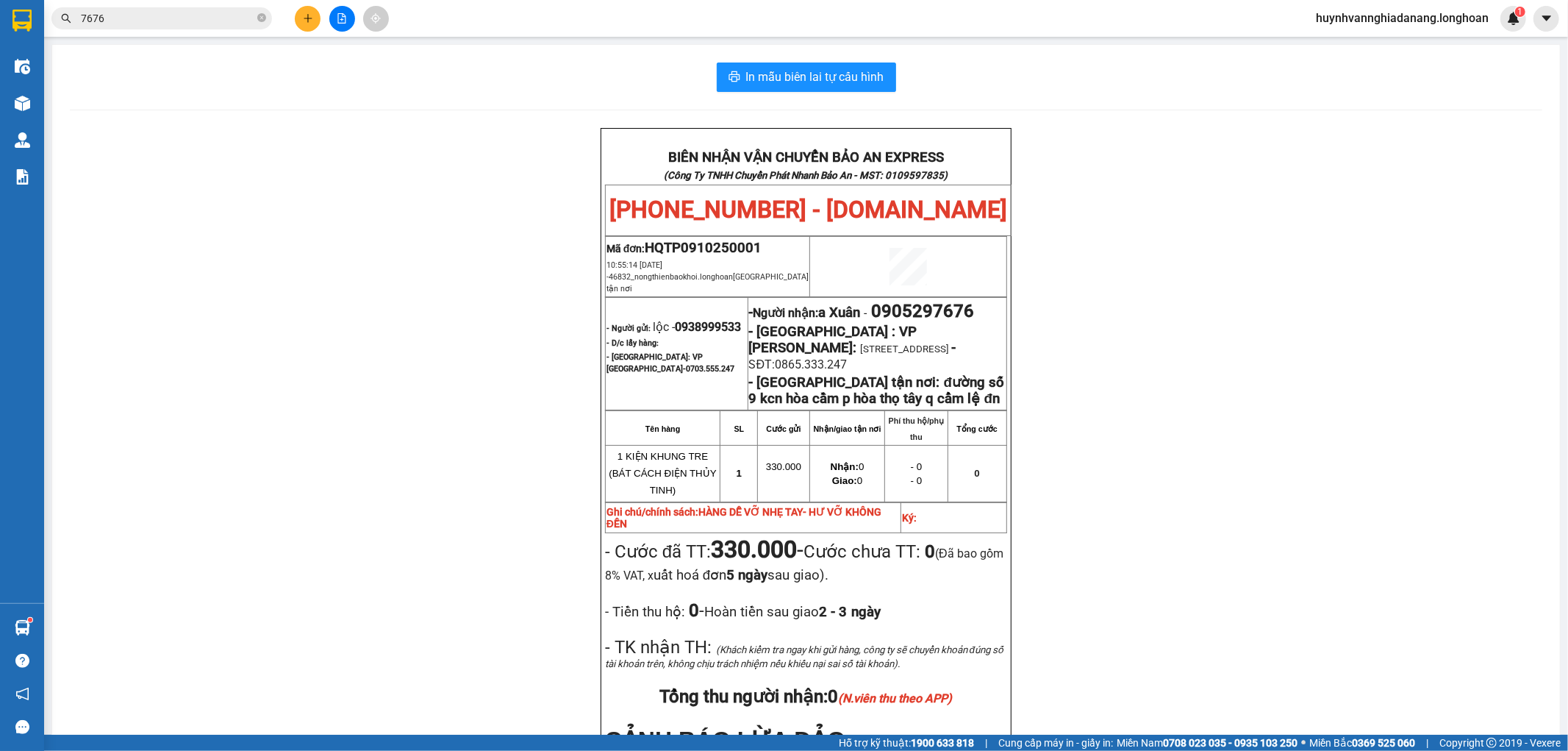
click at [206, 20] on input "7676" at bounding box center [167, 18] width 173 height 16
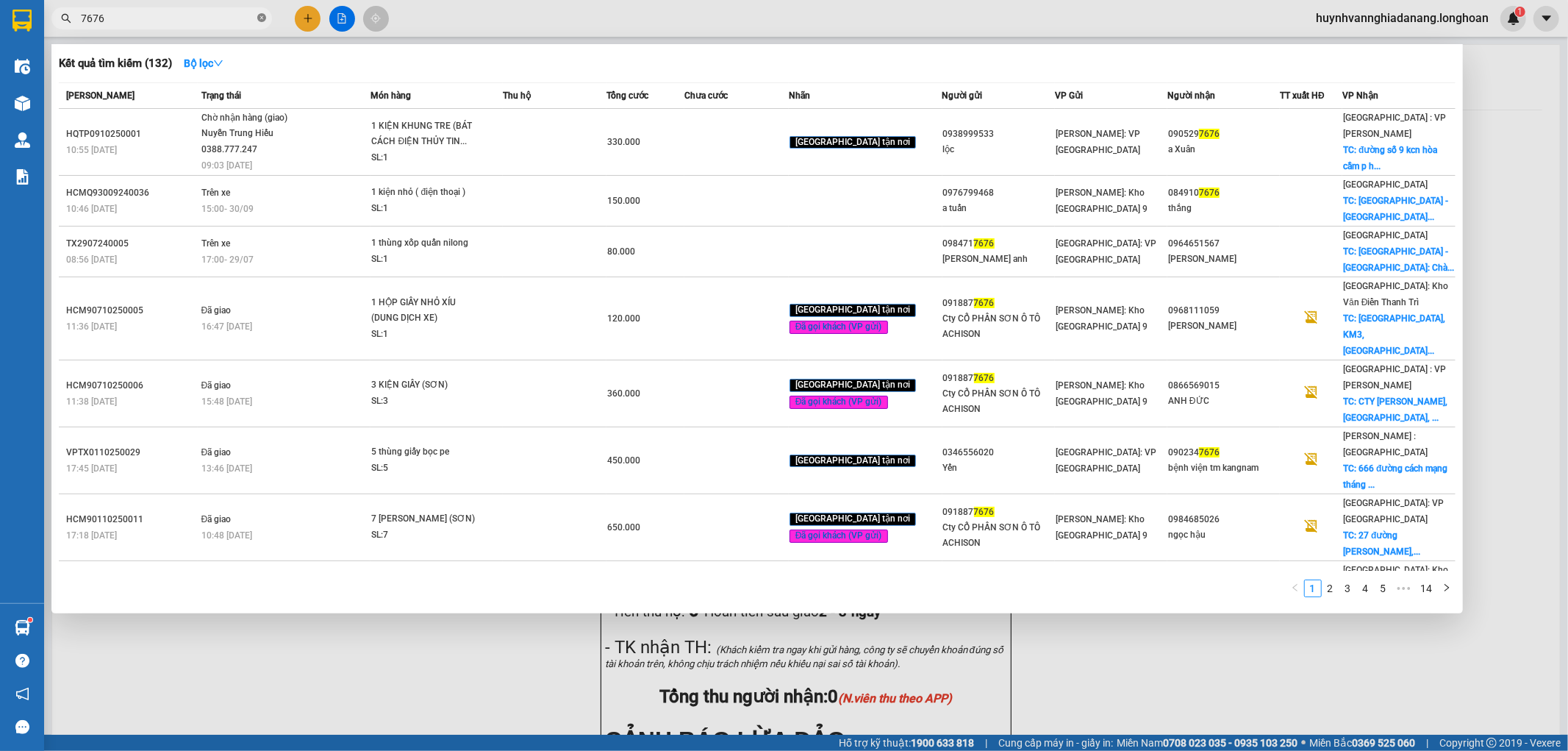
click at [266, 17] on icon "close-circle" at bounding box center [261, 17] width 9 height 9
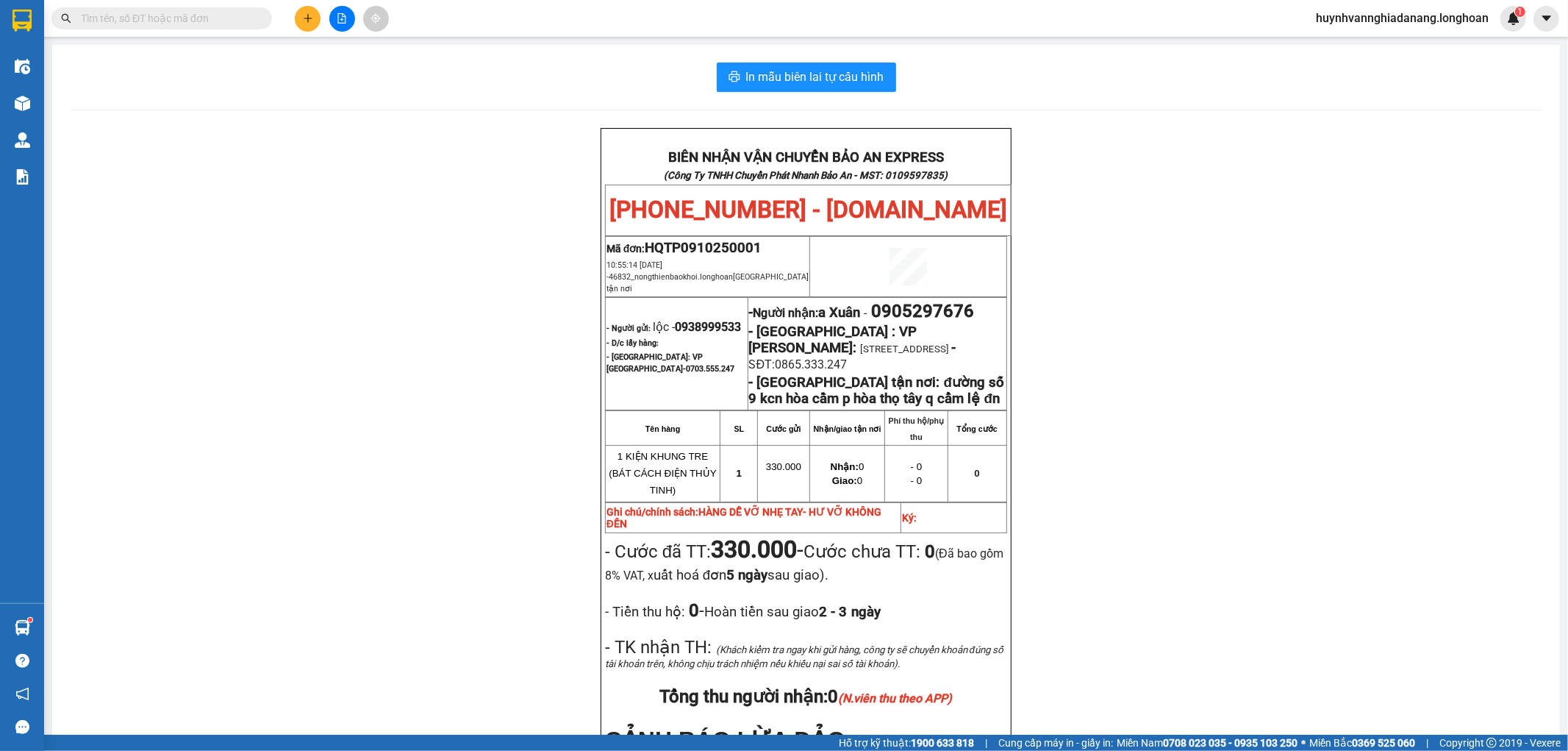
click at [246, 18] on input "text" at bounding box center [167, 18] width 173 height 16
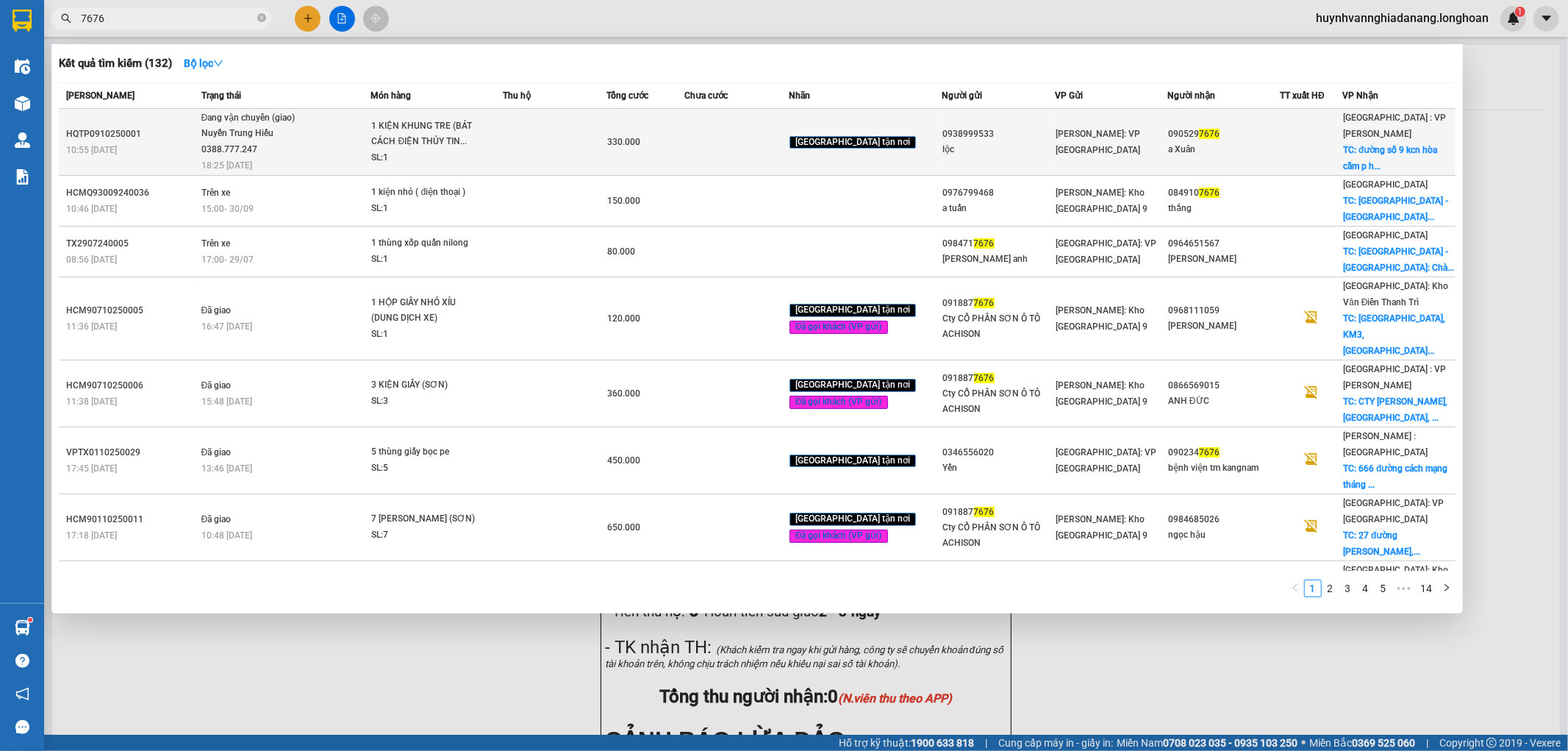
type input "7676"
click at [461, 137] on div "1 KIỆN KHUNG TRE (BÁT CÁCH ĐIỆN THỦY TIN..." at bounding box center [427, 134] width 110 height 32
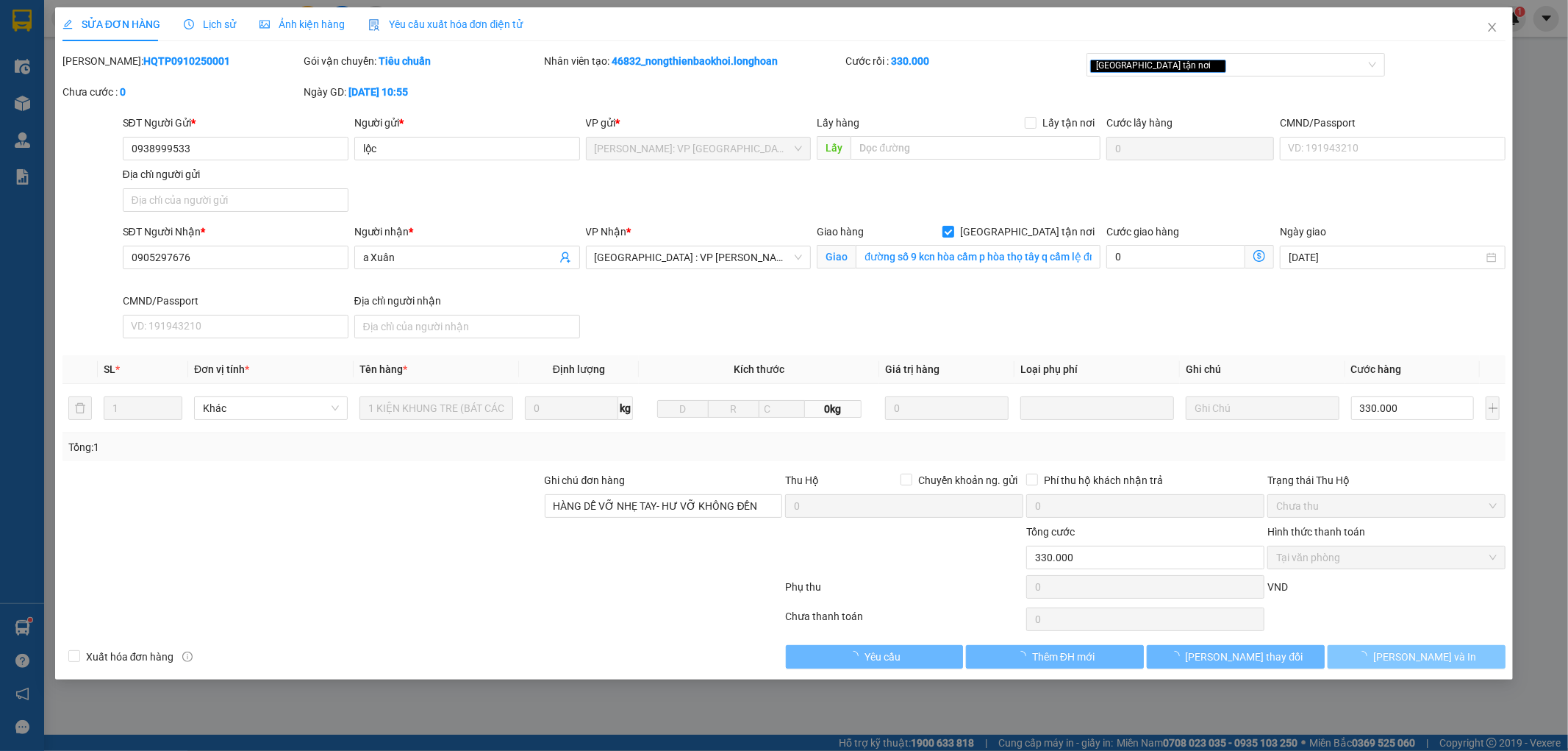
type input "0938999533"
type input "lộc"
type input "0905297676"
type input "a Xuân"
checkbox input "true"
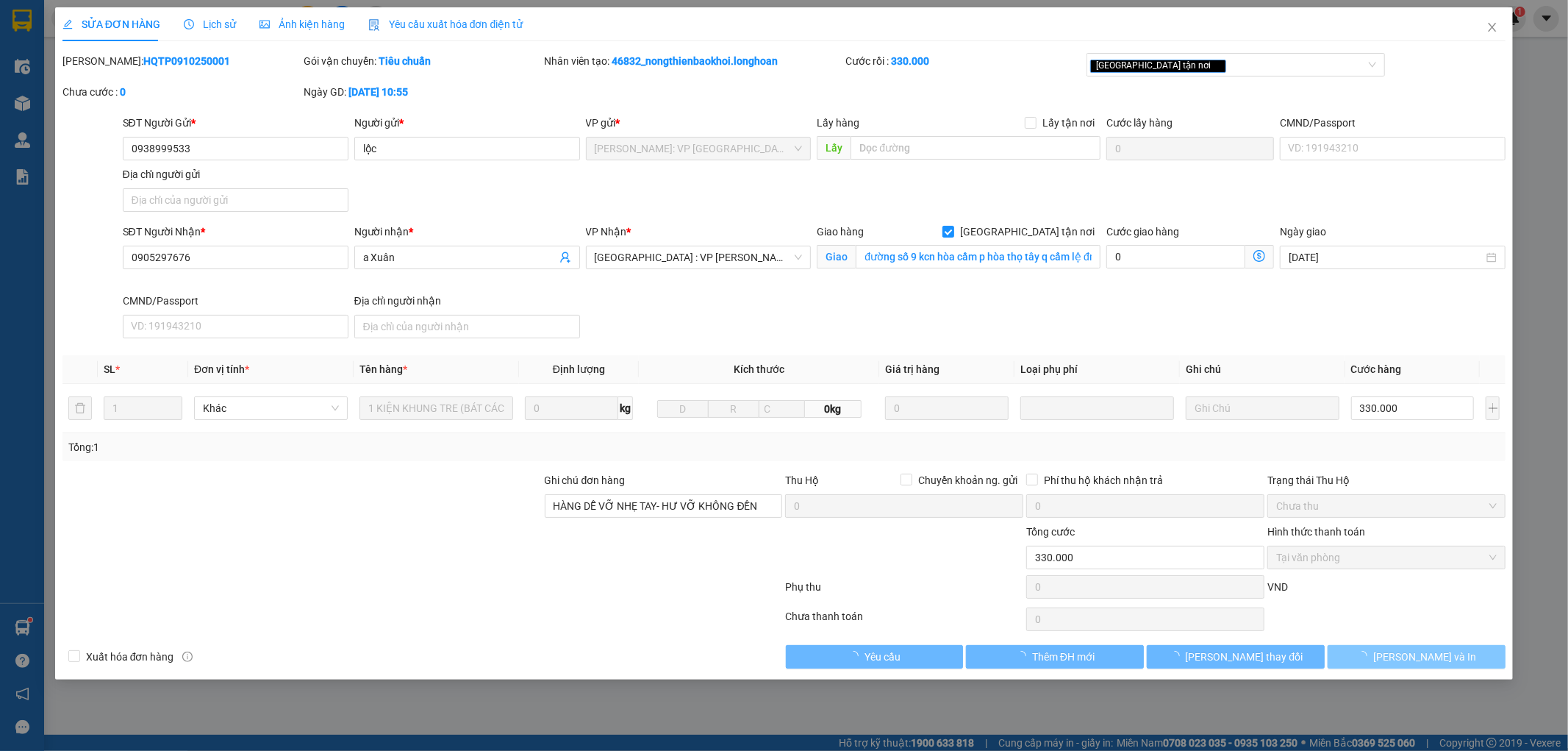
type input "đường số 9 kcn hòa cầm p hòa thọ tây q cẩm lệ đn"
type input "HÀNG DỄ VỠ NHẸ TAY- HƯ VỠ KHÔNG ĐỀN"
type input "0"
type input "330.000"
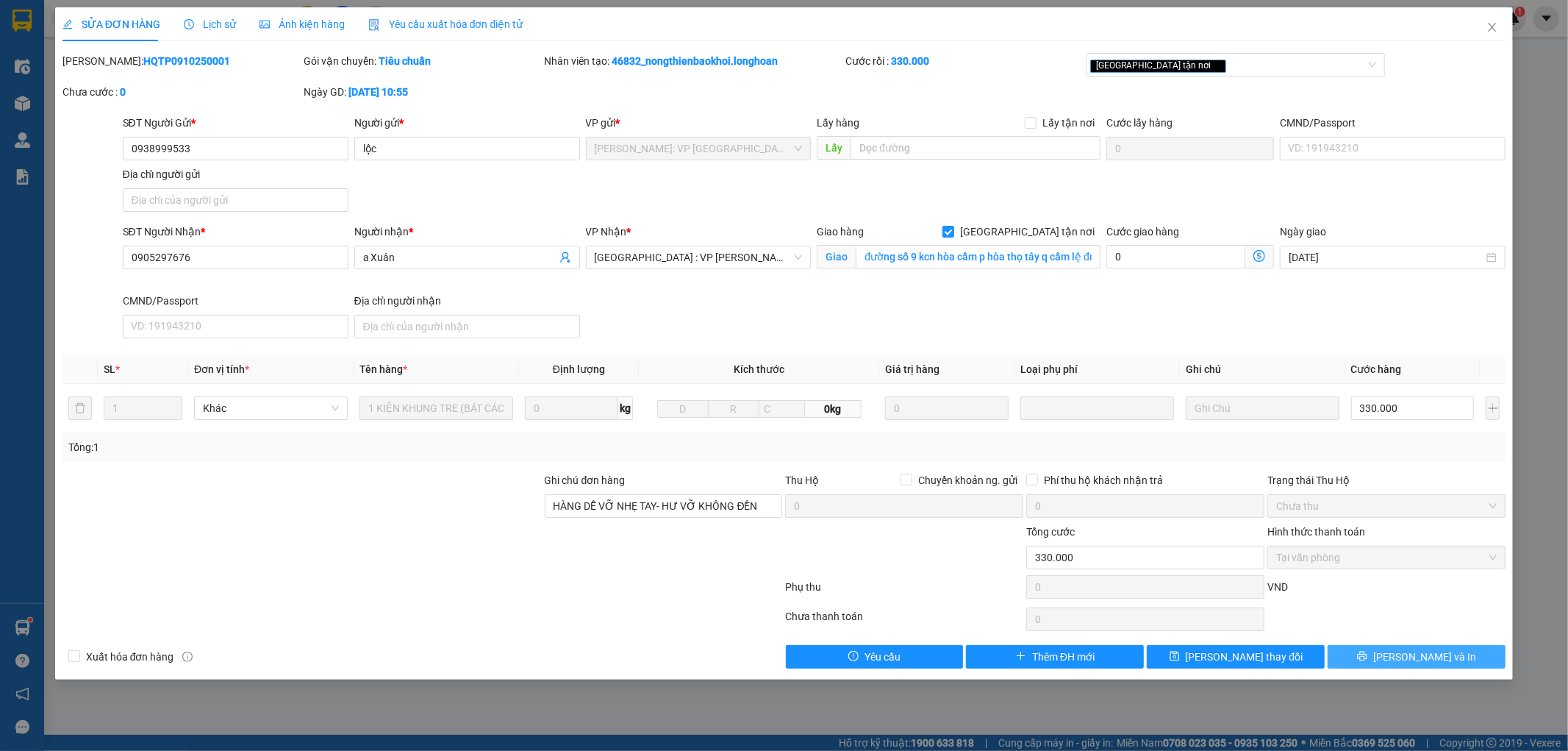
click at [1423, 658] on span "[PERSON_NAME] và In" at bounding box center [1424, 657] width 103 height 16
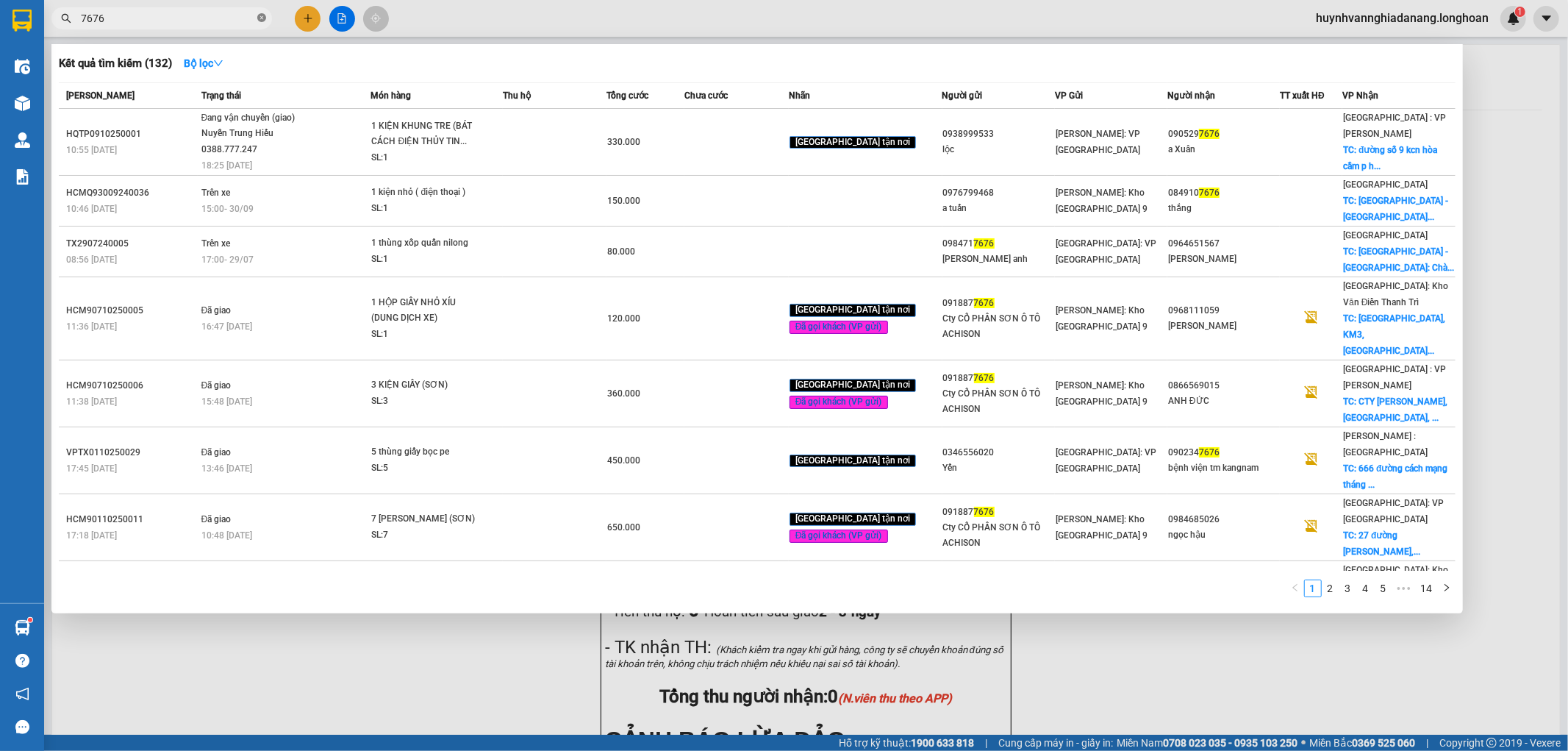
click at [260, 20] on icon "close-circle" at bounding box center [261, 17] width 9 height 9
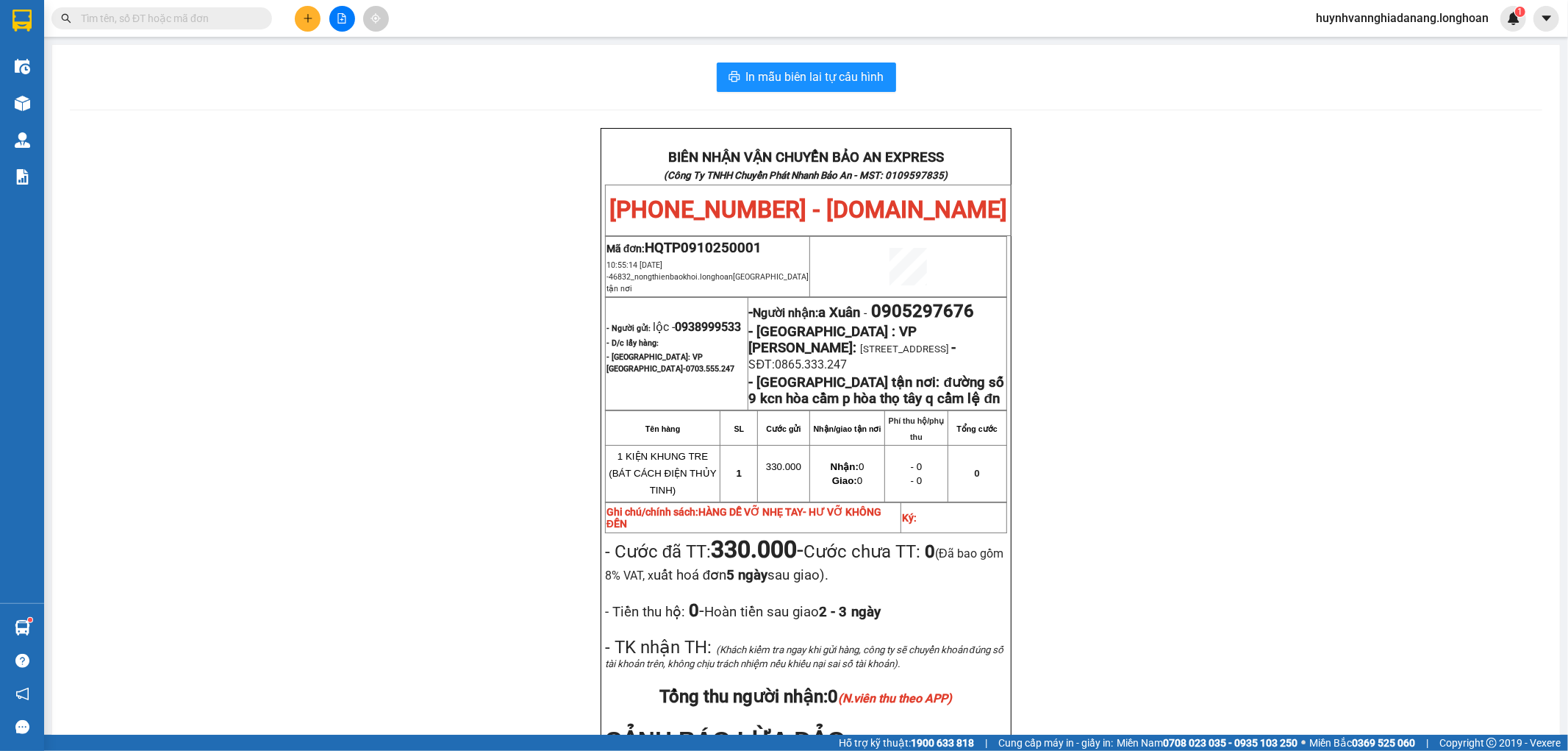
click at [236, 19] on input "text" at bounding box center [167, 18] width 173 height 16
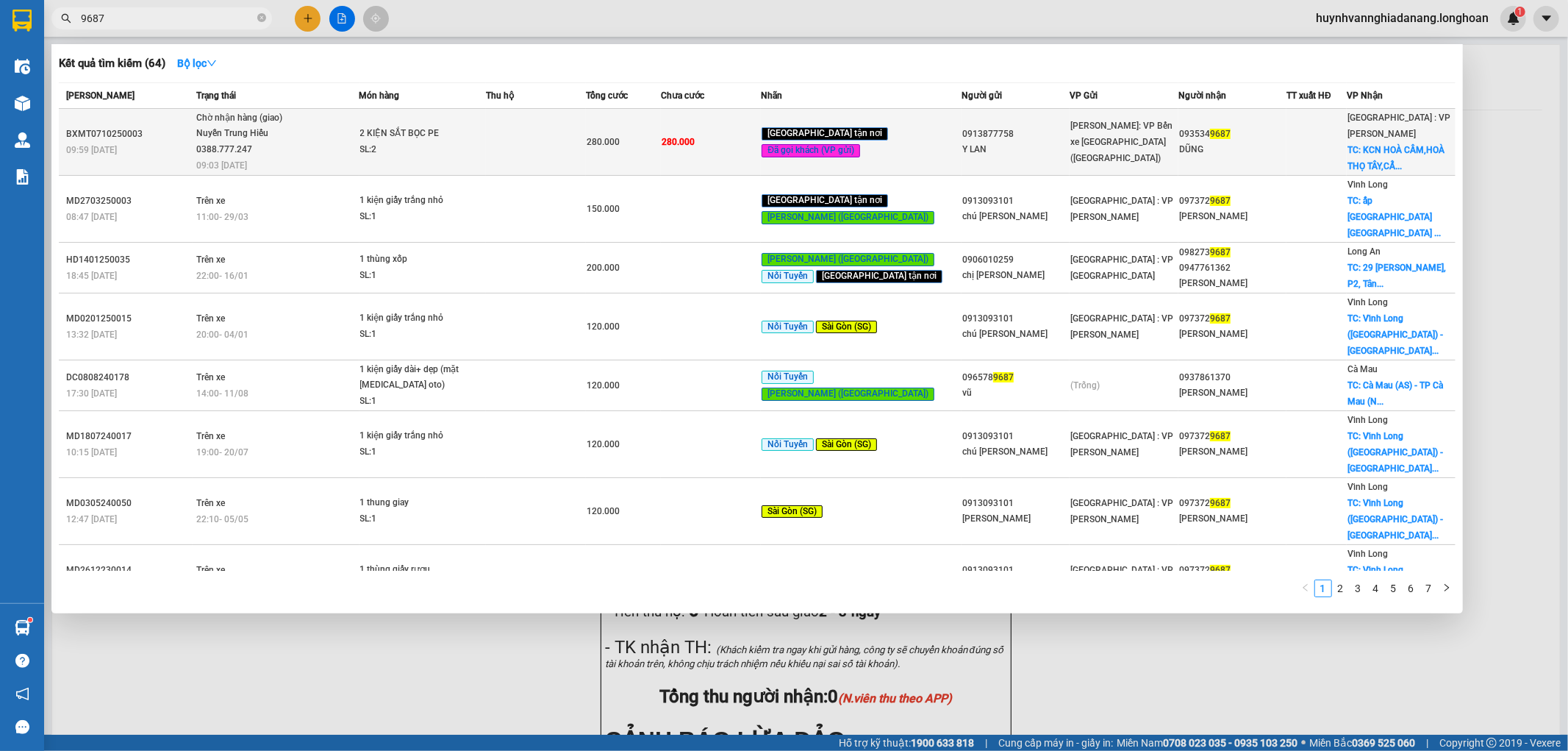
type input "9687"
click at [231, 145] on div "Nuyễn Trung Hiếu 0388.777.247" at bounding box center [252, 141] width 110 height 32
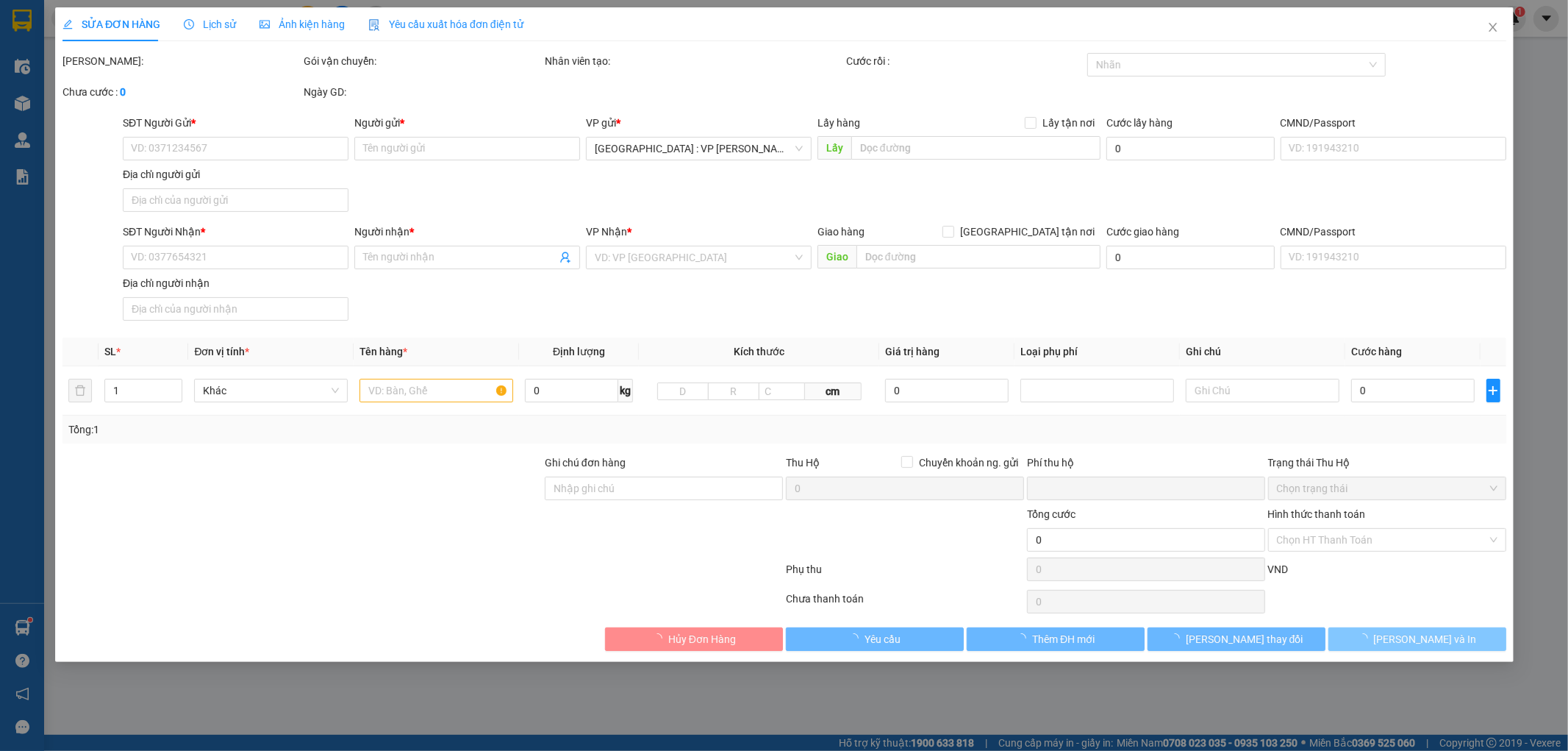
type input "0913877758"
type input "Y LAN"
type input "0935349687"
type input "DŨNG"
checkbox input "true"
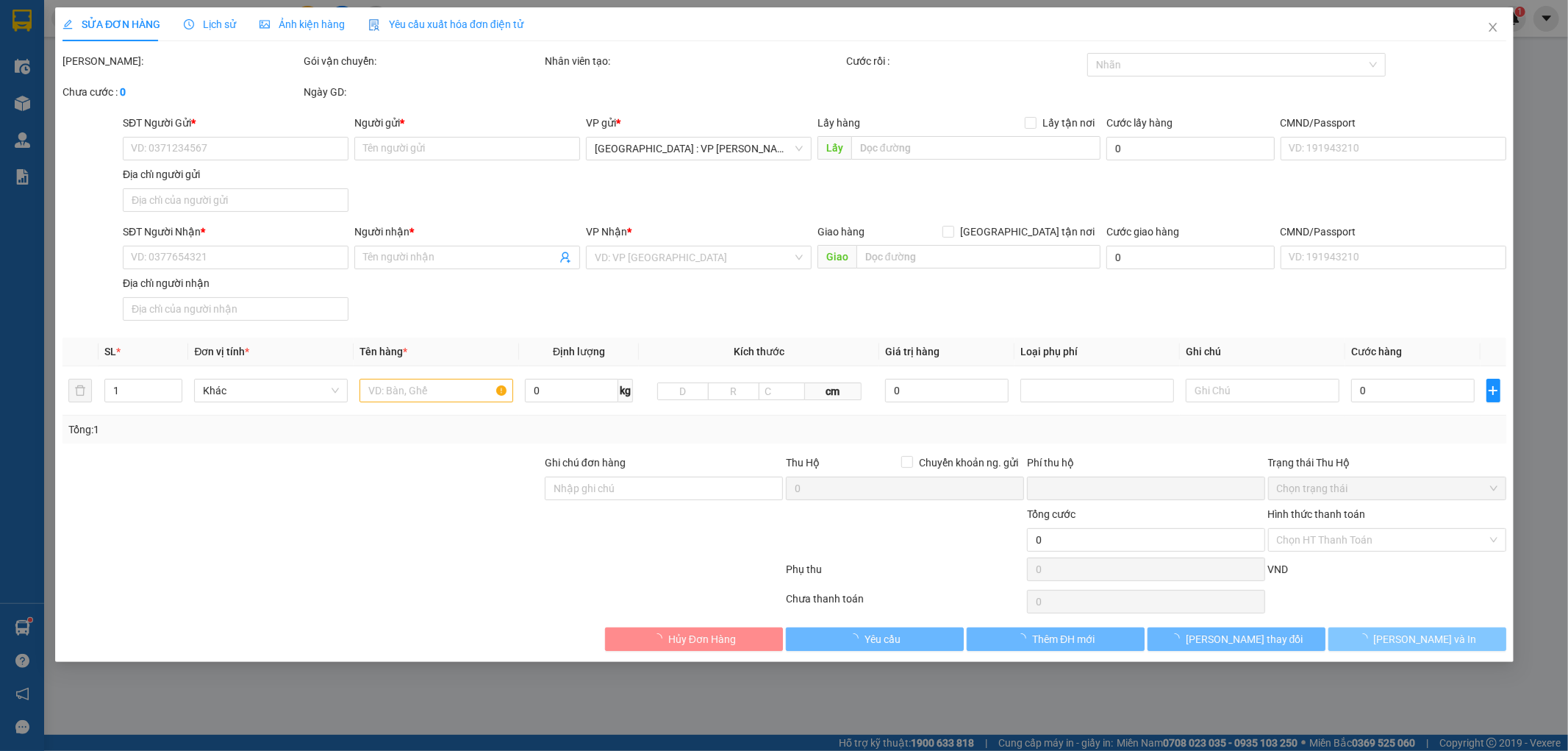
type input "KCN HOÀ CẦM,HOÀ THỌ TÂY,CẨM LỆ,ĐÀ NẴNG"
type input "0"
type input "280.000"
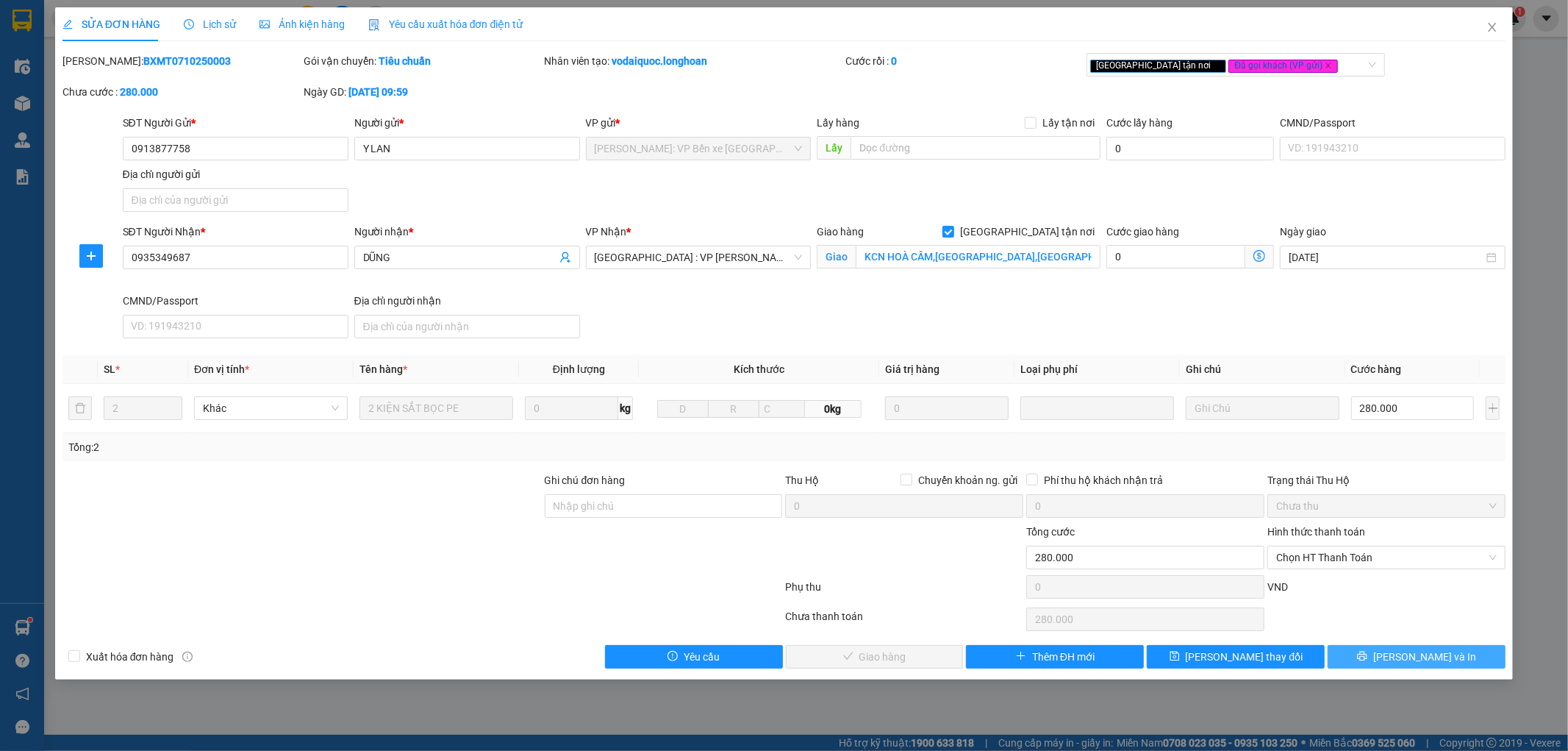
click at [1459, 658] on button "[PERSON_NAME] và In" at bounding box center [1416, 657] width 178 height 23
